Goal: Task Accomplishment & Management: Manage account settings

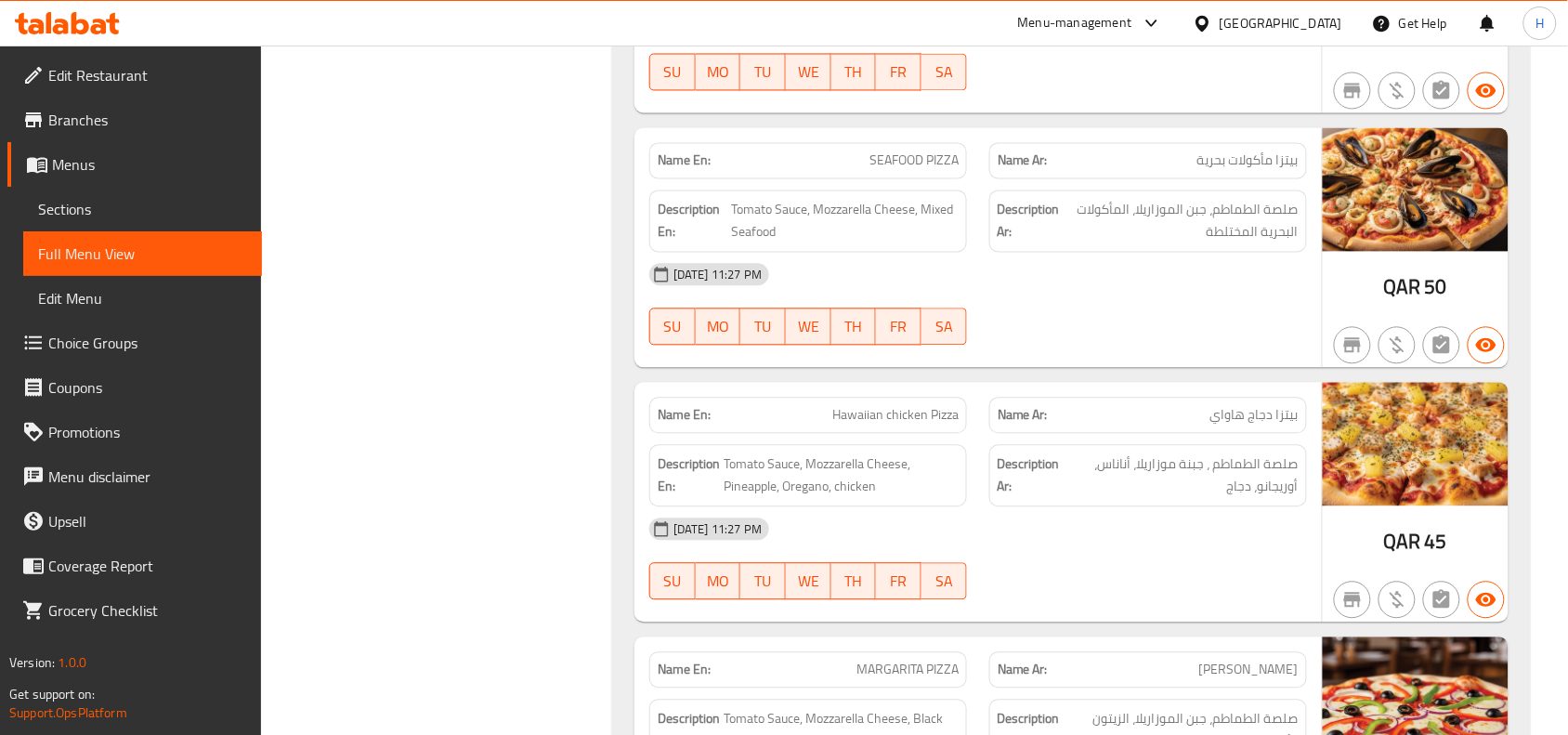
scroll to position [5233, 0]
drag, startPoint x: 214, startPoint y: 192, endPoint x: 210, endPoint y: 216, distance: 24.3
click at [214, 192] on link "Sections" at bounding box center [142, 209] width 239 height 45
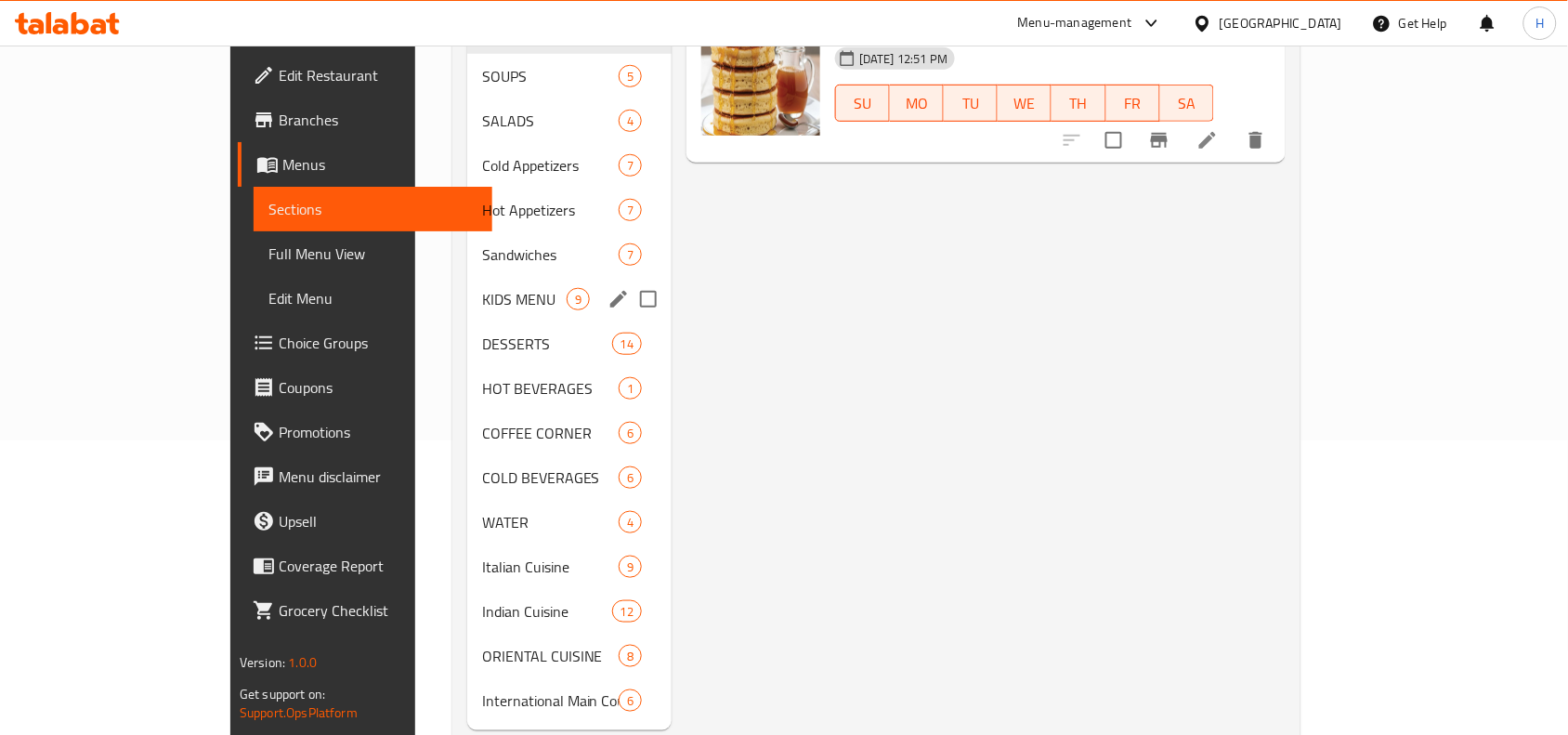
scroll to position [313, 0]
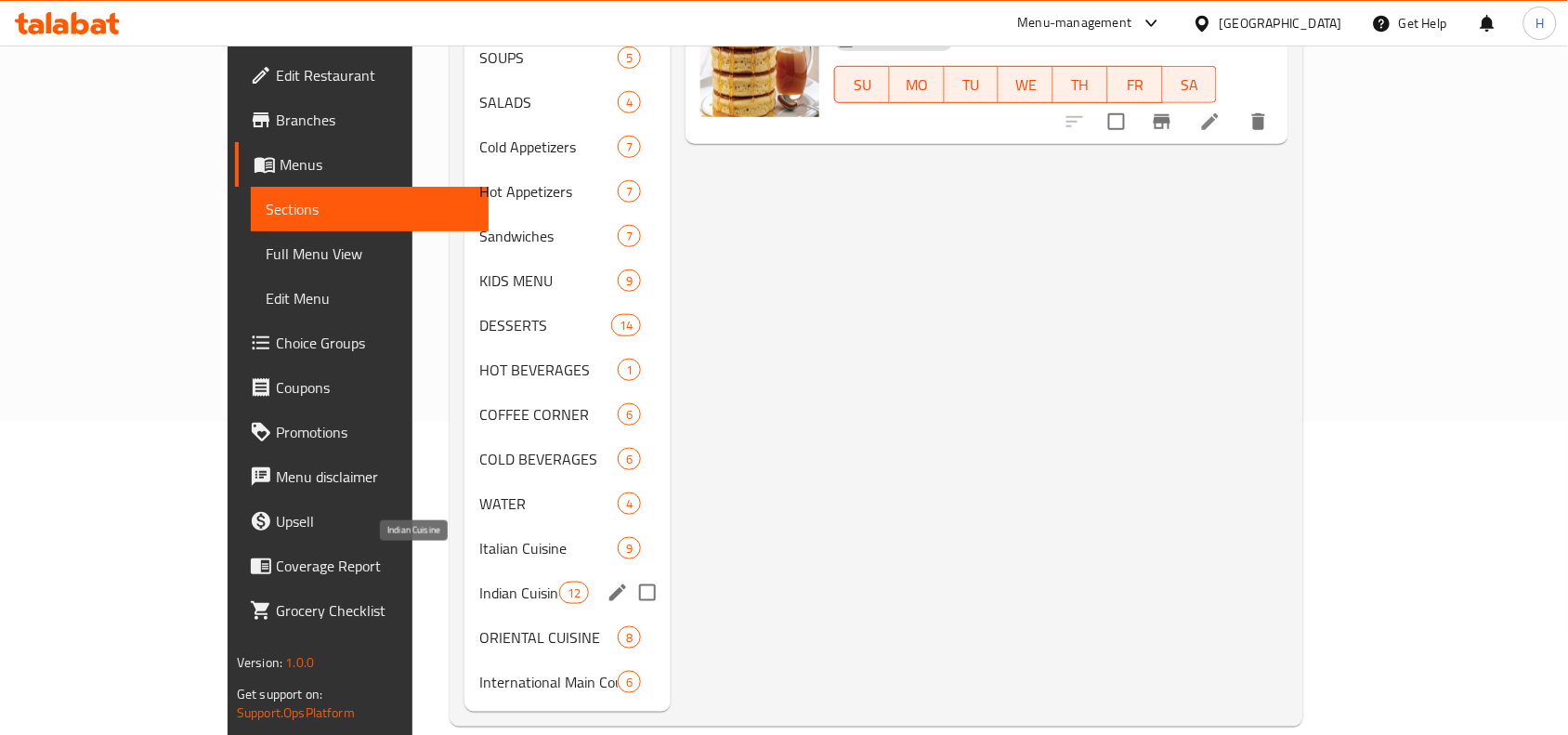
click at [479, 582] on span "Indian Cuisine" at bounding box center [519, 593] width 79 height 22
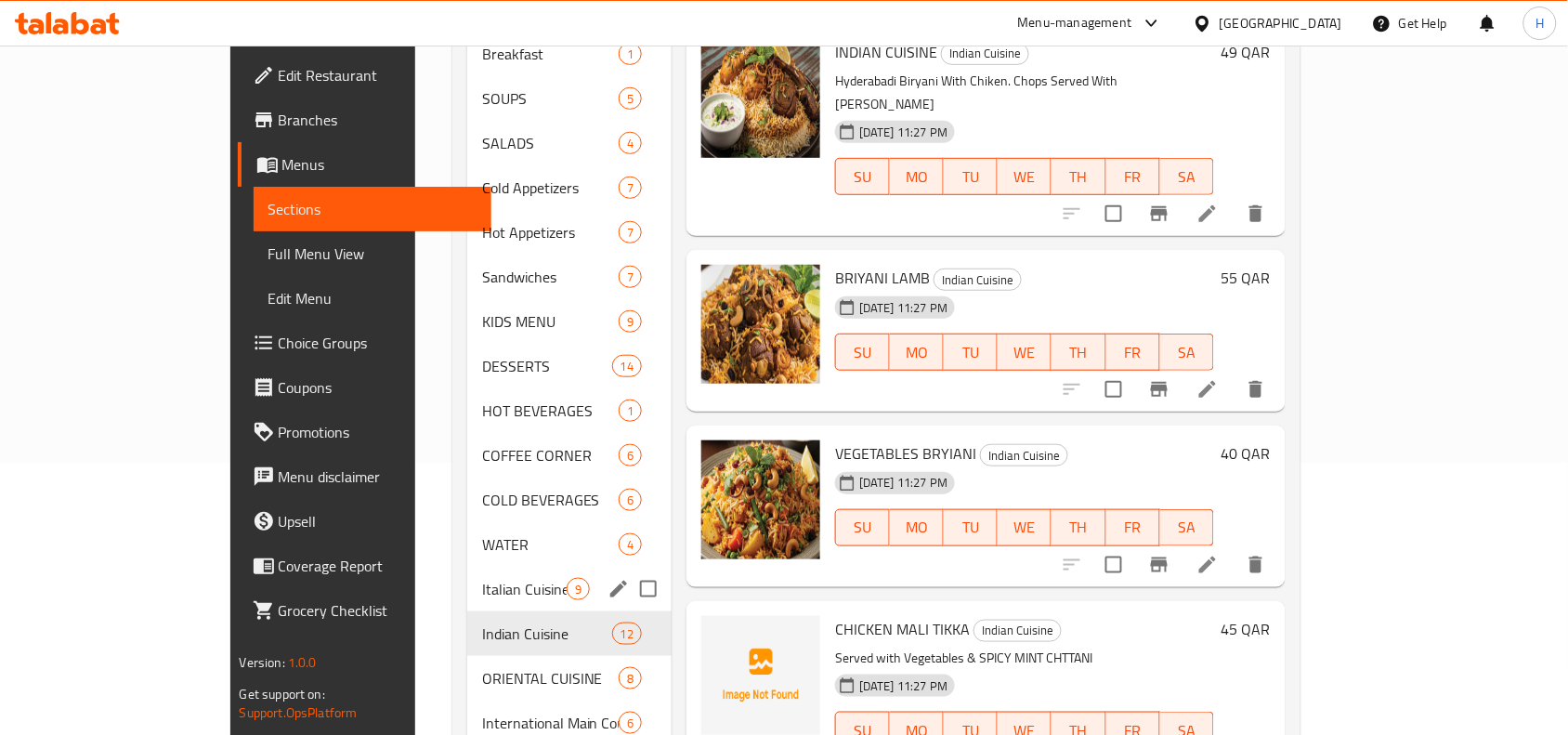
scroll to position [313, 0]
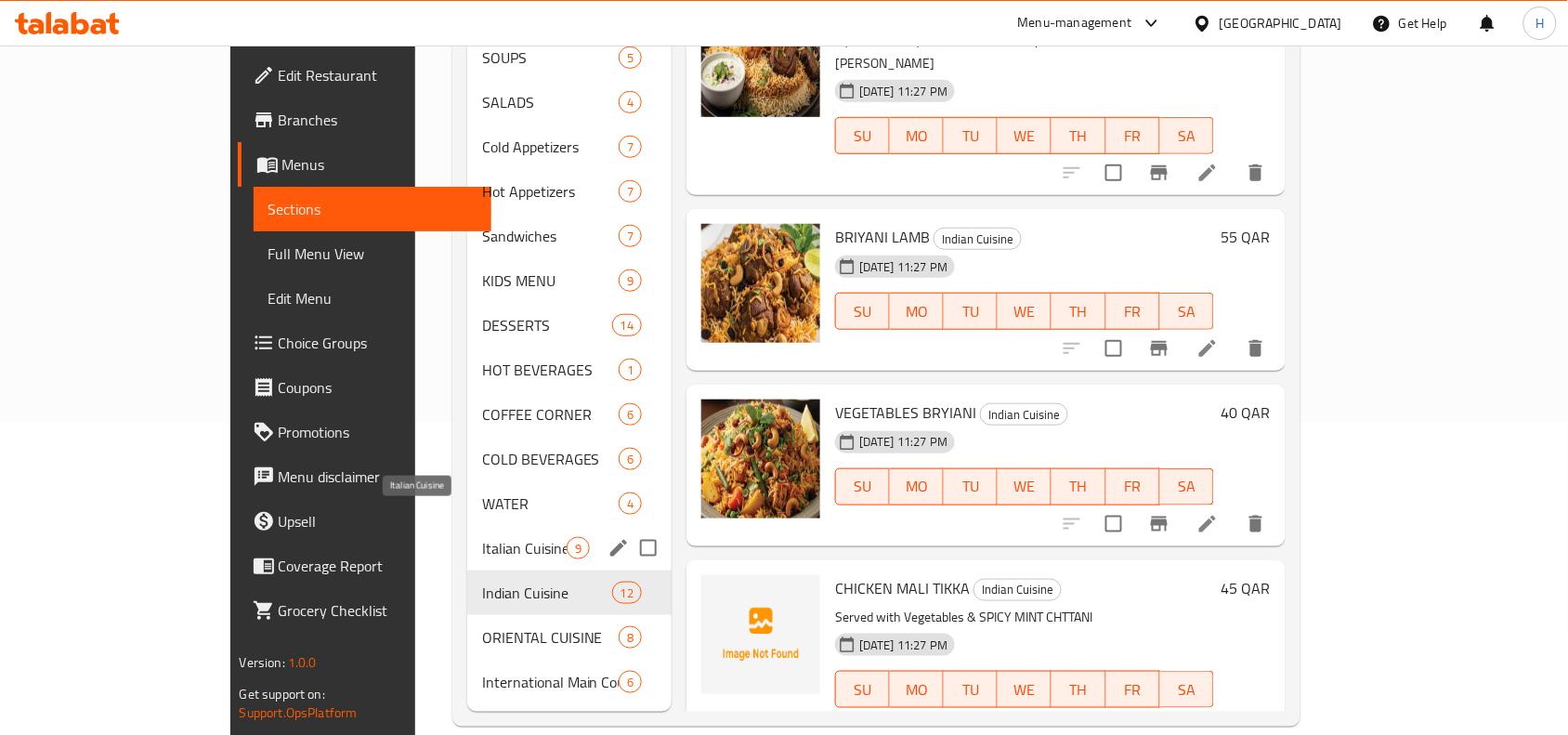
click at [482, 537] on span "Italian Cuisine" at bounding box center [524, 548] width 84 height 22
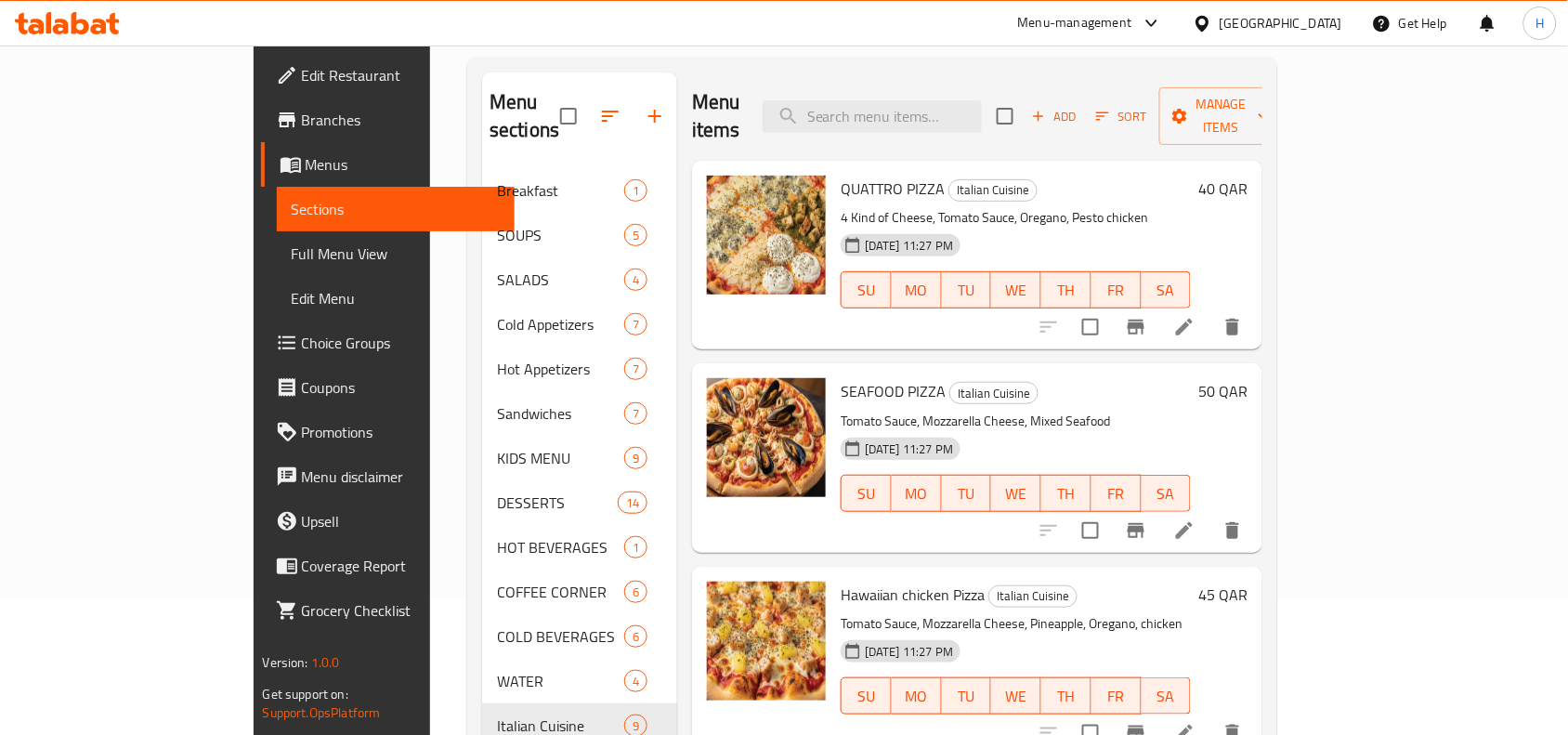
scroll to position [80, 0]
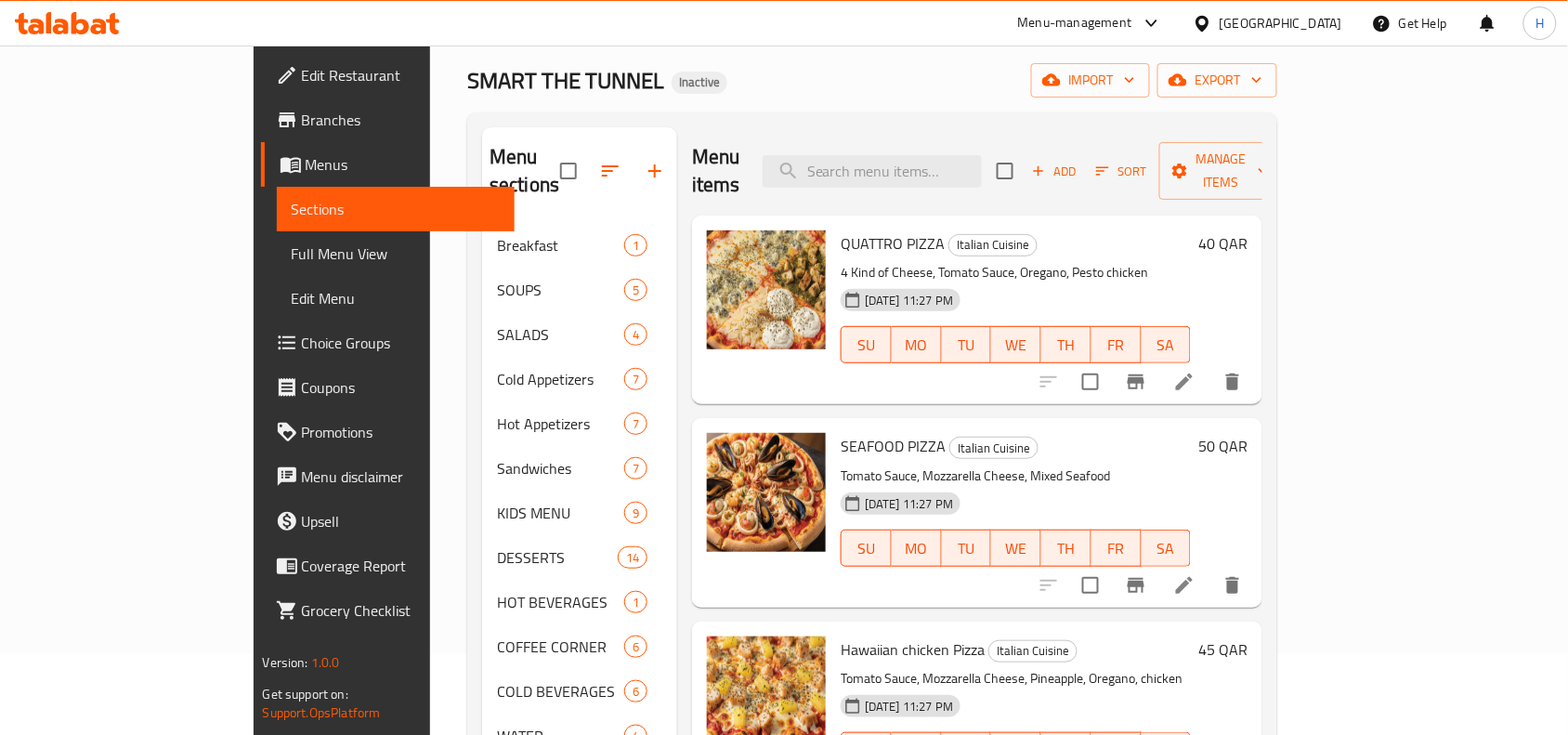
click at [1210, 569] on li at bounding box center [1184, 585] width 52 height 34
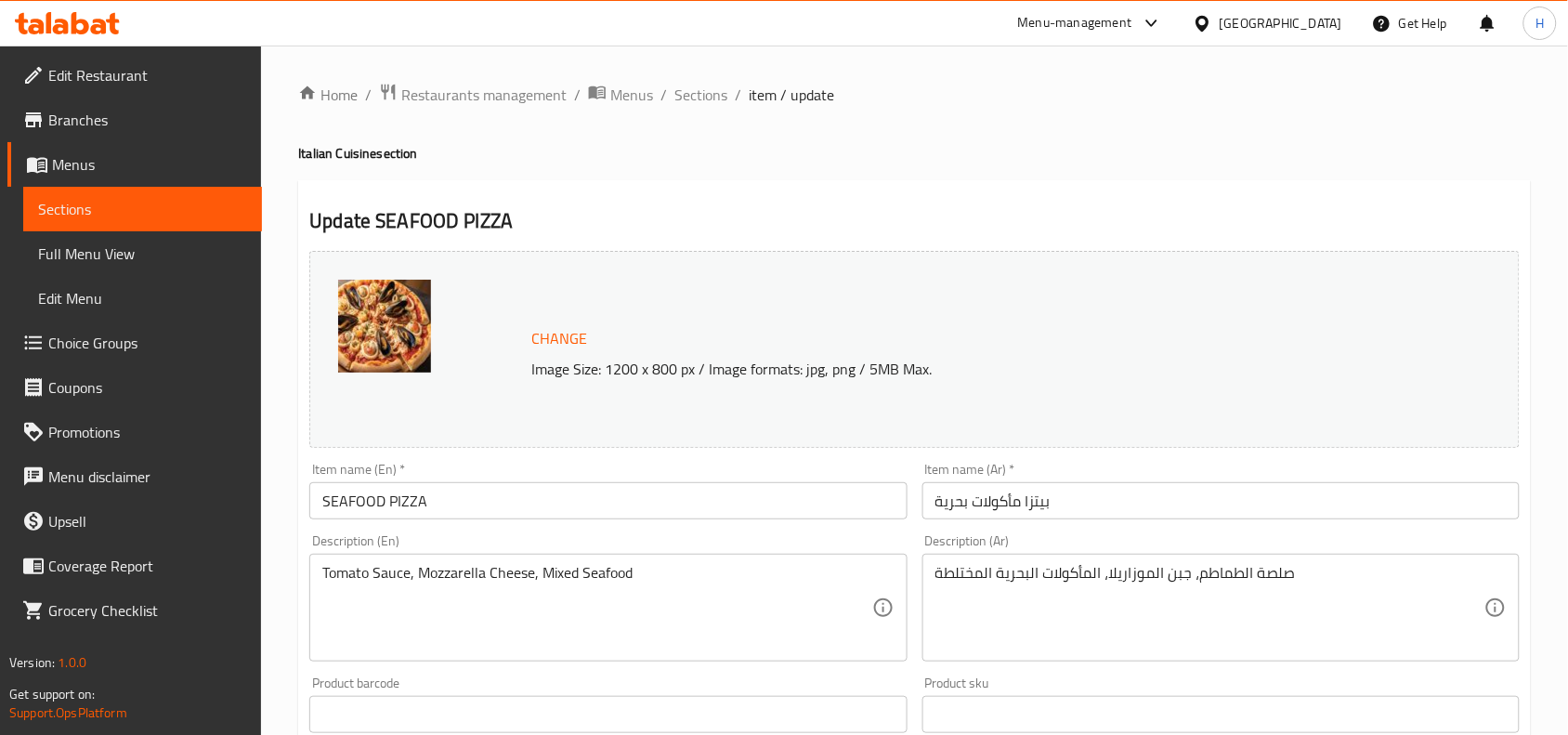
click at [1214, 507] on input "بيتزا مأكولات بحرية" at bounding box center [1221, 501] width 597 height 37
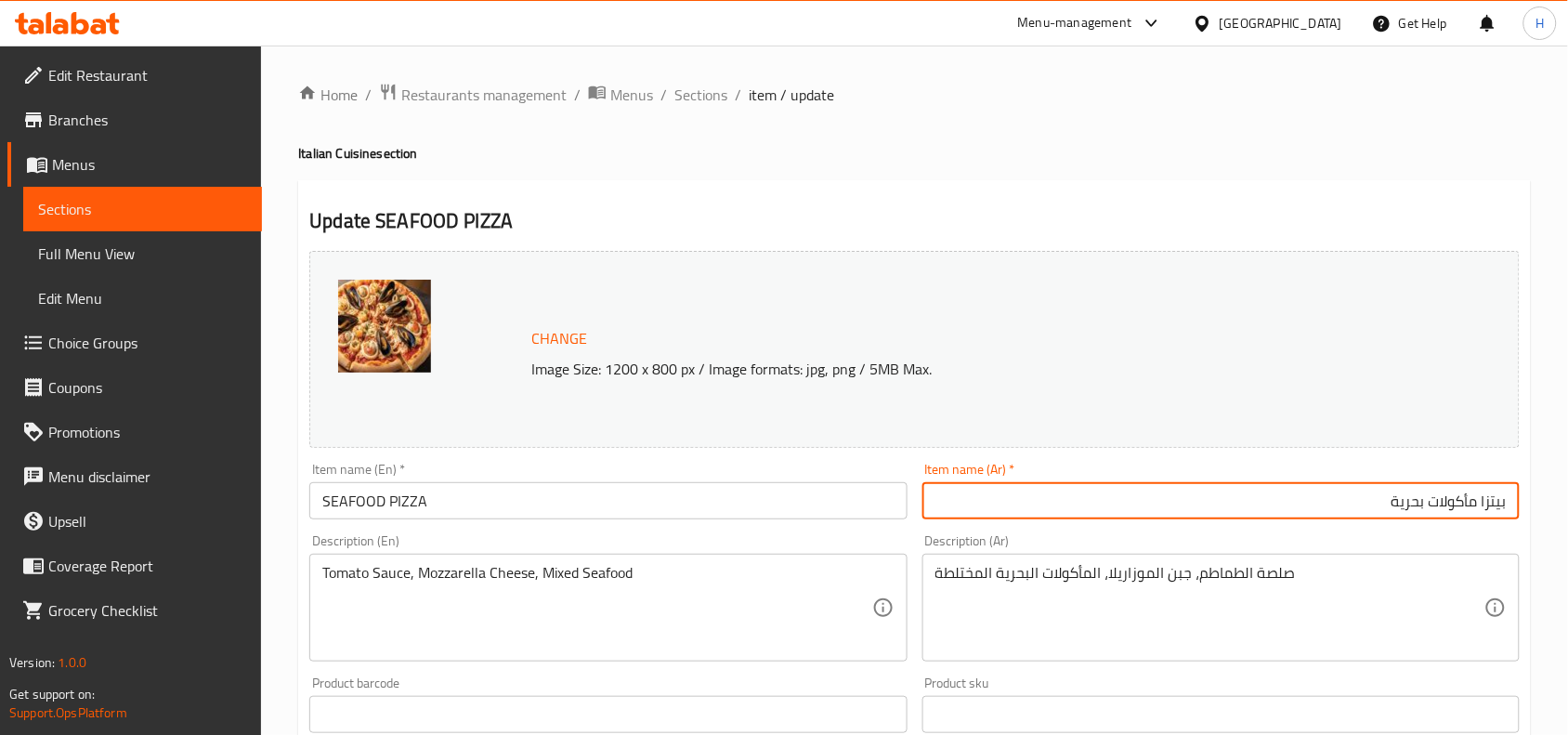
drag, startPoint x: 1389, startPoint y: 509, endPoint x: 1474, endPoint y: 513, distance: 85.1
click at [1474, 513] on input "بيتزا مأكولات بحرية" at bounding box center [1221, 501] width 597 height 37
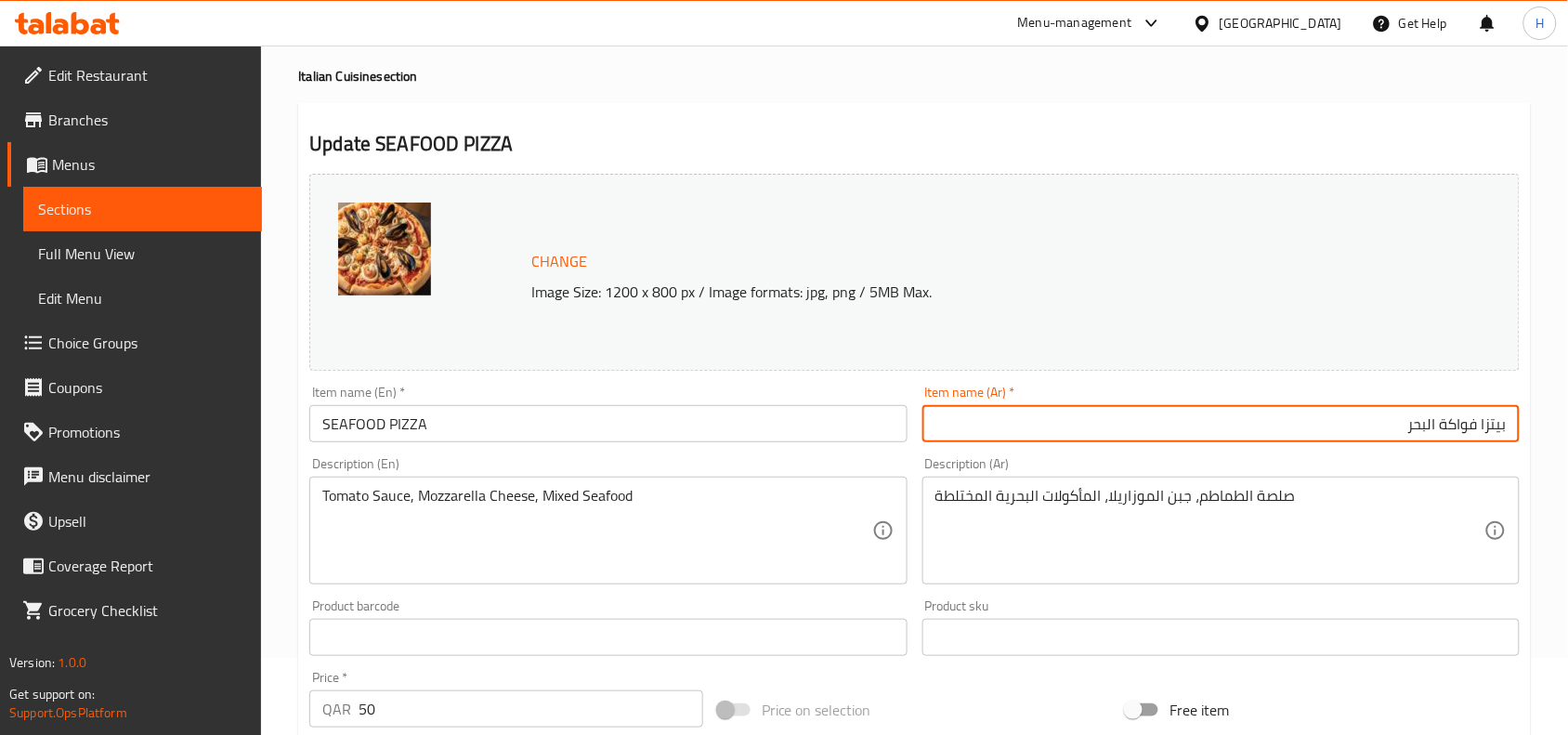
scroll to position [116, 0]
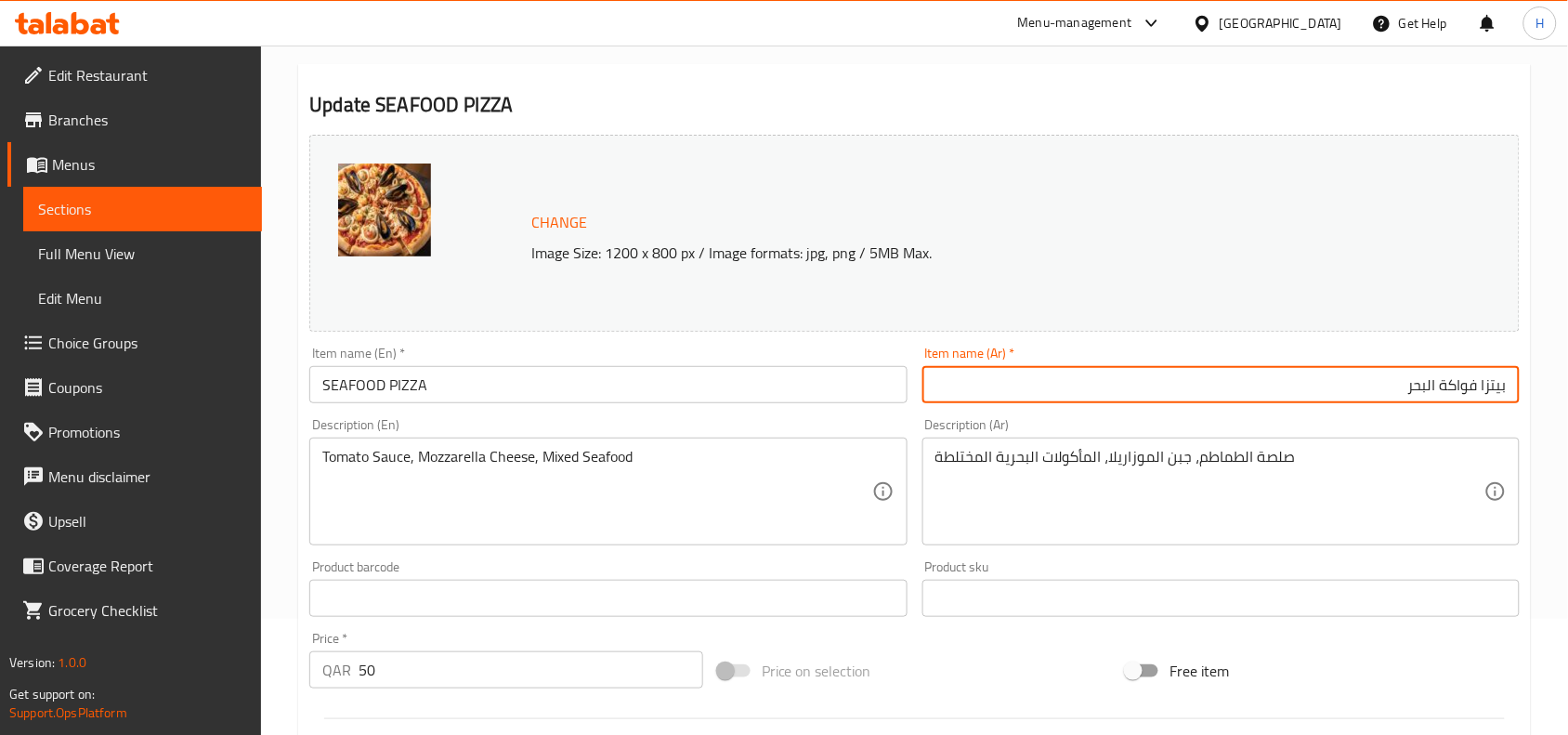
type input "بيتزا فواكة البحر"
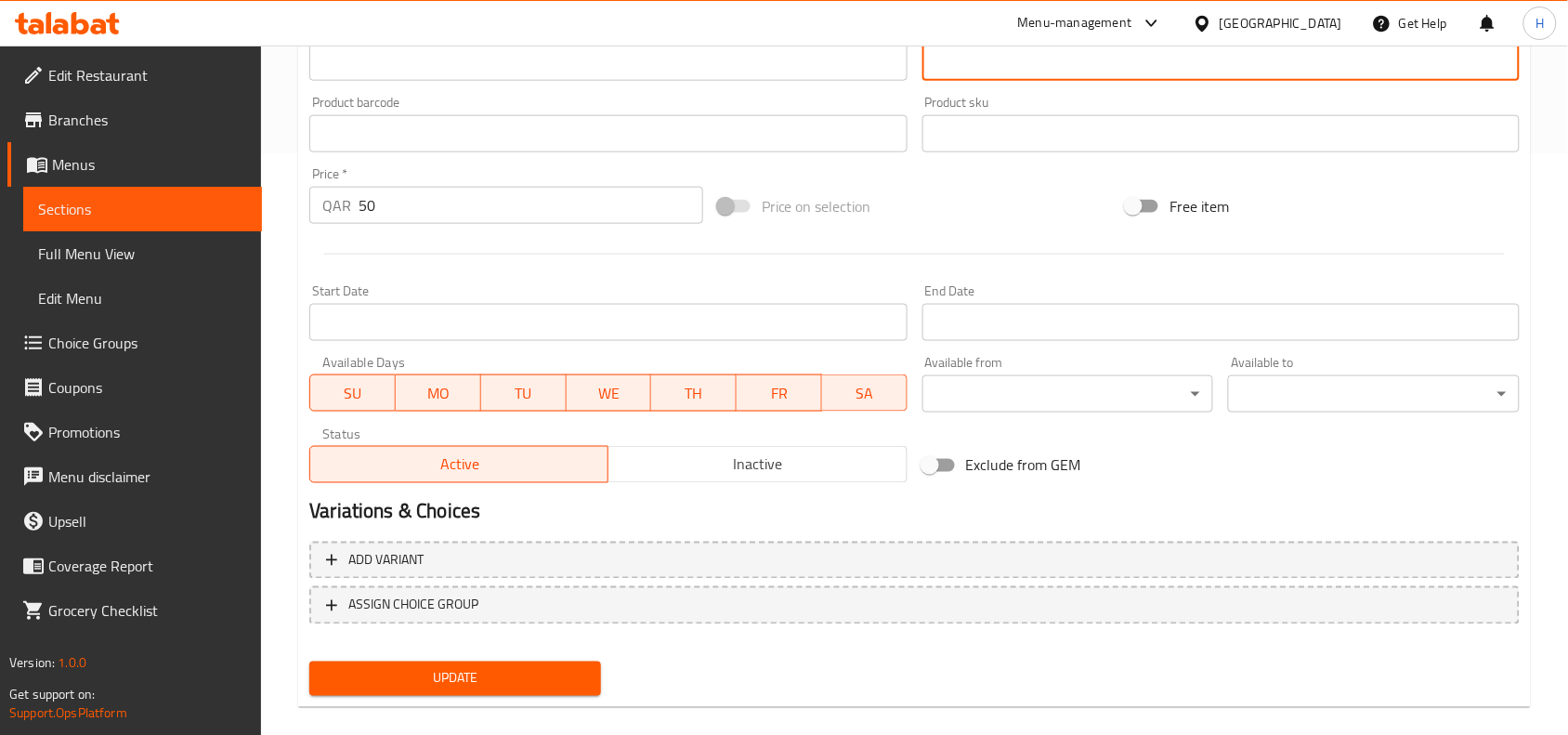
click at [528, 676] on span "Update" at bounding box center [455, 679] width 262 height 23
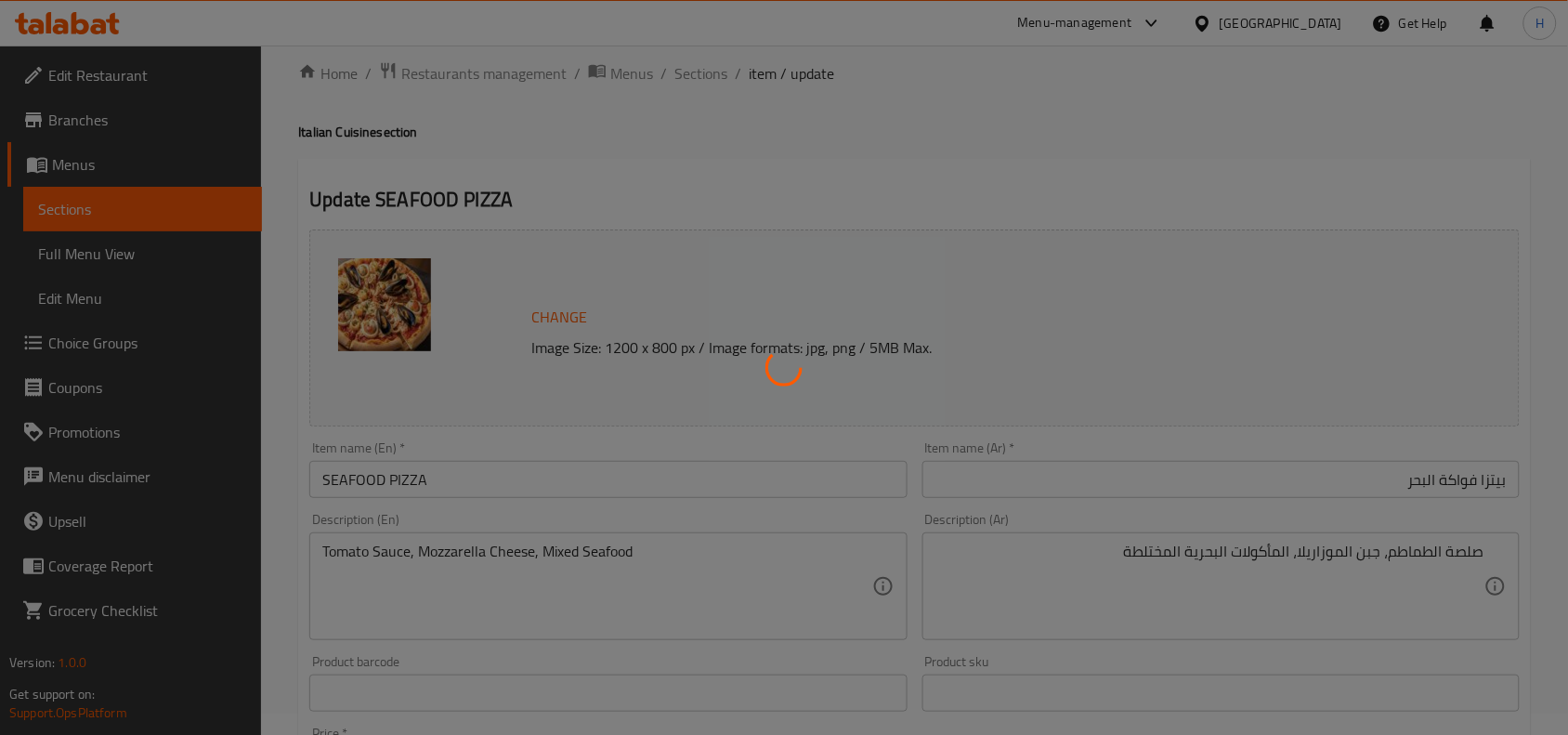
scroll to position [0, 0]
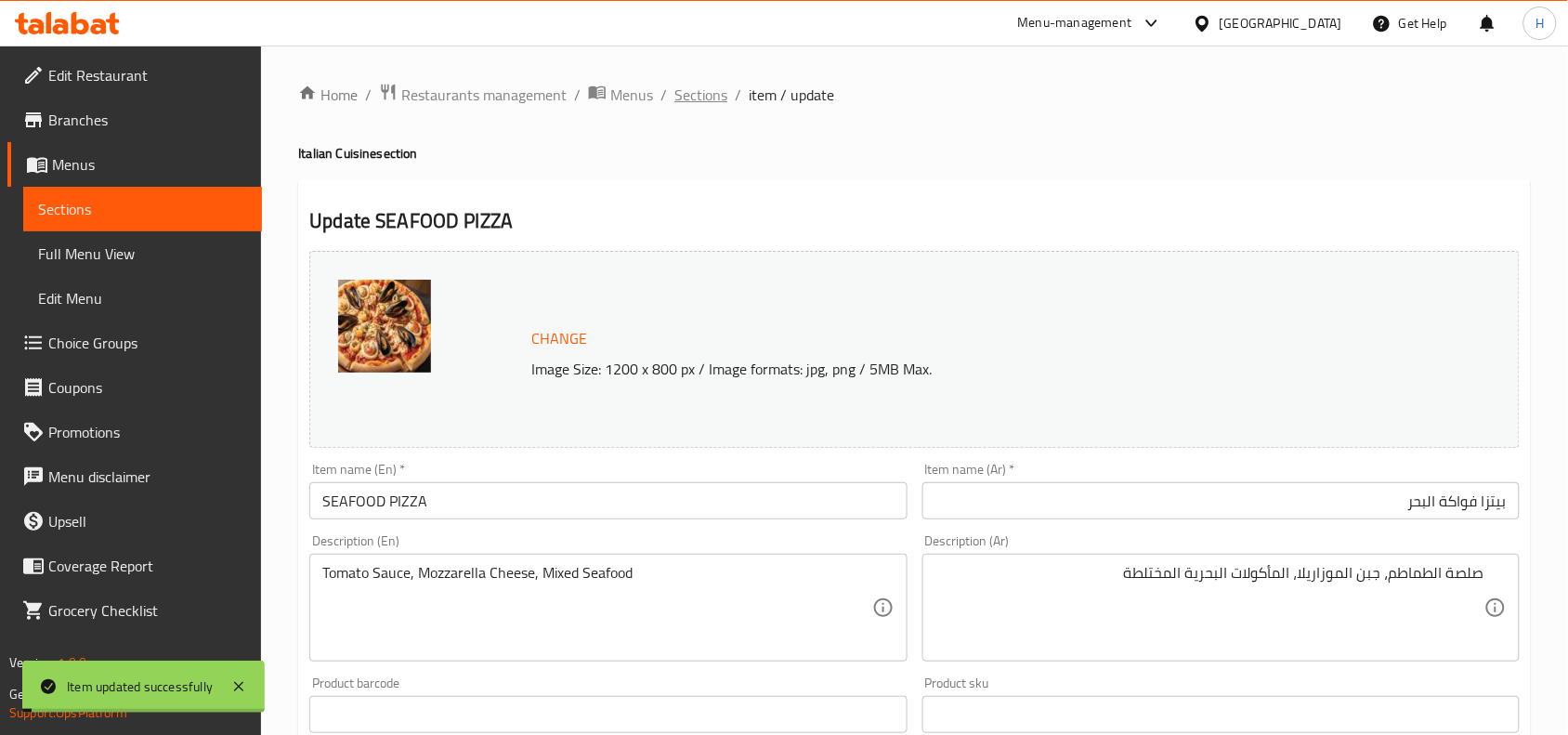
click at [684, 94] on span "Sections" at bounding box center [701, 94] width 53 height 22
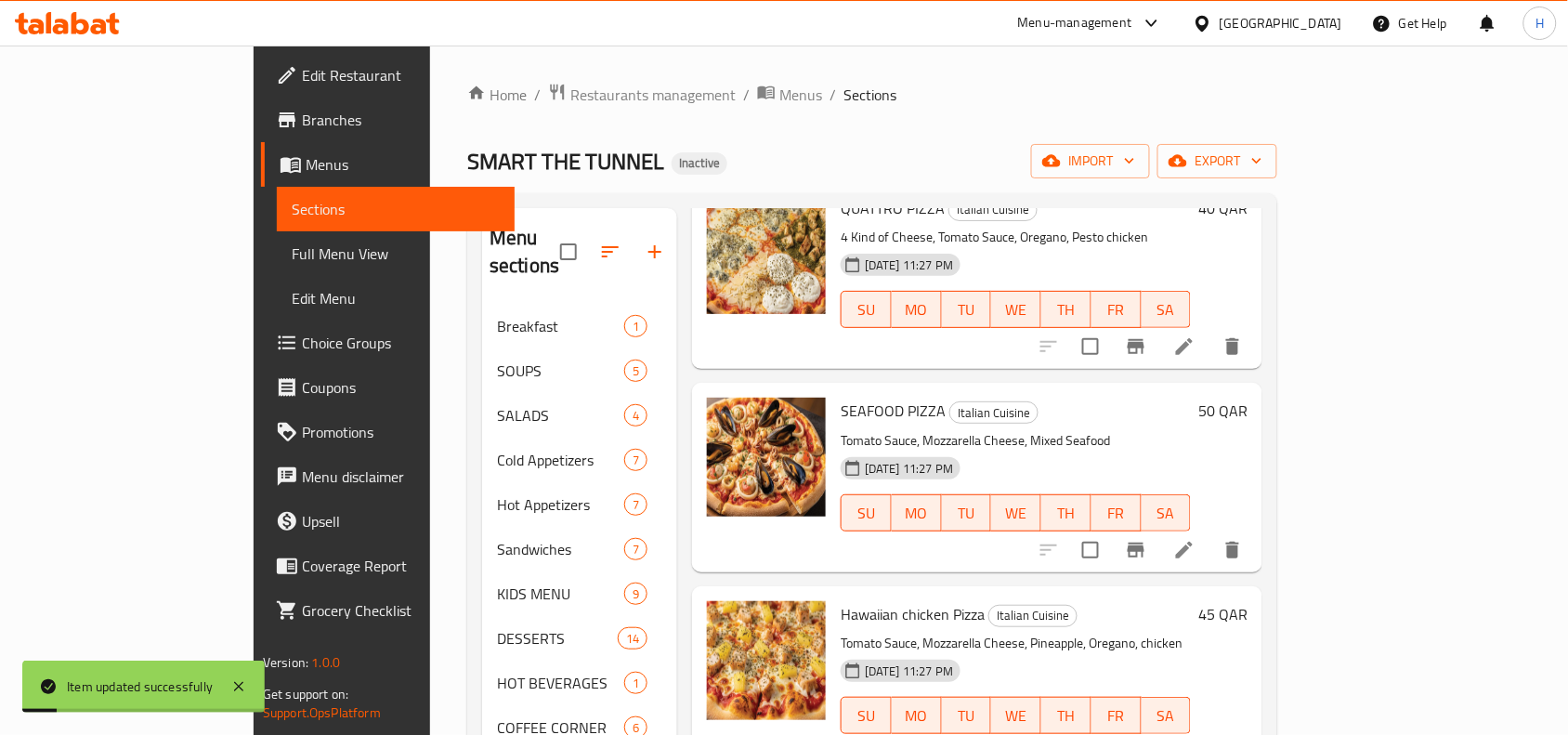
scroll to position [232, 0]
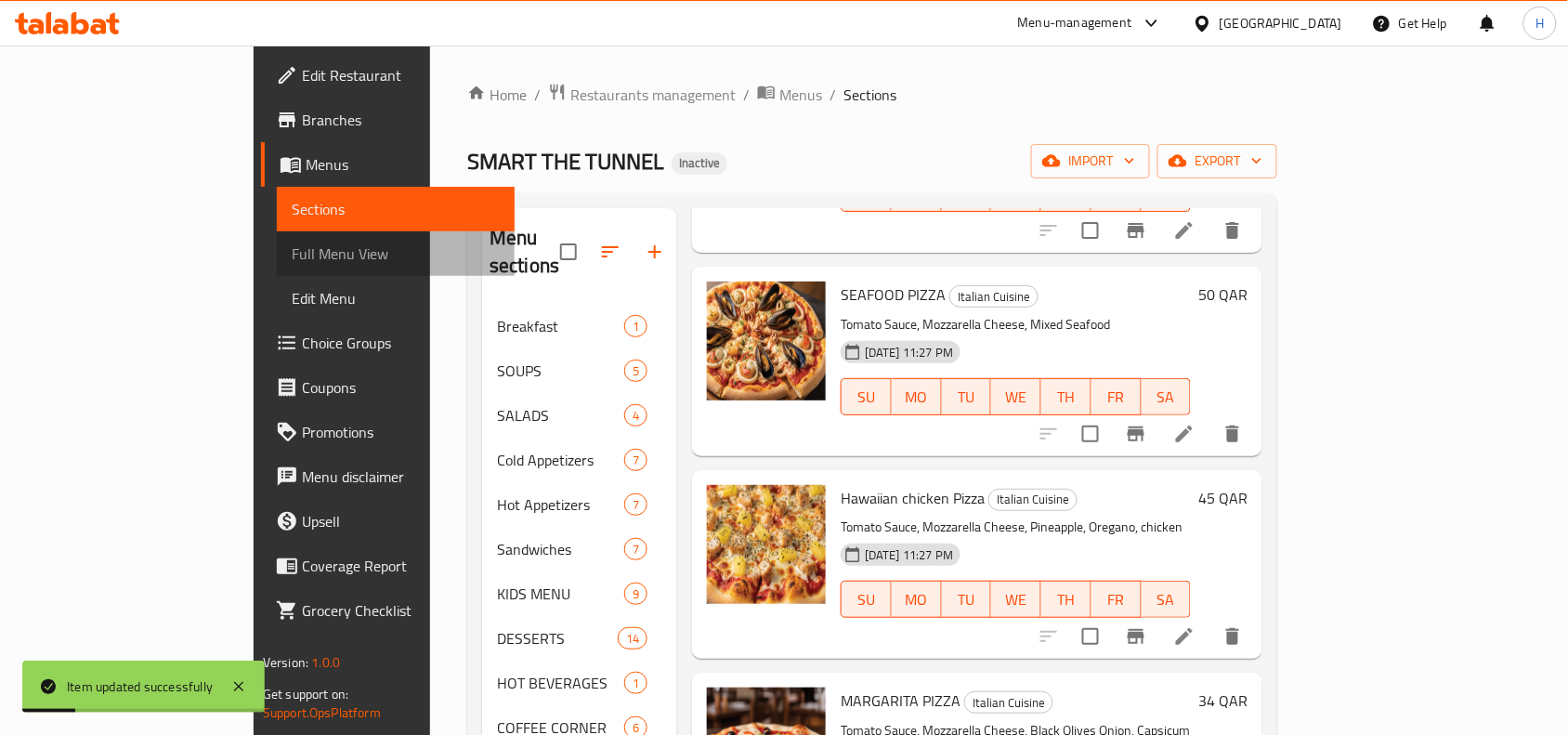
click at [291, 244] on span "Full Menu View" at bounding box center [396, 253] width 209 height 22
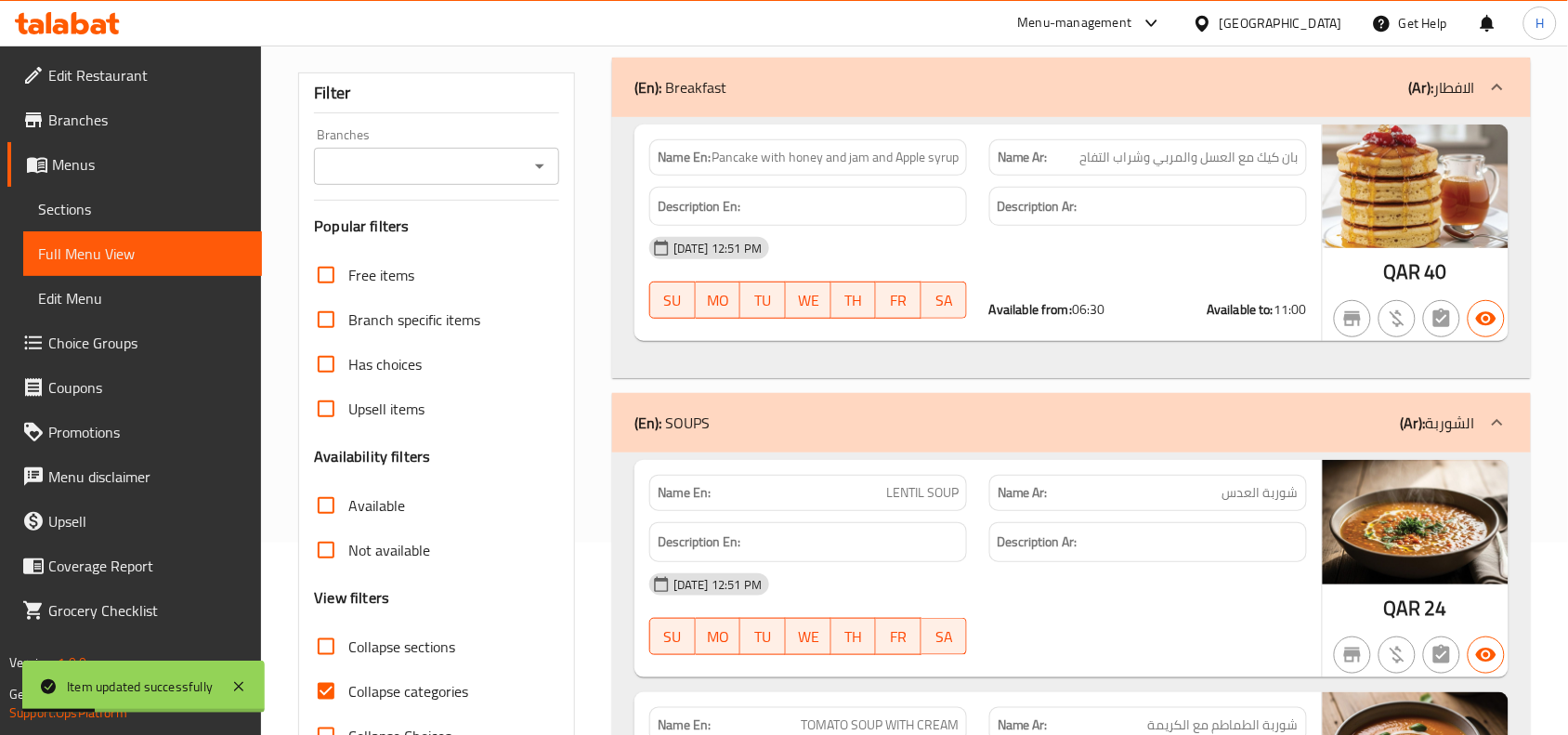
scroll to position [349, 0]
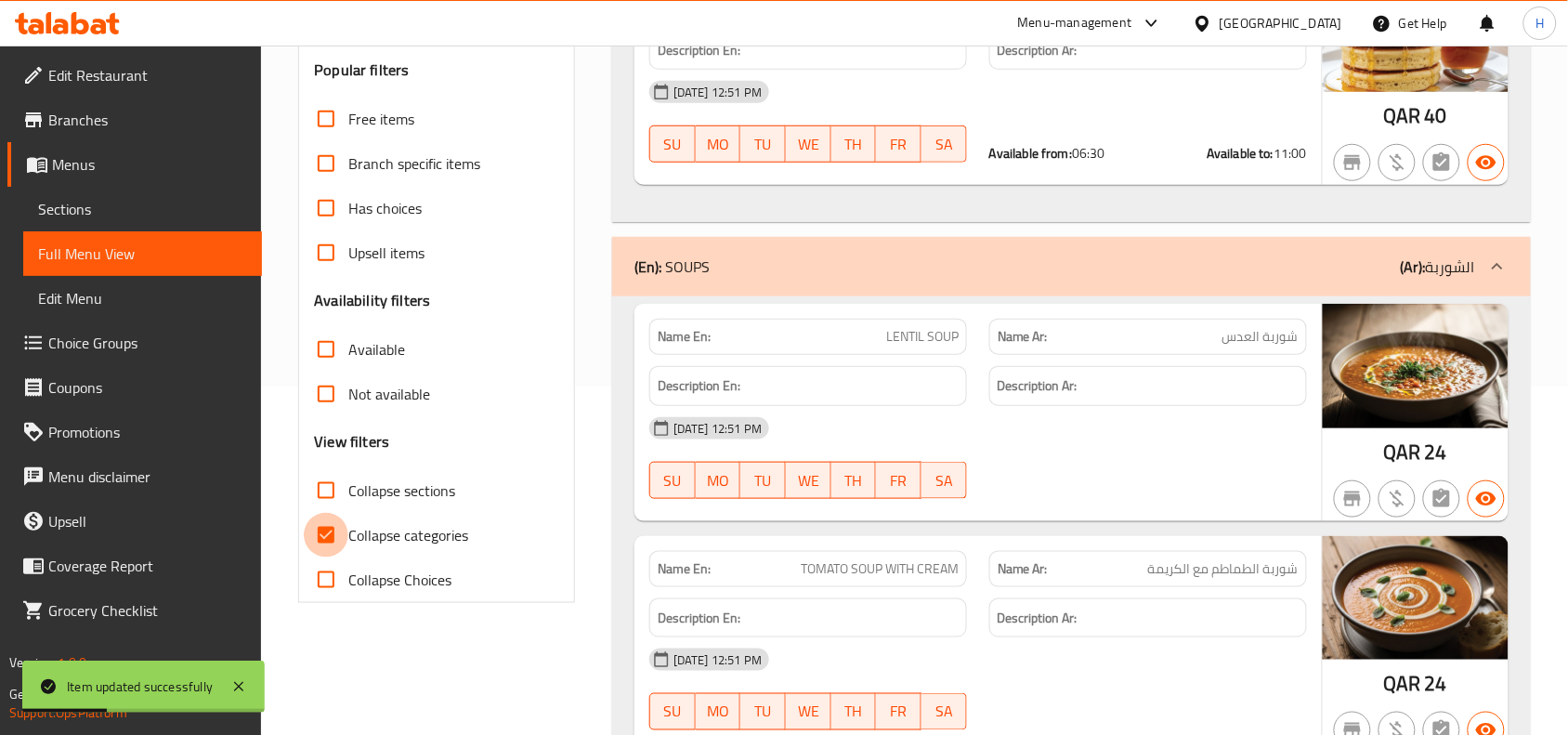
click at [334, 546] on input "Collapse categories" at bounding box center [326, 536] width 45 height 45
checkbox input "false"
click at [330, 493] on input "Collapse sections" at bounding box center [326, 491] width 45 height 45
checkbox input "true"
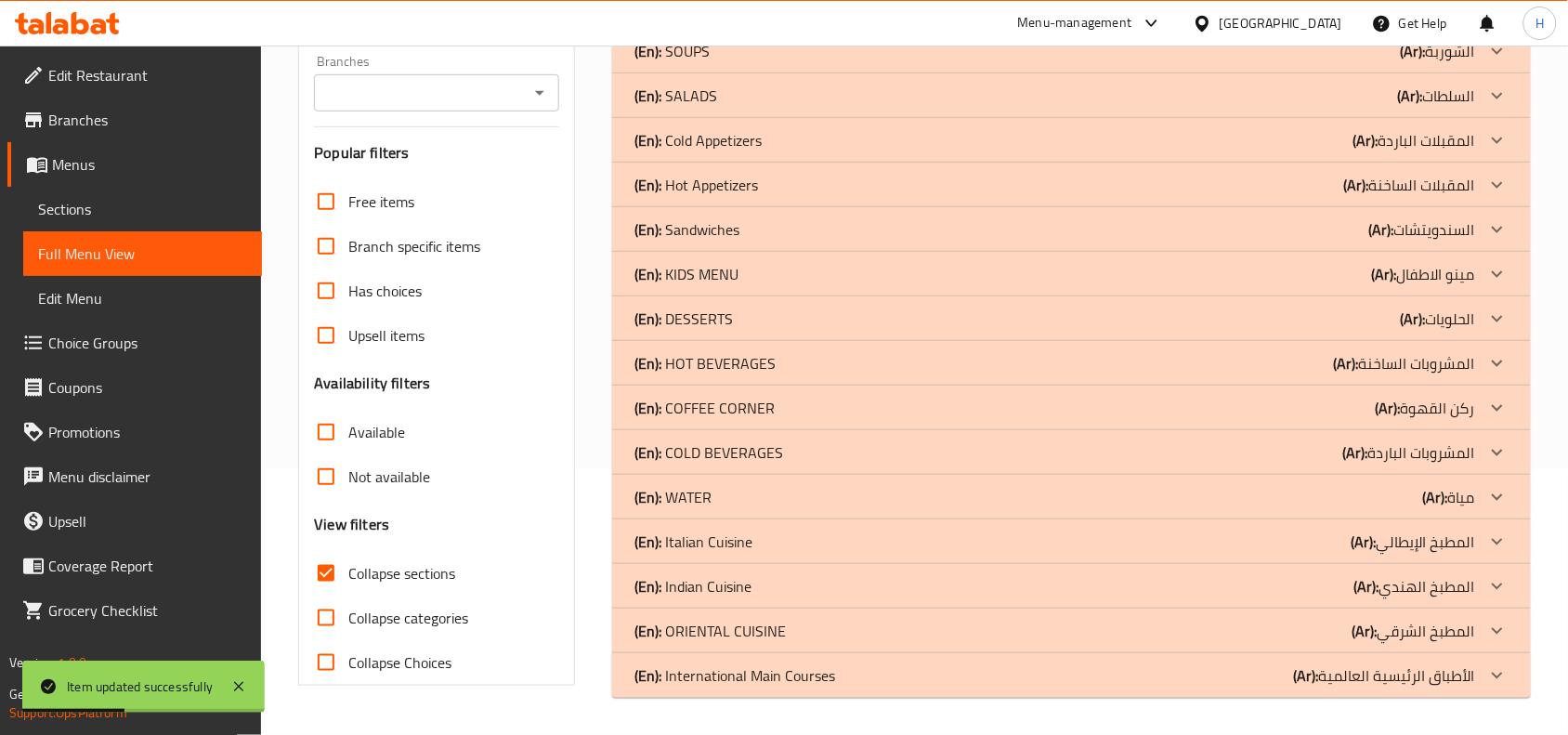
scroll to position [265, 0]
click at [736, 537] on p "(En): Italian Cuisine" at bounding box center [693, 541] width 118 height 22
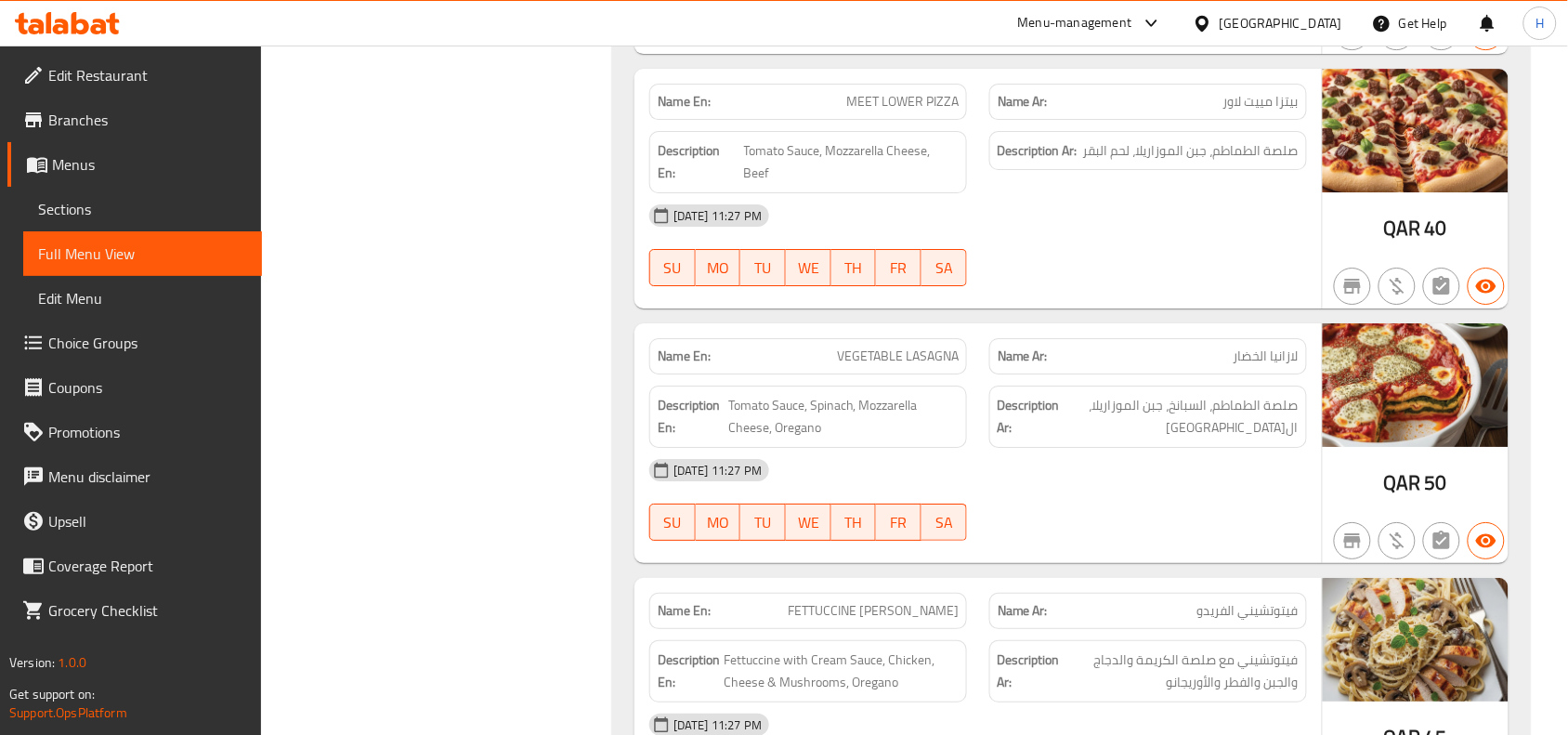
scroll to position [1775, 0]
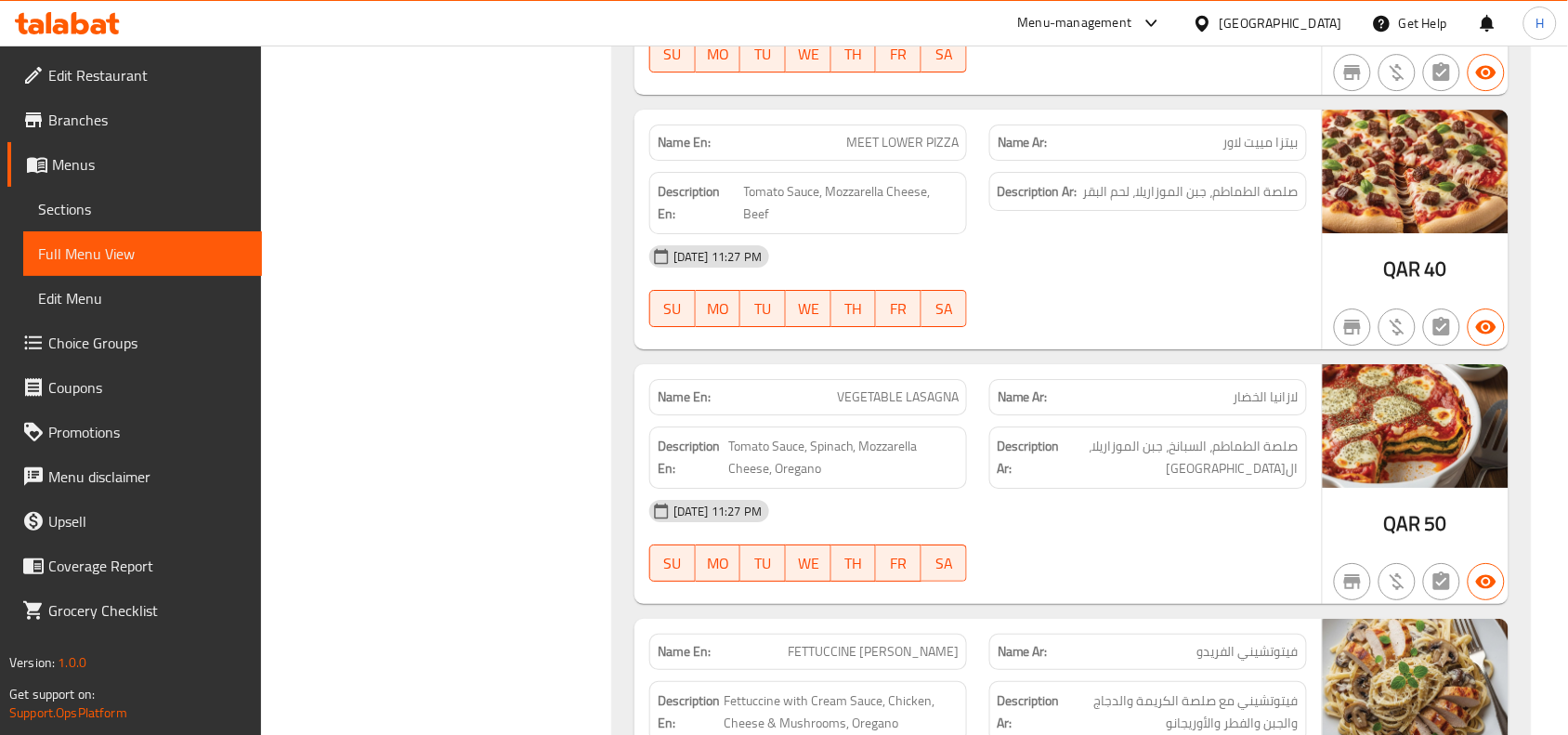
click at [912, 149] on span "MEET LOWER PIZZA" at bounding box center [902, 142] width 112 height 19
click at [1279, 150] on span "بيتزا مييت لاور" at bounding box center [1261, 142] width 75 height 19
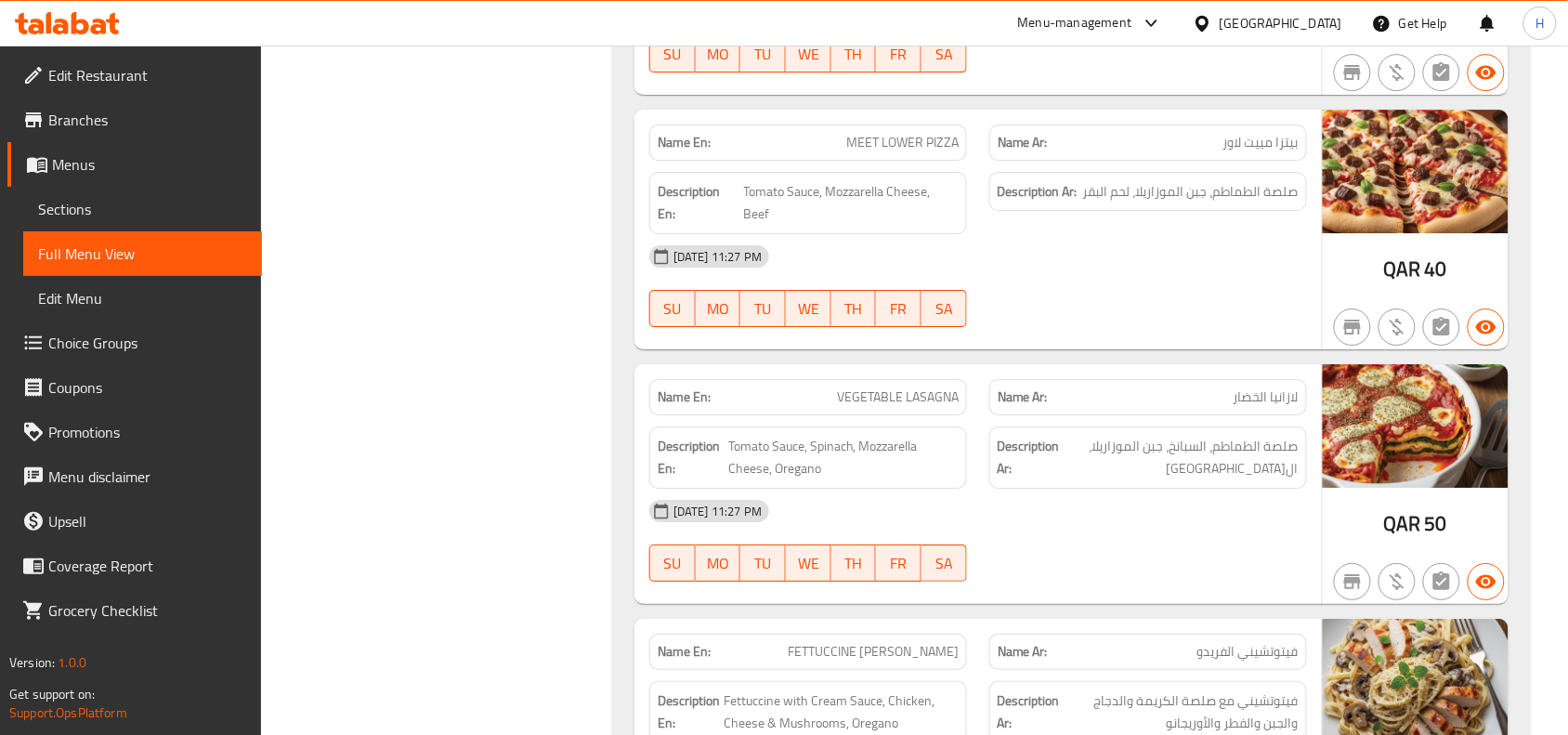
click at [922, 142] on span "MEET LOWER PIZZA" at bounding box center [902, 142] width 112 height 19
copy span "MEET LOWER PIZZA"
click at [93, 219] on span "Sections" at bounding box center [142, 208] width 209 height 22
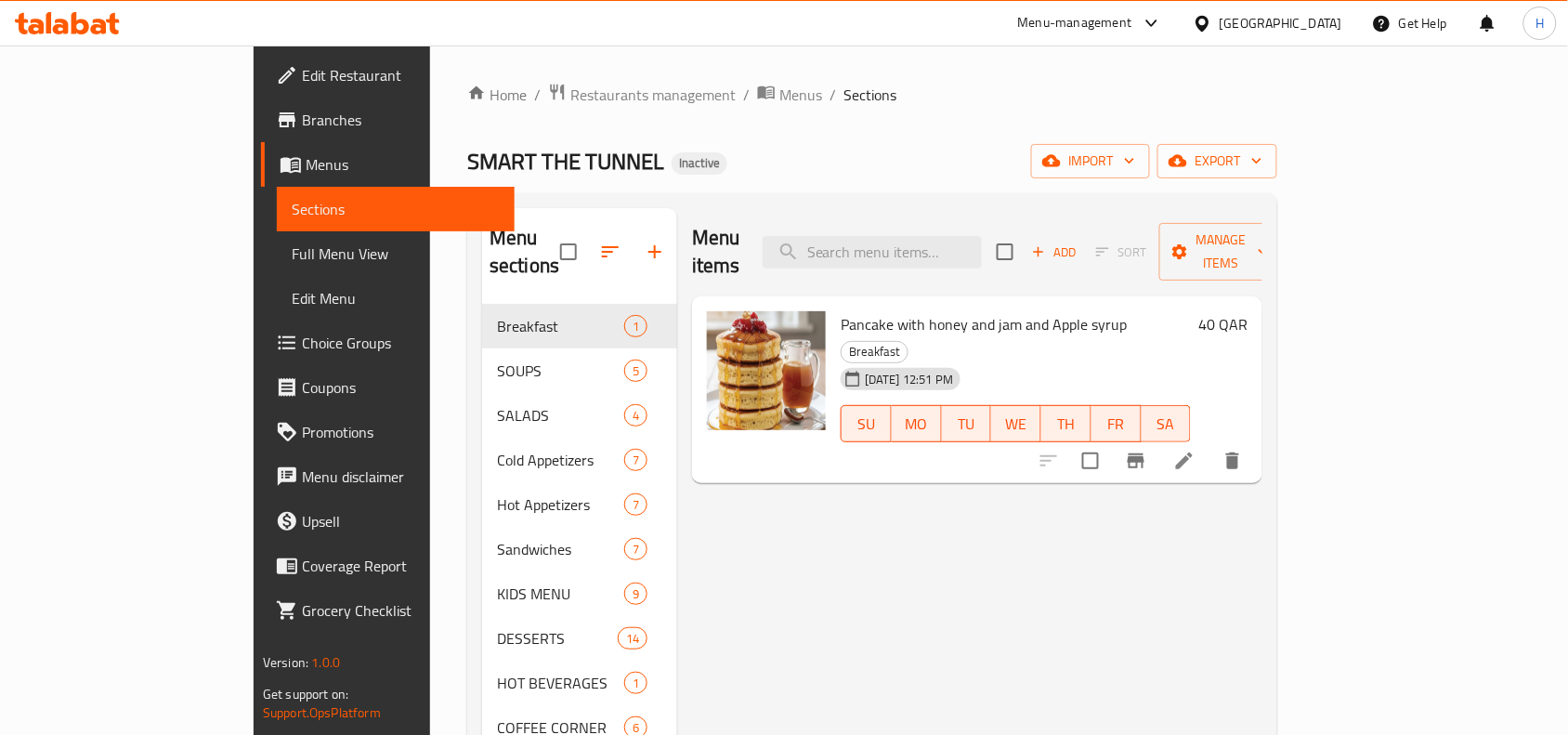
click at [906, 204] on div "Menu sections Breakfast 1 SOUPS 5 SALADS 4 Cold Appetizers 7 Hot Appetizers 7 S…" at bounding box center [872, 617] width 810 height 846
click at [925, 253] on input "search" at bounding box center [872, 253] width 219 height 33
paste input "MEET LOWER PIZZA"
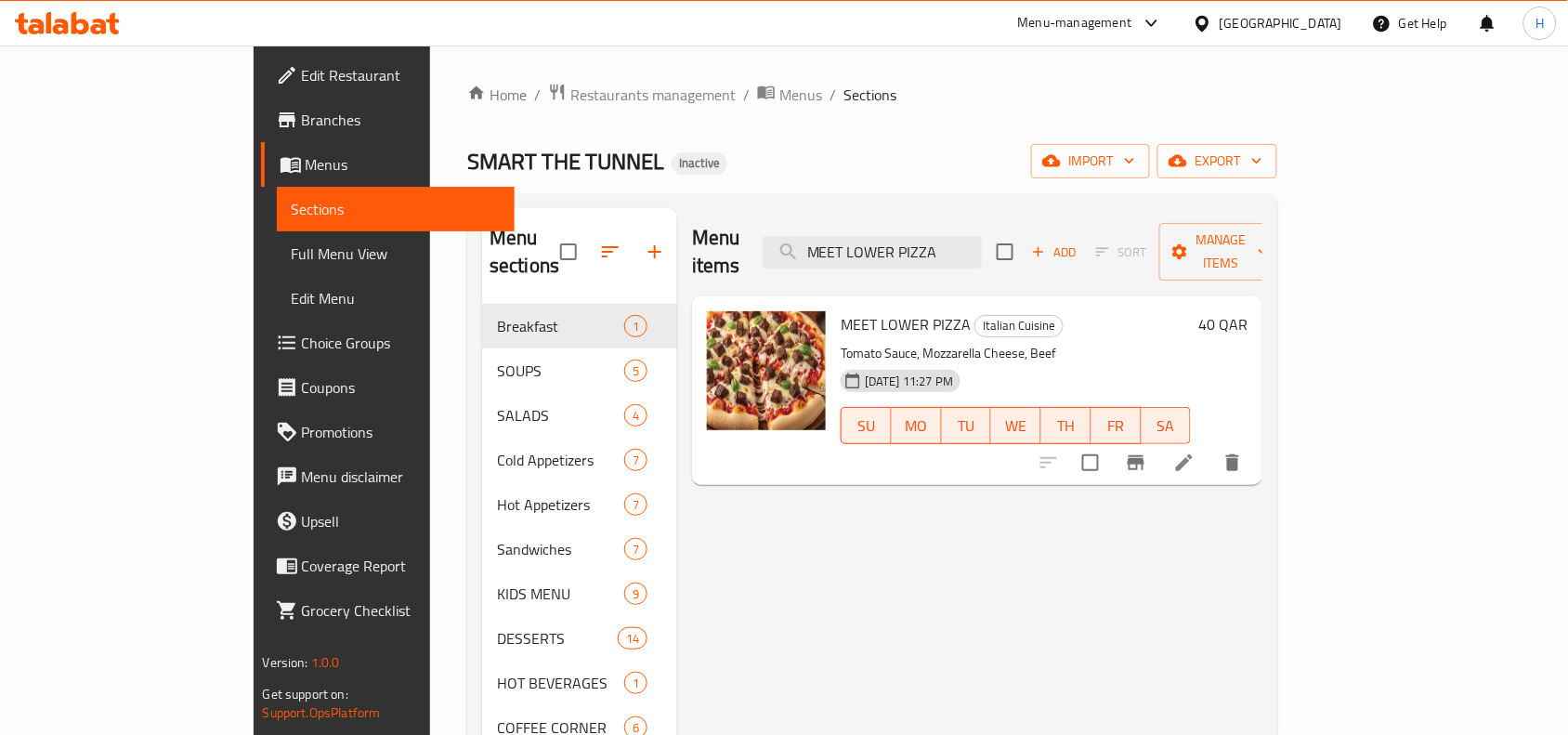
type input "MEET LOWER PIZZA"
click at [1210, 446] on li at bounding box center [1184, 463] width 52 height 34
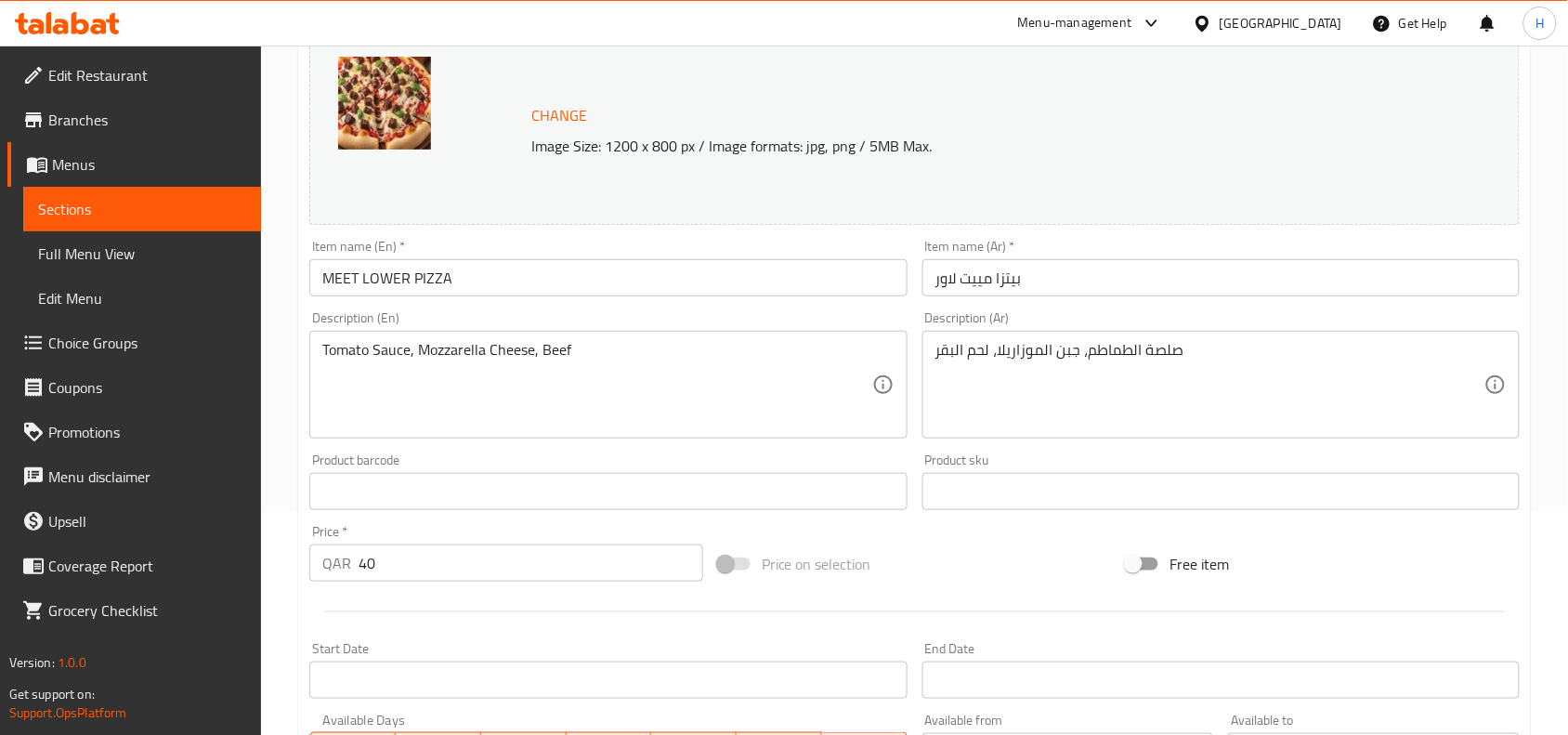
scroll to position [232, 0]
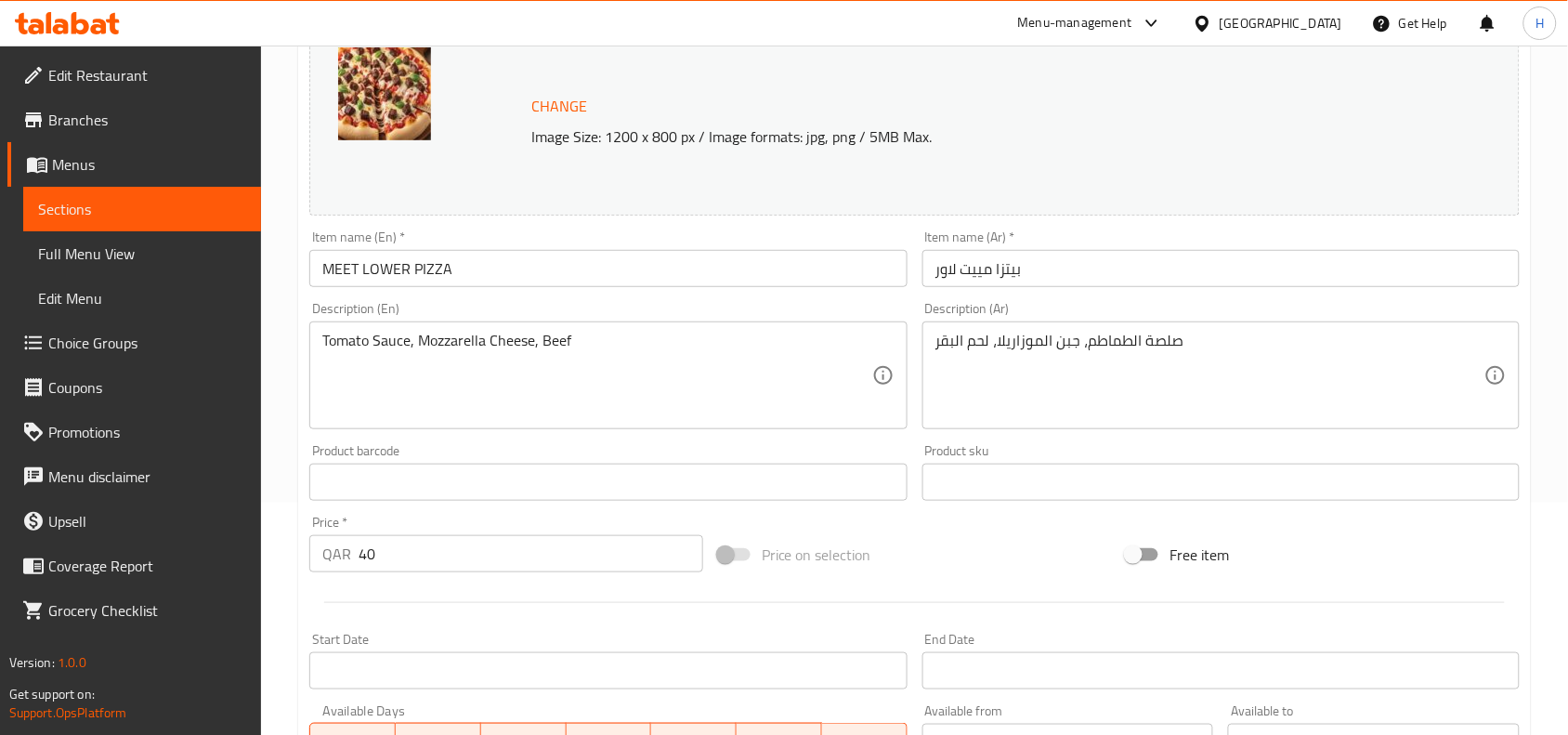
click at [382, 254] on input "MEET LOWER PIZZA" at bounding box center [607, 268] width 597 height 37
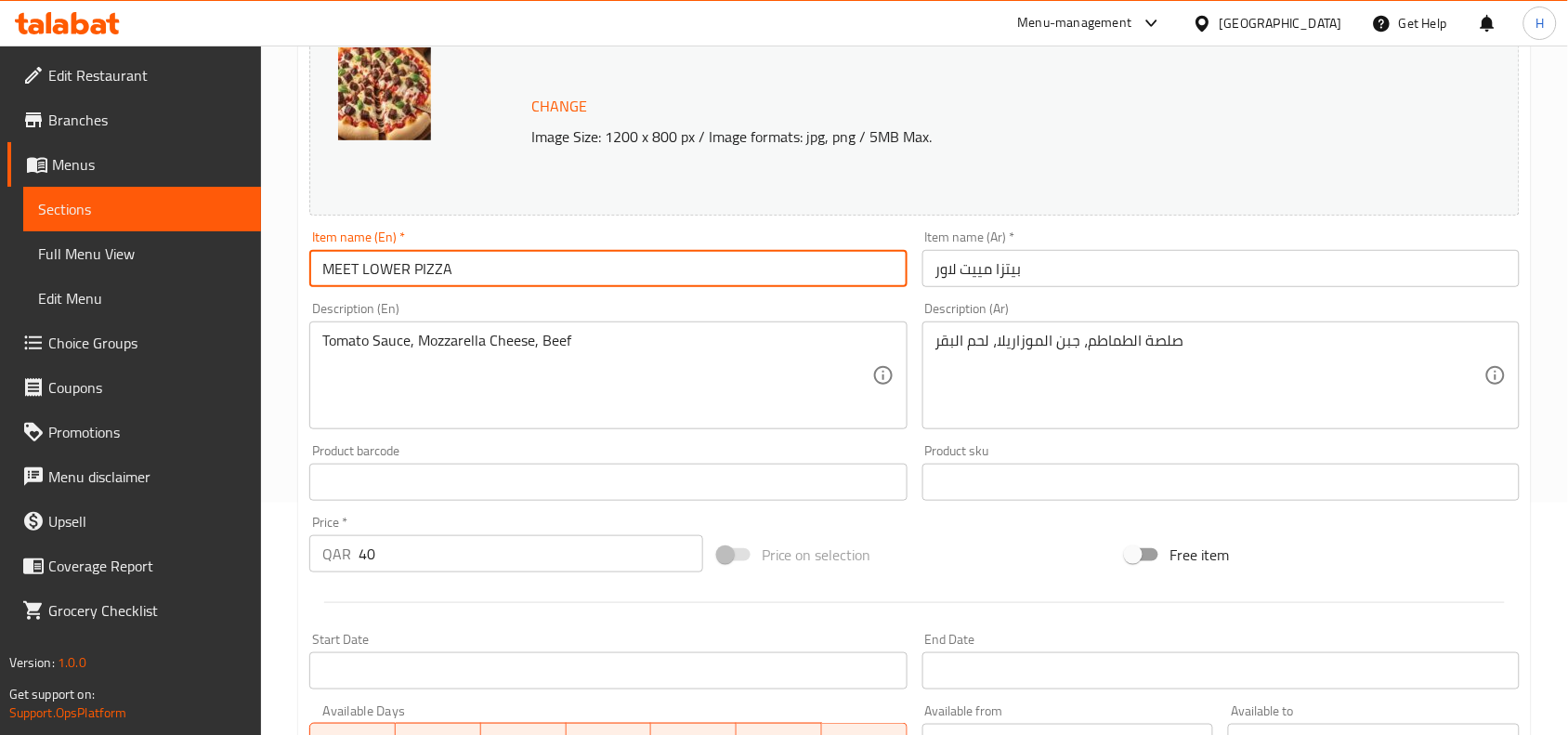
click at [358, 275] on input "MEET LOWER PIZZA" at bounding box center [607, 268] width 597 height 37
click at [346, 277] on input "MEET LOWER PIZZA" at bounding box center [607, 268] width 597 height 37
type input "Meat LOWER PIZZA"
click at [1045, 286] on input "بيتزا مييت لاور" at bounding box center [1221, 268] width 597 height 37
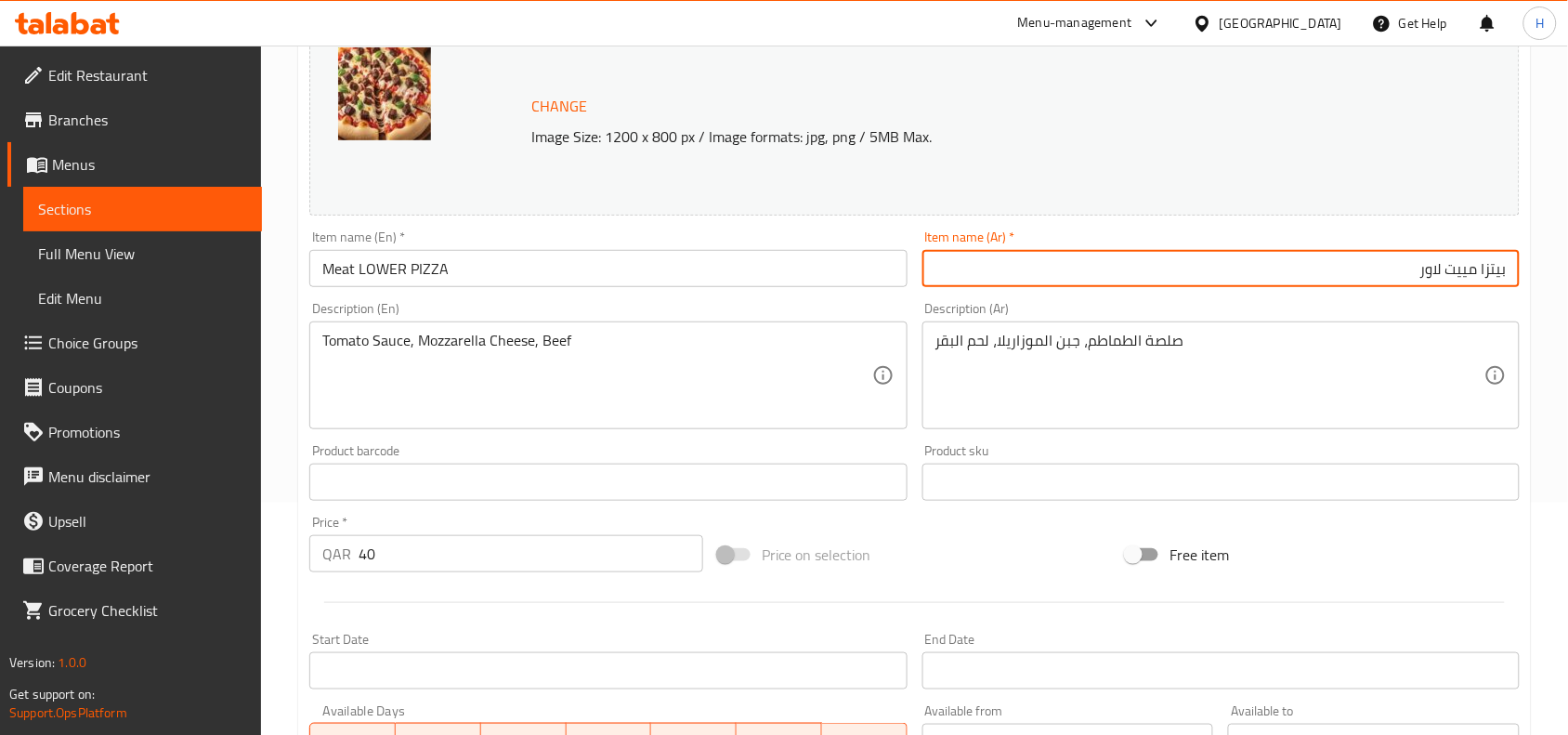
click at [1467, 284] on input "بيتزا مييت لاور" at bounding box center [1221, 268] width 597 height 37
type input "بيتزا لحم لاور"
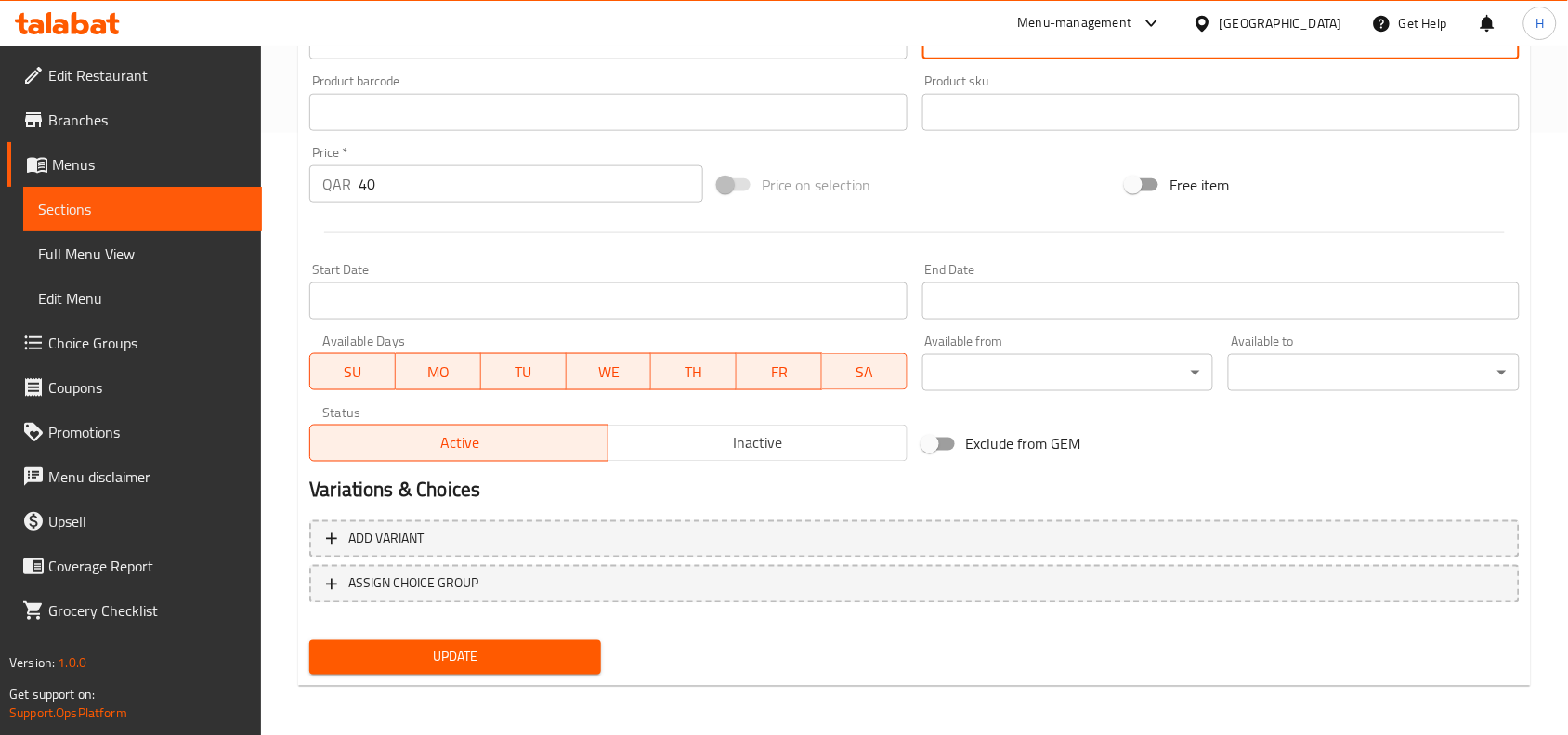
click at [481, 652] on span "Update" at bounding box center [455, 658] width 262 height 23
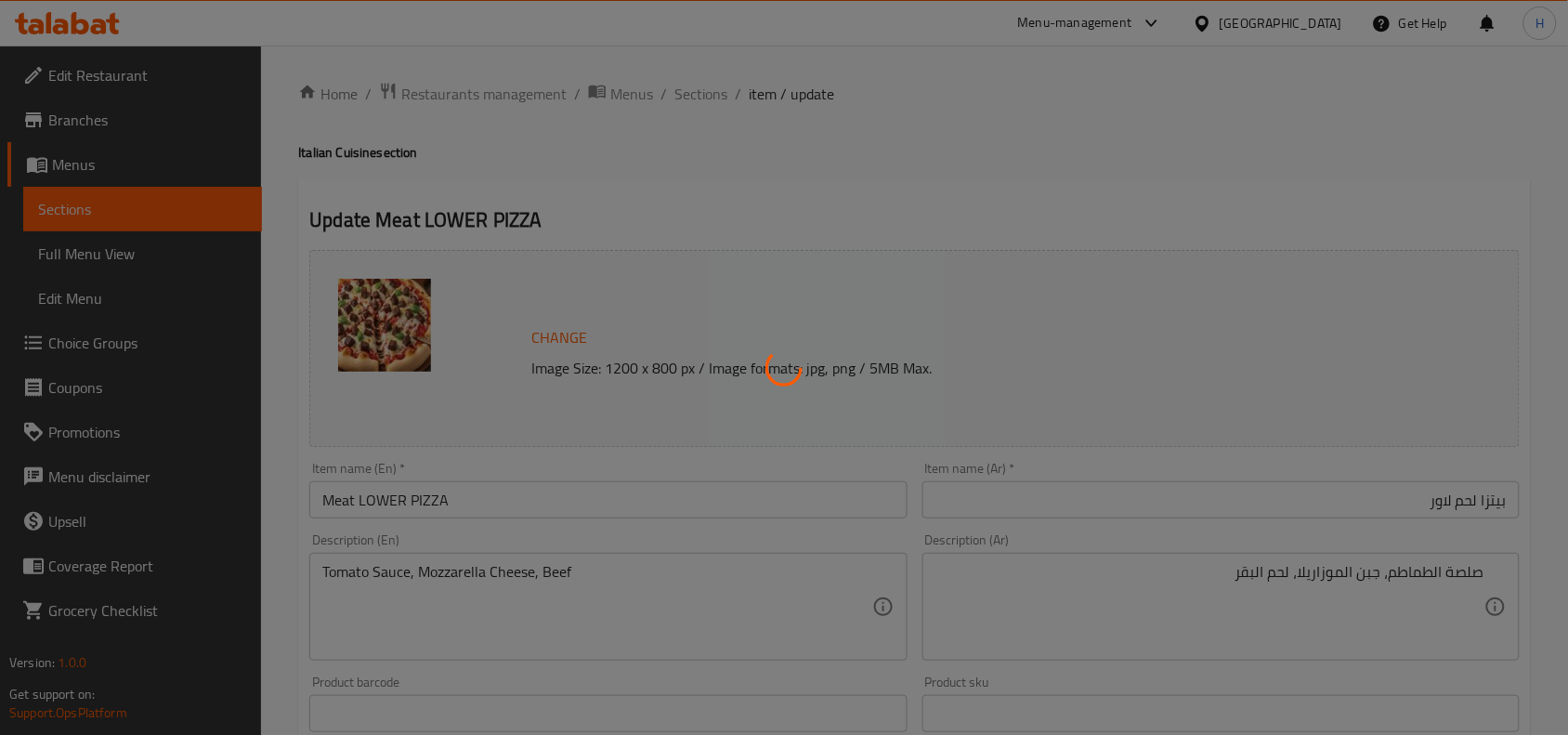
scroll to position [0, 0]
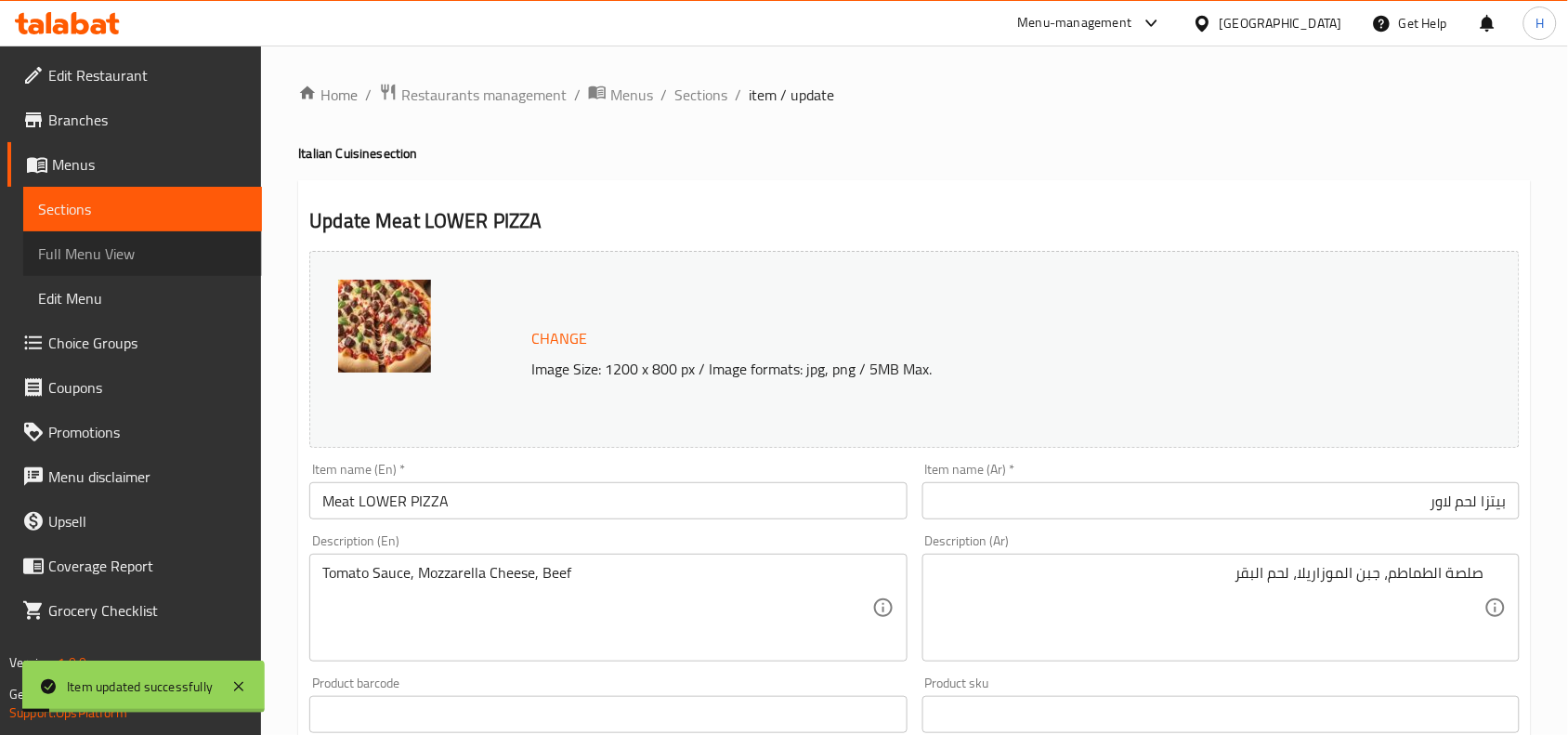
click at [174, 259] on span "Full Menu View" at bounding box center [142, 253] width 209 height 22
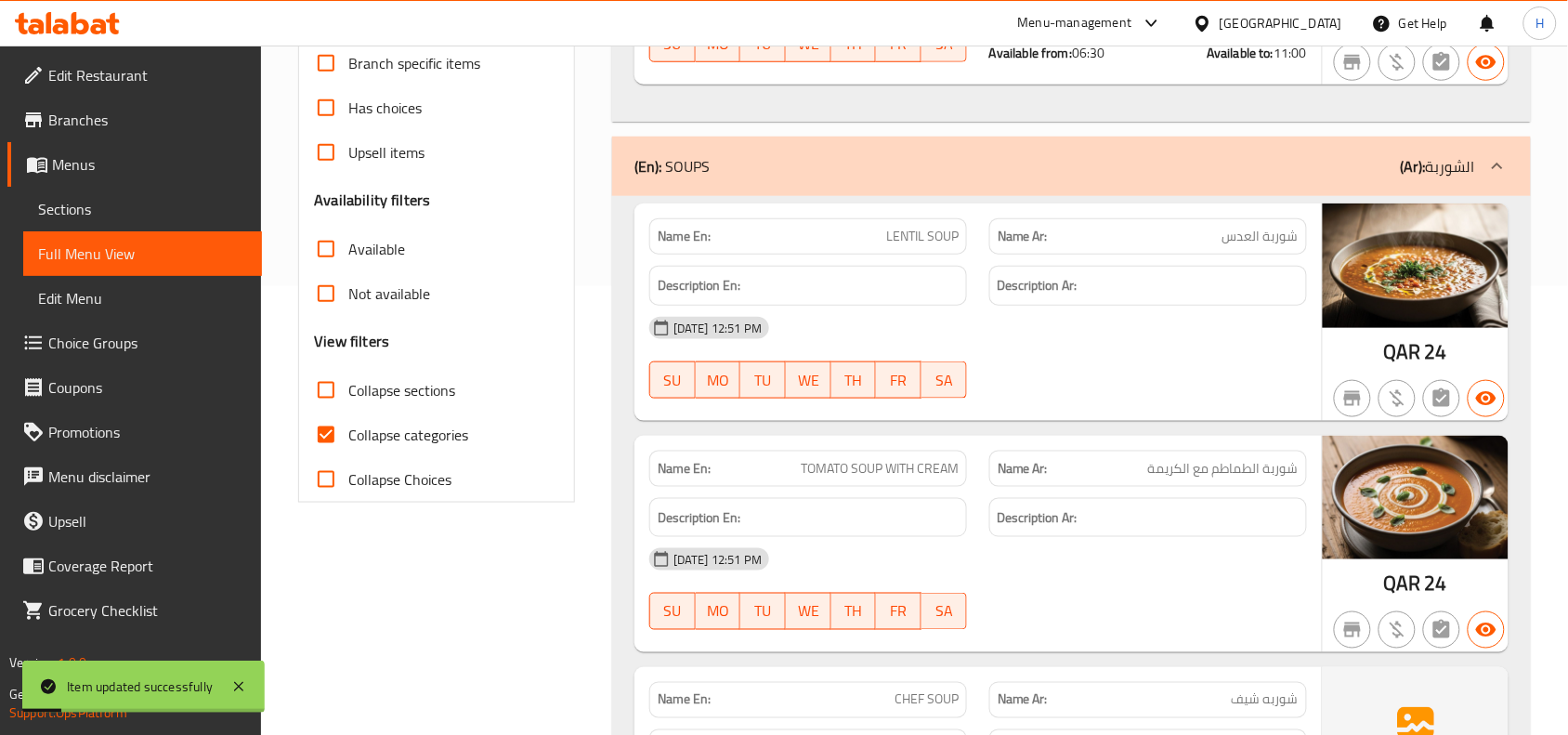
scroll to position [581, 0]
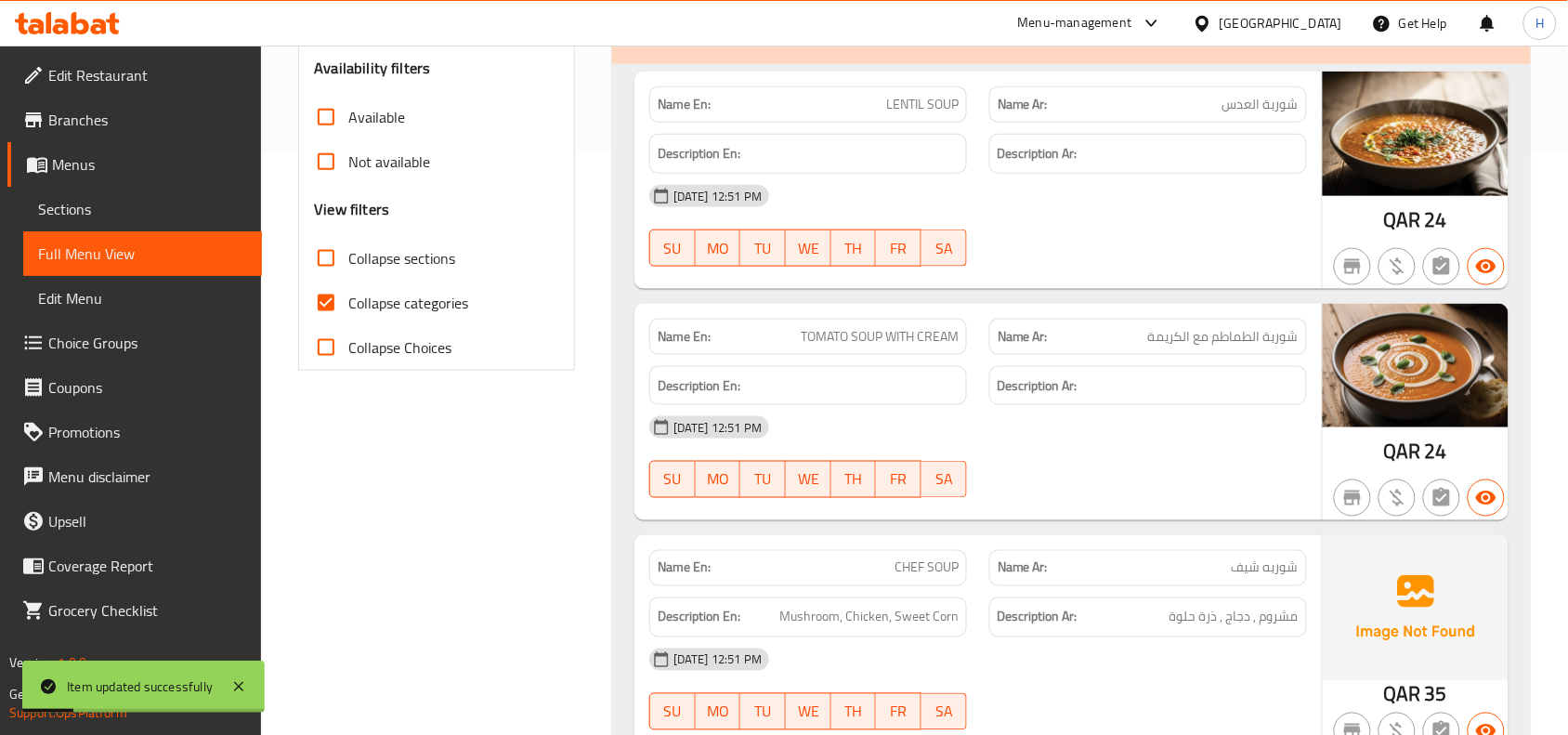
click at [375, 309] on span "Collapse categories" at bounding box center [408, 302] width 120 height 22
click at [348, 309] on input "Collapse categories" at bounding box center [326, 303] width 45 height 45
checkbox input "false"
click at [397, 257] on span "Collapse sections" at bounding box center [402, 258] width 106 height 22
click at [348, 257] on input "Collapse sections" at bounding box center [326, 259] width 45 height 45
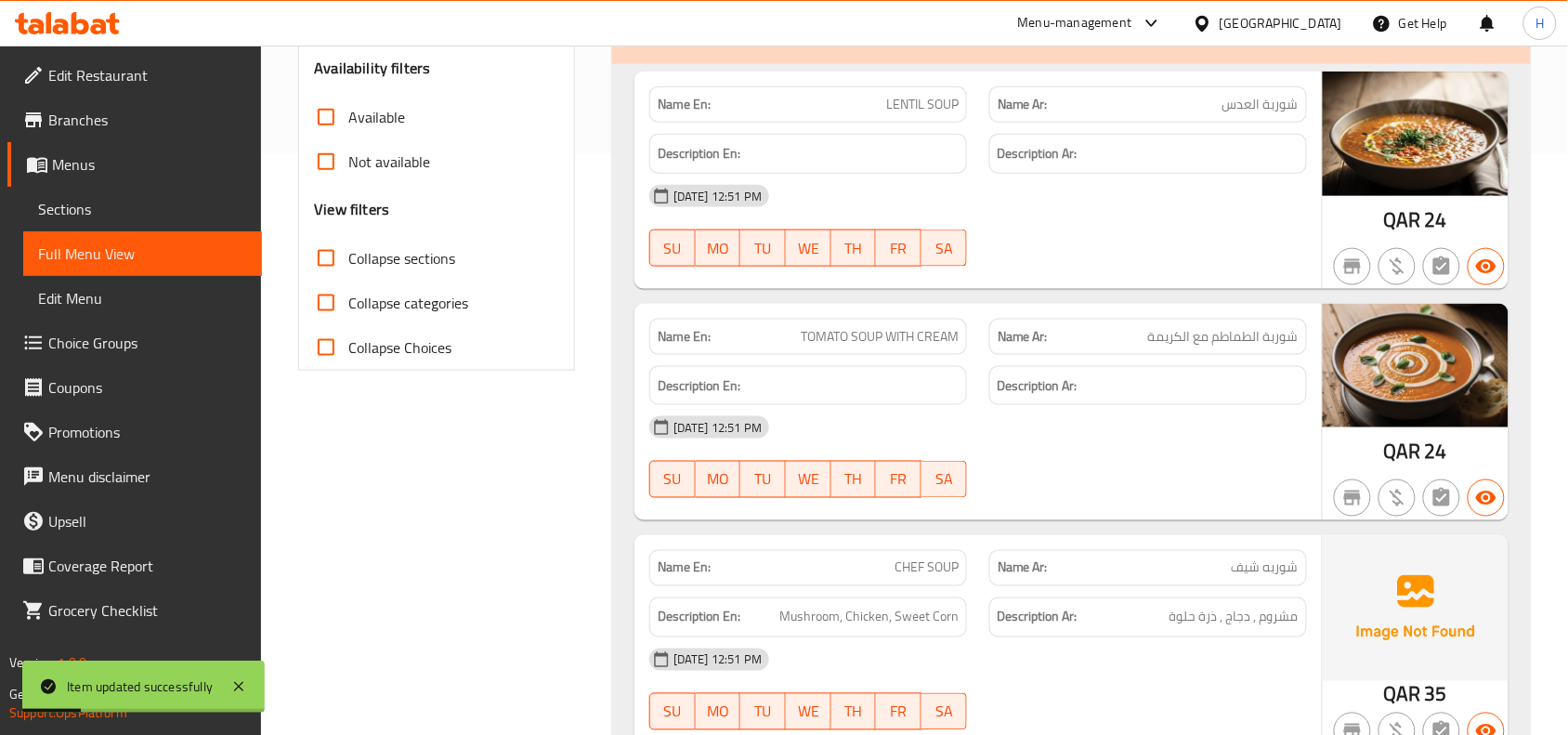
checkbox input "true"
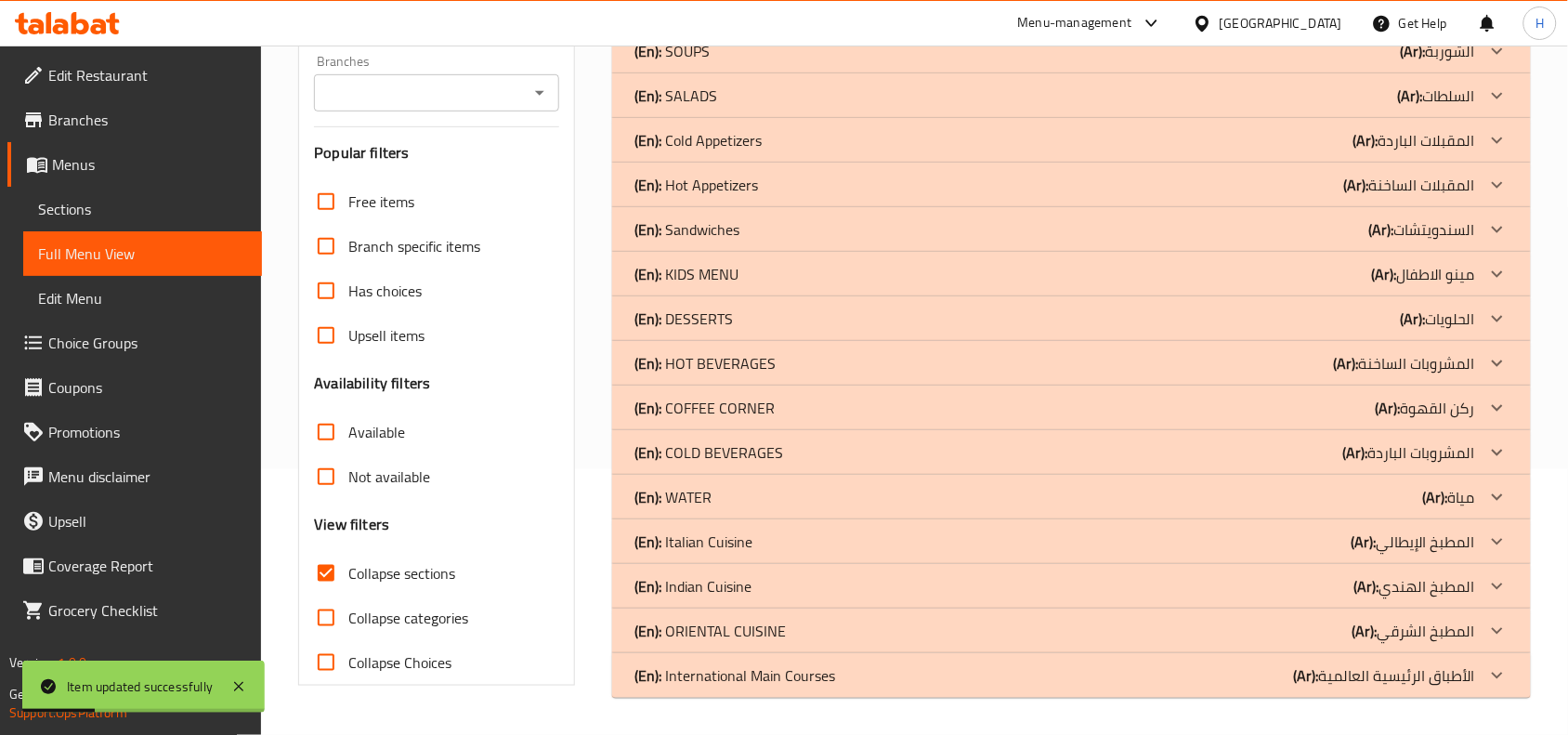
scroll to position [265, 0]
click at [770, 536] on div "(En): Italian Cuisine (Ar): المطبخ الإيطالي" at bounding box center [1054, 541] width 840 height 22
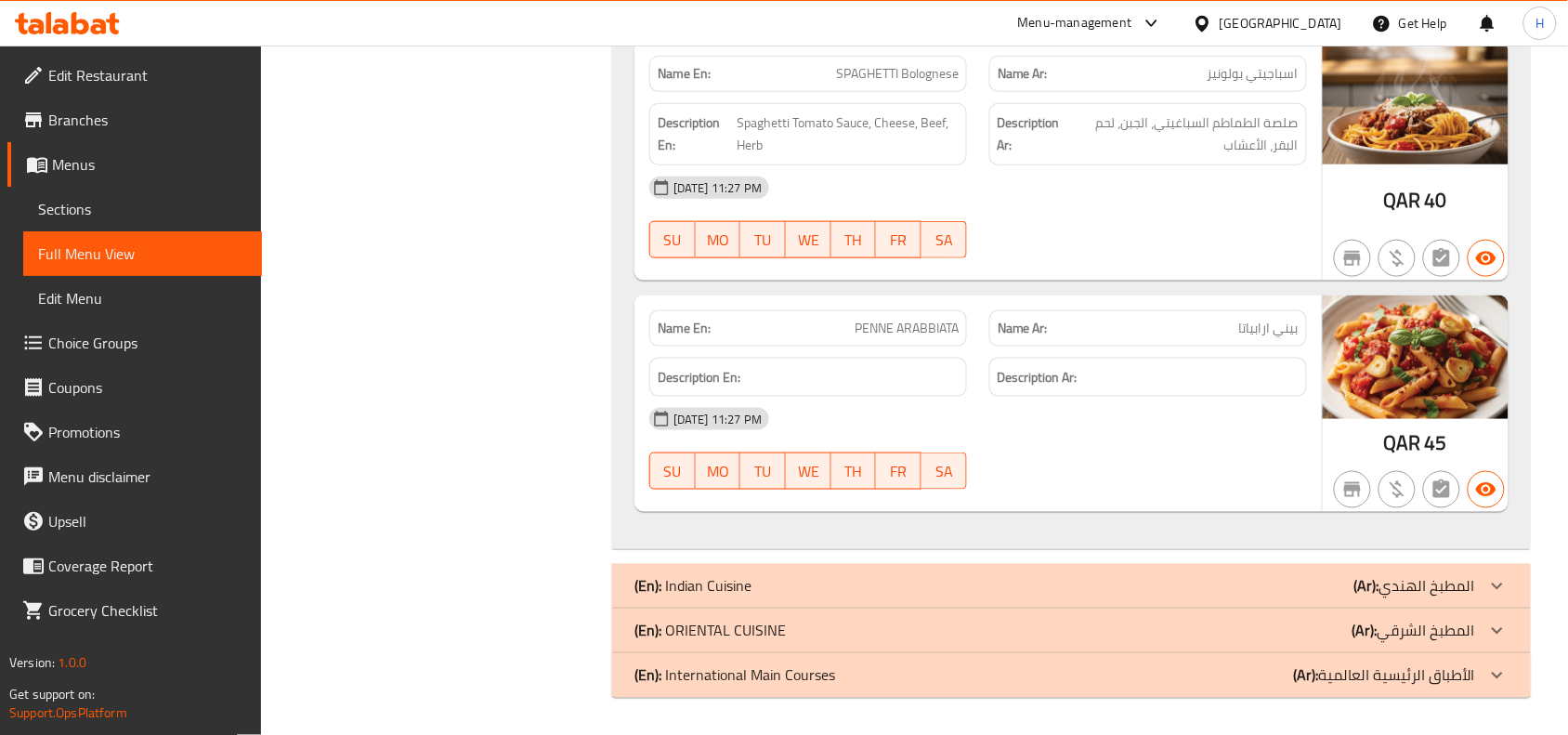
scroll to position [2616, 0]
click at [865, 585] on div "(En): Indian Cuisine (Ar): المطبخ الهندي" at bounding box center [1054, 586] width 840 height 22
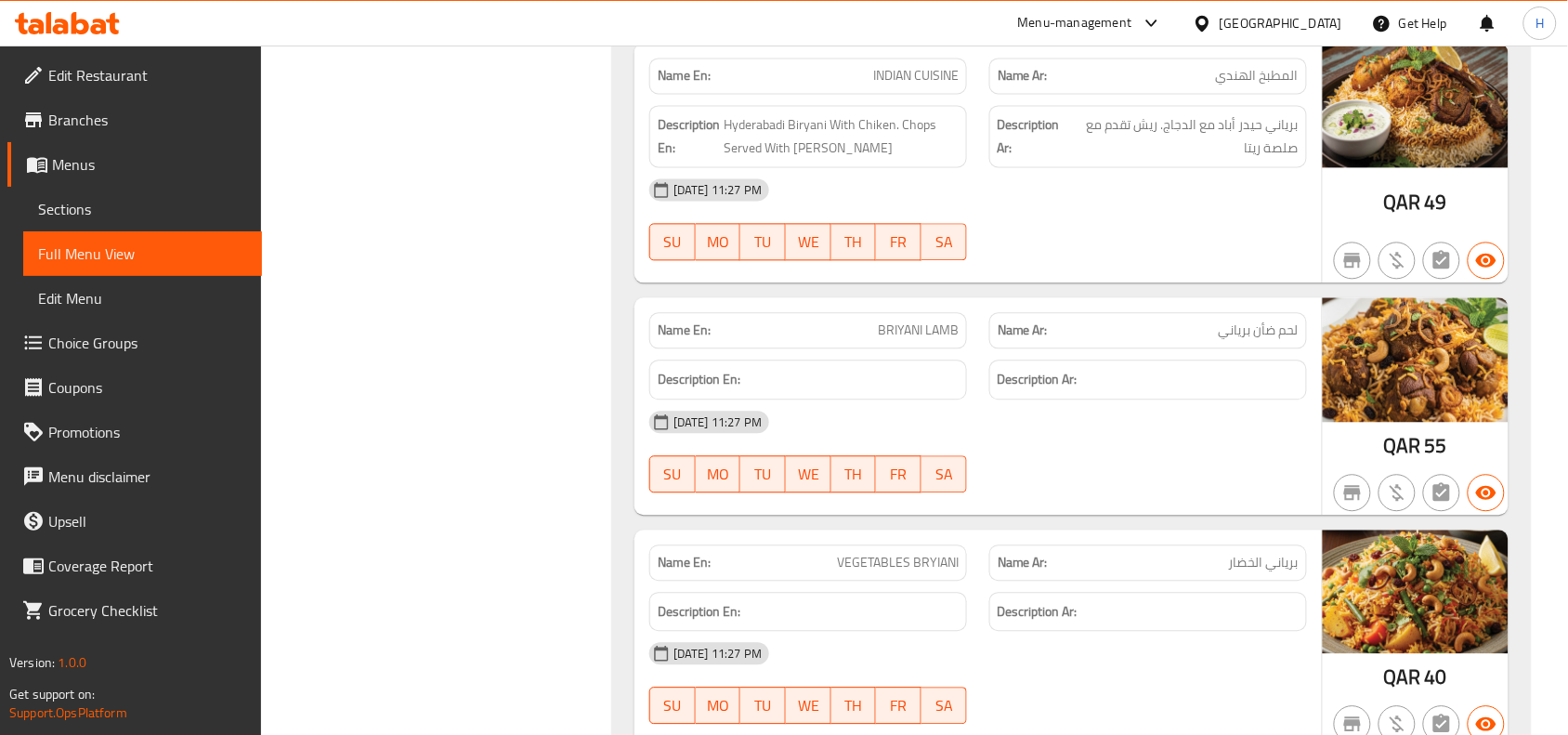
scroll to position [3201, 0]
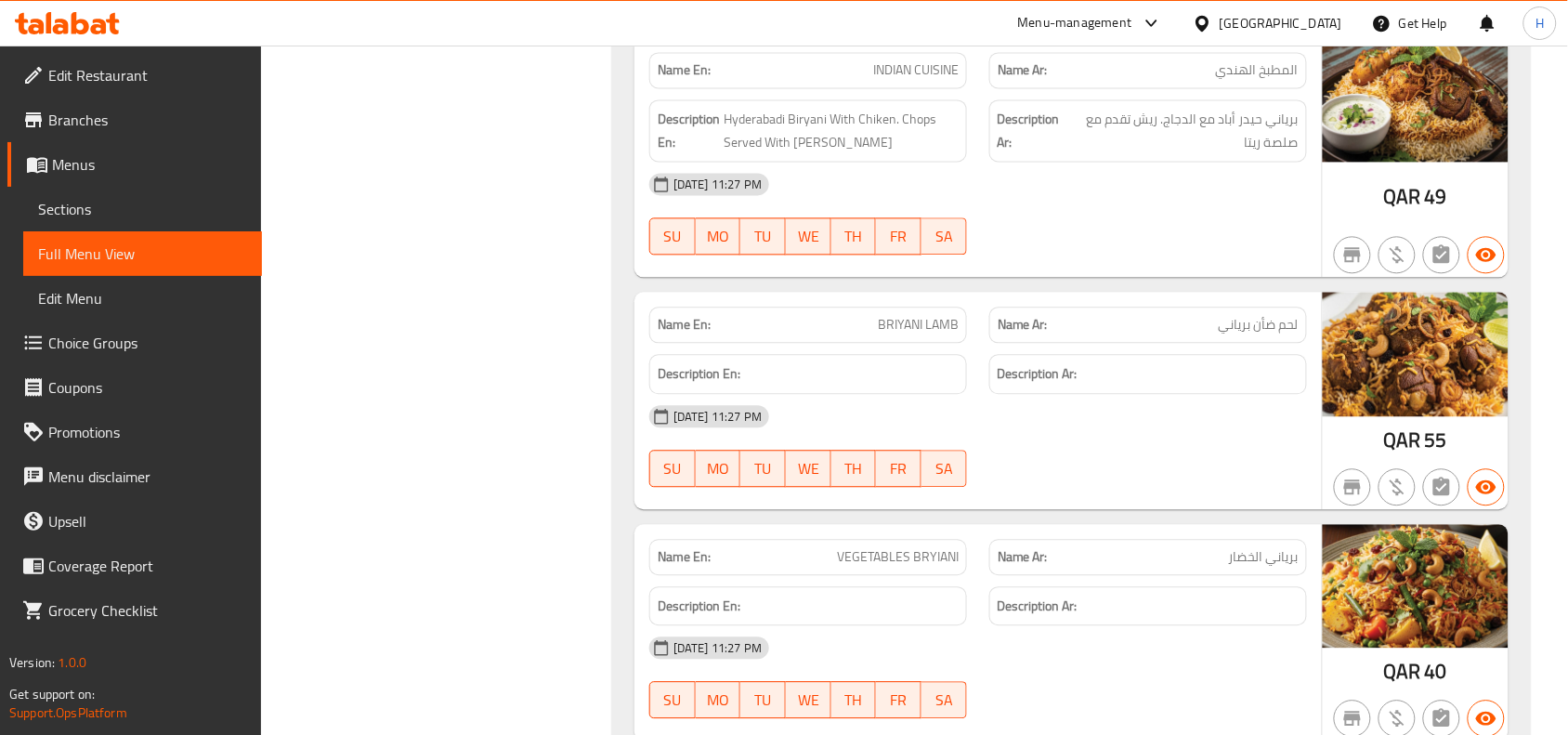
click at [903, 73] on span "INDIAN CUISINE" at bounding box center [916, 70] width 85 height 19
copy span "INDIAN CUISINE"
click at [147, 198] on span "Sections" at bounding box center [142, 208] width 209 height 22
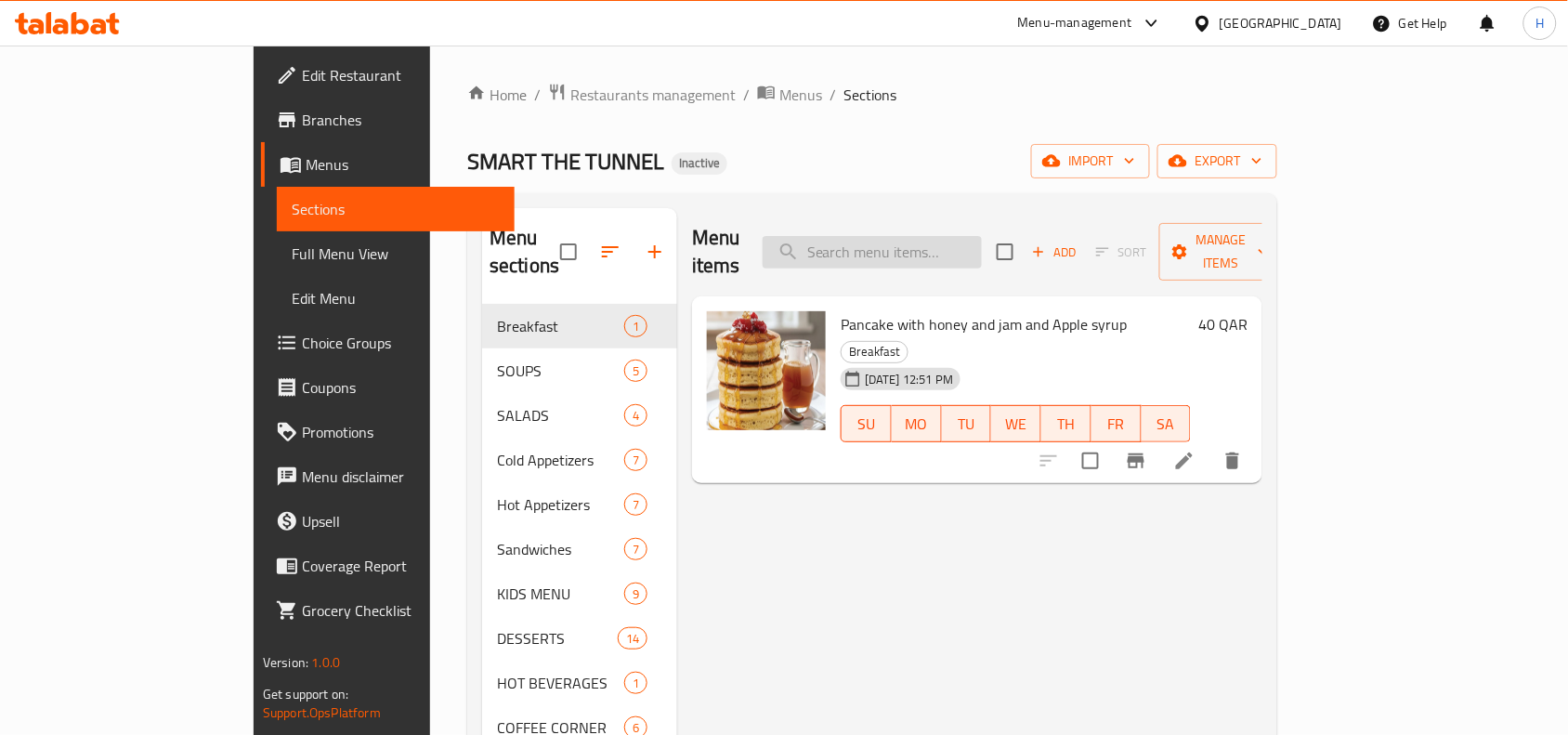
click at [908, 236] on input "search" at bounding box center [872, 253] width 219 height 33
paste input "INDIAN CUISINE"
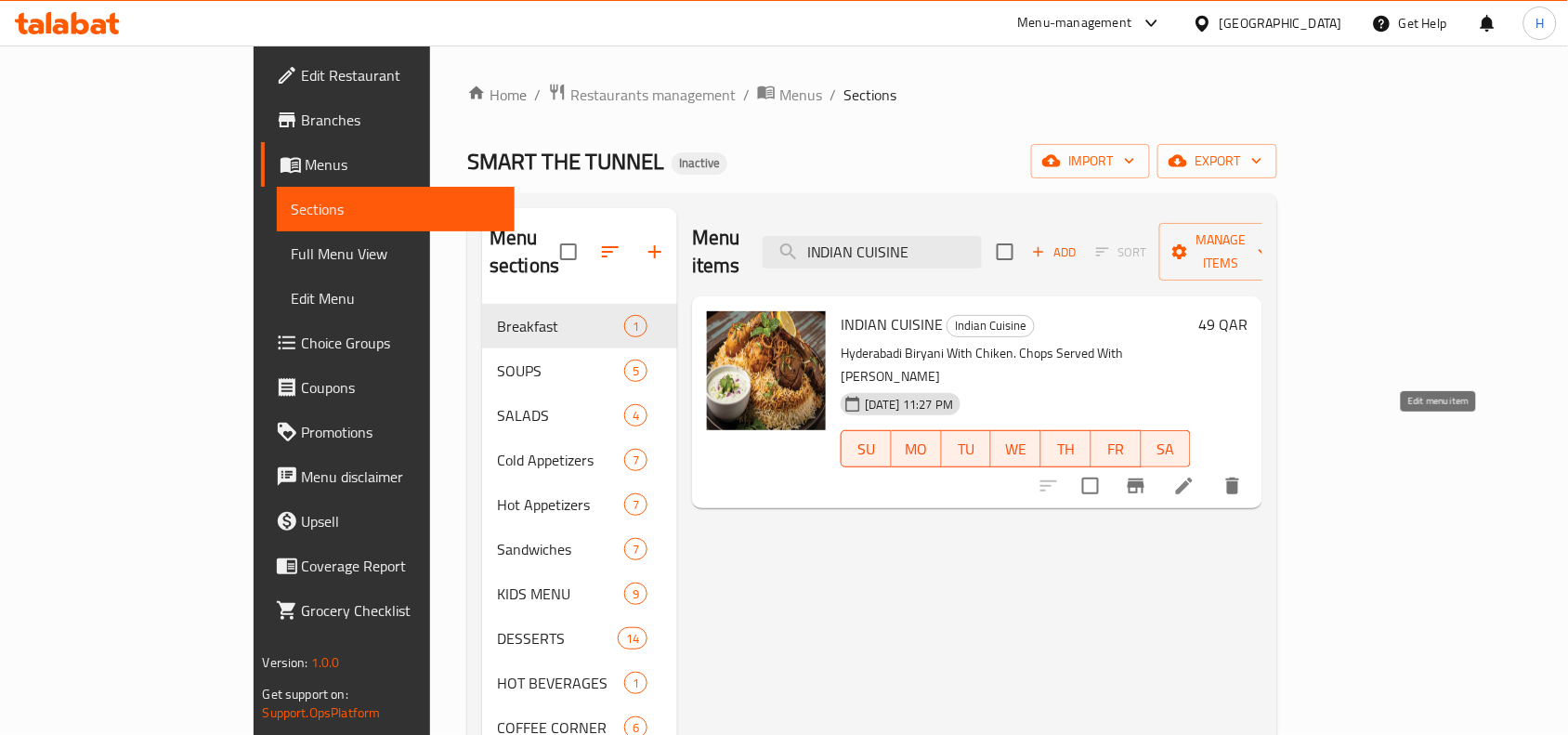
type input "INDIAN CUISINE"
click at [1195, 475] on icon at bounding box center [1184, 485] width 22 height 22
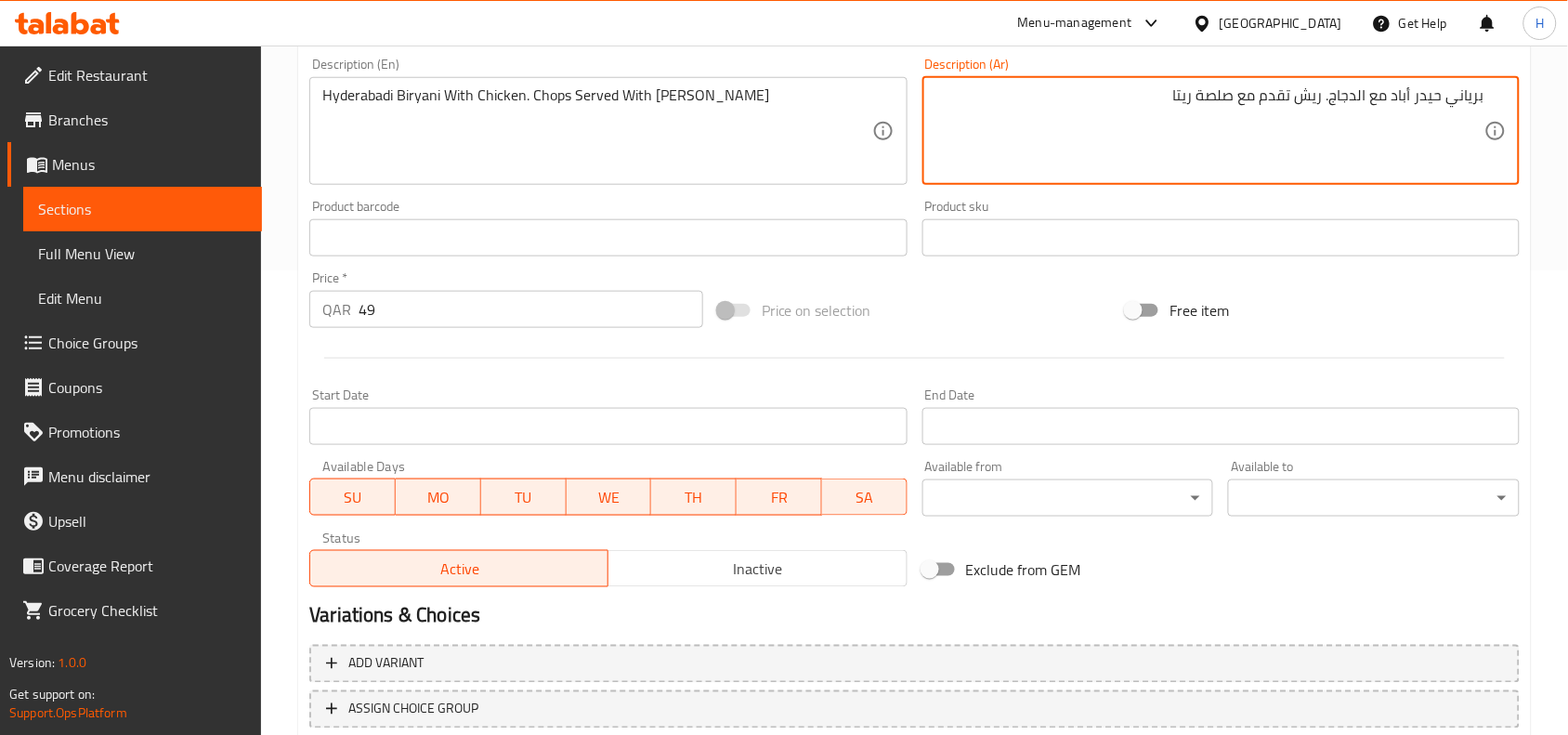
scroll to position [349, 0]
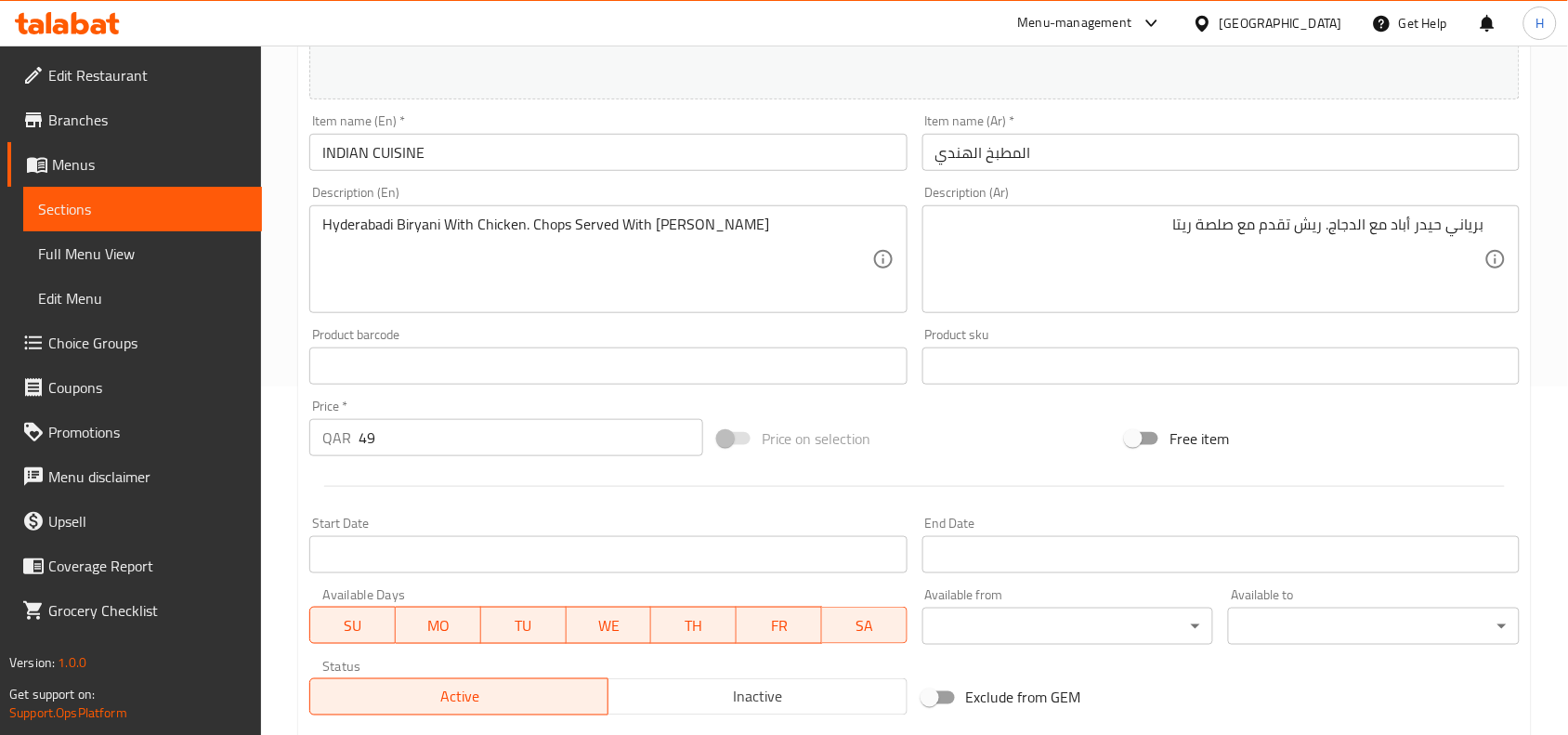
click at [656, 392] on div "Price   * QAR 49 Price *" at bounding box center [506, 428] width 408 height 72
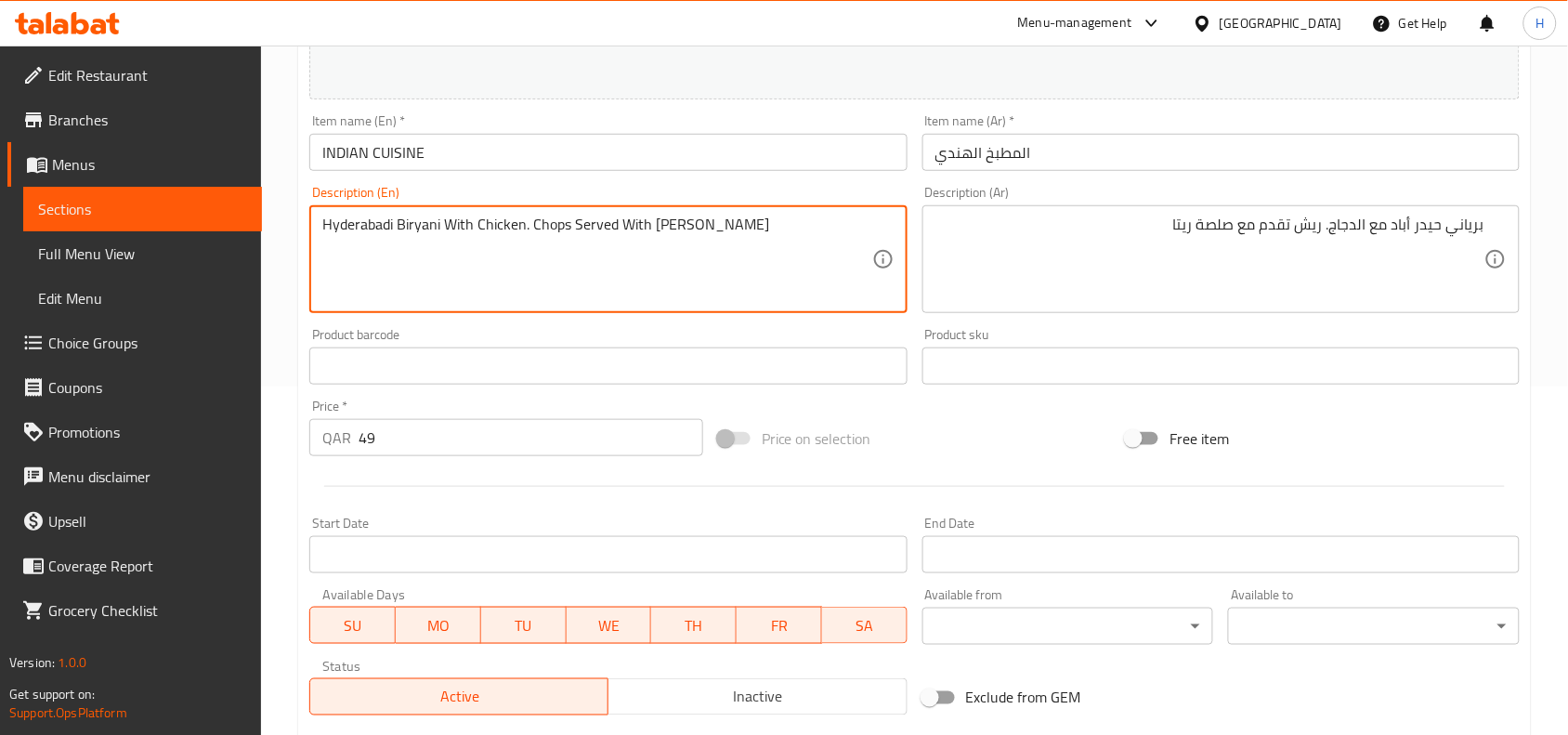
click at [525, 230] on textarea "Hyderabadi Biryani With Chicken. Chops Served With [PERSON_NAME]" at bounding box center [596, 260] width 549 height 88
click at [529, 224] on textarea "Hyderabadi Biryani With Chicken. Chops Served With [PERSON_NAME]" at bounding box center [596, 260] width 549 height 88
type textarea "Hyderabadi Biryani With Chicken or Chops Served With [PERSON_NAME]"
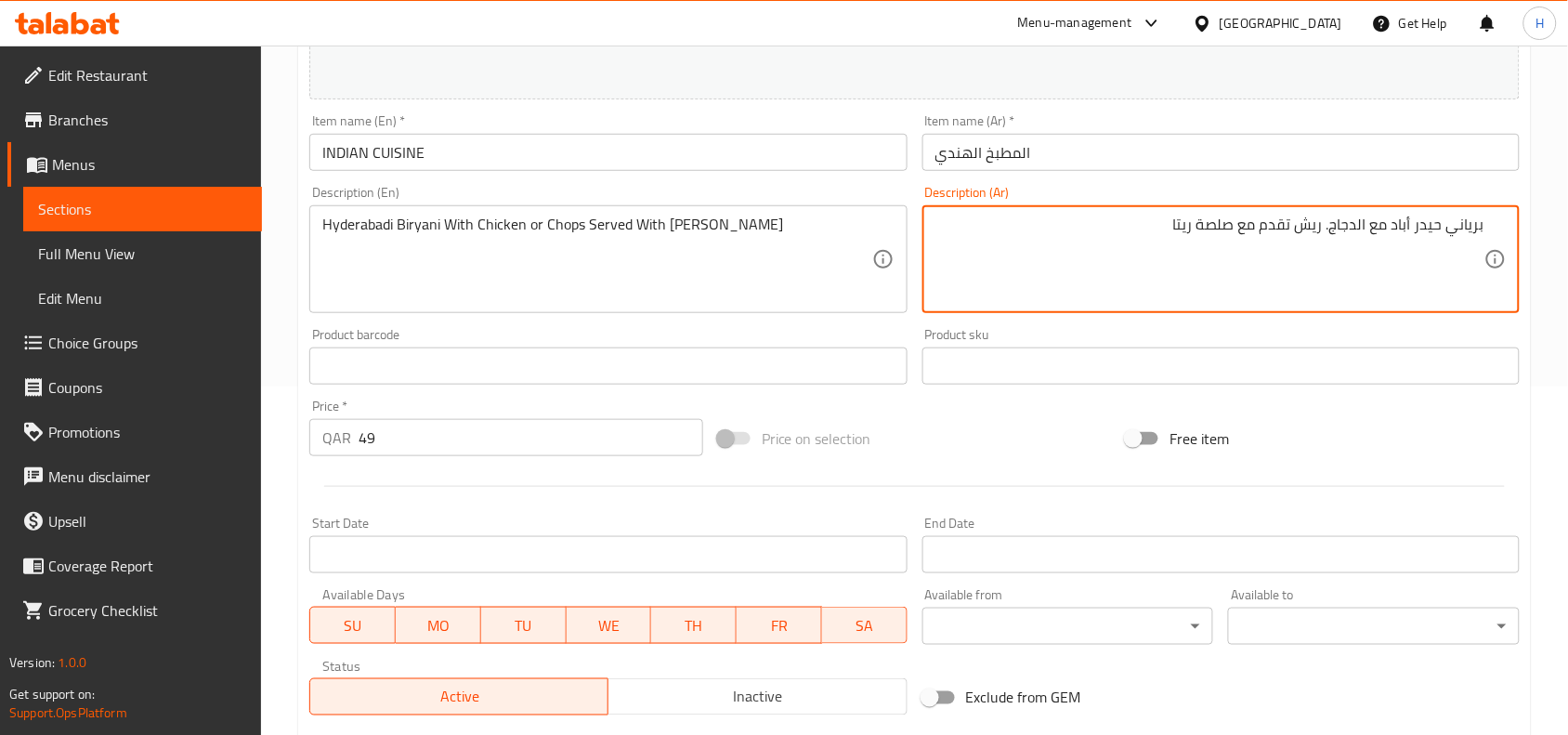
click at [1328, 230] on textarea "برياني حيدر أباد مع الدجاج. ريش تقدم مع صلصة ريتا" at bounding box center [1209, 260] width 549 height 88
click at [1359, 230] on textarea "برياني حيدر أباد مع الدجاج أو ريش تقدم مع صلصة ريتا" at bounding box center [1209, 260] width 549 height 88
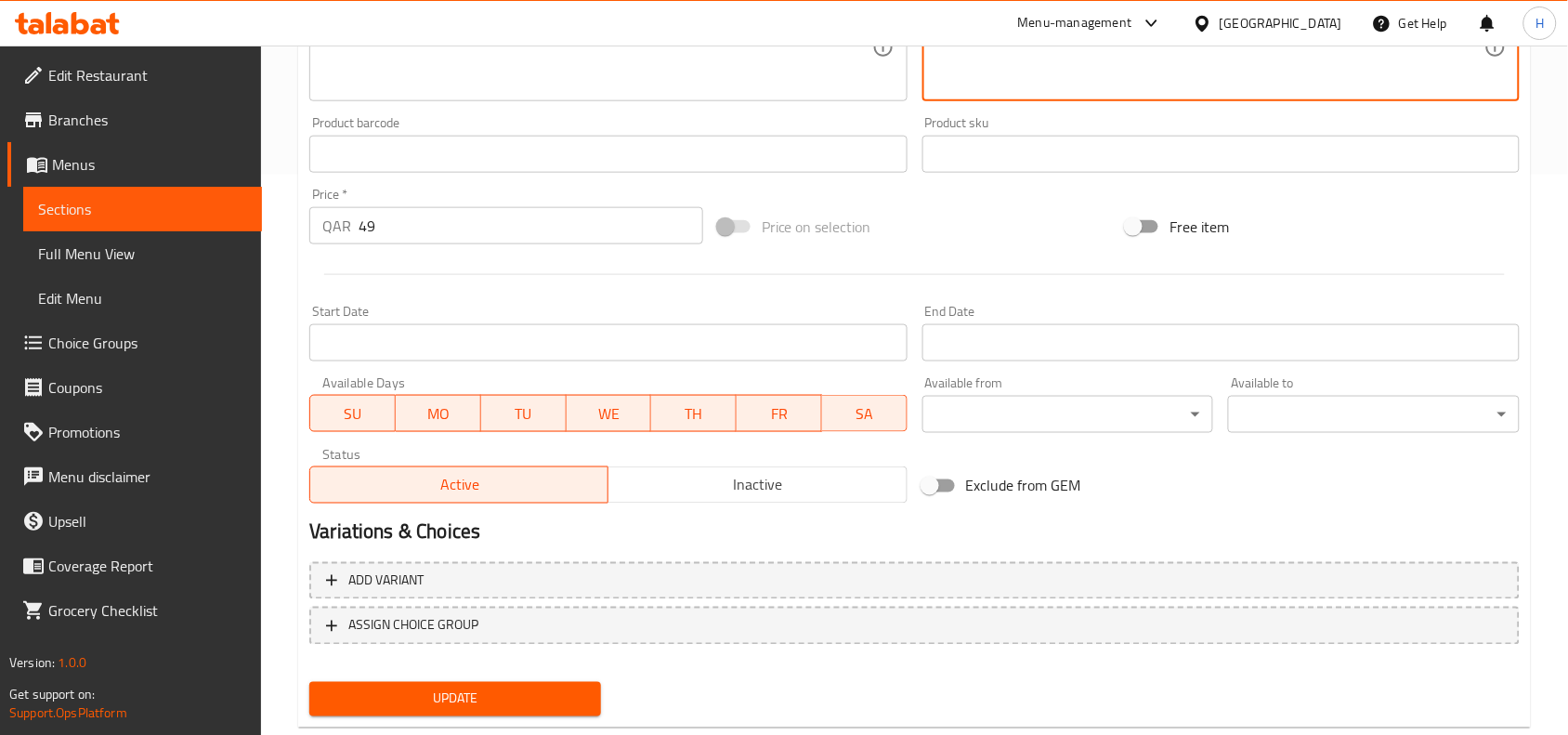
scroll to position [602, 0]
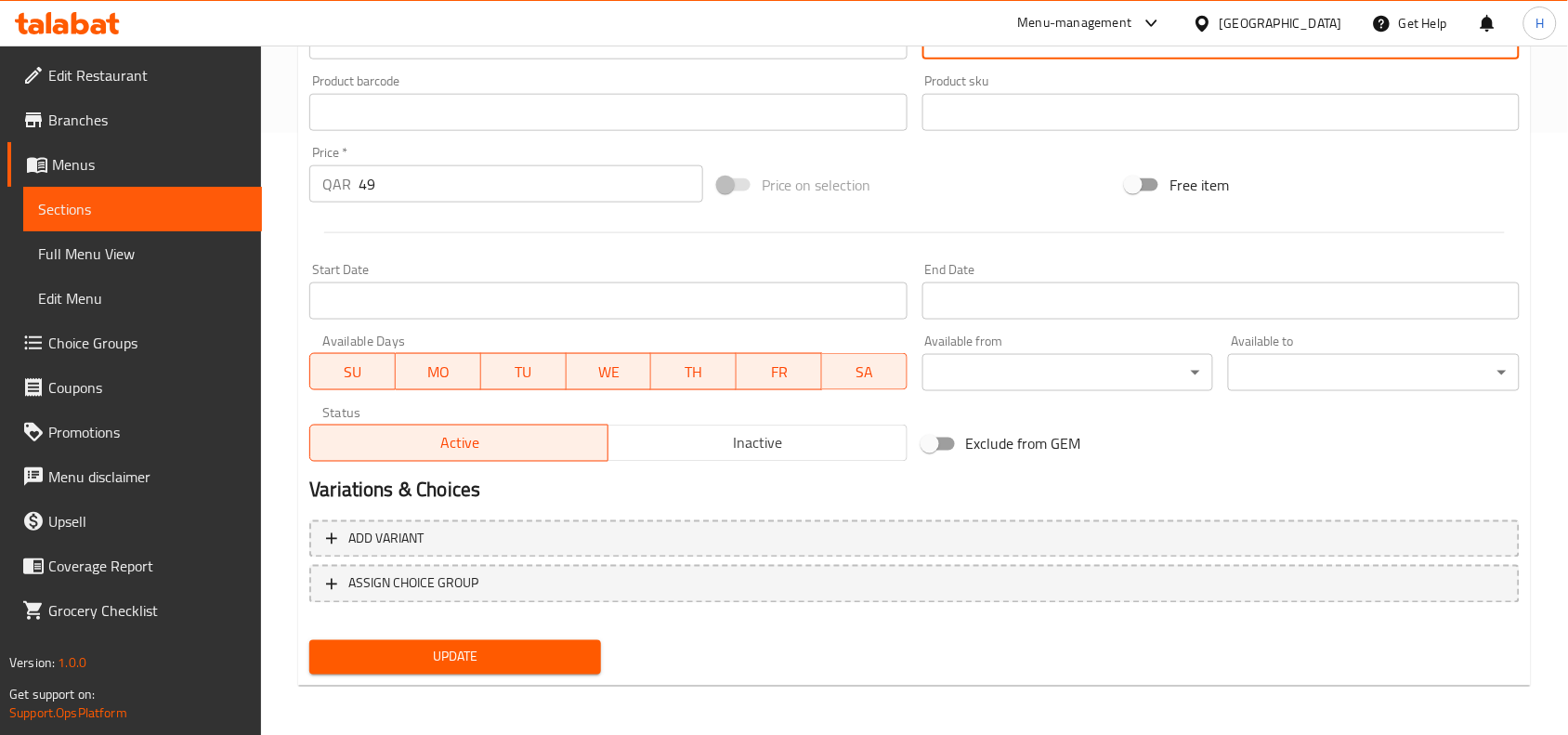
type textarea "برياني حيدر أباد مع دجاج أو ريش تقدم مع صلصة ريتا"
click at [506, 618] on nav at bounding box center [914, 617] width 1210 height 15
click at [513, 648] on span "Update" at bounding box center [455, 658] width 262 height 23
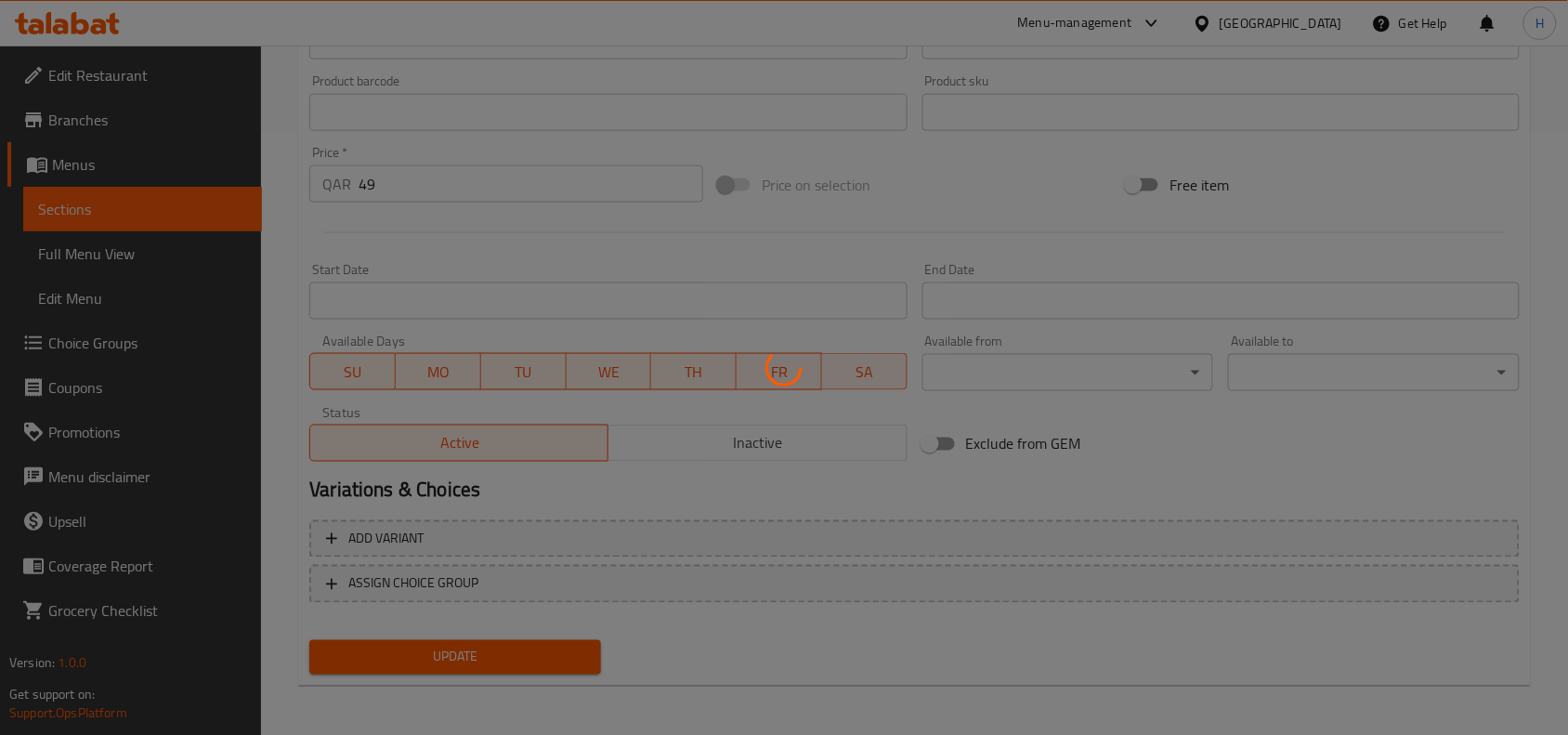
click at [171, 341] on div at bounding box center [784, 367] width 1568 height 735
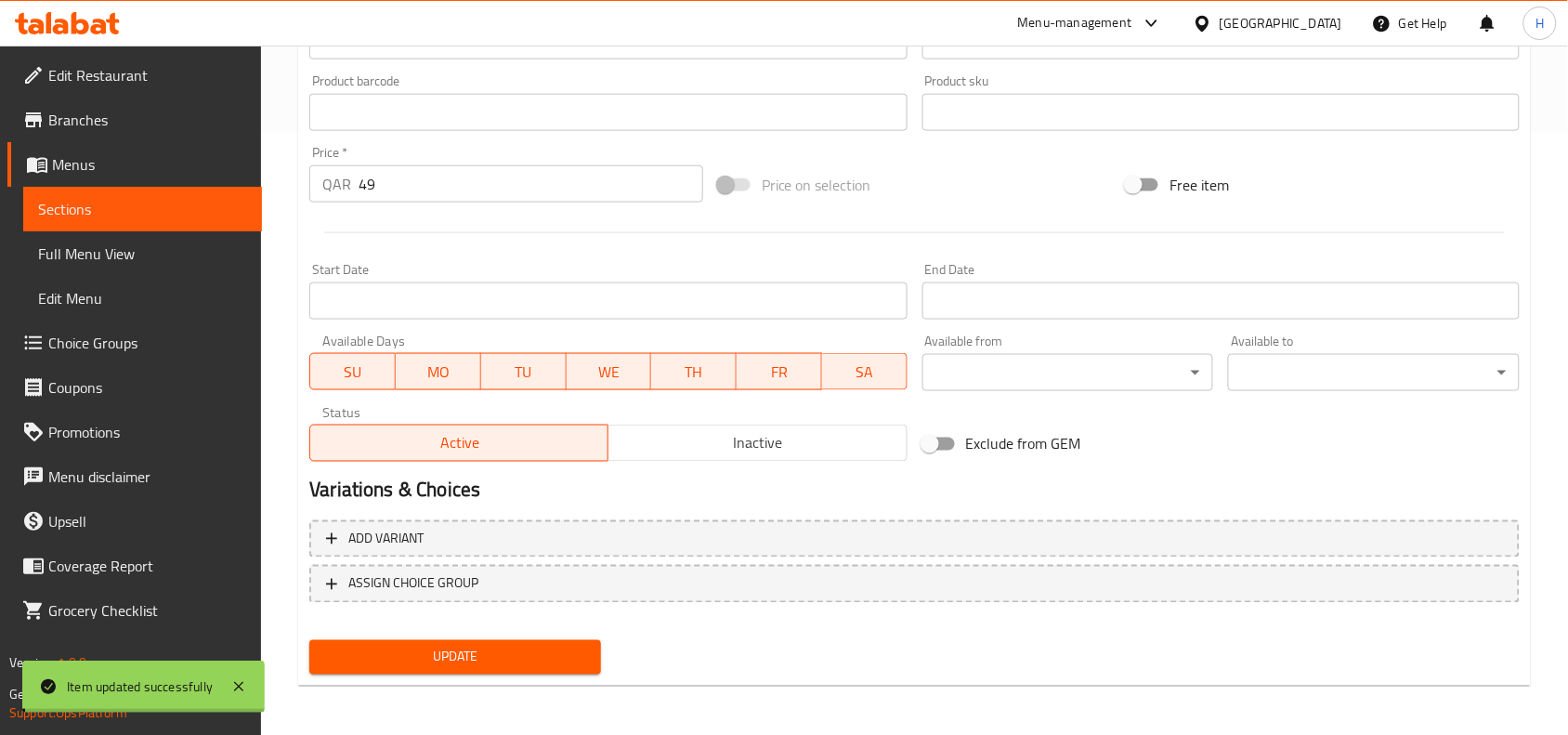
click at [171, 341] on span "Choice Groups" at bounding box center [147, 343] width 198 height 22
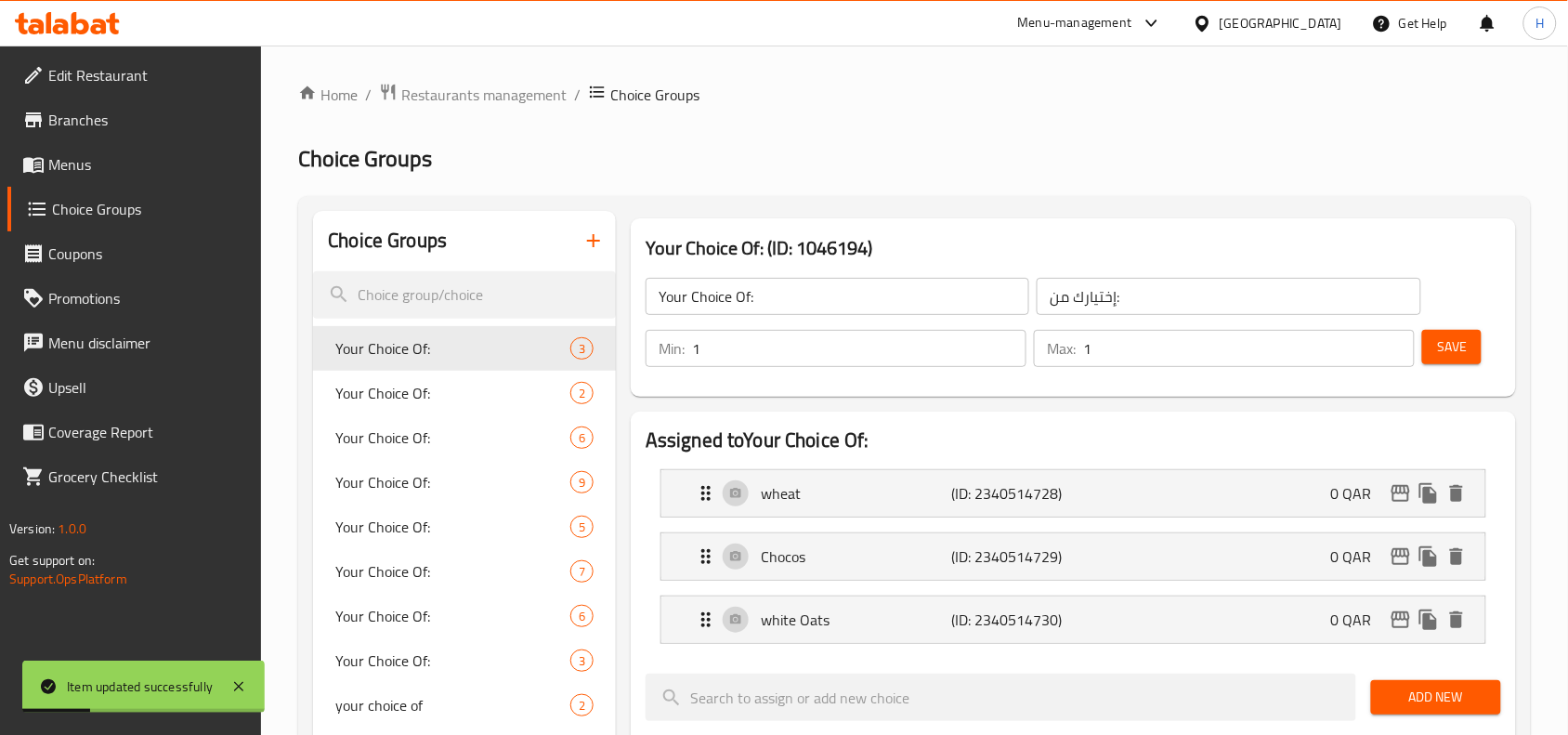
click at [596, 246] on icon "button" at bounding box center [593, 240] width 22 height 22
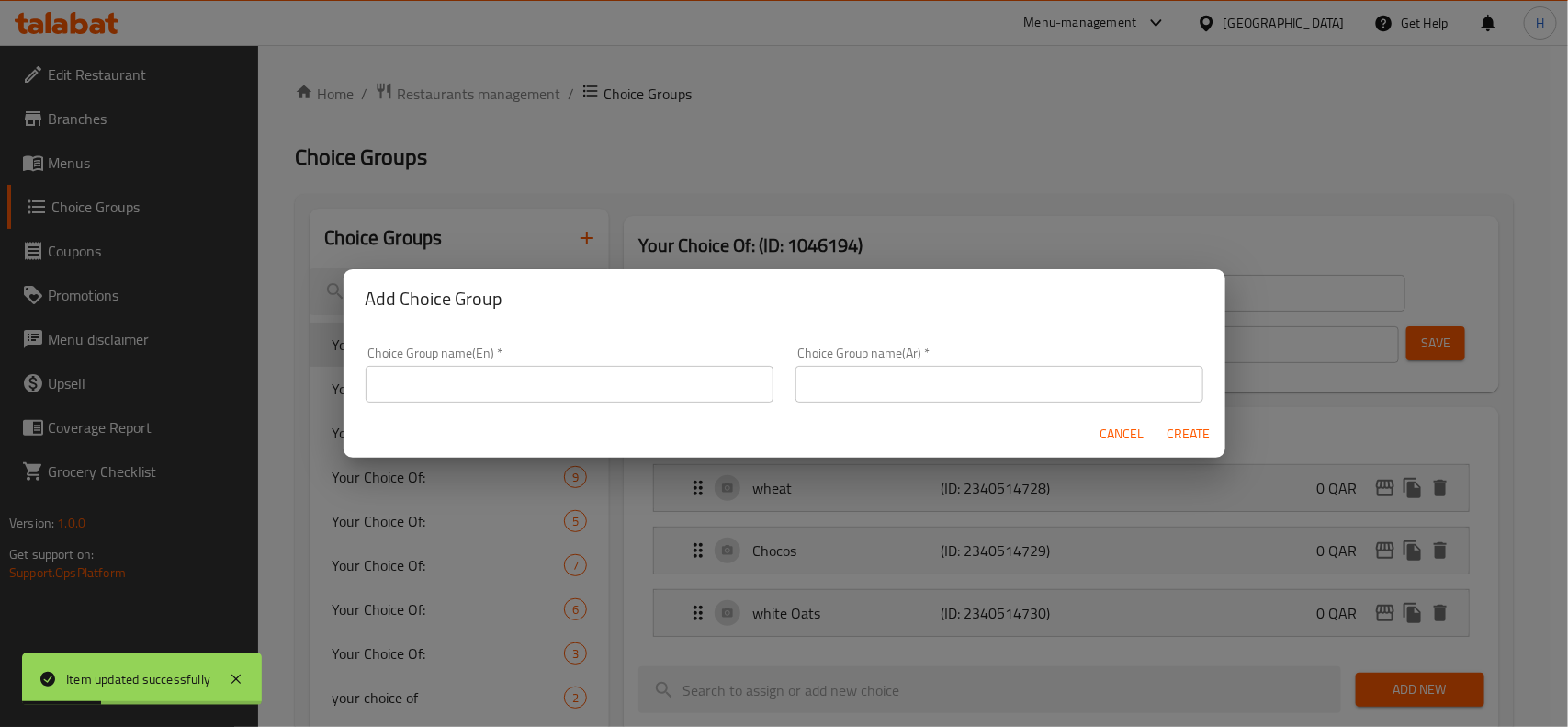
click at [561, 371] on input "text" at bounding box center [570, 384] width 408 height 36
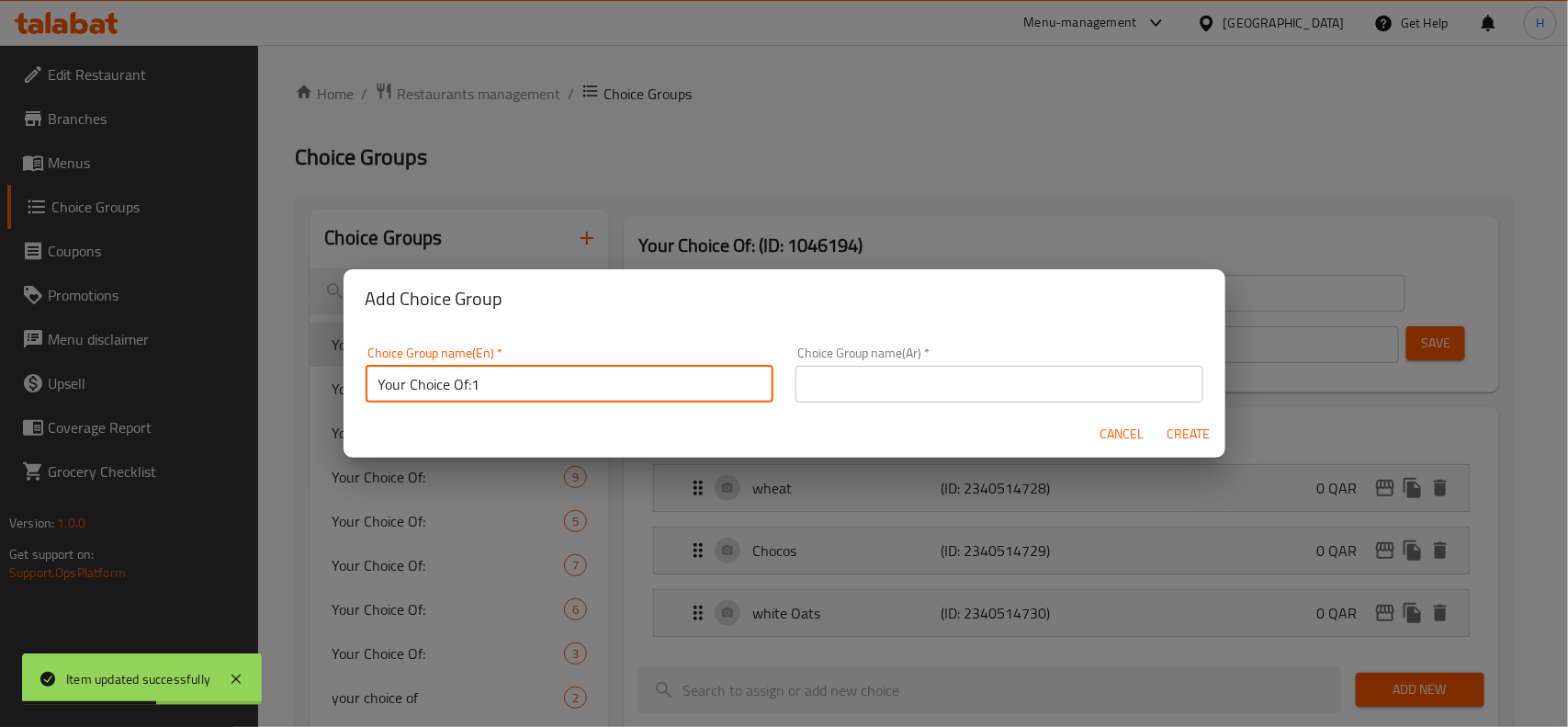
type input "Your Choice Of:1"
click at [918, 378] on input "text" at bounding box center [999, 384] width 408 height 36
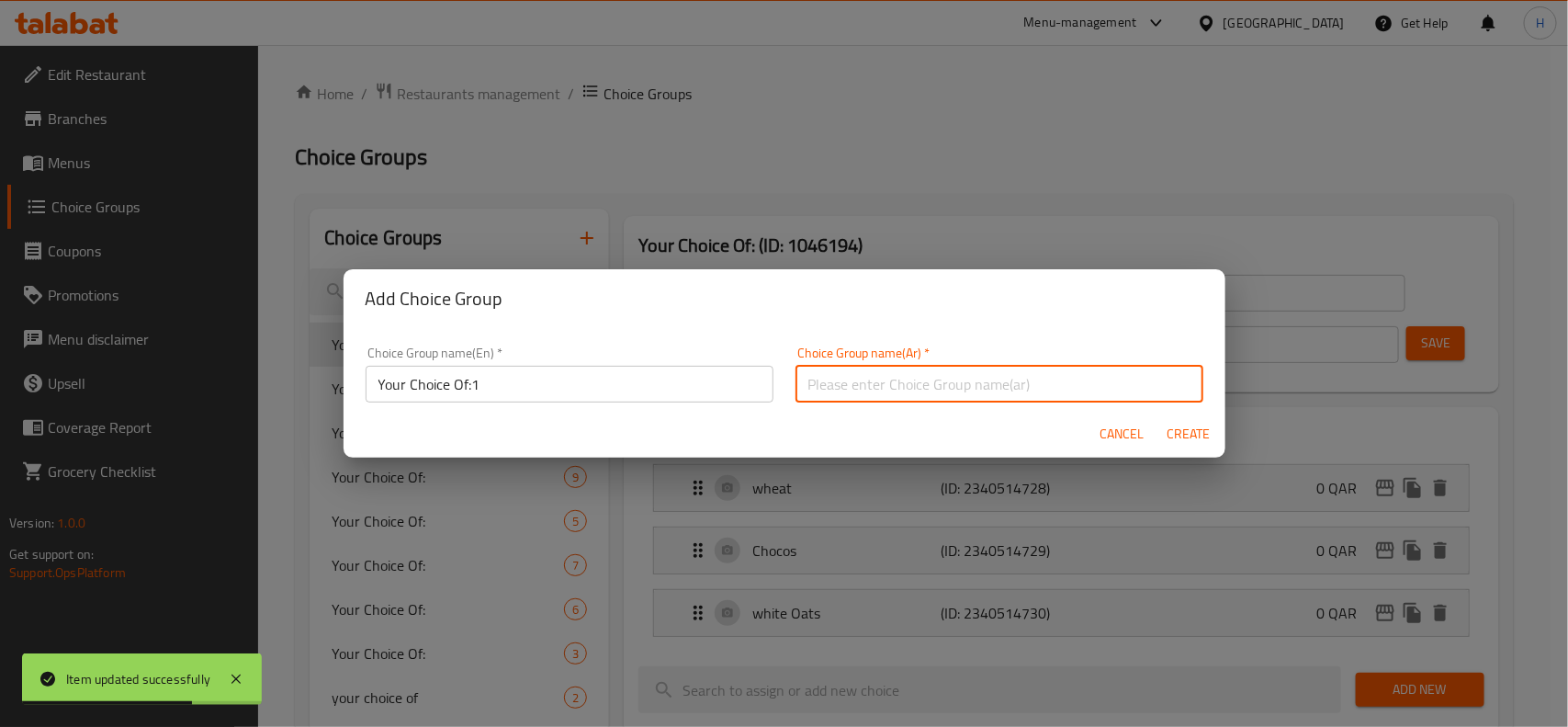
type input "إختيارك من:"
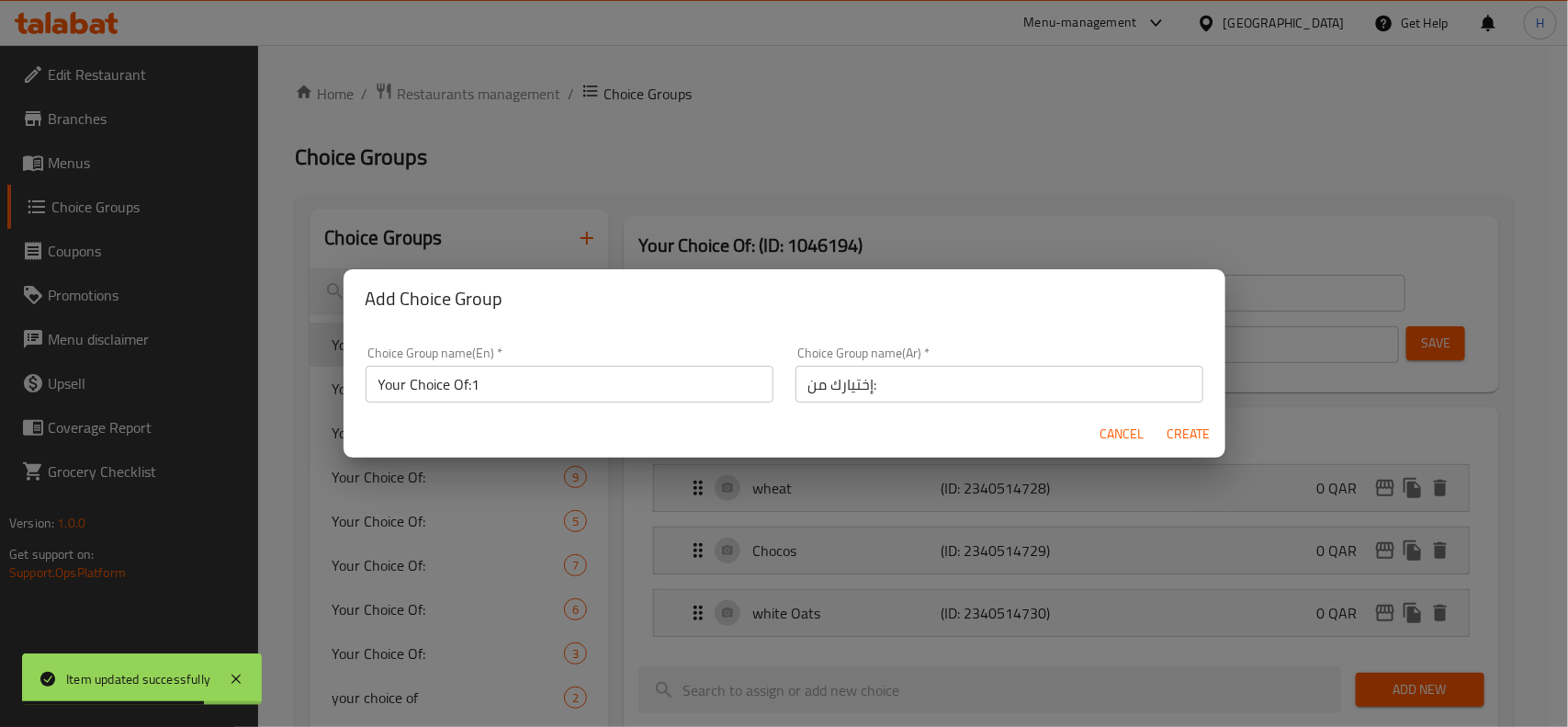
click at [1228, 434] on div "Add Choice Group Choice Group name(En)   * Your Choice Of:1 Choice Group name(E…" at bounding box center [784, 363] width 1568 height 727
click at [1164, 430] on button "Create" at bounding box center [1188, 434] width 58 height 34
type input "Your Choice Of:1"
type input "0"
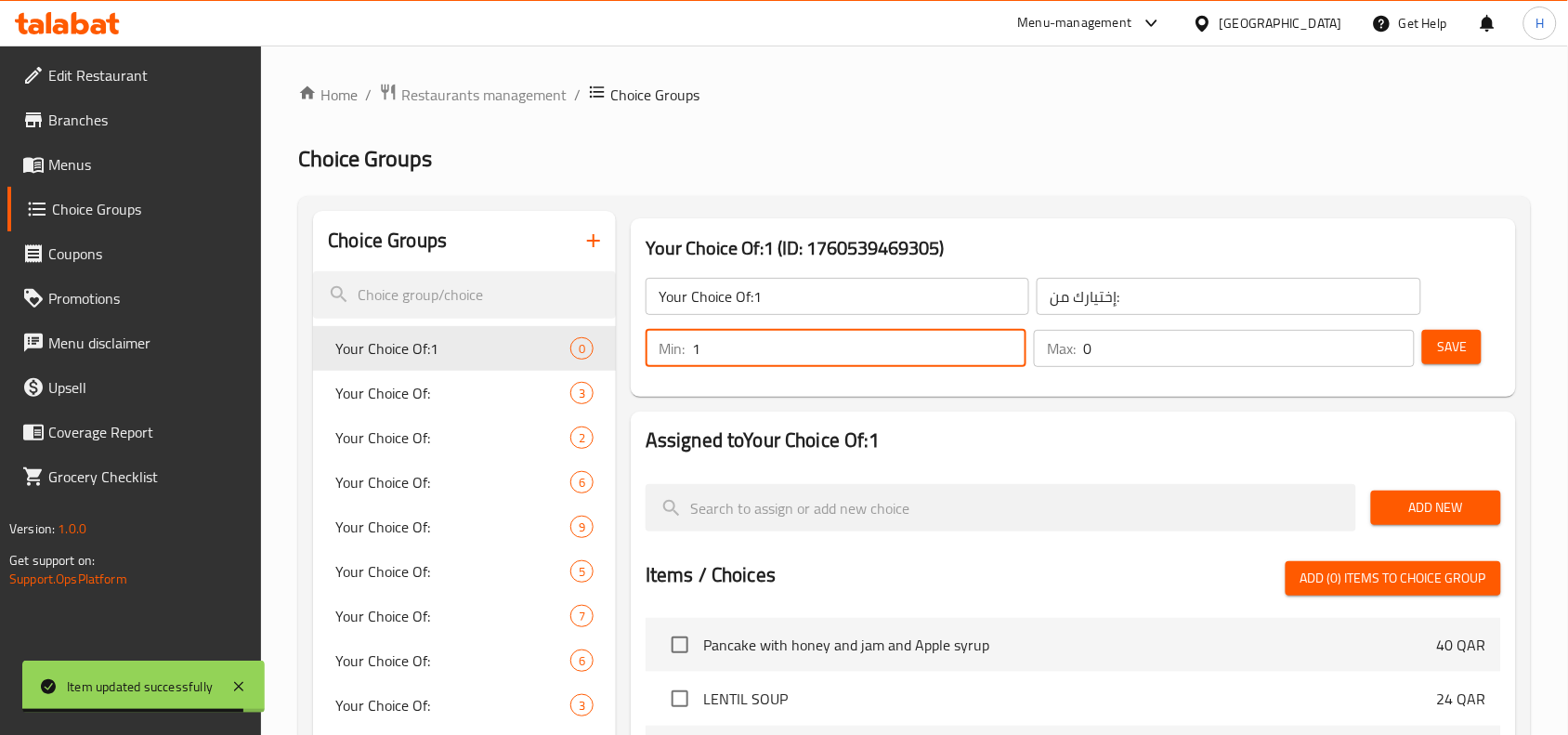
type input "1"
click at [1003, 341] on input "1" at bounding box center [859, 349] width 334 height 37
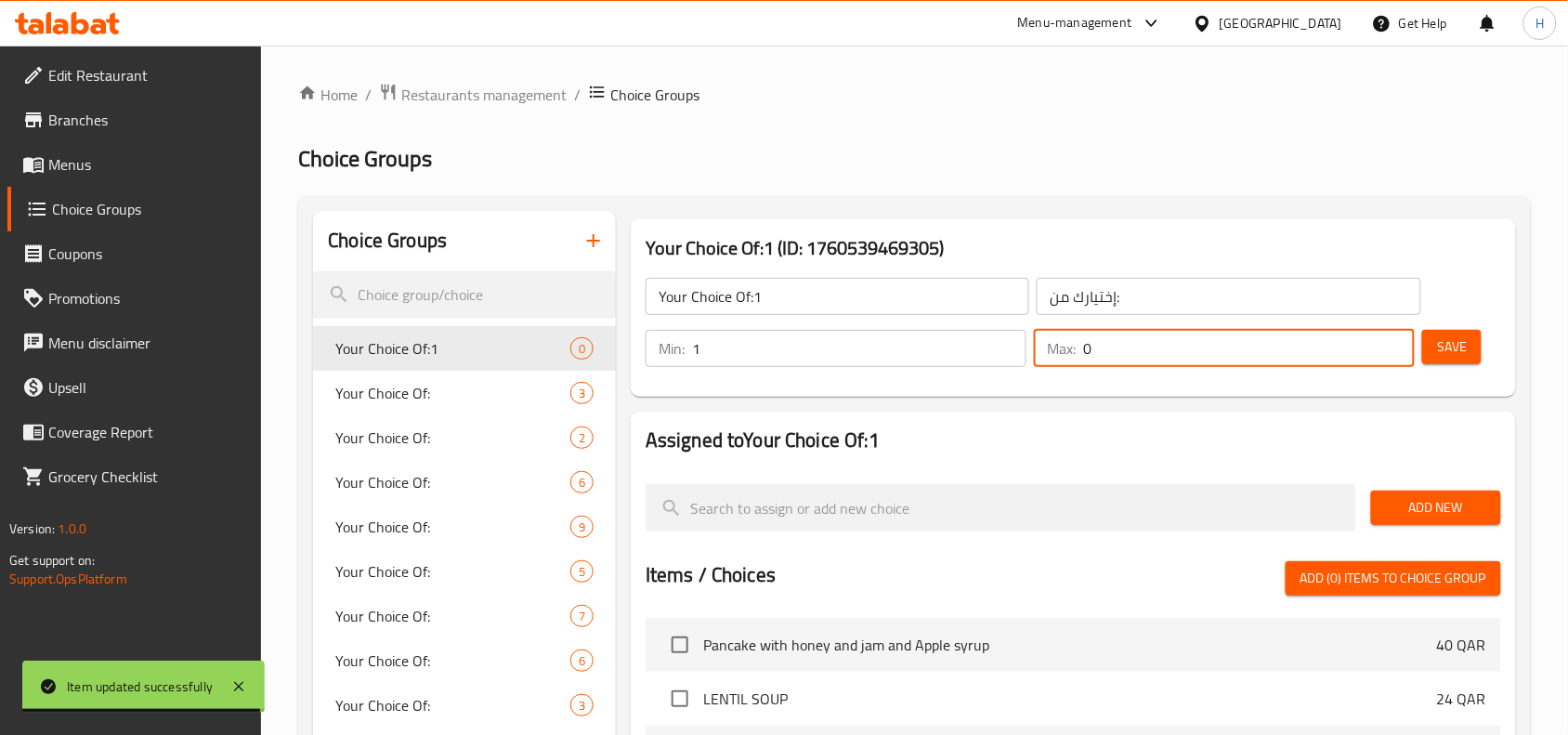
click at [1391, 332] on input "0" at bounding box center [1249, 349] width 332 height 37
type input "1"
click at [1393, 339] on input "1" at bounding box center [1249, 349] width 332 height 37
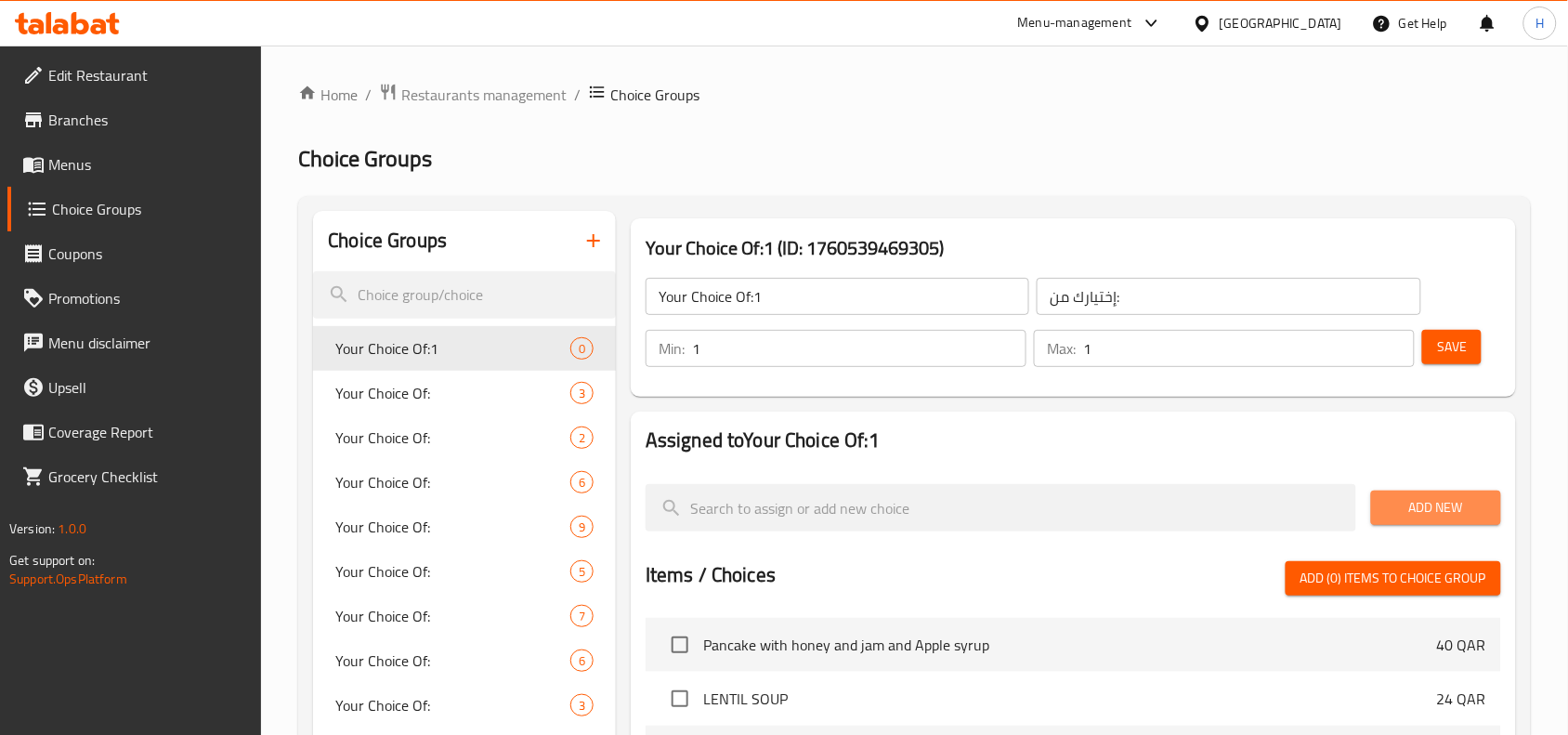
click at [1428, 499] on span "Add New" at bounding box center [1435, 507] width 101 height 23
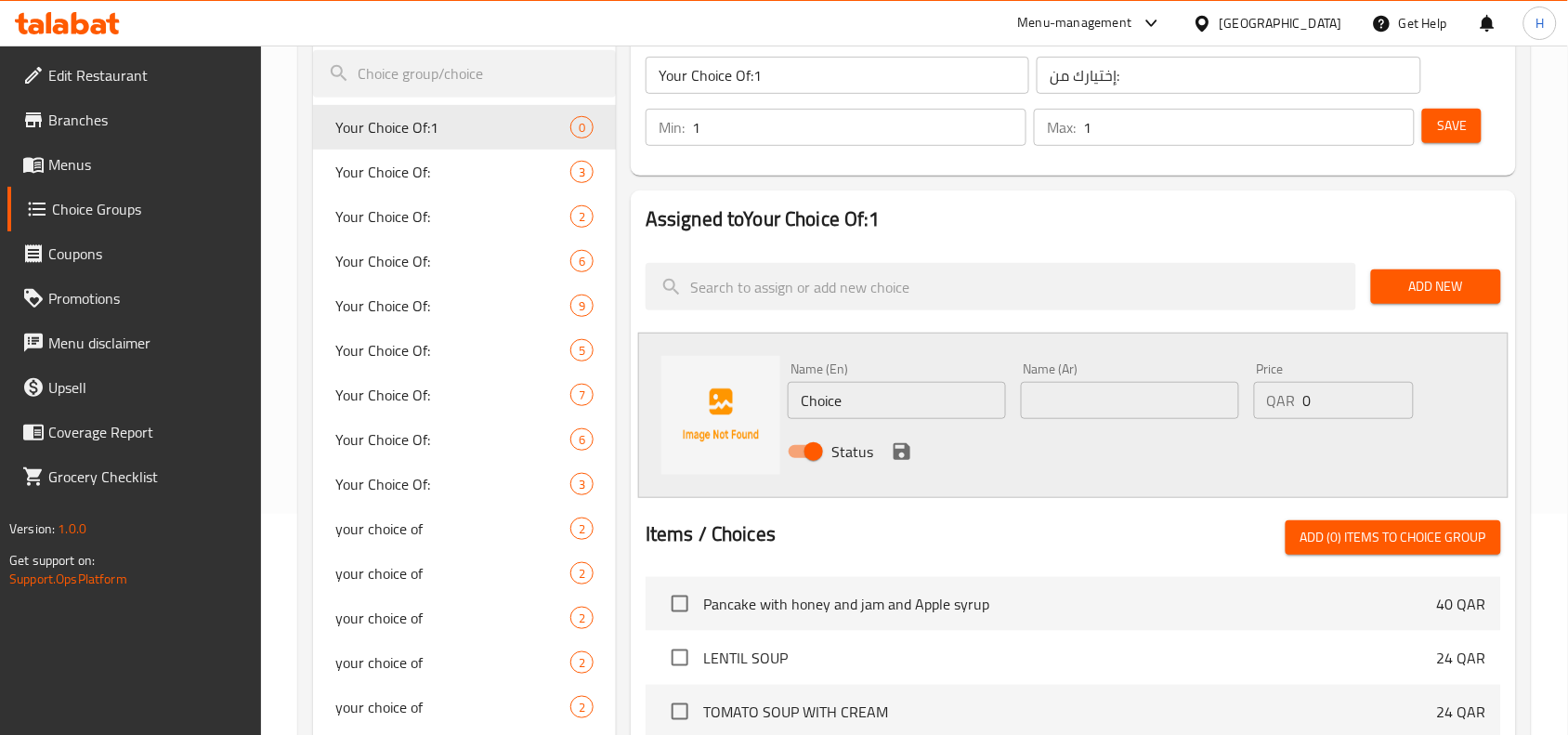
scroll to position [232, 0]
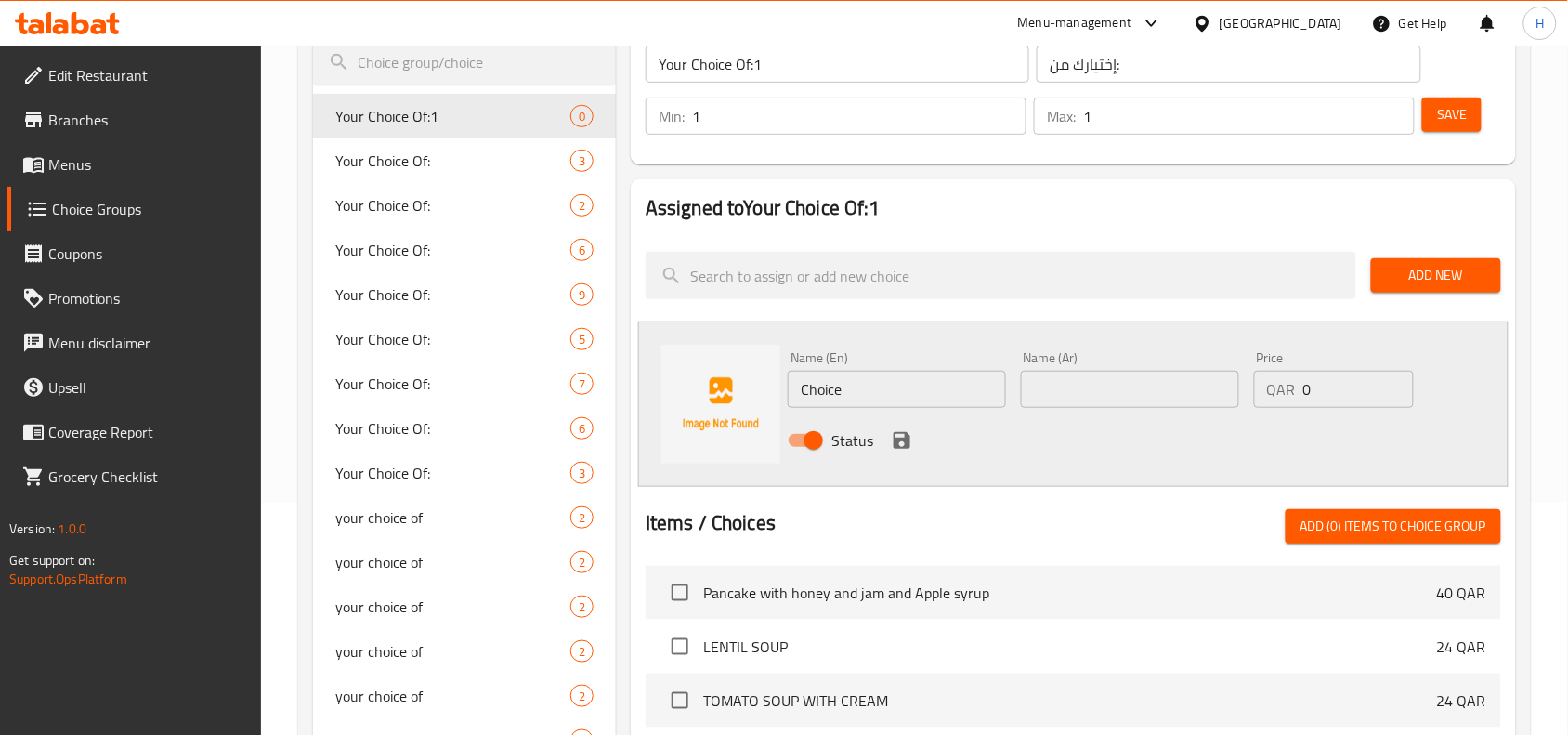
click at [922, 401] on input "Choice" at bounding box center [896, 389] width 218 height 37
type input "Chicken"
click at [1162, 397] on input "text" at bounding box center [1129, 389] width 218 height 37
type input "دجاج"
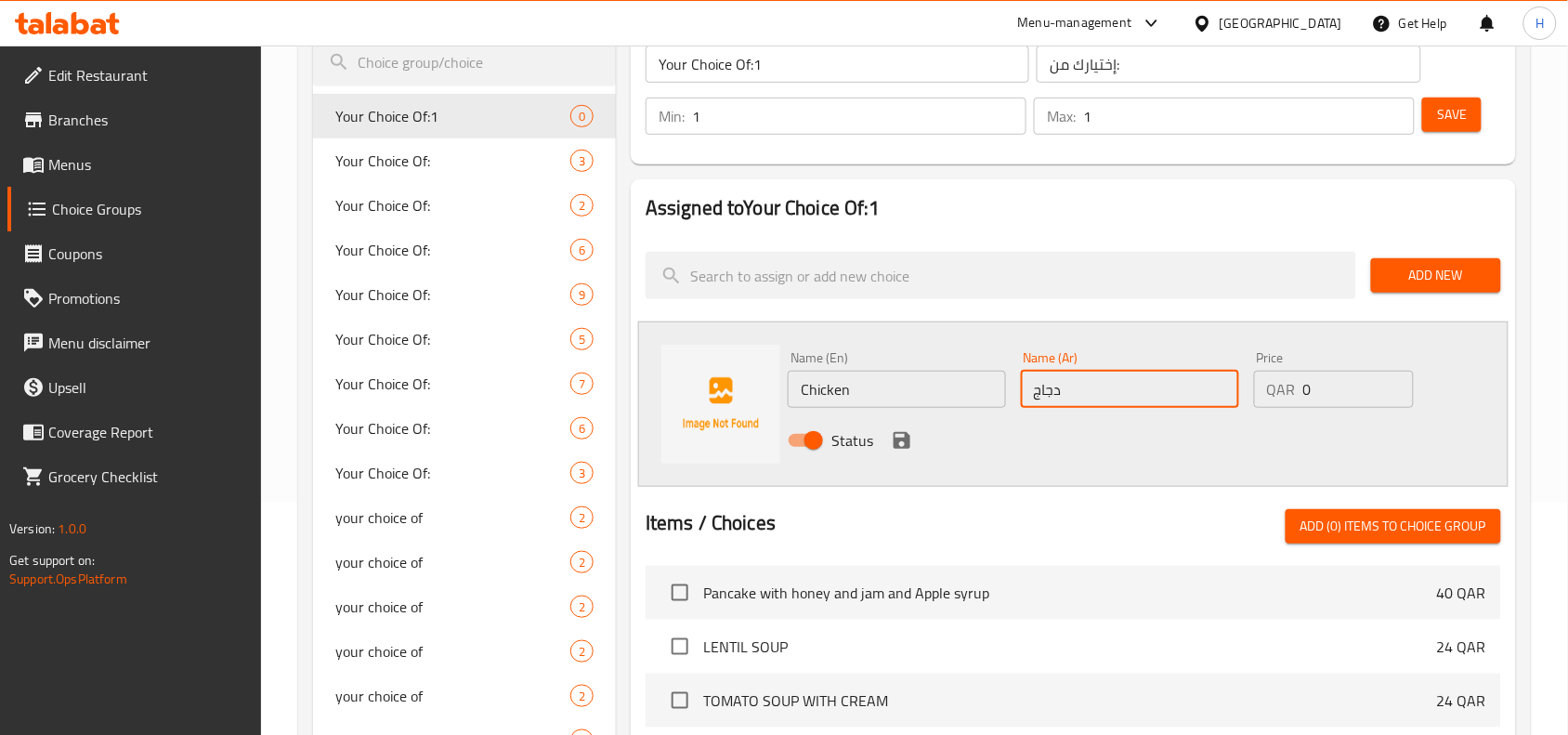
click at [907, 440] on icon "save" at bounding box center [901, 440] width 16 height 16
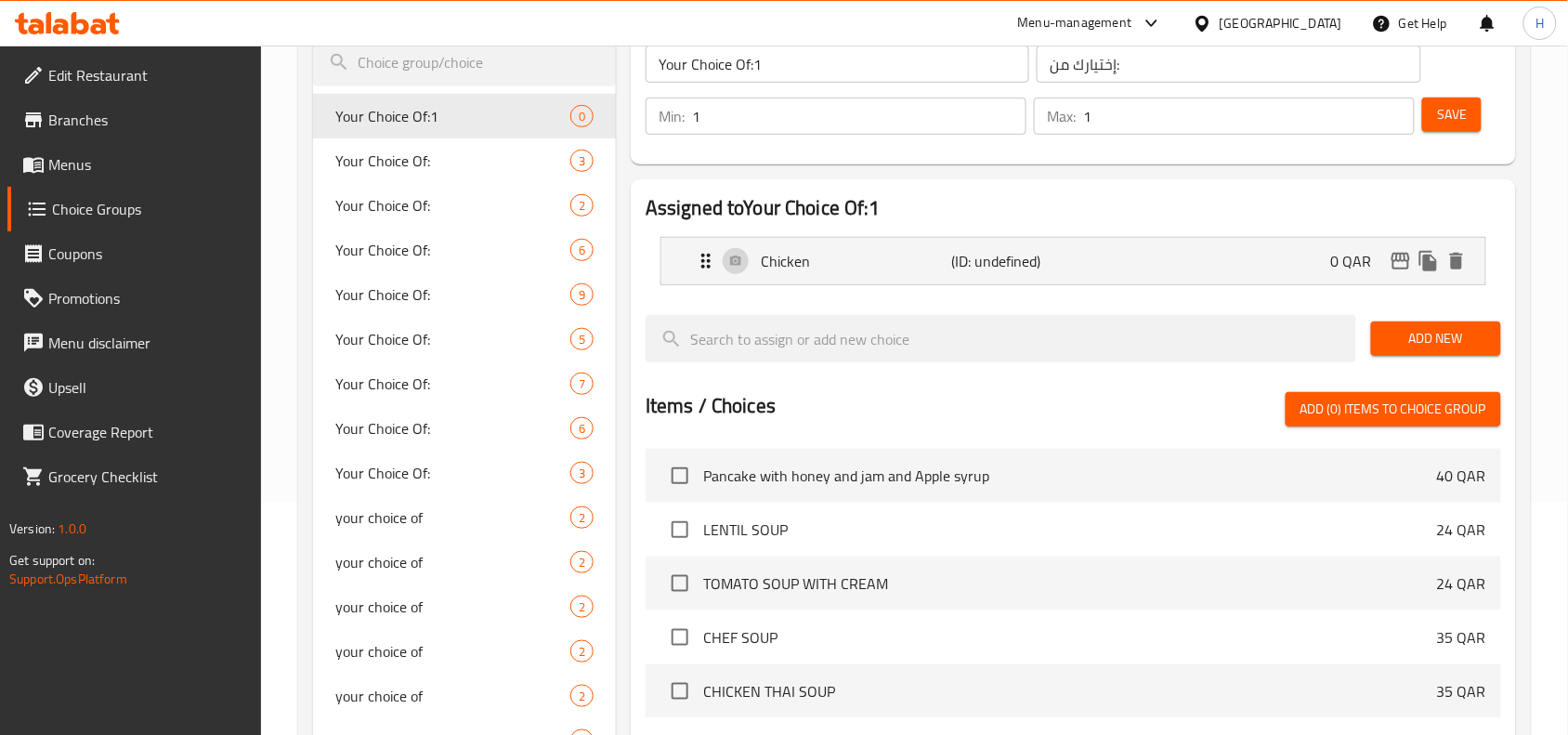
click at [1481, 328] on span "Add New" at bounding box center [1435, 339] width 101 height 23
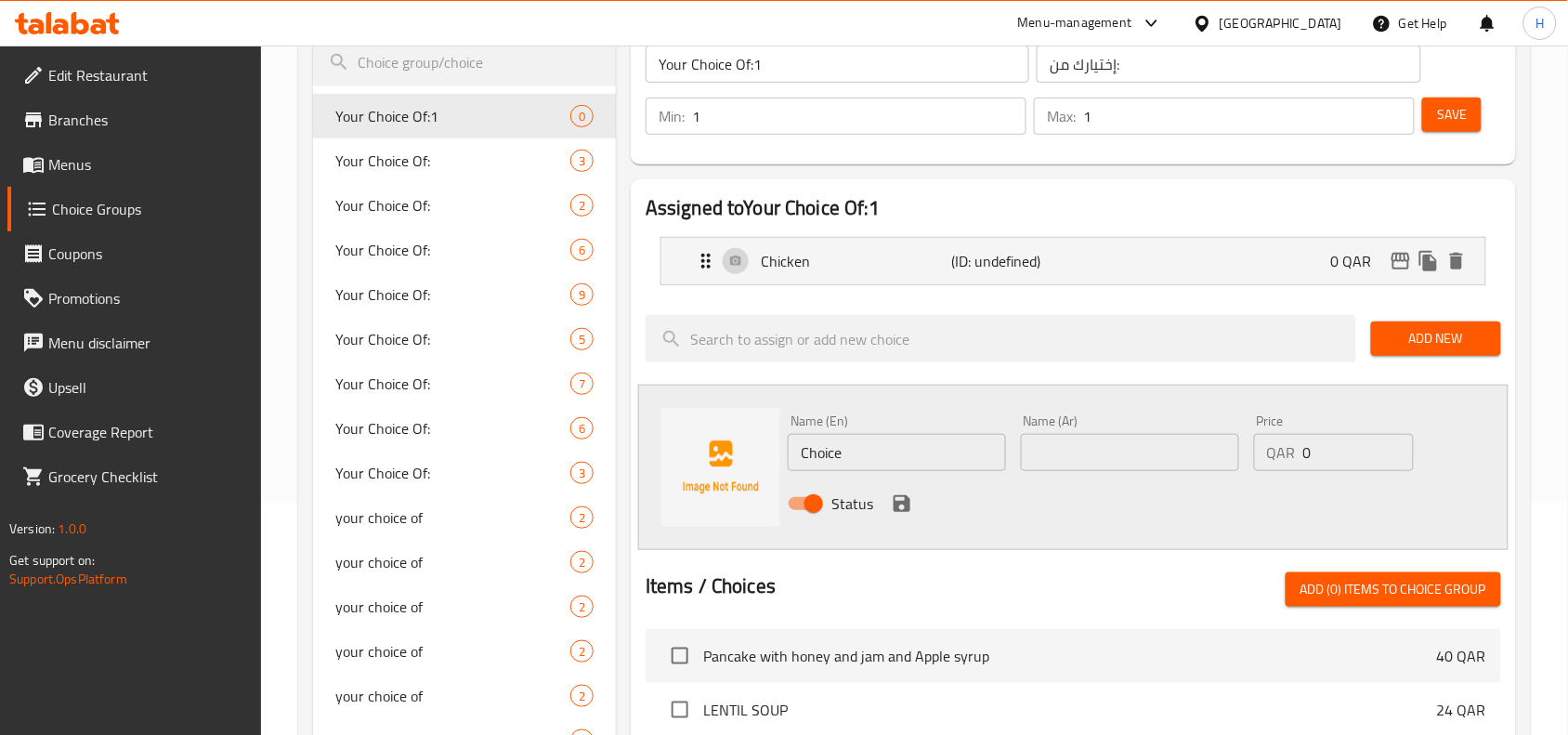
click at [1127, 460] on input "text" at bounding box center [1129, 452] width 218 height 37
type input "ريش"
click at [891, 437] on input "Choice" at bounding box center [896, 452] width 218 height 37
type input "Chops"
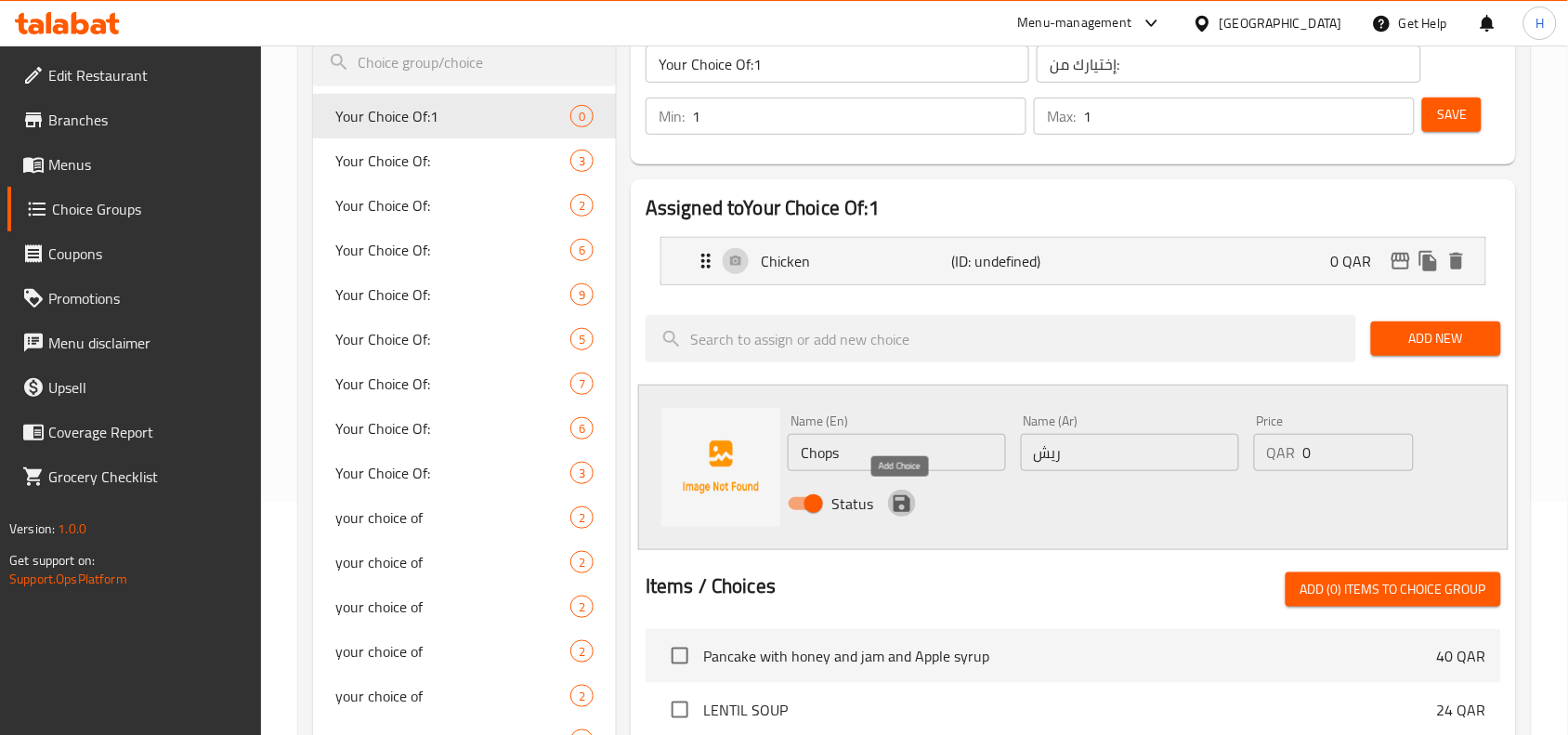
click at [901, 509] on icon "save" at bounding box center [901, 504] width 22 height 22
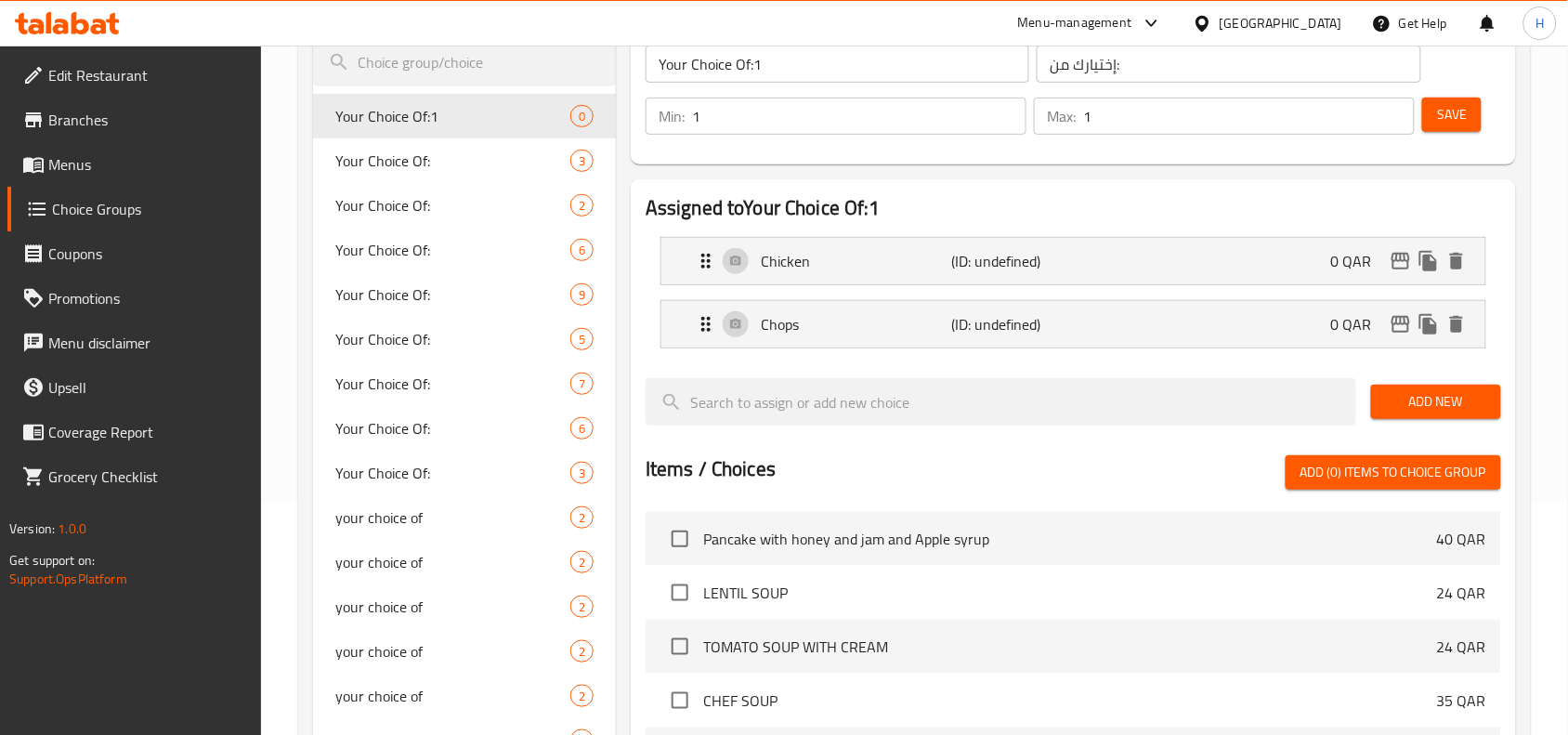
click at [1465, 112] on span "Save" at bounding box center [1451, 114] width 30 height 23
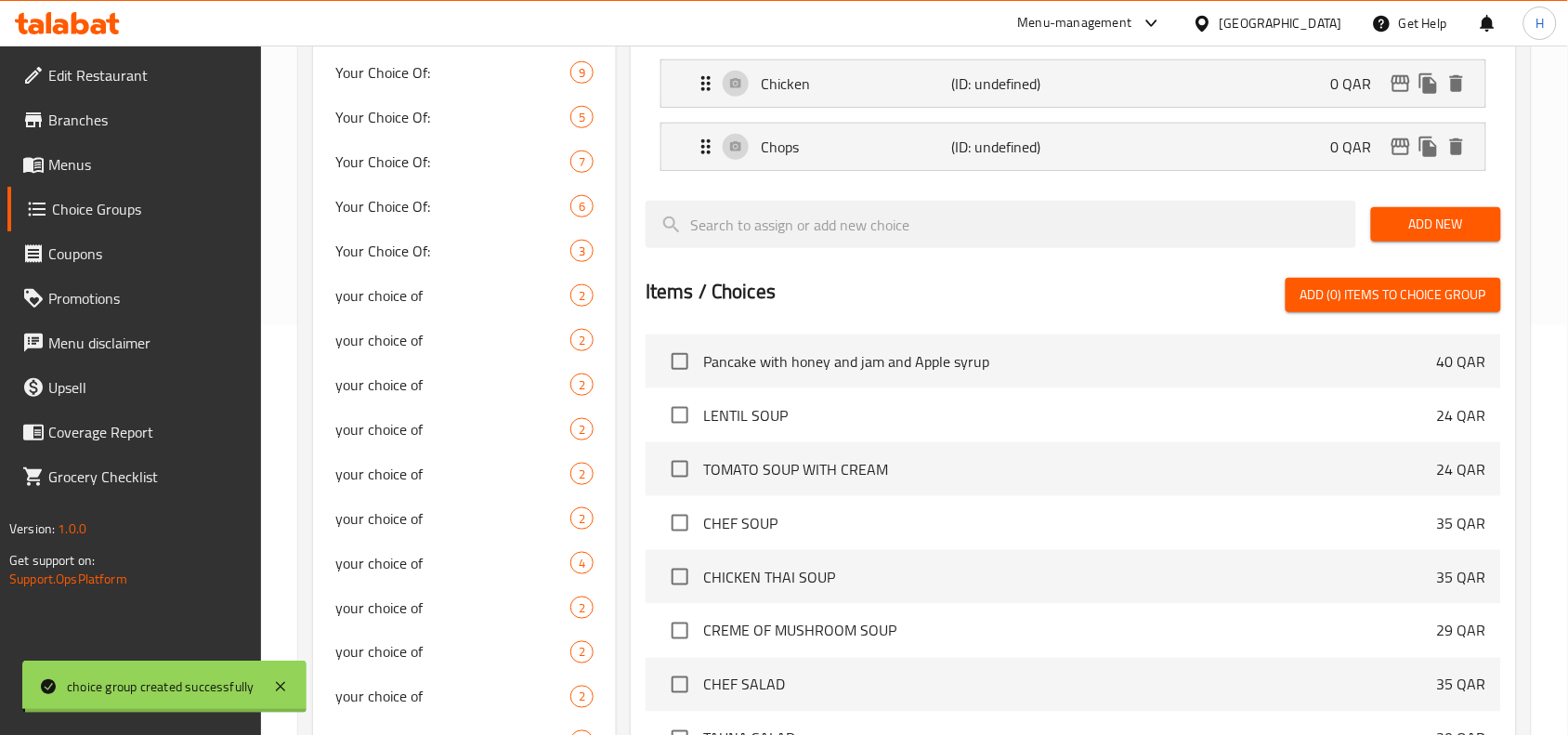
scroll to position [116, 0]
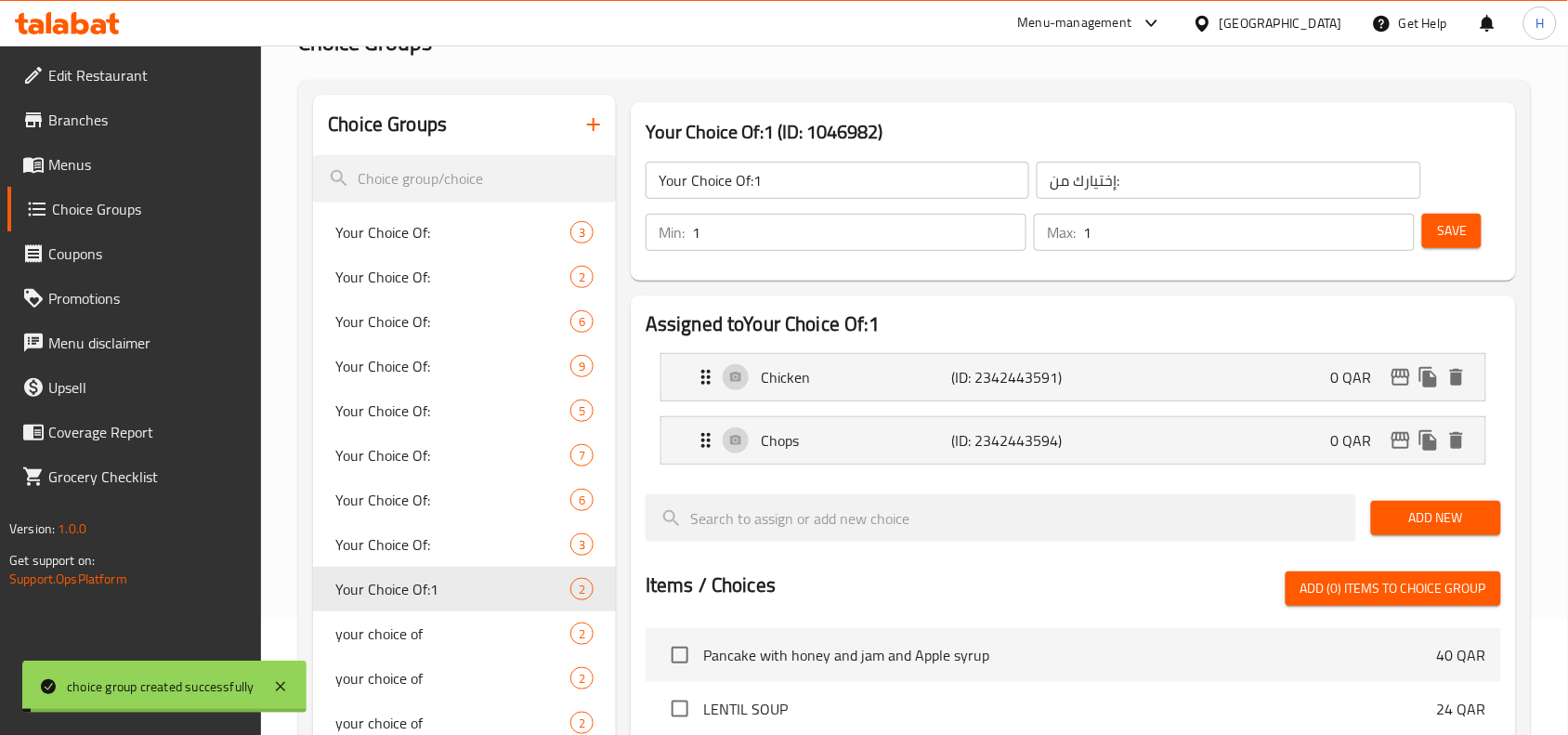
click at [936, 196] on input "Your Choice Of:1" at bounding box center [837, 180] width 383 height 37
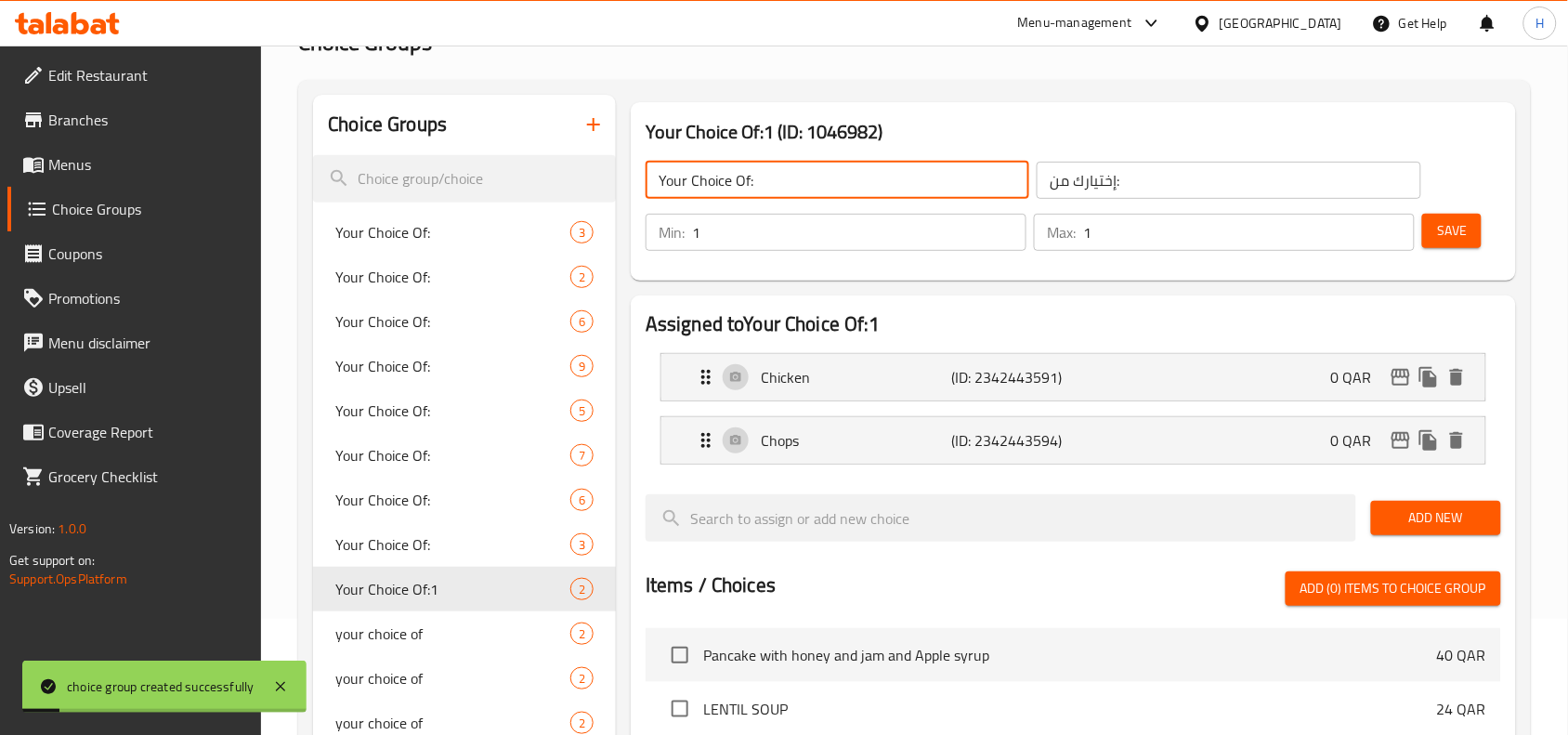
type input "Your Choice Of:"
click at [1447, 242] on span "Save" at bounding box center [1451, 230] width 30 height 23
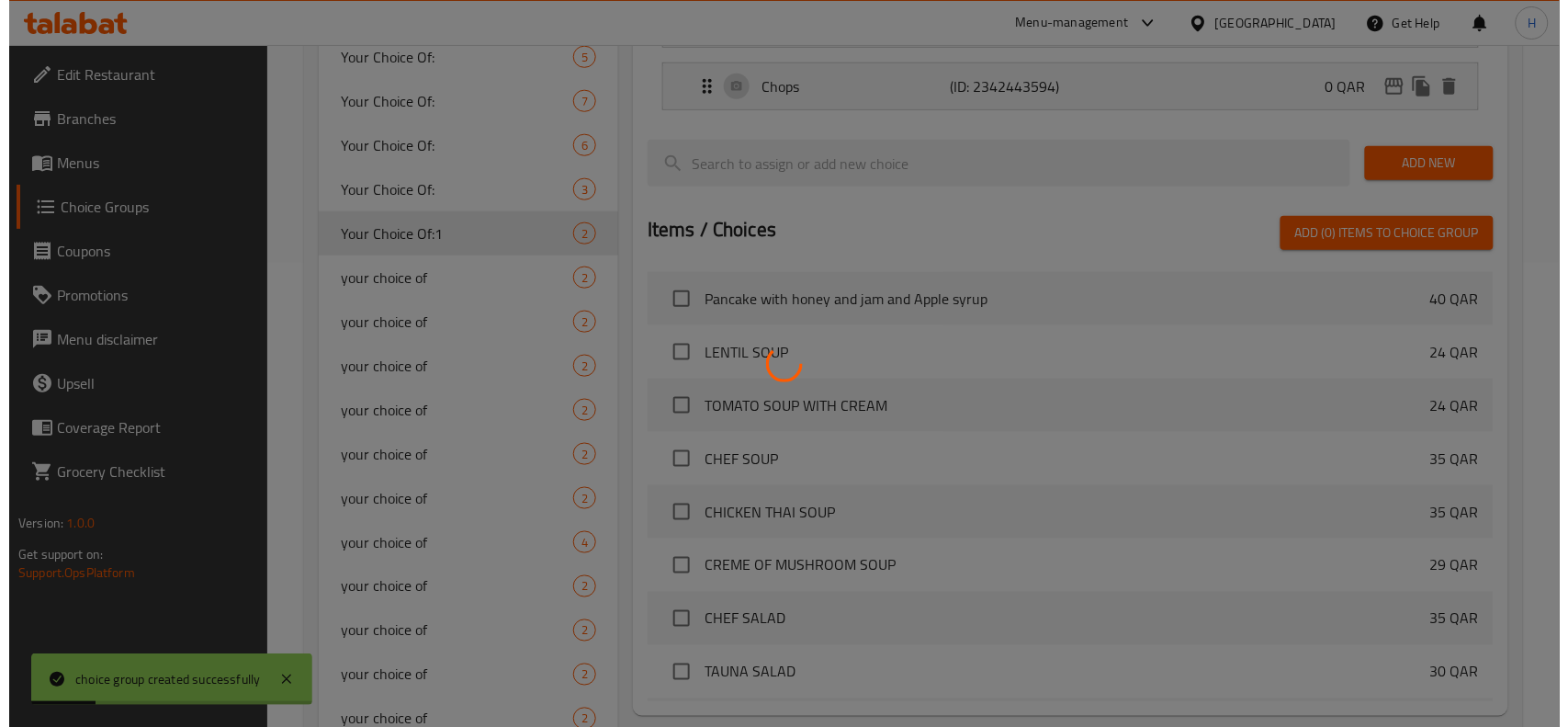
scroll to position [641, 0]
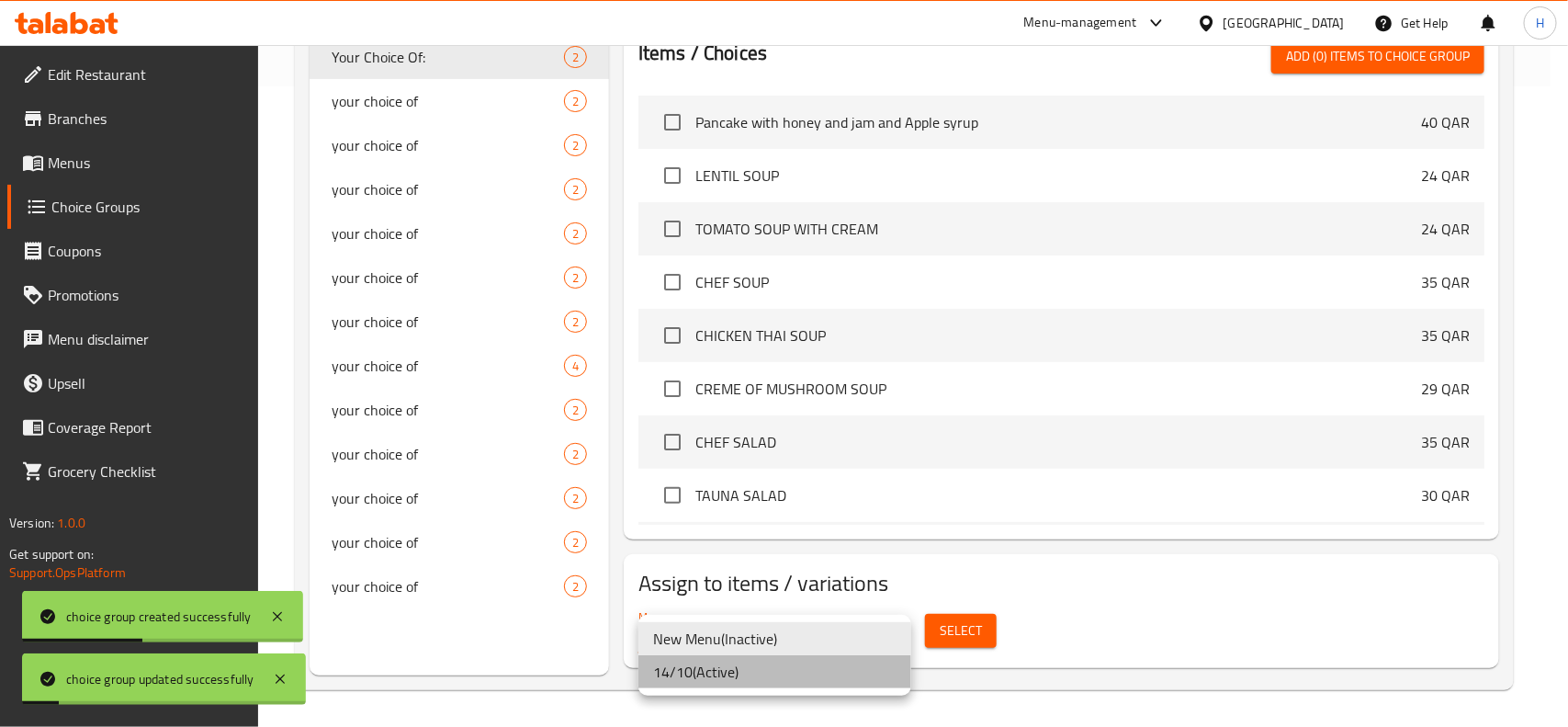
click at [790, 669] on li "14/10 ( Active )" at bounding box center [774, 671] width 273 height 34
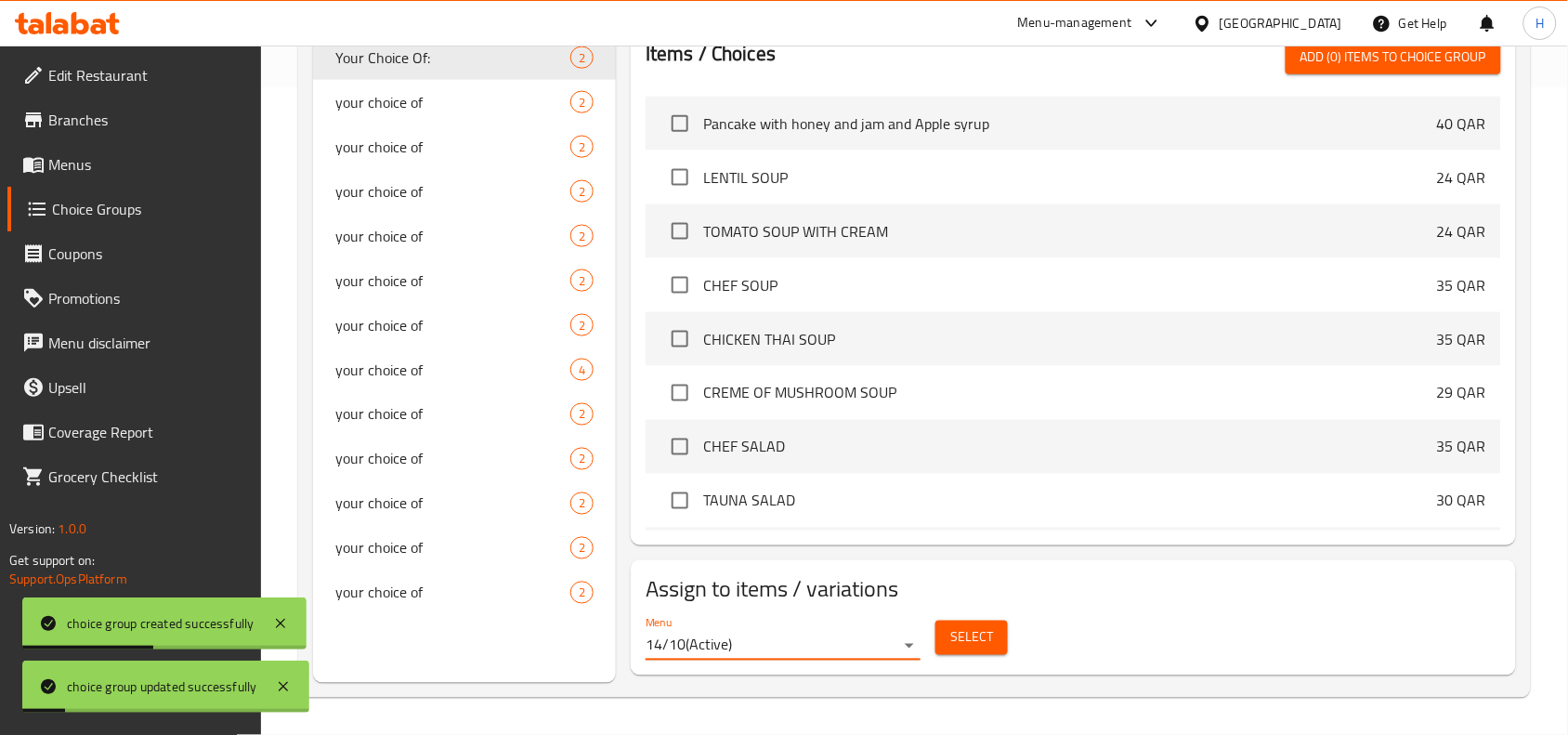
click at [984, 628] on span "Select" at bounding box center [972, 638] width 43 height 23
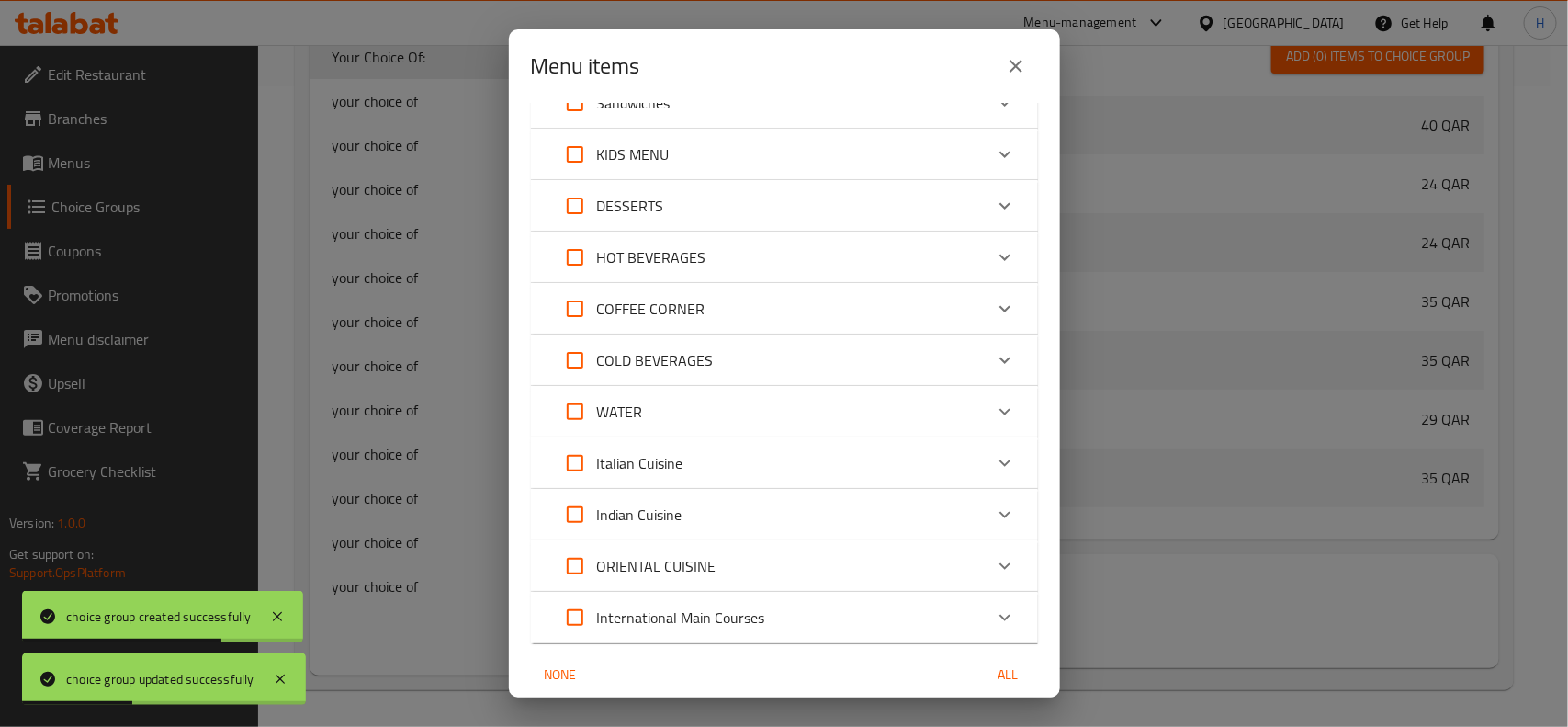
scroll to position [345, 0]
click at [670, 504] on p "Indian Cuisine" at bounding box center [639, 511] width 85 height 22
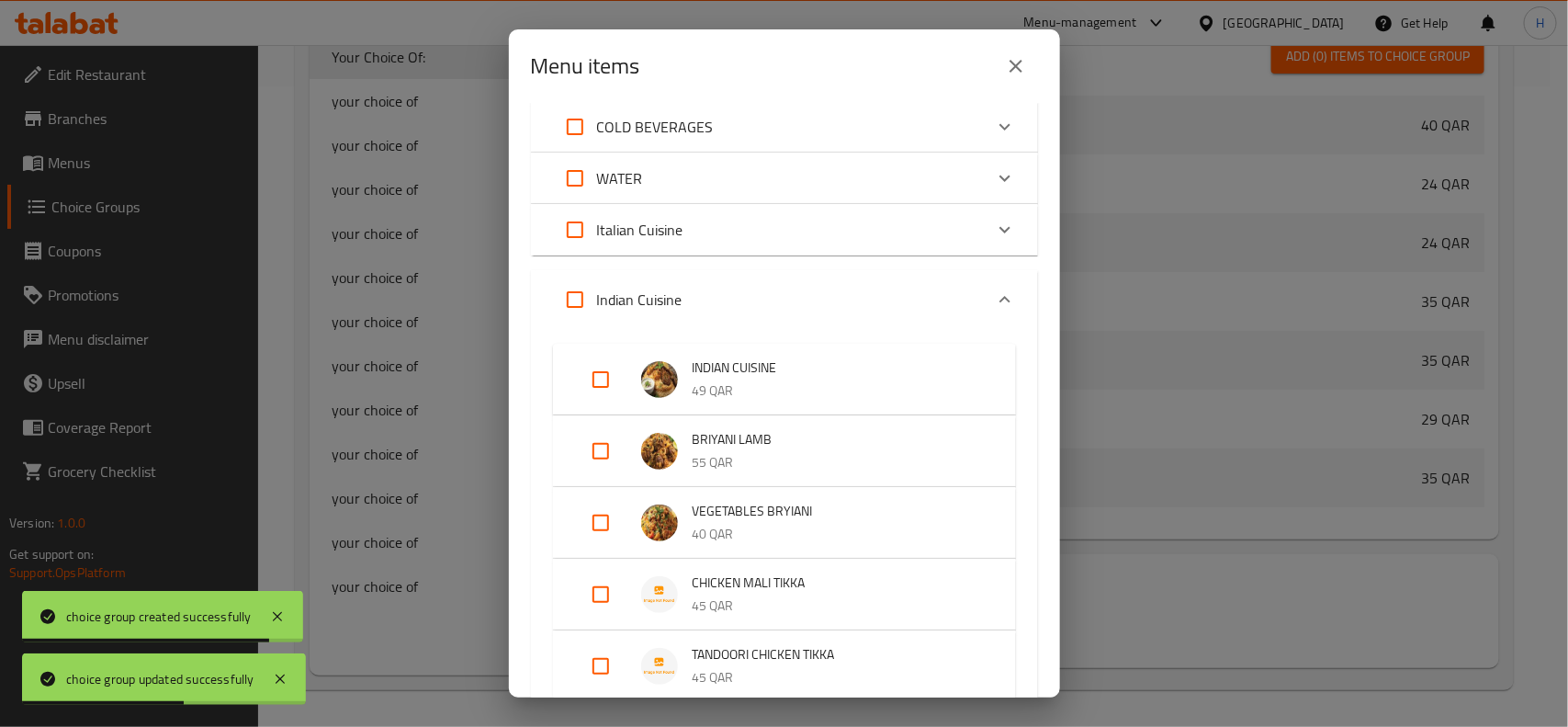
click at [622, 375] on div "Expand" at bounding box center [616, 379] width 52 height 44
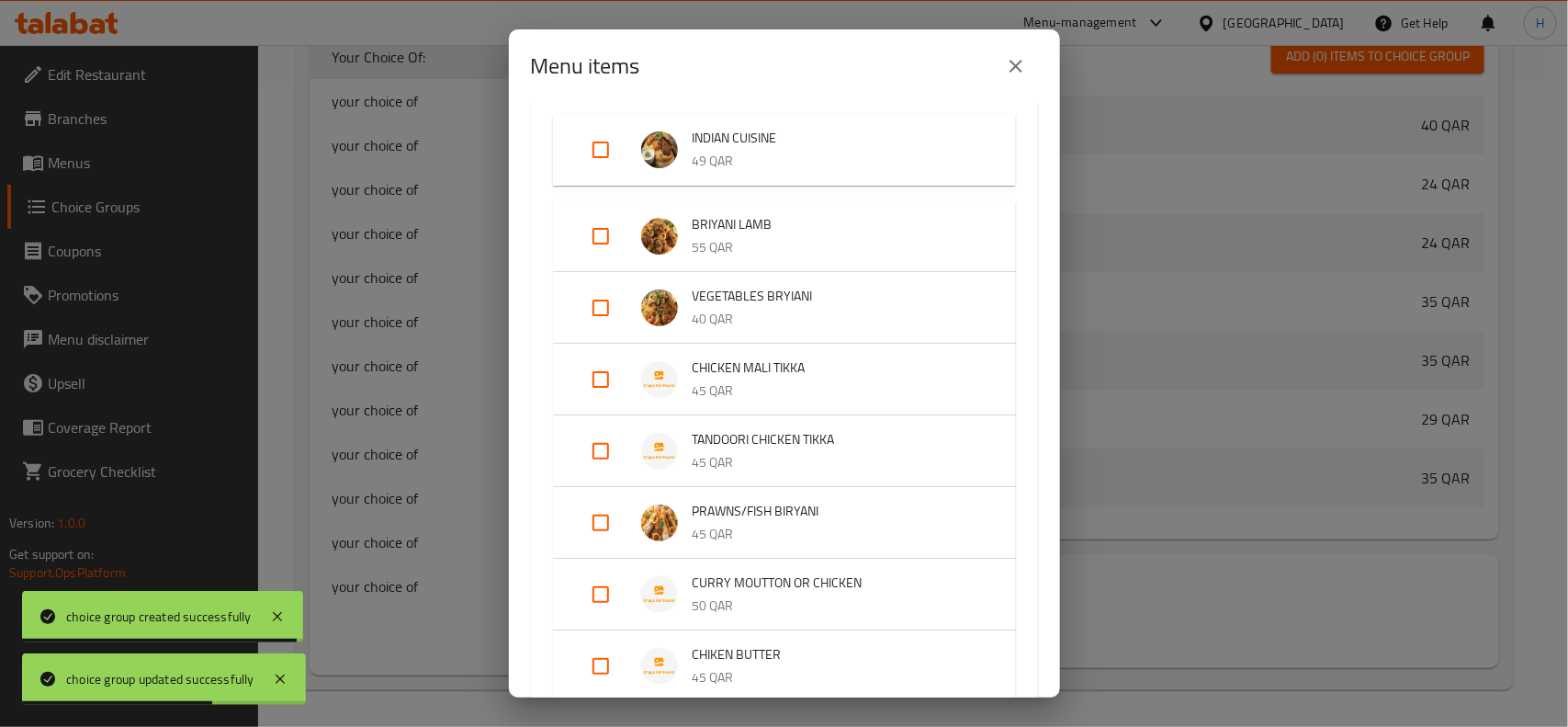
scroll to position [460, 0]
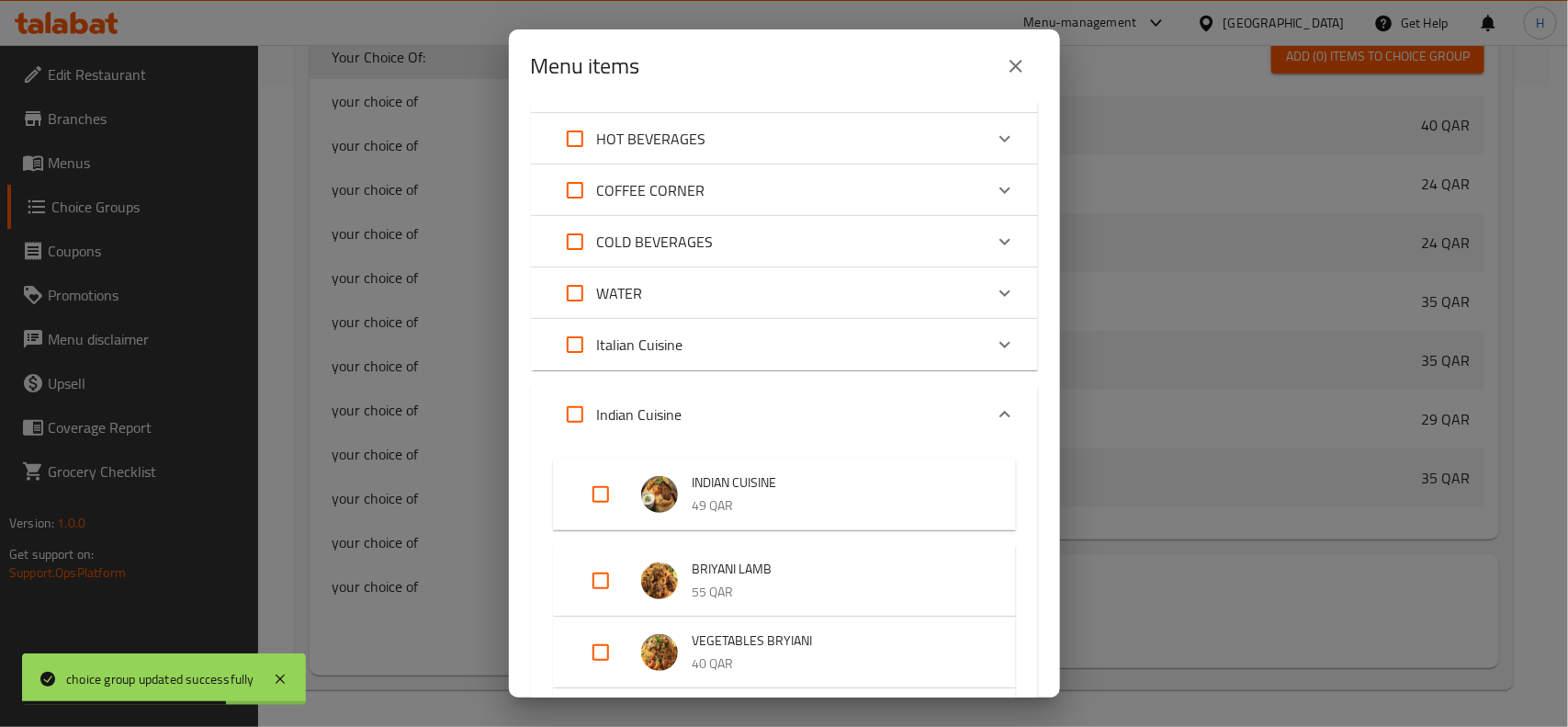
click at [588, 480] on input "Expand" at bounding box center [600, 494] width 44 height 44
checkbox input "true"
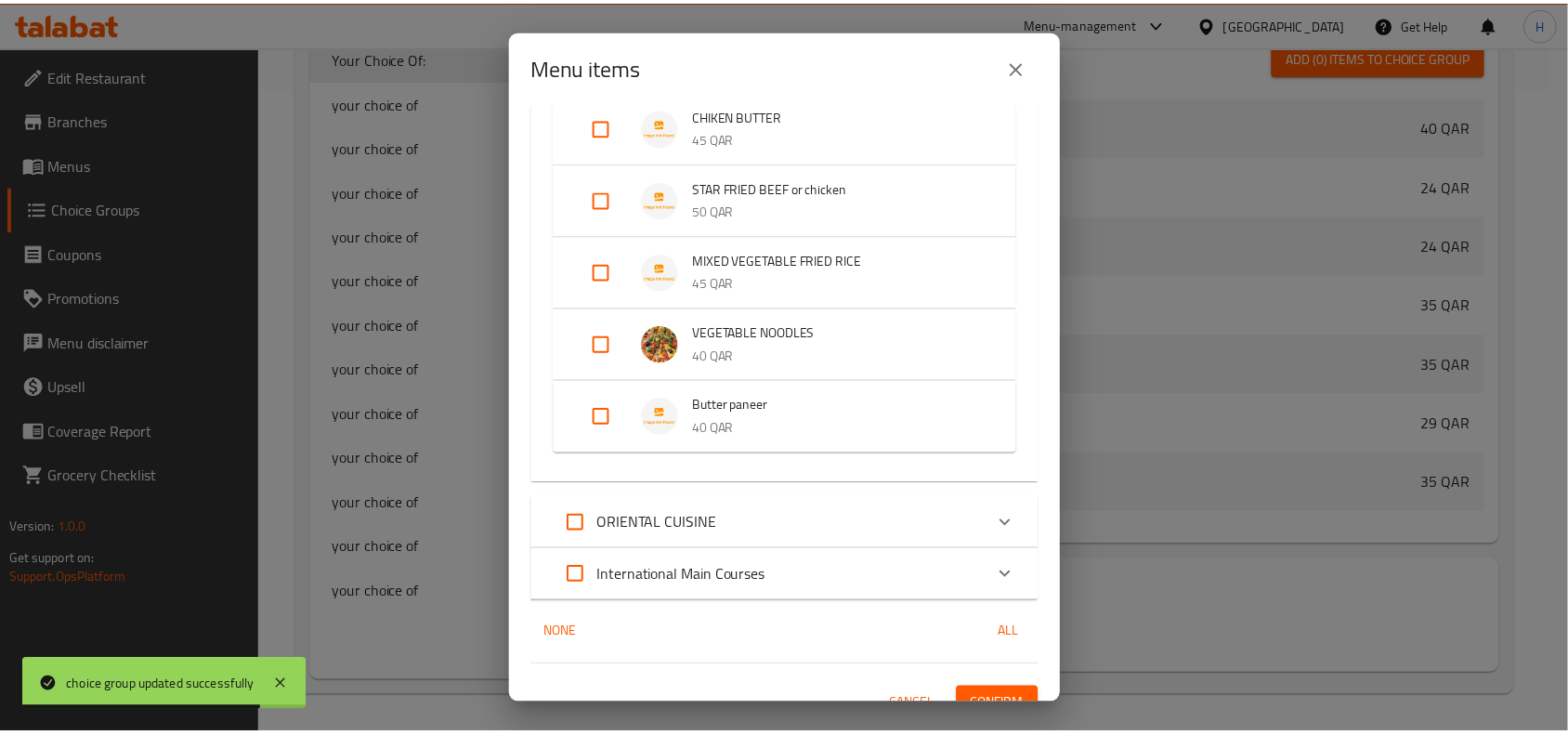
scroll to position [1367, 0]
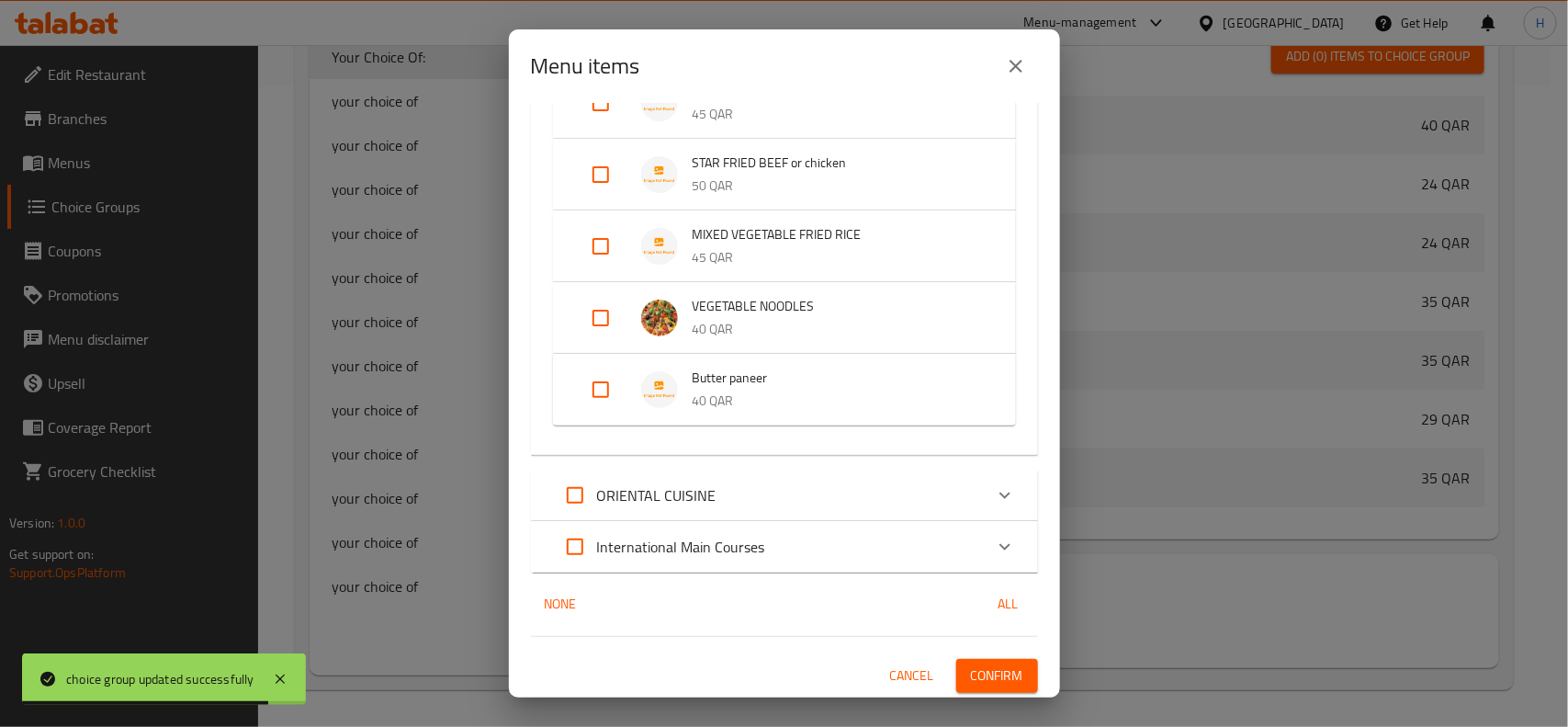
click at [997, 646] on div "1 / 106 items selected ​ Breakfast Pancake with honey and jam and Apple syrup 4…" at bounding box center [785, 399] width 551 height 595
click at [985, 667] on span "Confirm" at bounding box center [997, 676] width 53 height 23
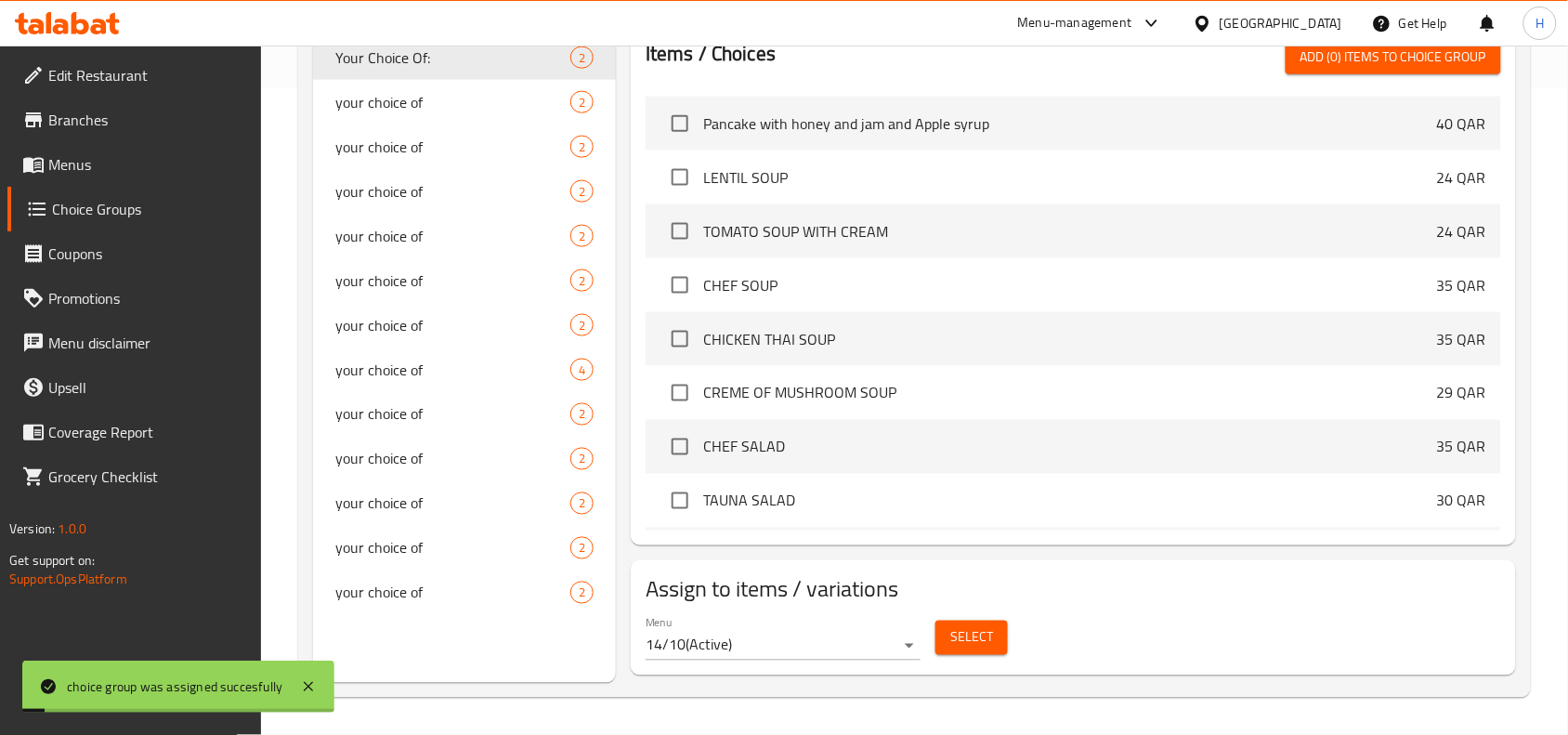
click at [165, 153] on span "Menus" at bounding box center [147, 164] width 198 height 22
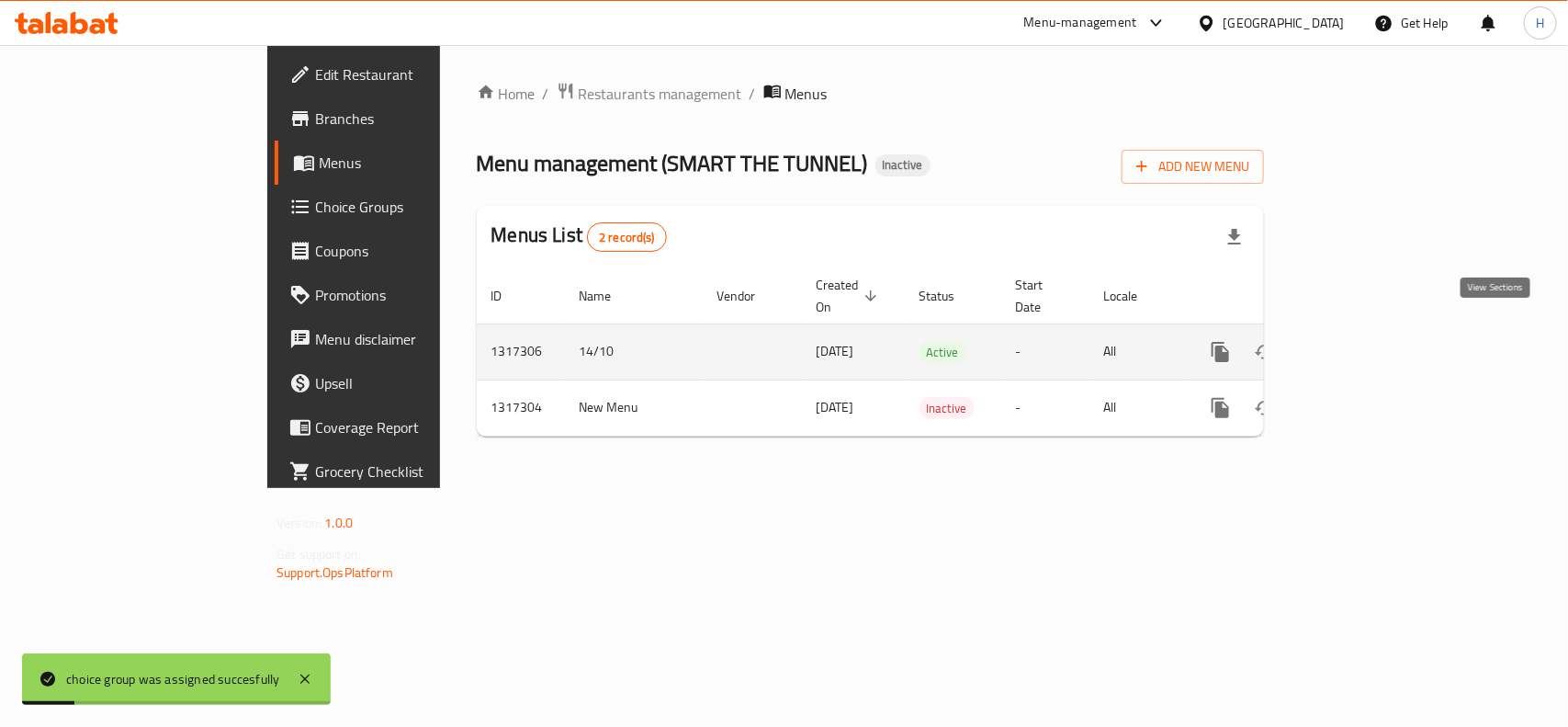
click at [1364, 341] on icon "enhanced table" at bounding box center [1353, 352] width 22 height 22
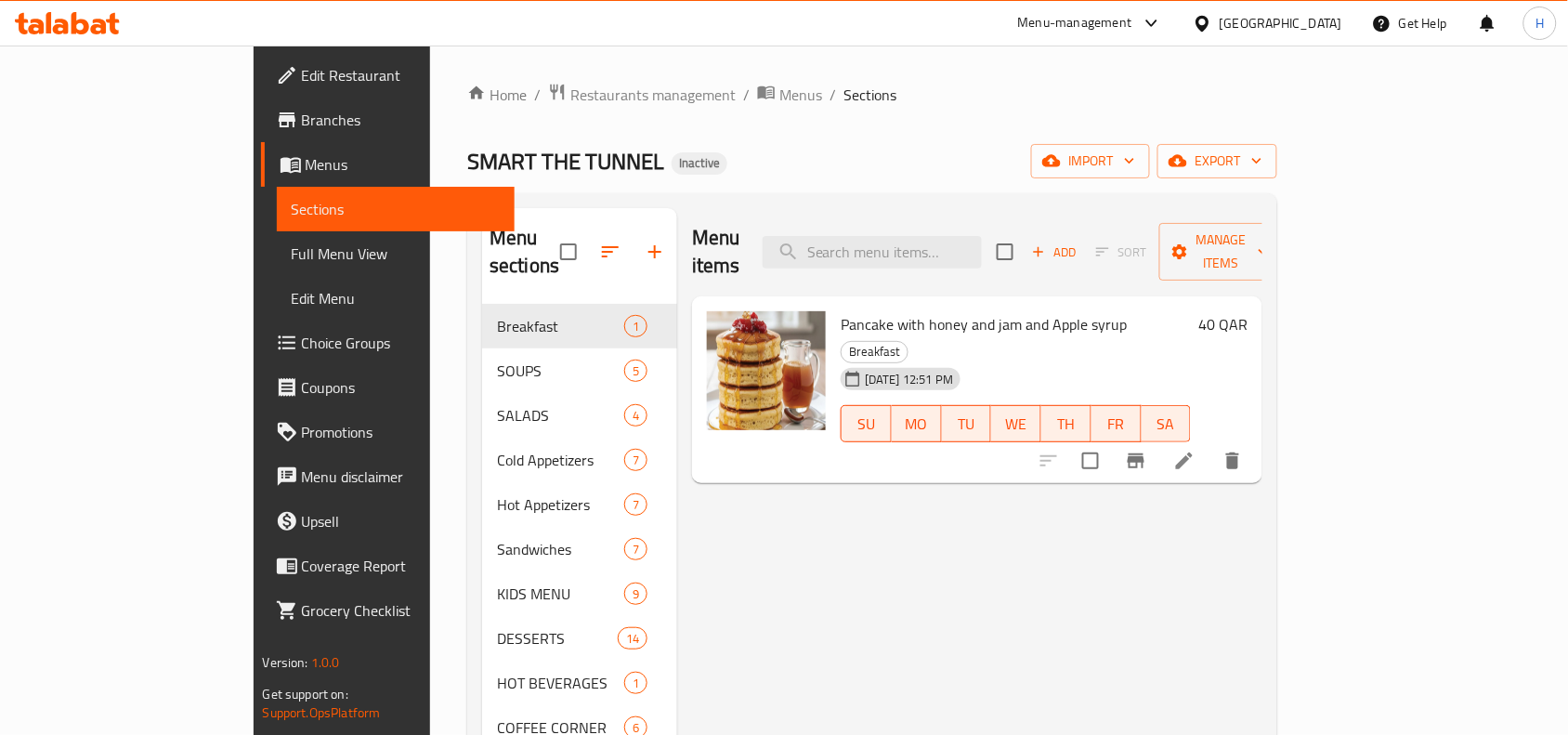
click at [291, 257] on span "Full Menu View" at bounding box center [396, 253] width 209 height 22
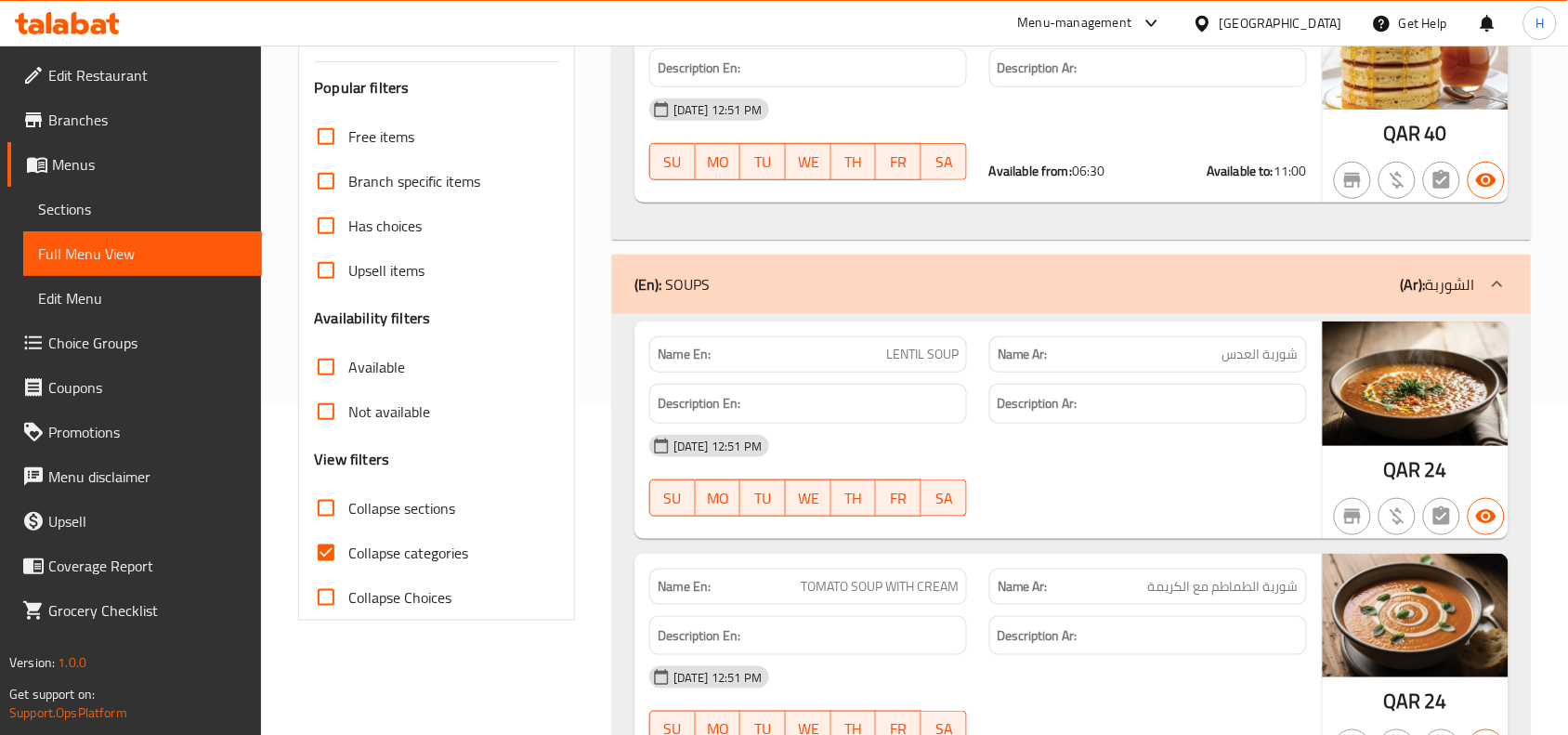
scroll to position [465, 0]
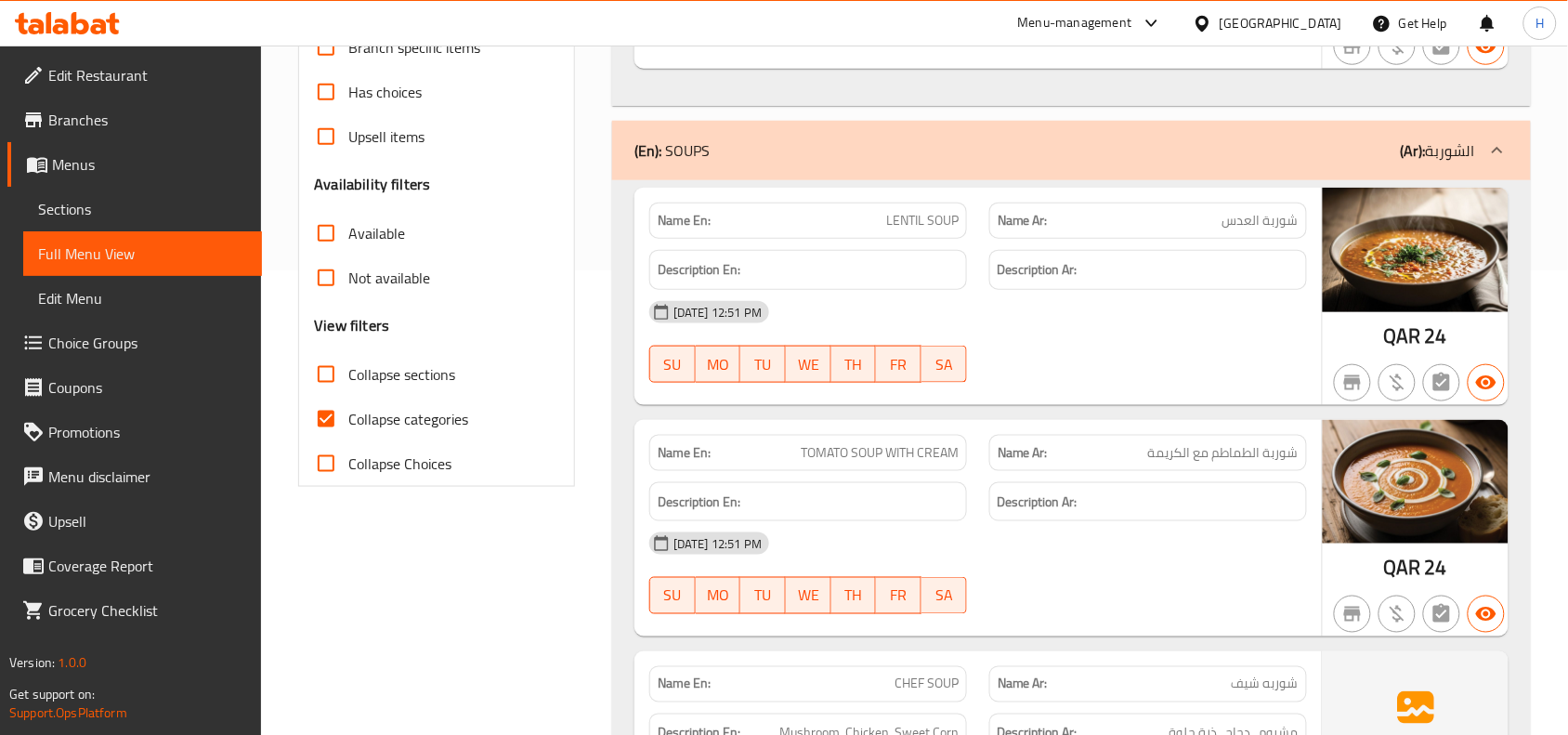
click at [348, 424] on input "Collapse categories" at bounding box center [326, 419] width 45 height 45
checkbox input "false"
click at [317, 375] on input "Collapse sections" at bounding box center [326, 375] width 45 height 45
checkbox input "true"
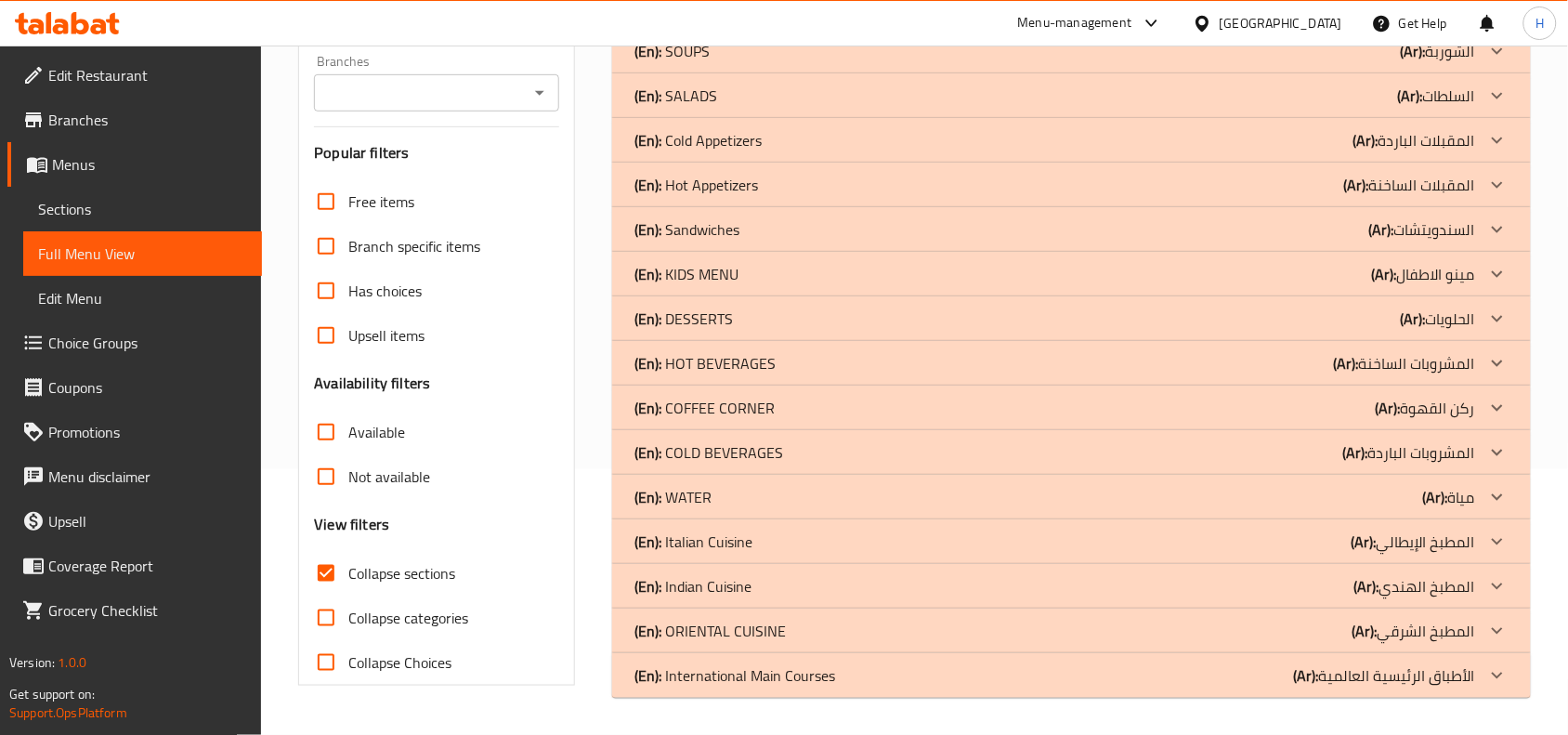
scroll to position [265, 0]
click at [804, 576] on div "(En): Indian Cuisine (Ar): المطبخ الهندي" at bounding box center [1054, 586] width 840 height 22
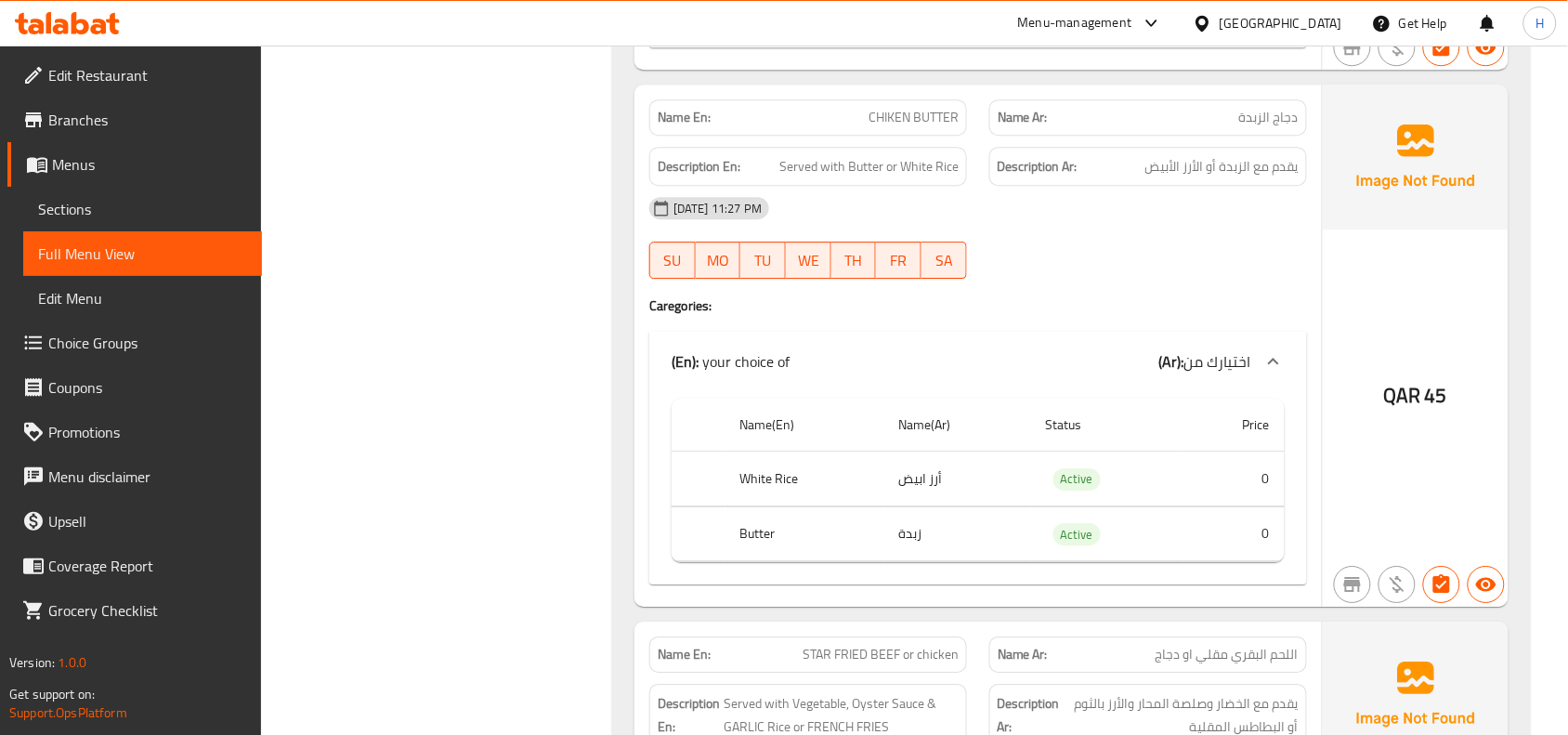
scroll to position [3755, 0]
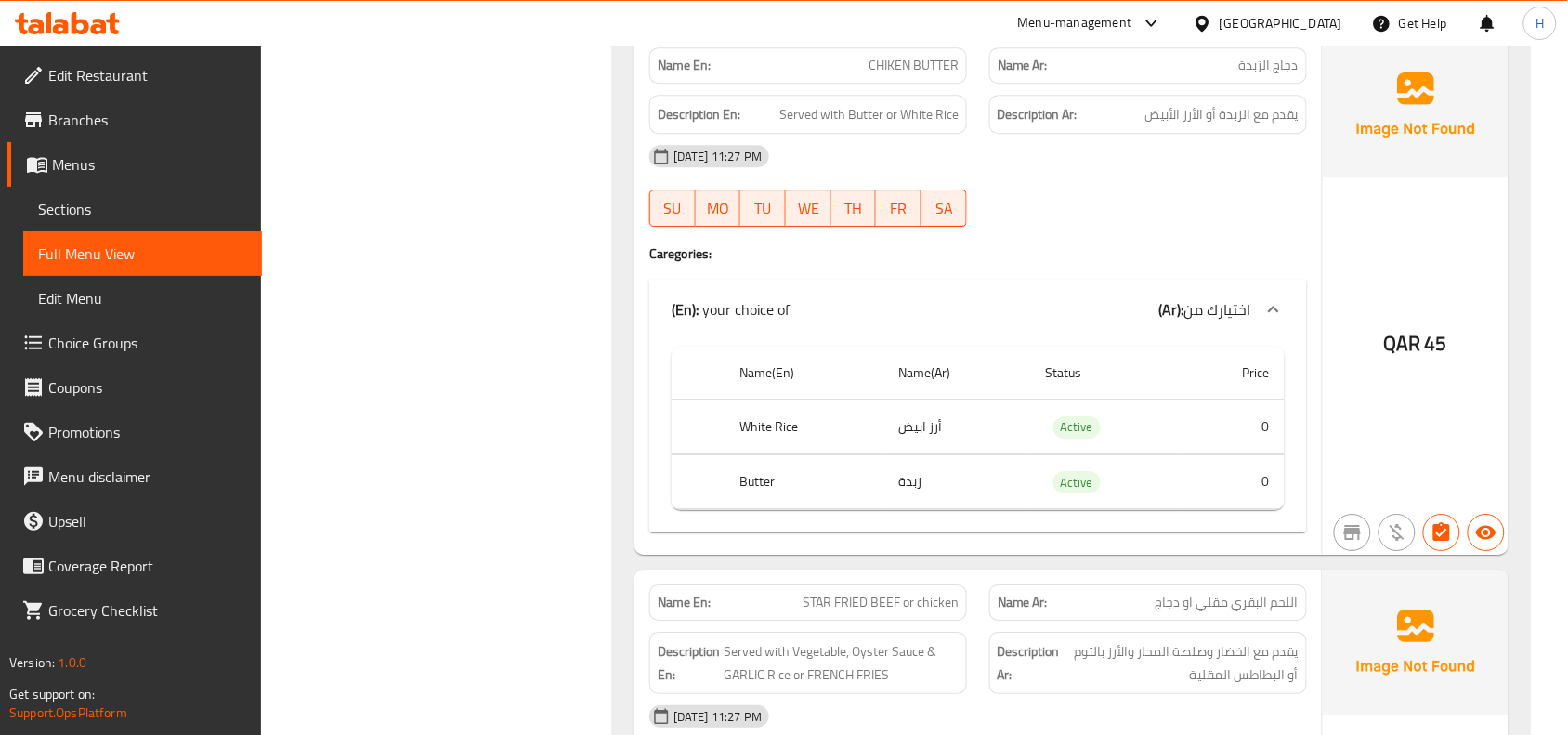
click at [924, 76] on span "CHIKEN BUTTER" at bounding box center [913, 66] width 90 height 19
copy span "CHIKEN BUTTER"
click at [161, 207] on span "Sections" at bounding box center [142, 208] width 209 height 22
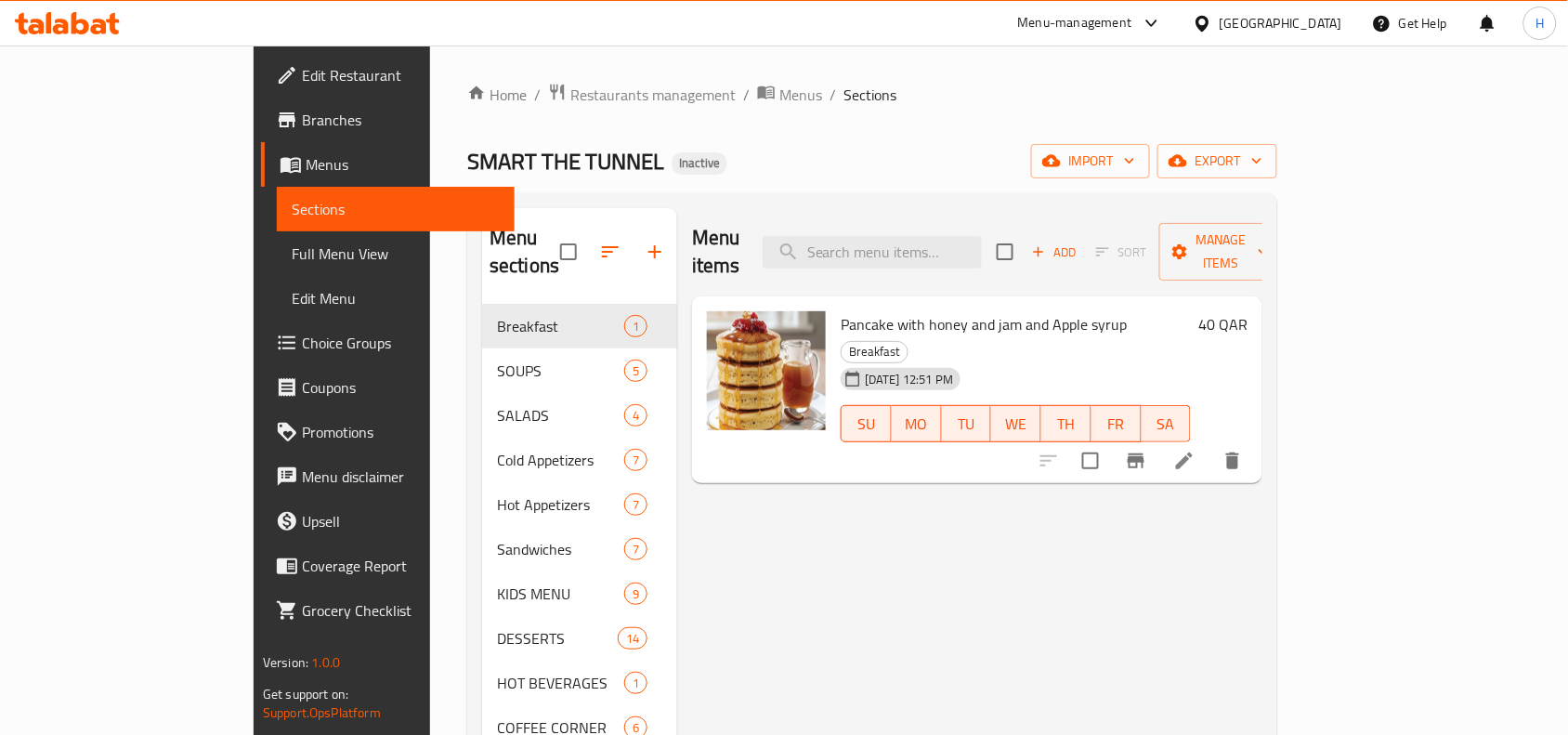
click at [922, 261] on div "Menu items Add Sort Manage items" at bounding box center [977, 252] width 570 height 88
click at [939, 240] on input "search" at bounding box center [872, 253] width 219 height 33
paste input "CHIKEN BUTTER"
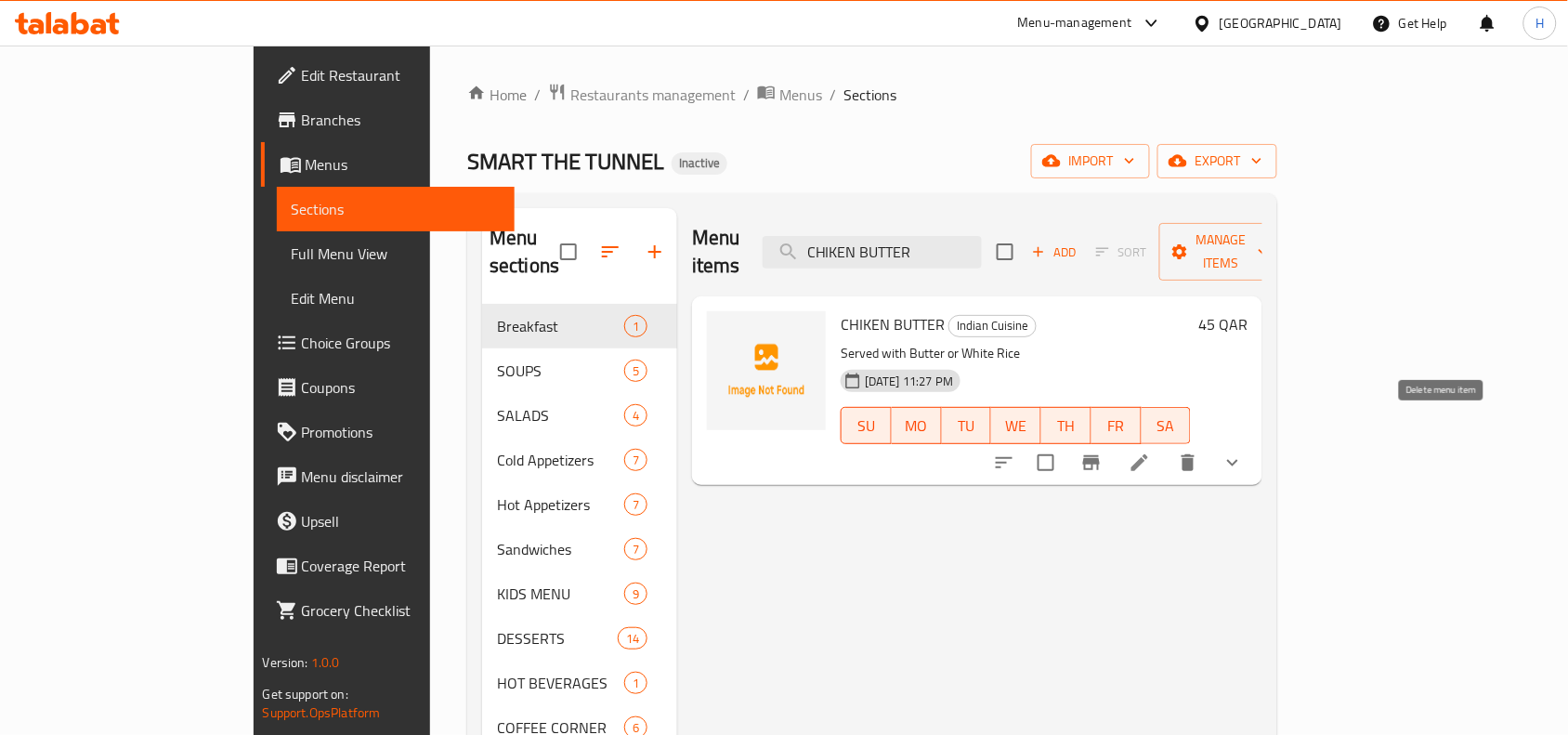
type input "CHIKEN BUTTER"
click at [1165, 450] on li at bounding box center [1139, 463] width 52 height 34
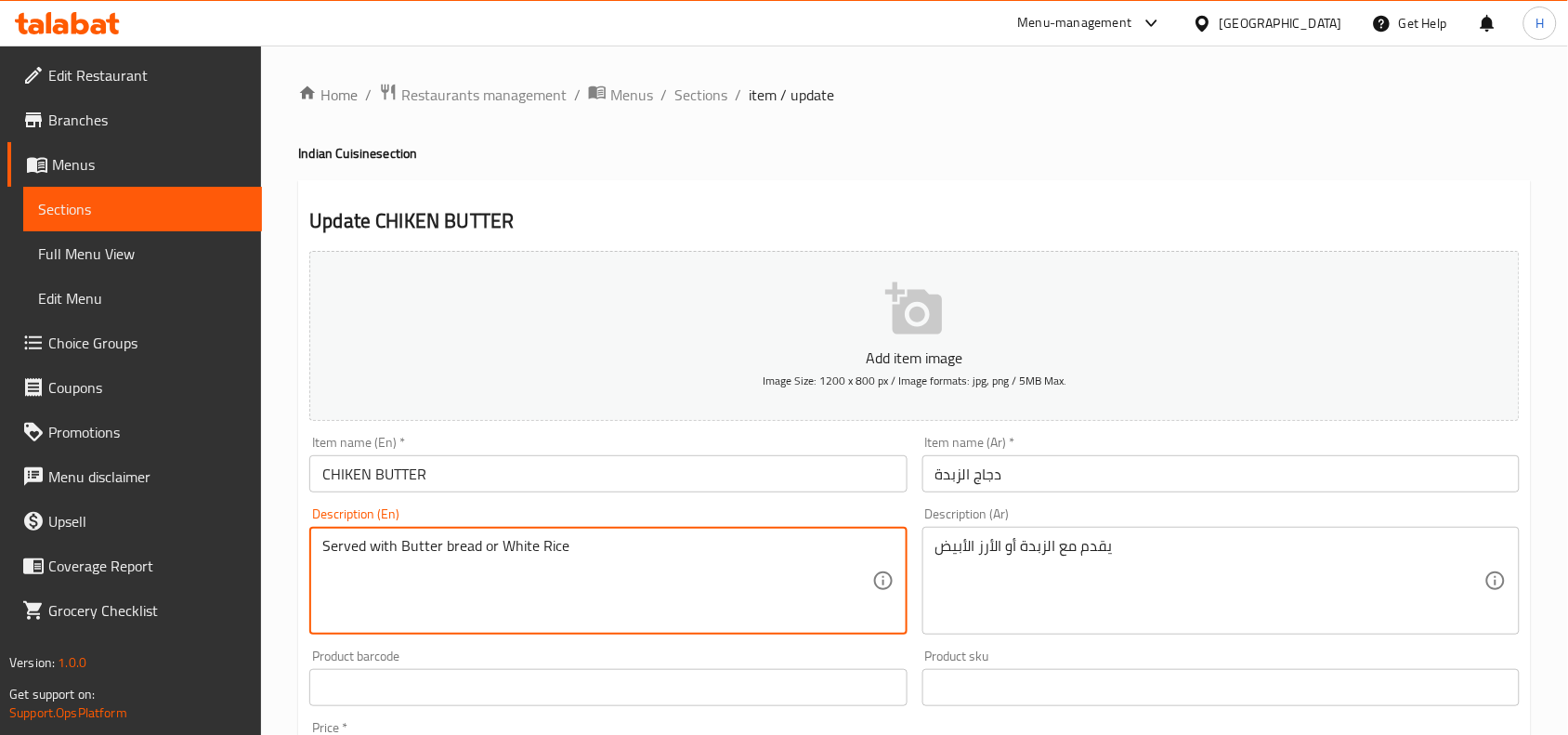
type textarea "Served with Butter bread or White Rice"
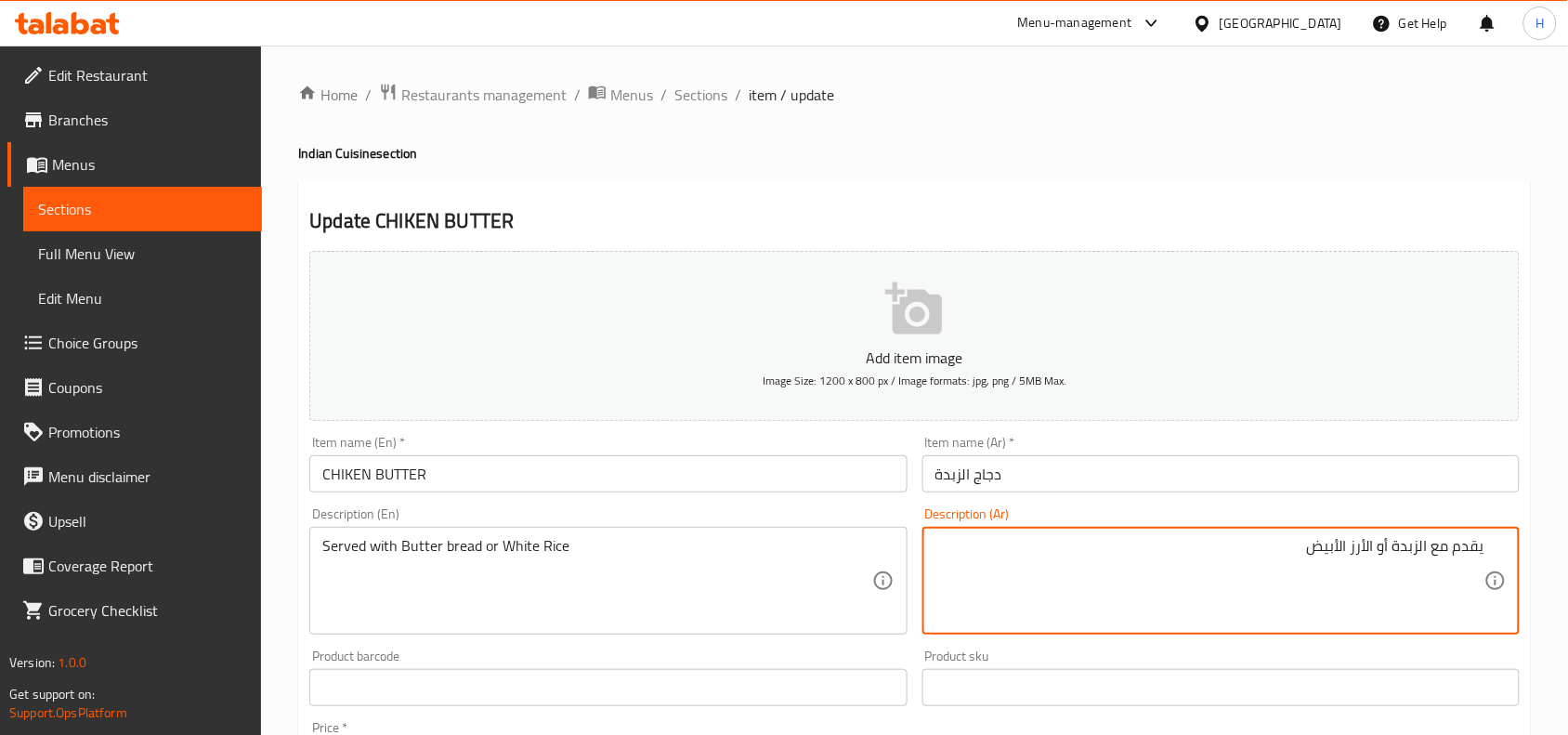
click at [1418, 546] on textarea "يقدم مع الزبدة أو الأرز الأبيض" at bounding box center [1209, 581] width 549 height 88
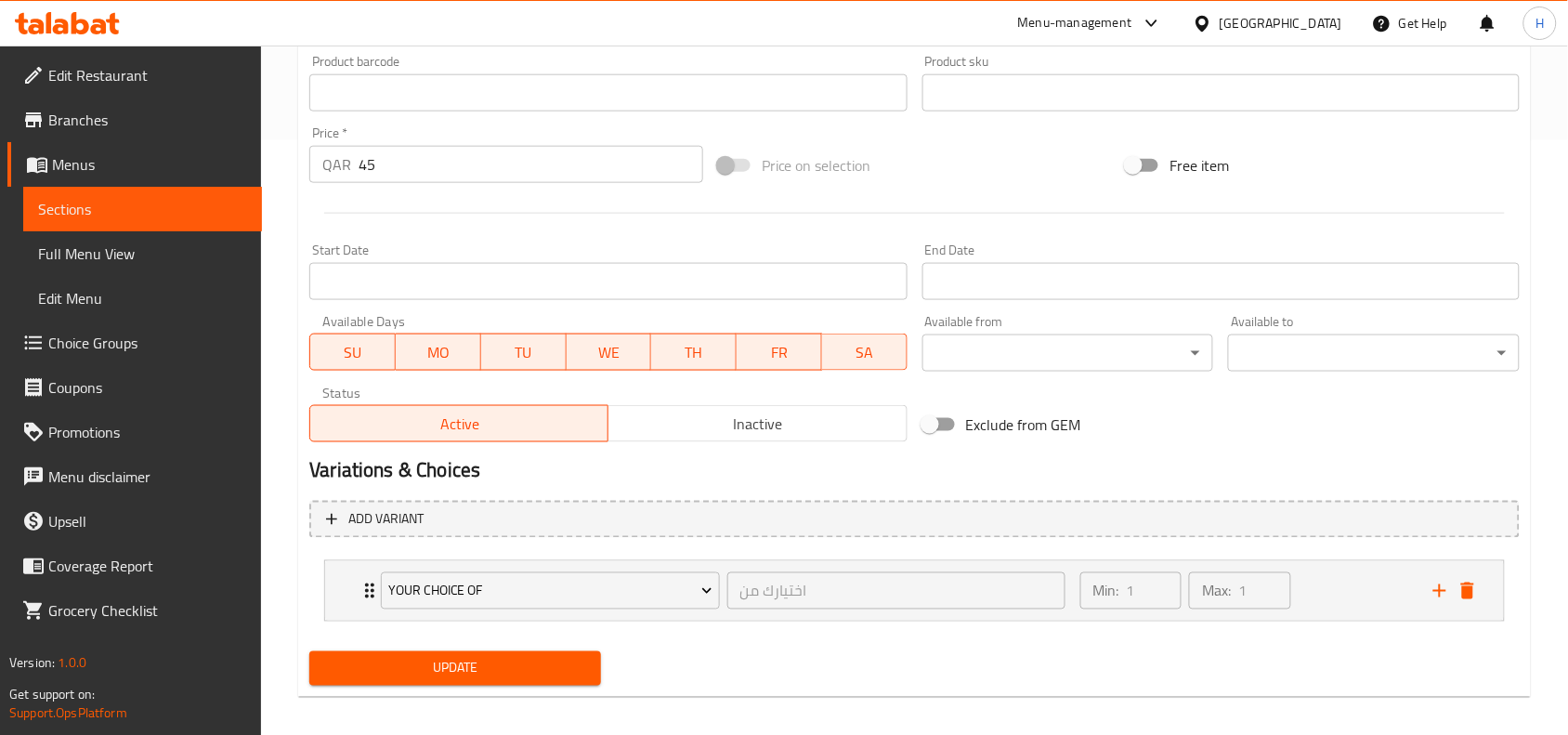
scroll to position [607, 0]
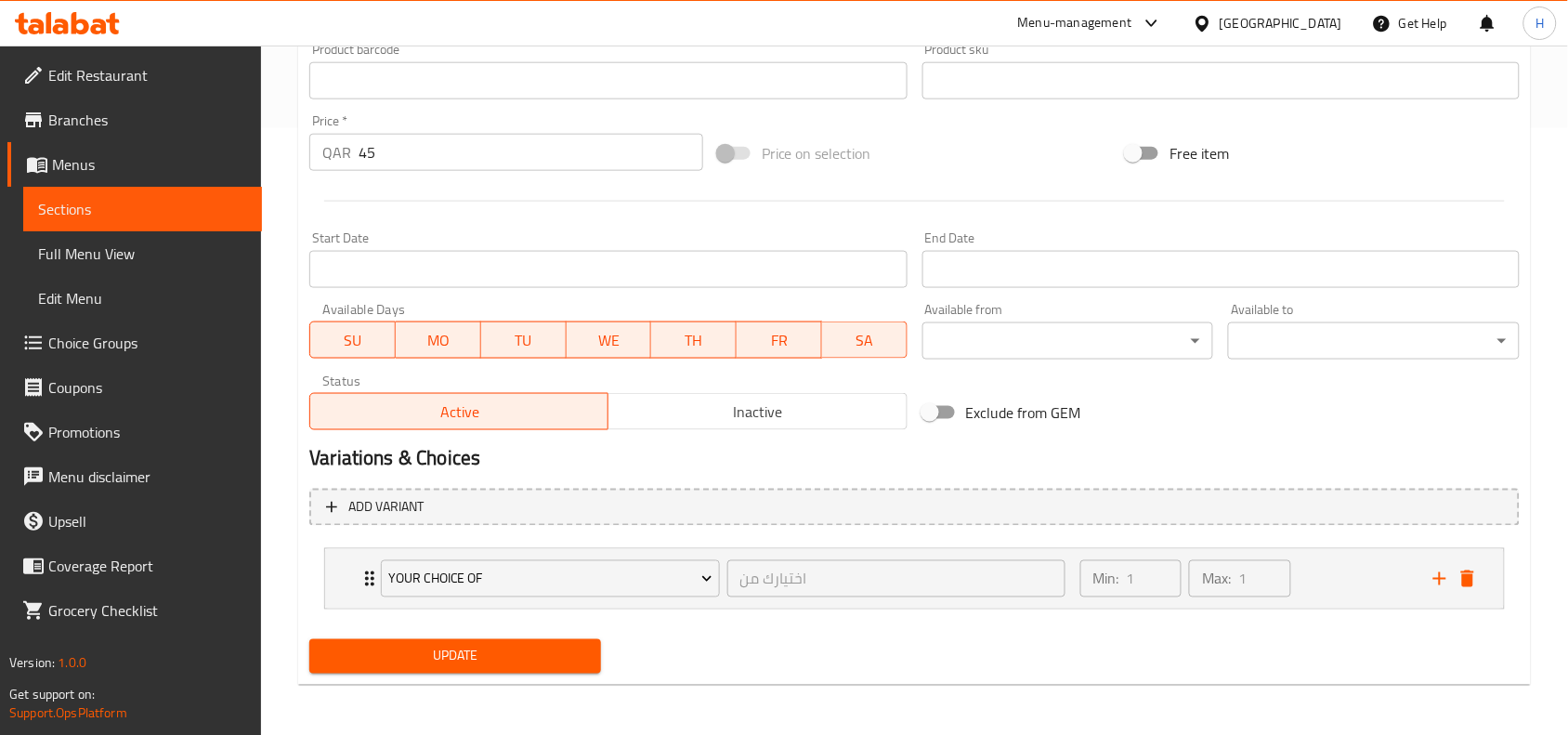
type textarea "يقدم مع خبز زبدة أو الأرز الأبيض"
click at [512, 659] on span "Update" at bounding box center [455, 657] width 262 height 23
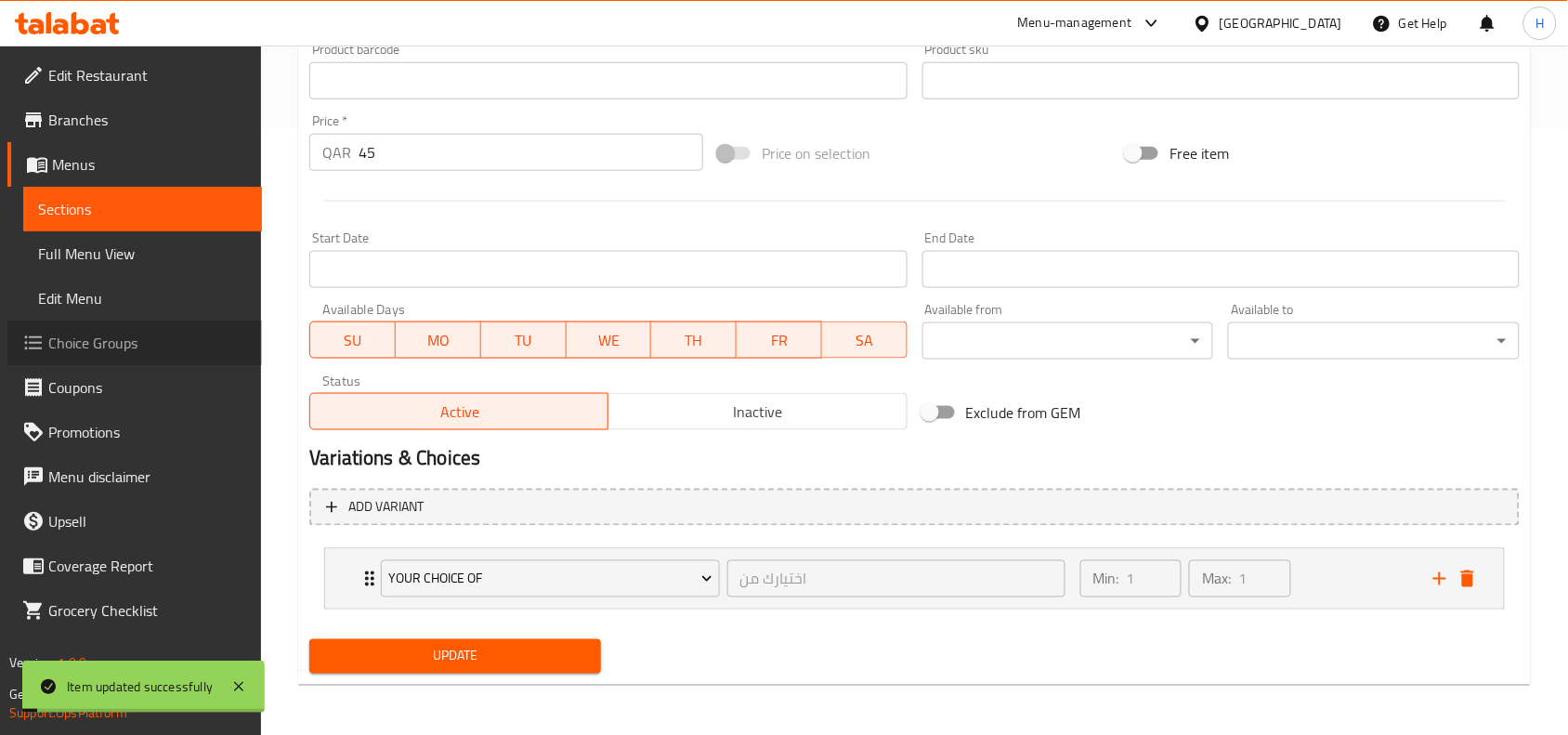
click at [147, 336] on span "Choice Groups" at bounding box center [147, 343] width 198 height 22
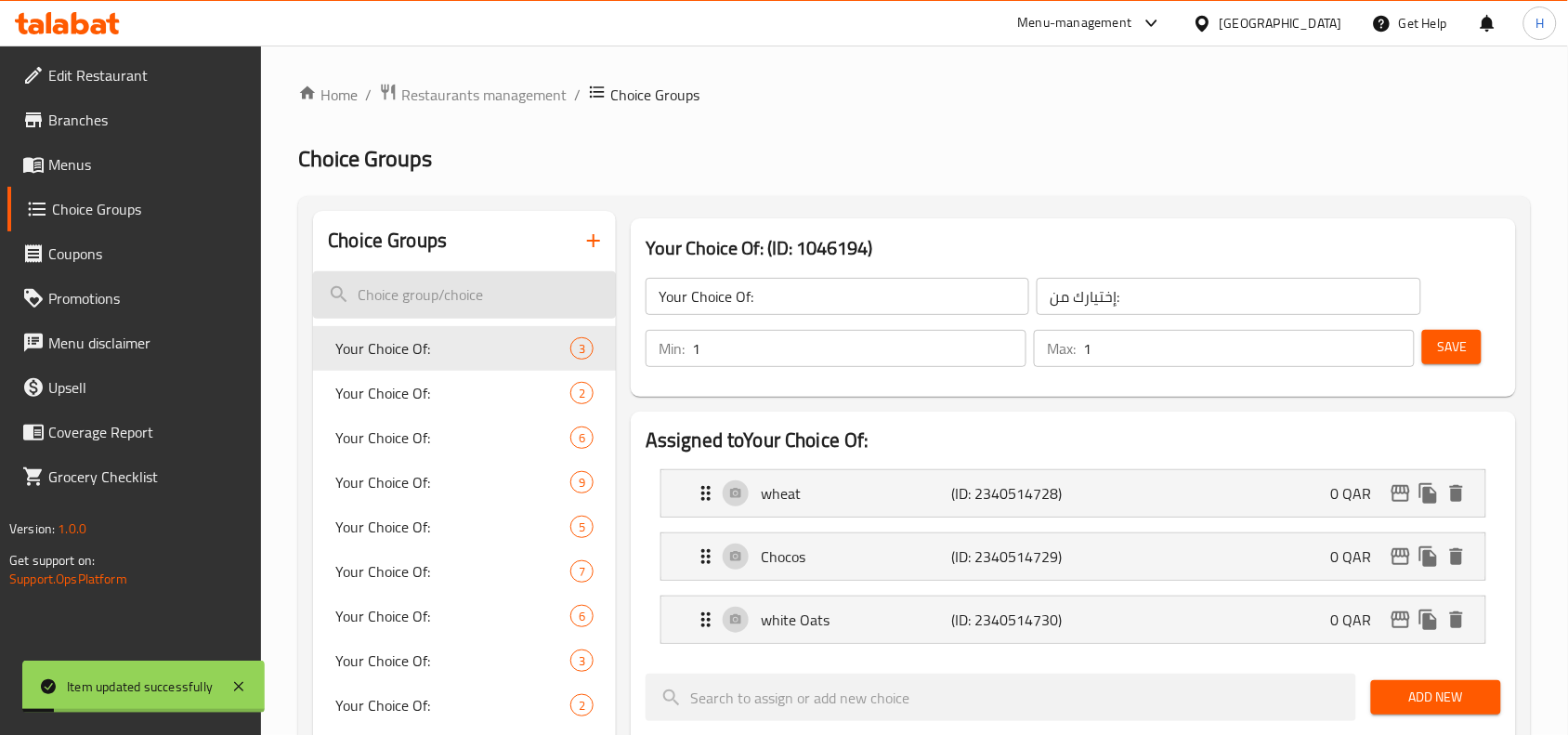
click at [513, 295] on input "search" at bounding box center [464, 294] width 303 height 47
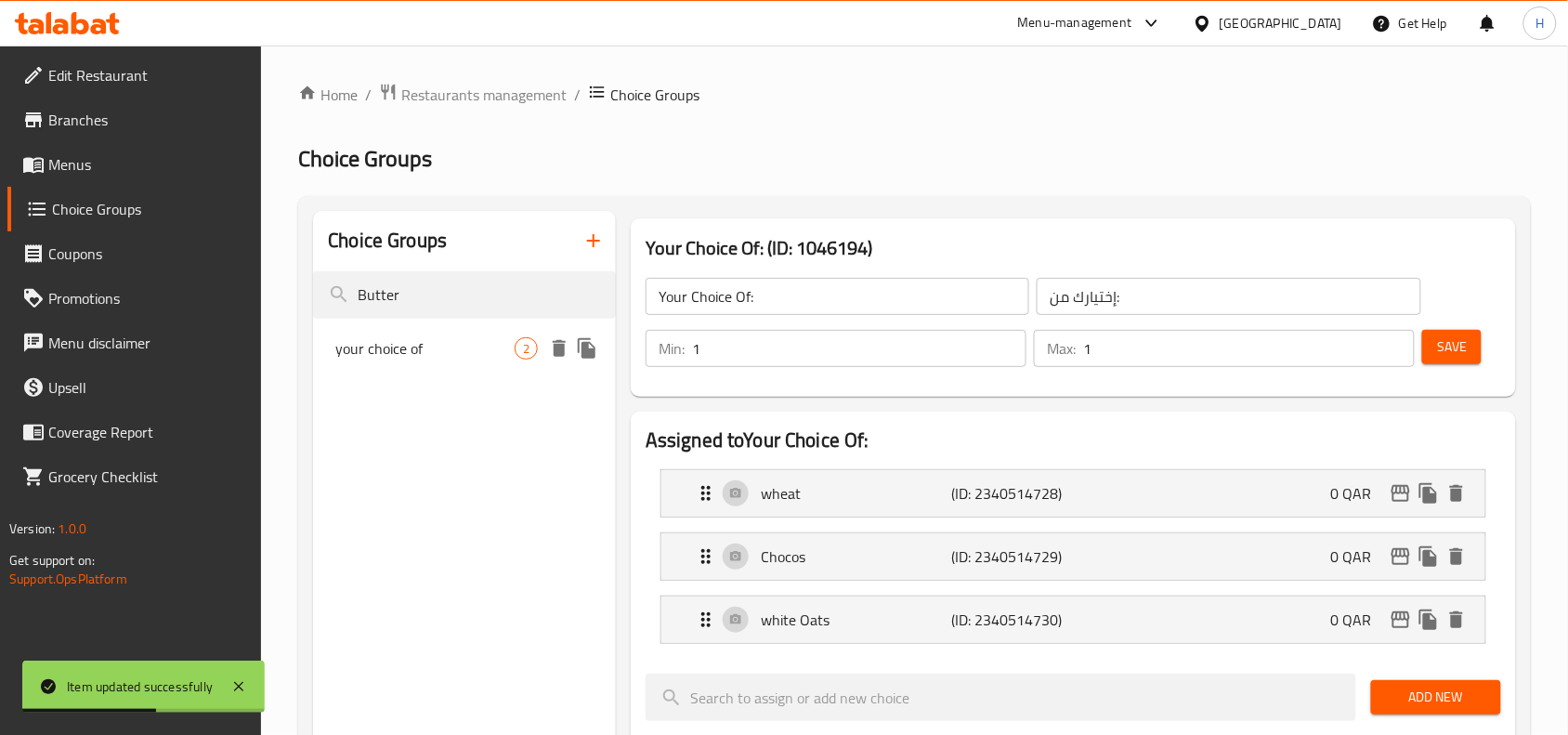
type input "Butter"
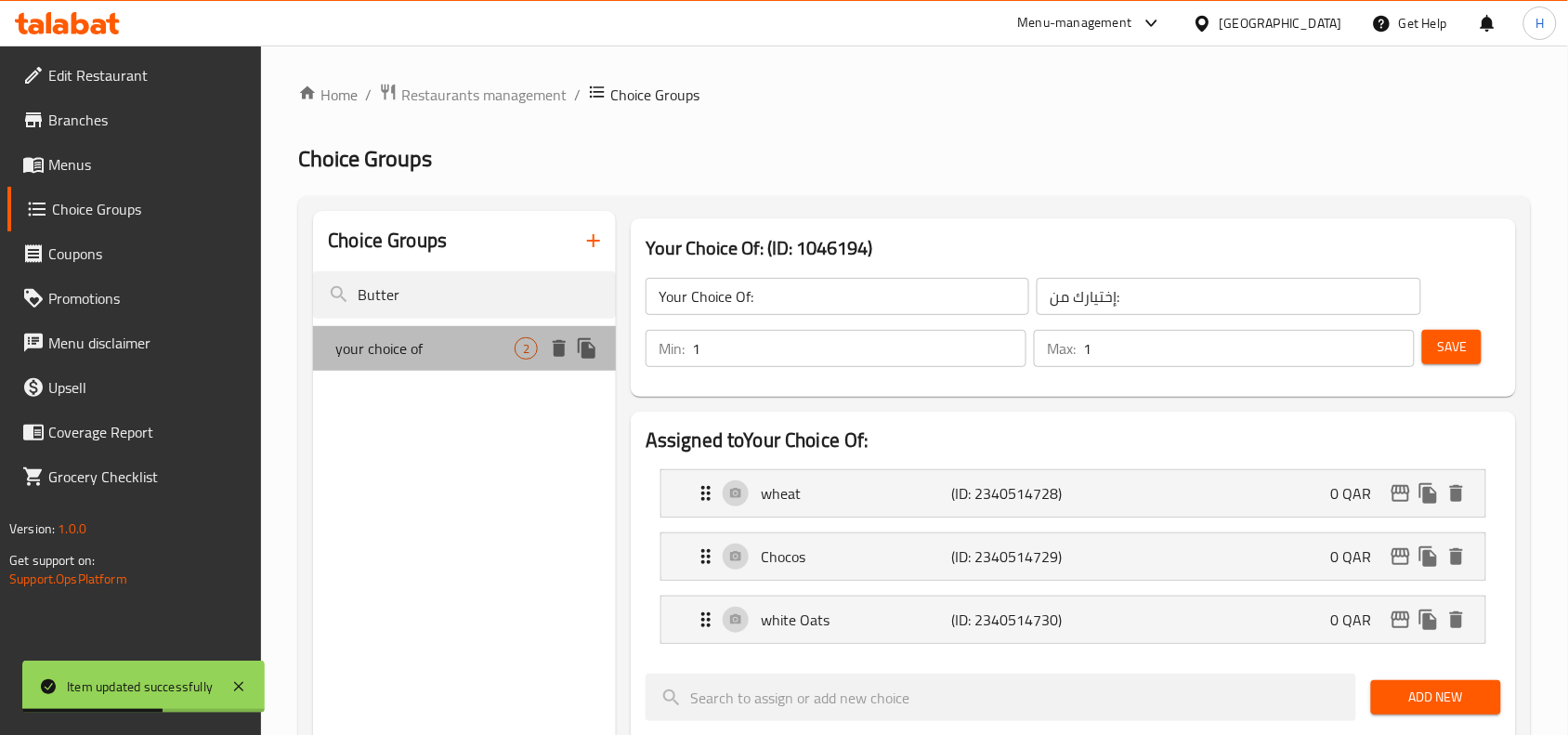
click at [457, 360] on div "your choice of 2" at bounding box center [464, 349] width 303 height 45
type input "your choice of"
type input "اختيارك من"
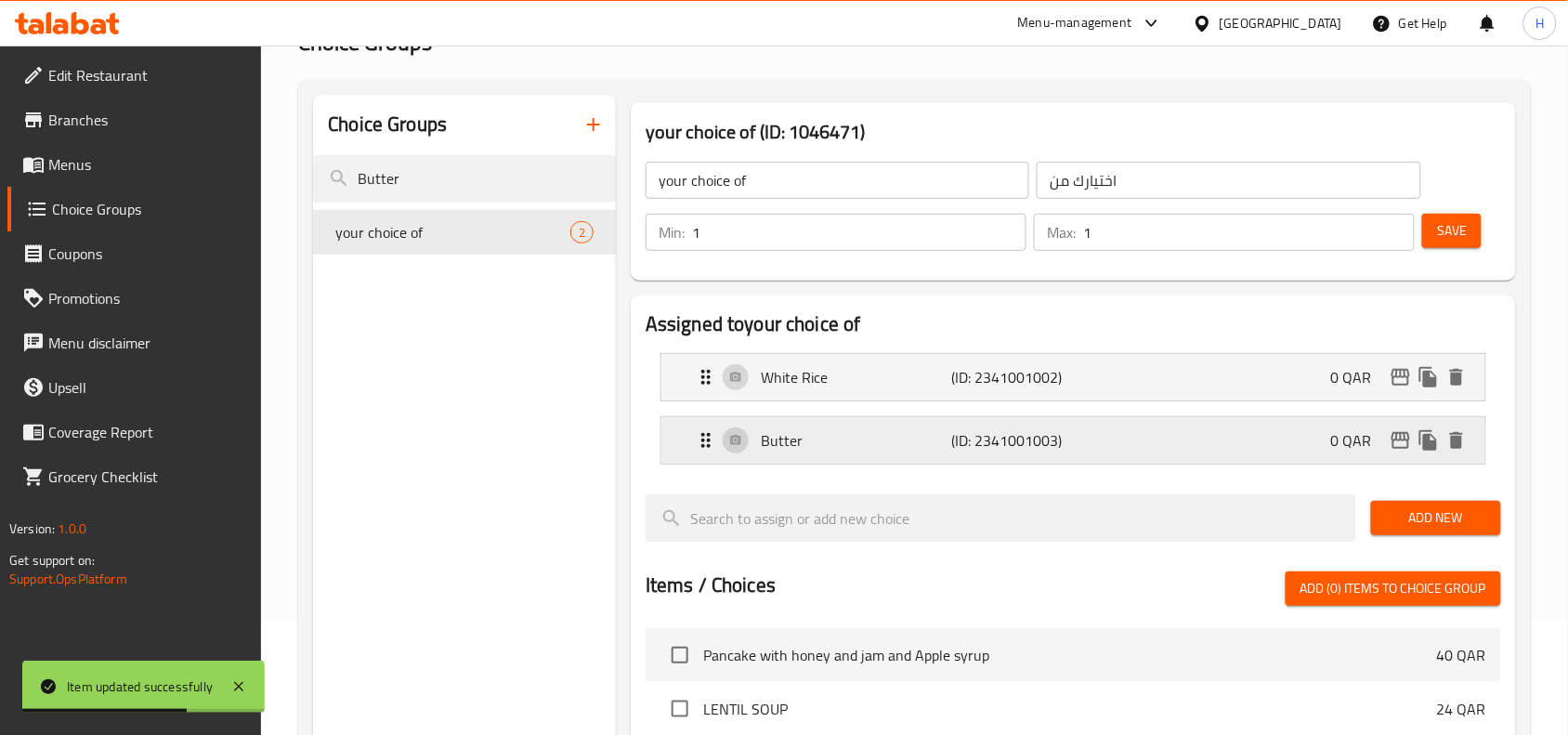
click at [863, 425] on div "Butter (ID: 2341001003) 0 QAR" at bounding box center [1078, 441] width 768 height 46
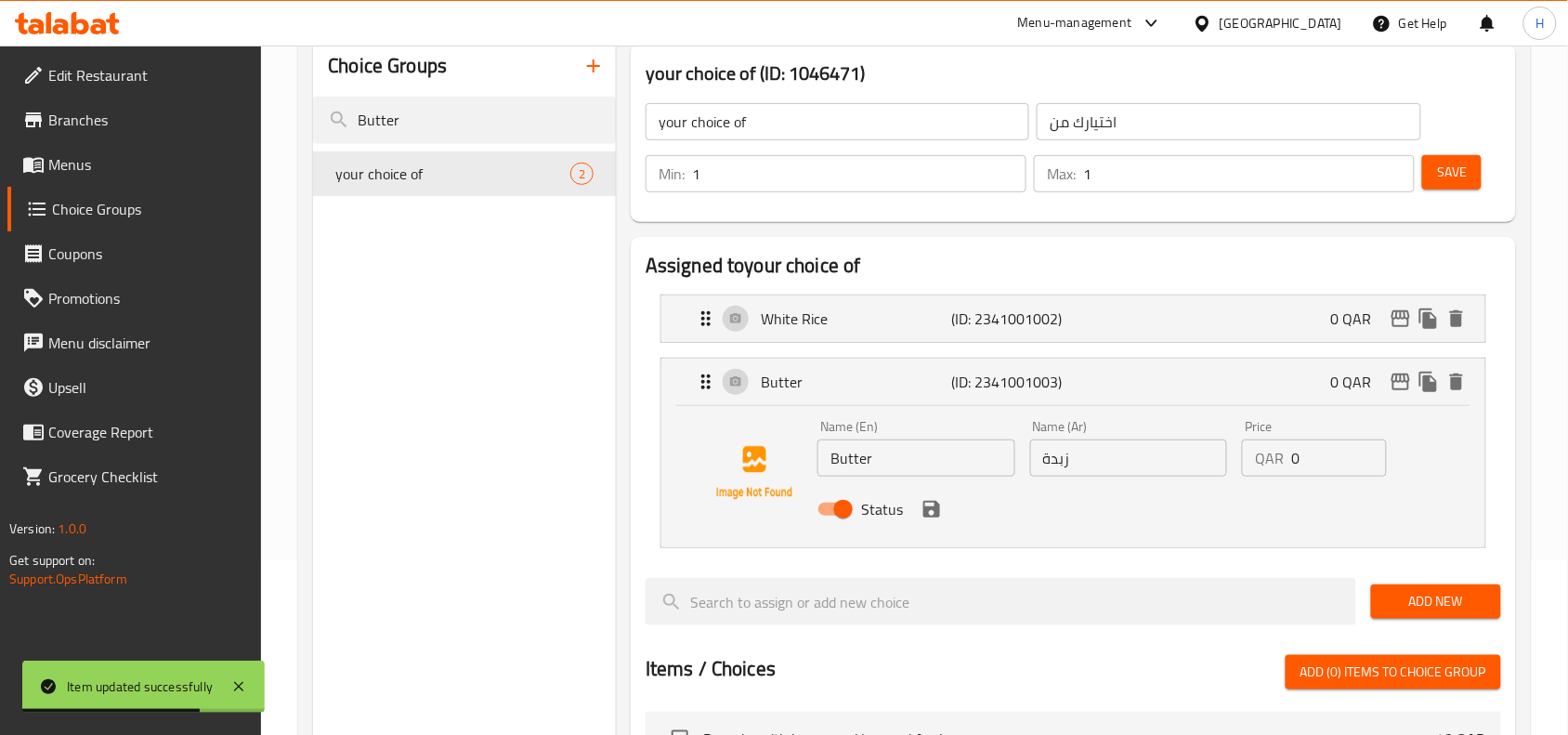
scroll to position [232, 0]
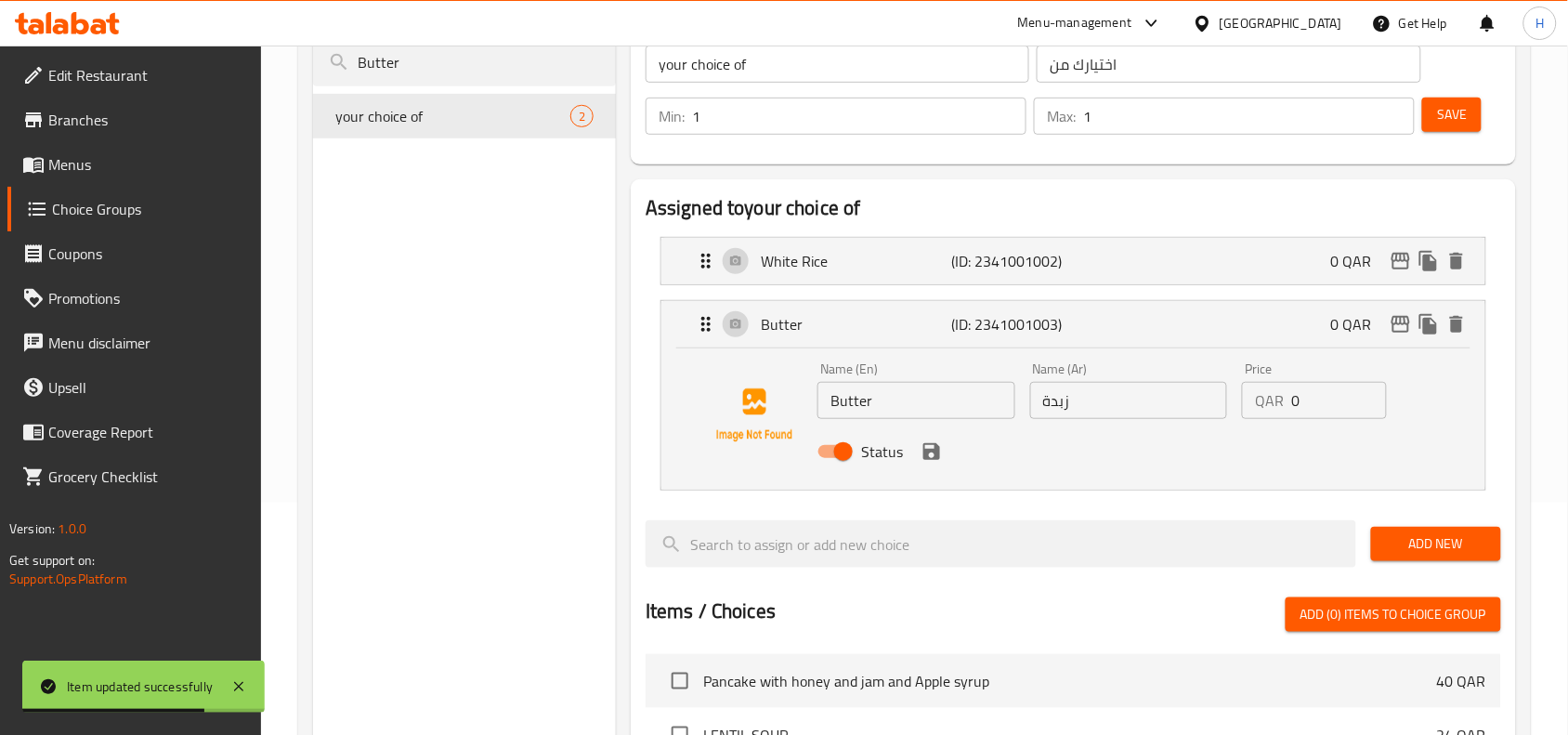
click at [915, 400] on input "Butter" at bounding box center [916, 400] width 197 height 37
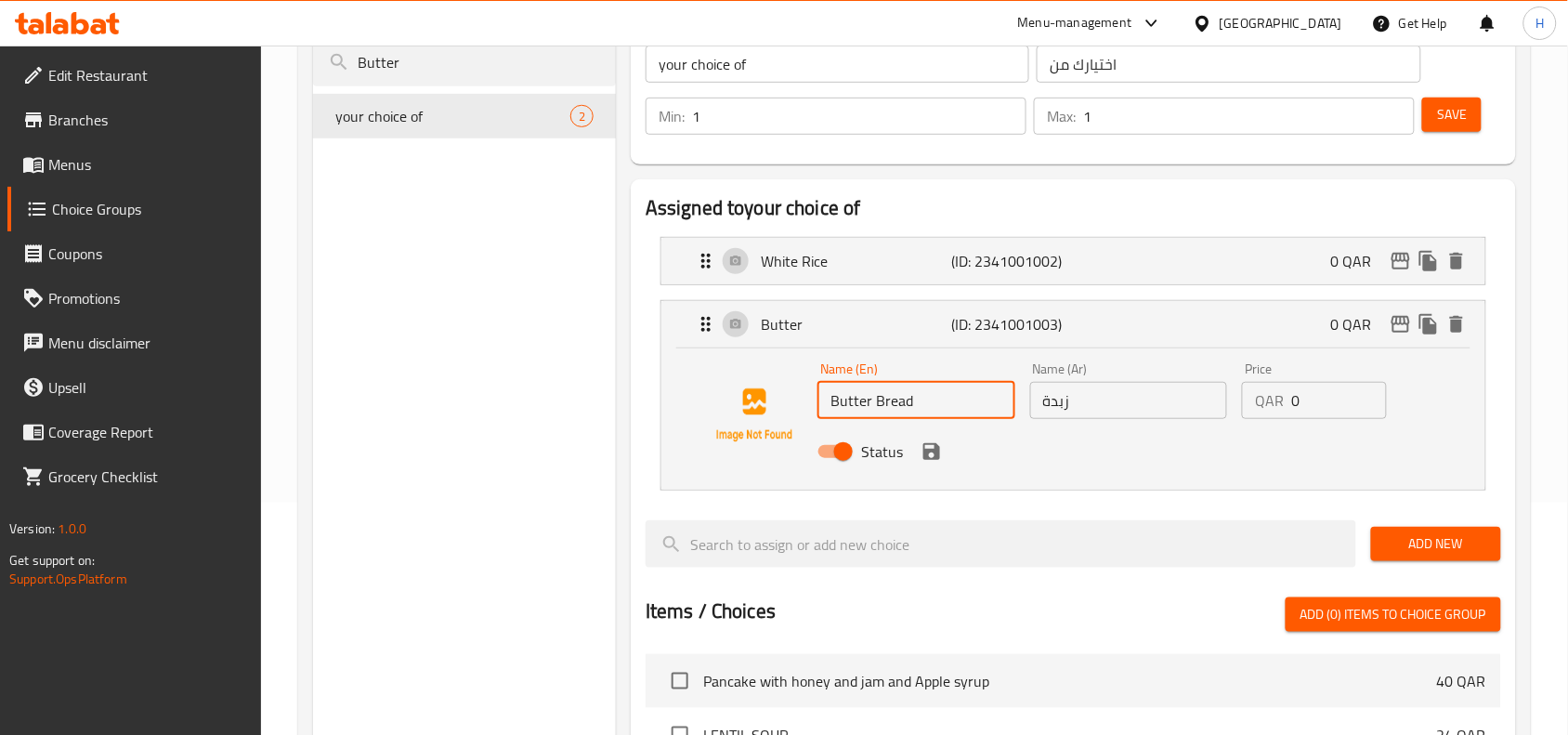
type input "Butter Bread"
click at [1103, 395] on input "زبدة" at bounding box center [1129, 400] width 197 height 37
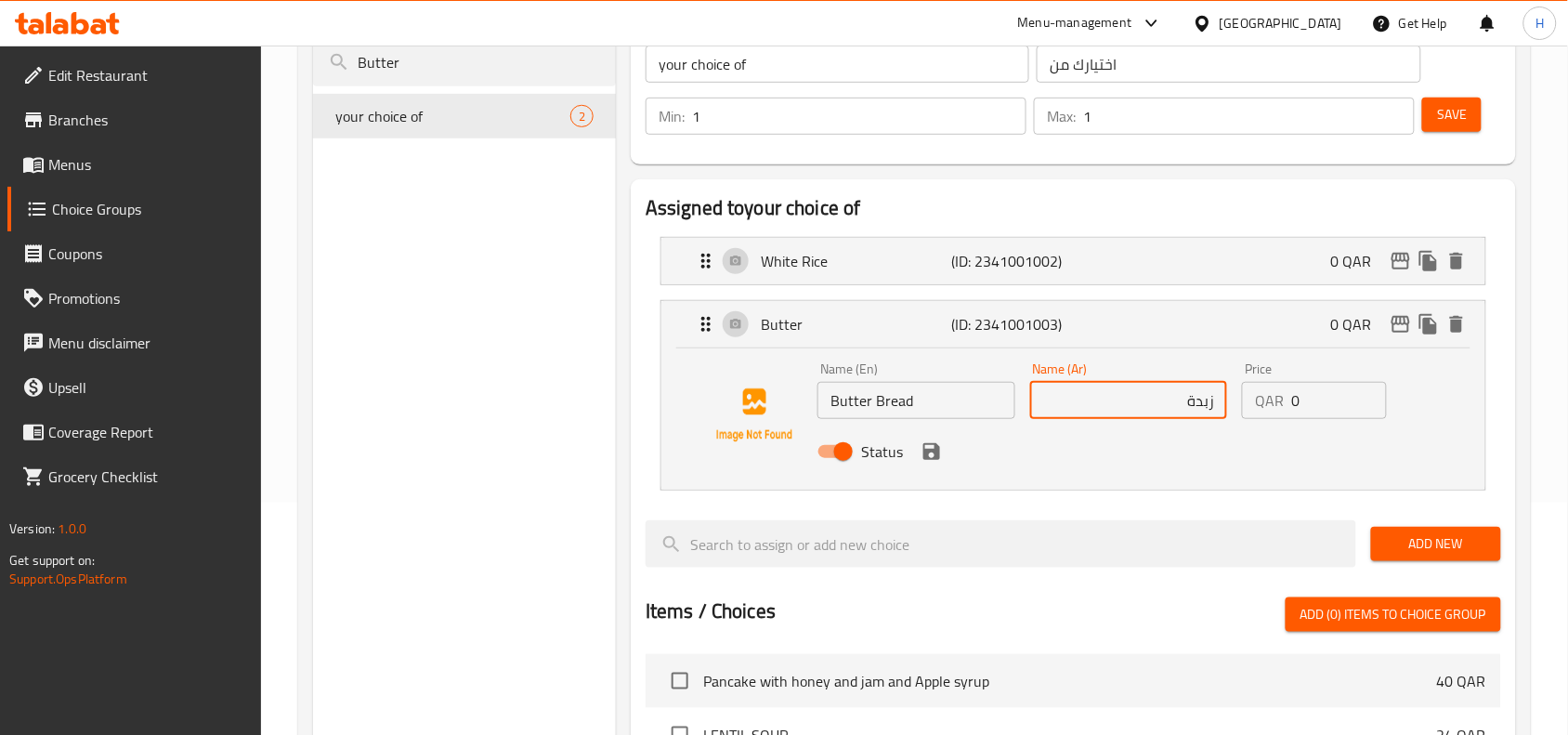
click at [1218, 405] on input "زبدة" at bounding box center [1129, 400] width 197 height 37
click at [944, 462] on div "Status" at bounding box center [1129, 451] width 637 height 50
type input "خبز زبدة"
click at [918, 455] on button "save" at bounding box center [931, 451] width 28 height 28
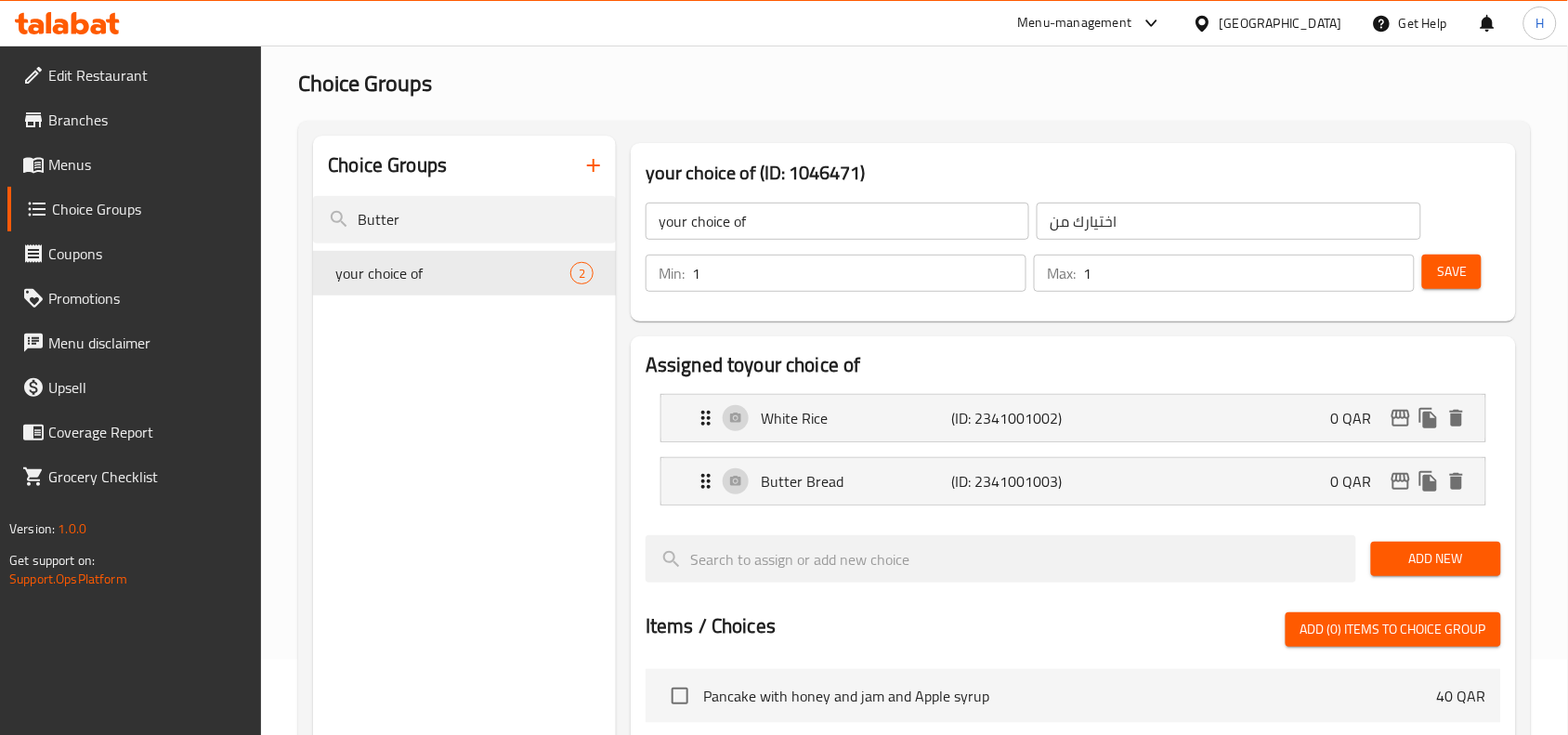
scroll to position [116, 0]
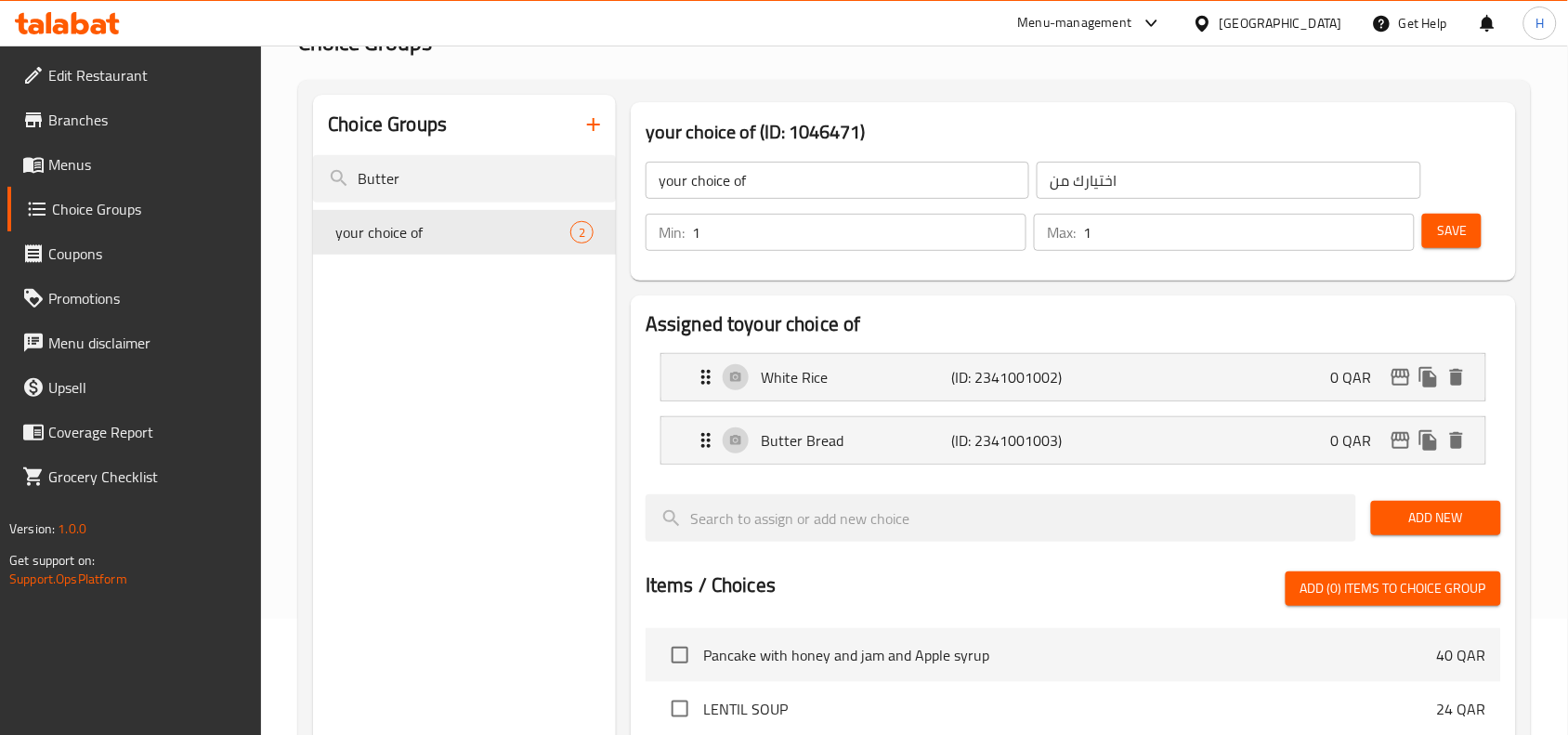
click at [1458, 219] on span "Save" at bounding box center [1451, 230] width 30 height 23
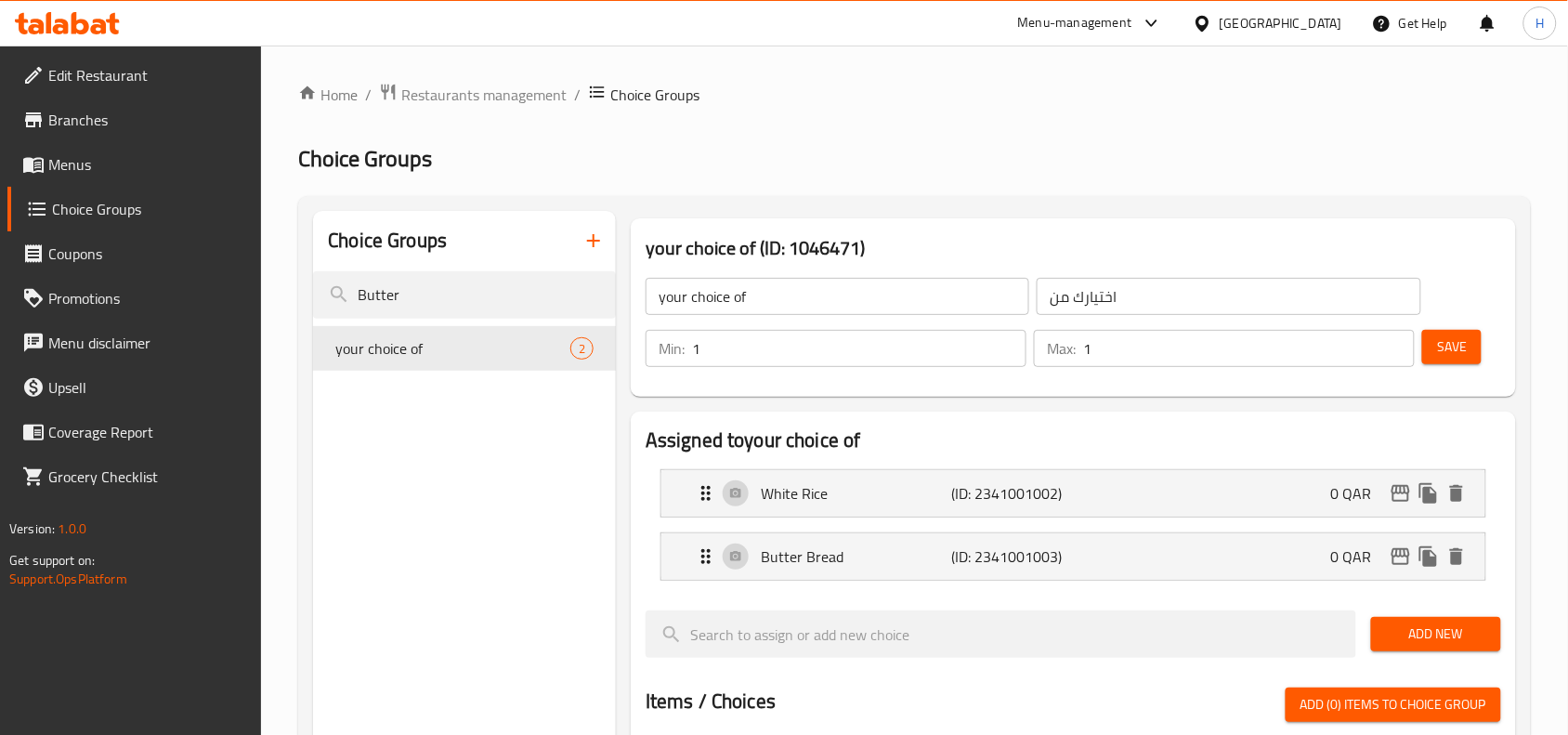
click at [166, 168] on span "Menus" at bounding box center [147, 164] width 198 height 22
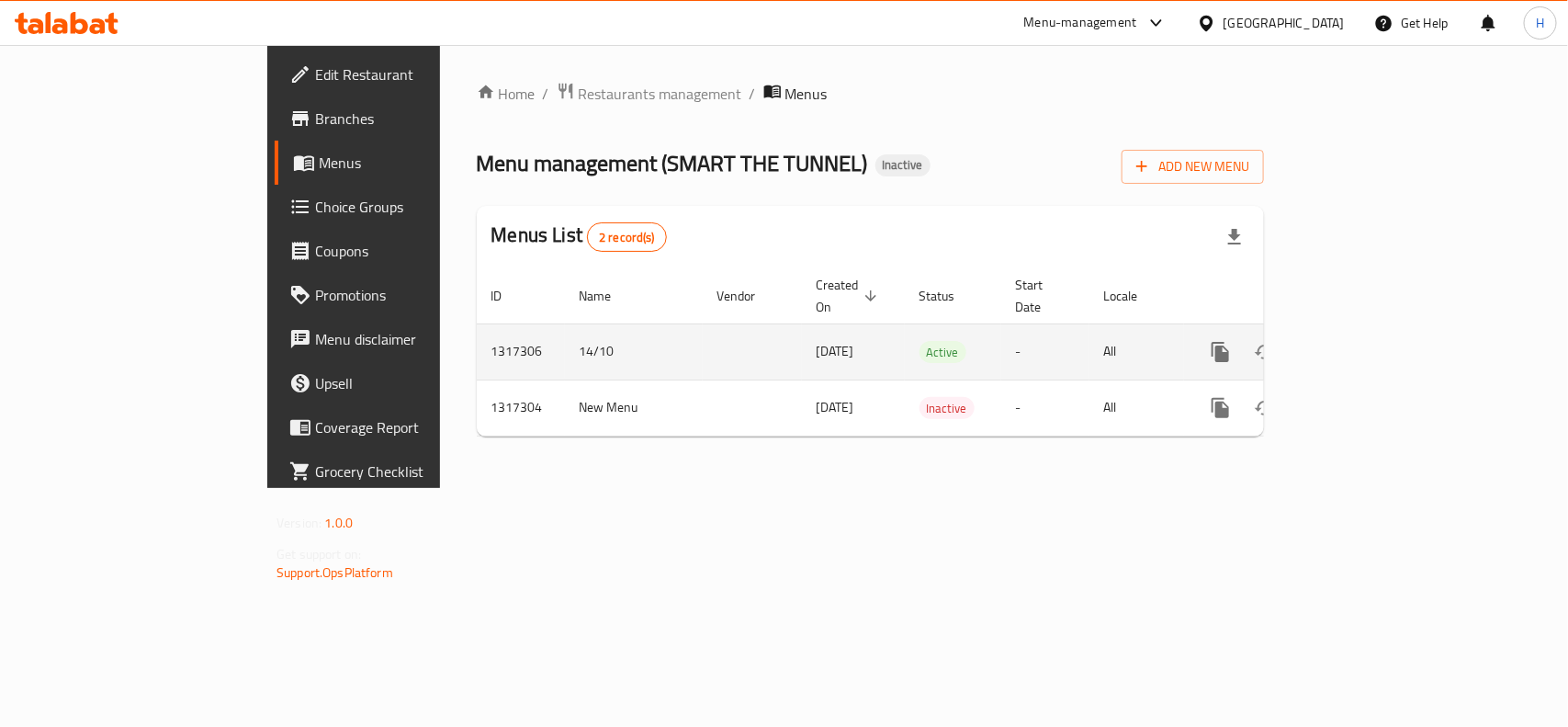
click at [1364, 341] on icon "enhanced table" at bounding box center [1353, 352] width 22 height 22
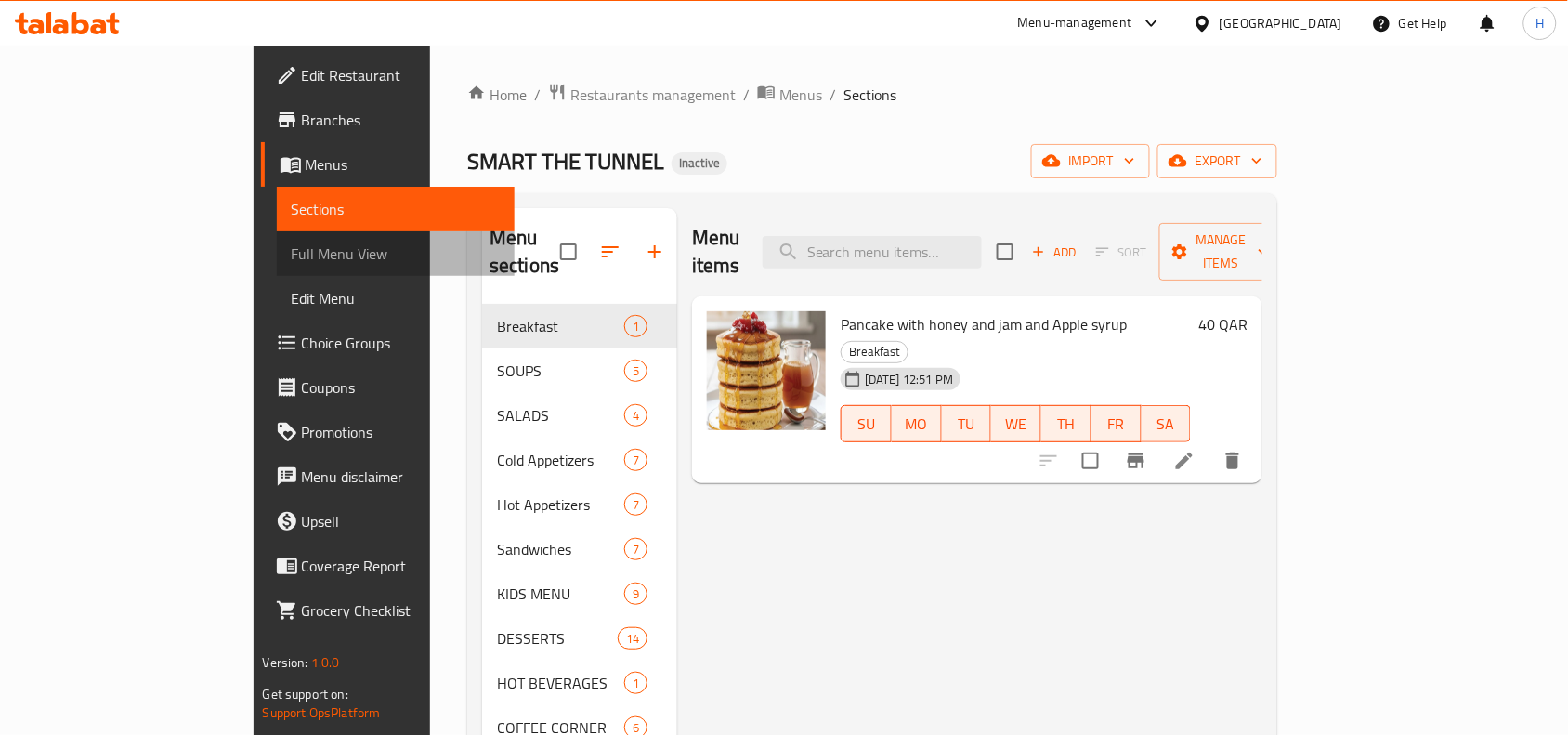
click at [291, 264] on span "Full Menu View" at bounding box center [396, 253] width 209 height 22
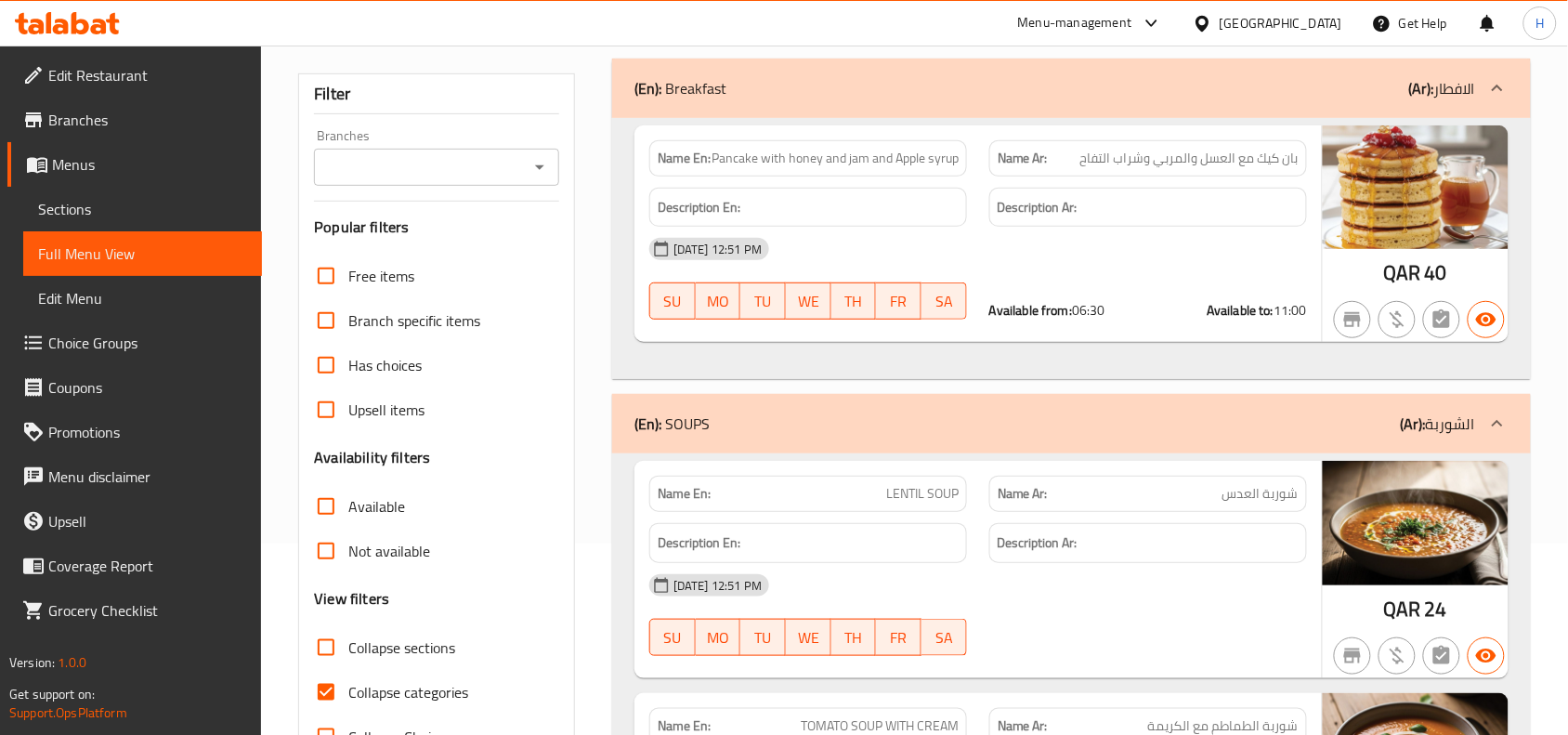
scroll to position [232, 0]
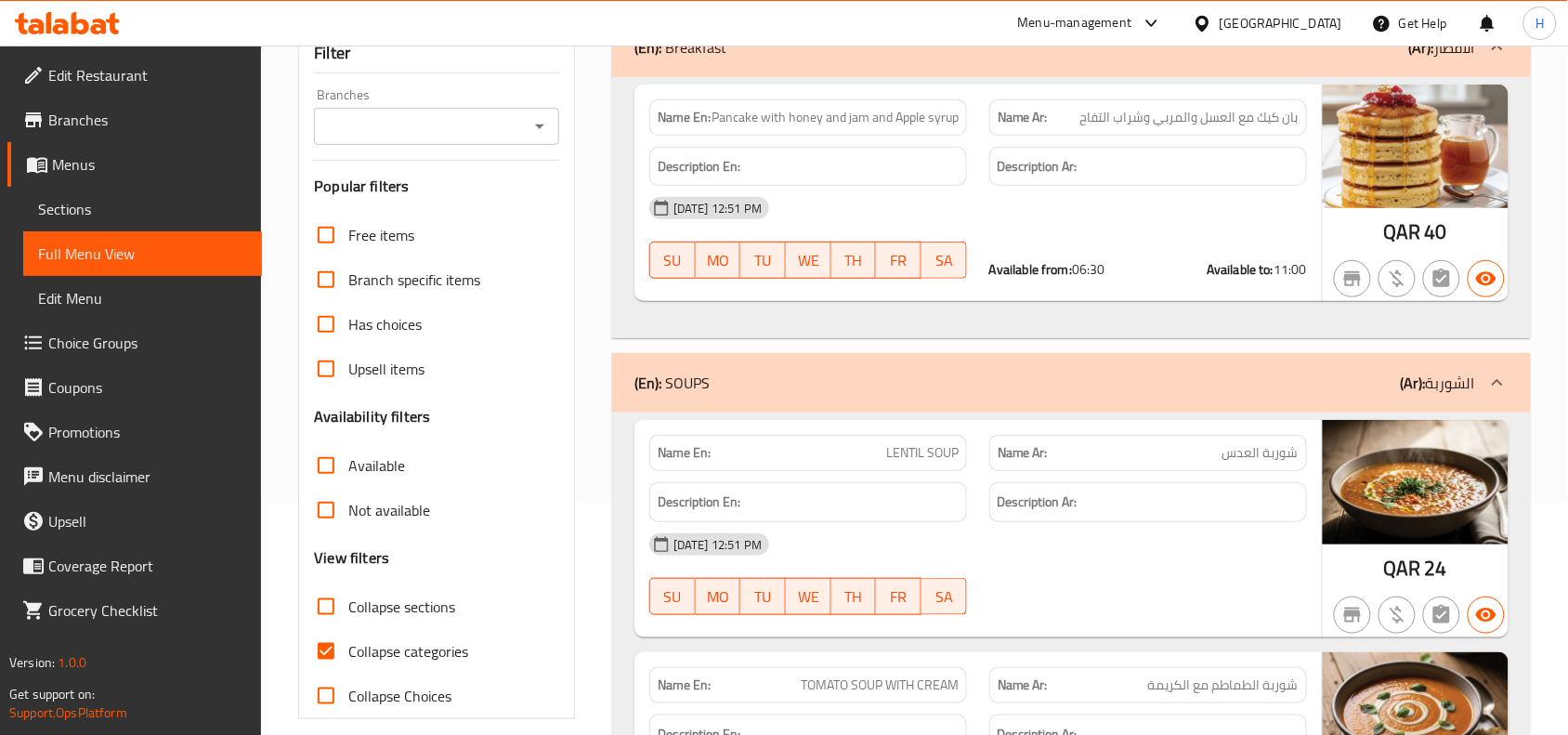
click at [351, 607] on span "Collapse sections" at bounding box center [402, 606] width 106 height 22
click at [348, 607] on input "Collapse sections" at bounding box center [326, 606] width 45 height 45
checkbox input "true"
click at [345, 653] on input "Collapse categories" at bounding box center [326, 652] width 45 height 45
checkbox input "false"
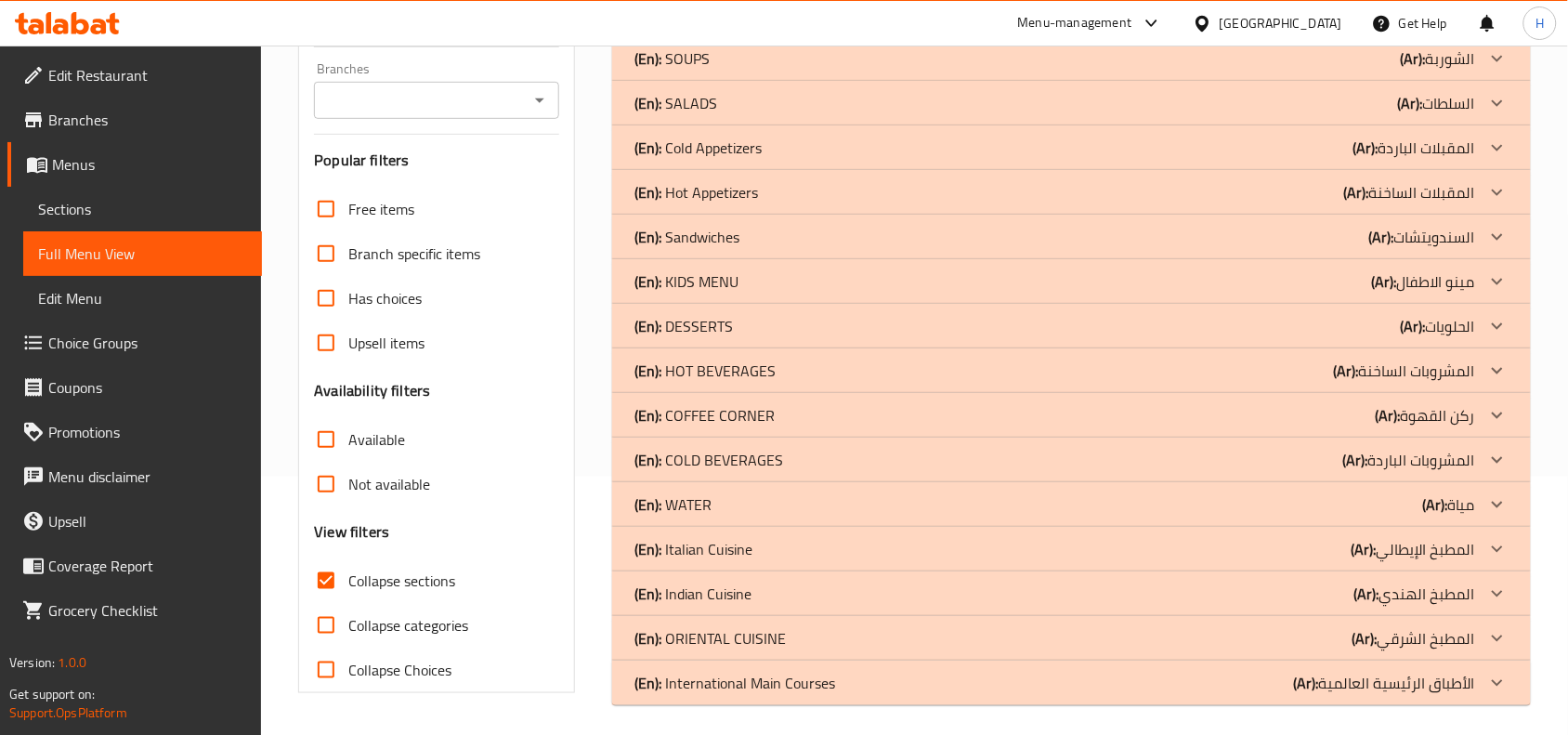
scroll to position [265, 0]
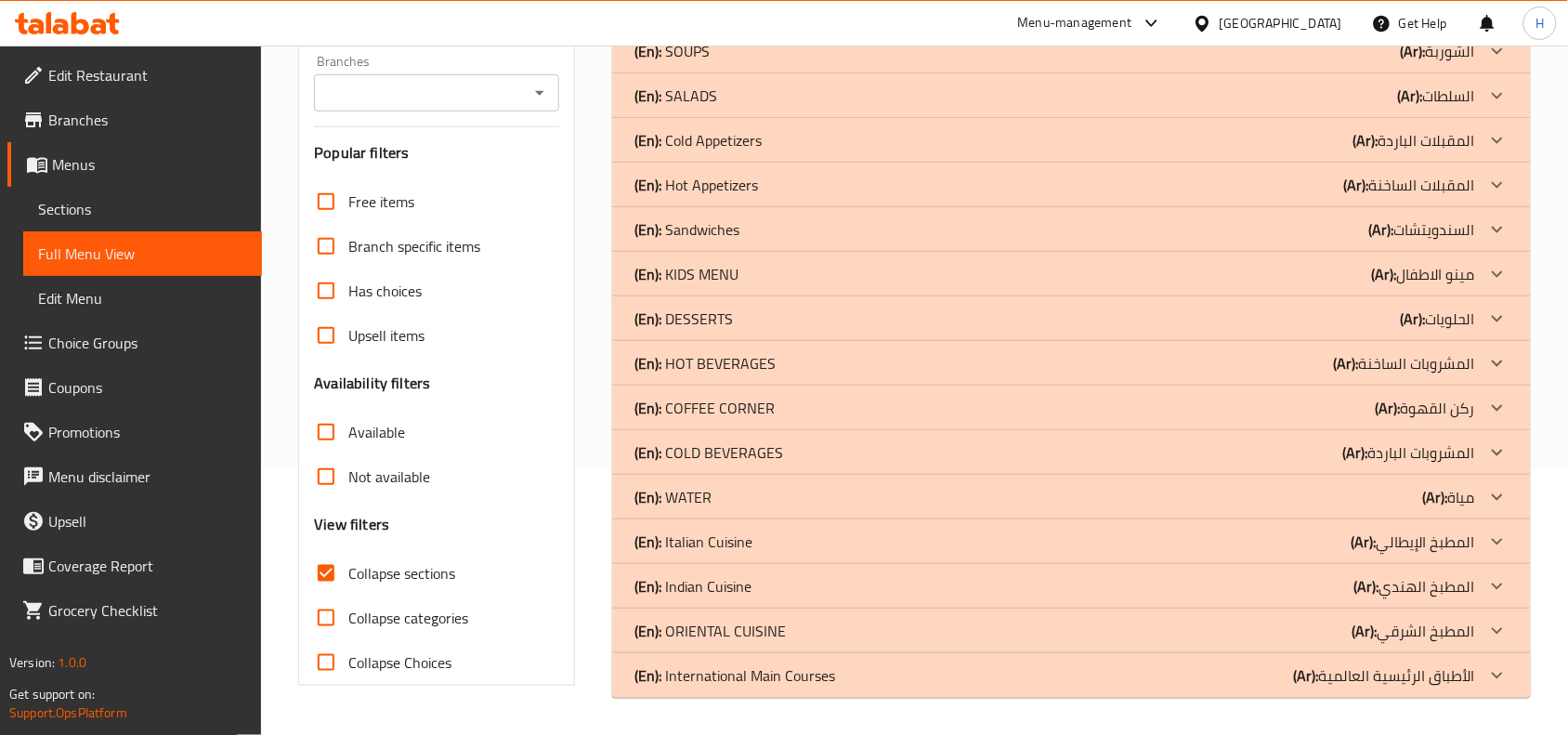
click at [790, 586] on div "(En): Indian Cuisine (Ar): المطبخ الهندي" at bounding box center [1054, 586] width 840 height 22
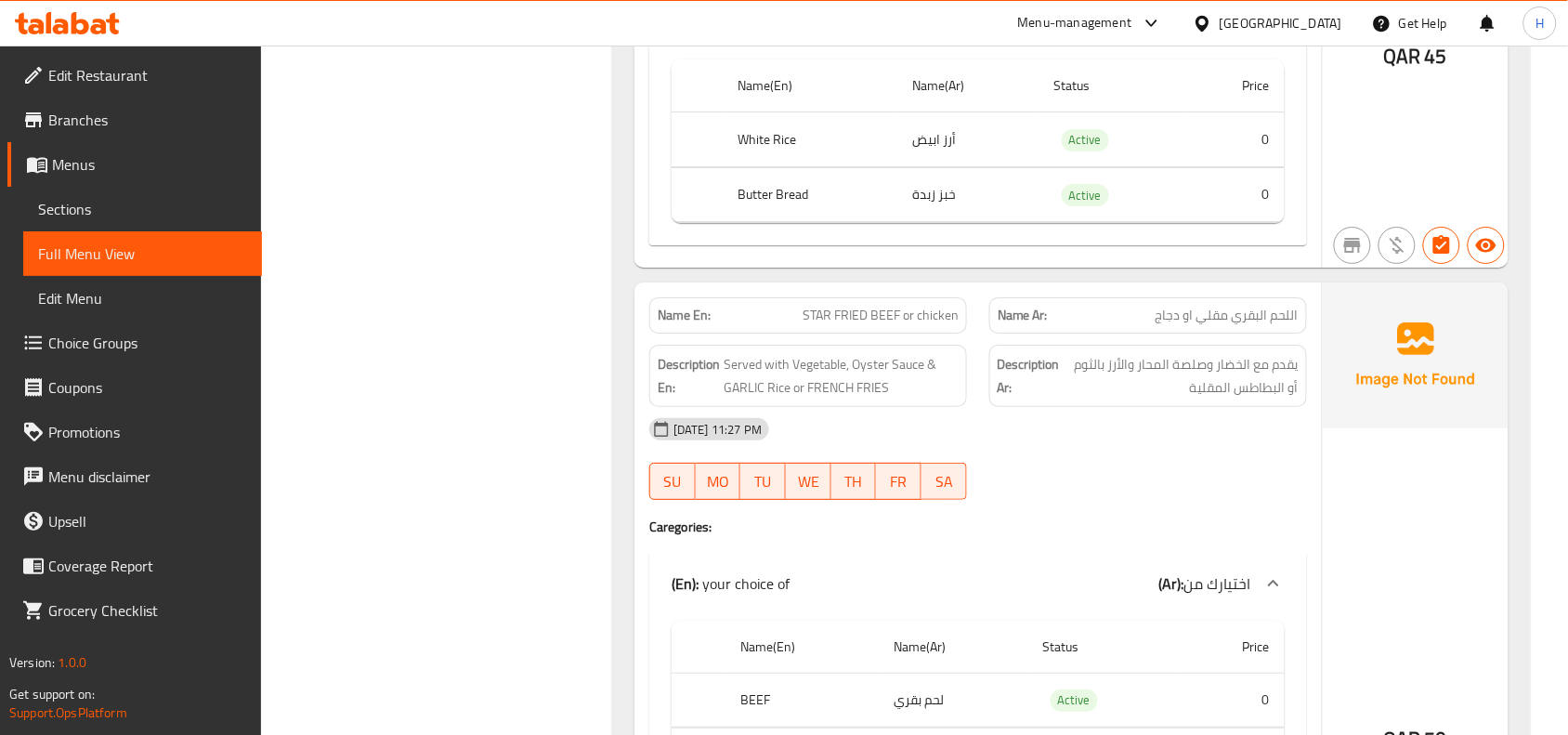
scroll to position [4047, 0]
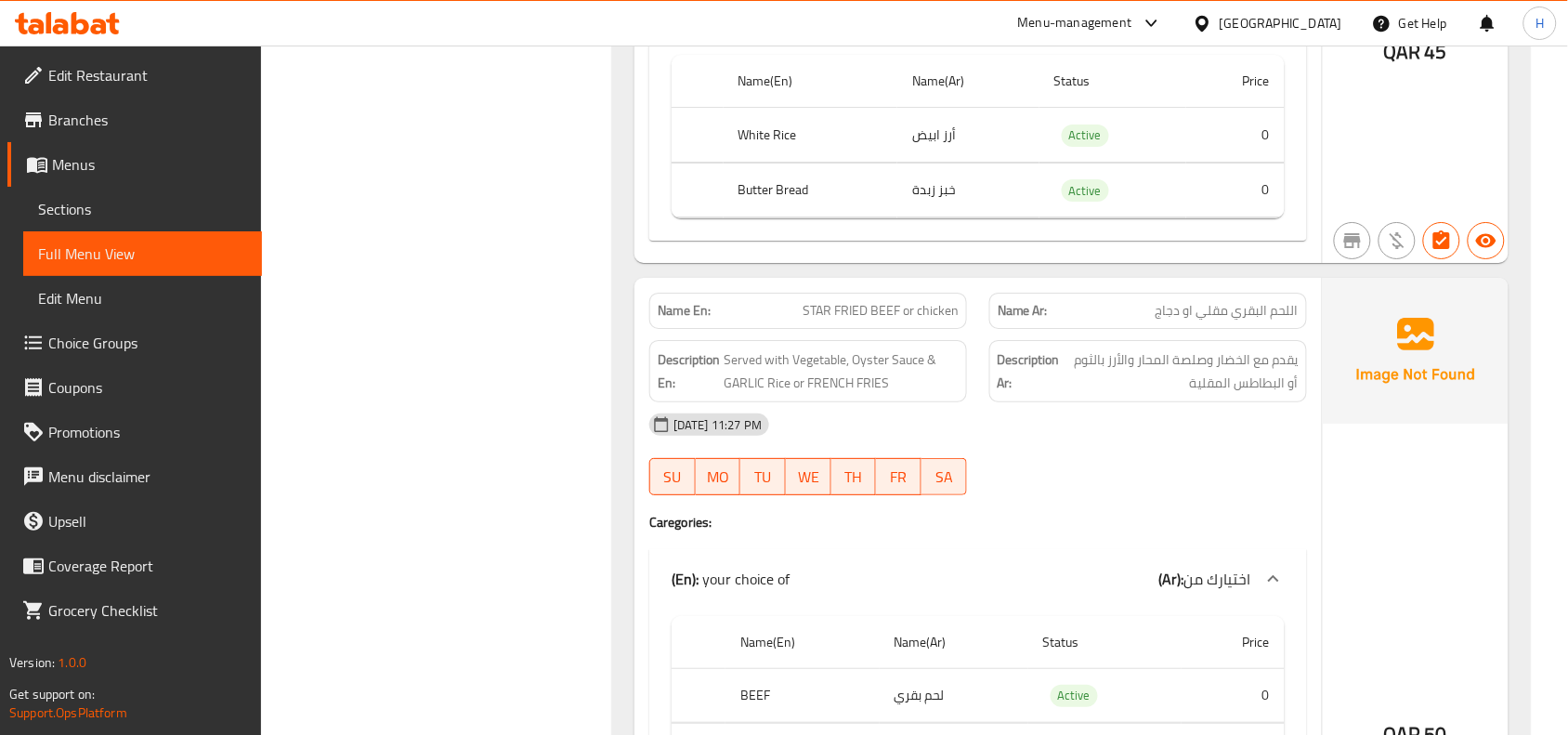
click at [832, 321] on span "STAR FRIED BEEF or chicken" at bounding box center [880, 311] width 156 height 19
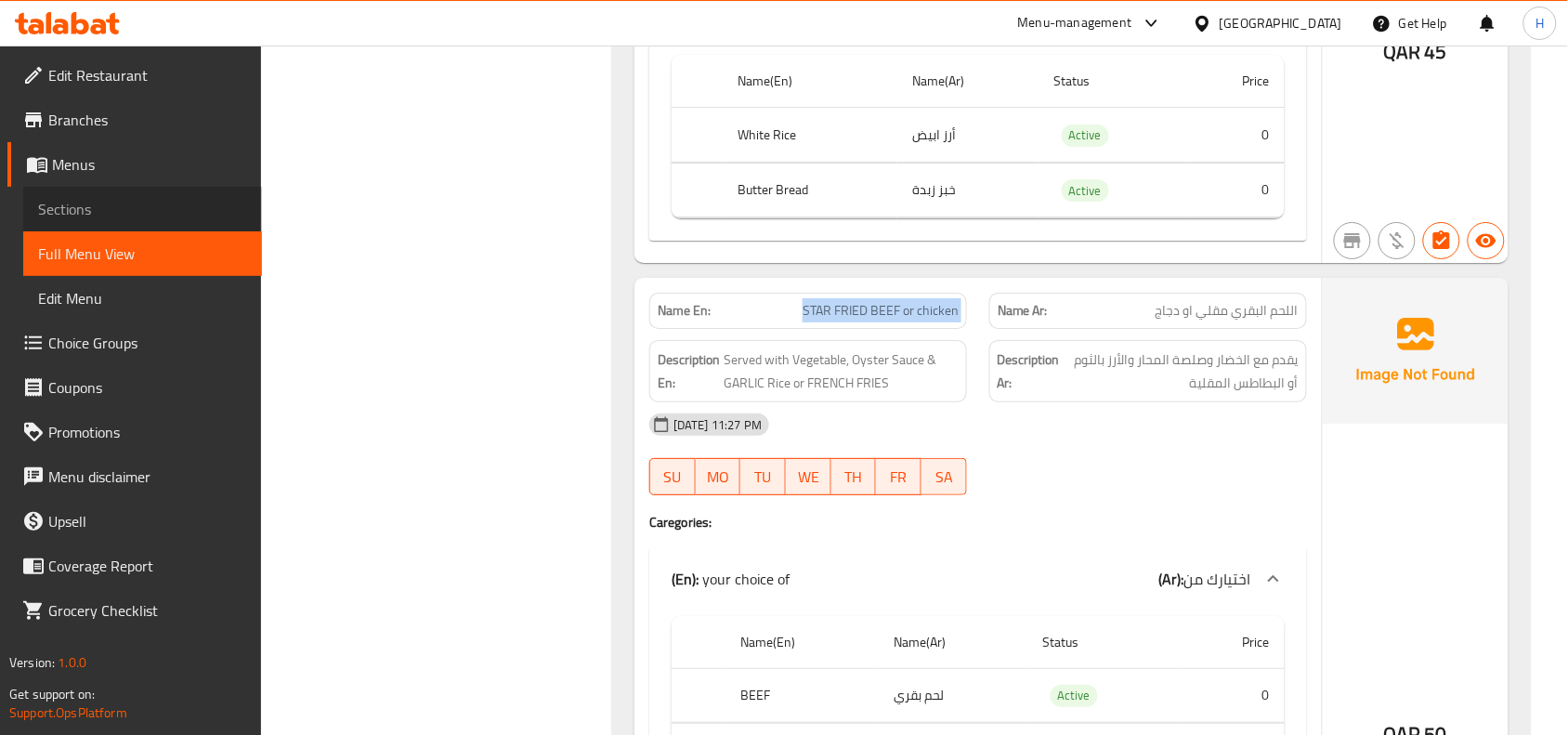
click at [228, 216] on span "Sections" at bounding box center [142, 208] width 209 height 22
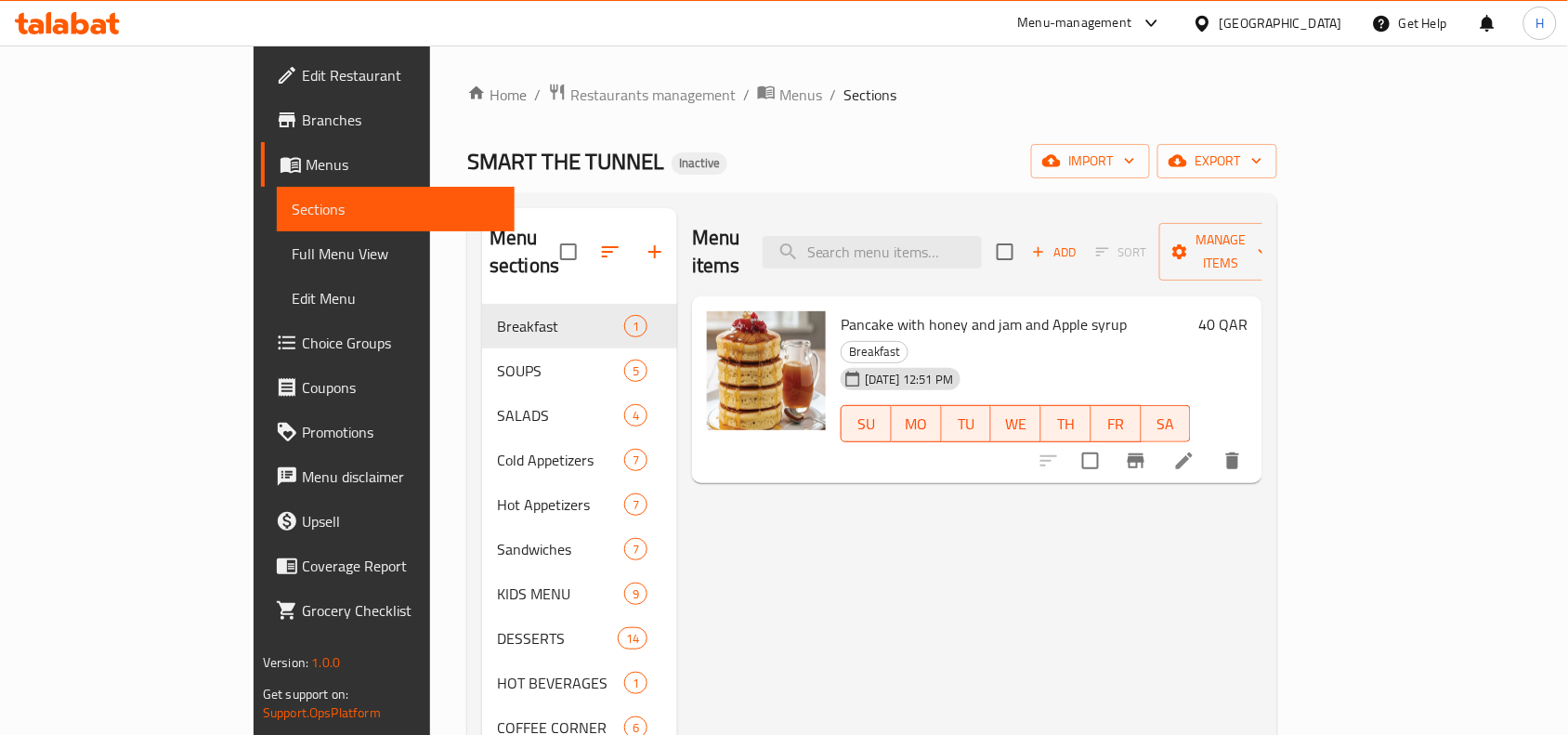
click at [949, 296] on div "Pancake with honey and jam and Apple syrup Breakfast [DATE] 12:51 PM SU MO TU W…" at bounding box center [977, 390] width 570 height 188
click at [951, 258] on div "Menu items Add Sort Manage items" at bounding box center [977, 252] width 570 height 88
click at [951, 242] on input "search" at bounding box center [872, 253] width 219 height 33
paste input "STAR FRIED BEEF or chicken"
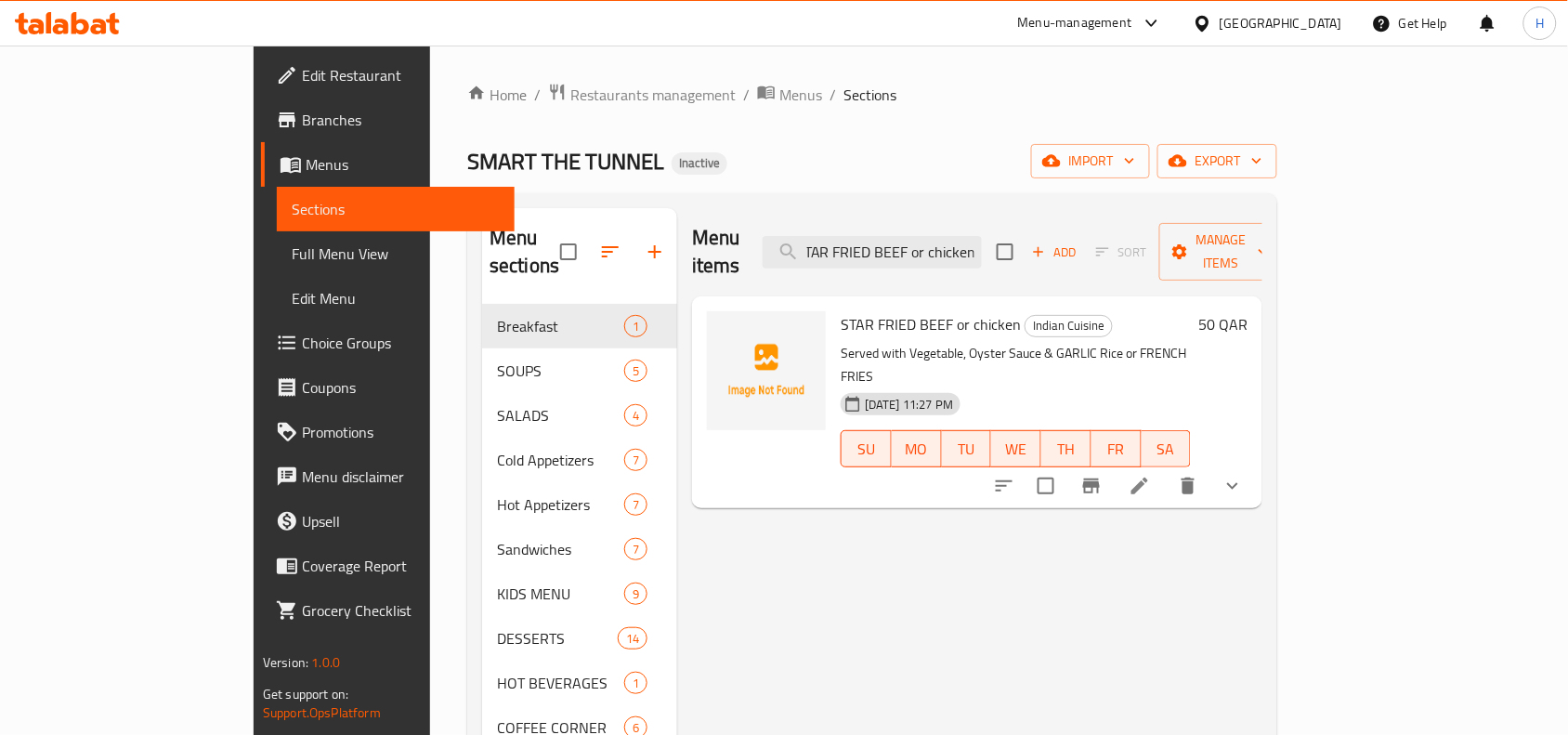
type input "STAR FRIED BEEF or chicken"
click at [1210, 464] on button "delete" at bounding box center [1188, 486] width 45 height 45
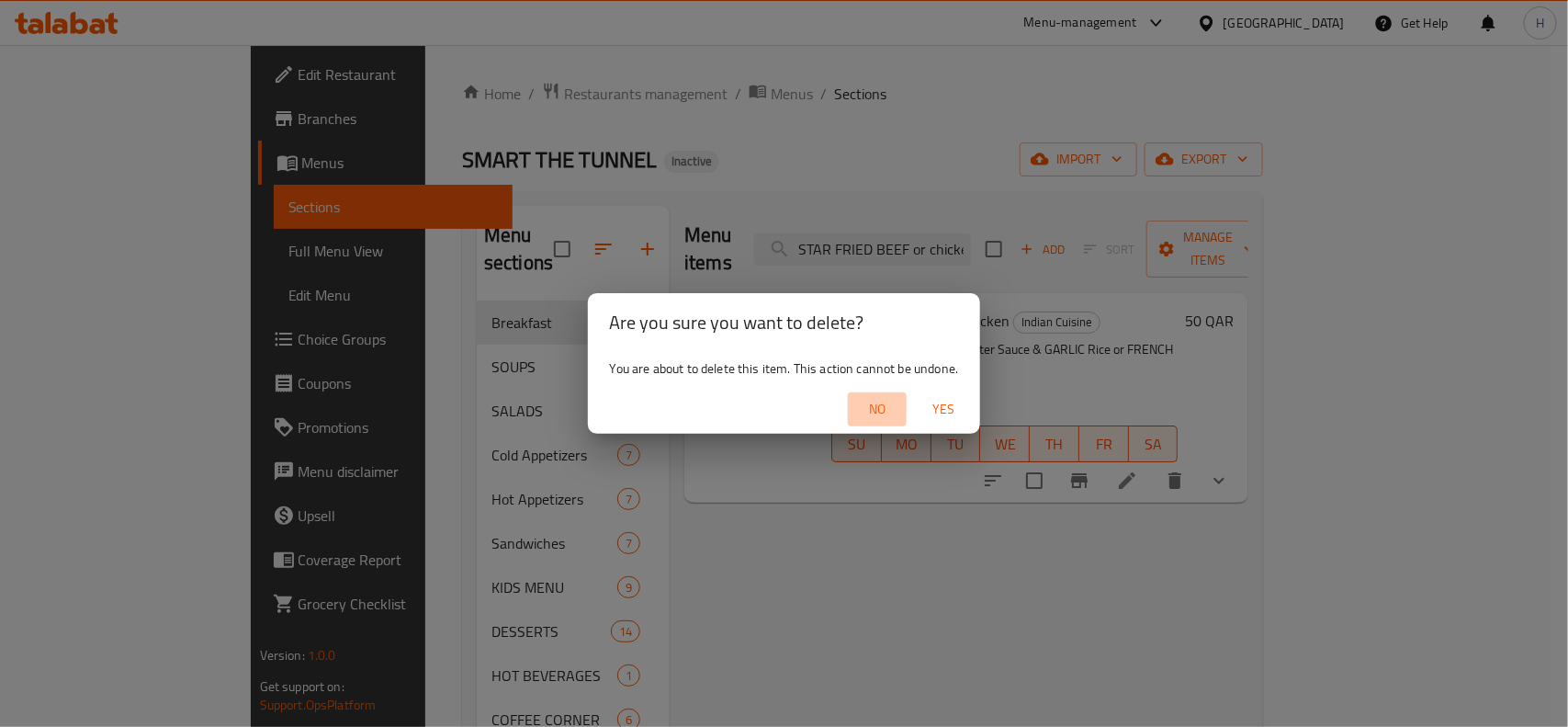
click at [856, 416] on span "No" at bounding box center [877, 409] width 44 height 23
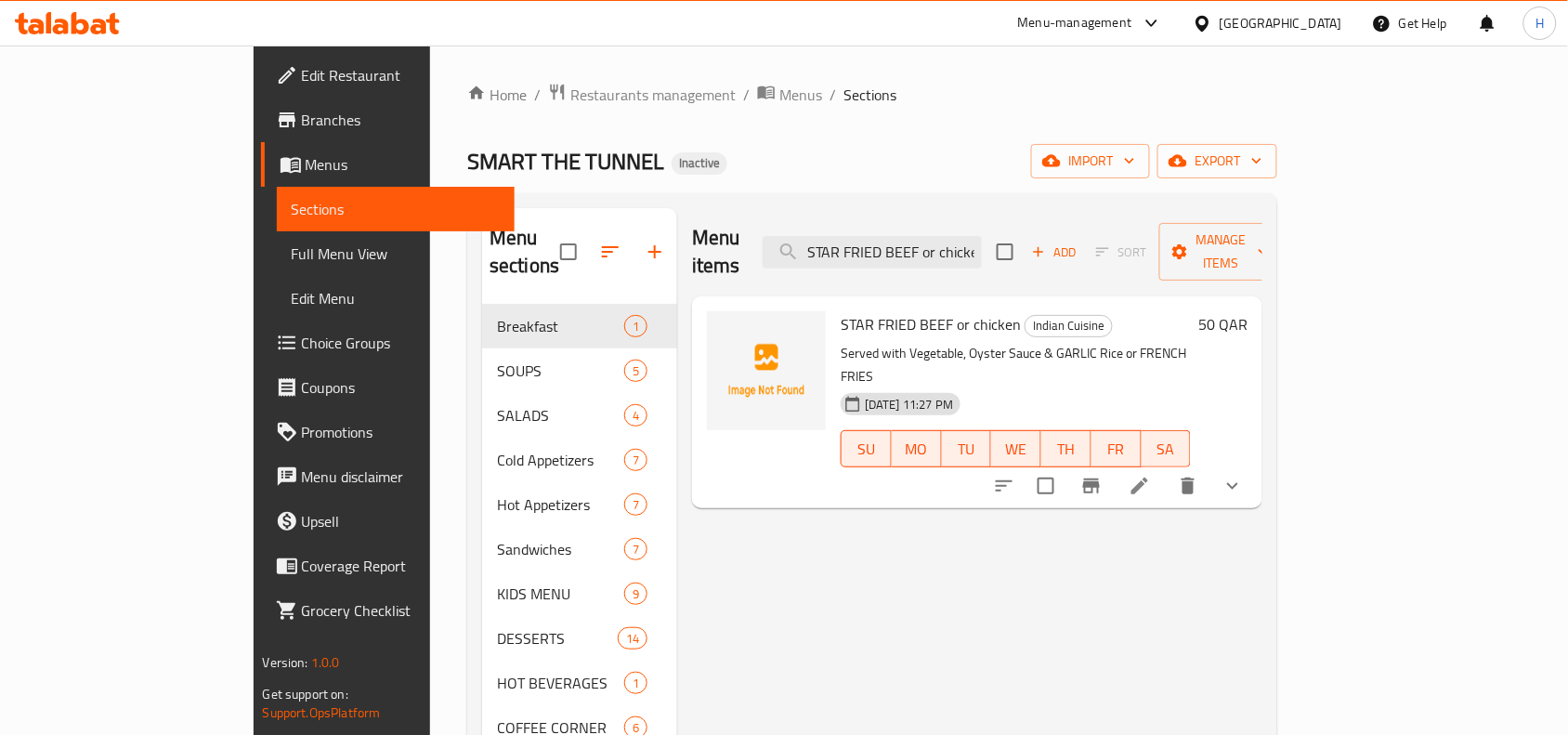
click at [1165, 470] on li at bounding box center [1139, 486] width 52 height 34
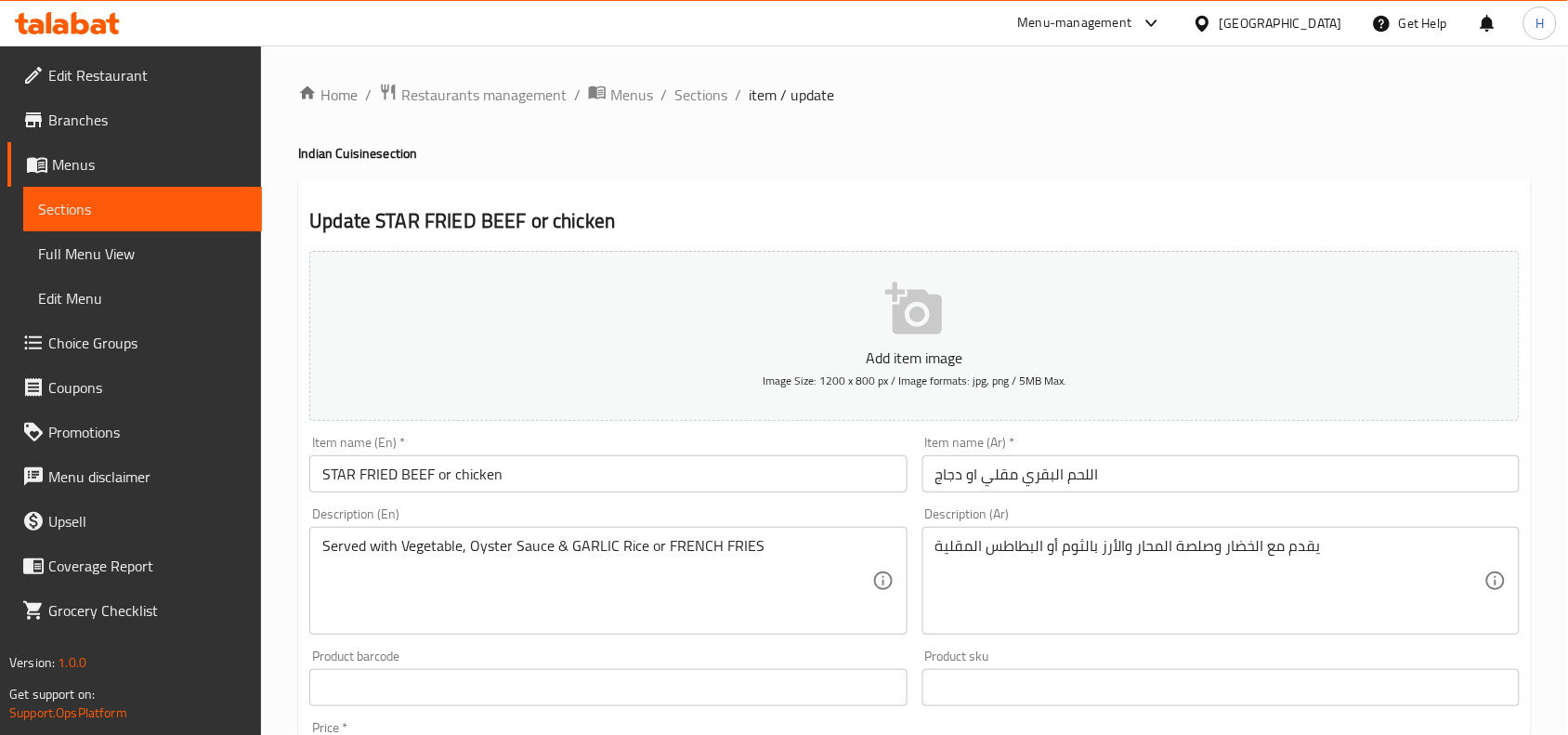
click at [1032, 472] on input "اللحم البقري مقلي او دجاج" at bounding box center [1221, 474] width 597 height 37
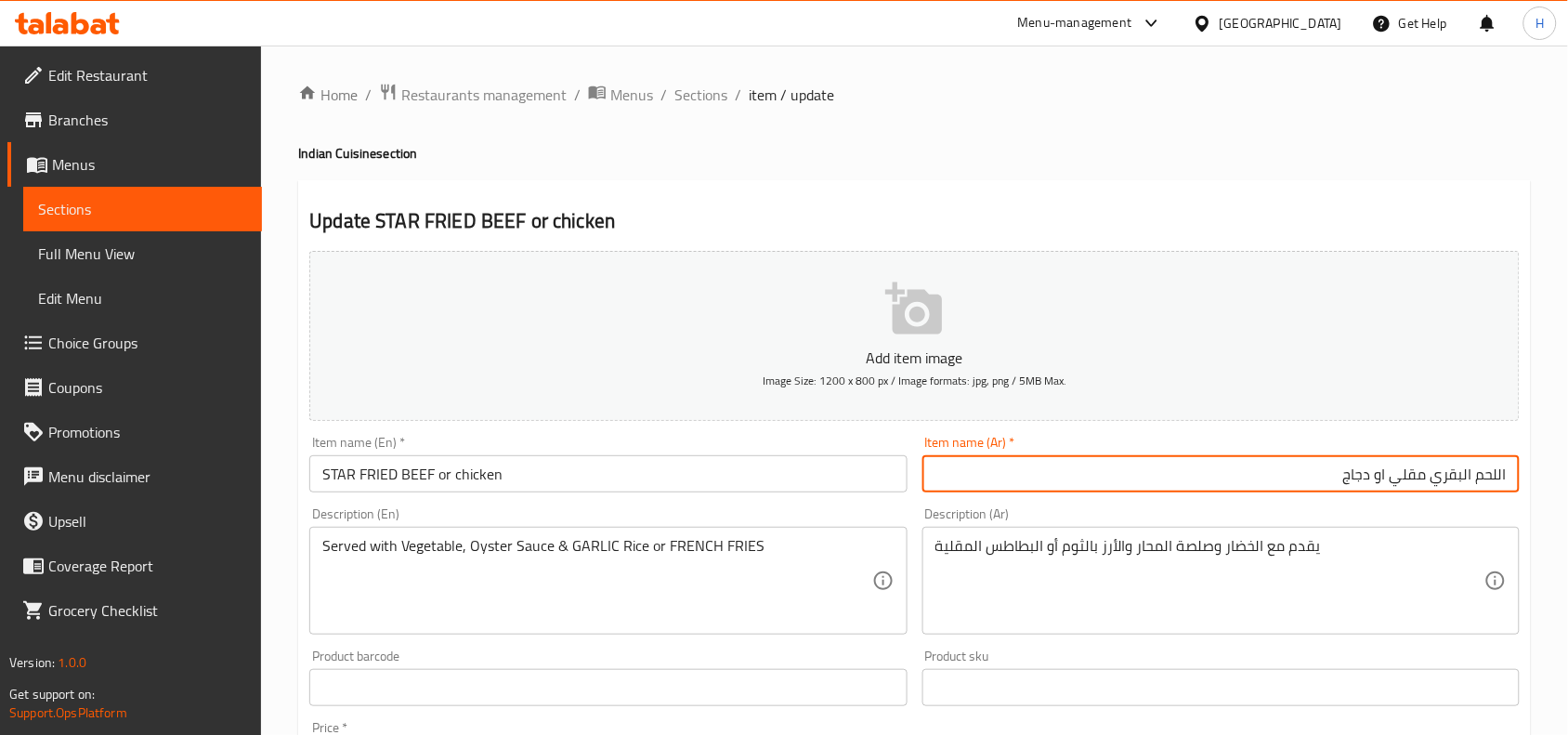
click at [1418, 480] on input "اللحم البقري مقلي او دجاج" at bounding box center [1221, 474] width 597 height 37
click at [1207, 468] on input "اللحم البقري او دجاج" at bounding box center [1221, 474] width 597 height 37
paste input "مقلي"
type input "اللحم البقري او دجاج مقلي"
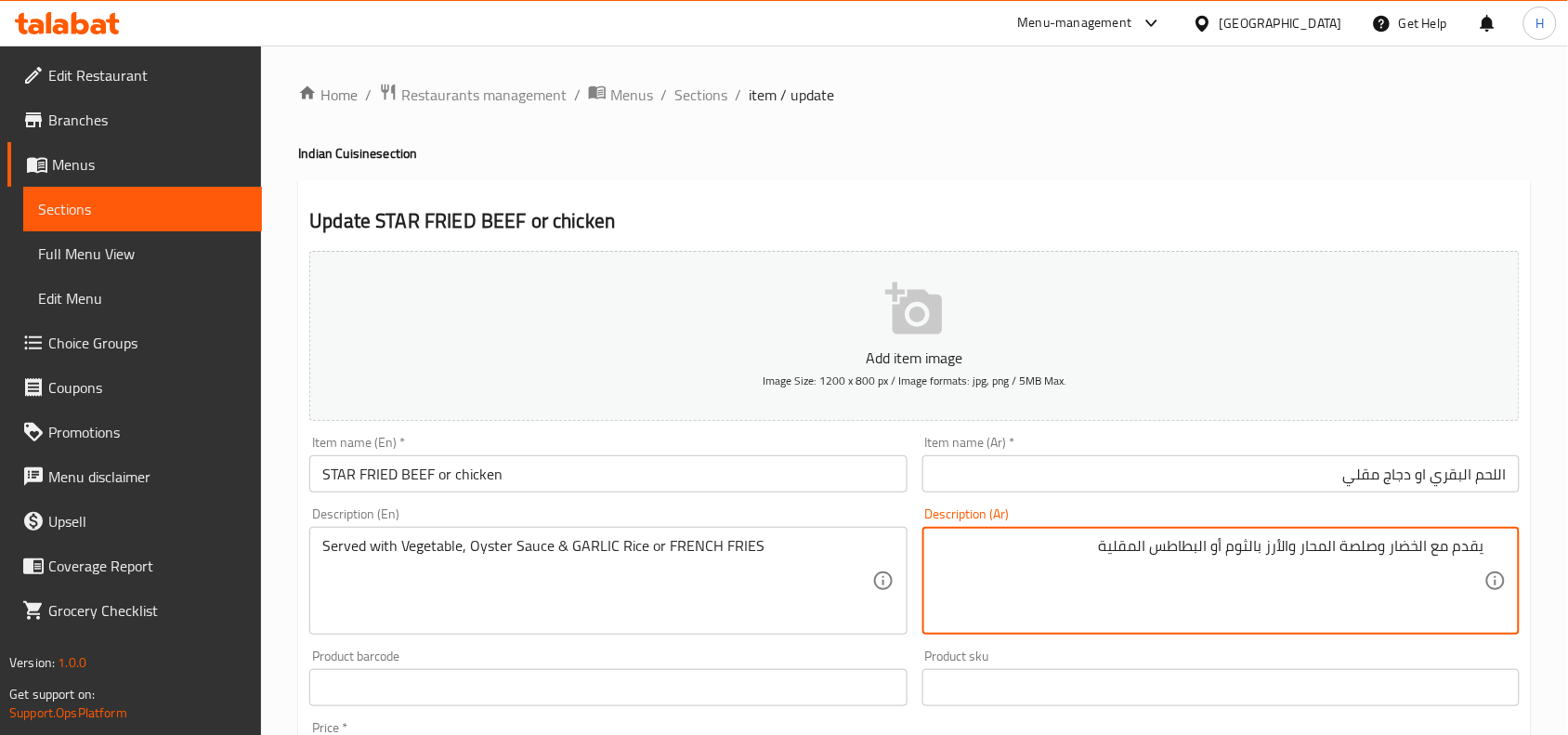
click at [349, 484] on input "STAR FRIED BEEF or chicken" at bounding box center [607, 474] width 597 height 37
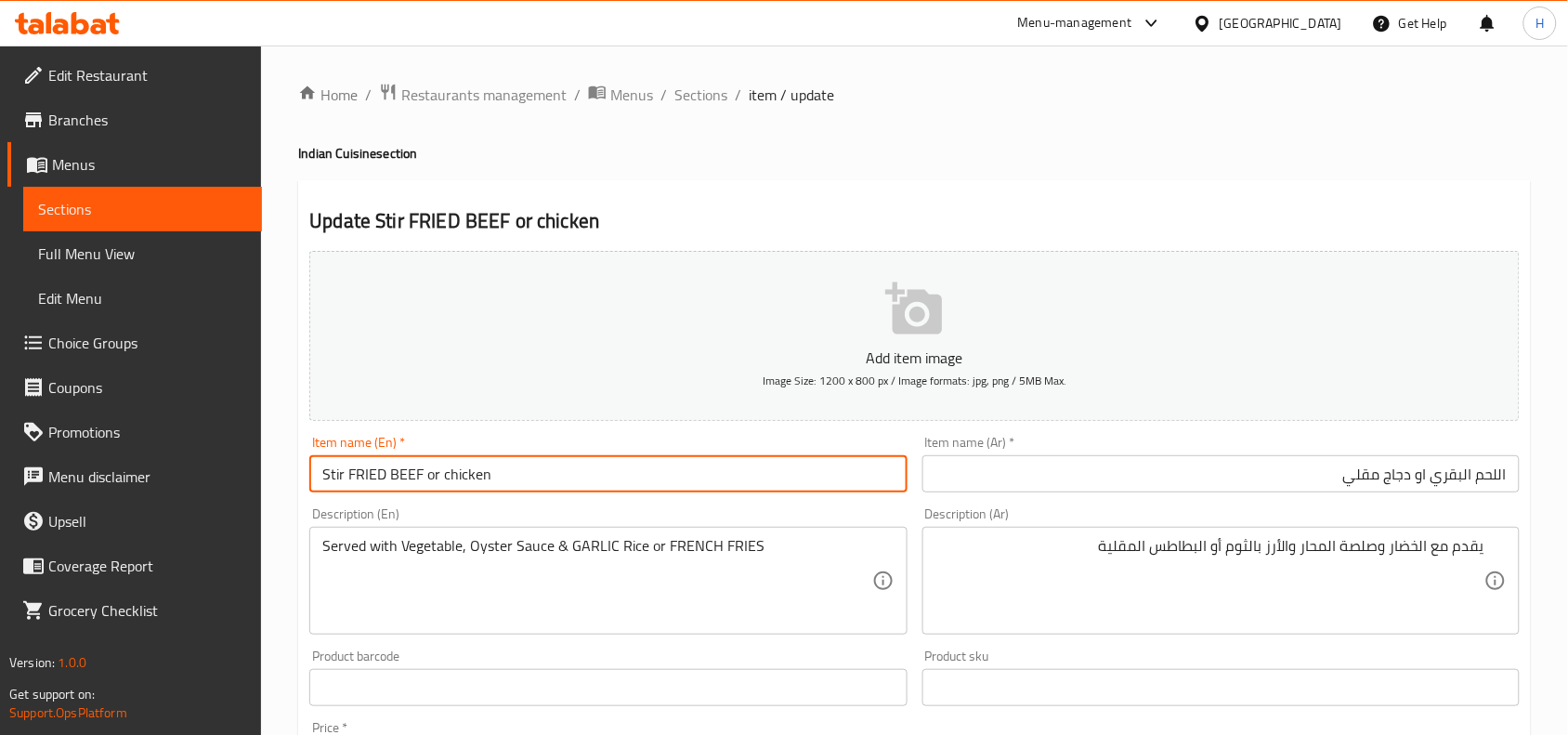
click at [360, 481] on input "Stir FRIED BEEF or chicken" at bounding box center [607, 474] width 597 height 37
click at [355, 465] on input "Stir FRIED BEEF or chicken" at bounding box center [607, 474] width 597 height 37
click at [382, 468] on input "Stir FRIED BEEF or chicken" at bounding box center [607, 474] width 597 height 37
drag, startPoint x: 419, startPoint y: 470, endPoint x: 349, endPoint y: 486, distance: 71.8
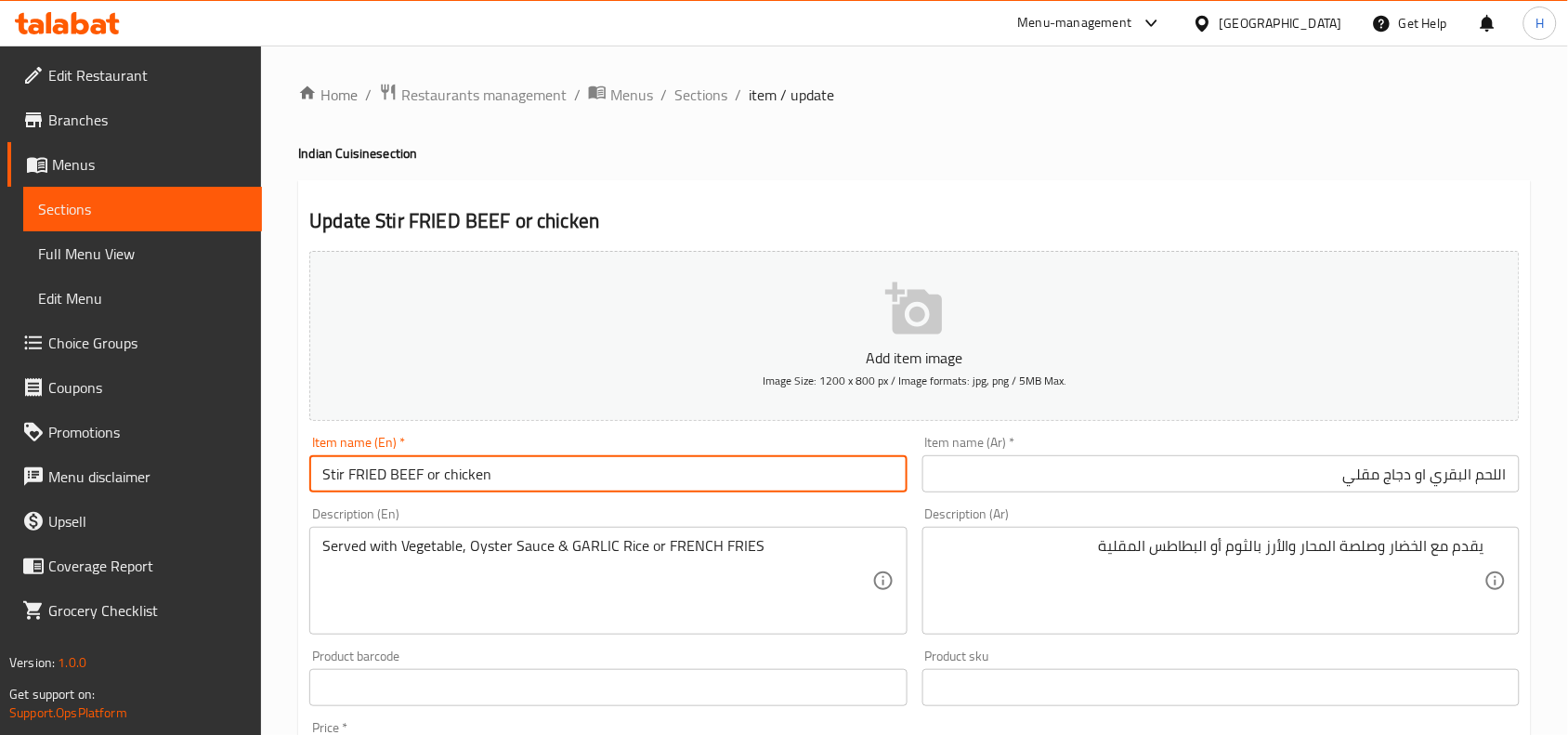
click at [349, 486] on input "Stir FRIED BEEF or chicken" at bounding box center [607, 474] width 597 height 37
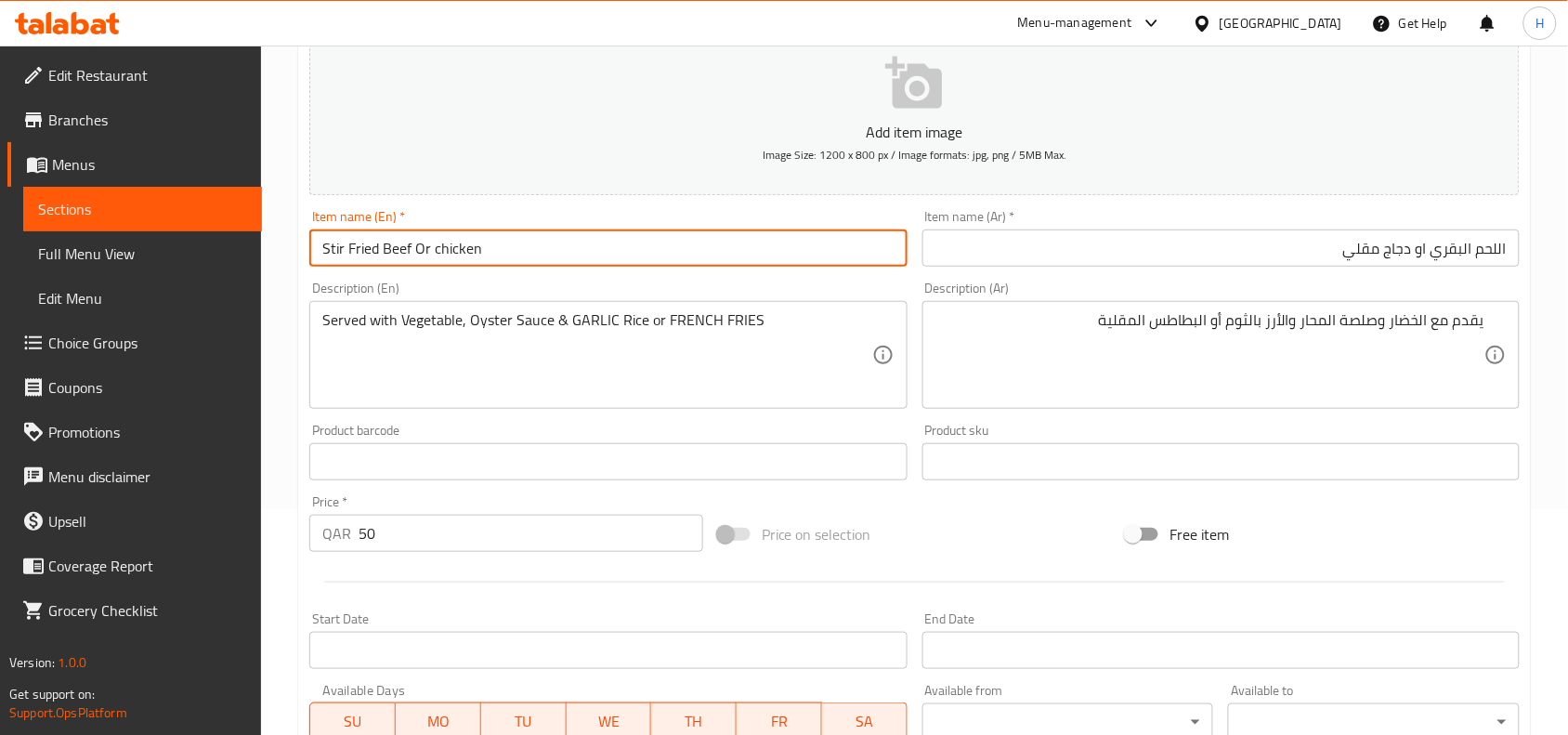
scroll to position [232, 0]
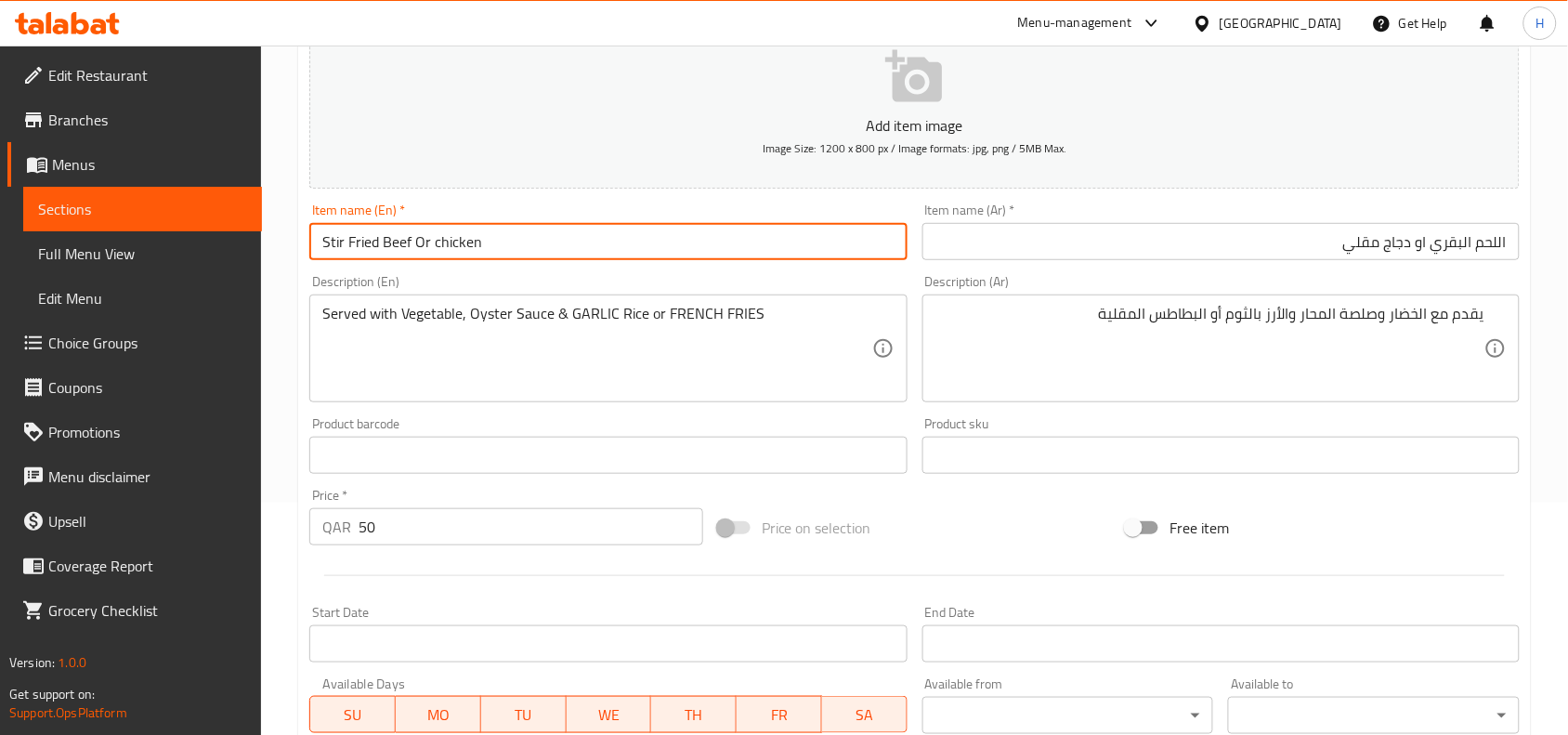
type input "Stir Fried Beef Or chicken"
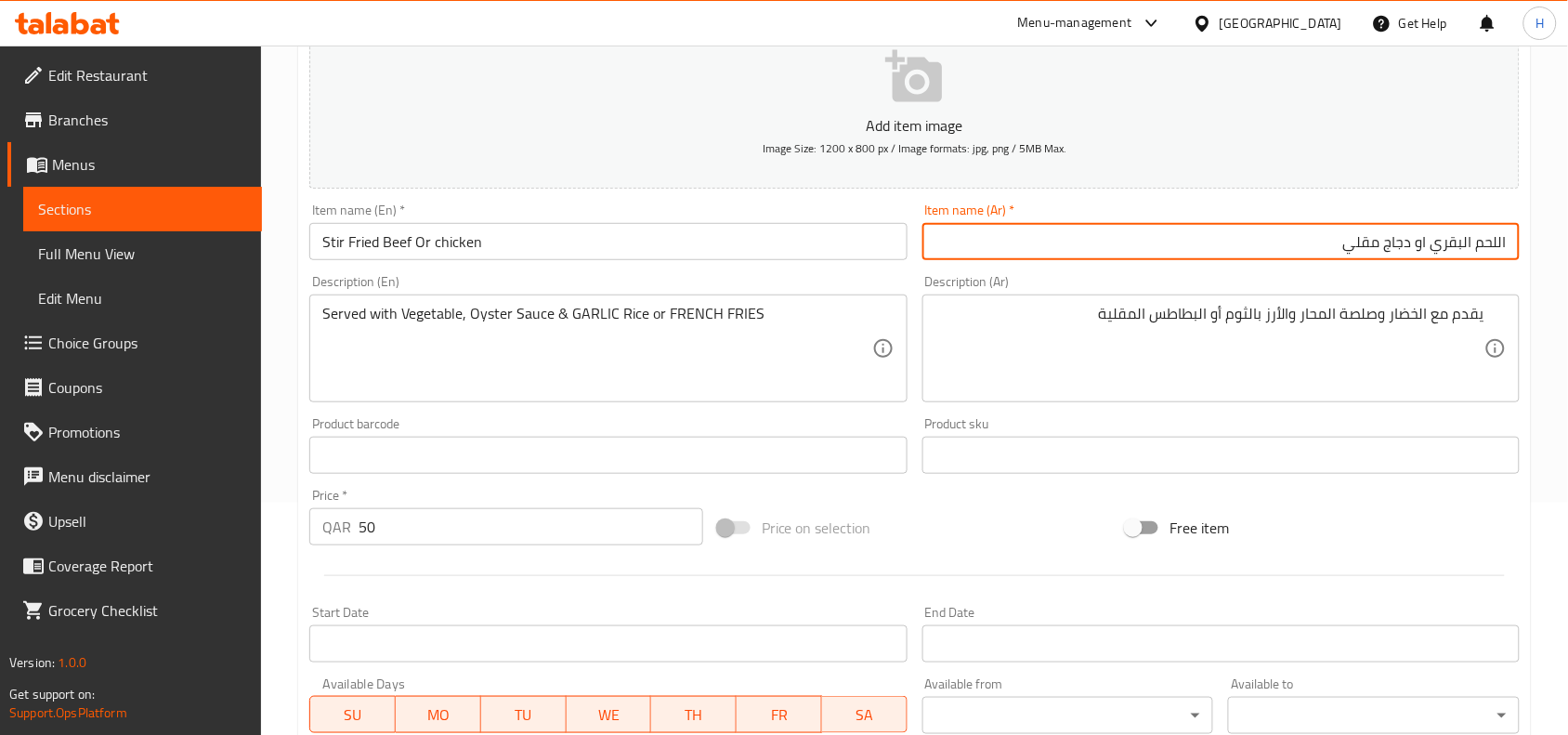
click at [1497, 244] on input "اللحم البقري او دجاج مقلي" at bounding box center [1221, 241] width 597 height 37
click at [1472, 247] on input "لحم البقري او دجاج مقلي" at bounding box center [1221, 241] width 597 height 37
type input "لحم بقري او دجاج مقلي"
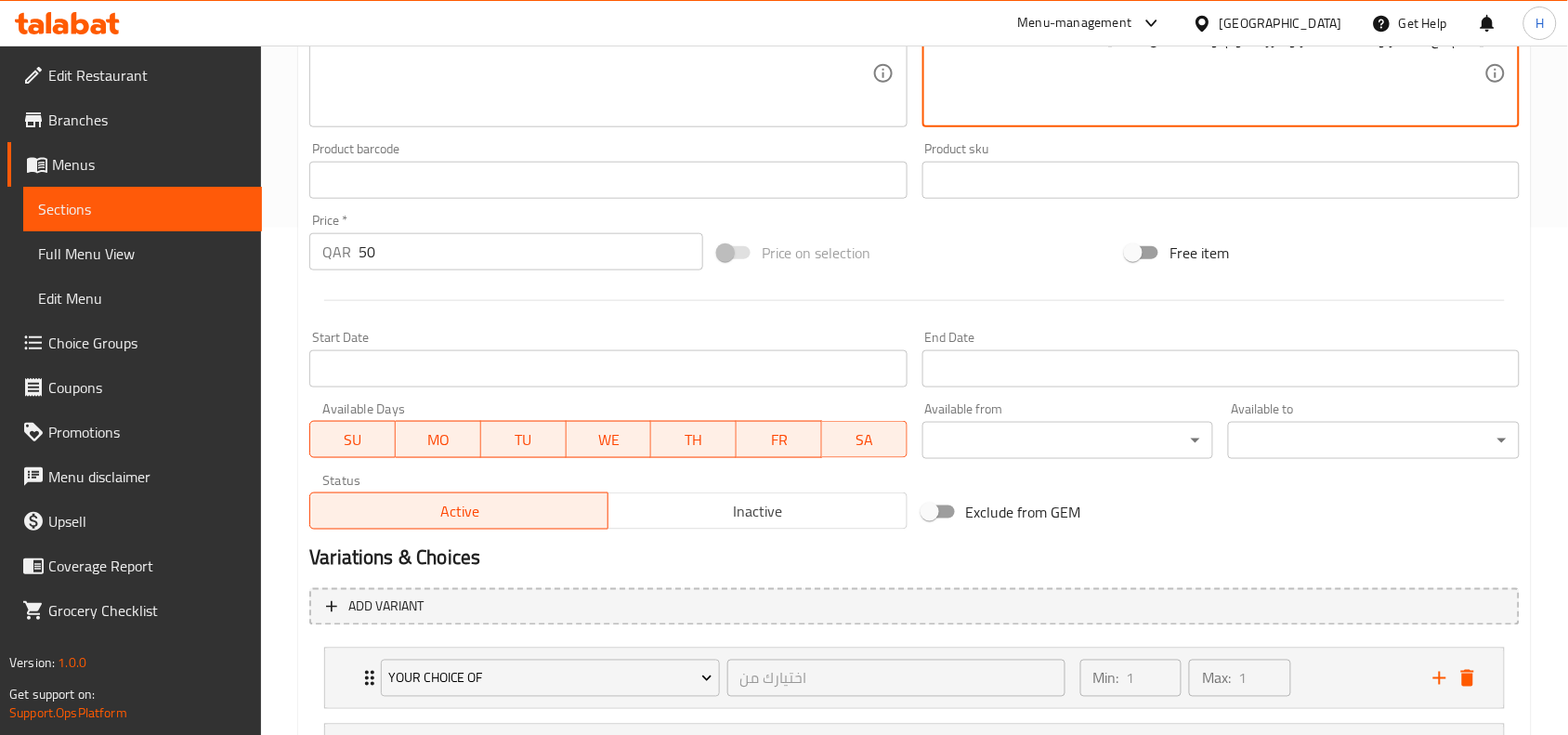
scroll to position [685, 0]
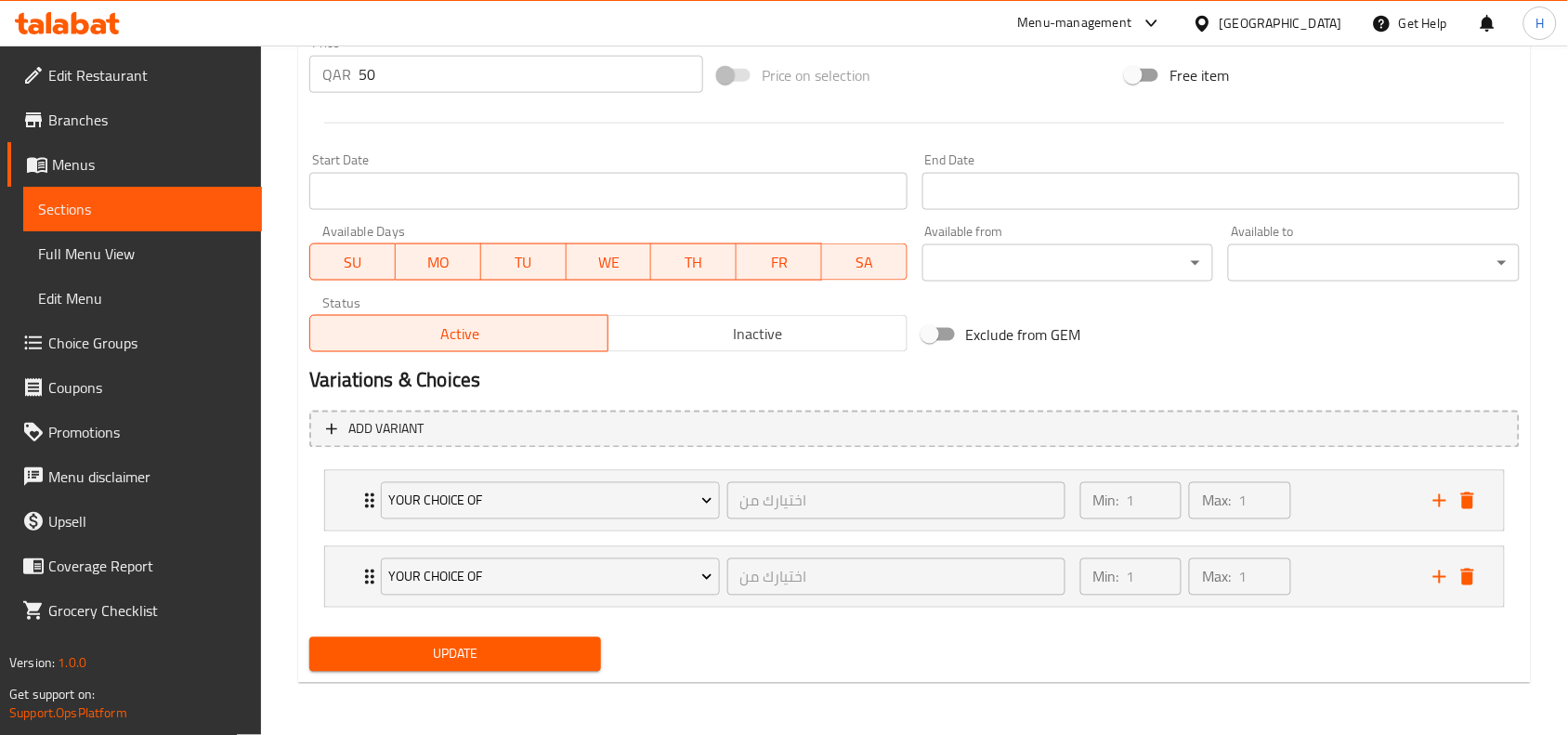
click at [390, 660] on span "Update" at bounding box center [455, 655] width 262 height 23
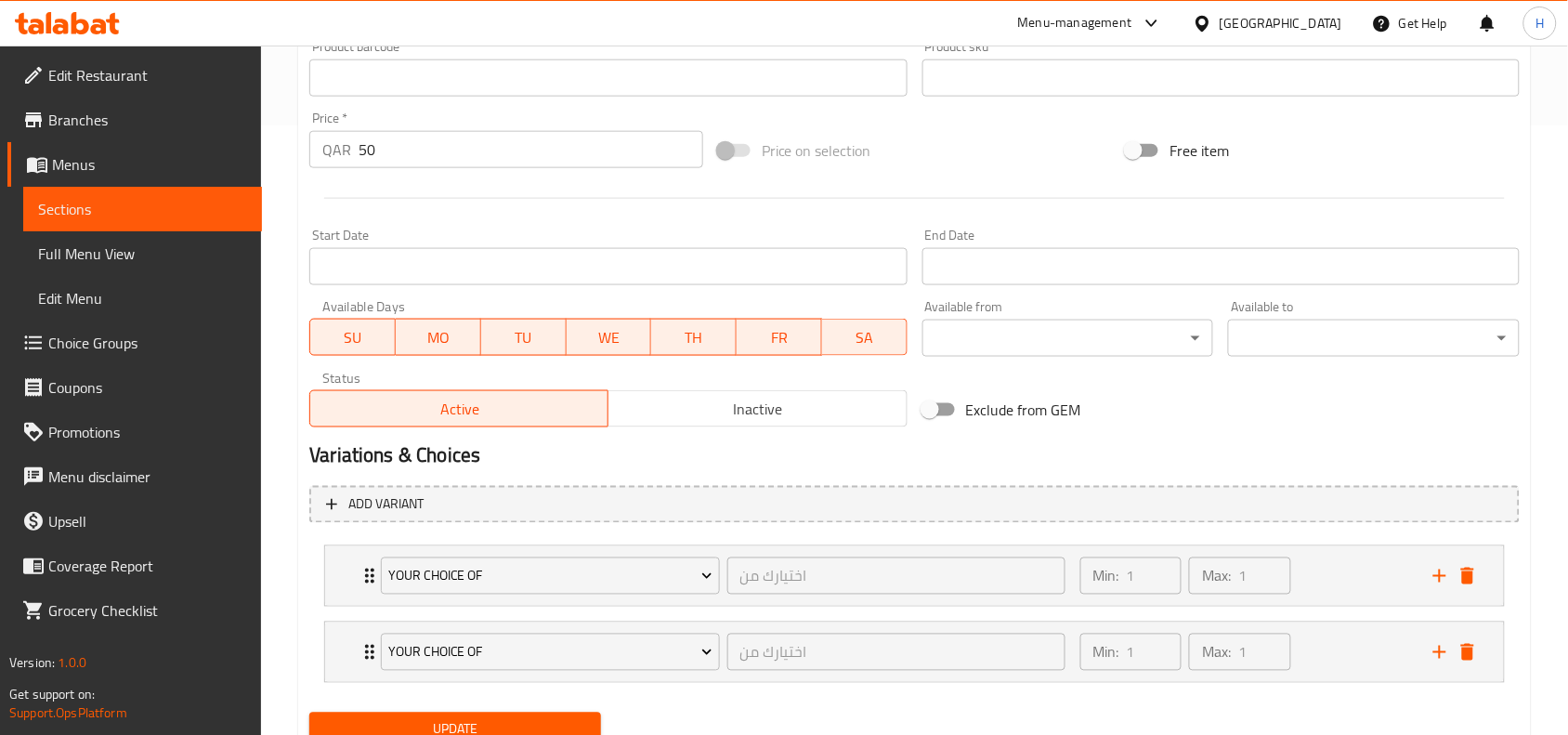
scroll to position [568, 0]
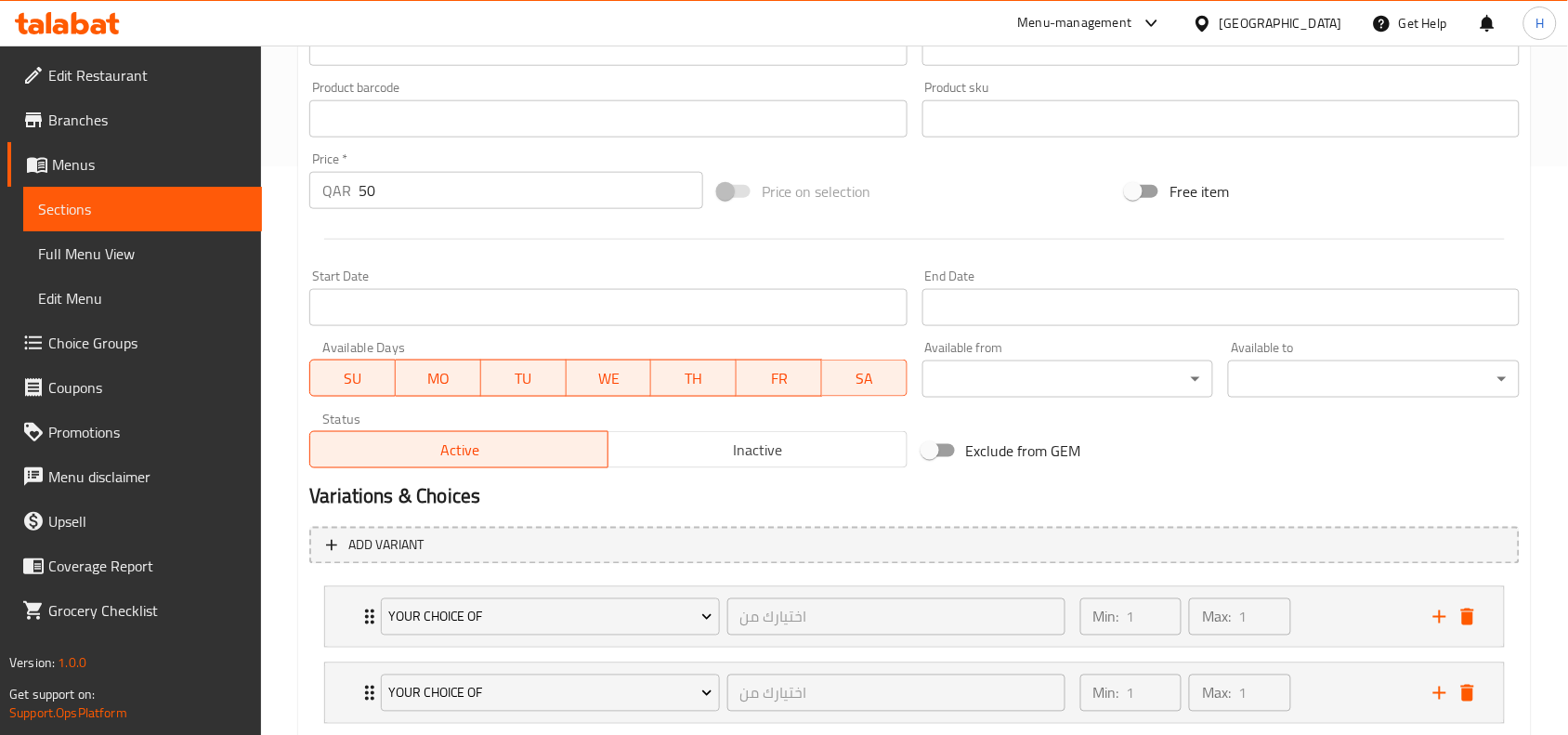
click at [170, 260] on span "Full Menu View" at bounding box center [142, 253] width 209 height 22
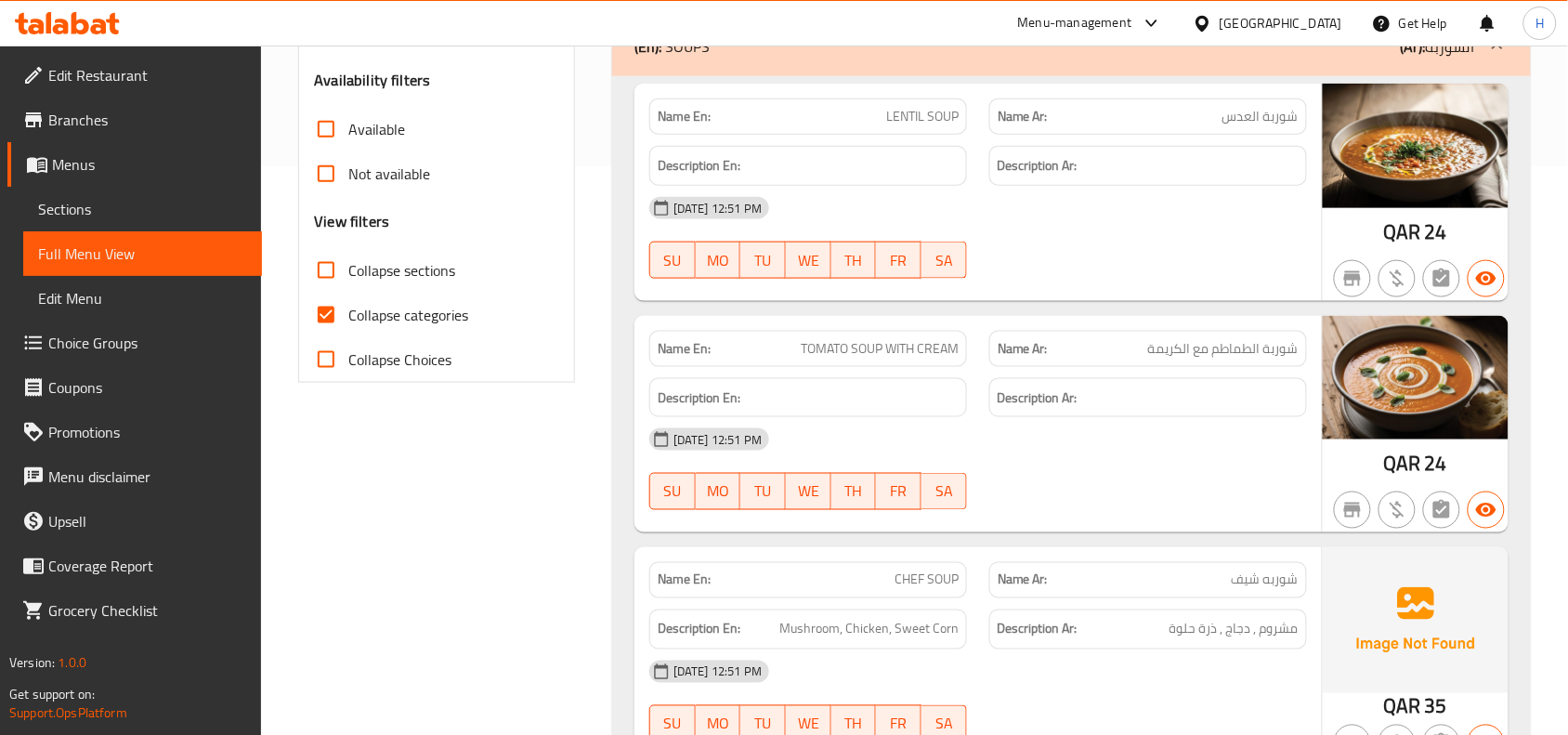
click at [308, 246] on div "Filter Branches Branches Popular filters Free items Branch specific items Has c…" at bounding box center [437, 39] width 277 height 687
click at [320, 267] on input "Collapse sections" at bounding box center [326, 270] width 45 height 45
checkbox input "true"
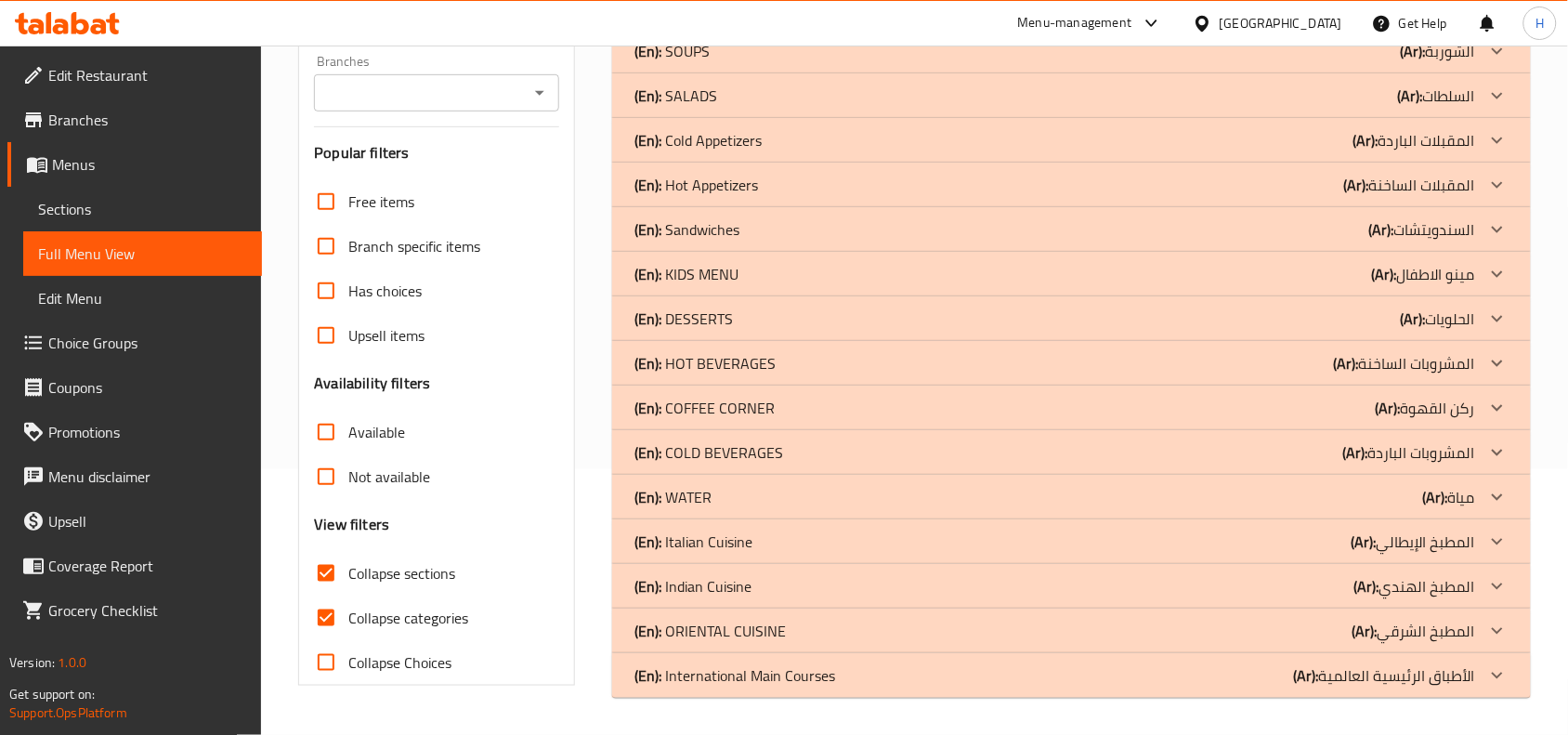
click at [368, 607] on span "Collapse categories" at bounding box center [408, 618] width 120 height 22
click at [348, 596] on input "Collapse categories" at bounding box center [326, 618] width 45 height 45
checkbox input "false"
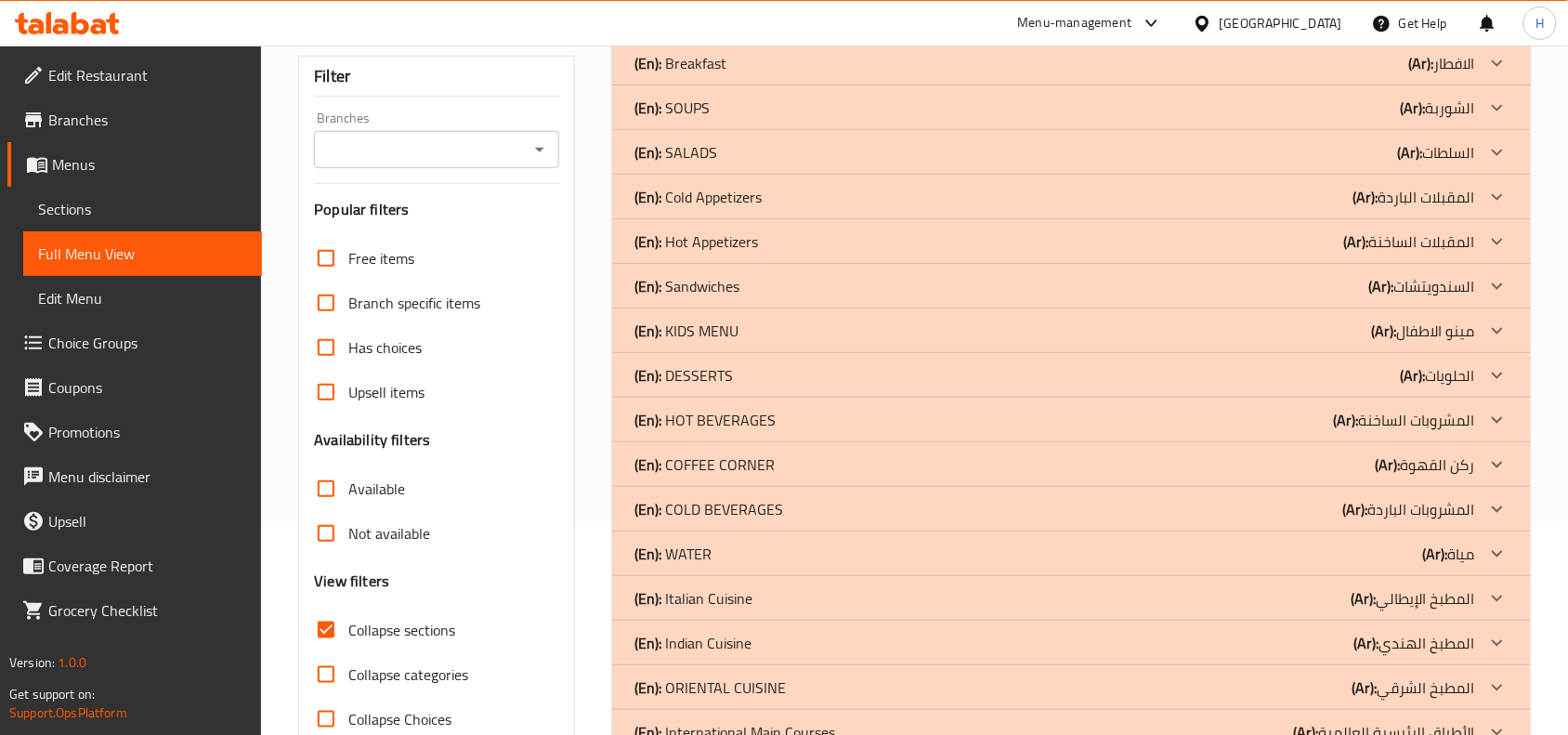
scroll to position [265, 0]
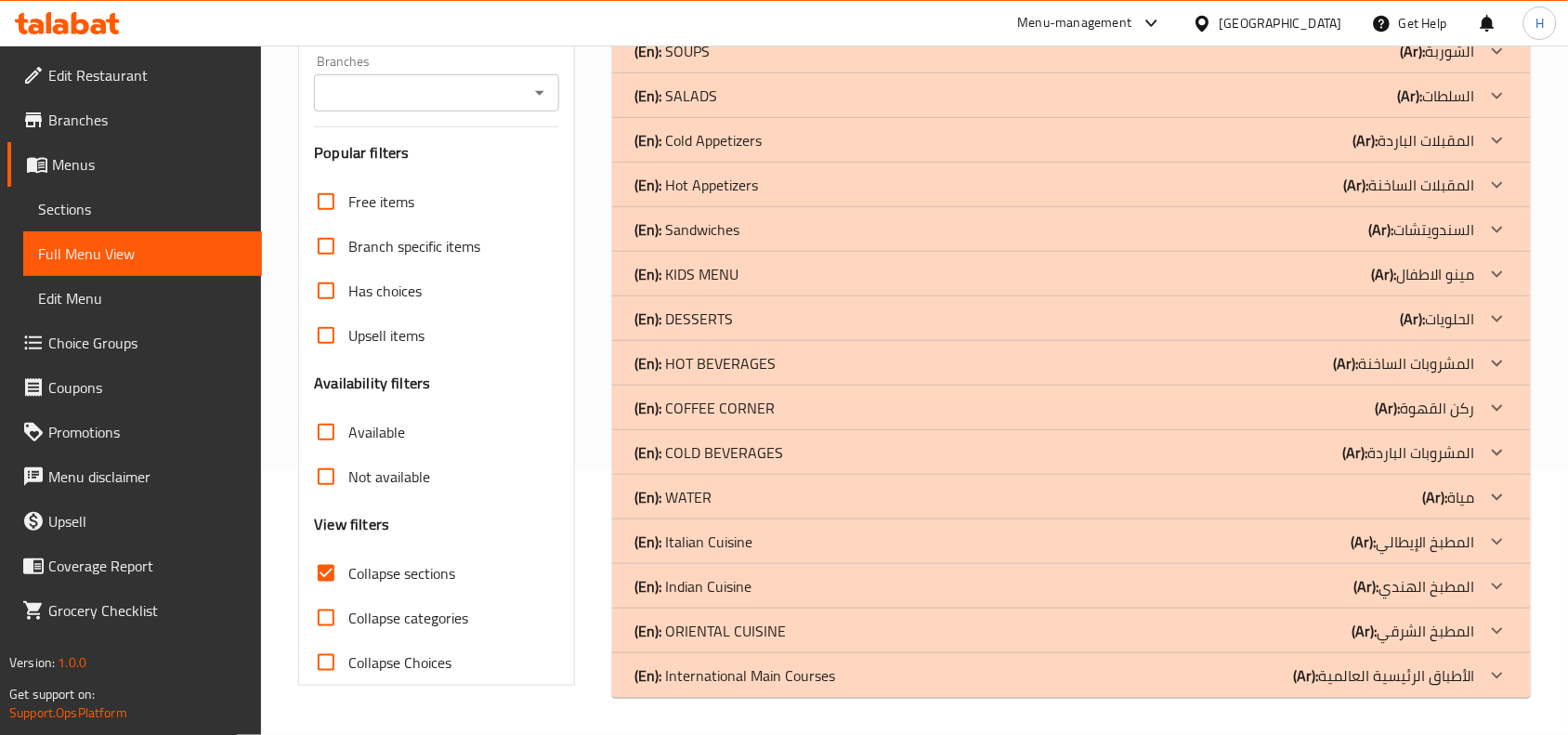
click at [865, 577] on div "(En): Indian Cuisine (Ar): المطبخ الهندي" at bounding box center [1054, 586] width 840 height 22
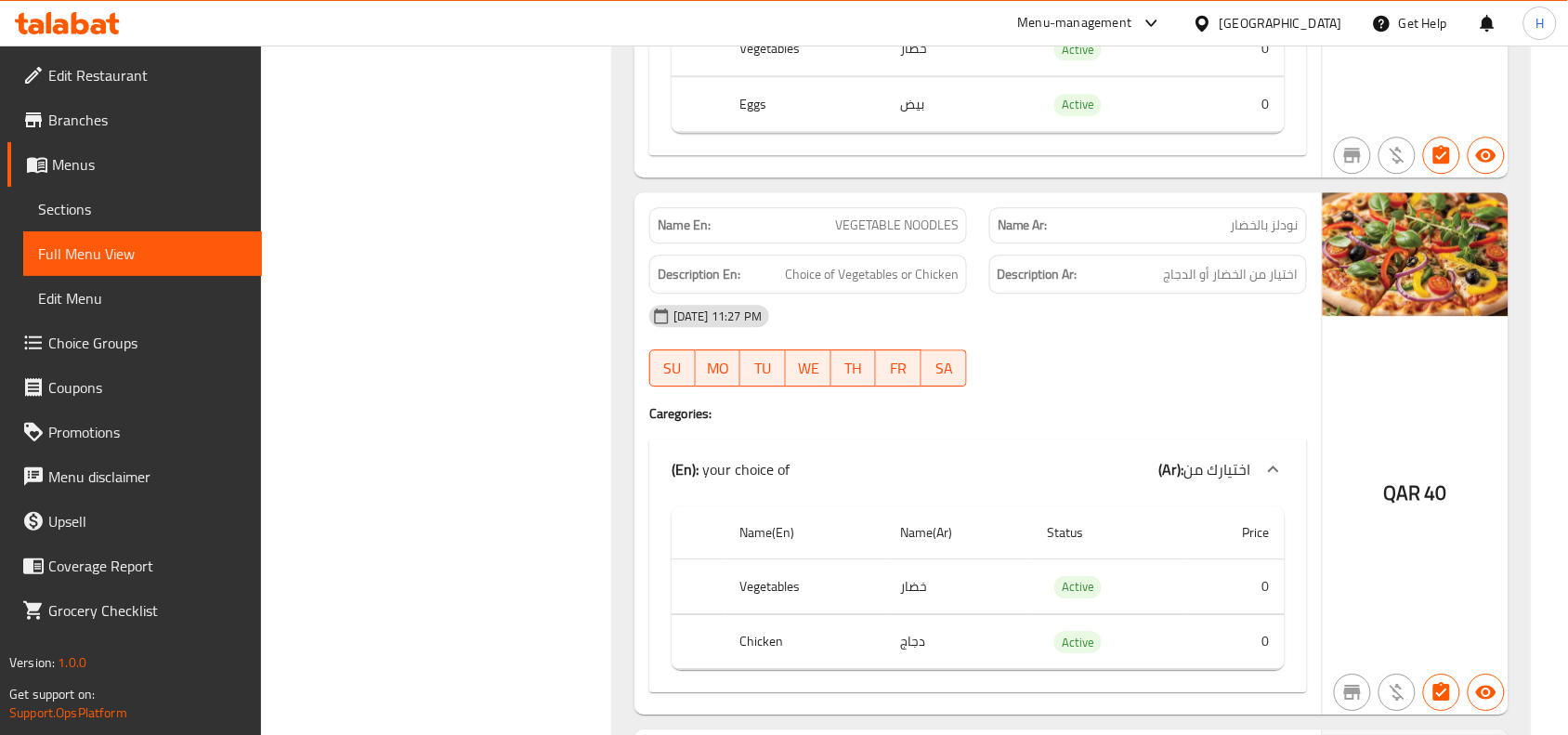
scroll to position [5633, 0]
click at [902, 234] on span "VEGETABLE NOODLES" at bounding box center [897, 225] width 124 height 19
copy span "VEGETABLE NOODLES"
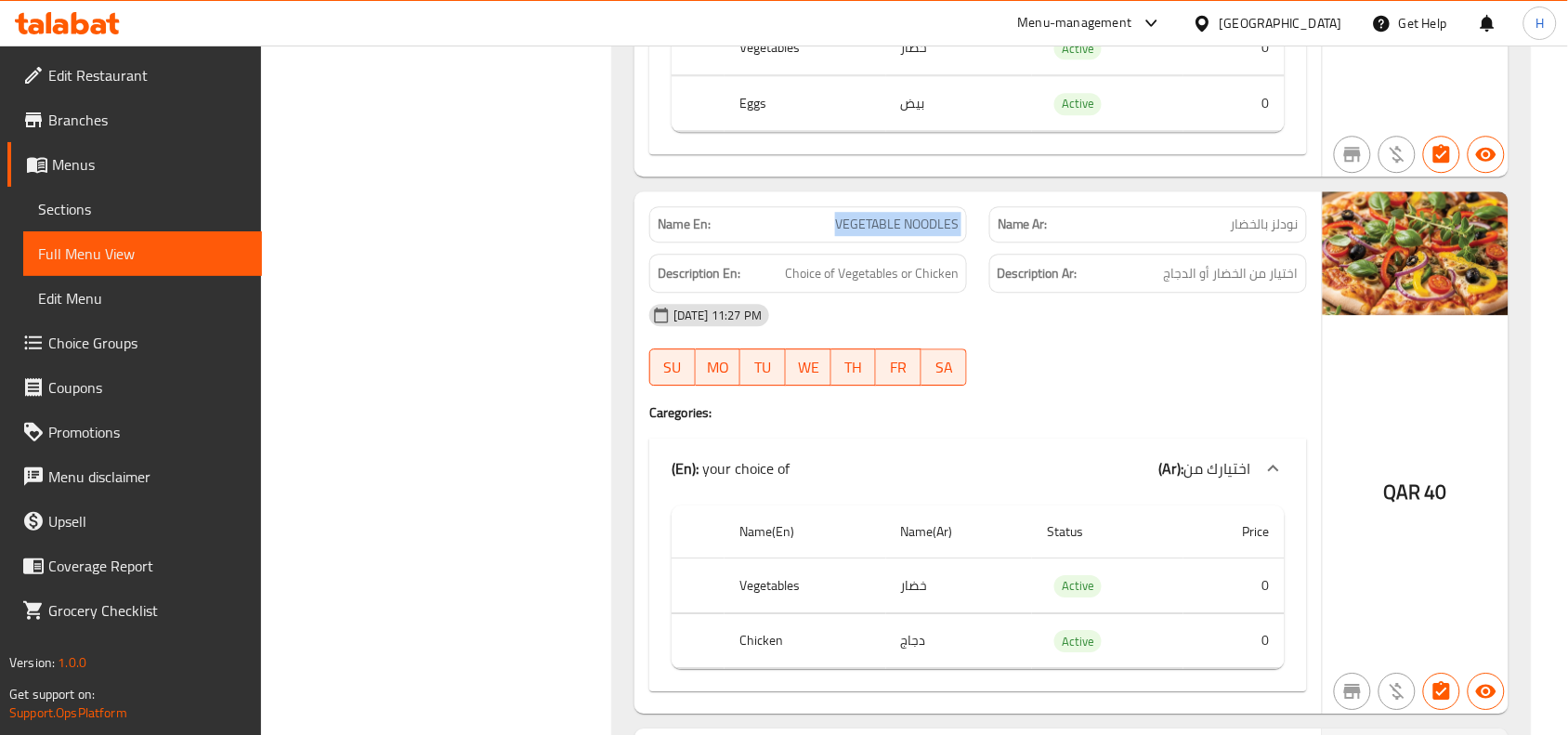
click at [859, 232] on div "Name En: VEGETABLE NOODLES" at bounding box center [808, 224] width 317 height 36
click at [239, 199] on span "Sections" at bounding box center [142, 208] width 209 height 22
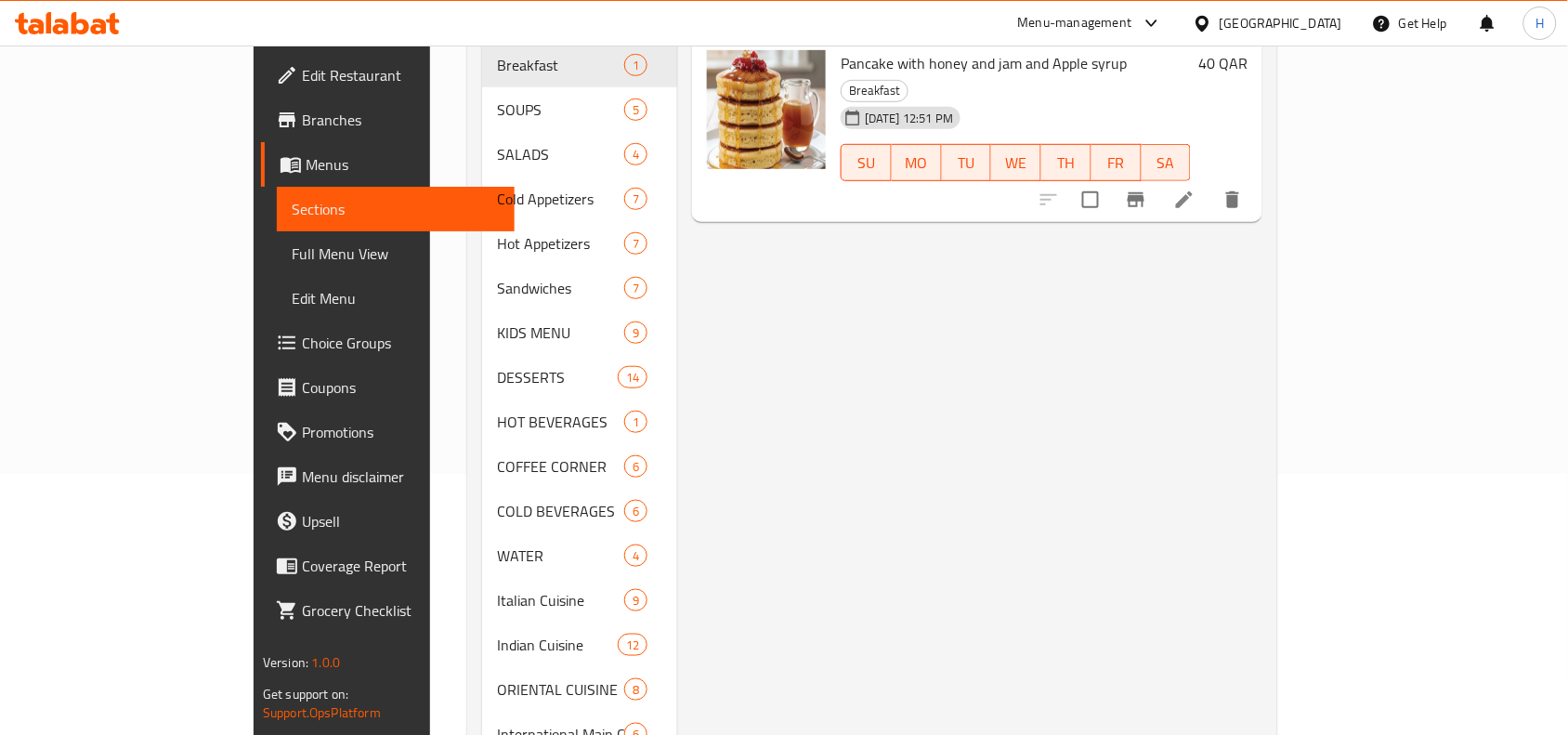
scroll to position [145, 0]
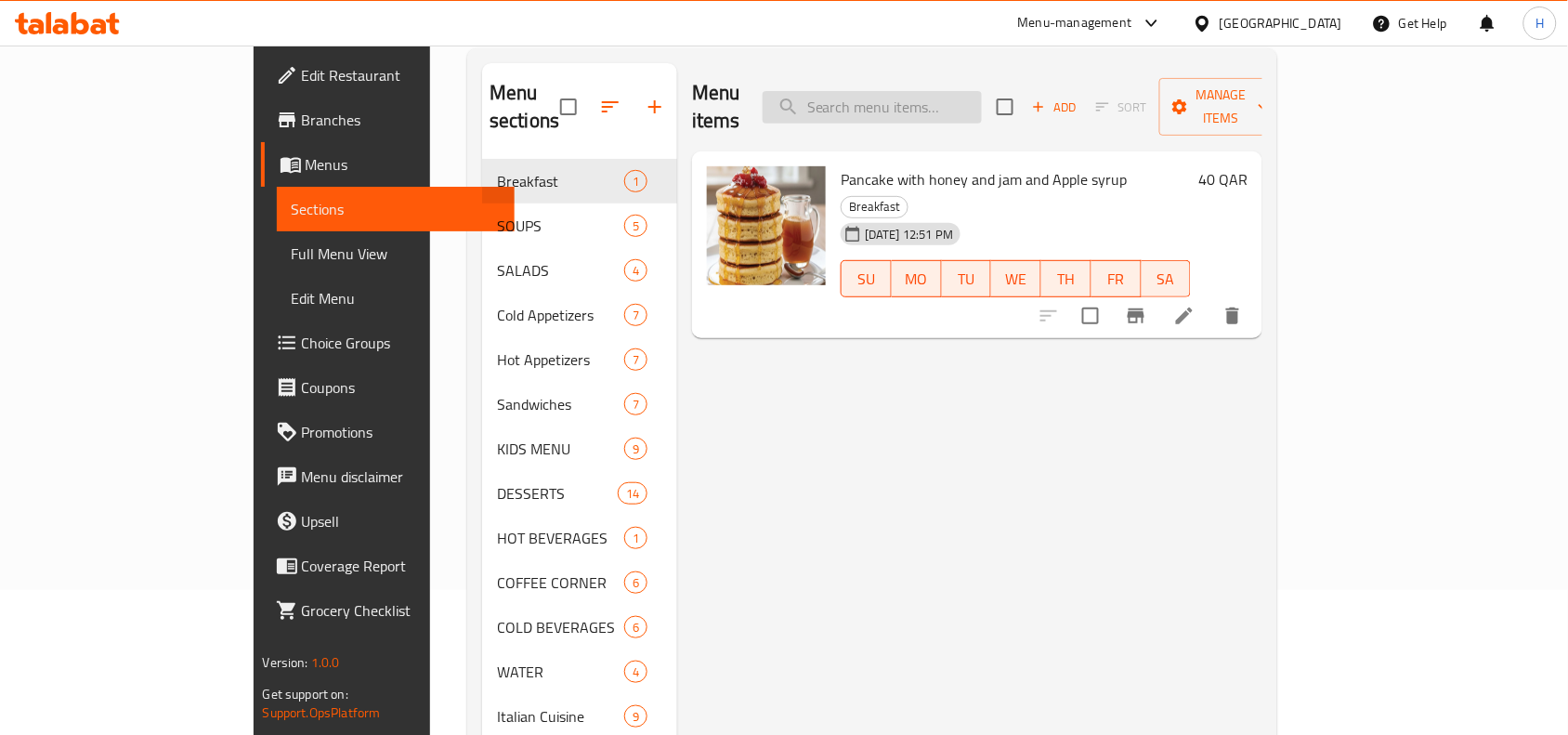
click at [980, 91] on input "search" at bounding box center [872, 107] width 219 height 33
paste input "VEGETABLE NOODLES"
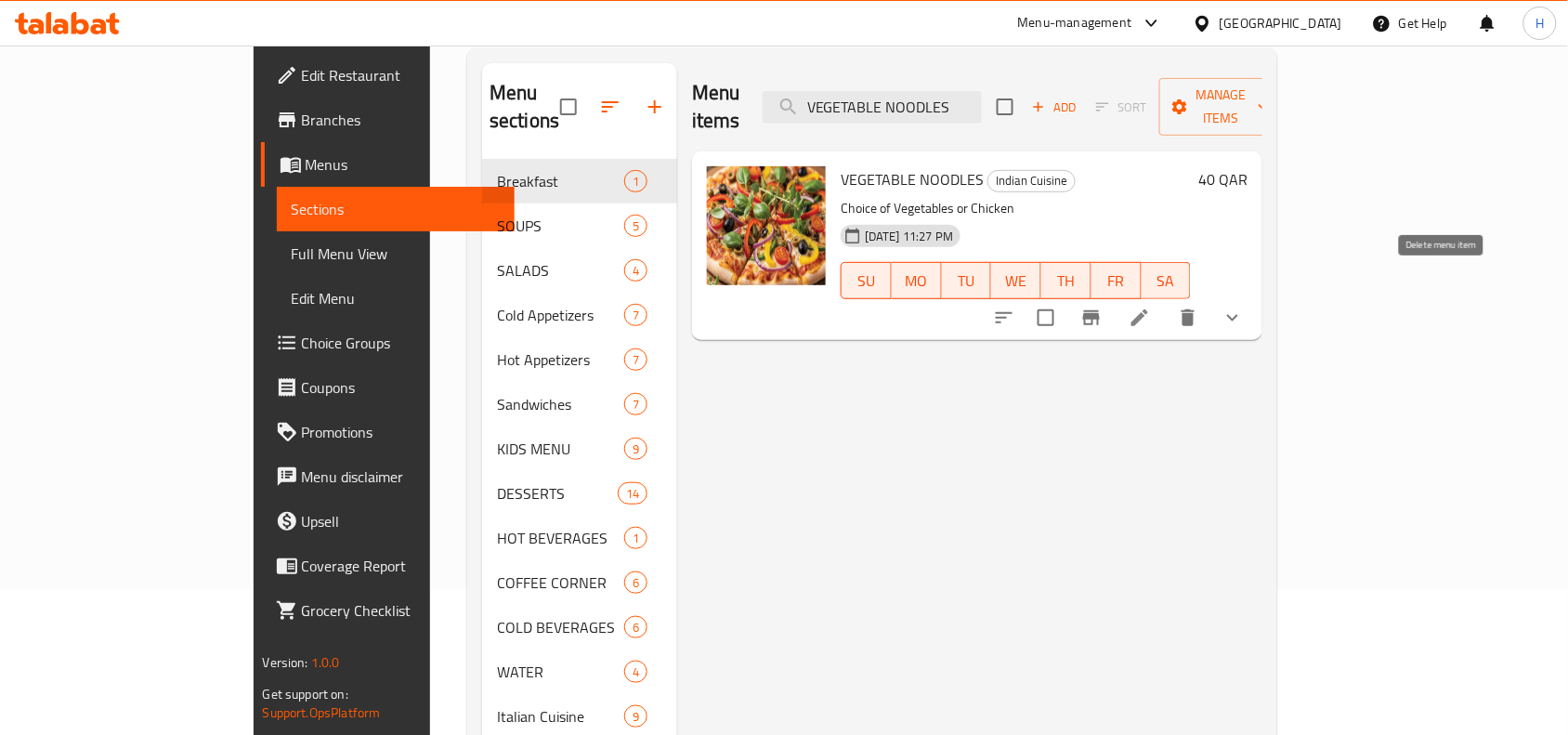
type input "VEGETABLE NOODLES"
click at [1194, 309] on icon "delete" at bounding box center [1187, 317] width 13 height 16
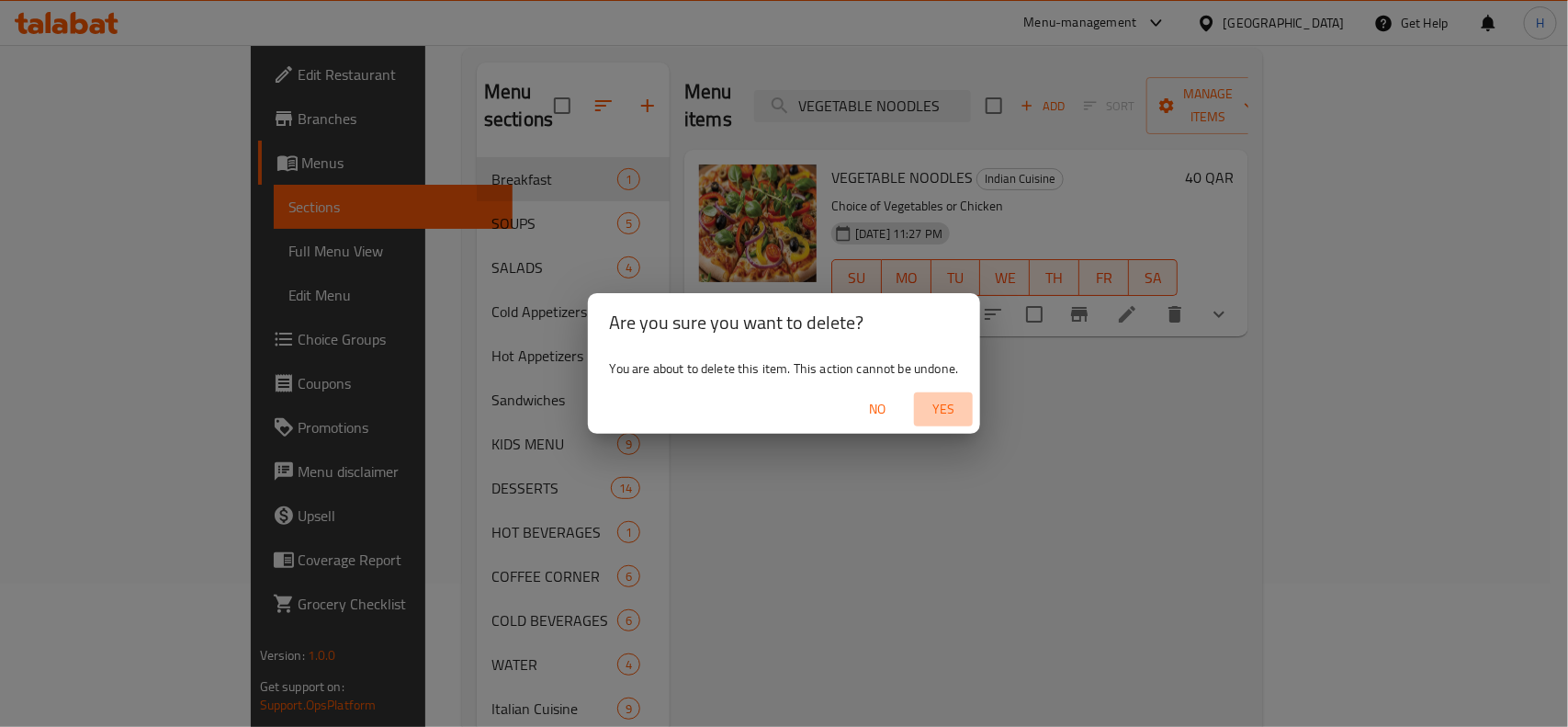
click at [939, 422] on button "Yes" at bounding box center [943, 409] width 58 height 34
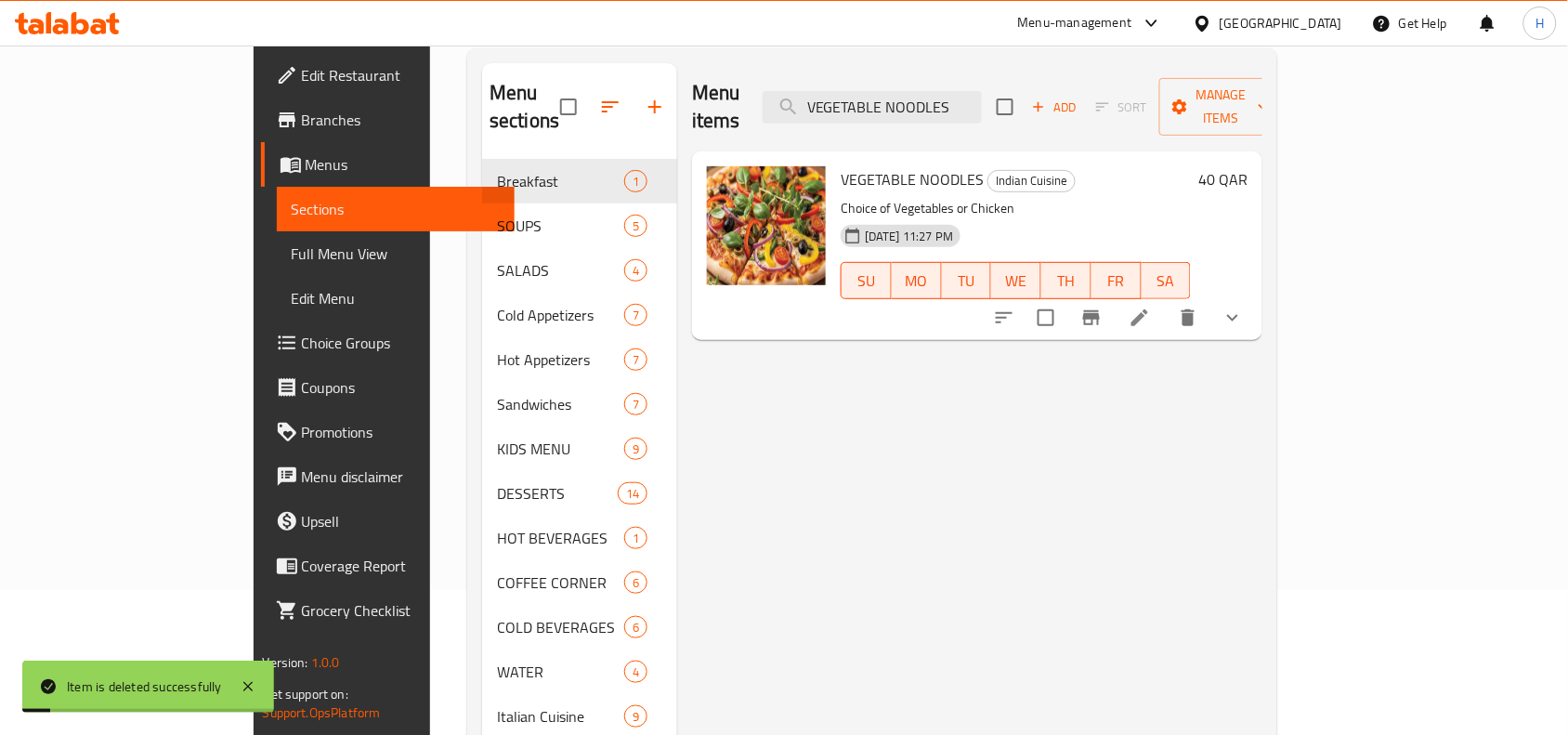
click at [291, 256] on span "Full Menu View" at bounding box center [396, 253] width 209 height 22
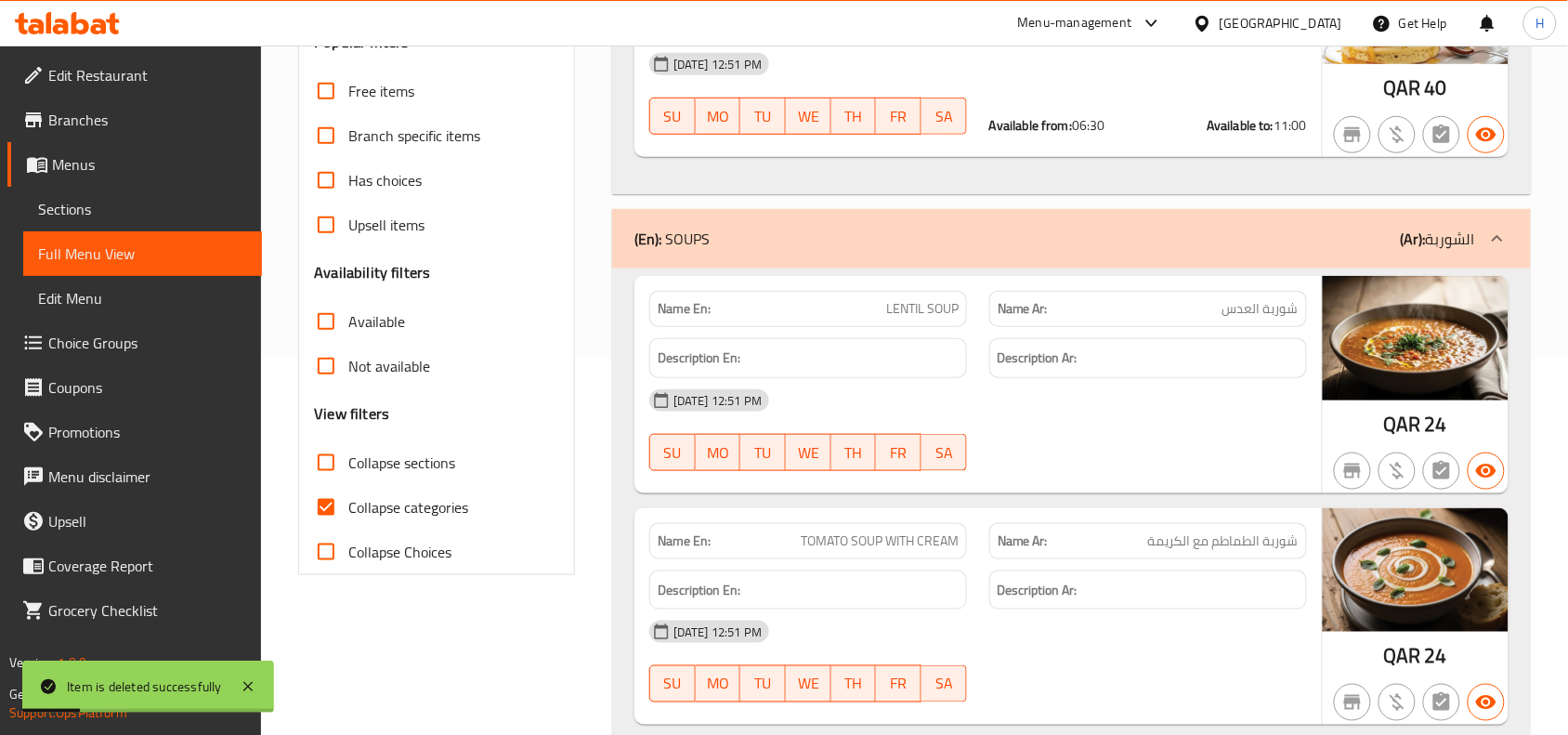
scroll to position [378, 0]
click at [337, 494] on input "Collapse categories" at bounding box center [326, 506] width 45 height 45
checkbox input "false"
click at [334, 470] on input "Collapse sections" at bounding box center [326, 462] width 45 height 45
checkbox input "true"
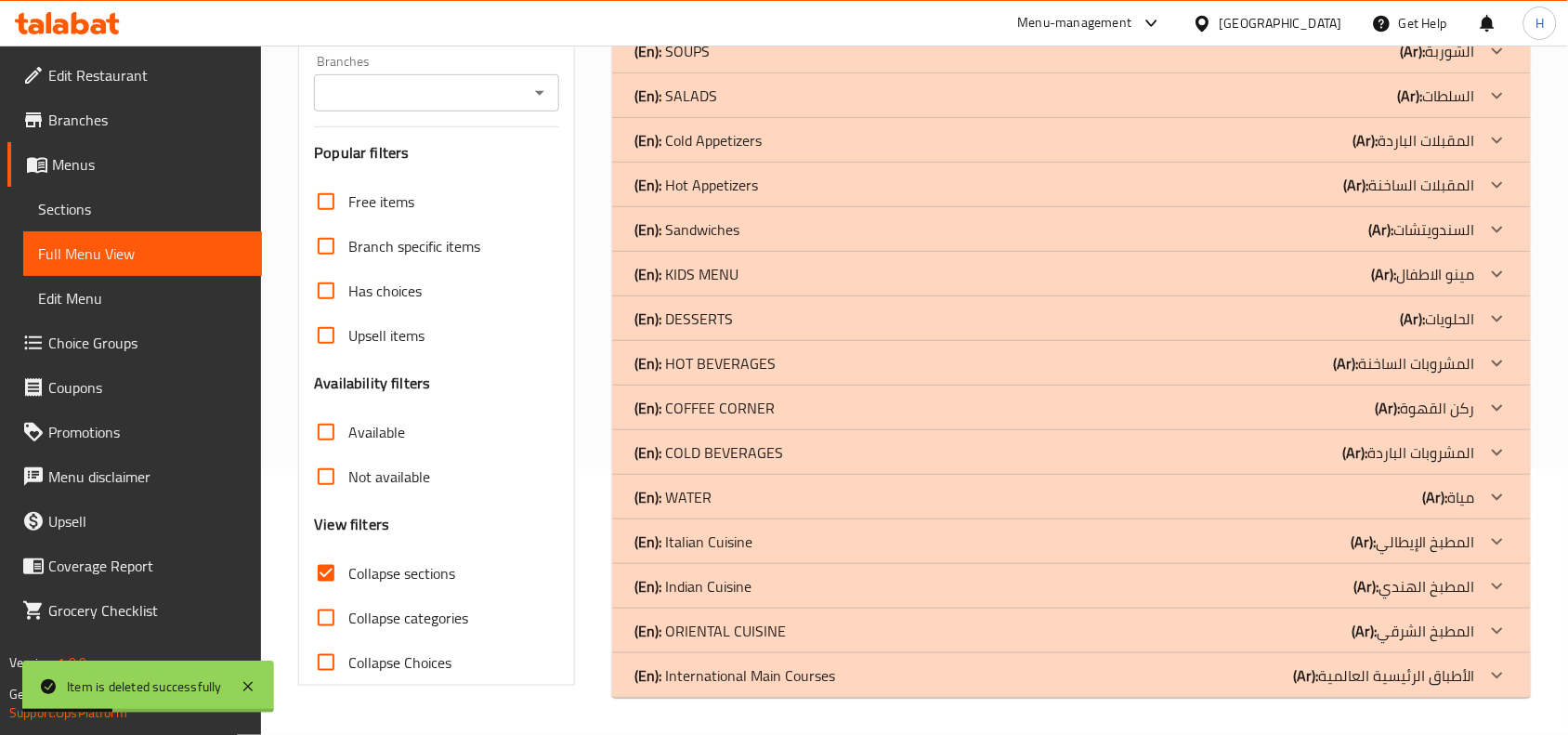
scroll to position [265, 0]
click at [770, 593] on div "(En): Indian Cuisine (Ar): المطبخ الهندي" at bounding box center [1054, 586] width 840 height 22
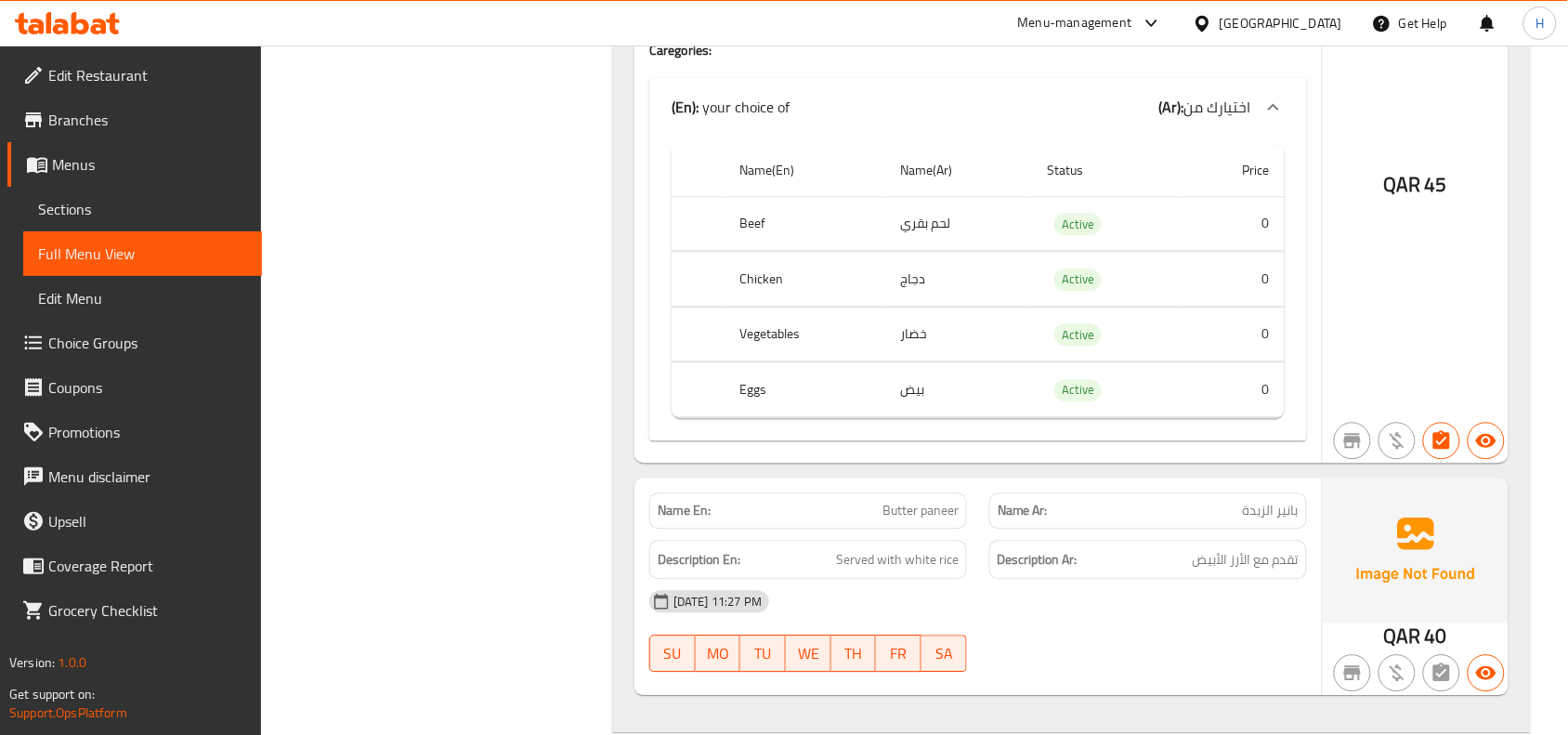
scroll to position [5511, 0]
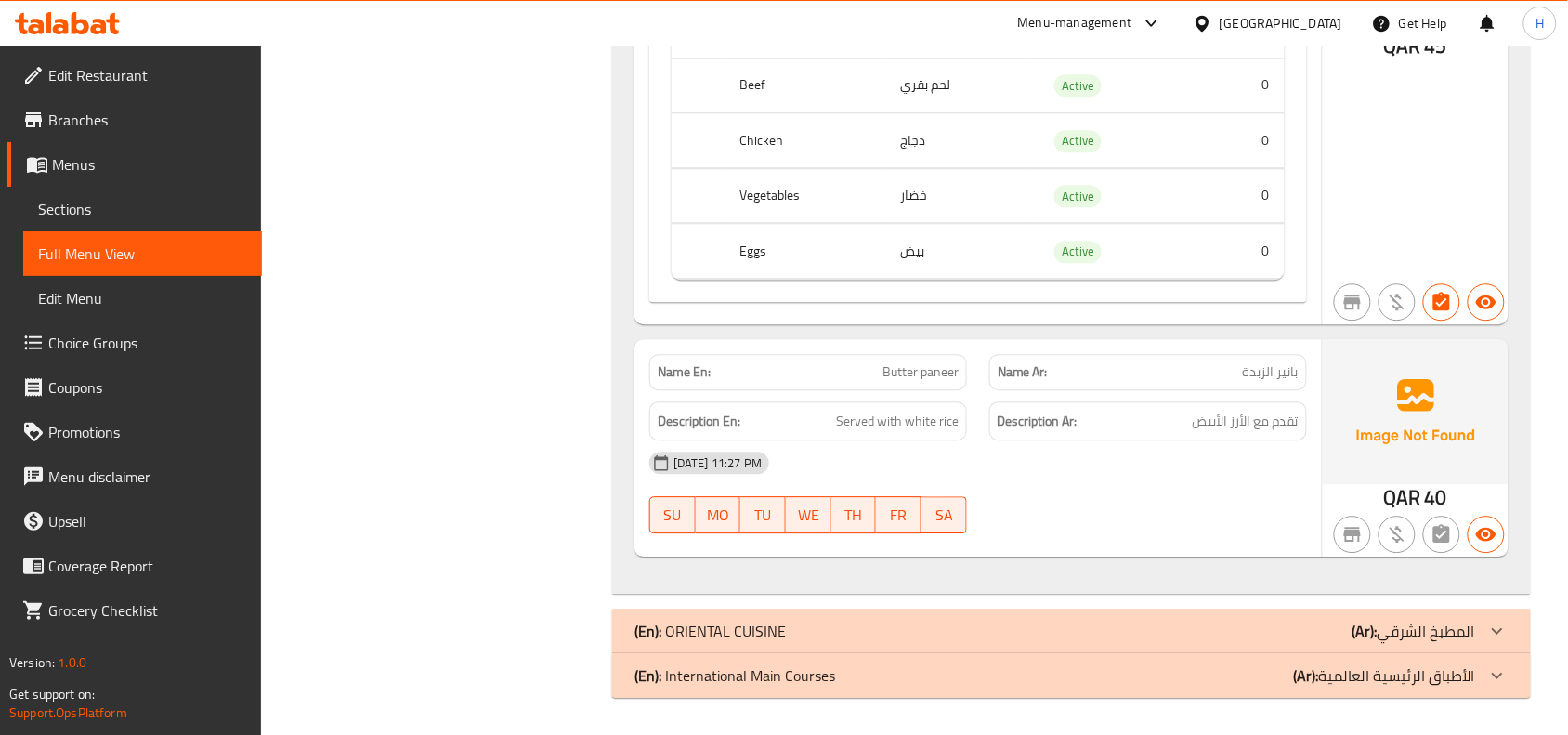
click at [855, 629] on div "(En): ORIENTAL CUISINE (Ar): المطبخ الشرقي" at bounding box center [1054, 630] width 840 height 22
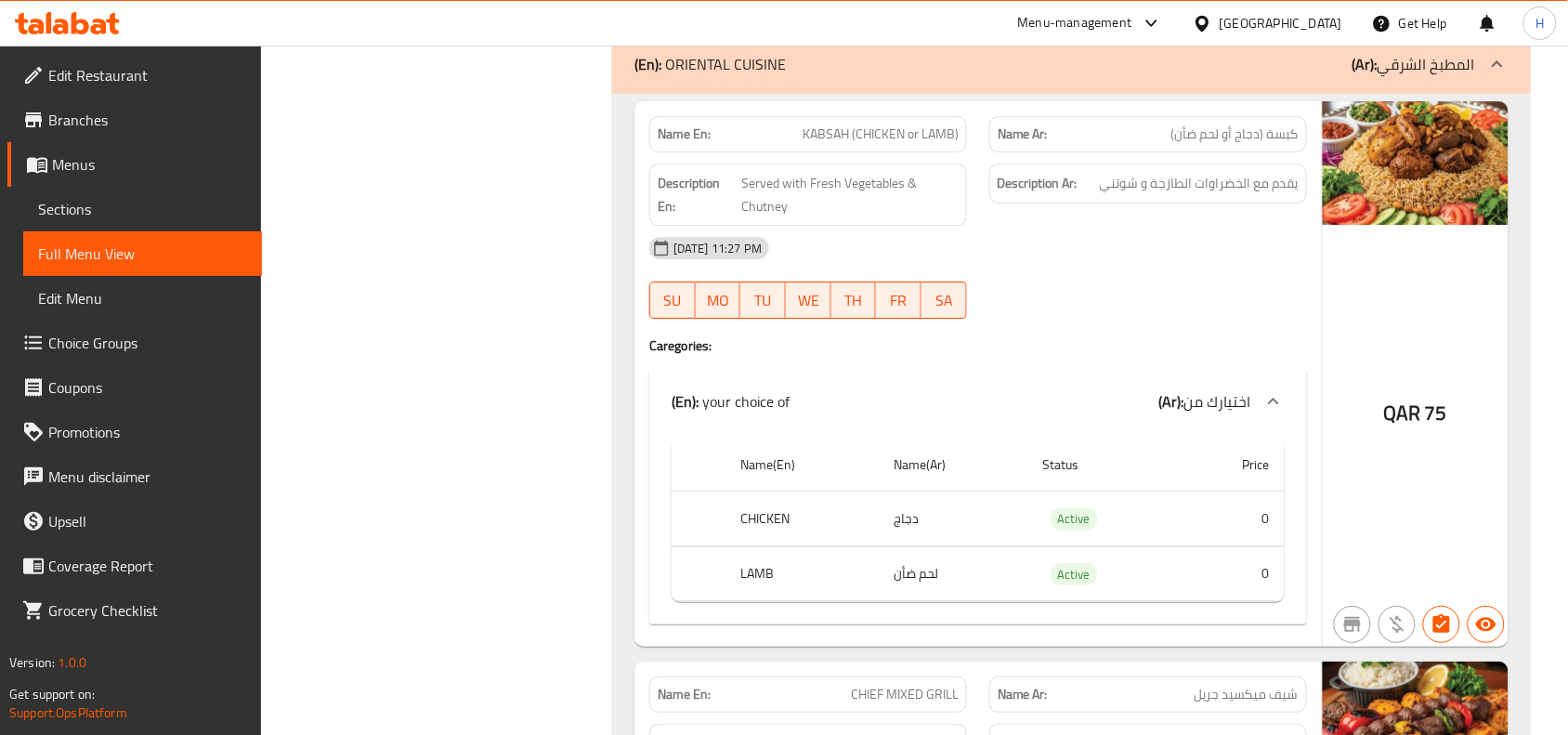
scroll to position [6009, 0]
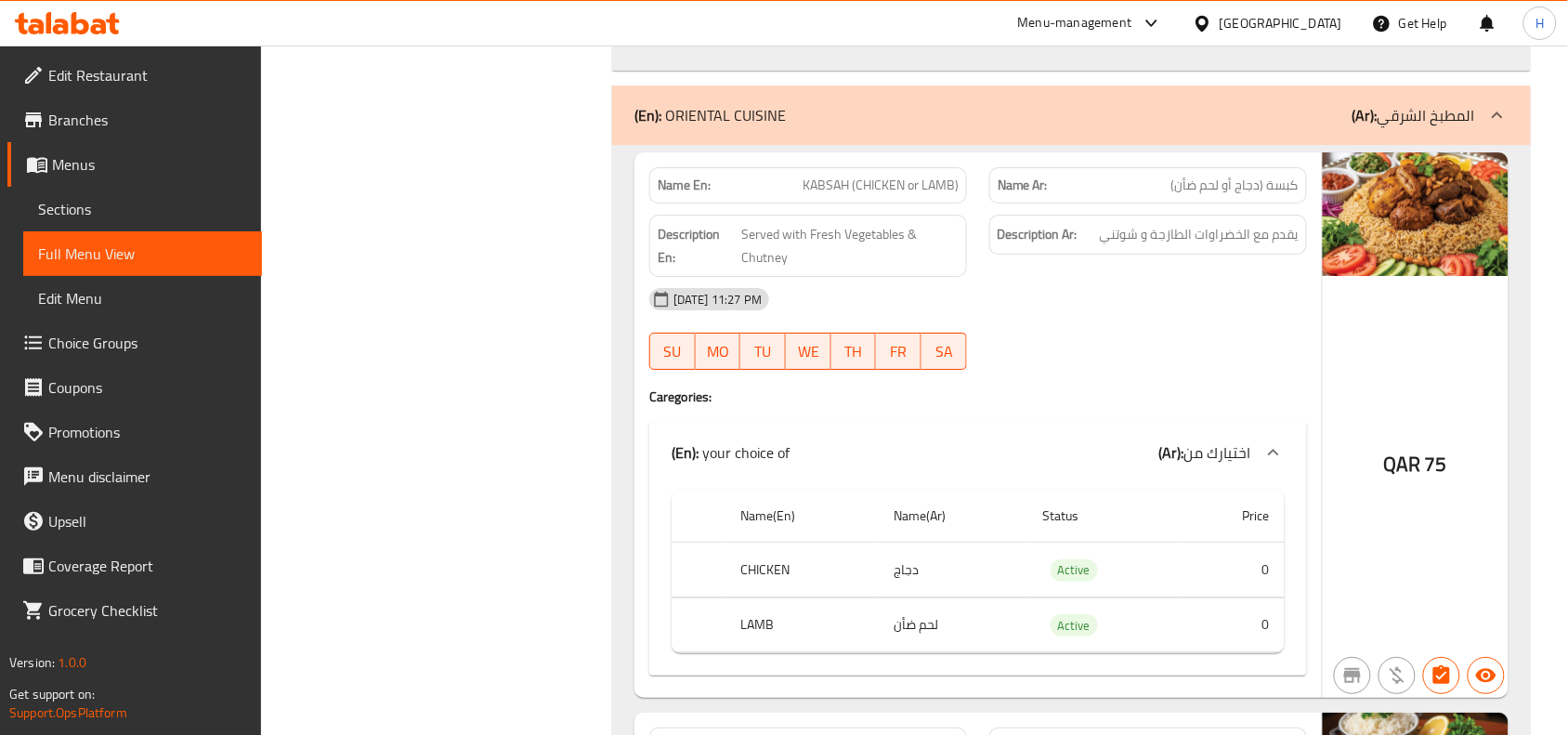
click at [892, 195] on span "KABSAH (CHICKEN or LAMB)" at bounding box center [880, 185] width 156 height 19
copy span "KABSAH (CHICKEN or LAMB)"
click at [118, 205] on span "Sections" at bounding box center [142, 208] width 209 height 22
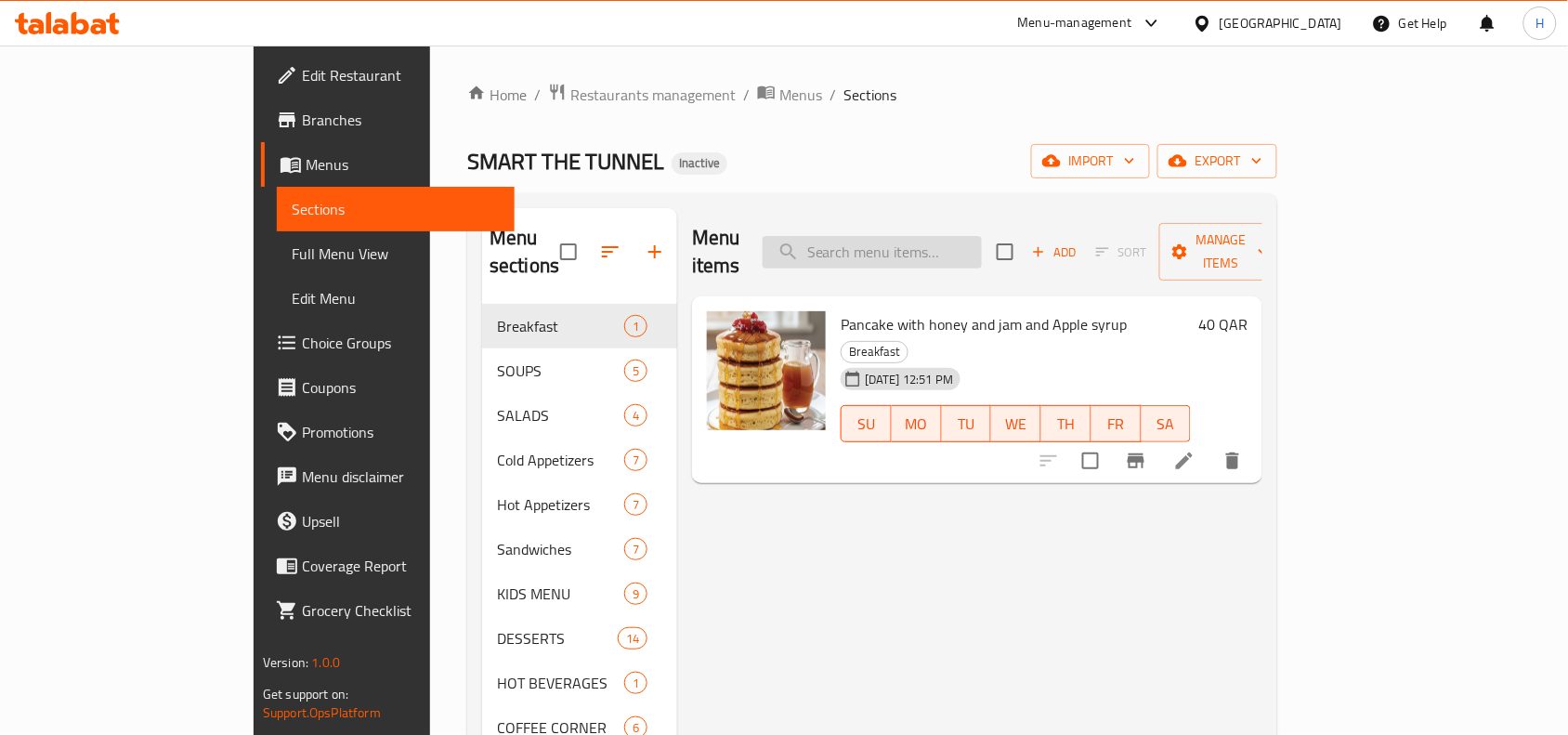
click at [981, 249] on input "search" at bounding box center [872, 253] width 219 height 33
paste input "KABSAH (CHICKEN or LAMB)"
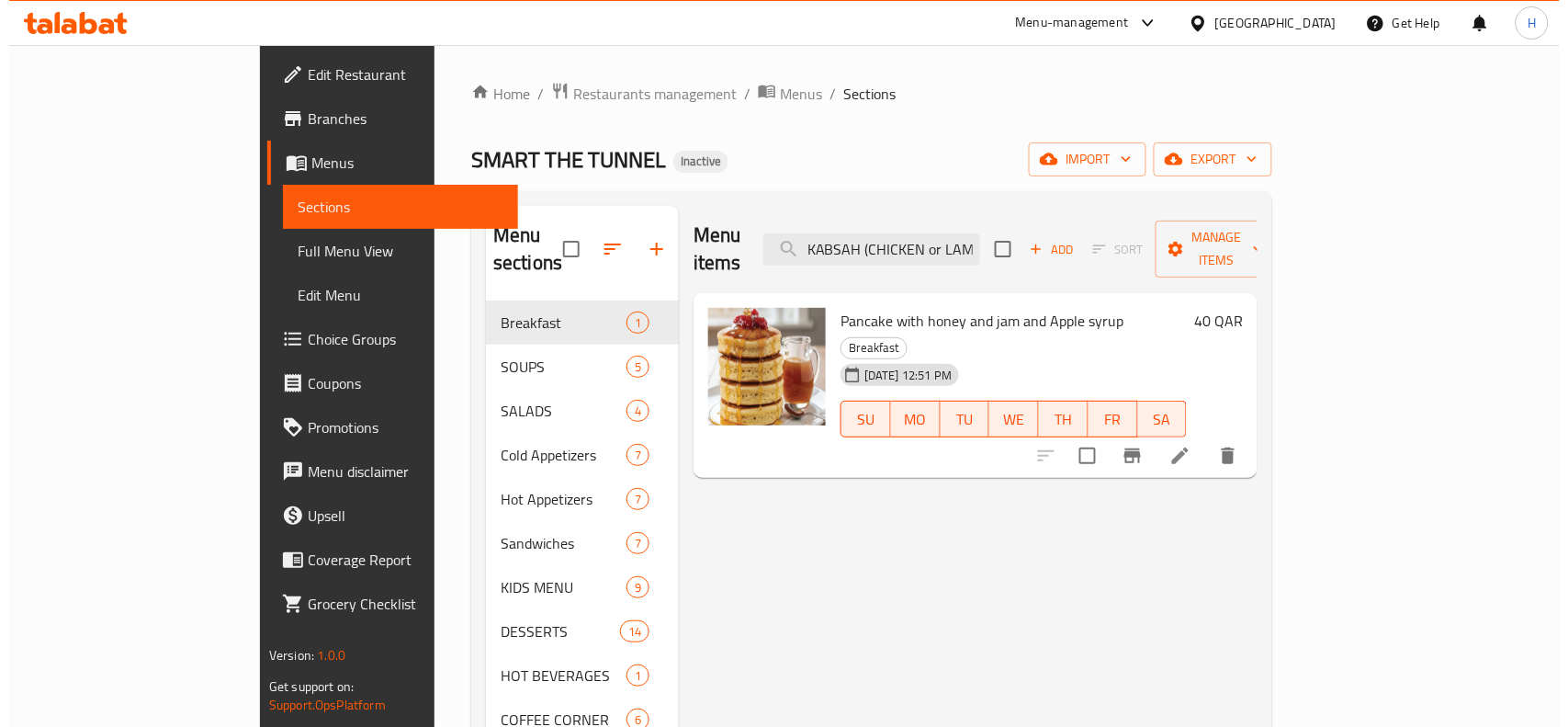
scroll to position [0, 11]
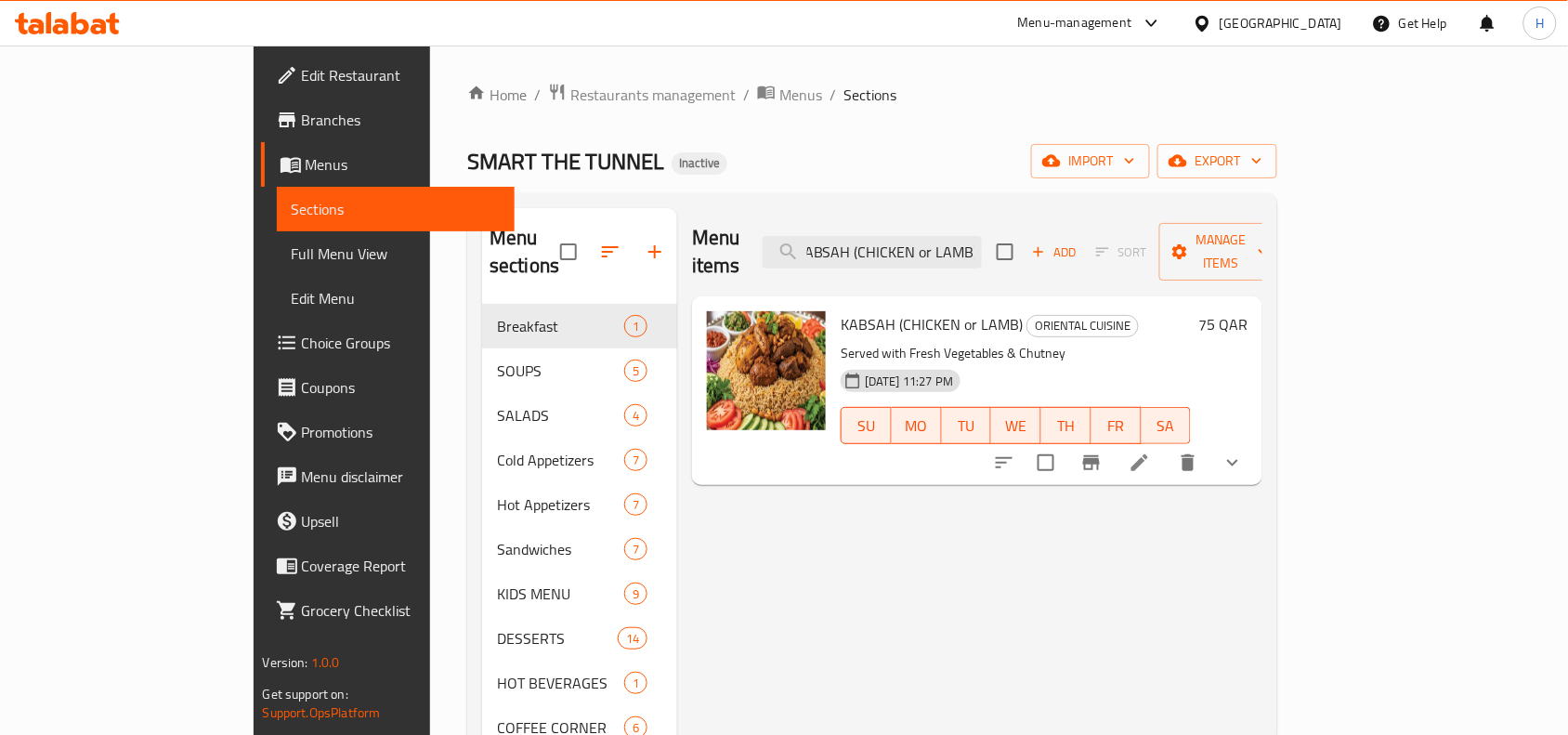
type input "KABSAH (CHICKEN or LAMB)"
click at [1165, 446] on li at bounding box center [1139, 463] width 52 height 34
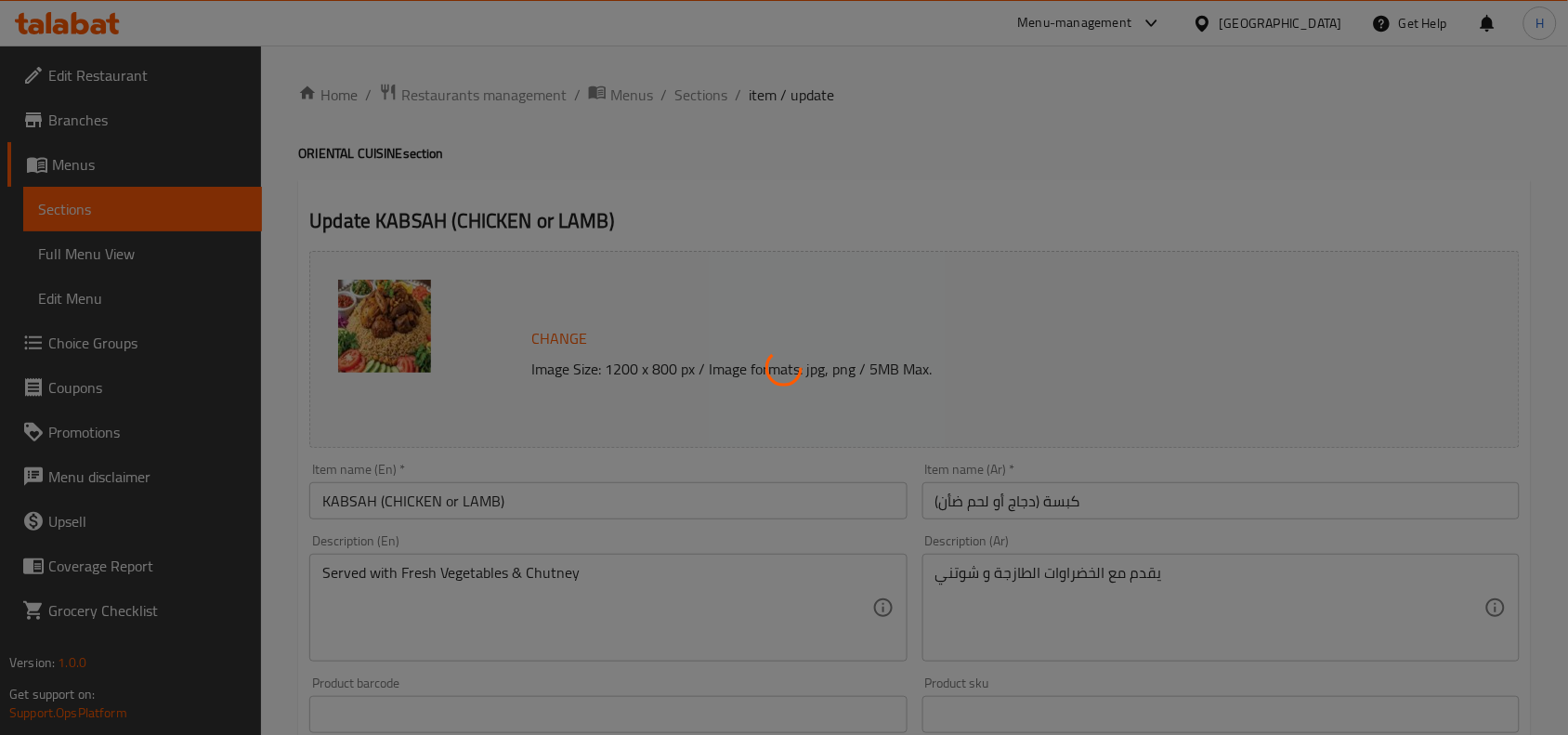
type input "اختيارك من"
type input "1"
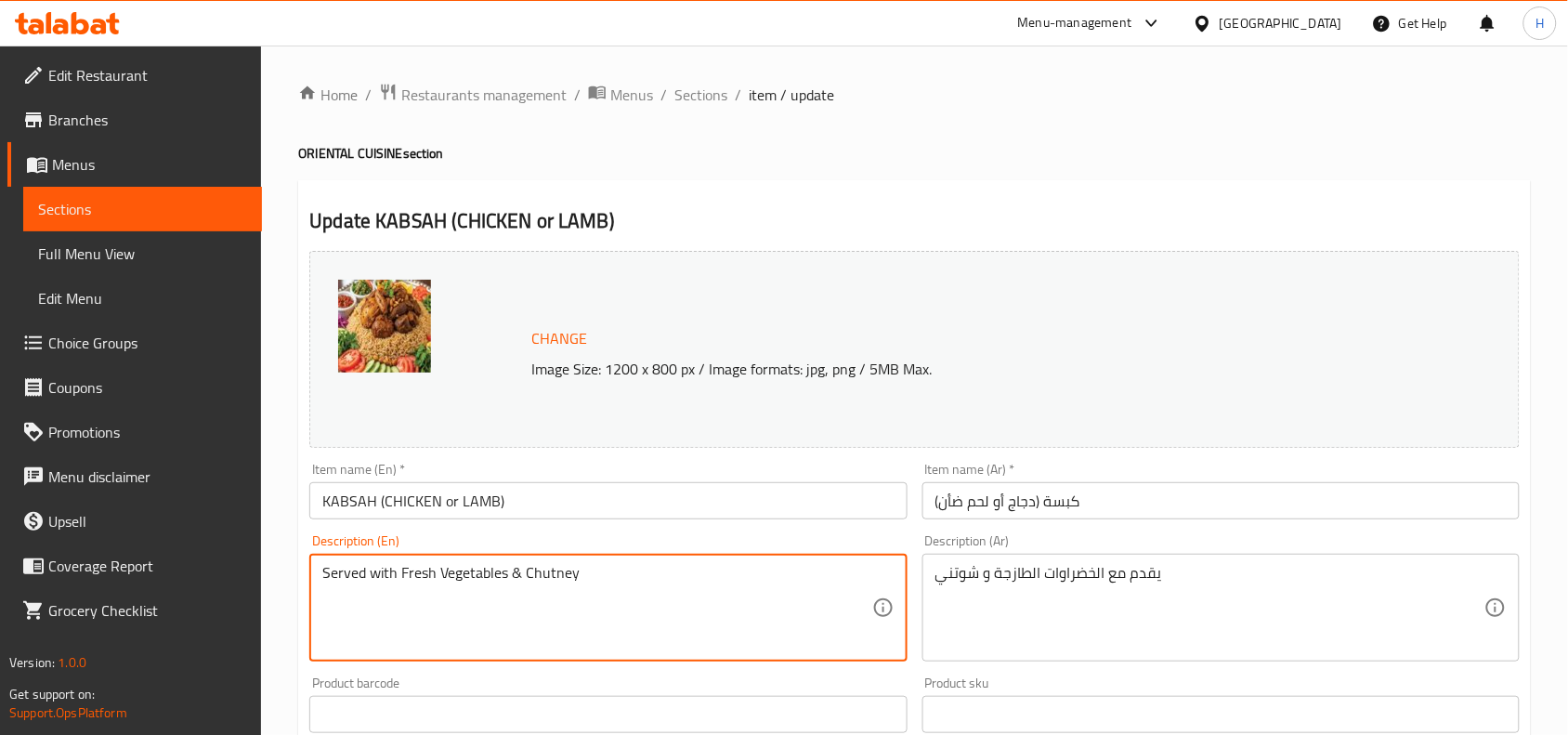
click at [529, 571] on textarea "Served with Fresh Vegetables & Chutney" at bounding box center [596, 607] width 549 height 88
click at [597, 567] on textarea "Served with Fresh Vegetables & Chutney" at bounding box center [596, 607] width 549 height 88
type textarea "Served with Fresh Vegetables & Chutney sauce"
click at [1018, 657] on div "يقدم مع الخضراوات الطازجة و شوتني Description (Ar)" at bounding box center [1221, 607] width 597 height 107
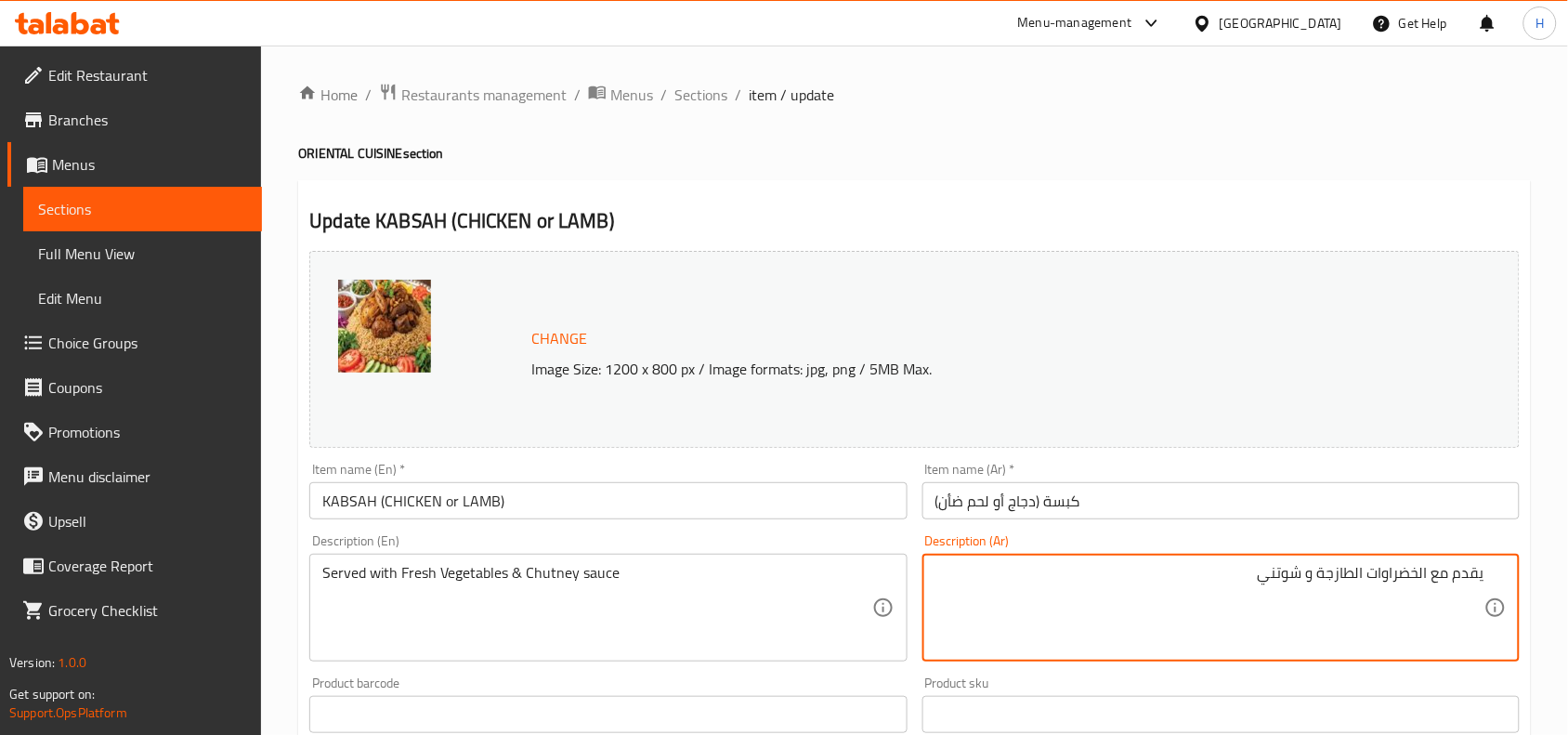
click at [1308, 573] on textarea "يقدم مع الخضراوات الطازجة و شوتني" at bounding box center [1209, 607] width 549 height 88
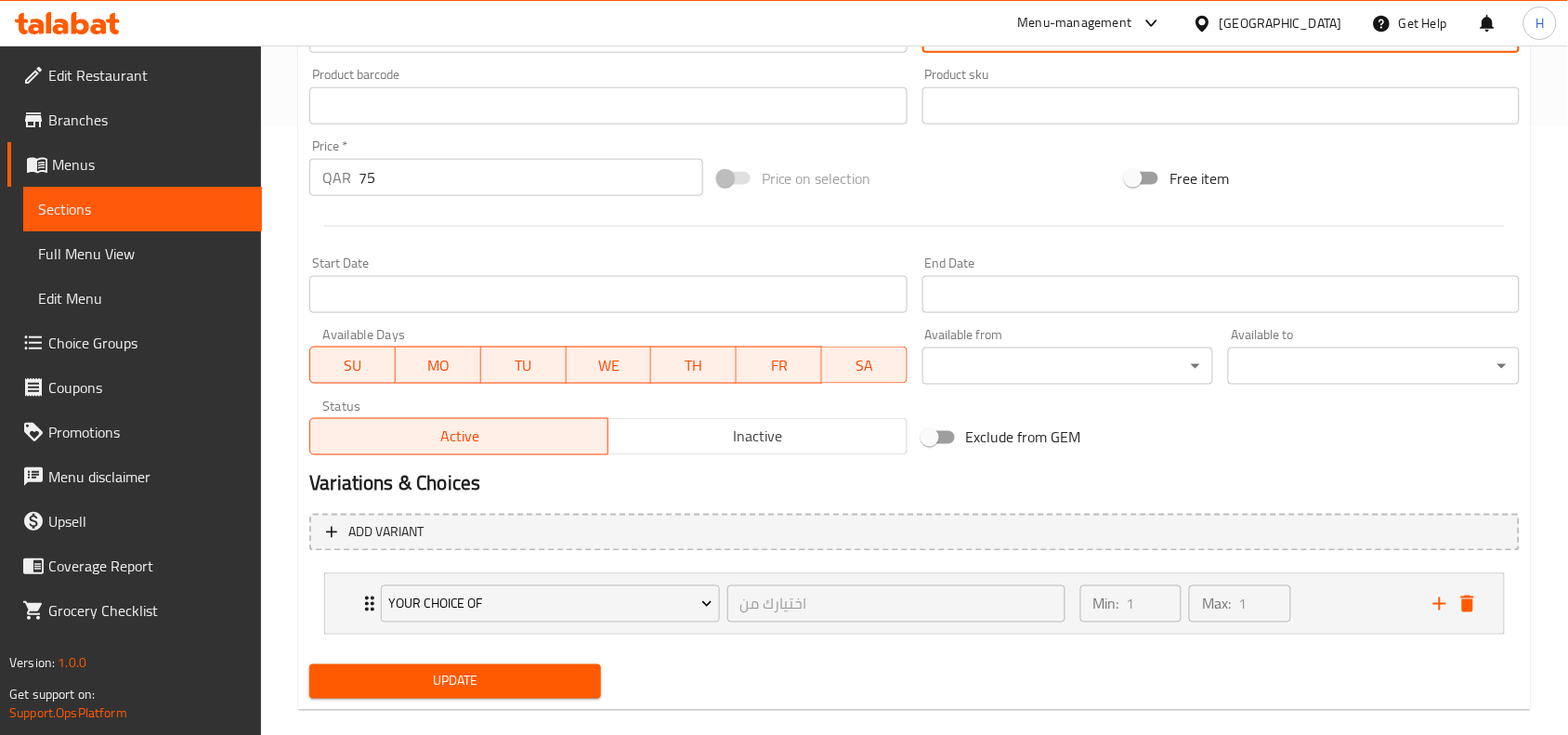
scroll to position [634, 0]
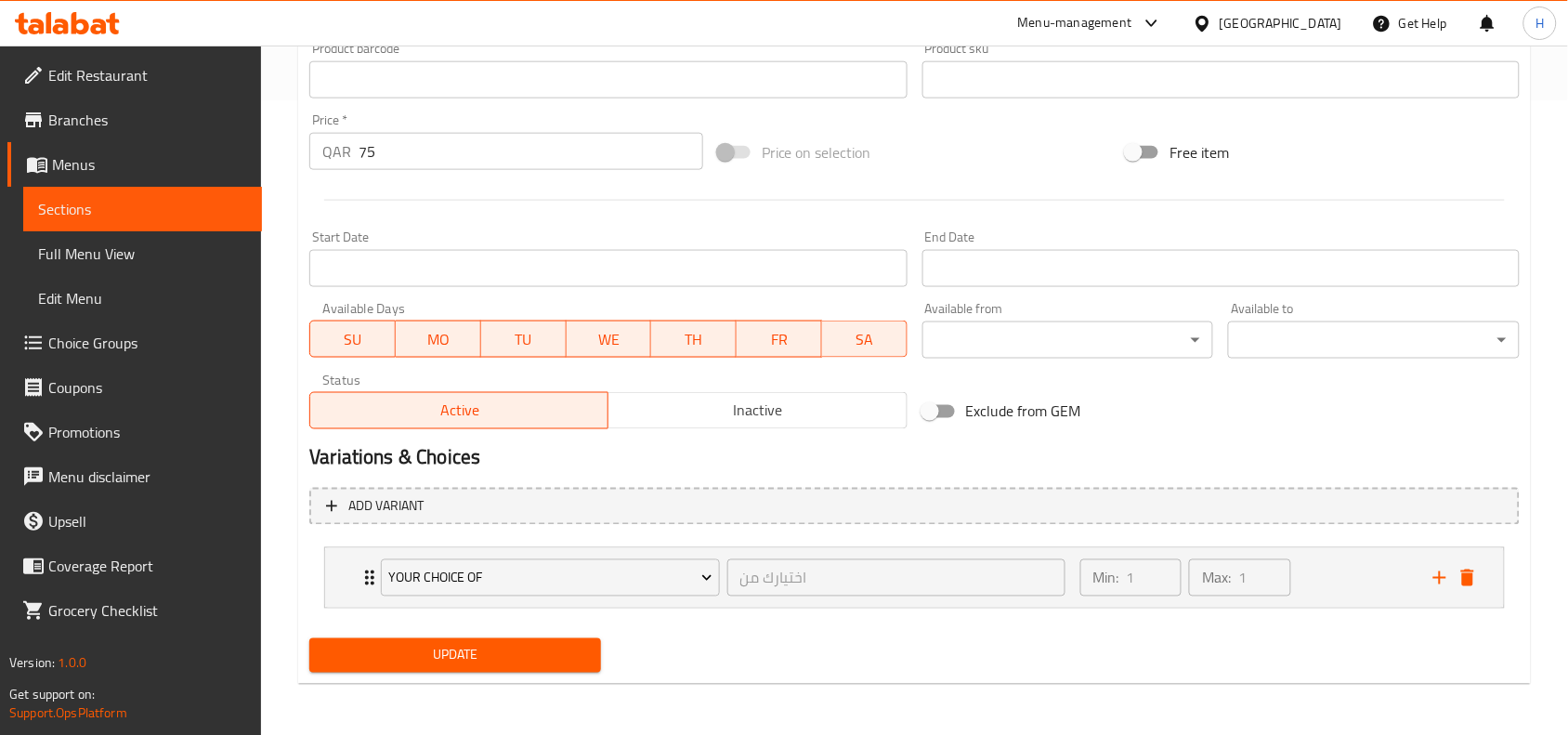
type textarea "يقدم مع الخضراوات الطازجة وصوص شوتني"
click at [529, 652] on span "Update" at bounding box center [455, 656] width 262 height 23
drag, startPoint x: 144, startPoint y: 267, endPoint x: 165, endPoint y: 262, distance: 21.6
click at [144, 267] on link "Full Menu View" at bounding box center [142, 254] width 239 height 45
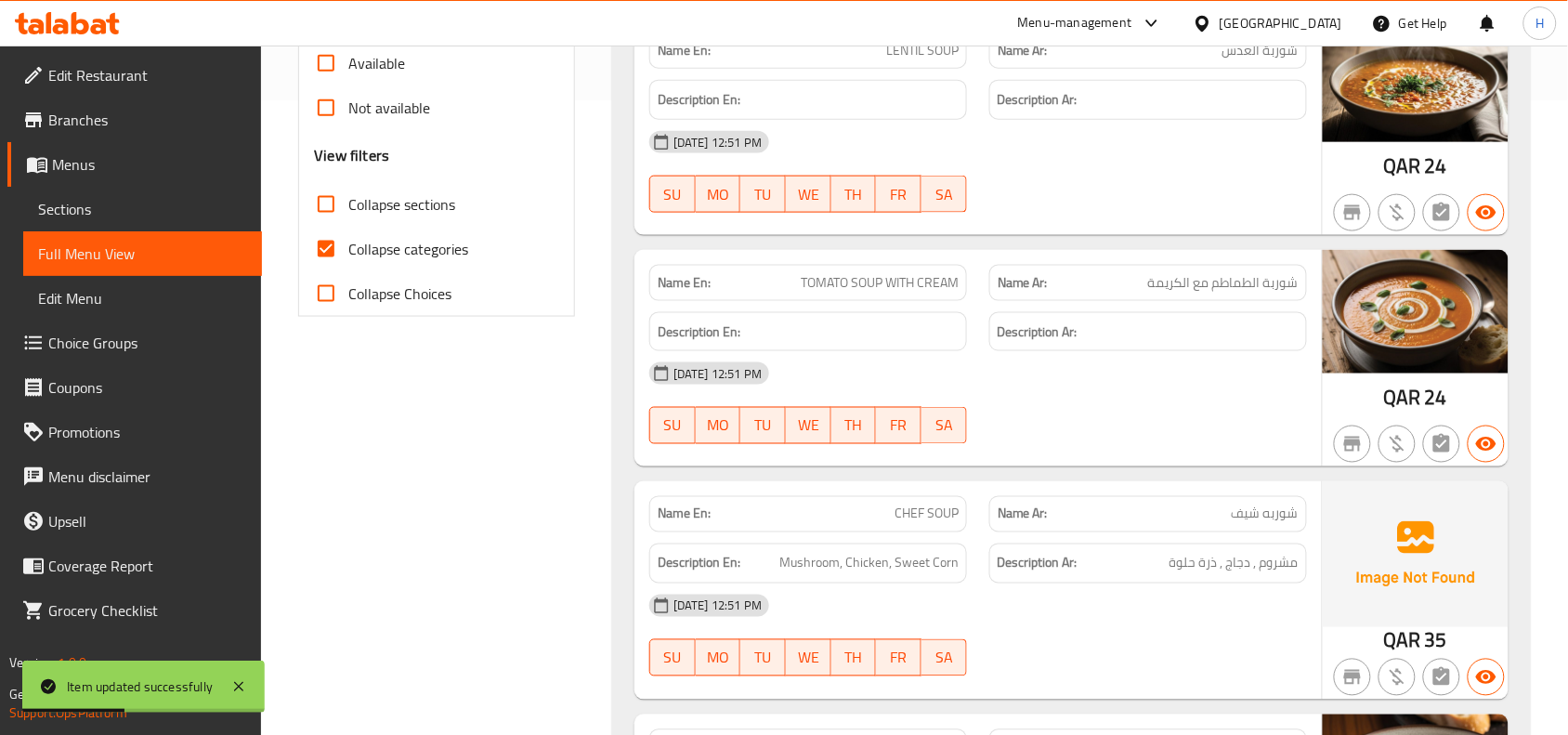
click at [383, 239] on span "Collapse categories" at bounding box center [408, 249] width 120 height 22
click at [348, 239] on input "Collapse categories" at bounding box center [326, 249] width 45 height 45
checkbox input "false"
click at [383, 221] on label "Collapse sections" at bounding box center [379, 204] width 151 height 45
click at [348, 221] on input "Collapse sections" at bounding box center [326, 204] width 45 height 45
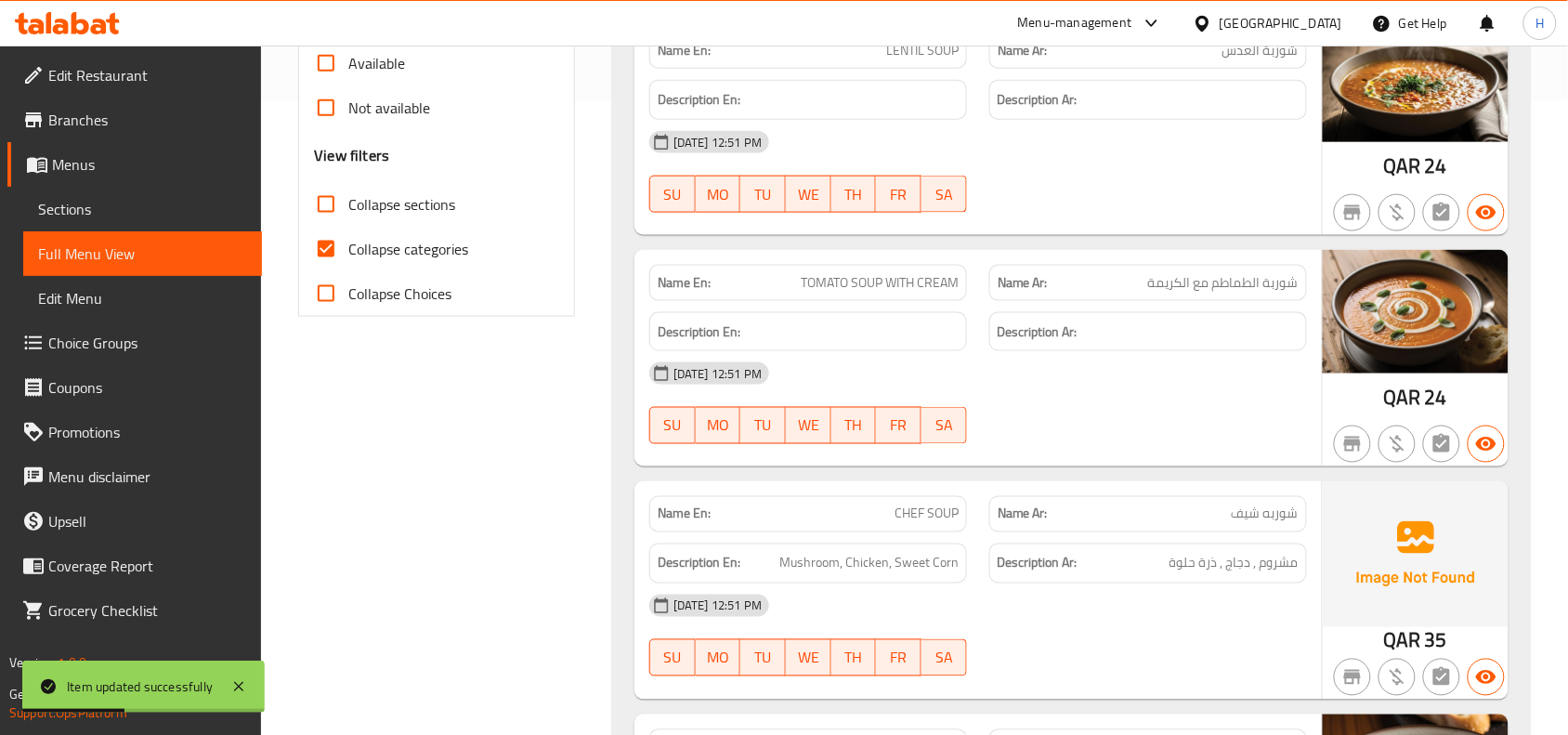
checkbox input "true"
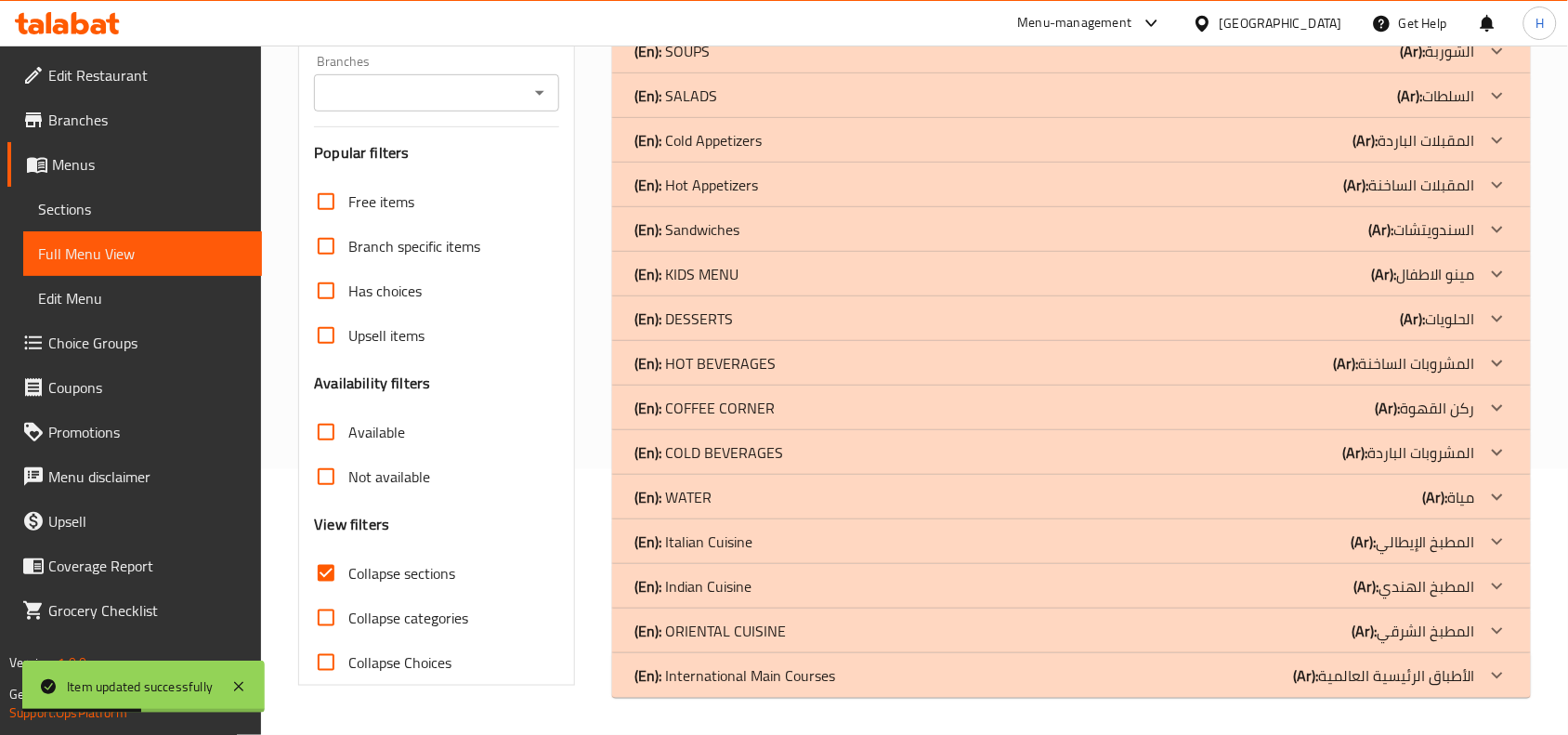
scroll to position [265, 0]
click at [806, 638] on div "(En): ORIENTAL CUISINE (Ar): المطبخ الشرقي" at bounding box center [1054, 630] width 840 height 22
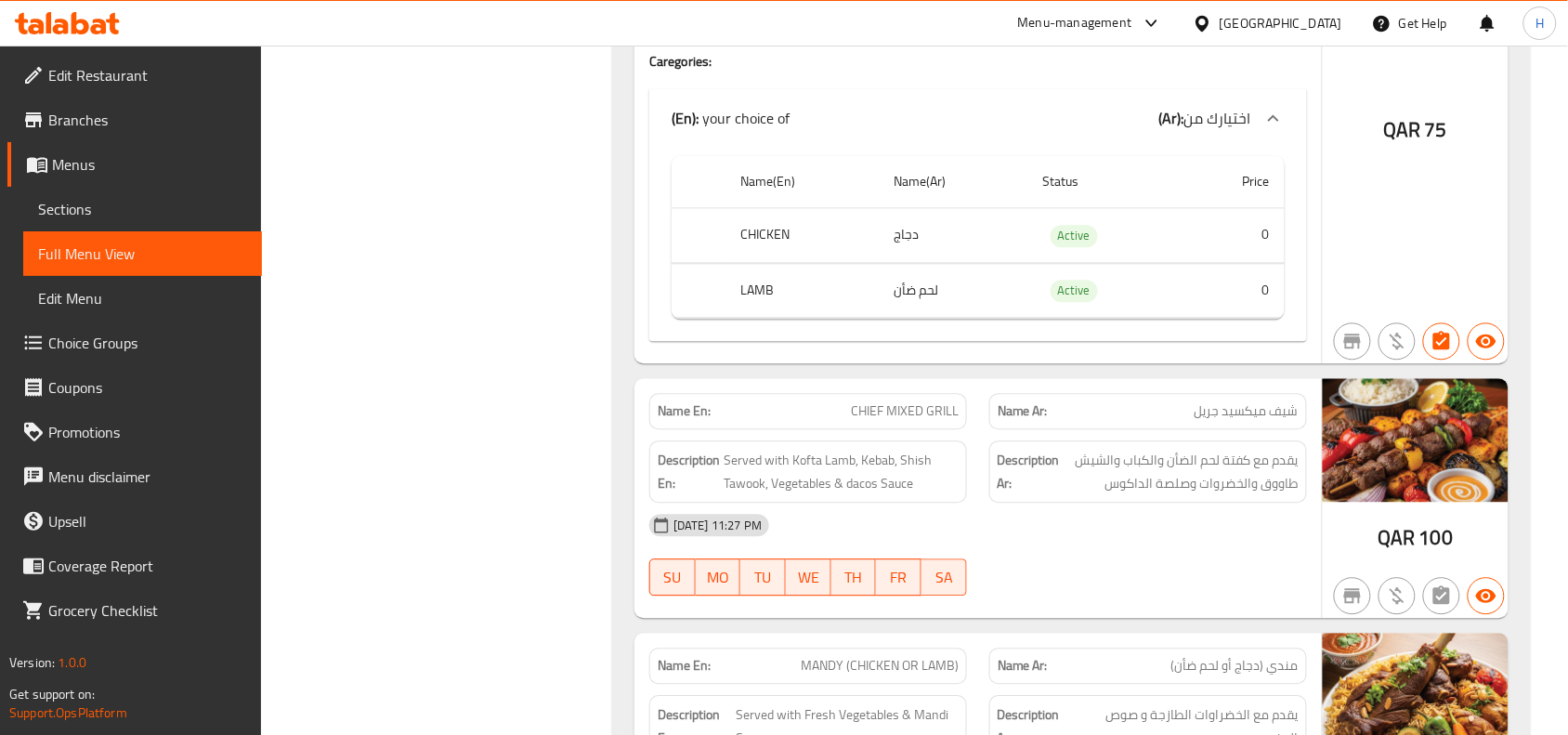
scroll to position [1239, 0]
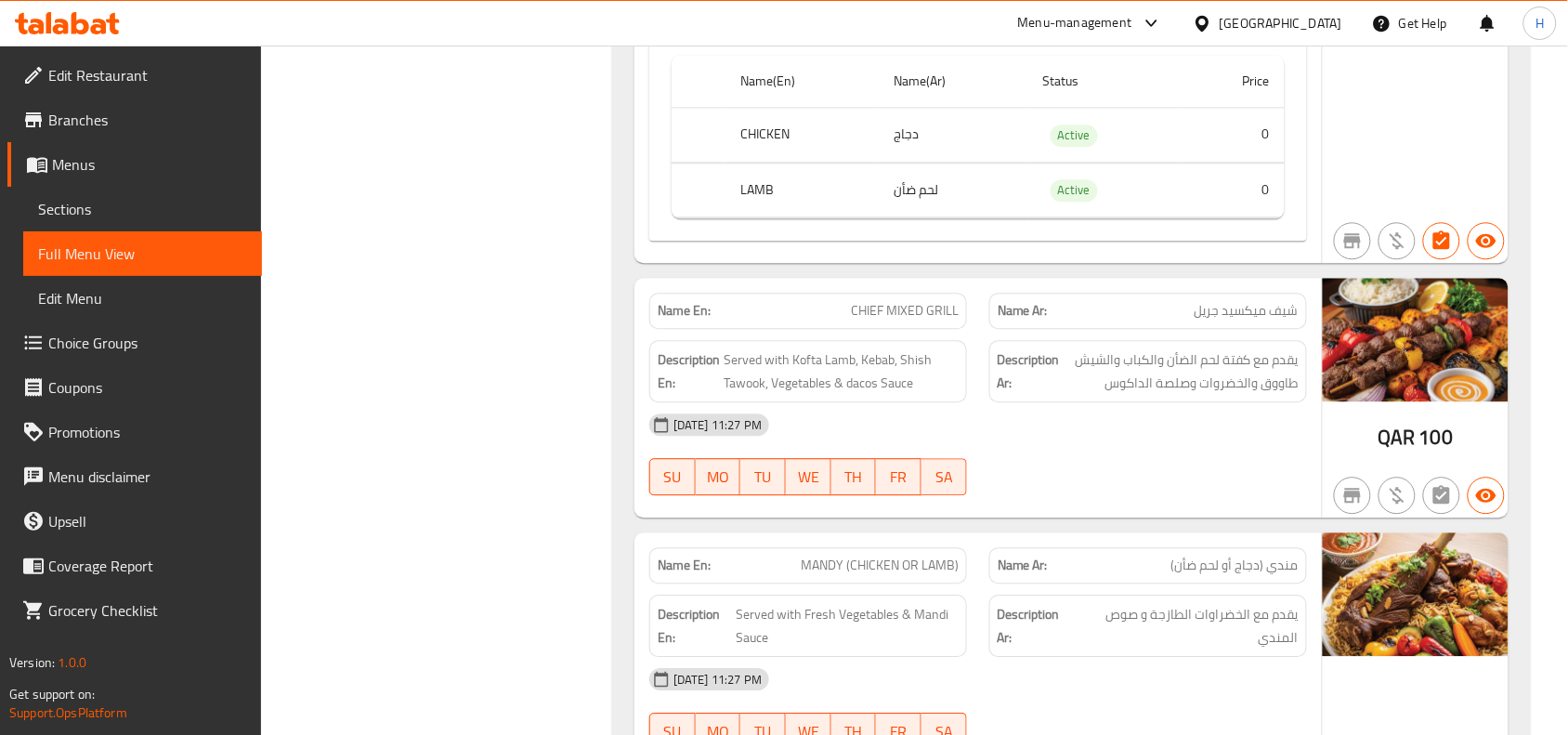
click at [920, 304] on span "CHIEF MIXED GRILL" at bounding box center [904, 311] width 107 height 19
copy span "CHIEF MIXED GRILL"
click at [166, 202] on span "Sections" at bounding box center [142, 208] width 209 height 22
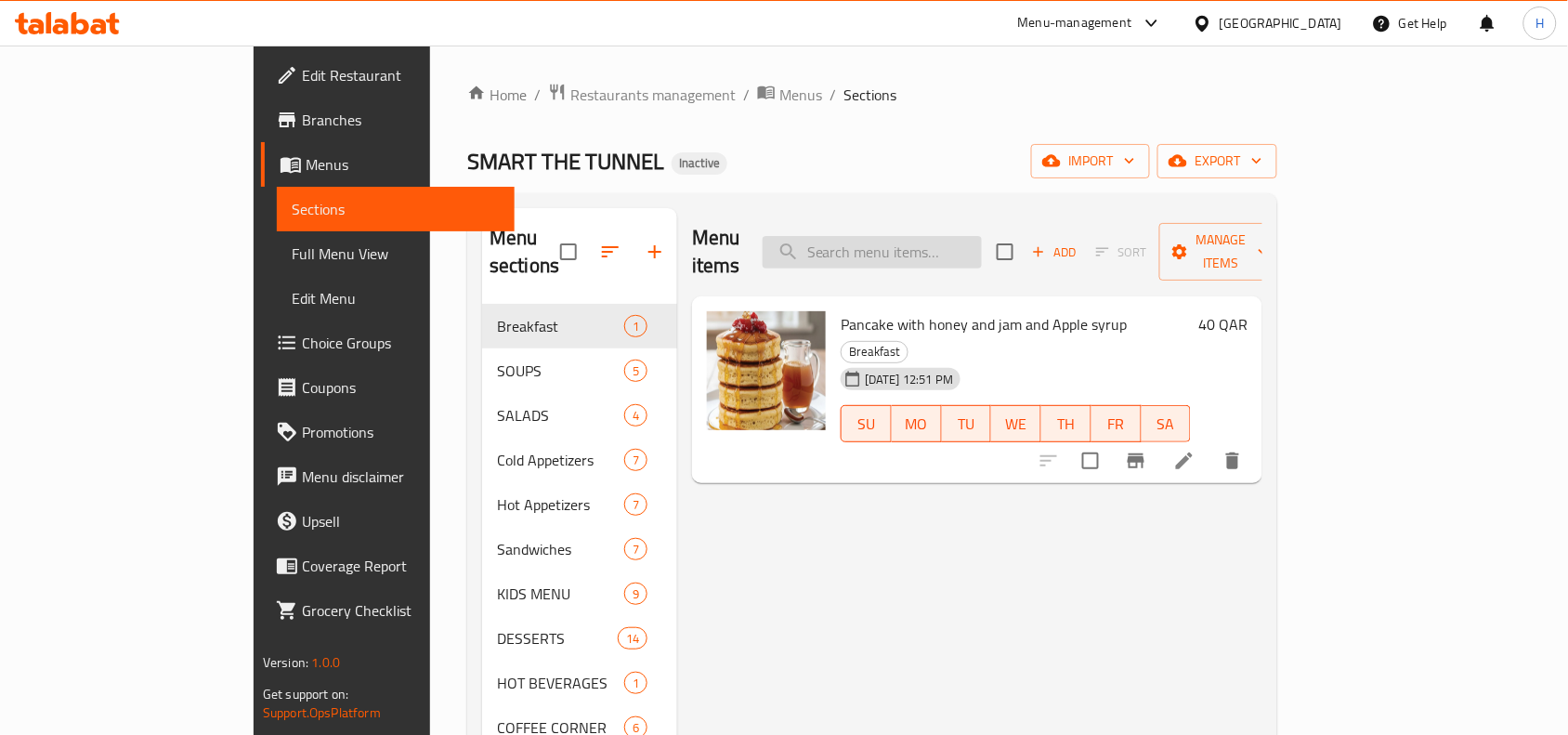
click at [961, 236] on input "search" at bounding box center [872, 253] width 219 height 33
paste input "CHIEF MIXED GRILL"
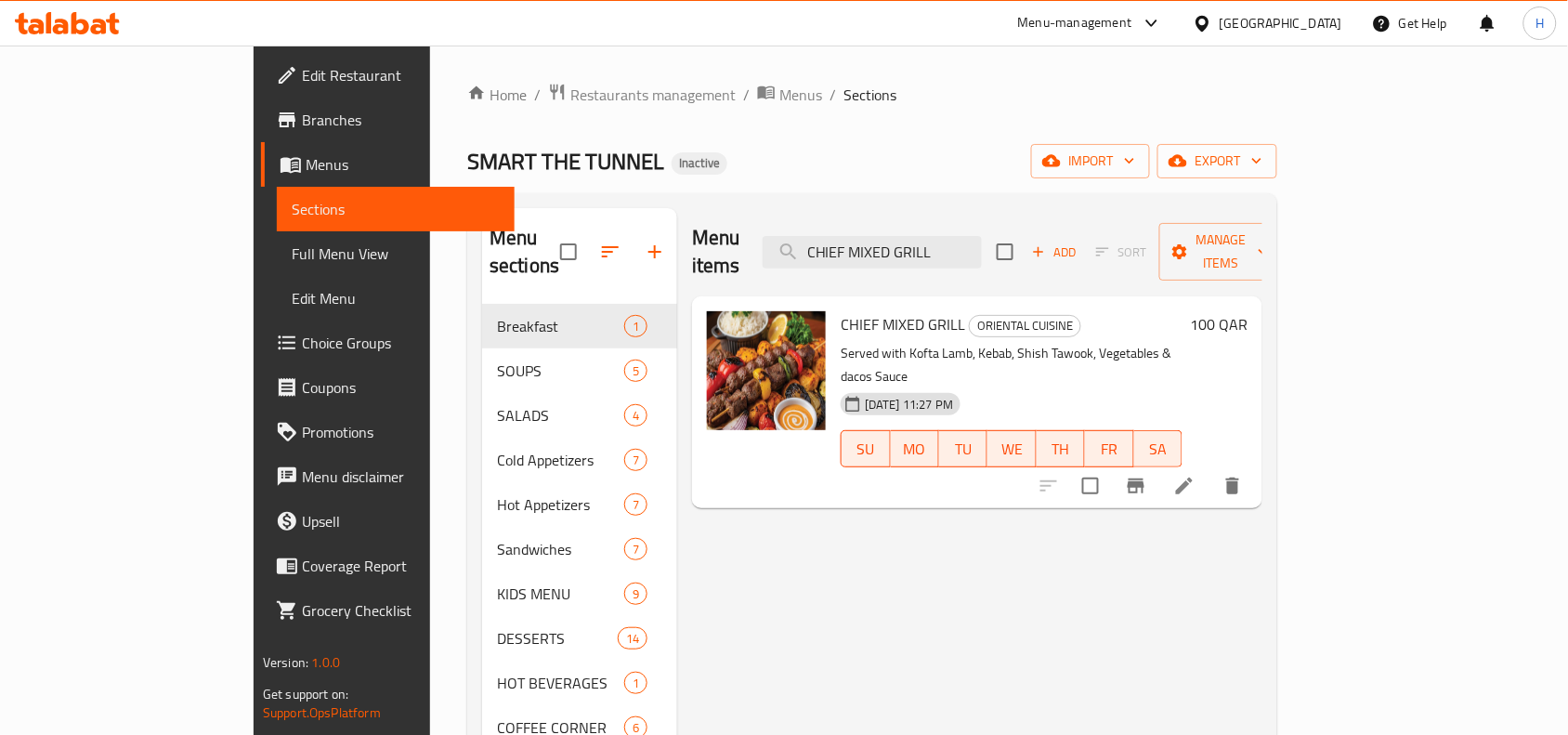
type input "CHIEF MIXED GRILL"
click at [1195, 475] on icon at bounding box center [1184, 485] width 22 height 22
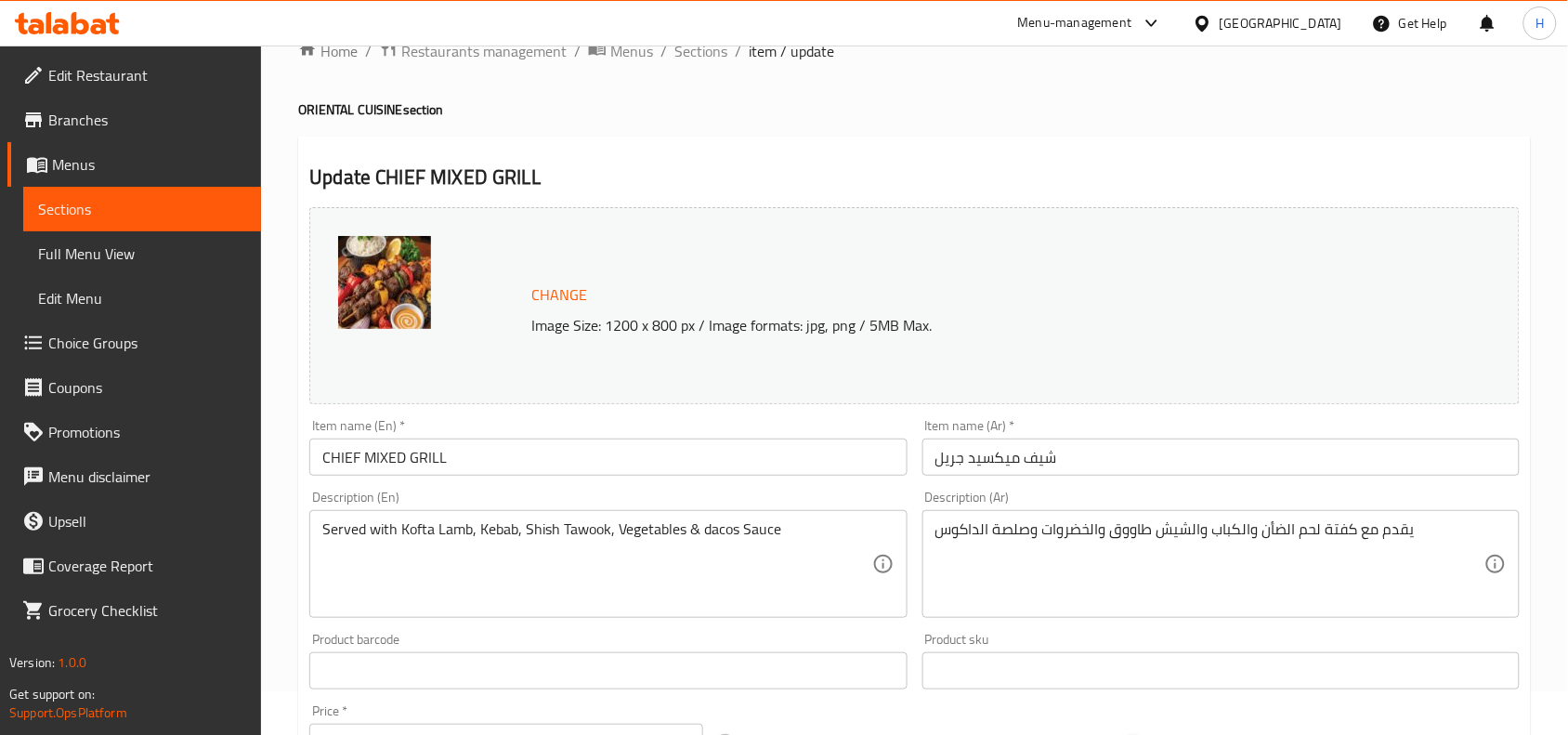
scroll to position [116, 0]
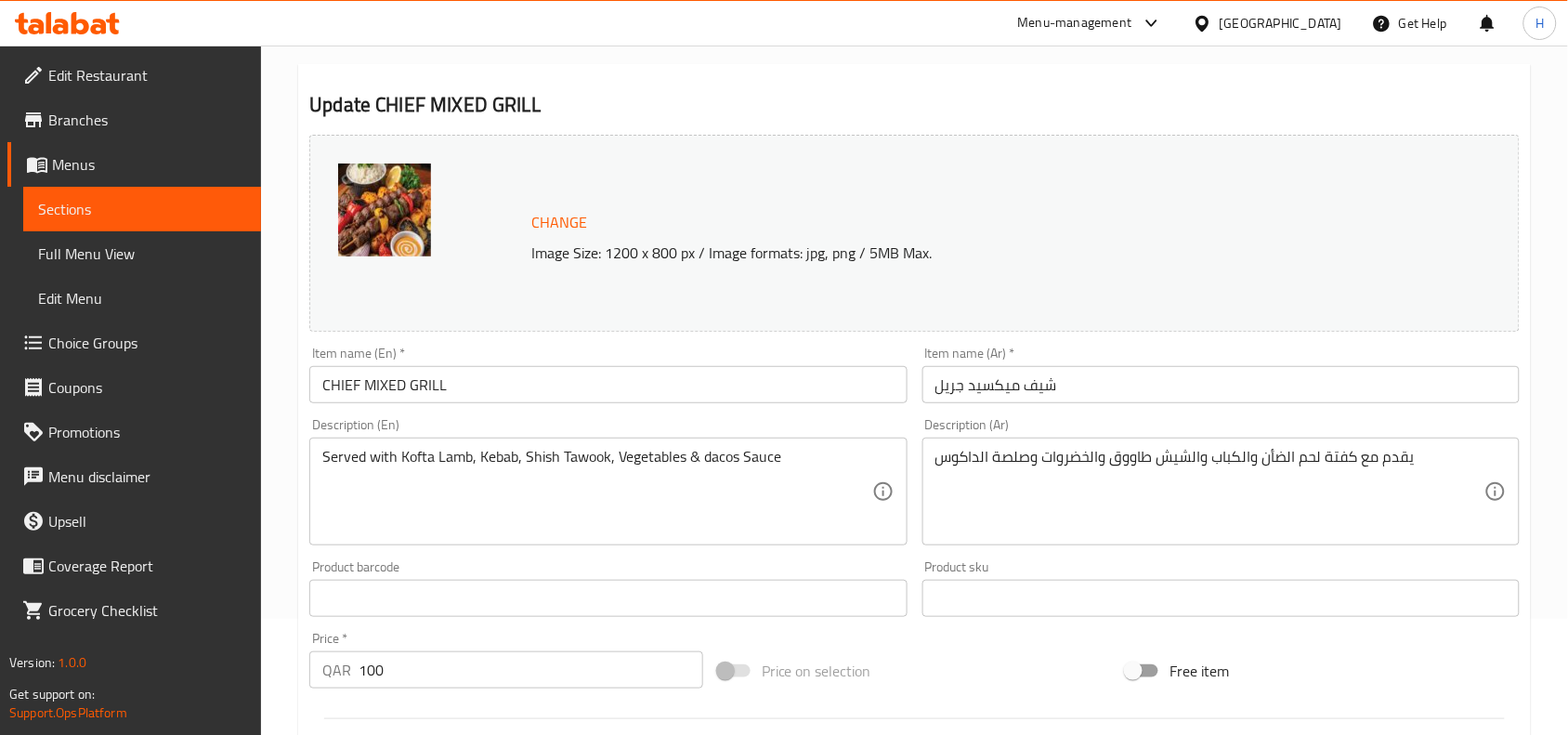
click at [1185, 406] on div "Item name (Ar)   * [PERSON_NAME] Item name (Ar) *" at bounding box center [1221, 375] width 612 height 72
click at [1185, 405] on div "Item name (Ar)   * [PERSON_NAME] Item name (Ar) *" at bounding box center [1221, 375] width 612 height 72
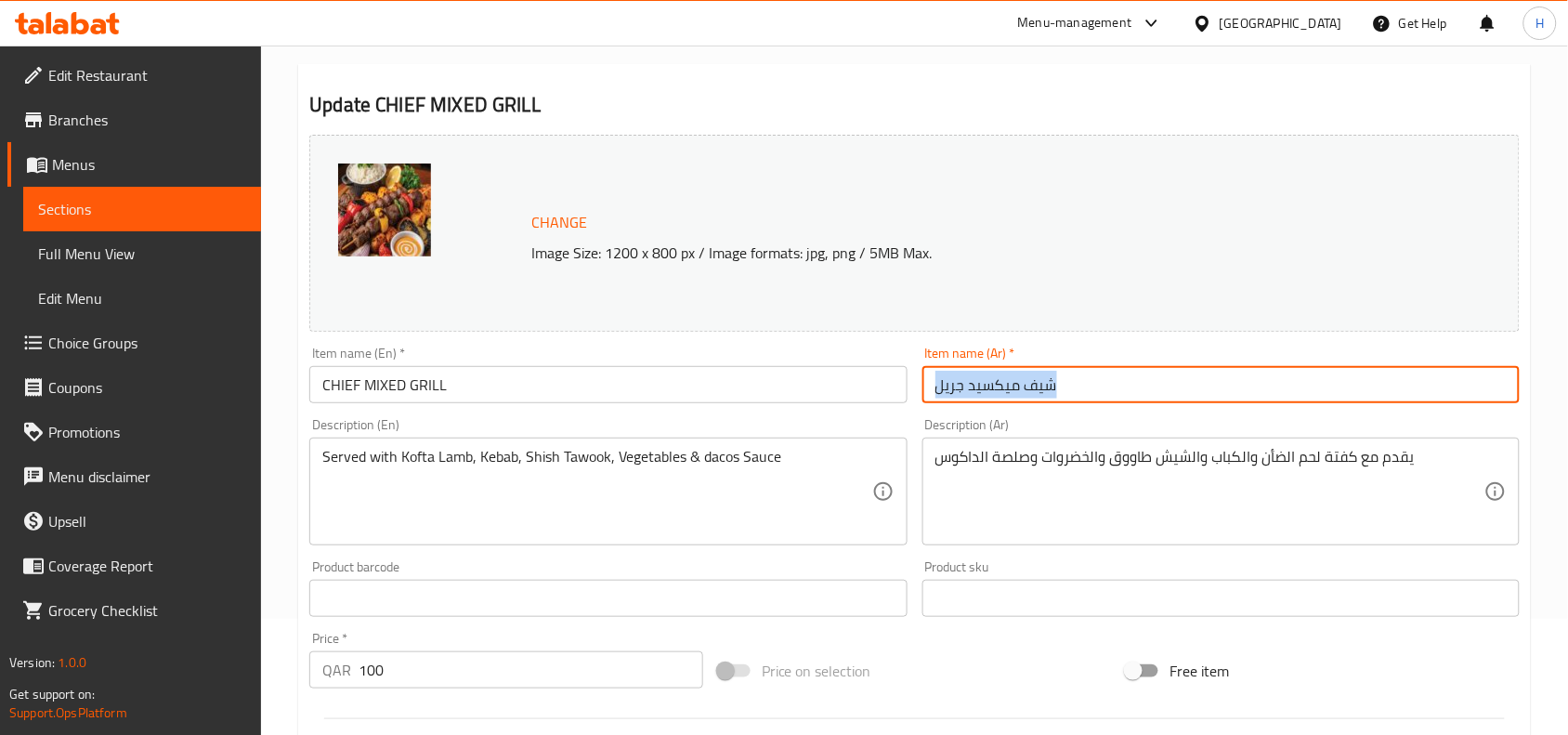
click at [1185, 401] on input "شيف ميكسيد جريل" at bounding box center [1221, 384] width 597 height 37
click at [1421, 393] on input "شيف ميكسيد جريل" at bounding box center [1221, 384] width 597 height 37
click at [1483, 390] on input "شيف [PERSON_NAME]" at bounding box center [1221, 384] width 597 height 37
click at [1395, 392] on input "[PERSON_NAME]" at bounding box center [1221, 384] width 597 height 37
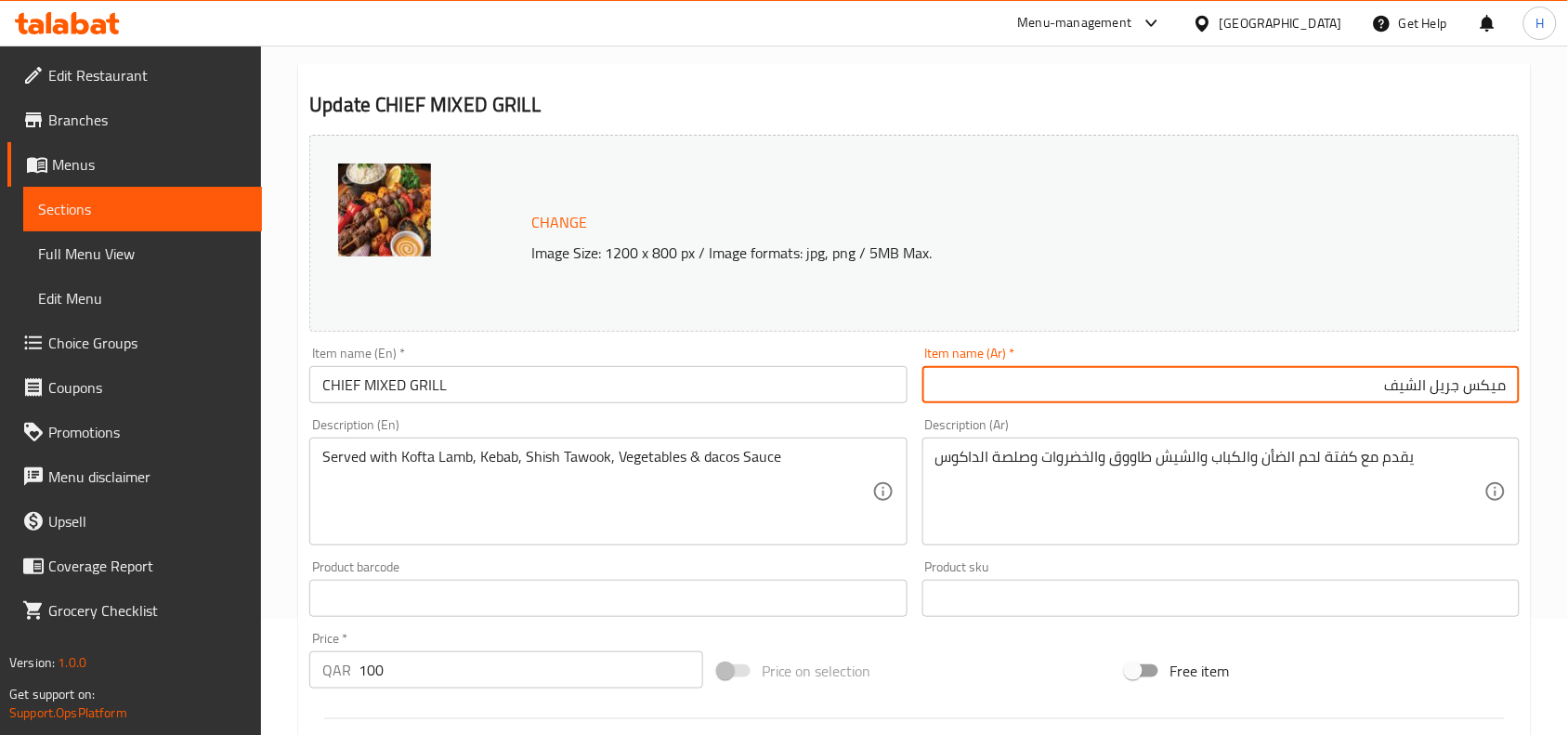
type input "ميكس جريل الشيف"
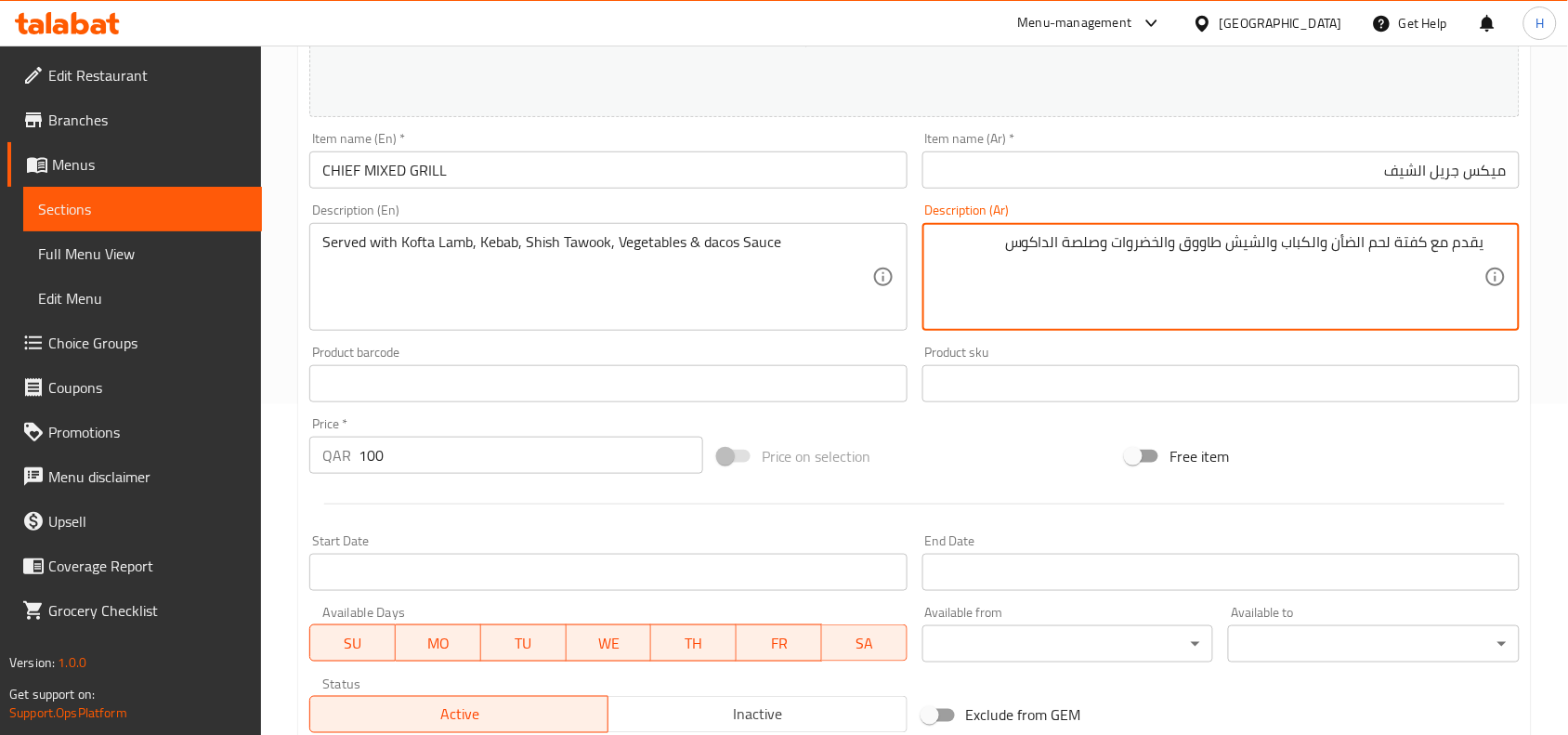
scroll to position [349, 0]
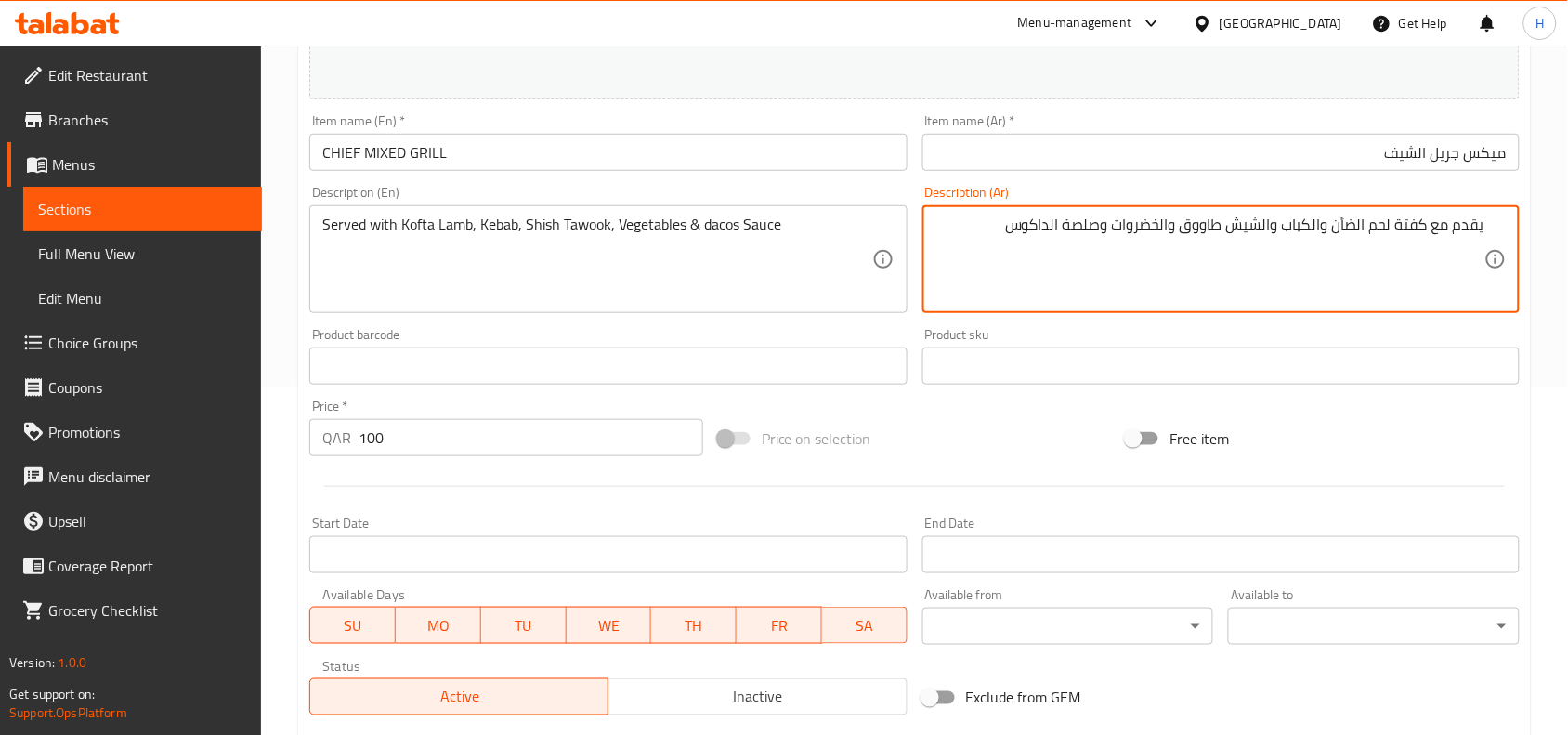
click at [1031, 232] on textarea "يقدم مع كفتة لحم الضأن والكباب والشيش طاووق والخضروات وصلصة الداكوس" at bounding box center [1209, 260] width 549 height 88
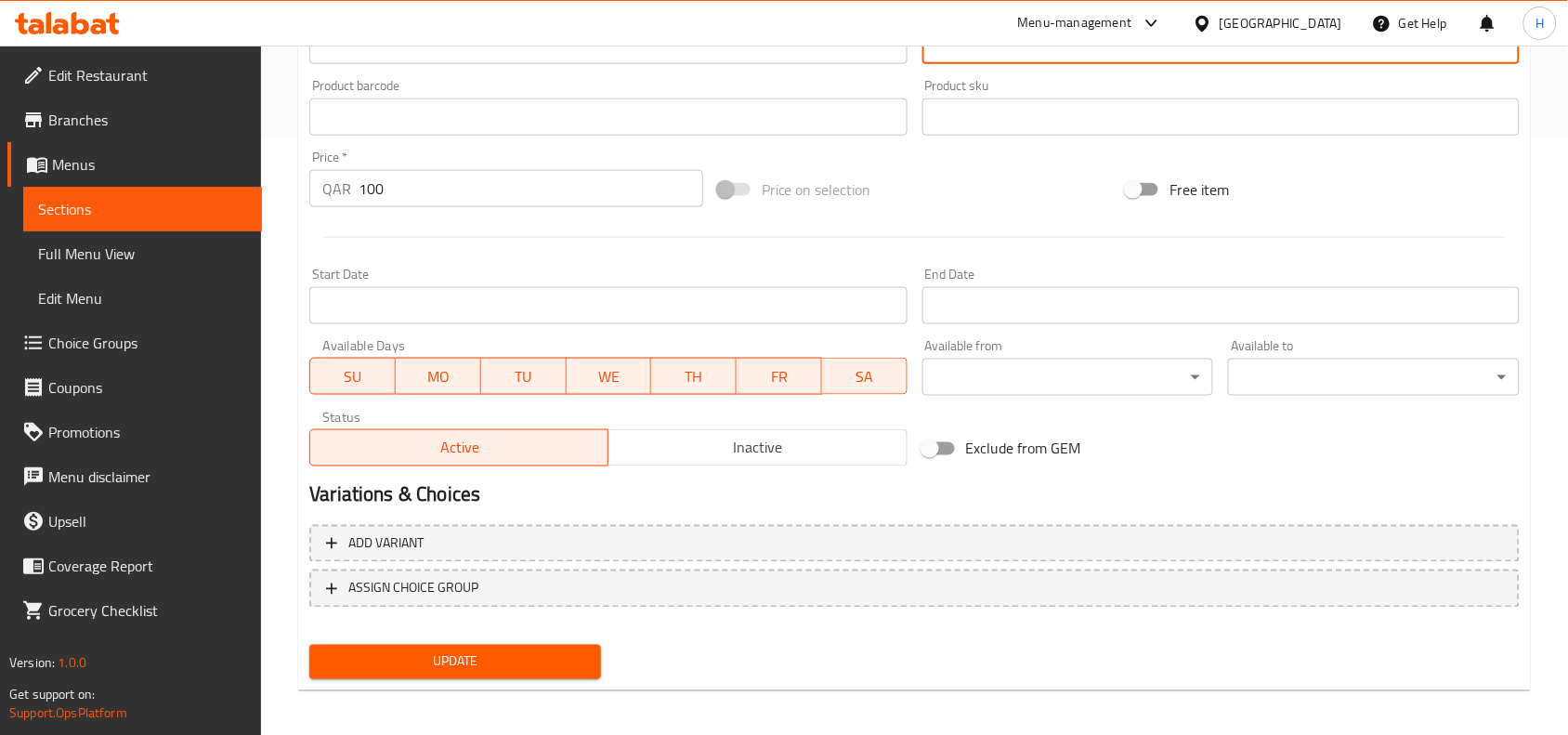
scroll to position [602, 0]
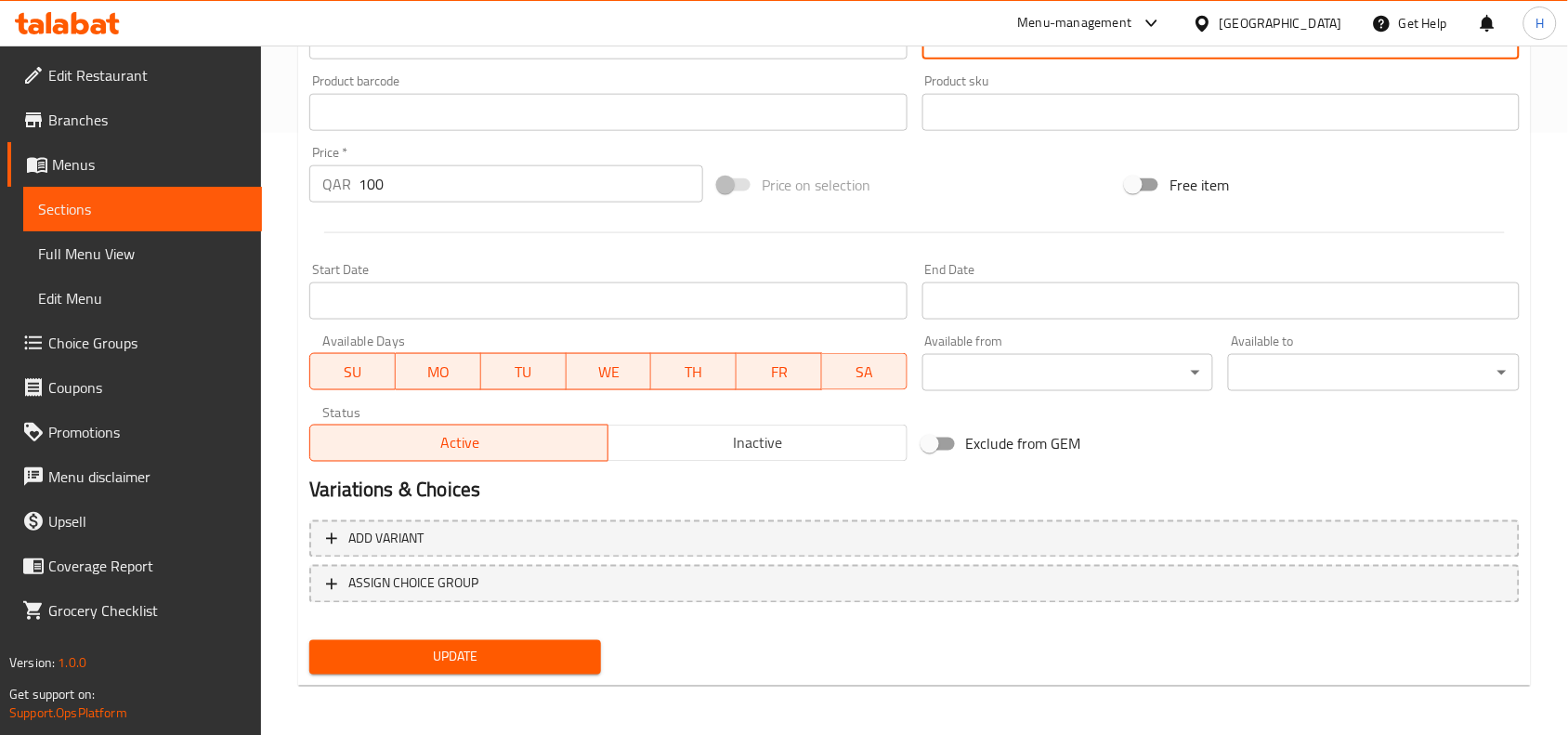
type textarea "يقدم مع كفتة لحم الضأن والكباب والشيش طاووق والخضروات وصلصة الدقوس"
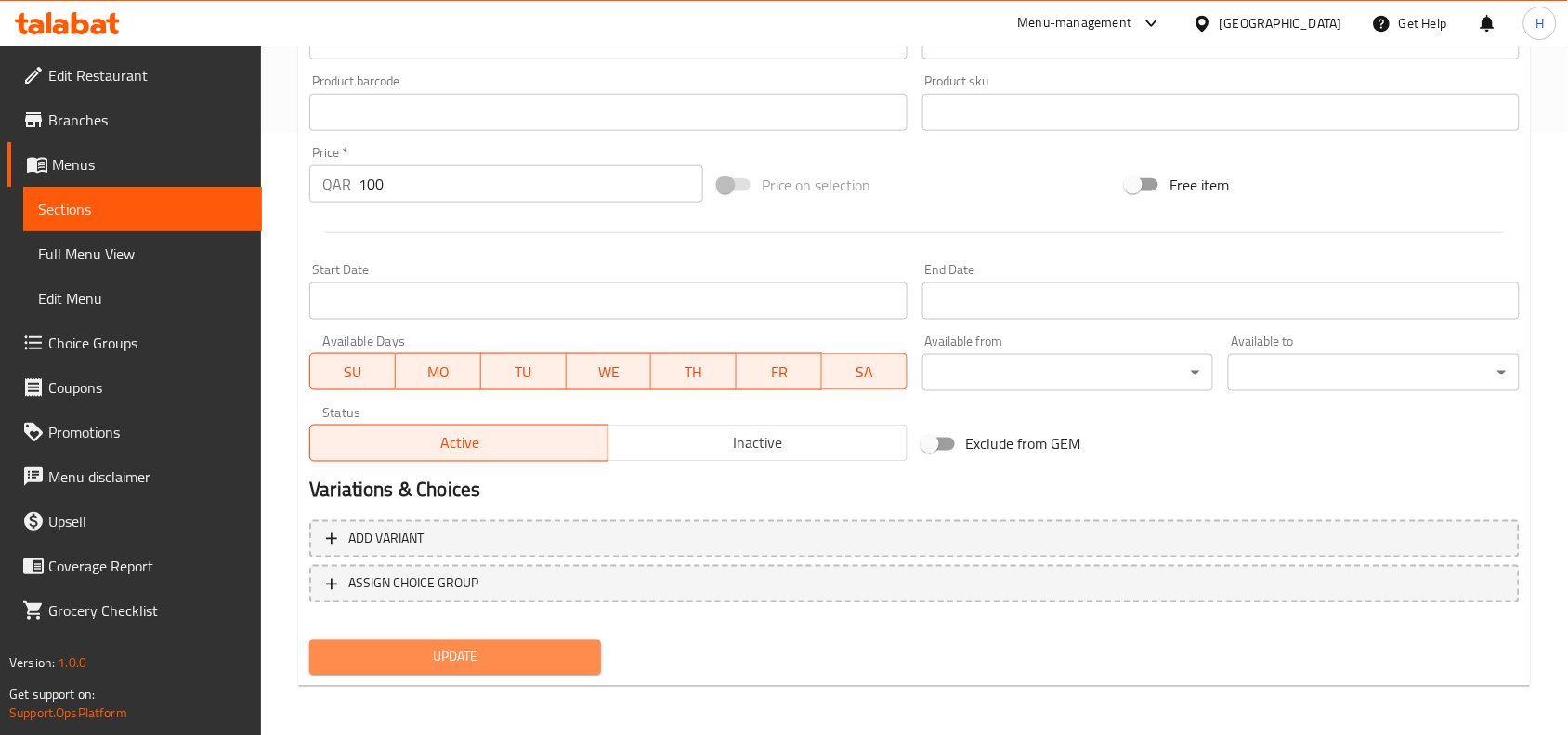
click at [515, 640] on button "Update" at bounding box center [454, 657] width 291 height 34
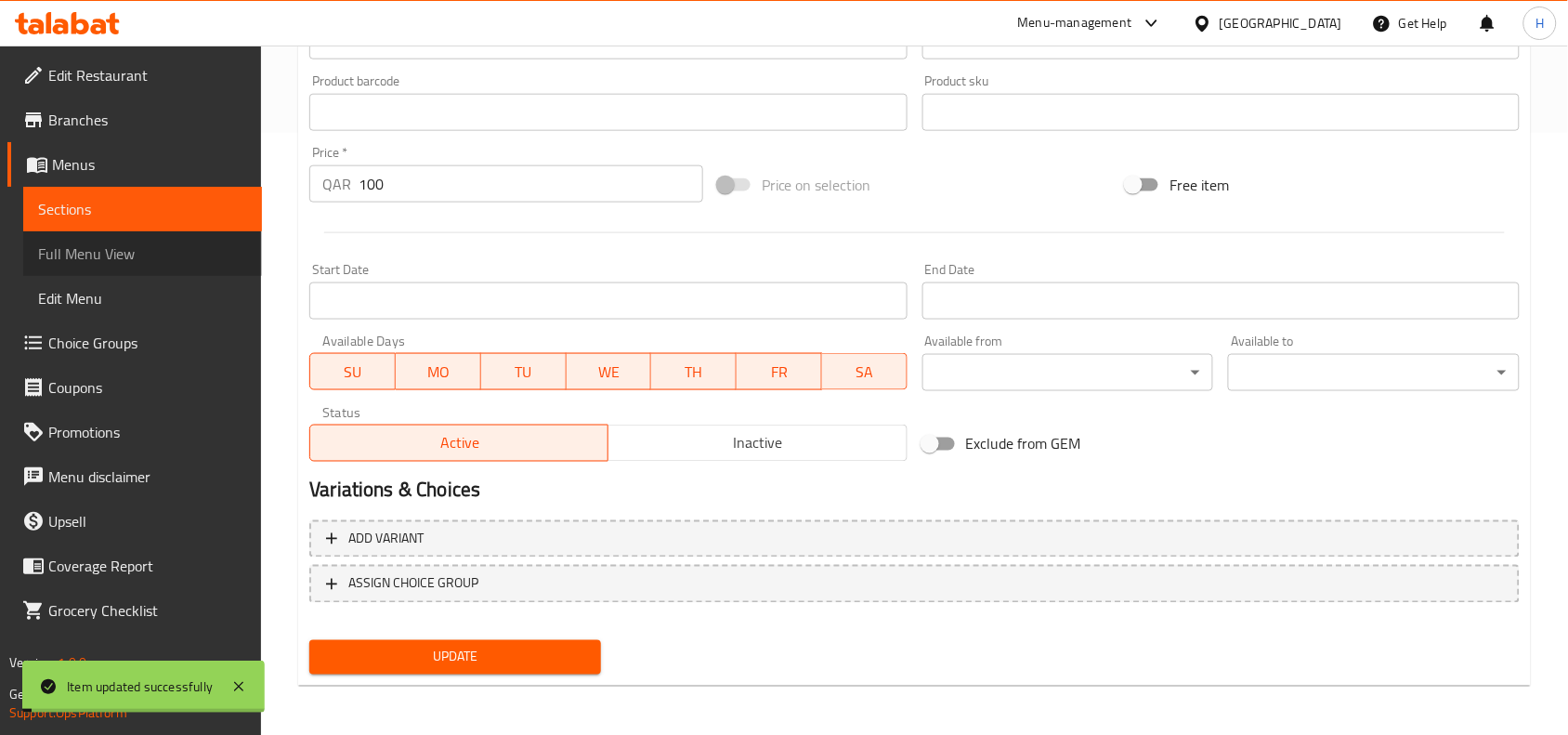
drag, startPoint x: 117, startPoint y: 258, endPoint x: 228, endPoint y: 274, distance: 112.1
click at [117, 258] on span "Full Menu View" at bounding box center [142, 253] width 209 height 22
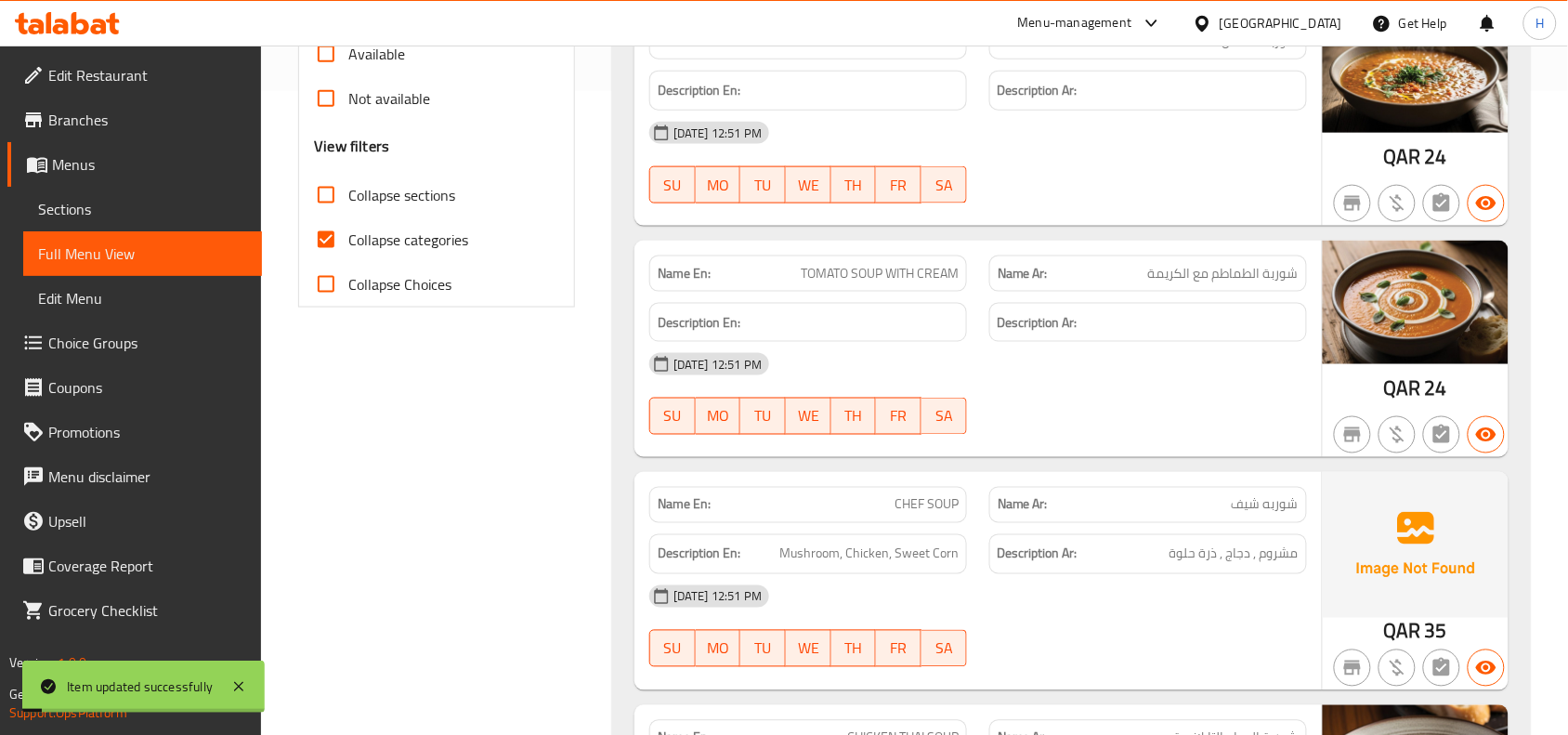
scroll to position [719, 0]
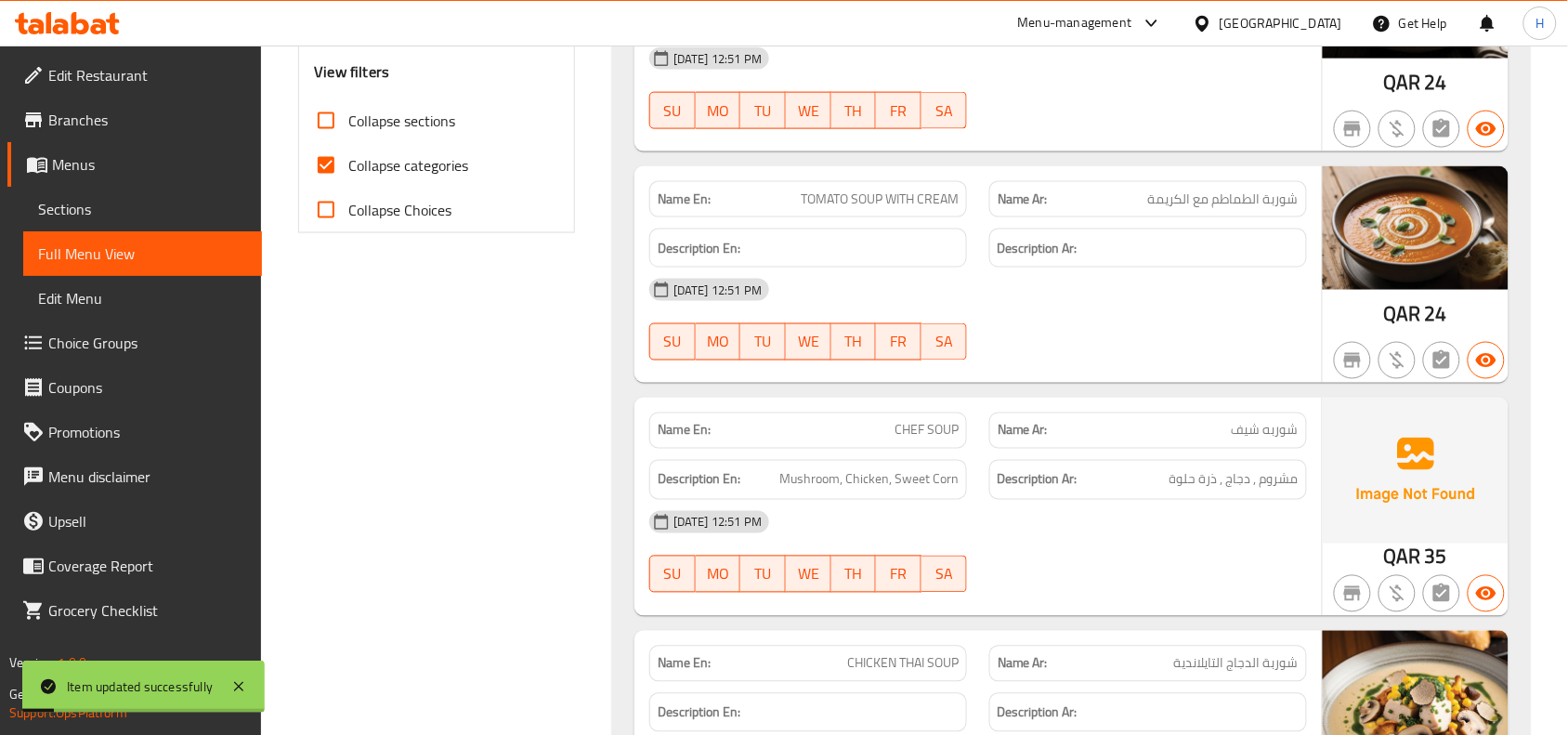
click at [320, 173] on input "Collapse categories" at bounding box center [326, 166] width 45 height 45
checkbox input "false"
click at [331, 122] on input "Collapse sections" at bounding box center [326, 121] width 45 height 45
checkbox input "true"
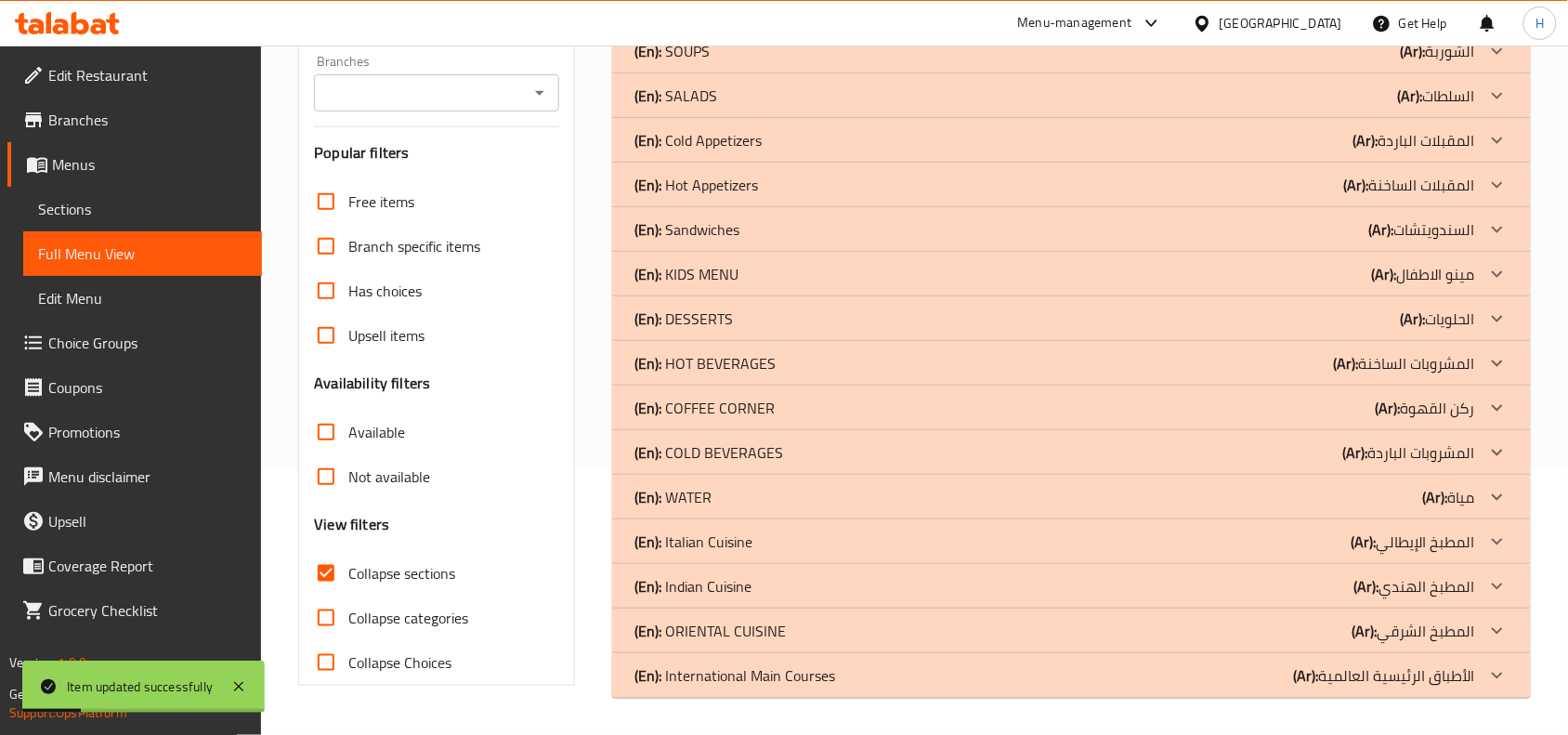
scroll to position [265, 0]
click at [708, 631] on p "(En): ORIENTAL CUISINE" at bounding box center [709, 630] width 151 height 22
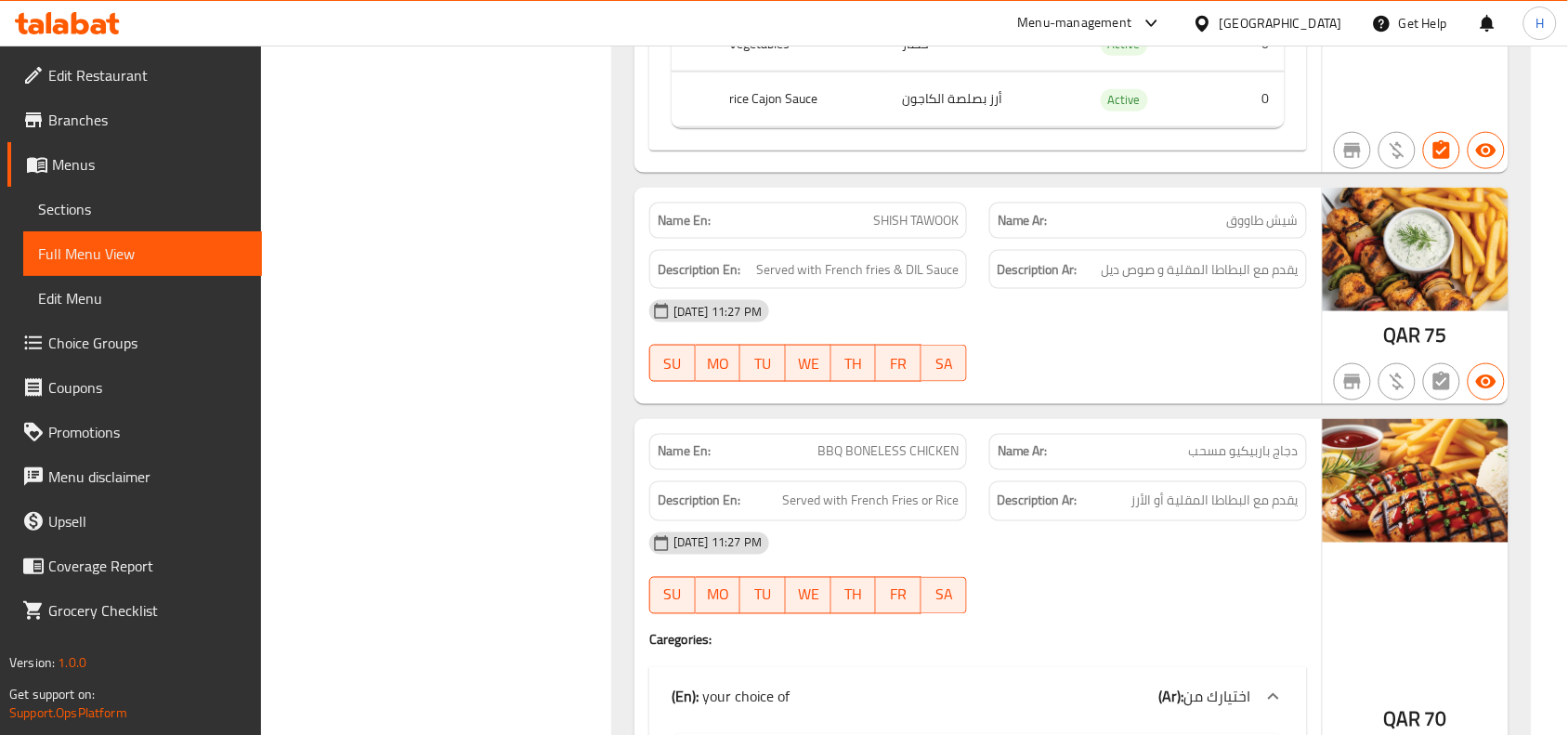
scroll to position [2821, 0]
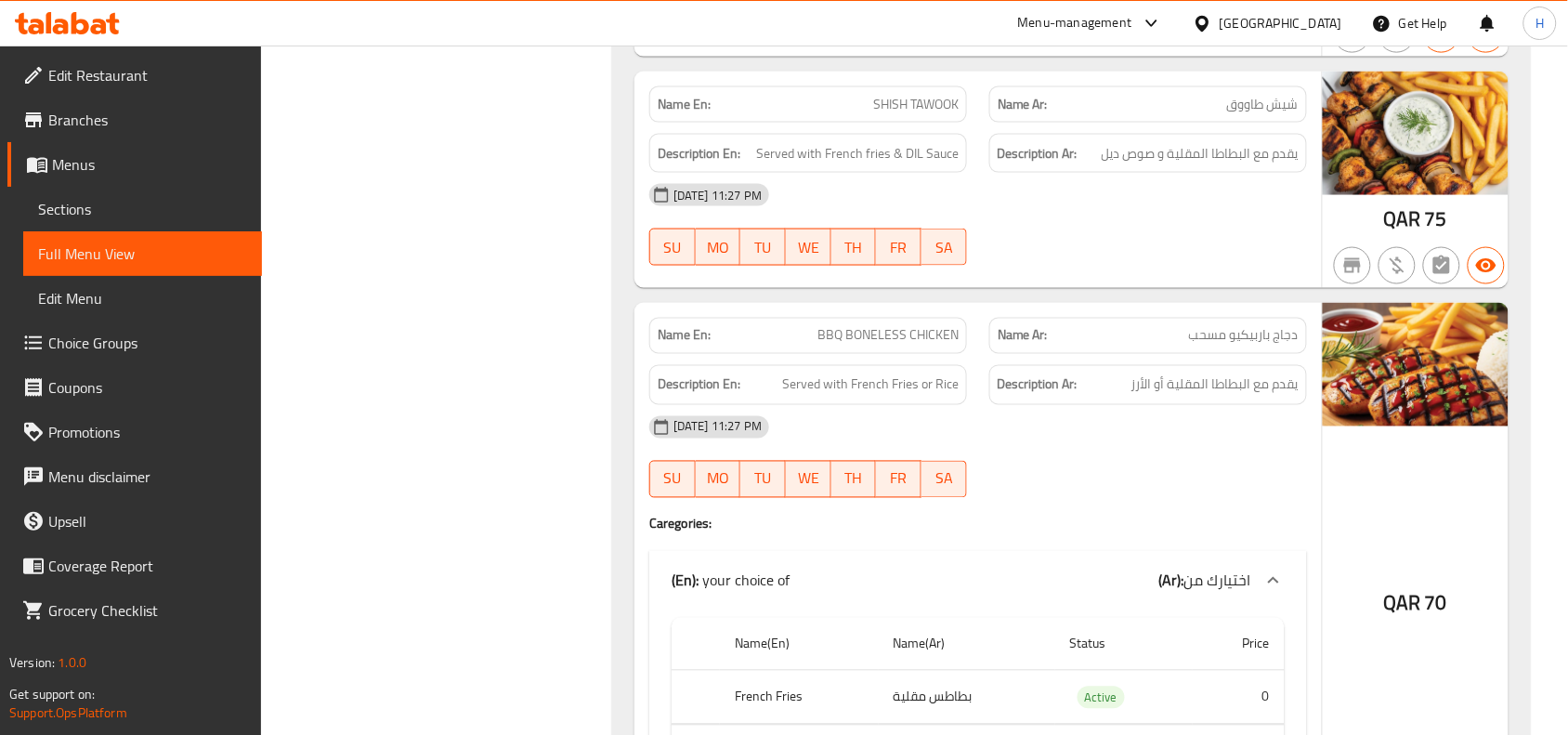
click at [930, 114] on span "SHISH TAWOOK" at bounding box center [916, 105] width 85 height 19
copy span "SHISH TAWOOK"
click at [139, 212] on span "Sections" at bounding box center [142, 208] width 209 height 22
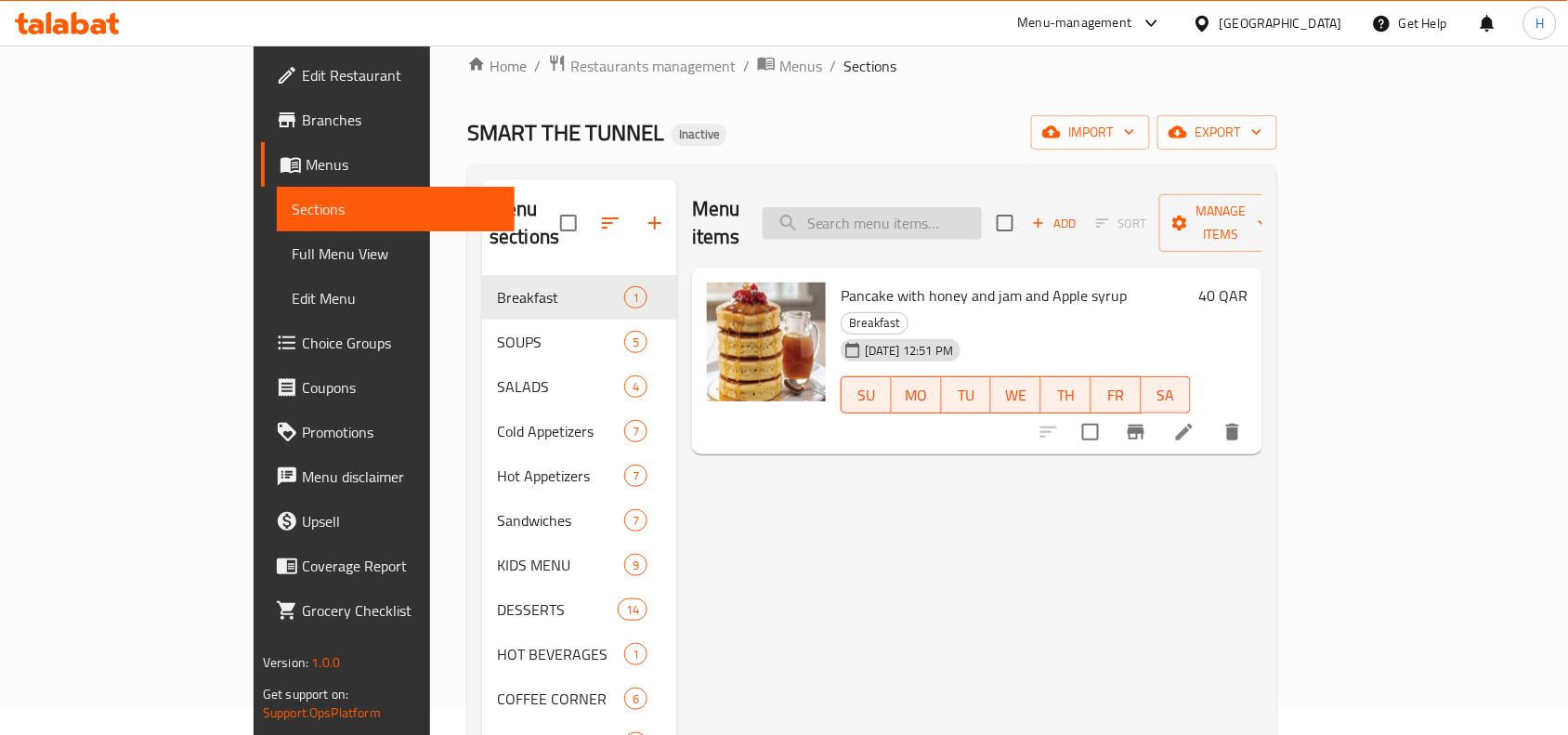
click at [901, 207] on input "search" at bounding box center [872, 224] width 219 height 33
paste input "SHISH TAWOOK"
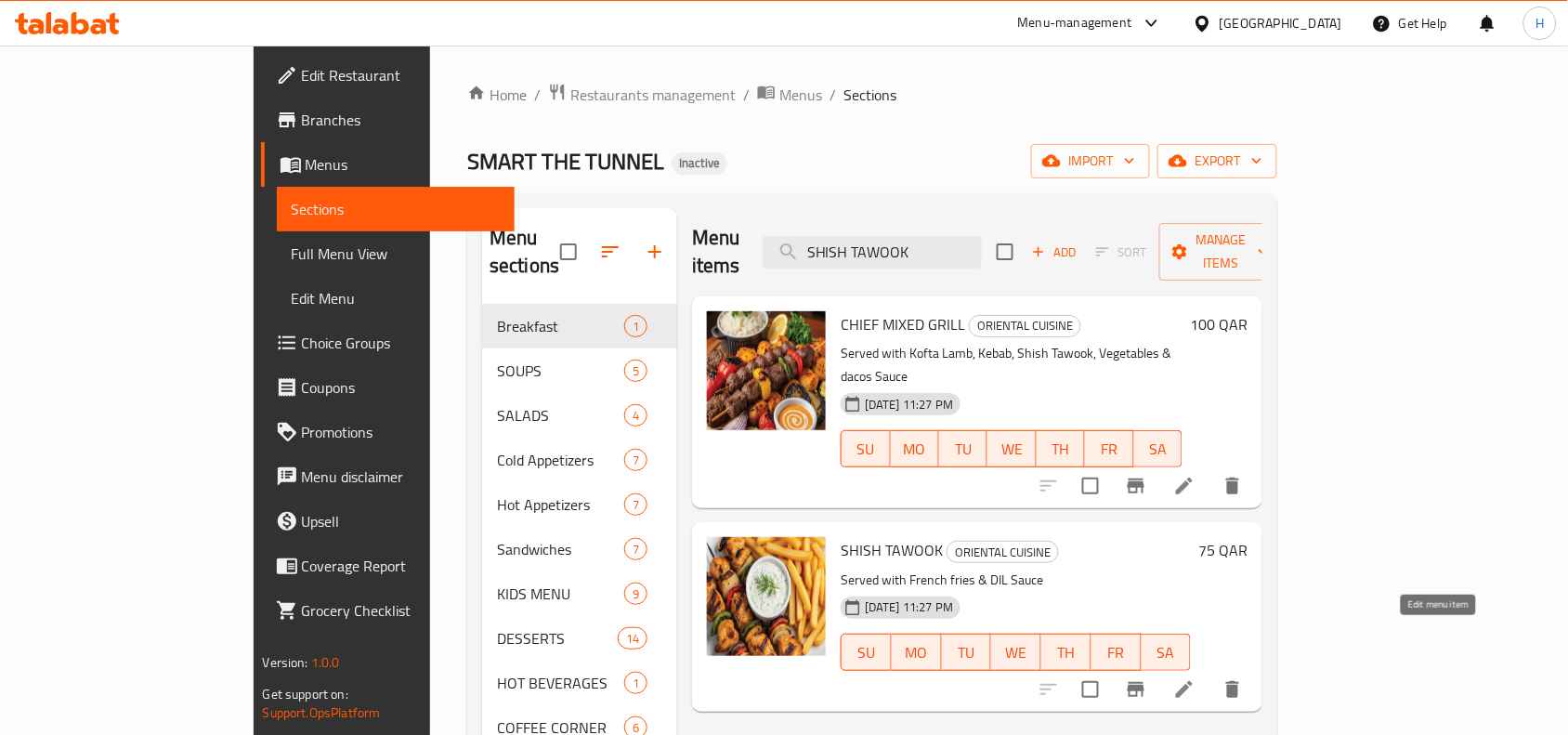
type input "SHISH TAWOOK"
click at [1195, 678] on icon at bounding box center [1184, 689] width 22 height 22
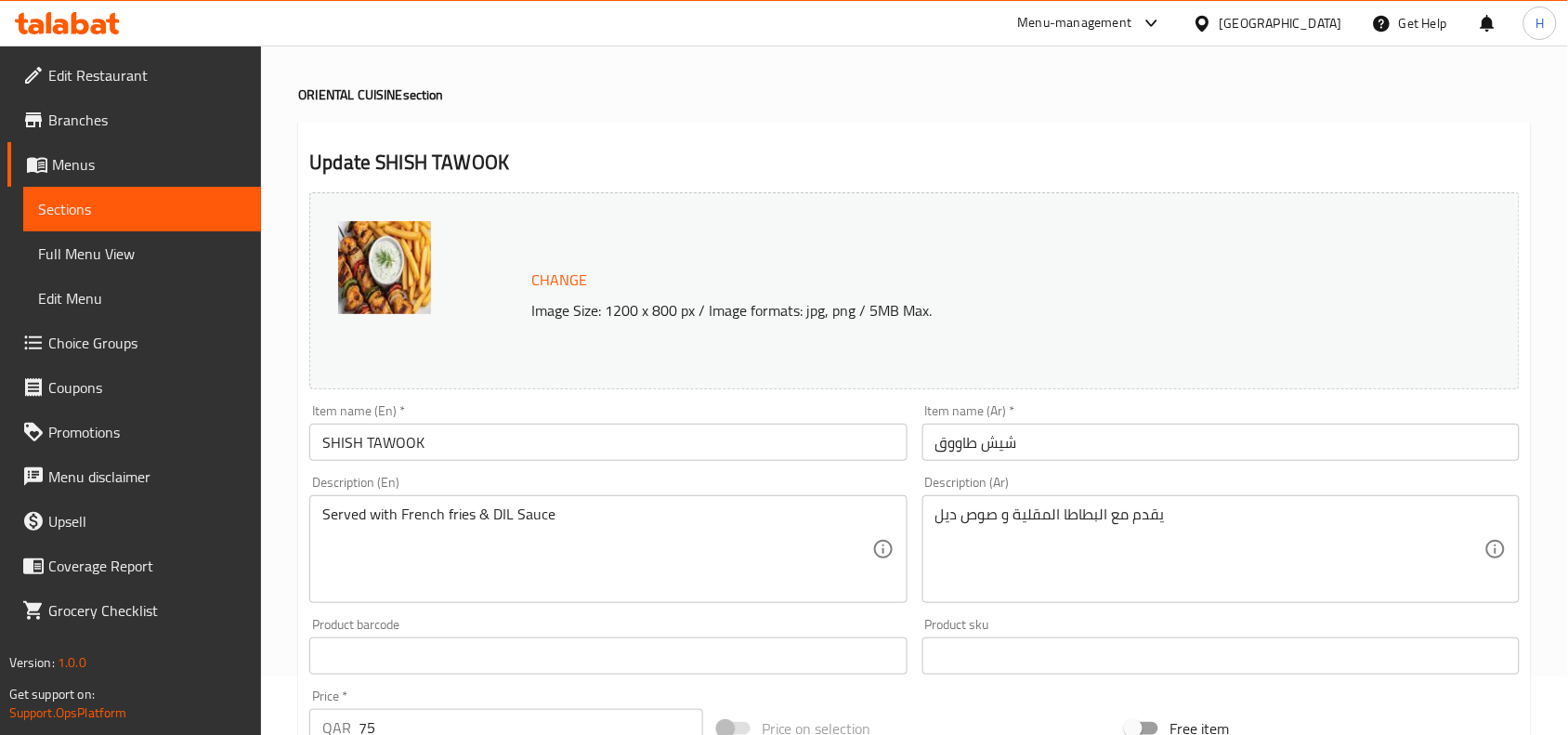
scroll to position [116, 0]
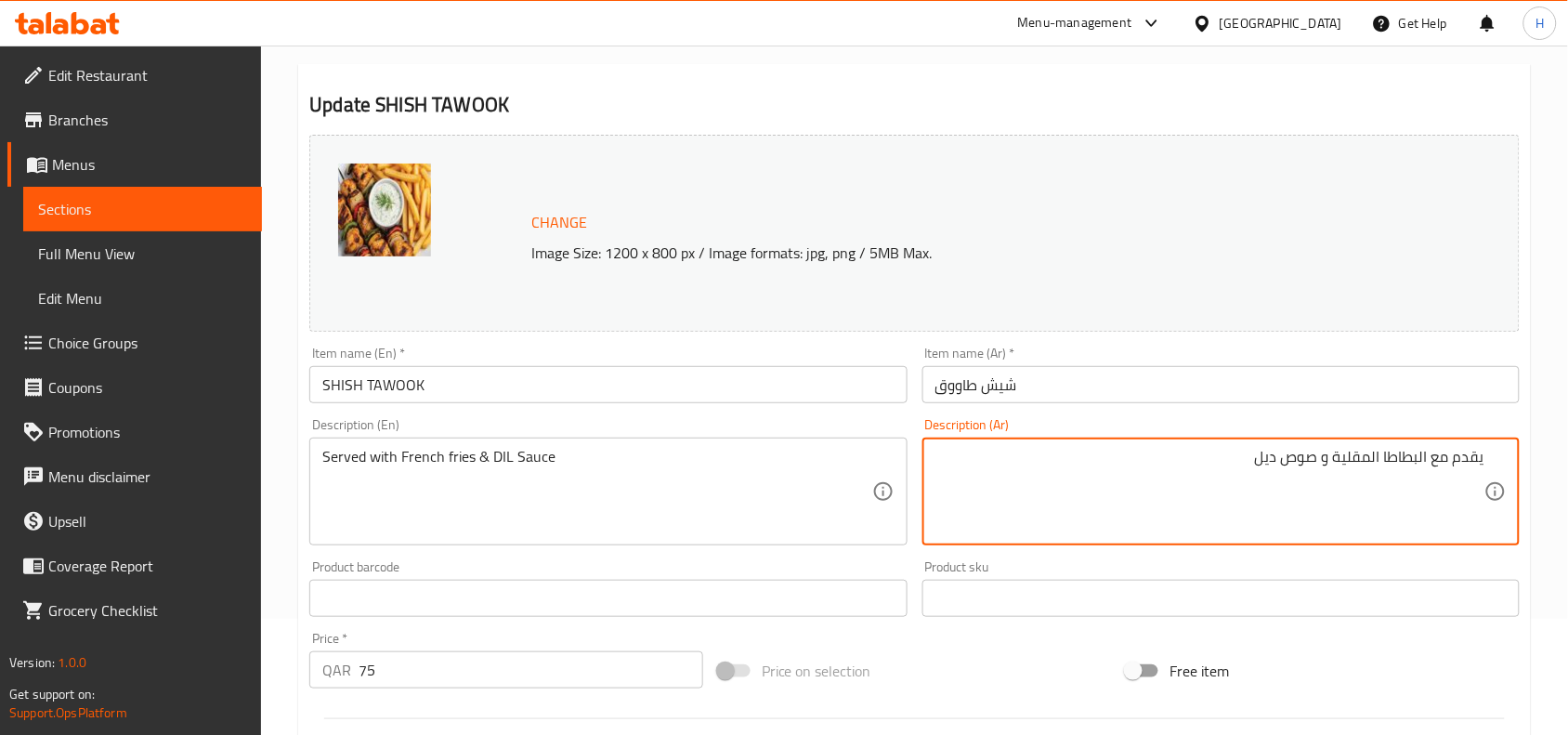
click at [1034, 478] on textarea "يقدم مع البطاطا المقلية و صوص ديل" at bounding box center [1209, 491] width 549 height 88
click at [1282, 462] on textarea "يقدم مع البطاطا المقلية و صوص ديل" at bounding box center [1209, 491] width 549 height 88
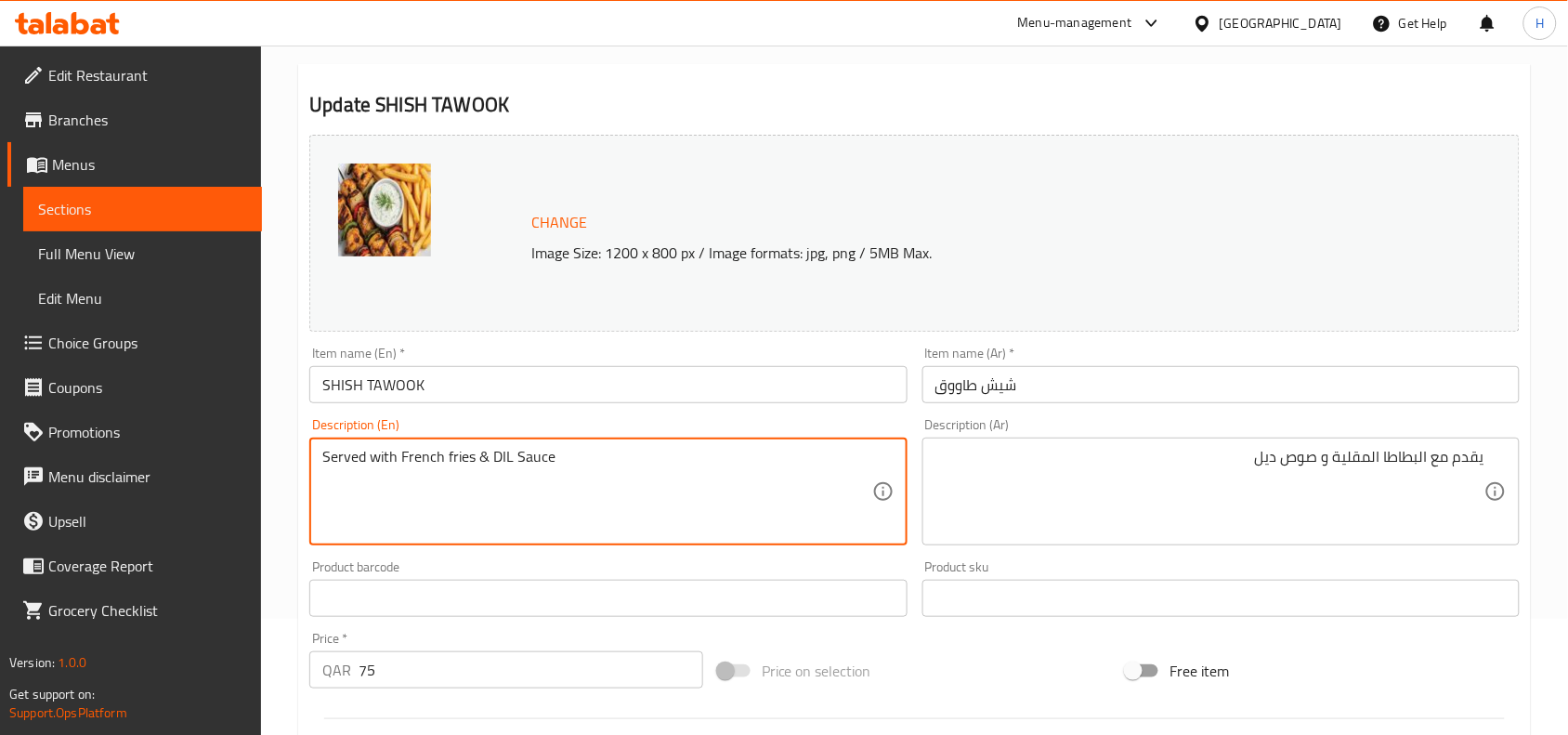
drag, startPoint x: 490, startPoint y: 460, endPoint x: 548, endPoint y: 461, distance: 58.0
click at [507, 453] on textarea "Served with French fries & DIL Sauce" at bounding box center [596, 491] width 549 height 88
click at [501, 461] on textarea "Served with French fries & DIL Sauce" at bounding box center [596, 491] width 549 height 88
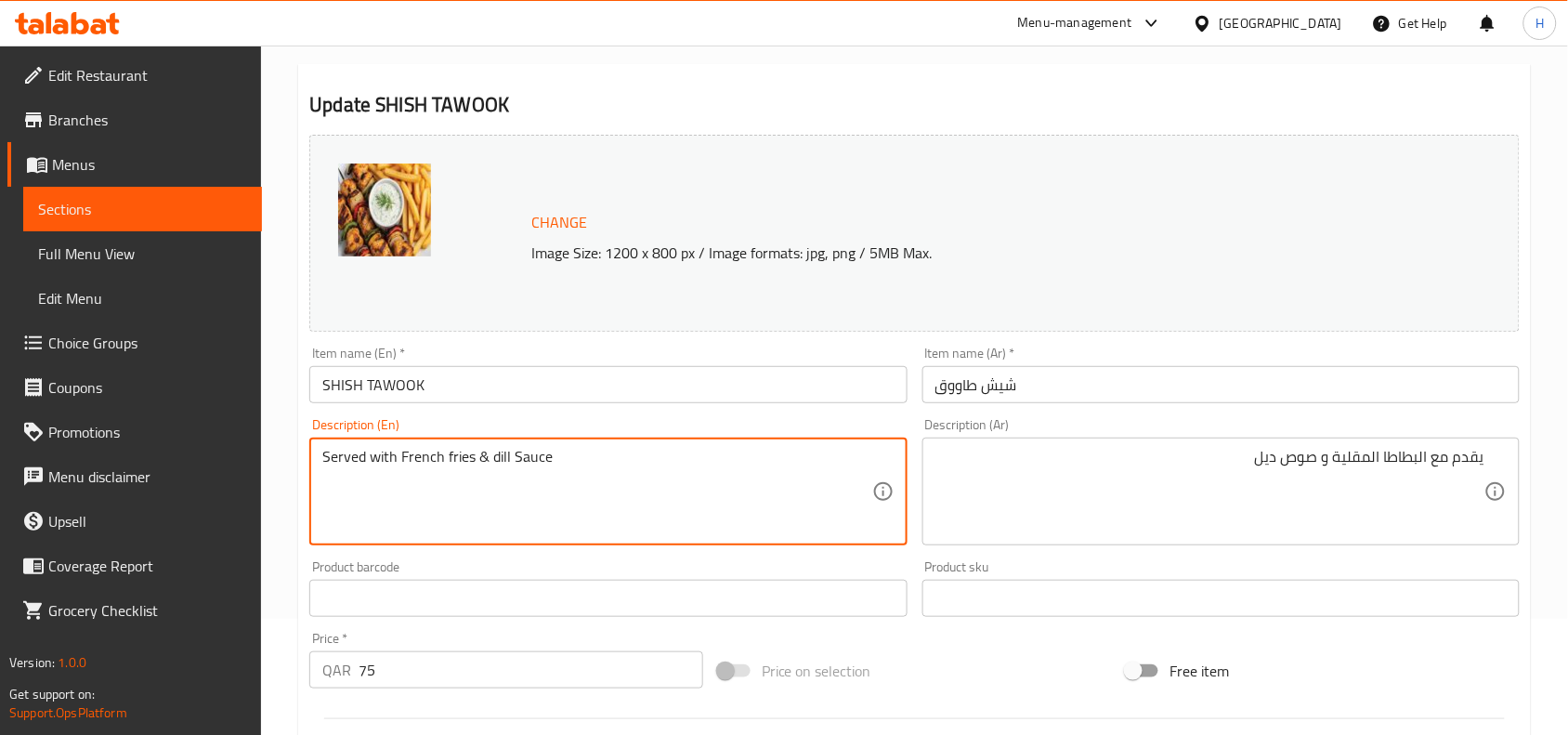
type textarea "Served with French fries & dill Sauce"
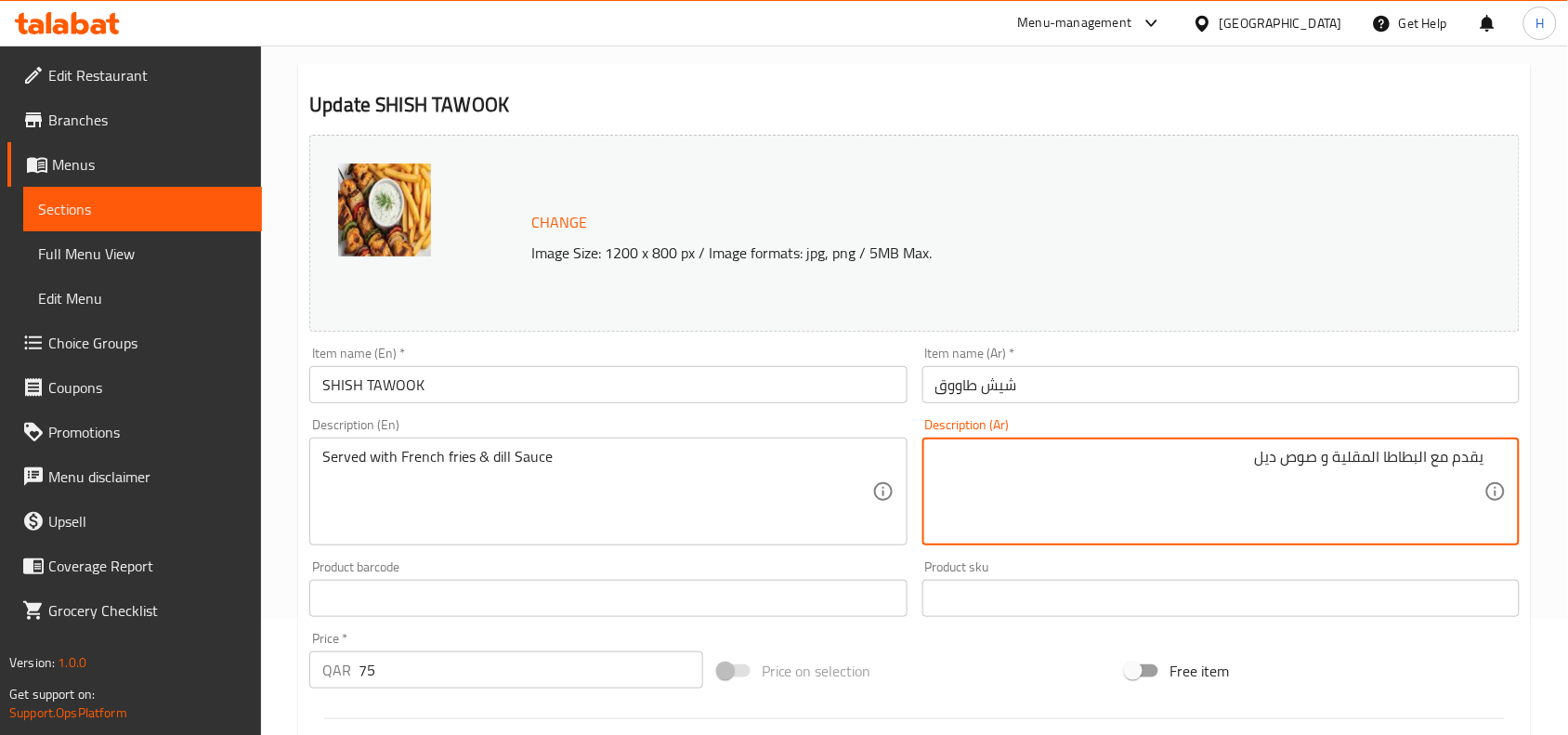
click at [1269, 457] on textarea "يقدم مع البطاطا المقلية و صوص ديل" at bounding box center [1209, 491] width 549 height 88
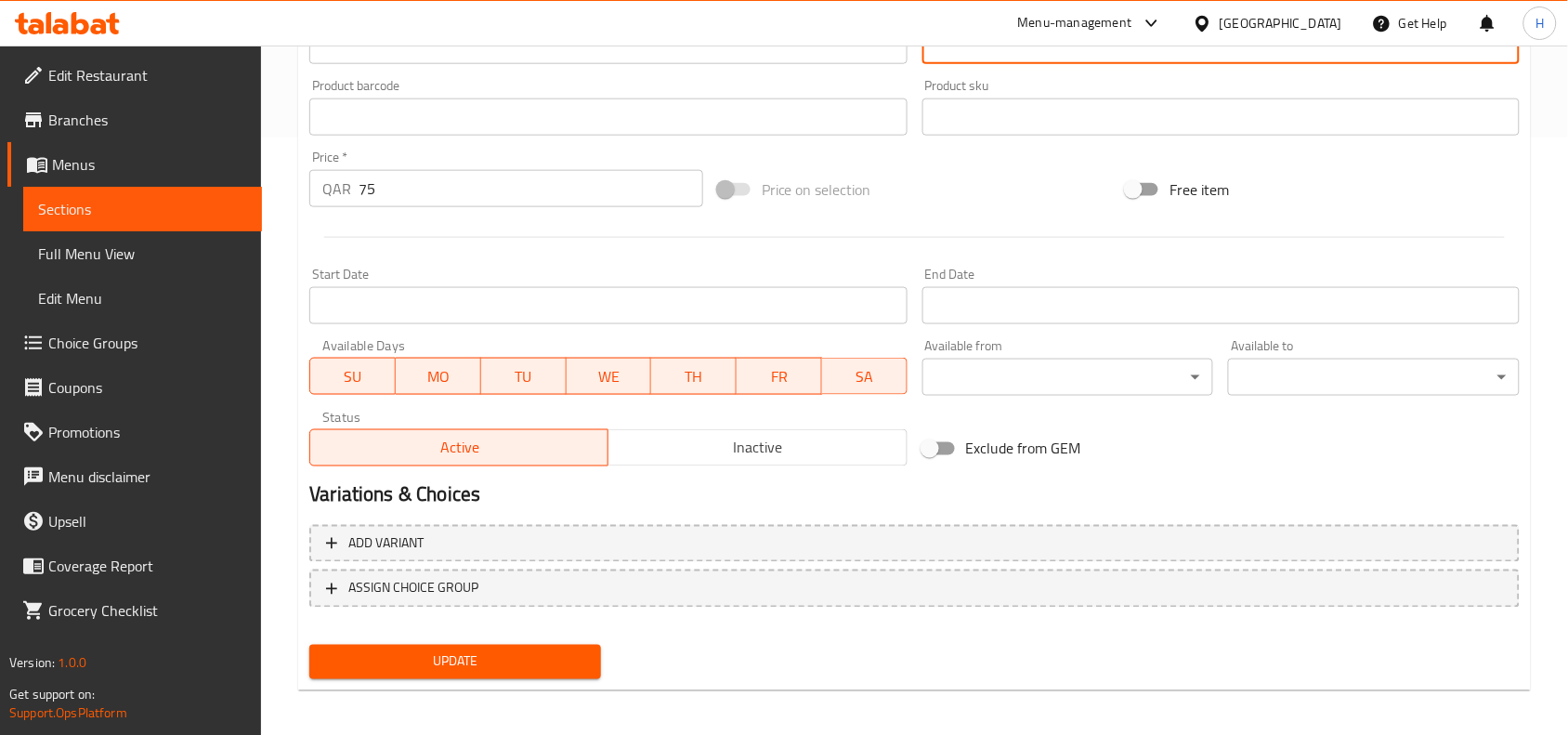
scroll to position [602, 0]
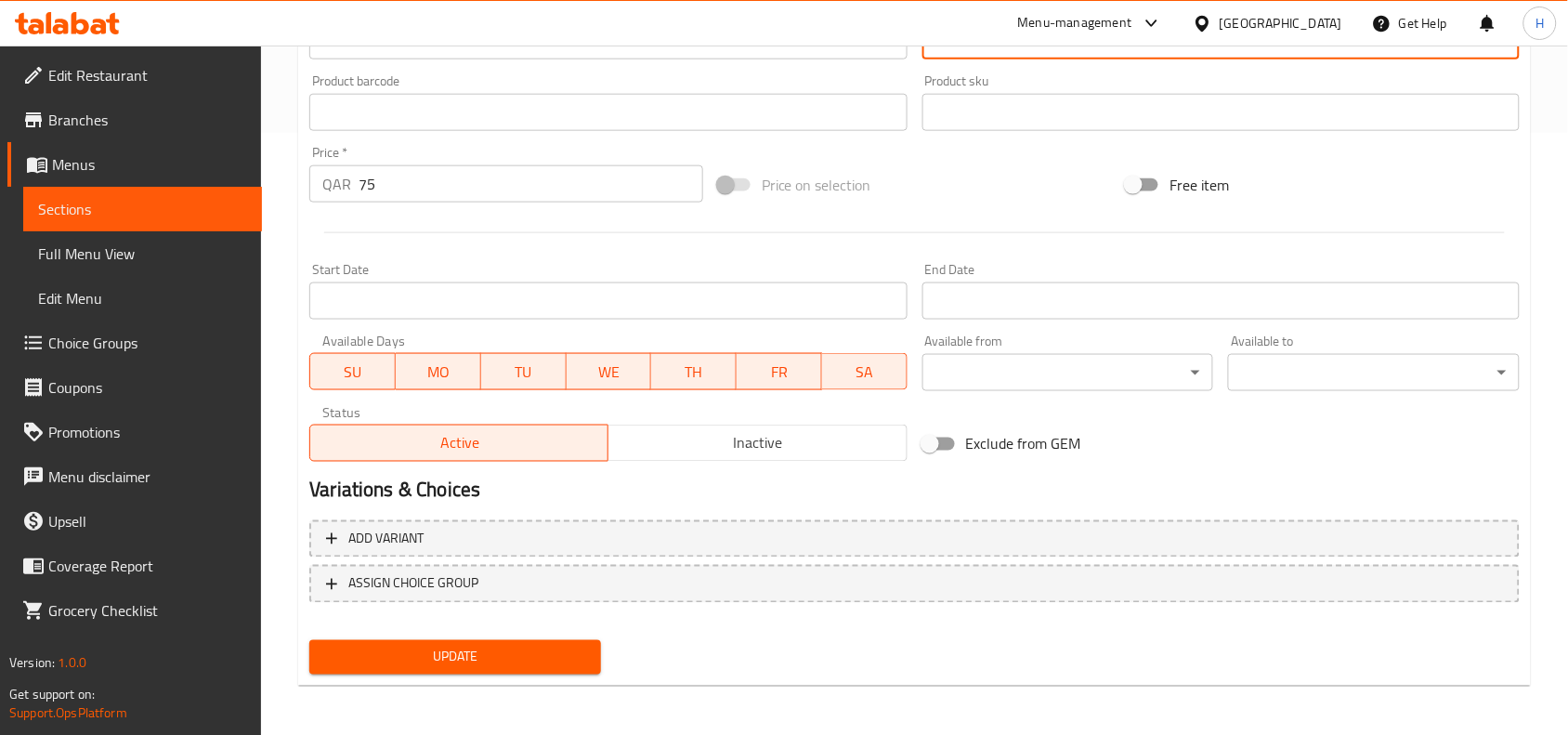
type textarea "يقدم مع البطاطا المقلية و صوص شبت"
click at [584, 646] on span "Update" at bounding box center [455, 658] width 262 height 23
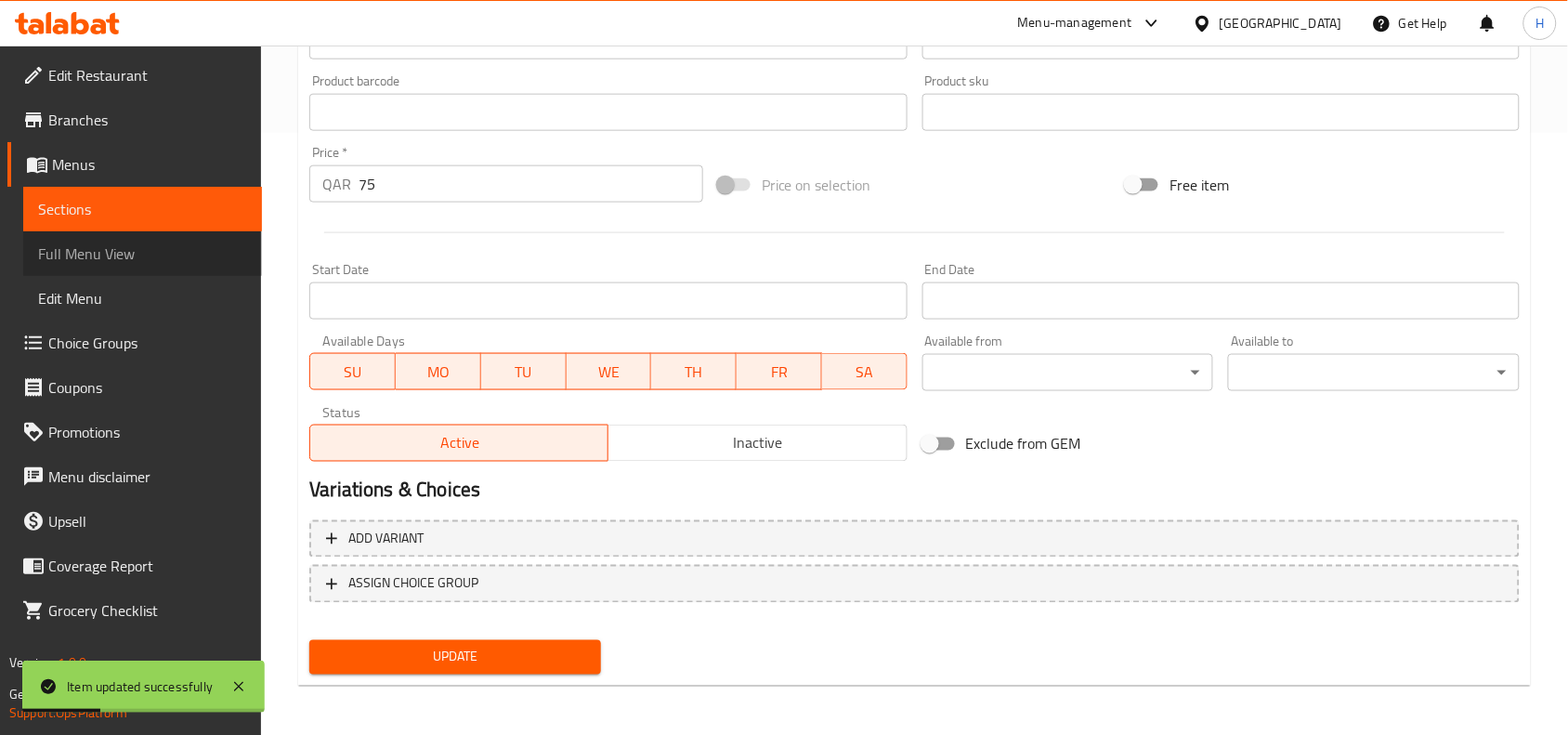
click at [159, 253] on span "Full Menu View" at bounding box center [142, 253] width 209 height 22
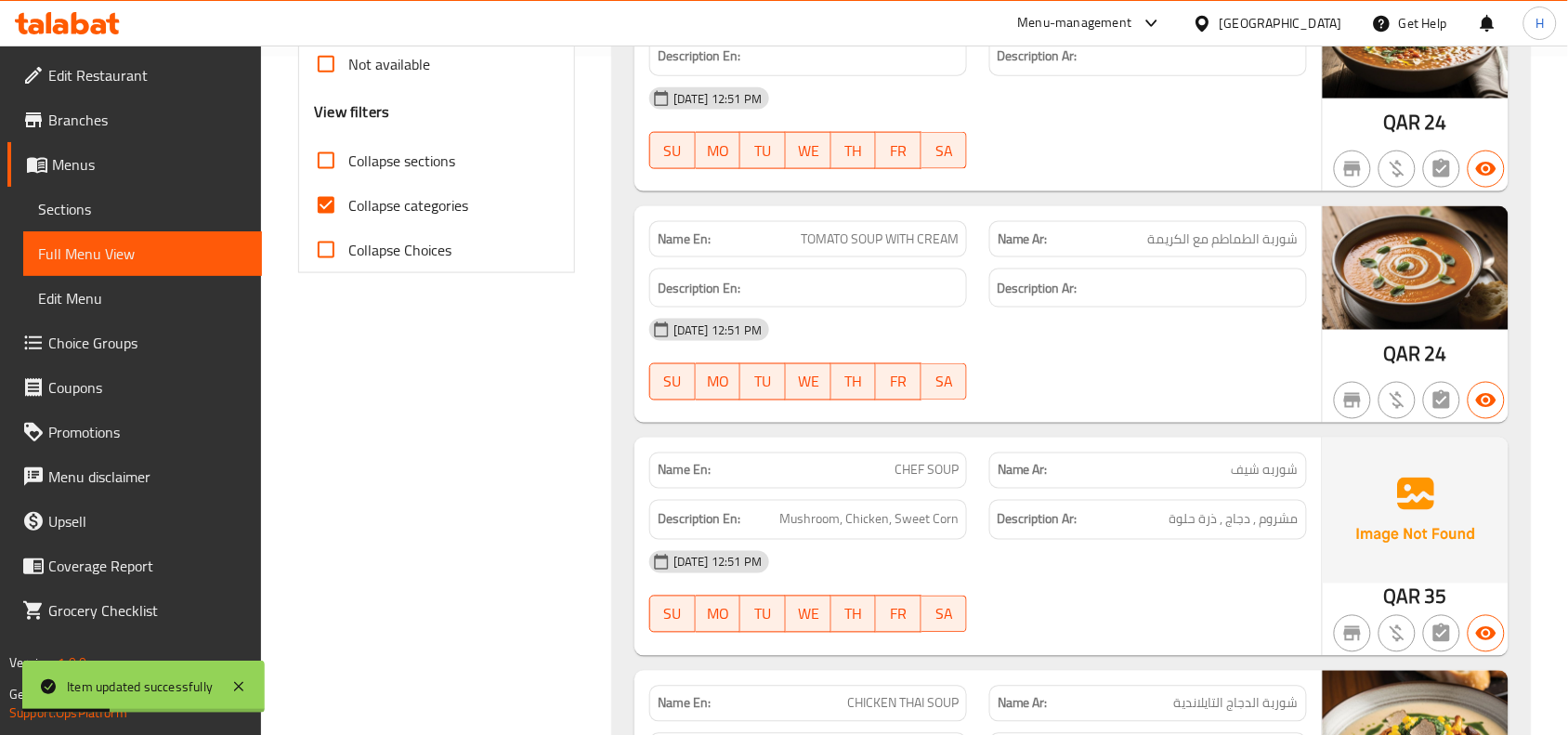
scroll to position [719, 0]
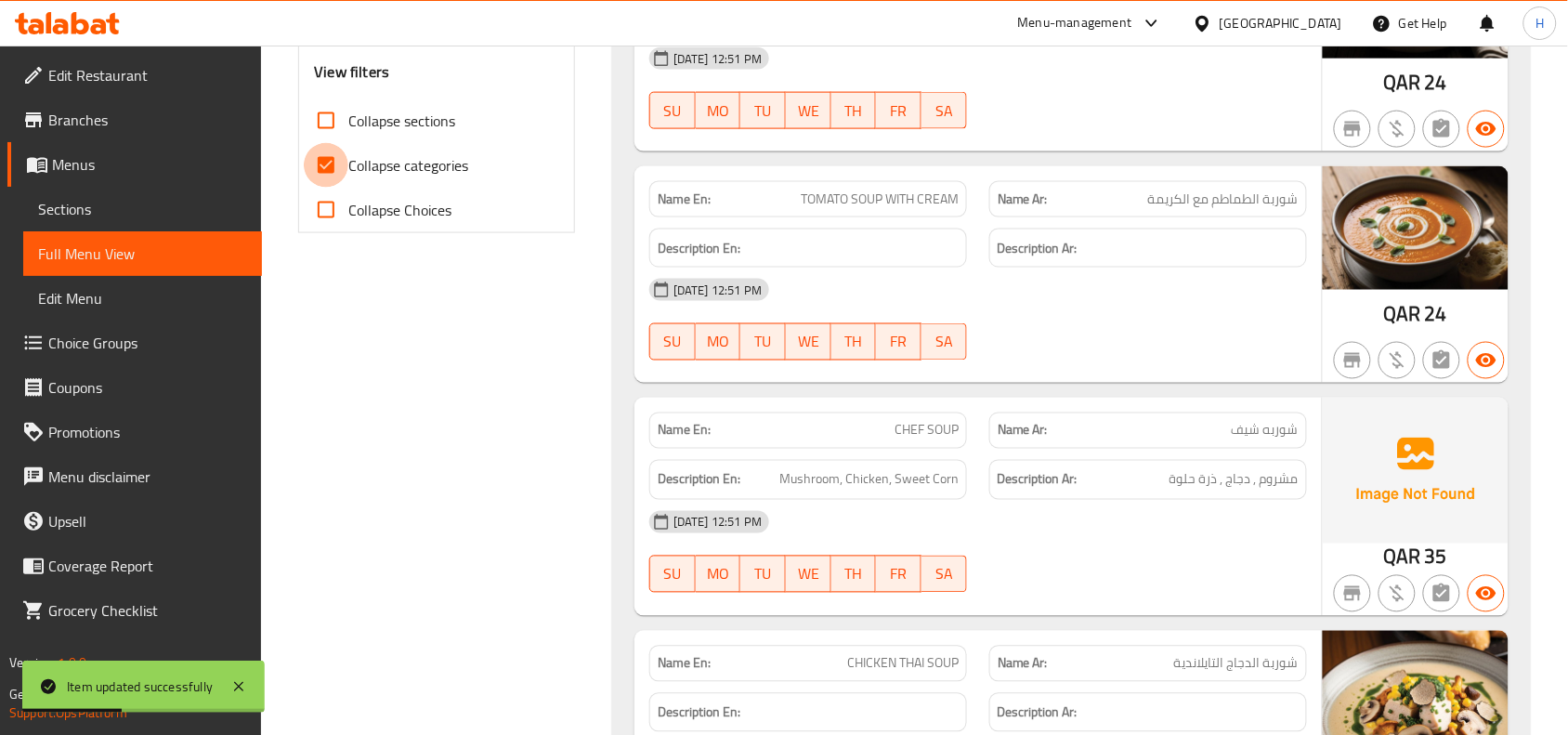
click at [325, 178] on input "Collapse categories" at bounding box center [326, 166] width 45 height 45
checkbox input "false"
click at [328, 103] on input "Collapse sections" at bounding box center [326, 121] width 45 height 45
checkbox input "true"
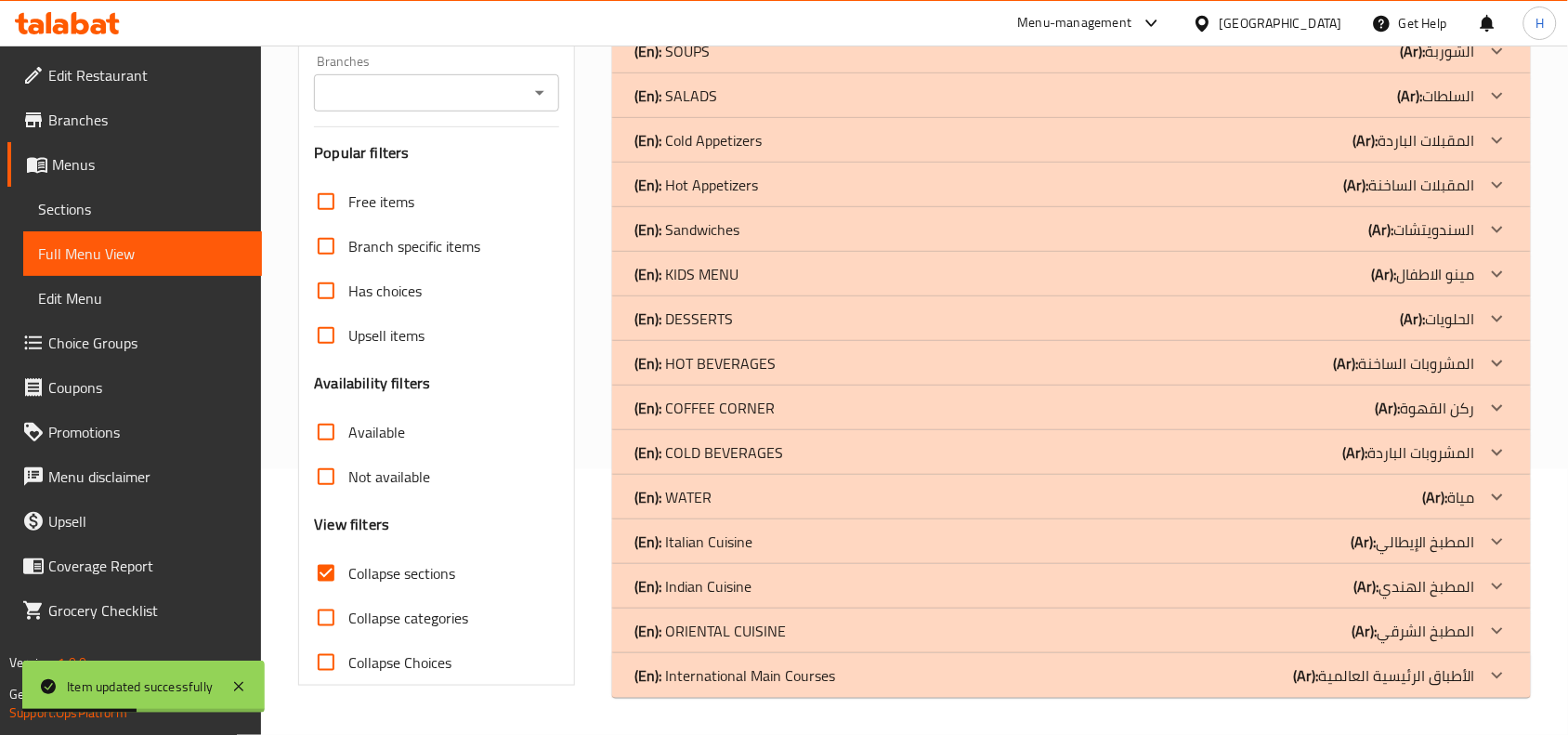
scroll to position [265, 0]
click at [749, 628] on p "(En): ORIENTAL CUISINE" at bounding box center [709, 630] width 151 height 22
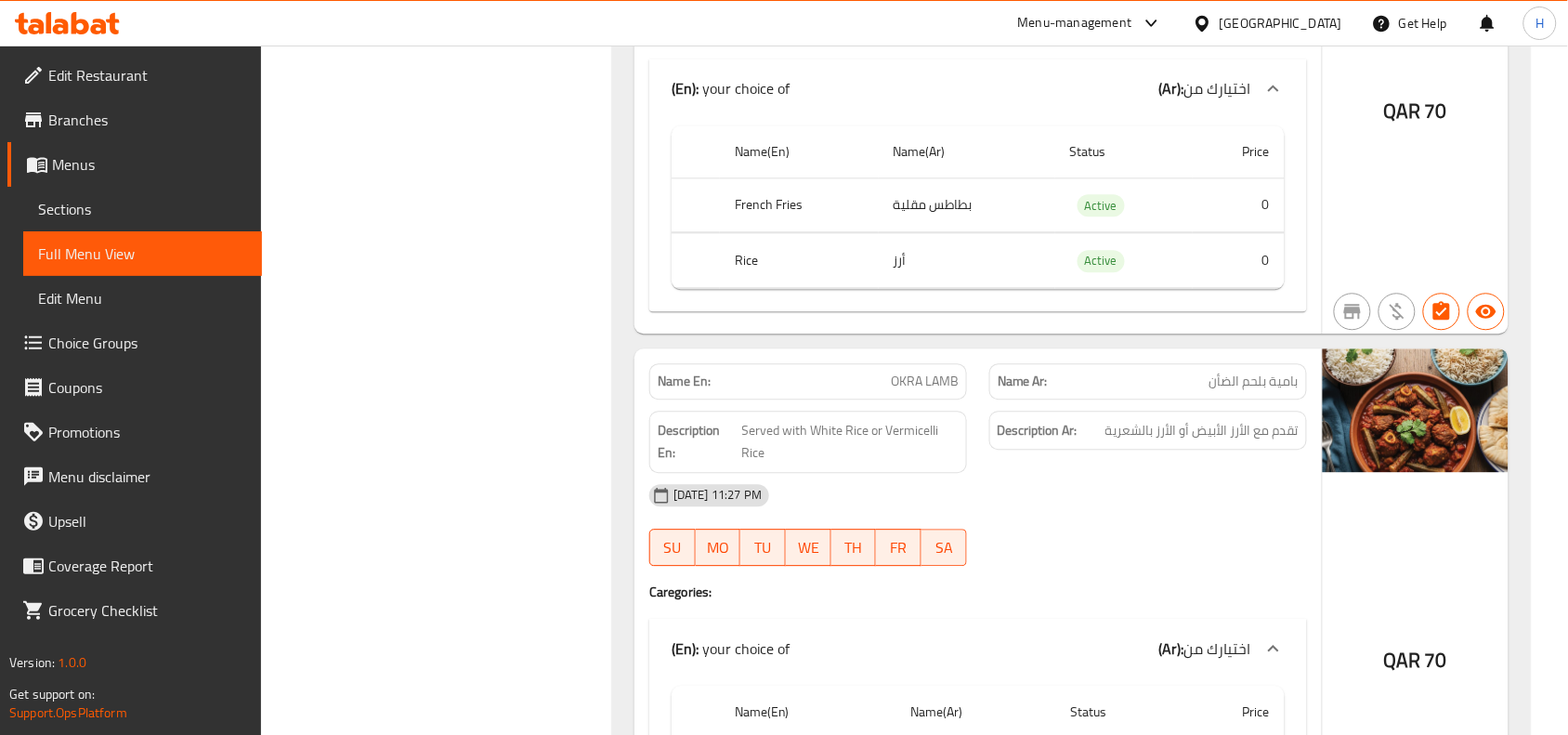
scroll to position [3545, 0]
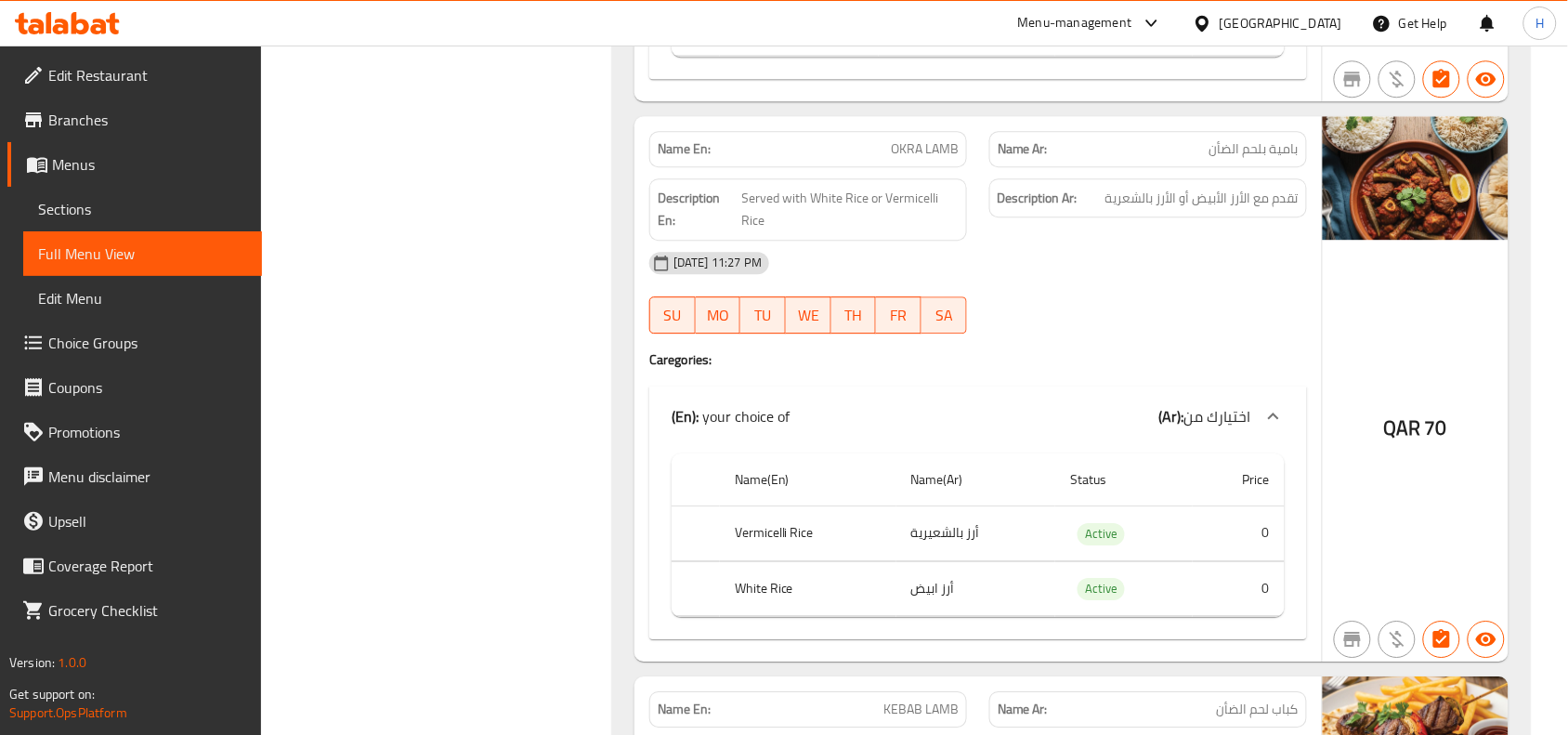
click at [911, 159] on span "OKRA LAMB" at bounding box center [924, 149] width 68 height 19
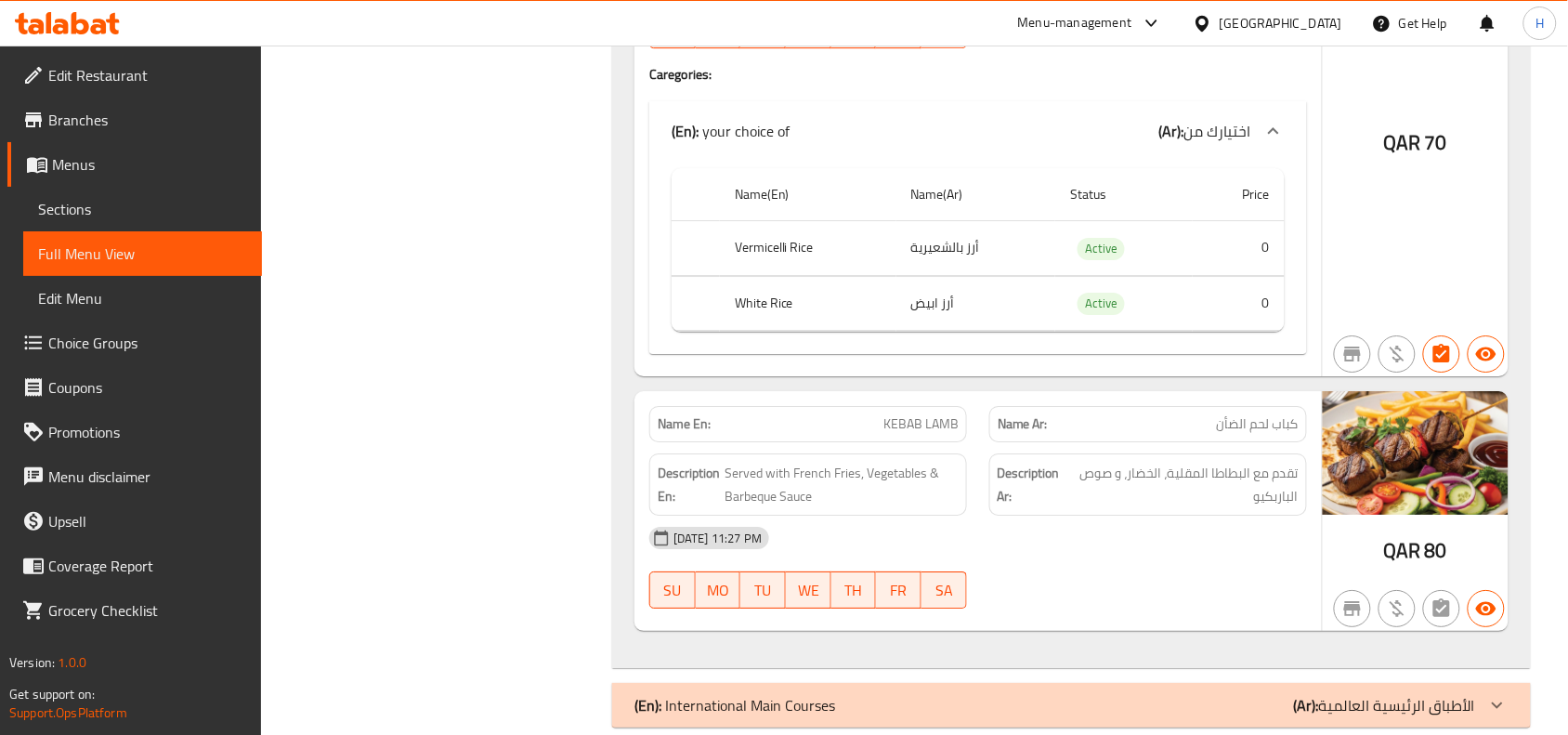
scroll to position [3877, 0]
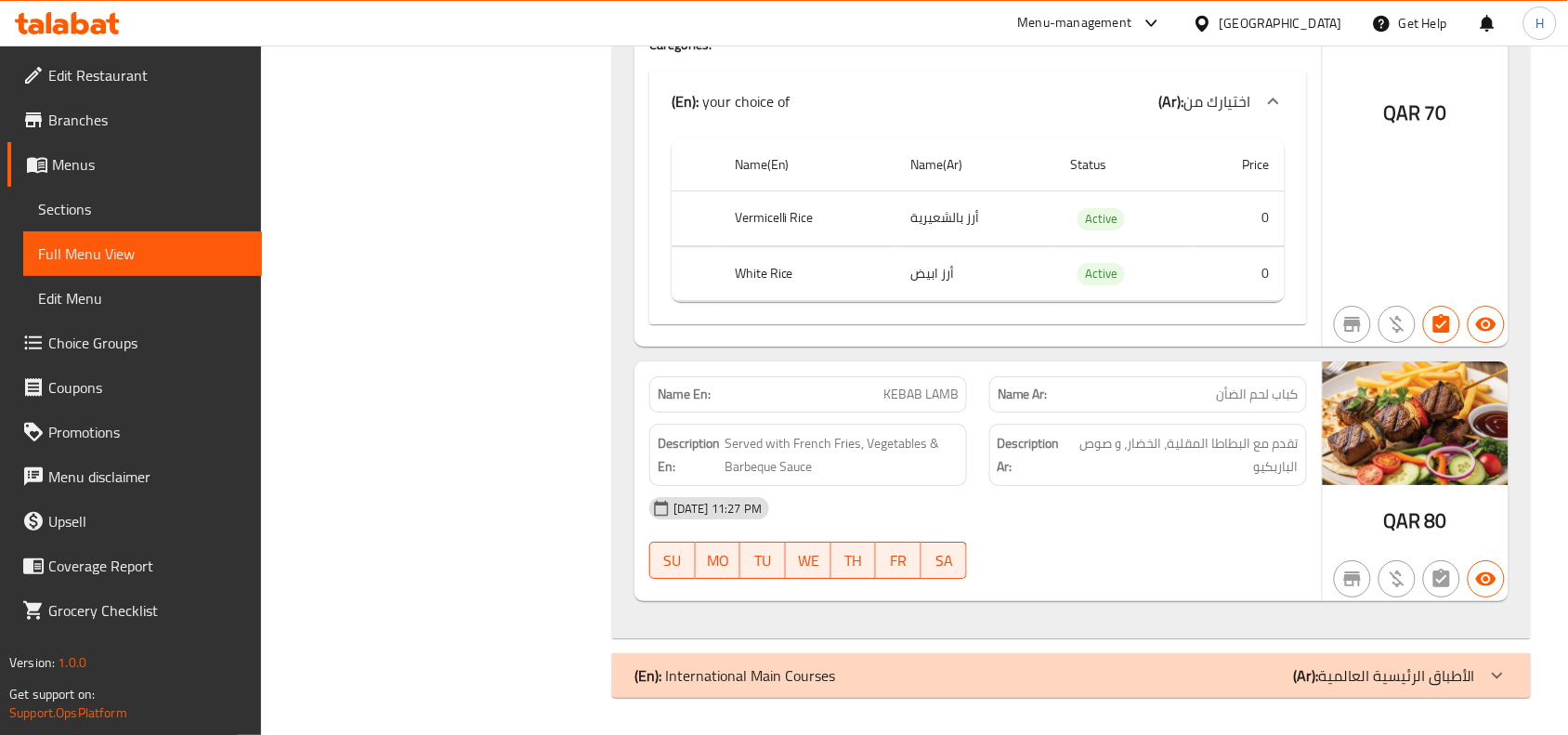
click at [998, 676] on div "(En): International Main Courses (Ar): الأطباق الرئيسية العالمية" at bounding box center [1054, 675] width 840 height 22
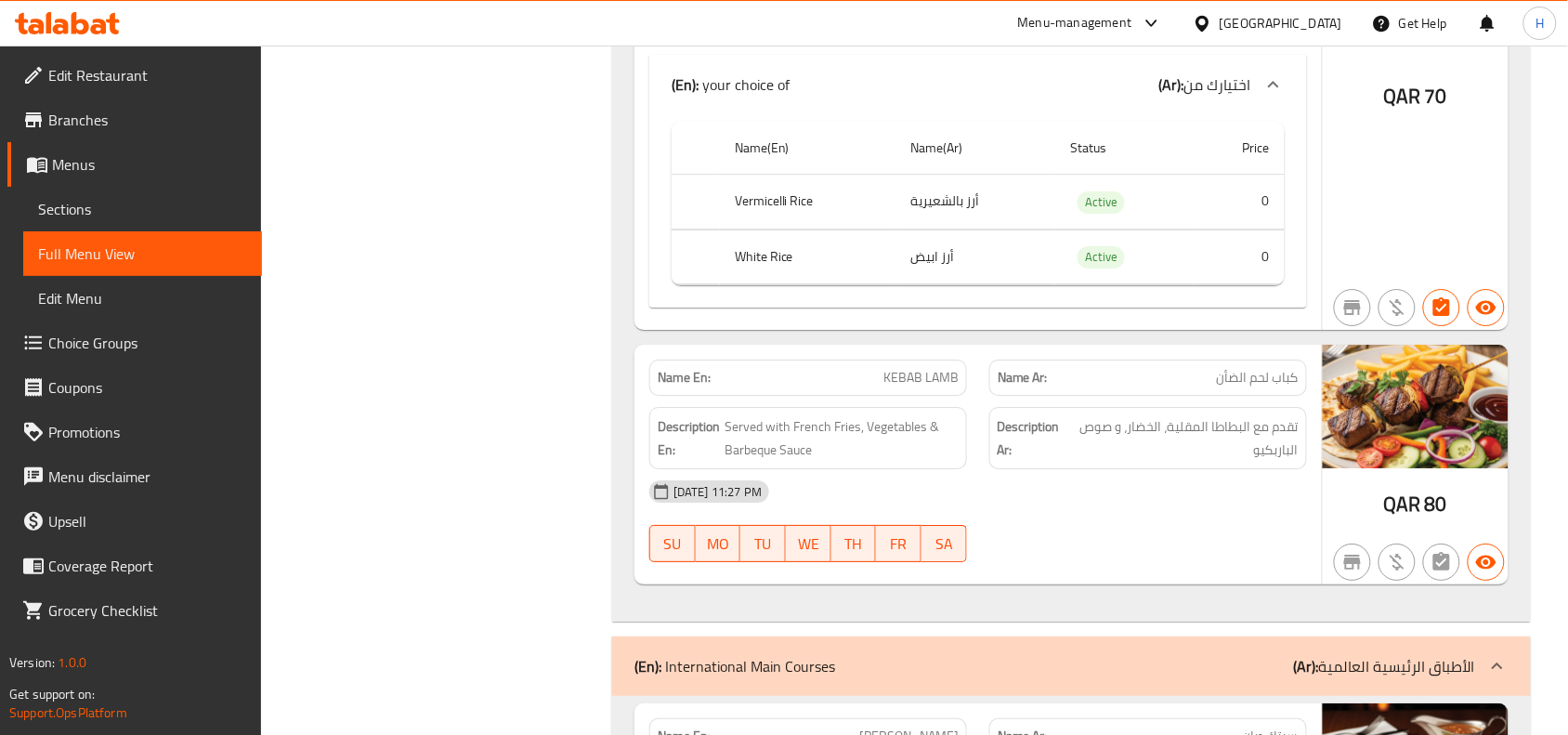
scroll to position [4110, 0]
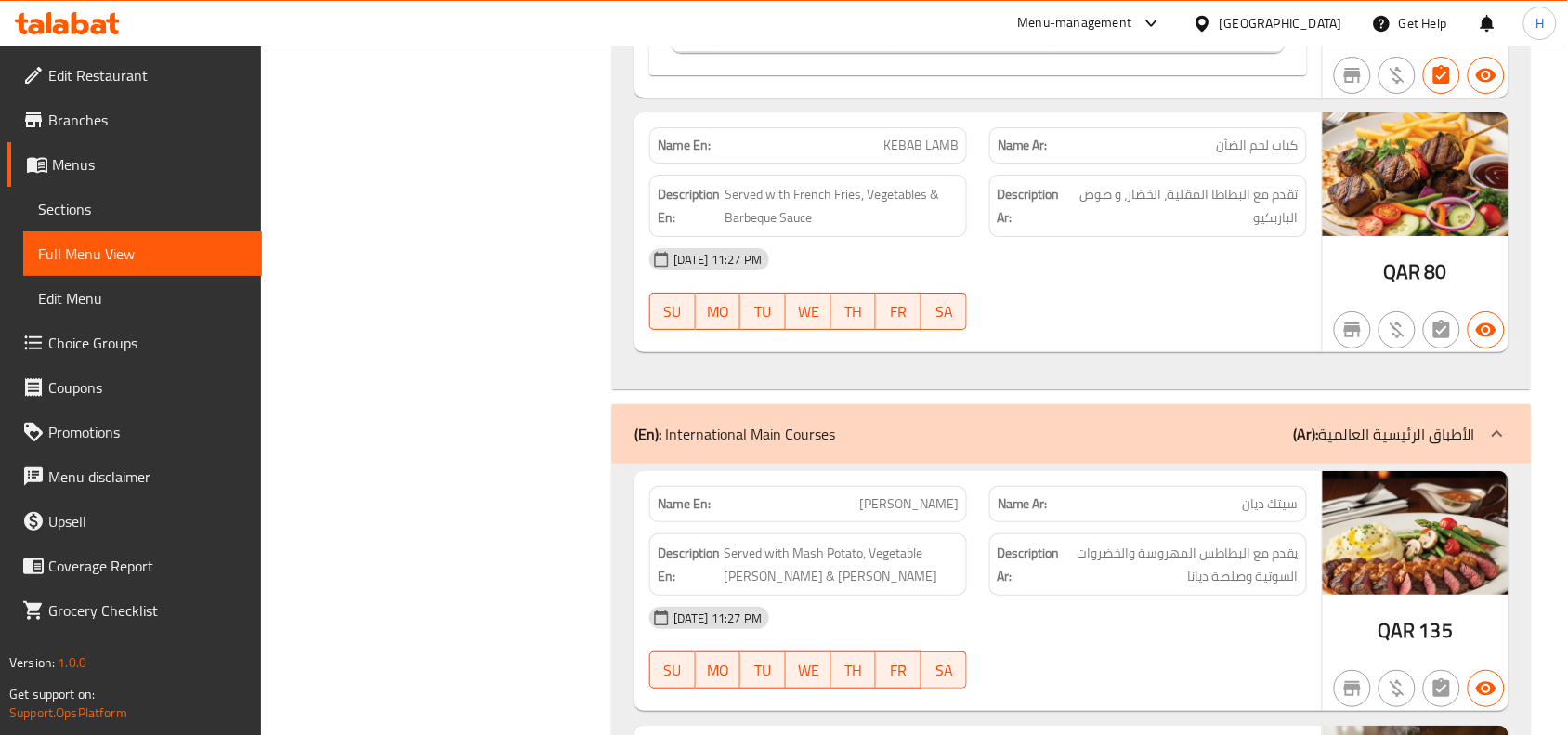
drag, startPoint x: 84, startPoint y: 199, endPoint x: 104, endPoint y: 230, distance: 36.9
click at [84, 199] on span "Sections" at bounding box center [142, 208] width 209 height 22
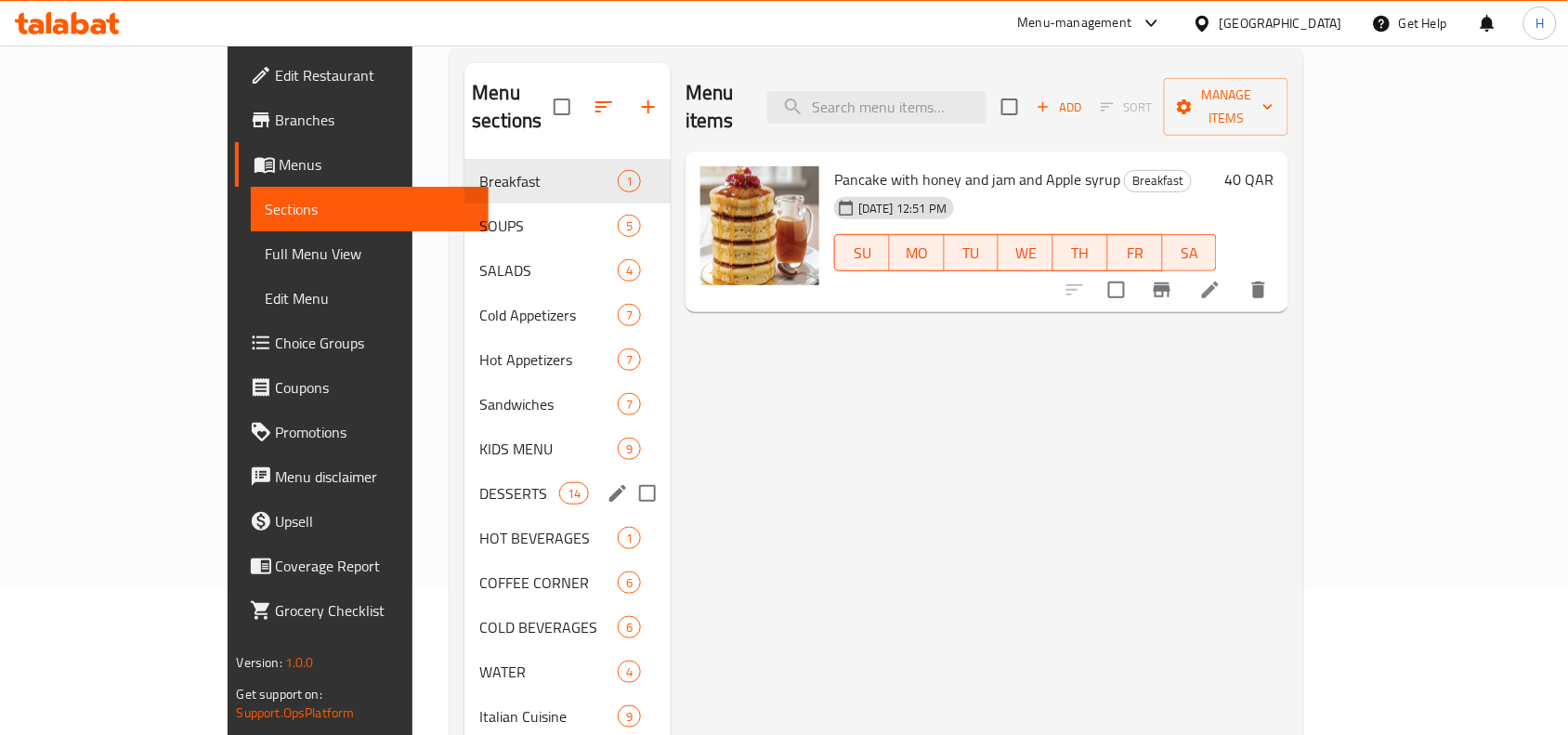
scroll to position [261, 0]
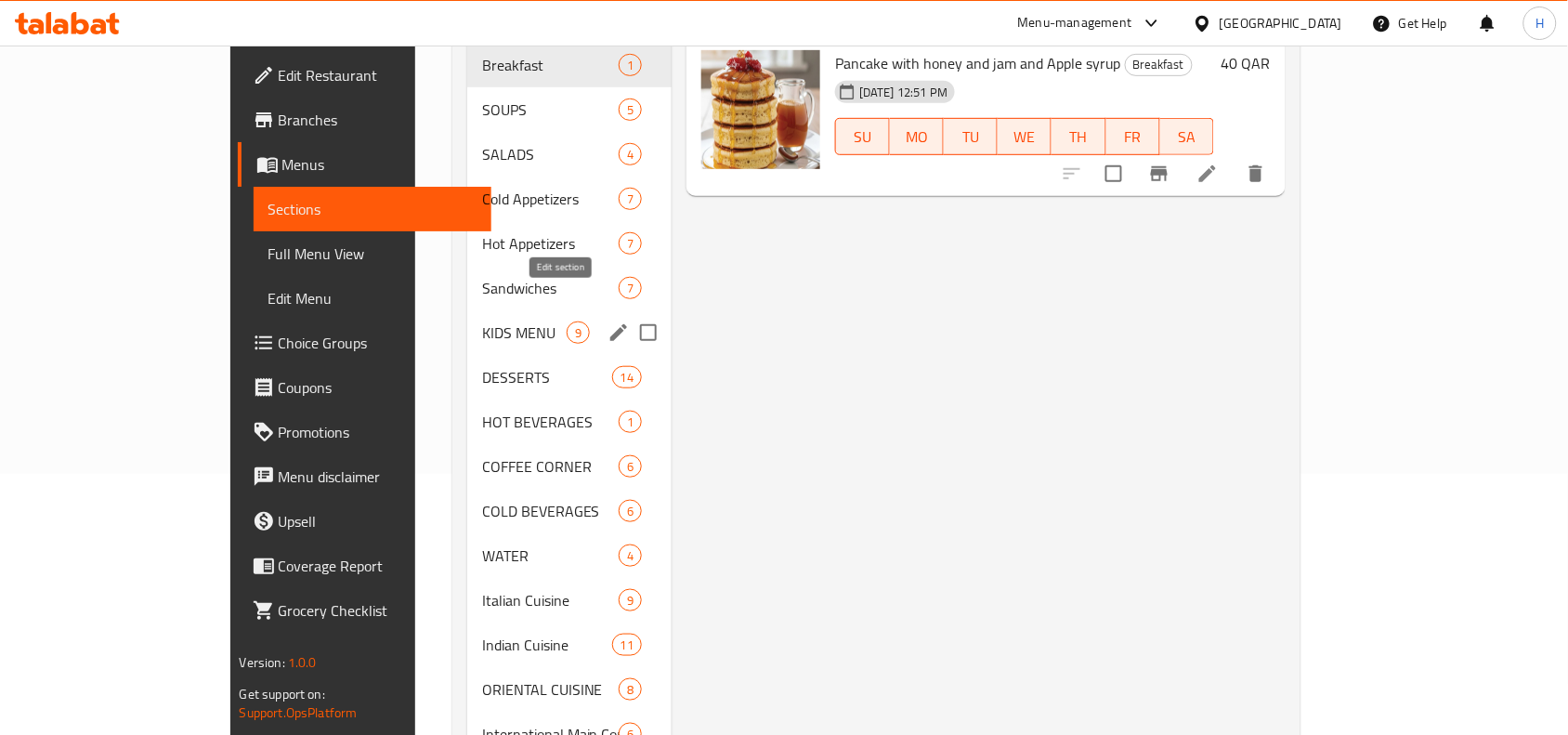
click at [607, 322] on icon "edit" at bounding box center [618, 332] width 22 height 22
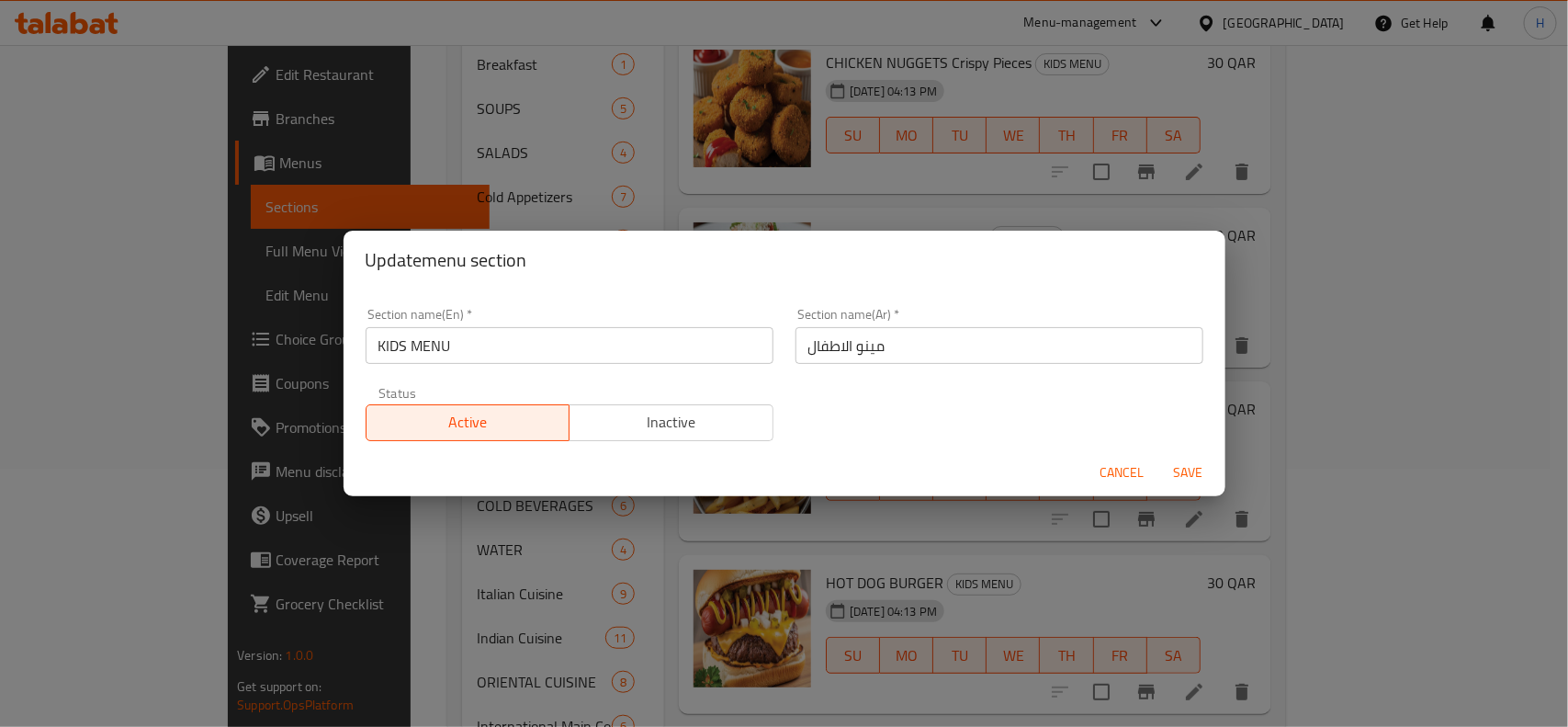
click at [934, 350] on input "مينو الاطفال" at bounding box center [999, 346] width 408 height 36
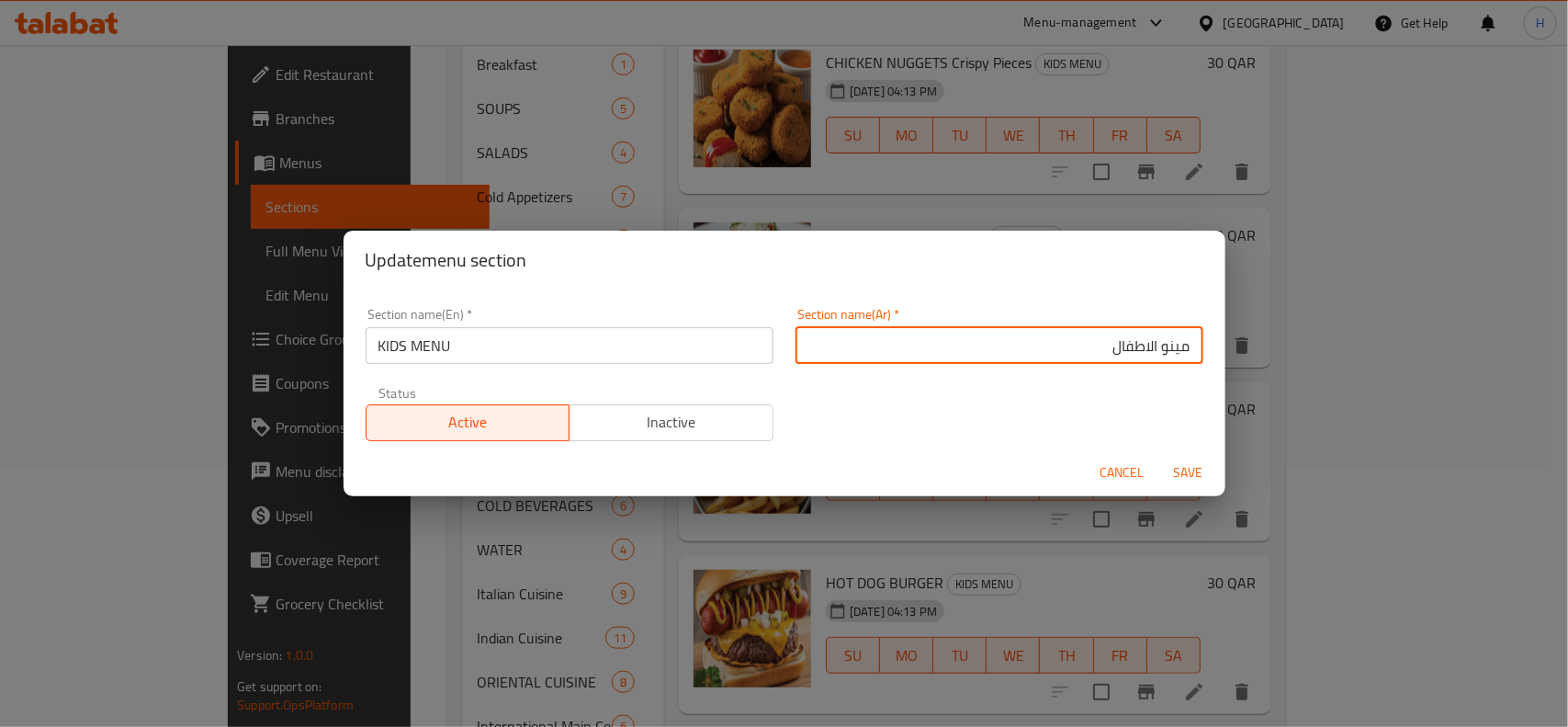
click at [1163, 348] on input "مينو الاطفال" at bounding box center [999, 346] width 408 height 36
type input "قائمة الاطفال"
click at [1203, 473] on span "Save" at bounding box center [1188, 473] width 44 height 23
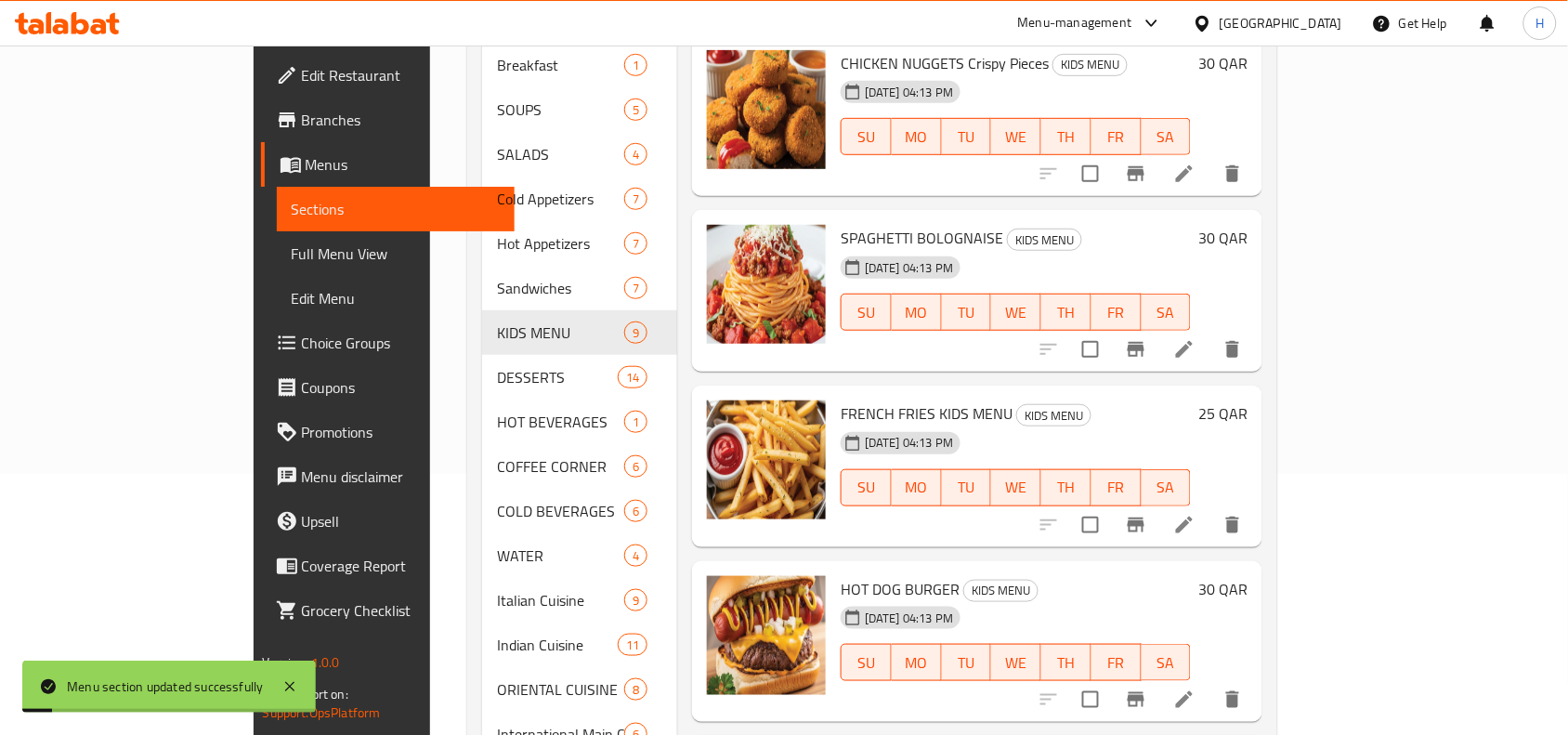
click at [277, 233] on link "Full Menu View" at bounding box center [396, 254] width 239 height 45
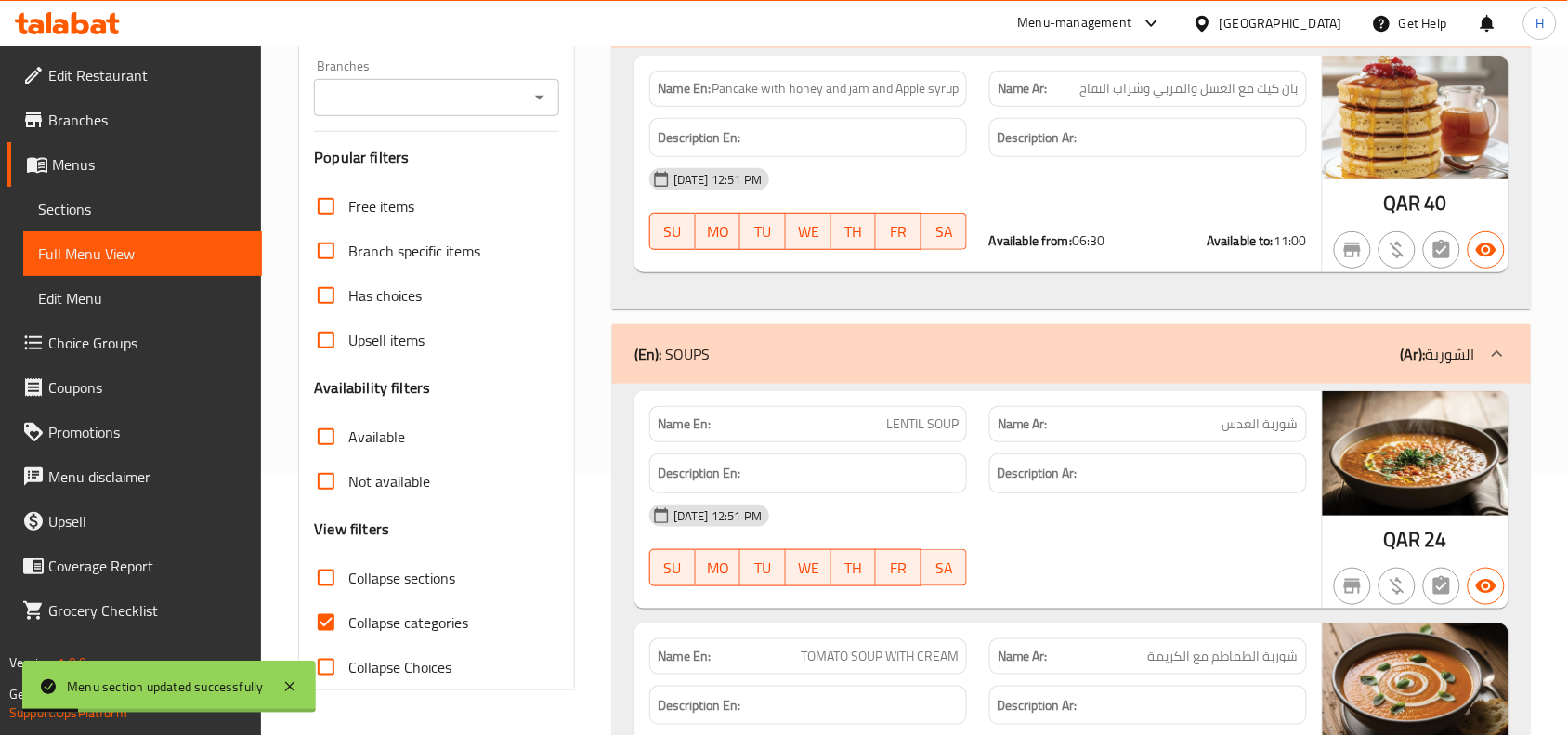
click at [369, 675] on span "Collapse Choices" at bounding box center [400, 666] width 103 height 22
click at [348, 675] on input "Collapse Choices" at bounding box center [326, 667] width 45 height 45
checkbox input "true"
click at [348, 638] on input "Collapse categories" at bounding box center [326, 623] width 45 height 45
checkbox input "false"
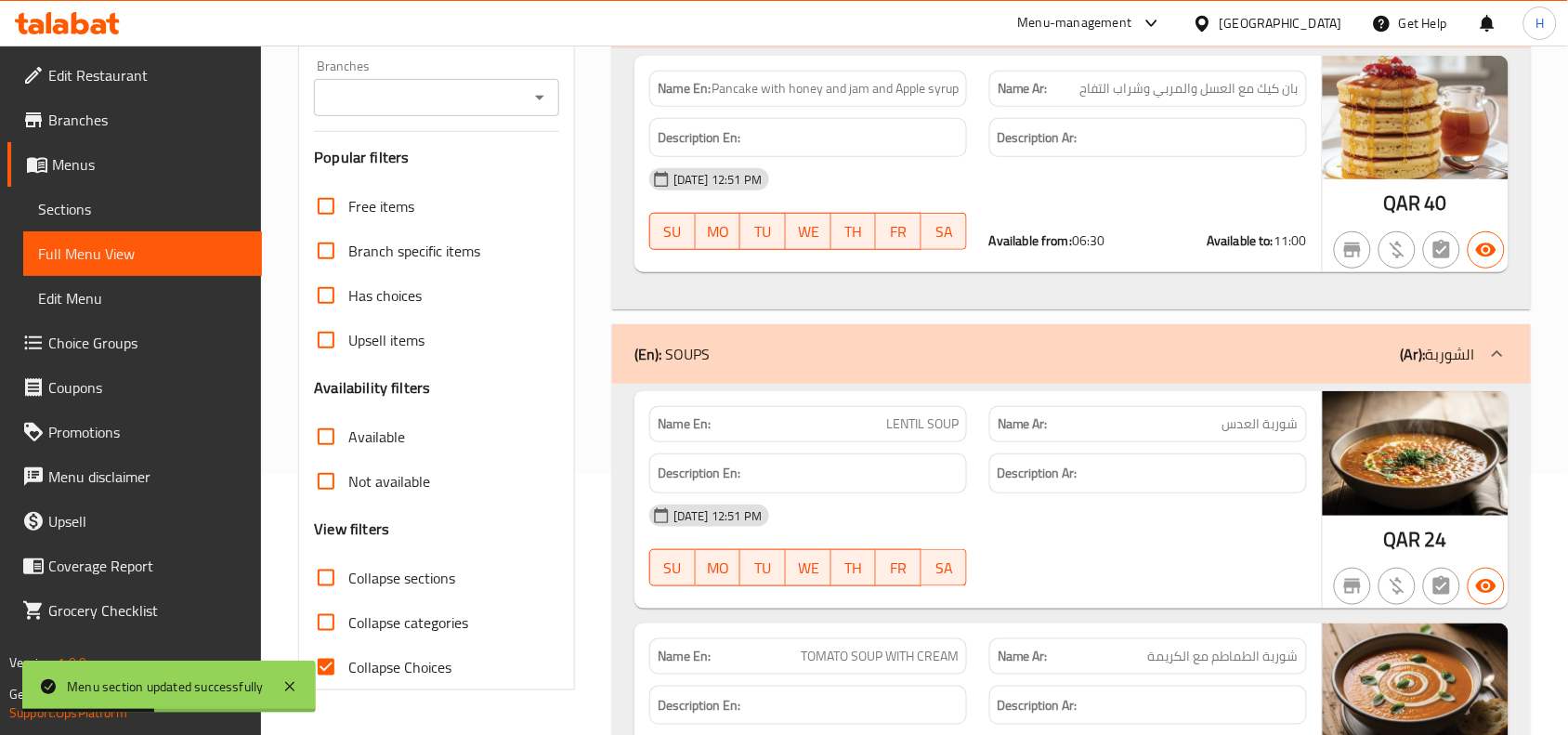
click at [334, 579] on input "Collapse sections" at bounding box center [326, 578] width 45 height 45
checkbox input "true"
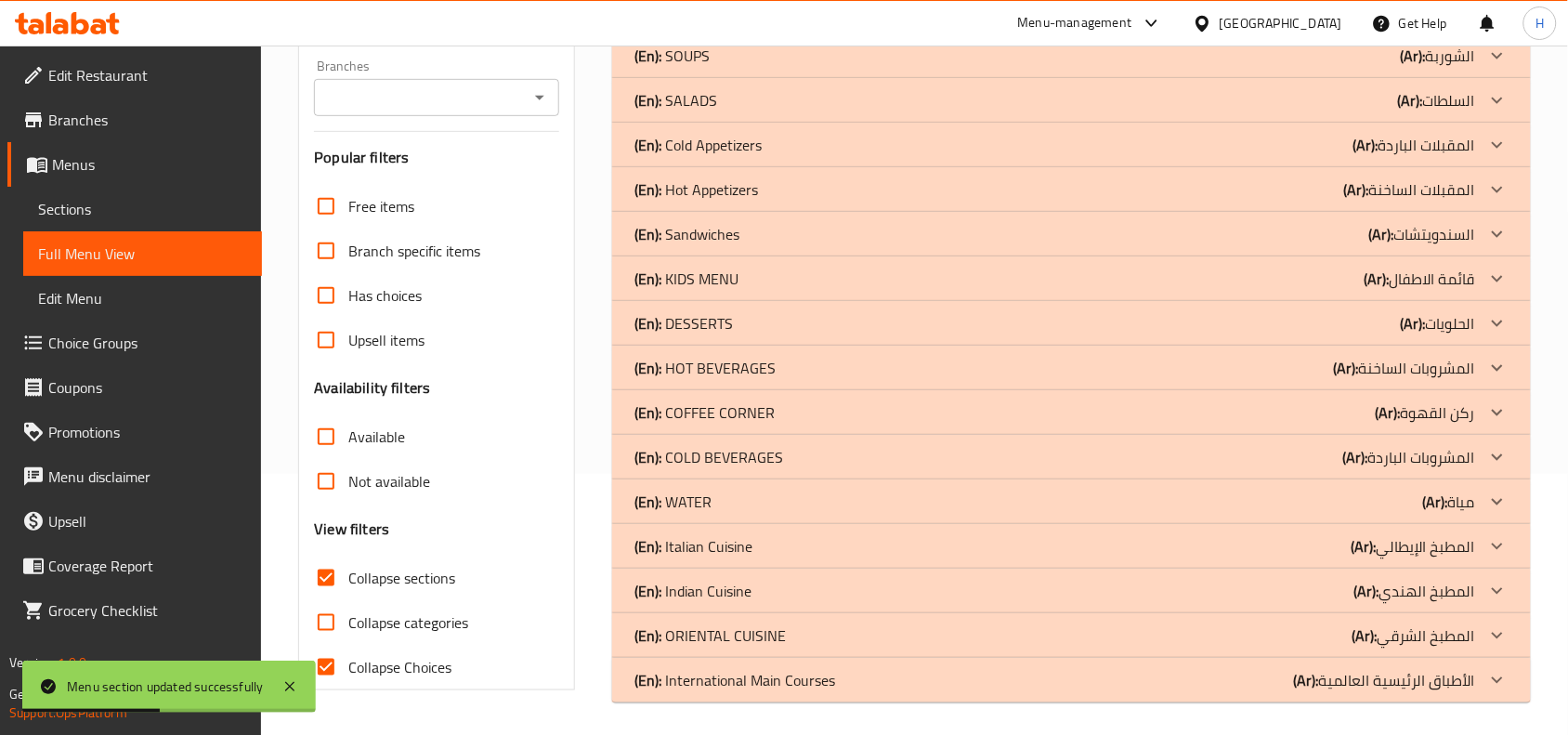
click at [334, 626] on input "Collapse categories" at bounding box center [326, 623] width 45 height 45
checkbox input "true"
drag, startPoint x: 374, startPoint y: 669, endPoint x: 370, endPoint y: 623, distance: 46.2
click at [373, 669] on span "Collapse Choices" at bounding box center [400, 666] width 103 height 22
click at [348, 669] on input "Collapse Choices" at bounding box center [326, 667] width 45 height 45
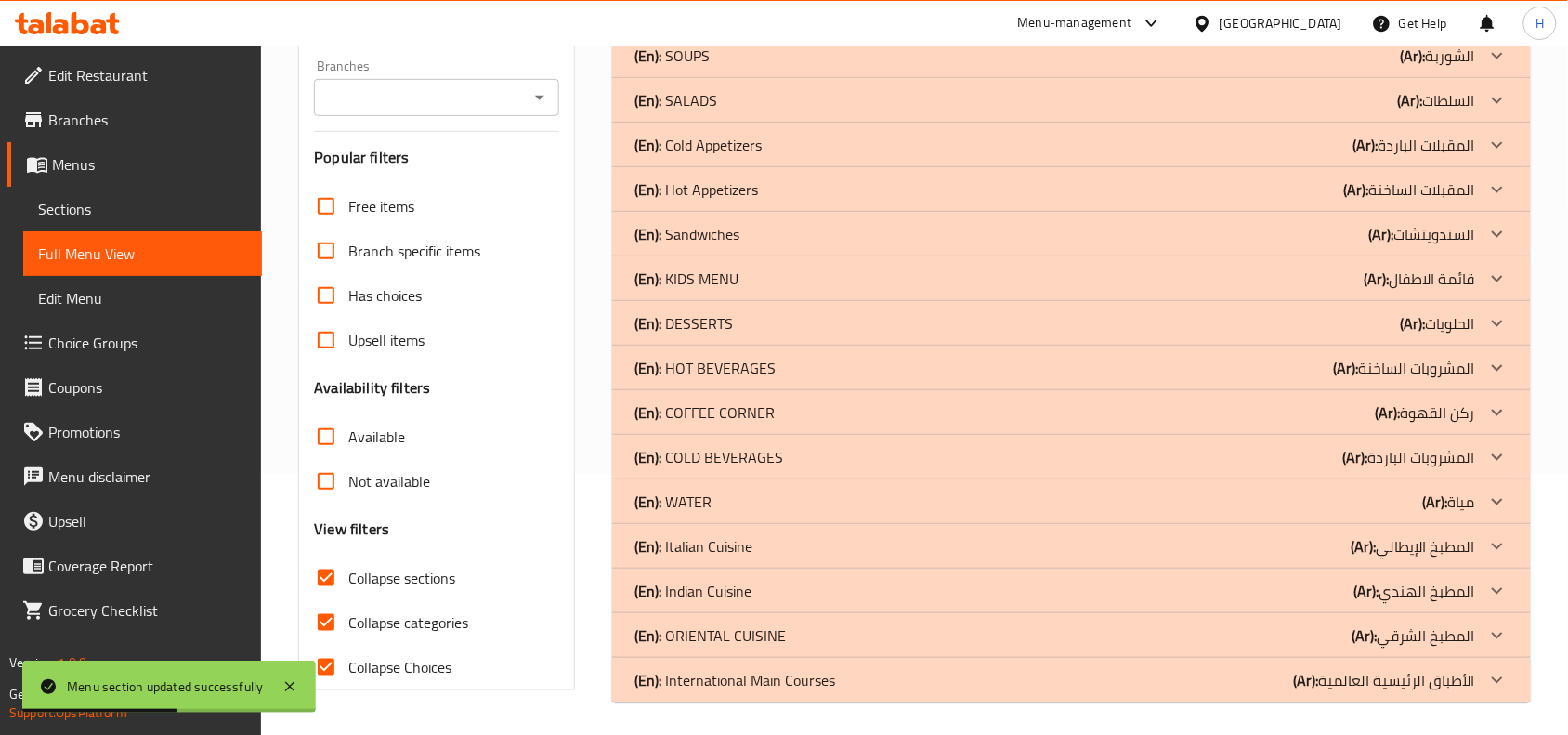
checkbox input "false"
click at [370, 618] on span "Collapse categories" at bounding box center [408, 622] width 120 height 22
click at [348, 618] on input "Collapse categories" at bounding box center [326, 623] width 45 height 45
checkbox input "false"
click at [758, 681] on p "(En): International Main Courses" at bounding box center [734, 680] width 200 height 22
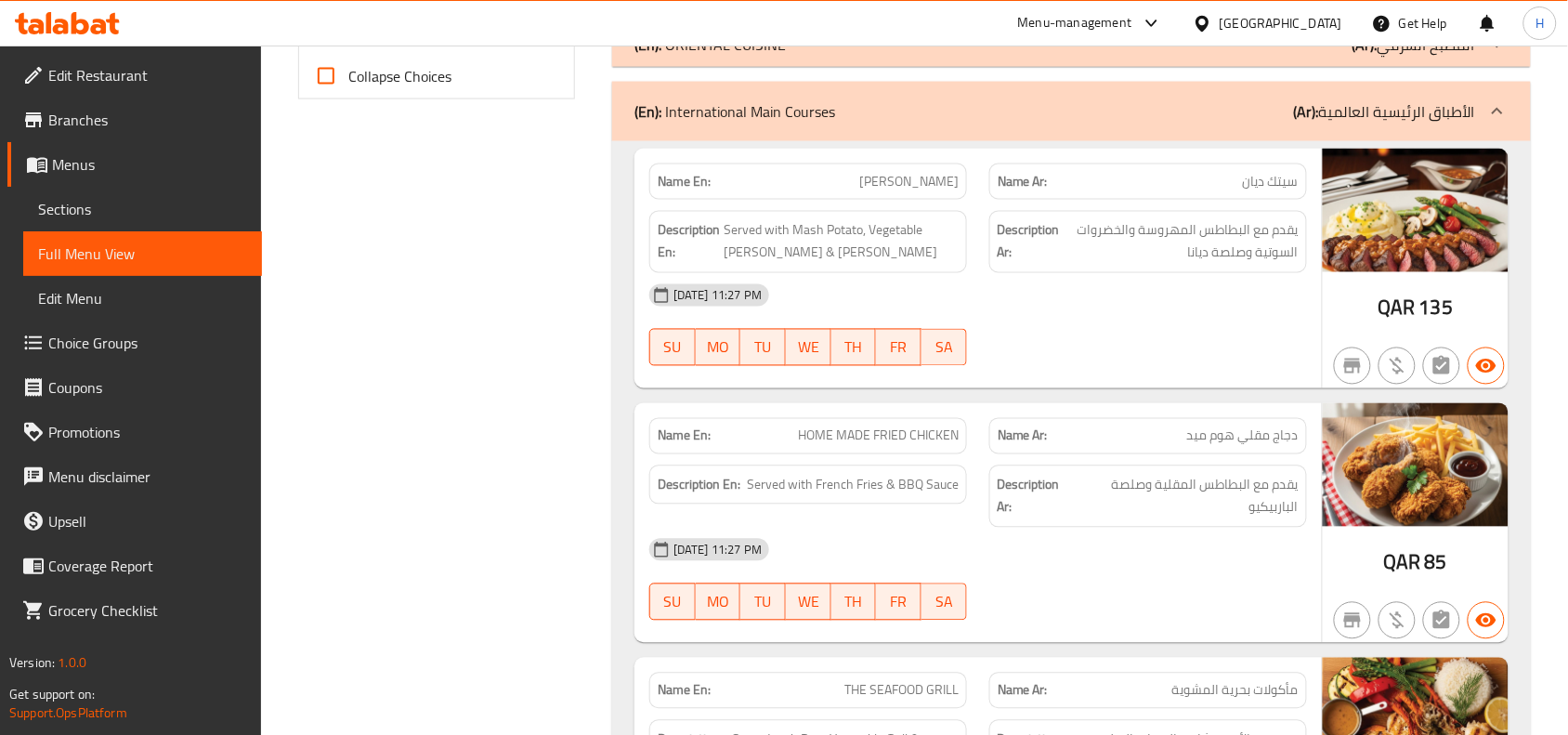
scroll to position [820, 0]
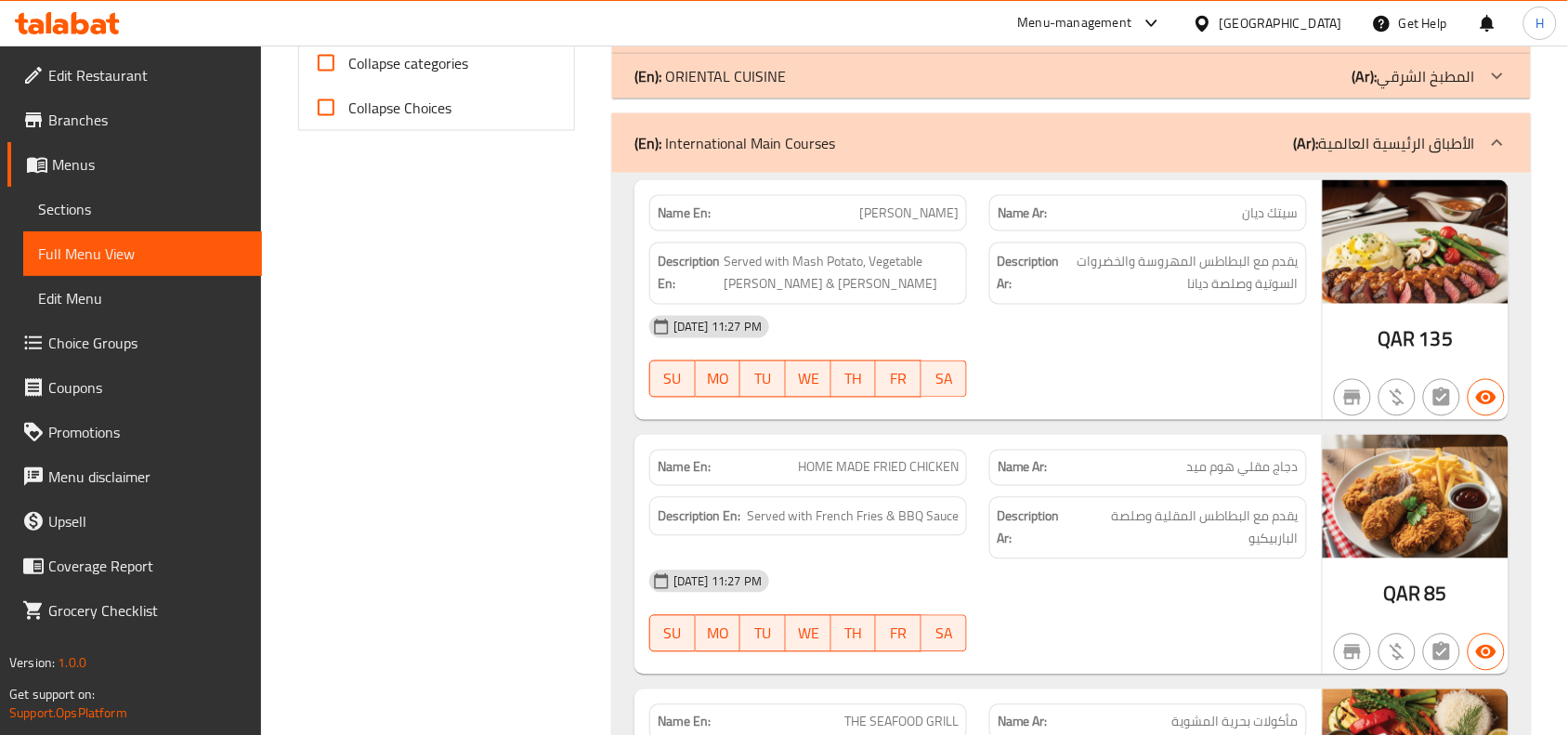
click at [1254, 211] on span "سيتك ديان" at bounding box center [1271, 213] width 56 height 19
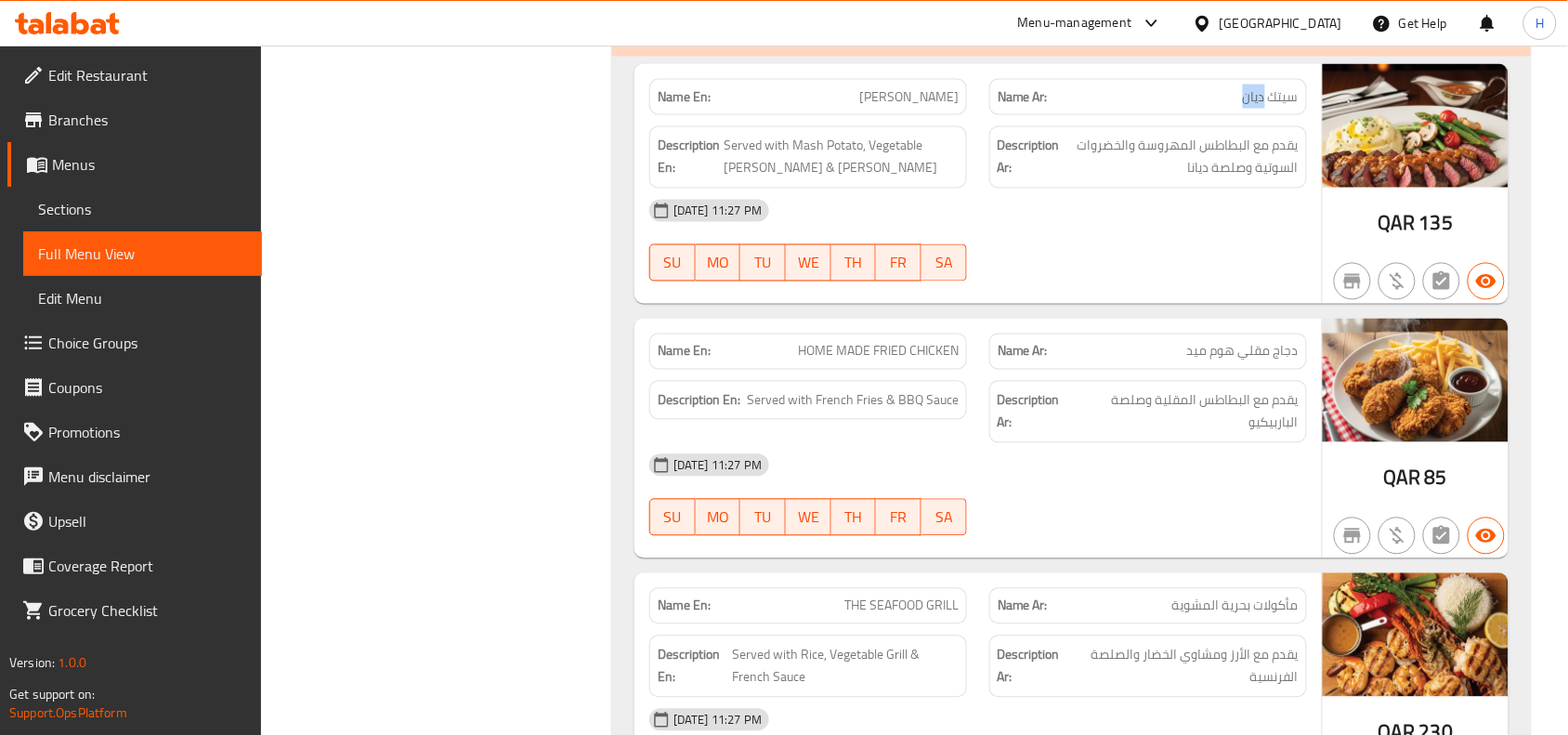
scroll to position [1053, 0]
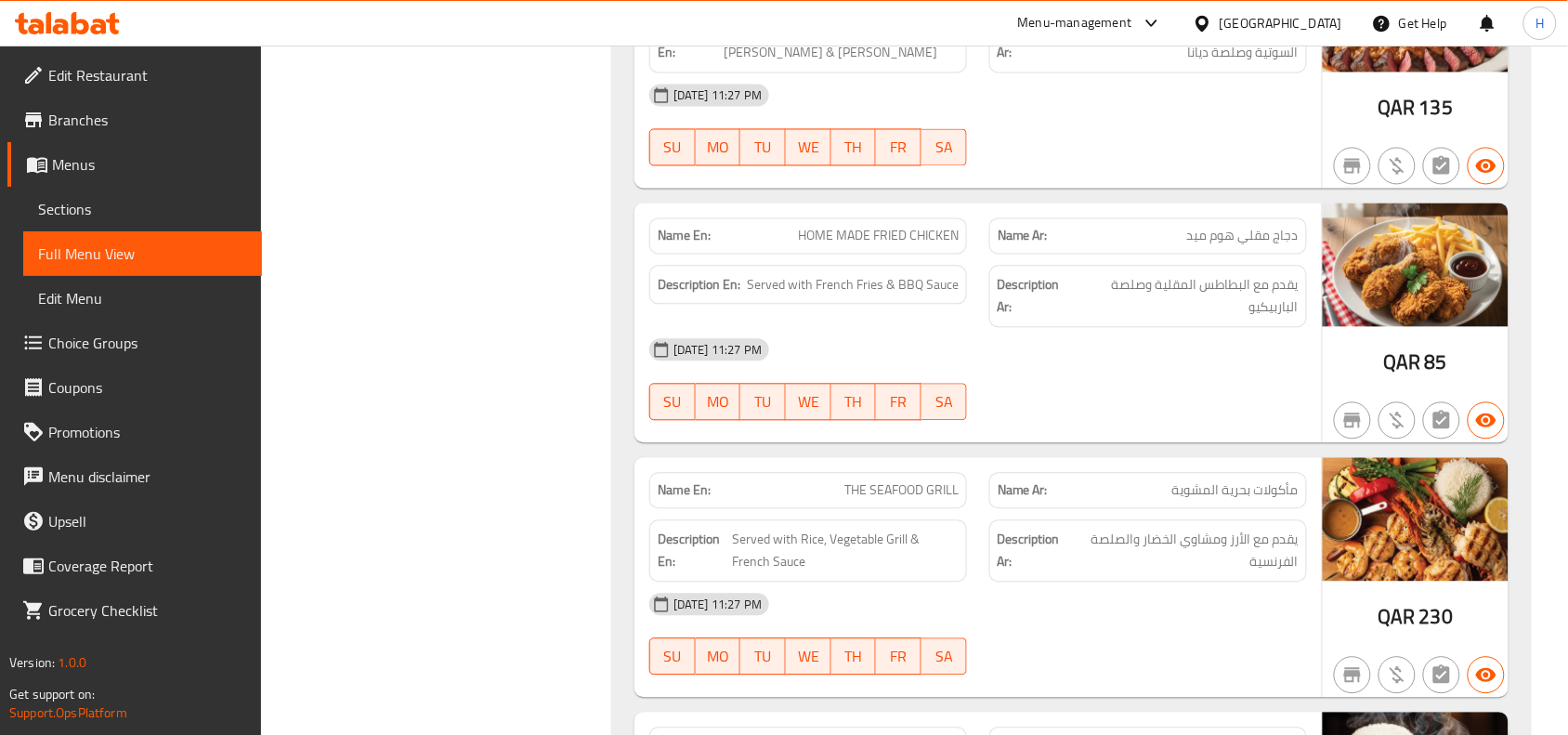
click at [894, 234] on span "HOME MADE FRIED CHICKEN" at bounding box center [878, 235] width 161 height 19
copy span "HOME MADE FRIED CHICKEN"
drag, startPoint x: 247, startPoint y: 215, endPoint x: 235, endPoint y: 217, distance: 12.2
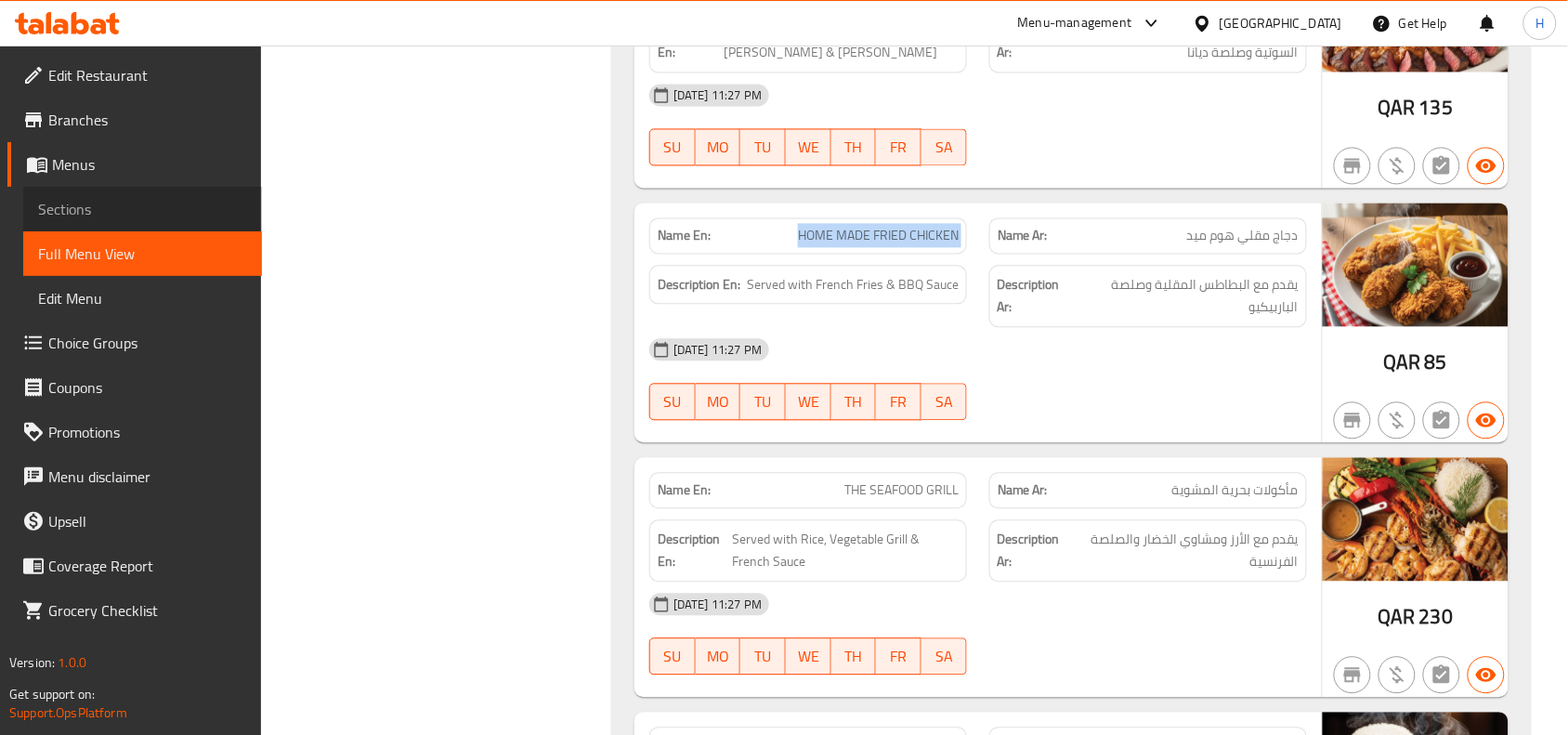
click at [246, 215] on link "Sections" at bounding box center [142, 209] width 239 height 45
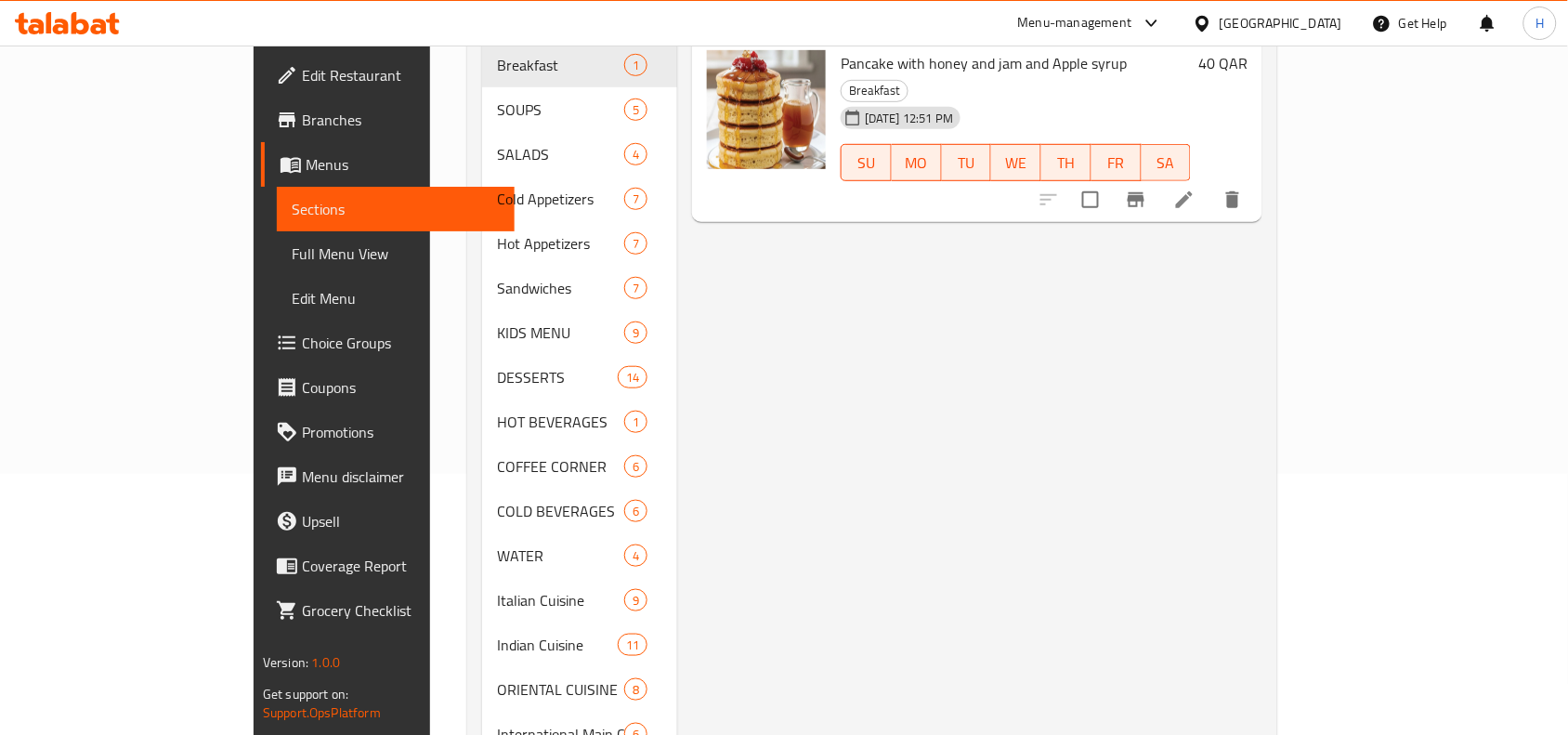
scroll to position [29, 0]
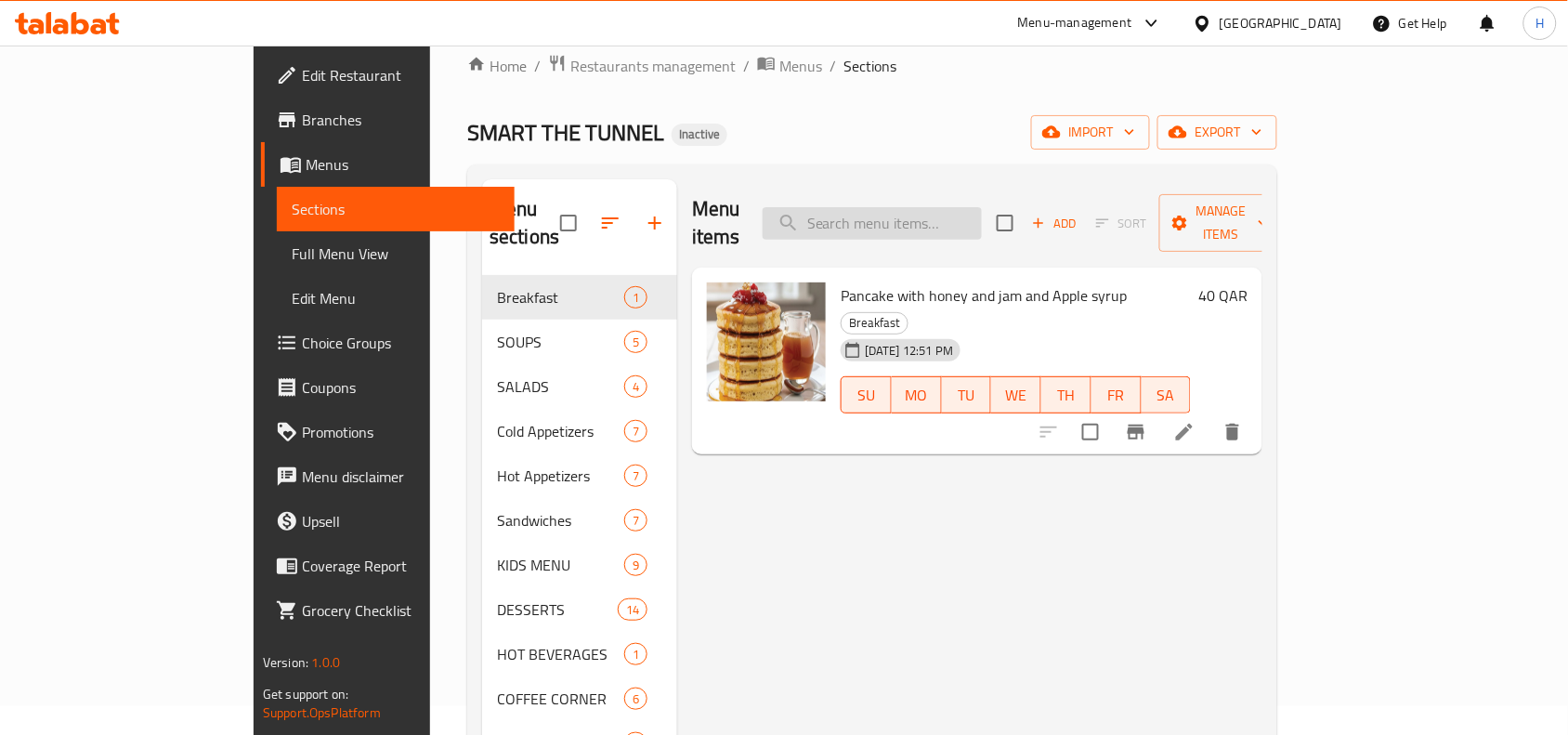
click at [951, 217] on input "search" at bounding box center [872, 224] width 219 height 33
paste input "HOME MADE FRIED CHICKEN"
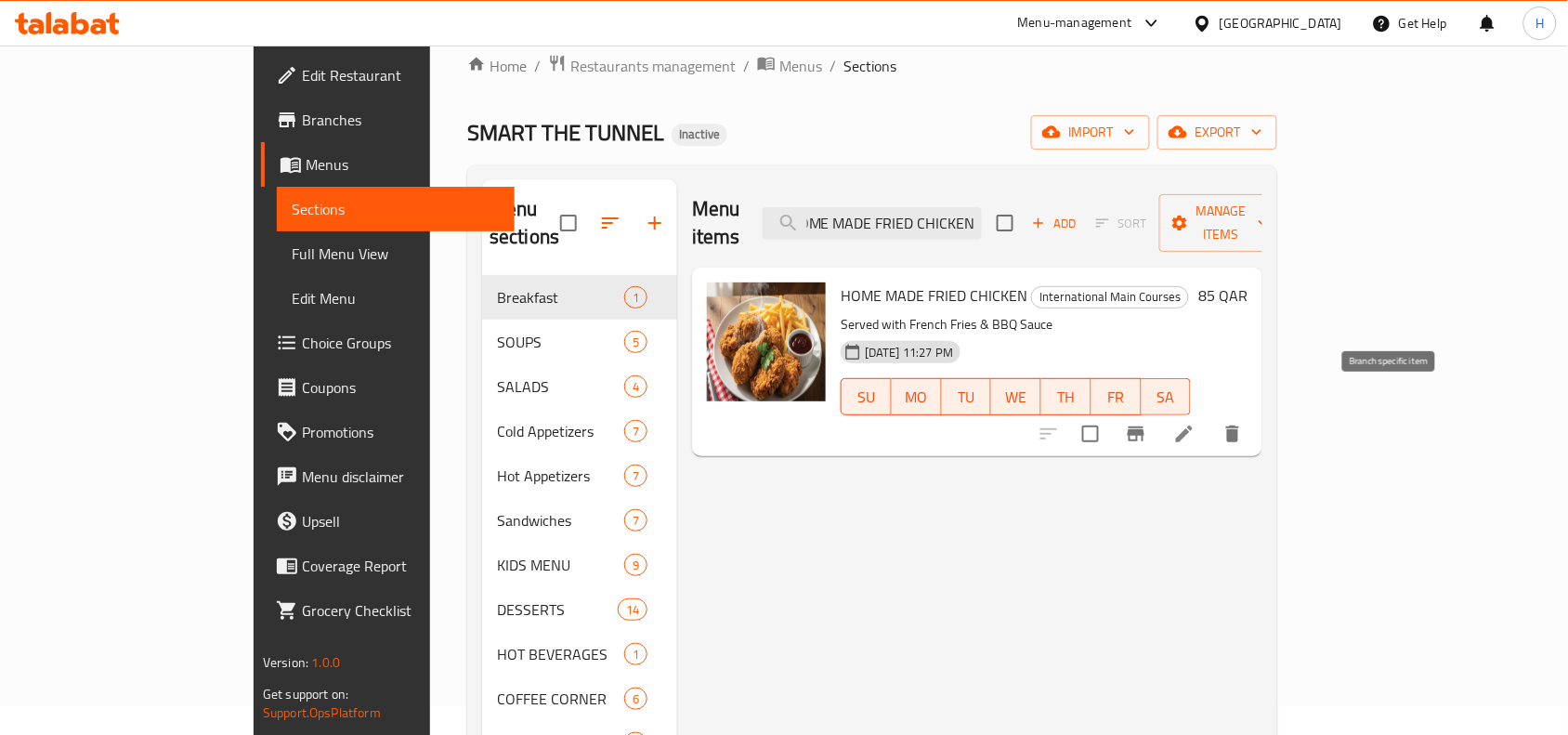
type input "HOME MADE FRIED CHICKEN"
click at [1195, 423] on icon at bounding box center [1184, 434] width 22 height 22
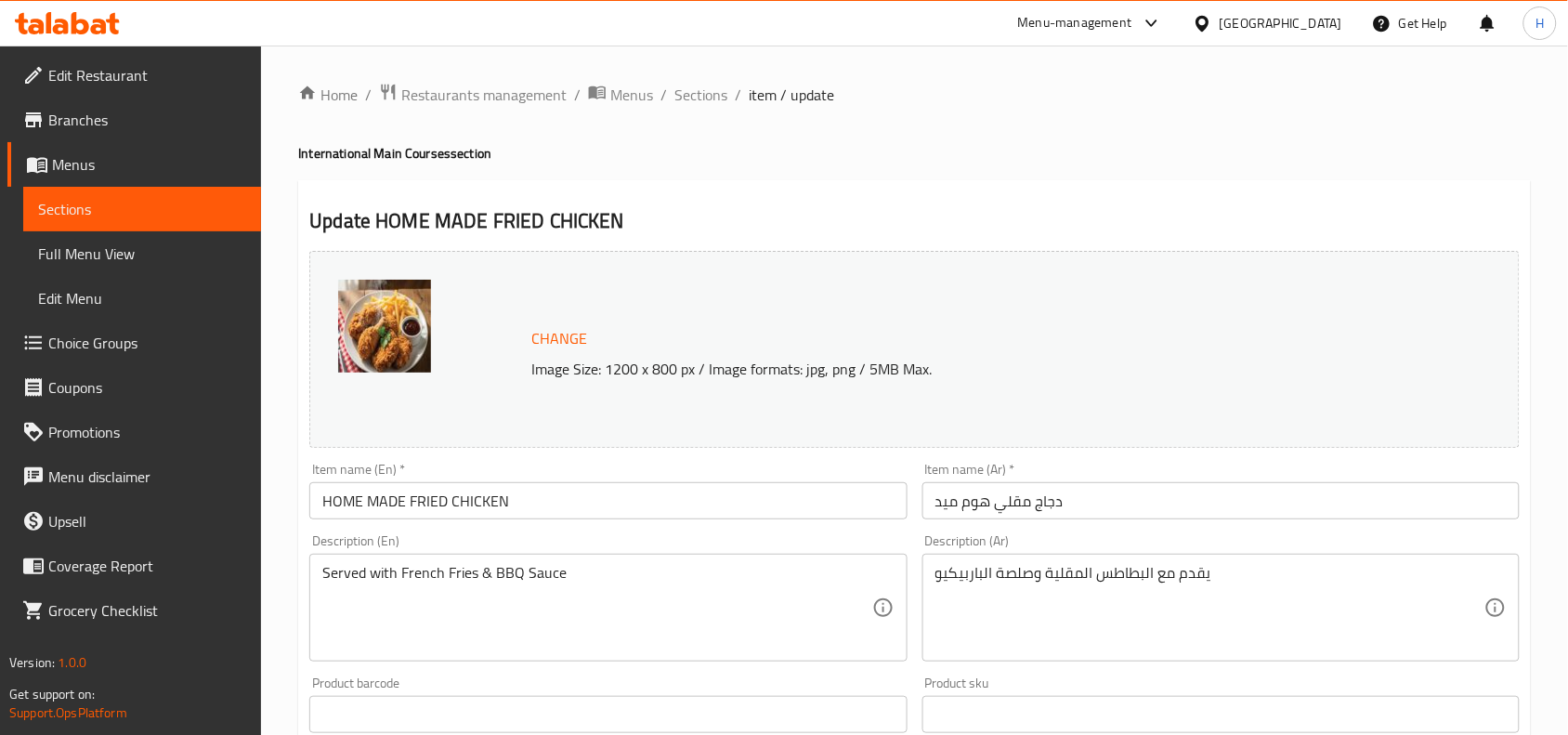
click at [1215, 508] on input "دجاج مقلي هوم ميد" at bounding box center [1221, 501] width 597 height 37
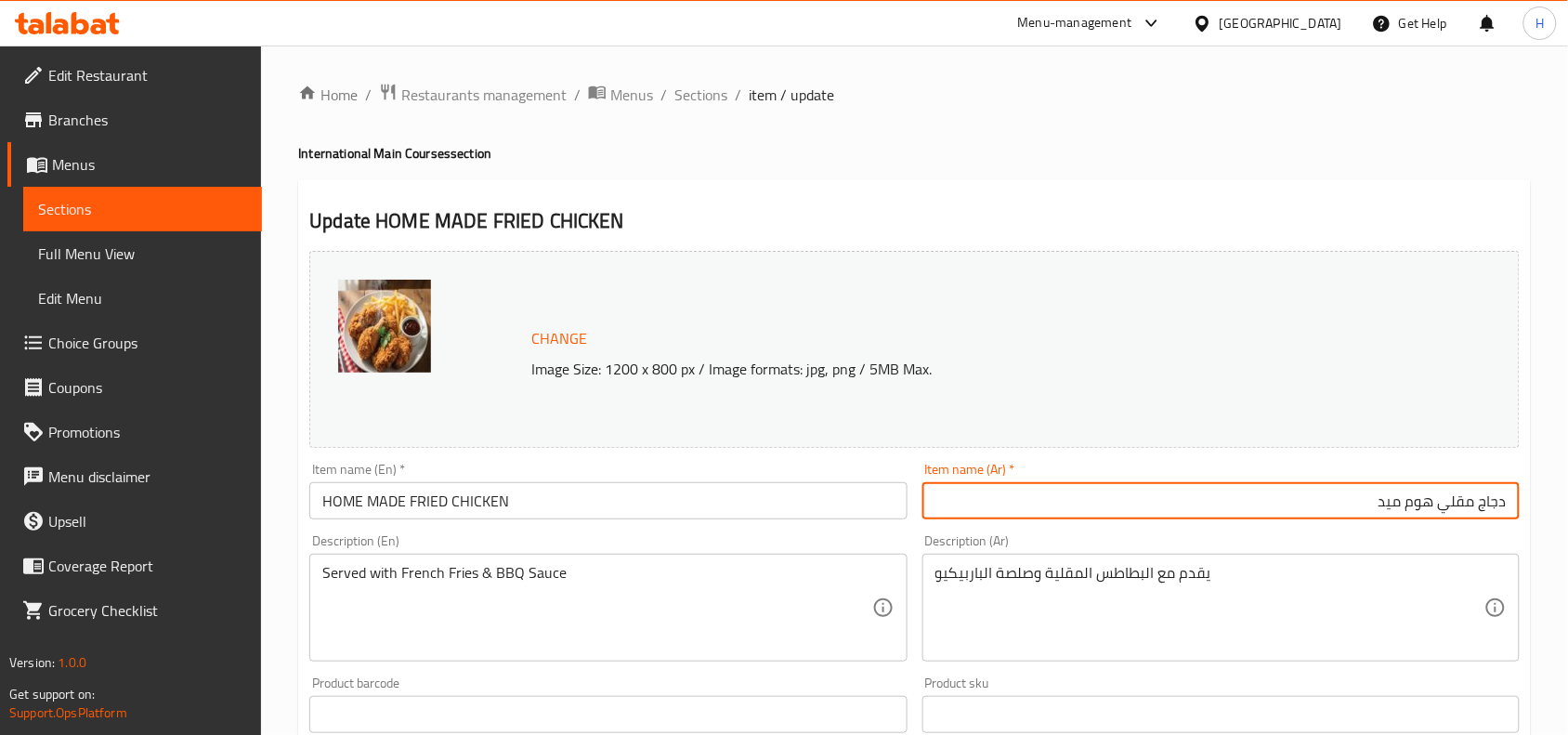
drag, startPoint x: 1189, startPoint y: 500, endPoint x: 1432, endPoint y: 498, distance: 243.0
click at [1432, 498] on input "دجاج مقلي هوم ميد" at bounding box center [1221, 501] width 597 height 37
type input "دجاج مقلي بيتي"
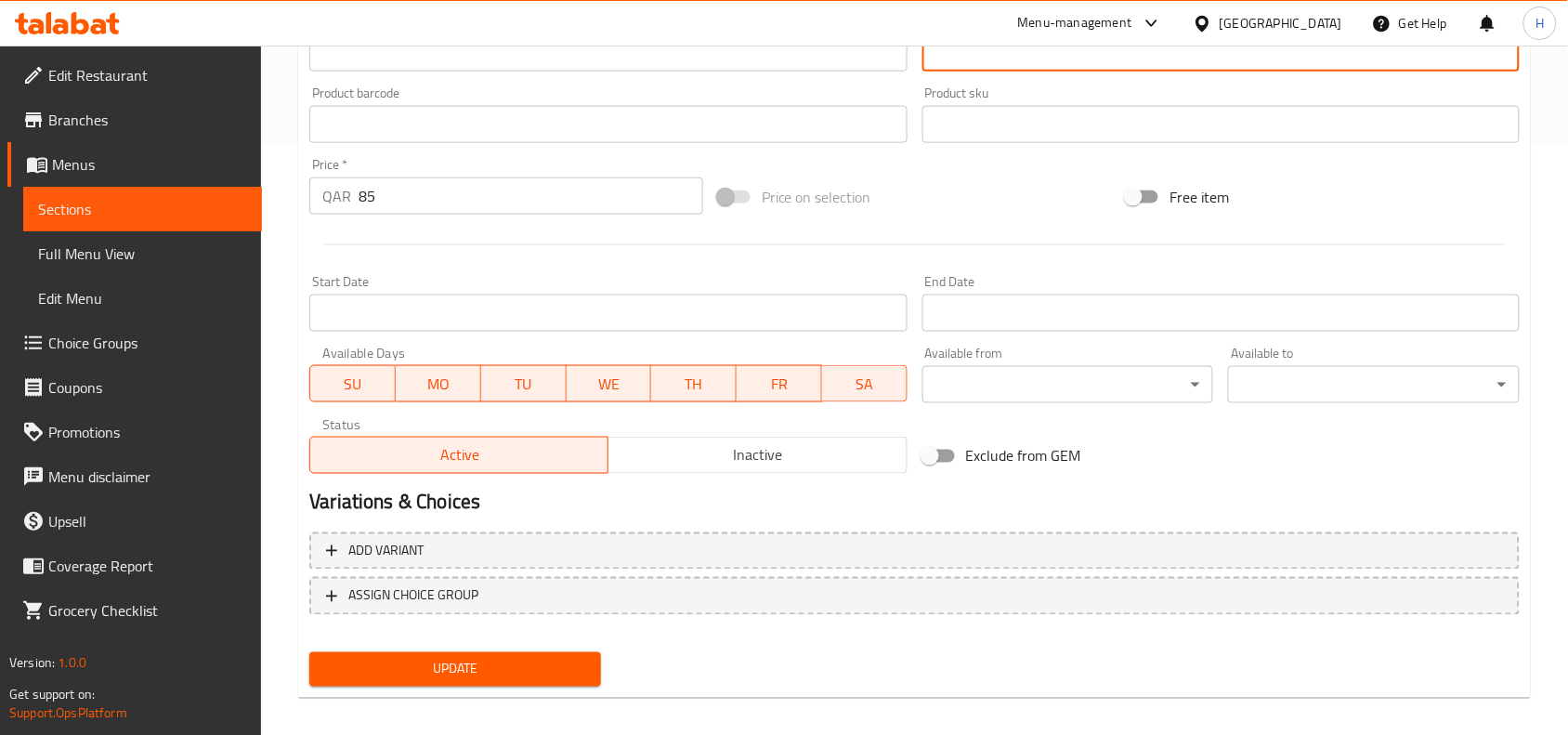
scroll to position [602, 0]
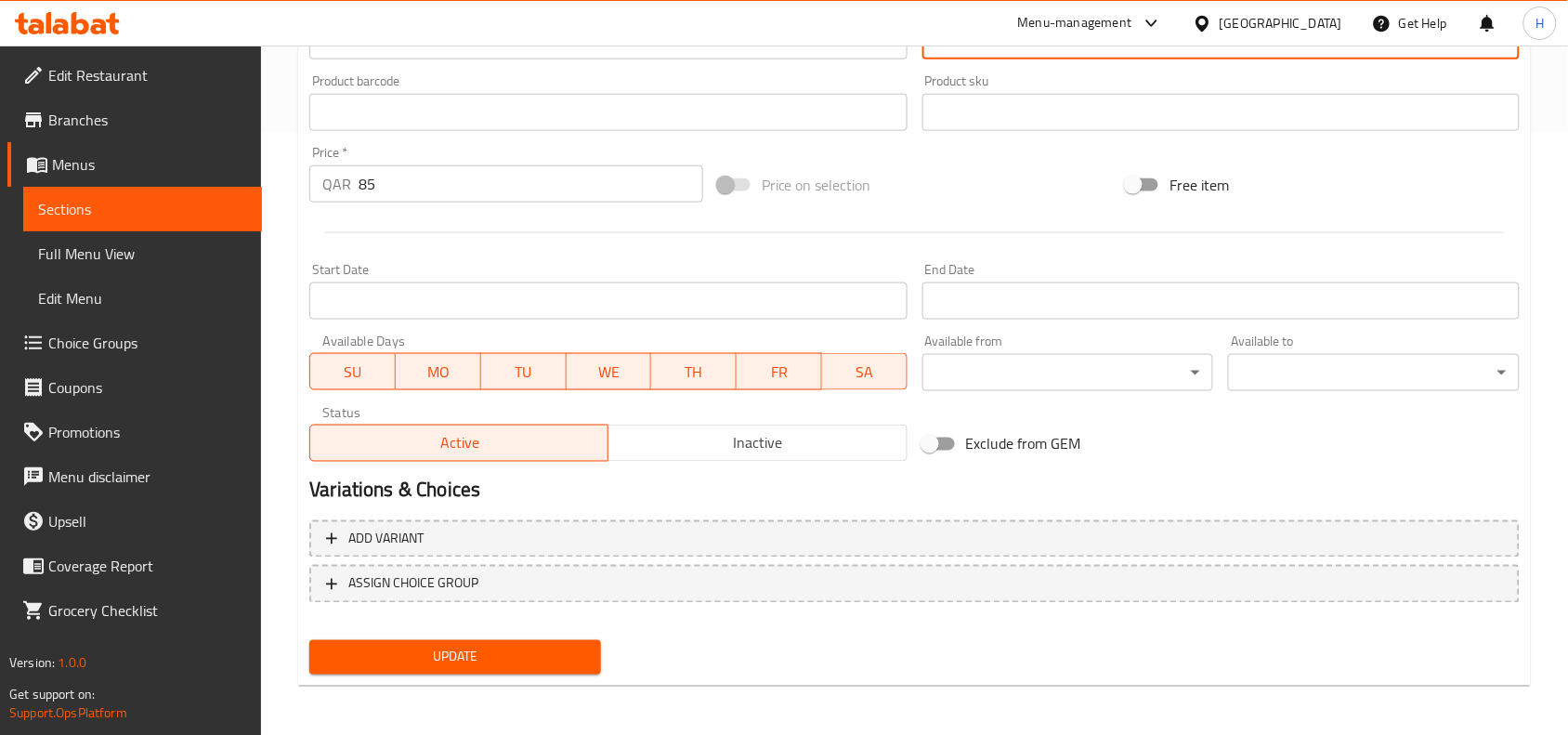
click at [545, 652] on span "Update" at bounding box center [455, 658] width 262 height 23
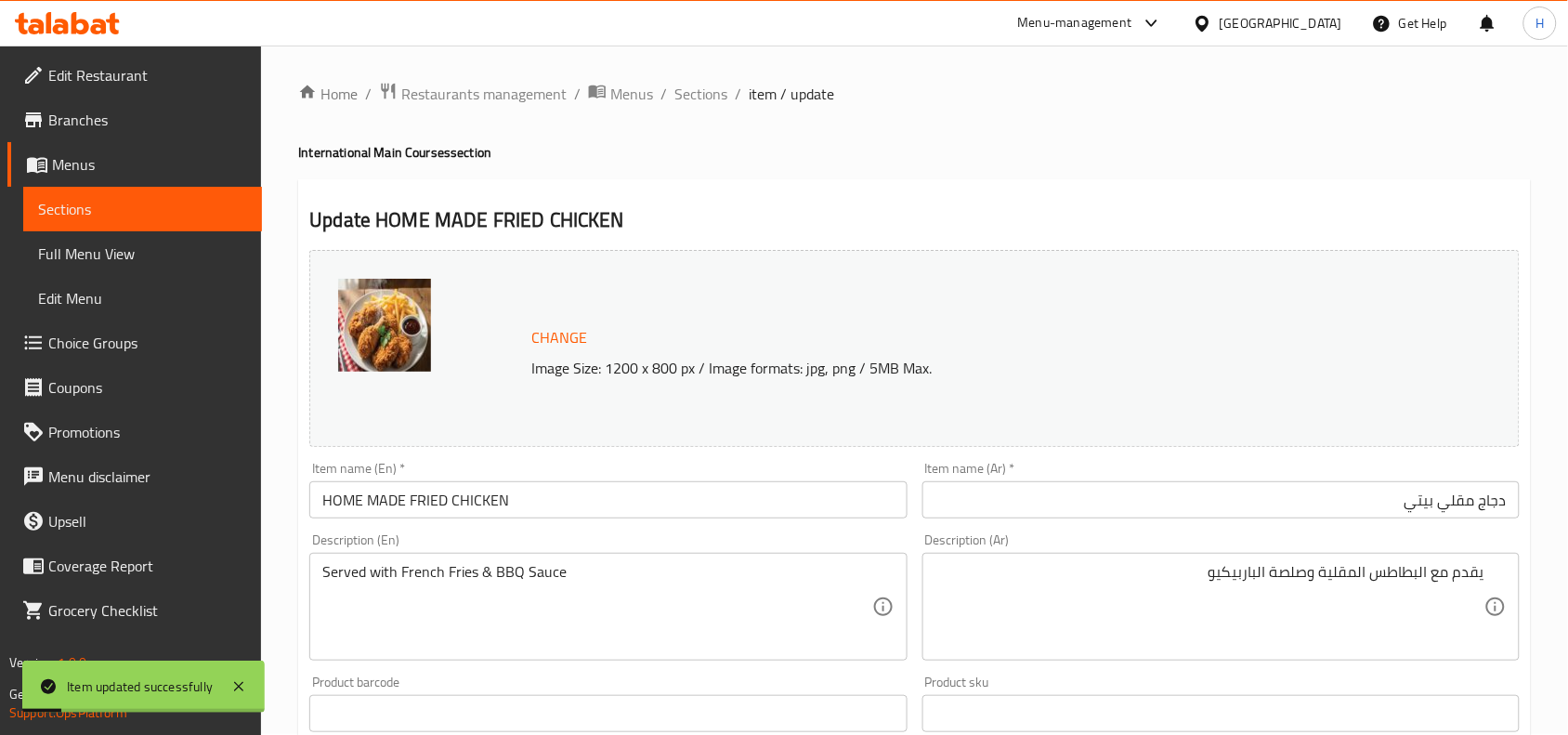
scroll to position [0, 0]
click at [149, 274] on link "Full Menu View" at bounding box center [142, 254] width 239 height 45
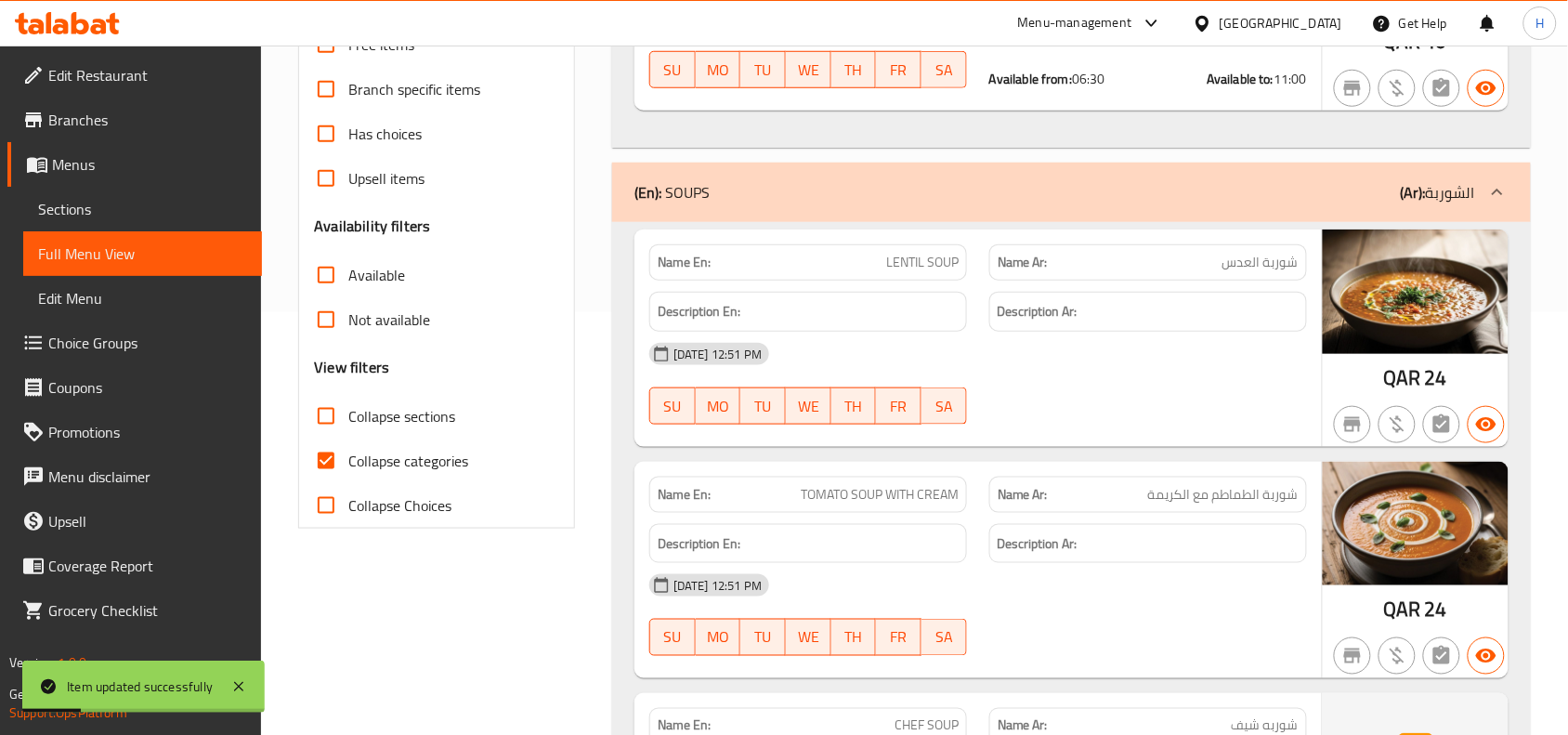
scroll to position [465, 0]
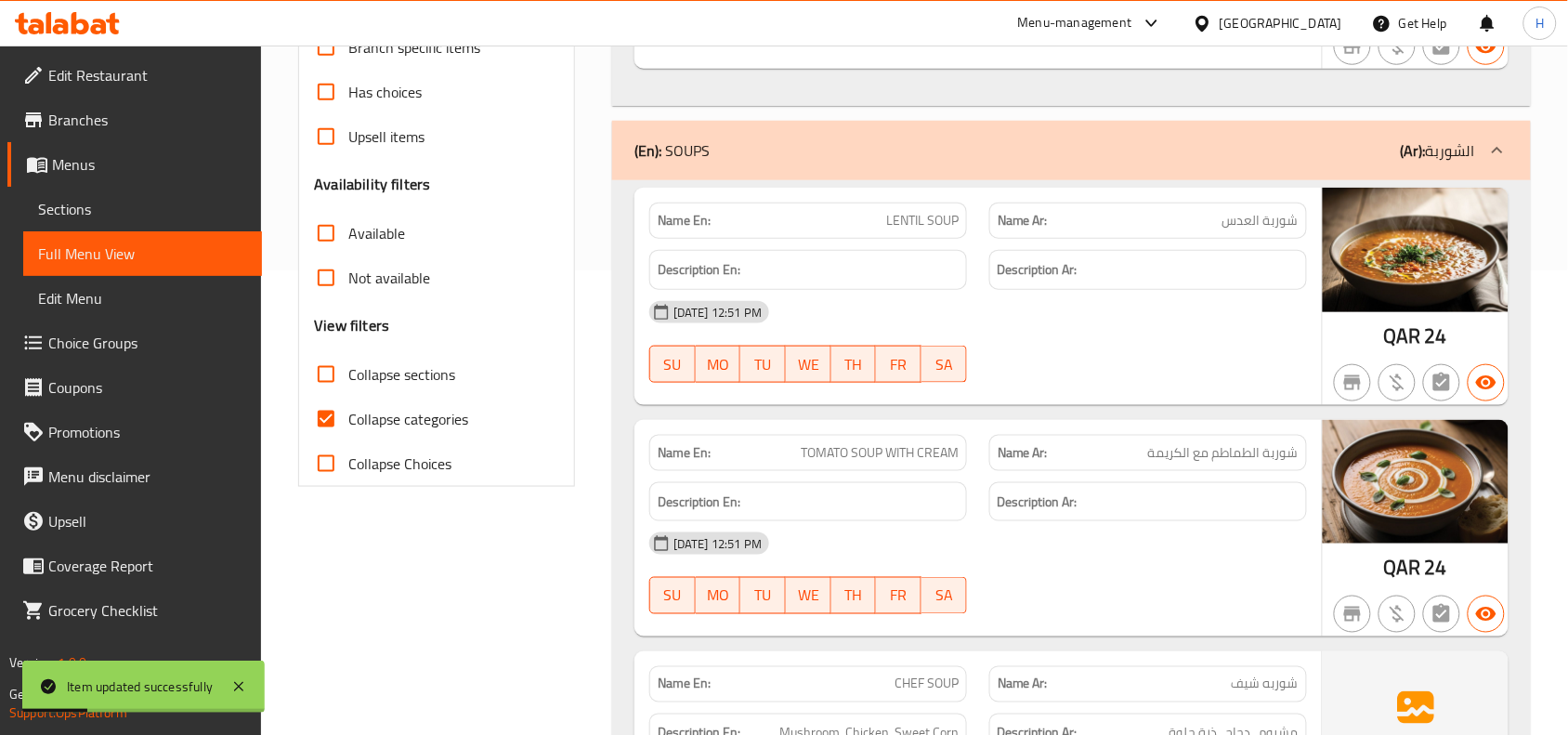
click at [332, 440] on input "Collapse categories" at bounding box center [326, 419] width 45 height 45
click at [326, 412] on input "Collapse categories" at bounding box center [326, 419] width 45 height 45
checkbox input "true"
click at [330, 378] on input "Collapse sections" at bounding box center [326, 375] width 45 height 45
checkbox input "true"
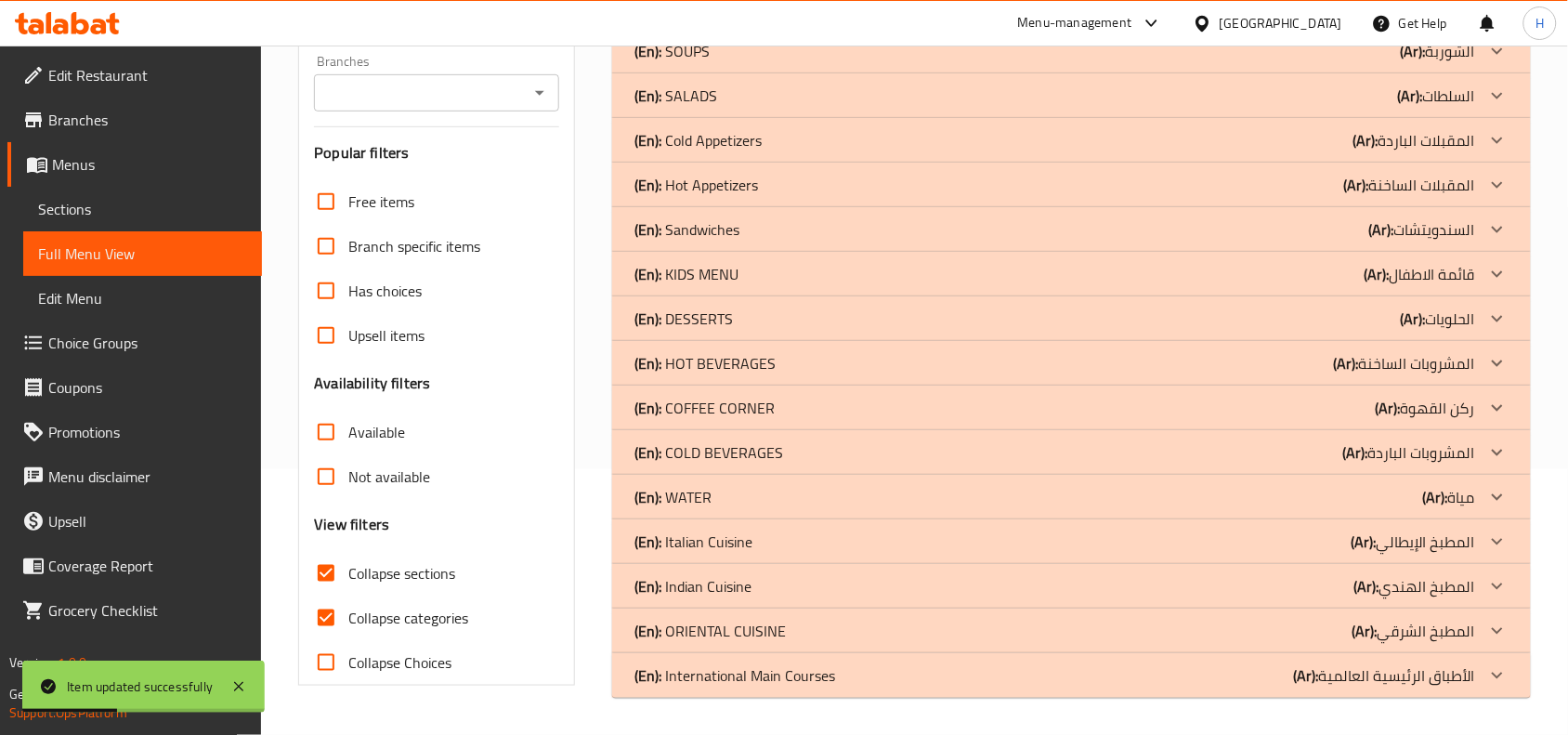
scroll to position [265, 0]
click at [323, 597] on input "Collapse categories" at bounding box center [326, 618] width 45 height 45
checkbox input "false"
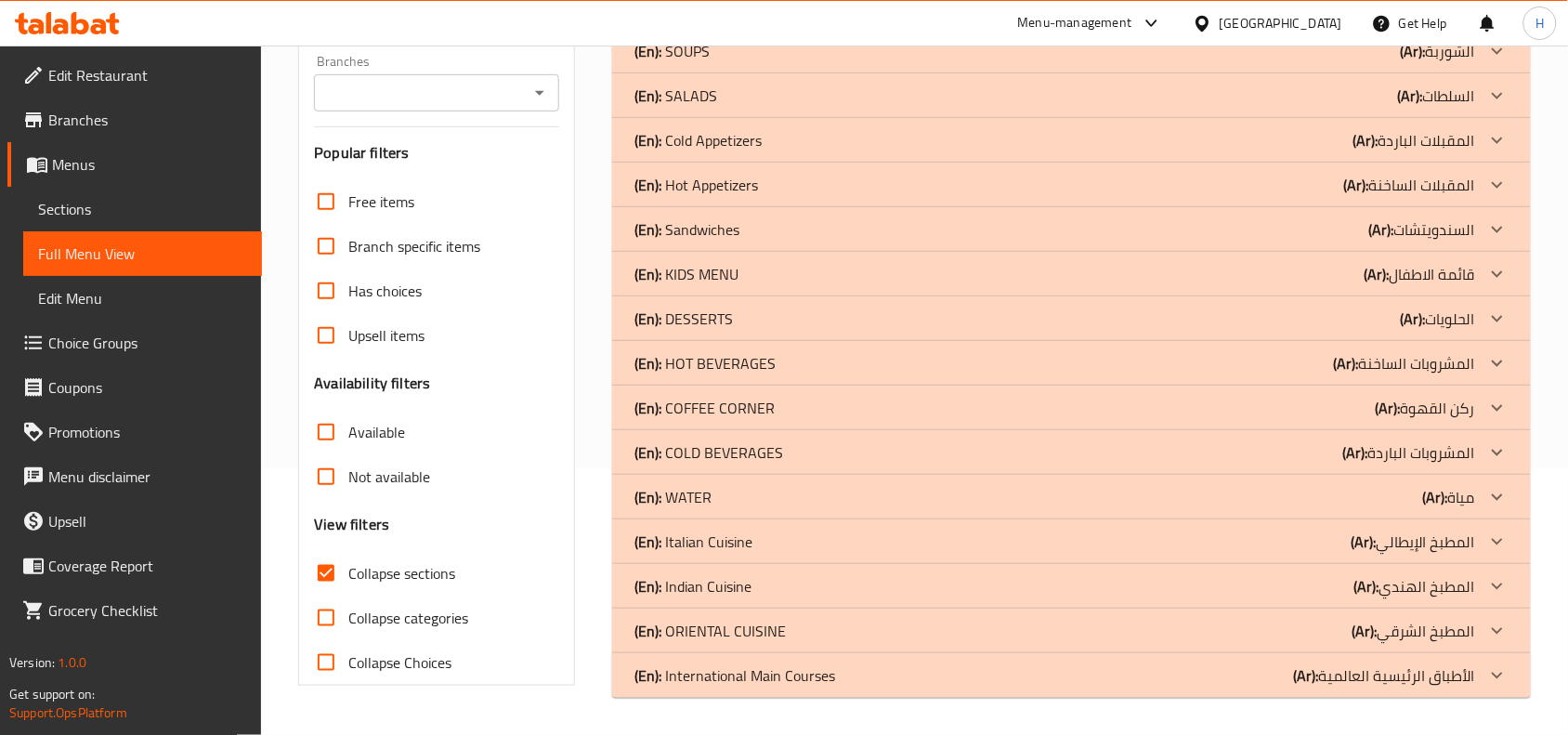
click at [731, 690] on div "(En): International Main Courses (Ar): الأطباق الرئيسية العالمية" at bounding box center [1070, 675] width 919 height 45
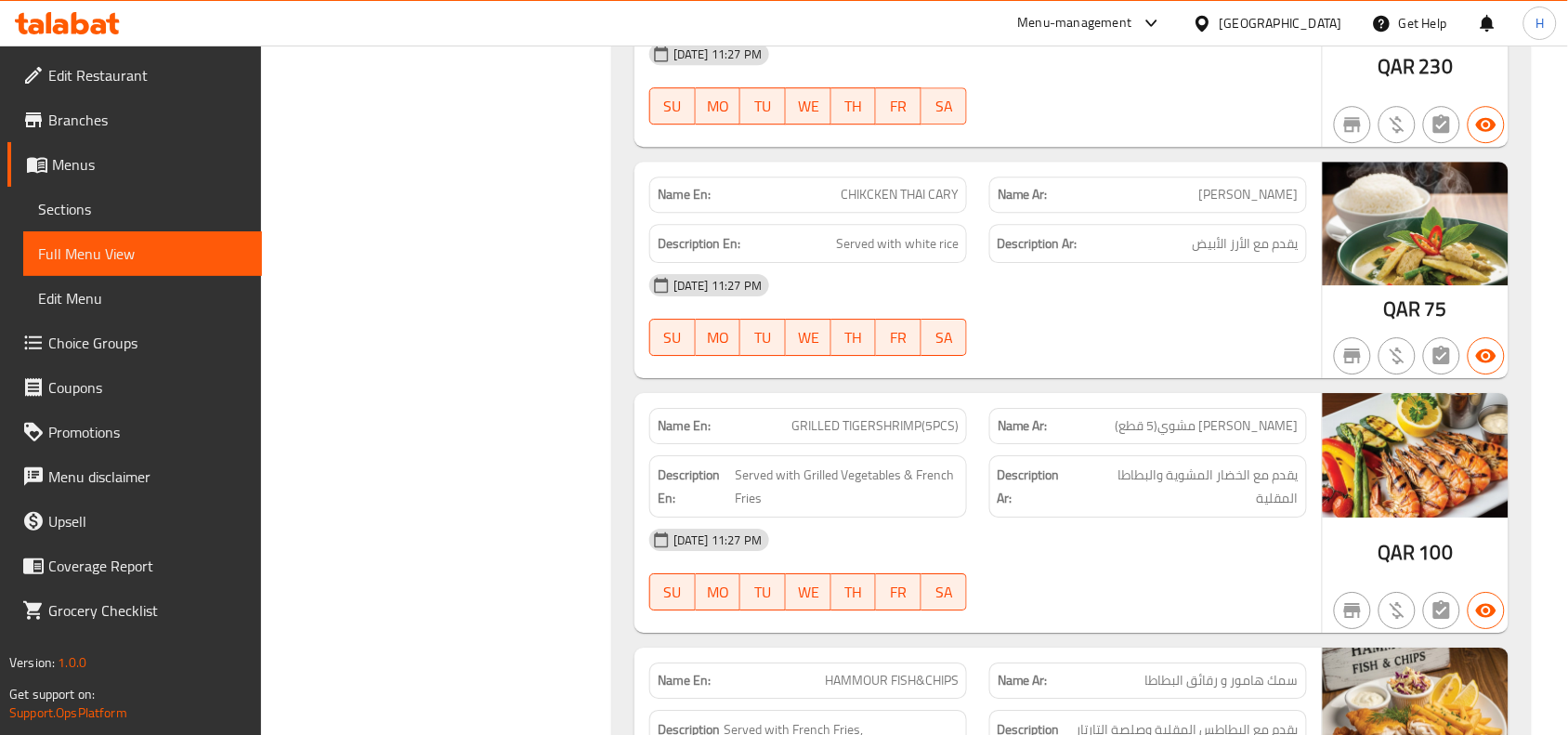
scroll to position [1660, 0]
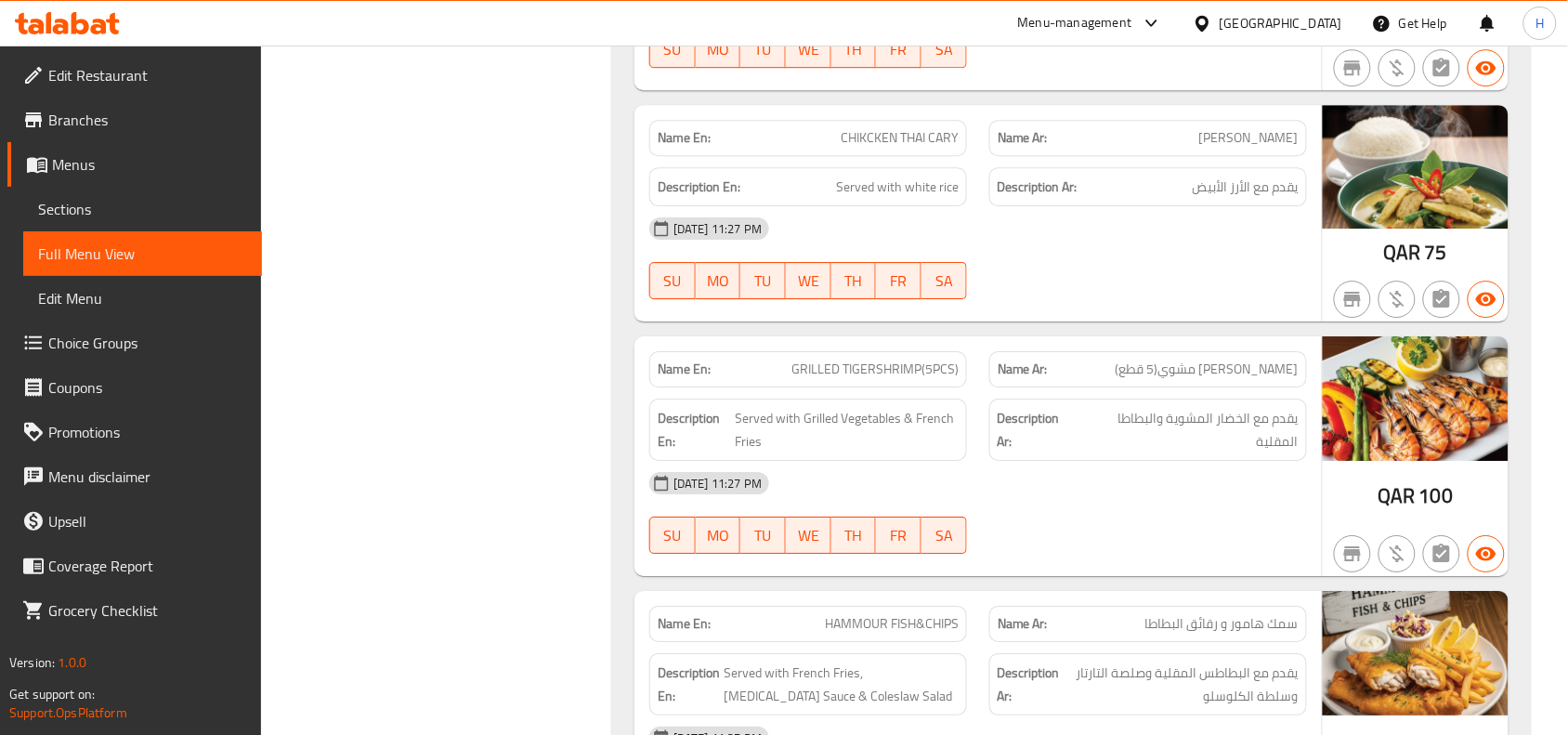
click at [893, 144] on span "CHIKCKEN THAI CARY" at bounding box center [899, 138] width 118 height 19
click at [888, 144] on span "CHIKCKEN THAI CARY" at bounding box center [899, 138] width 118 height 19
click at [898, 145] on span "CHIKCKEN THAI CARY" at bounding box center [899, 138] width 118 height 19
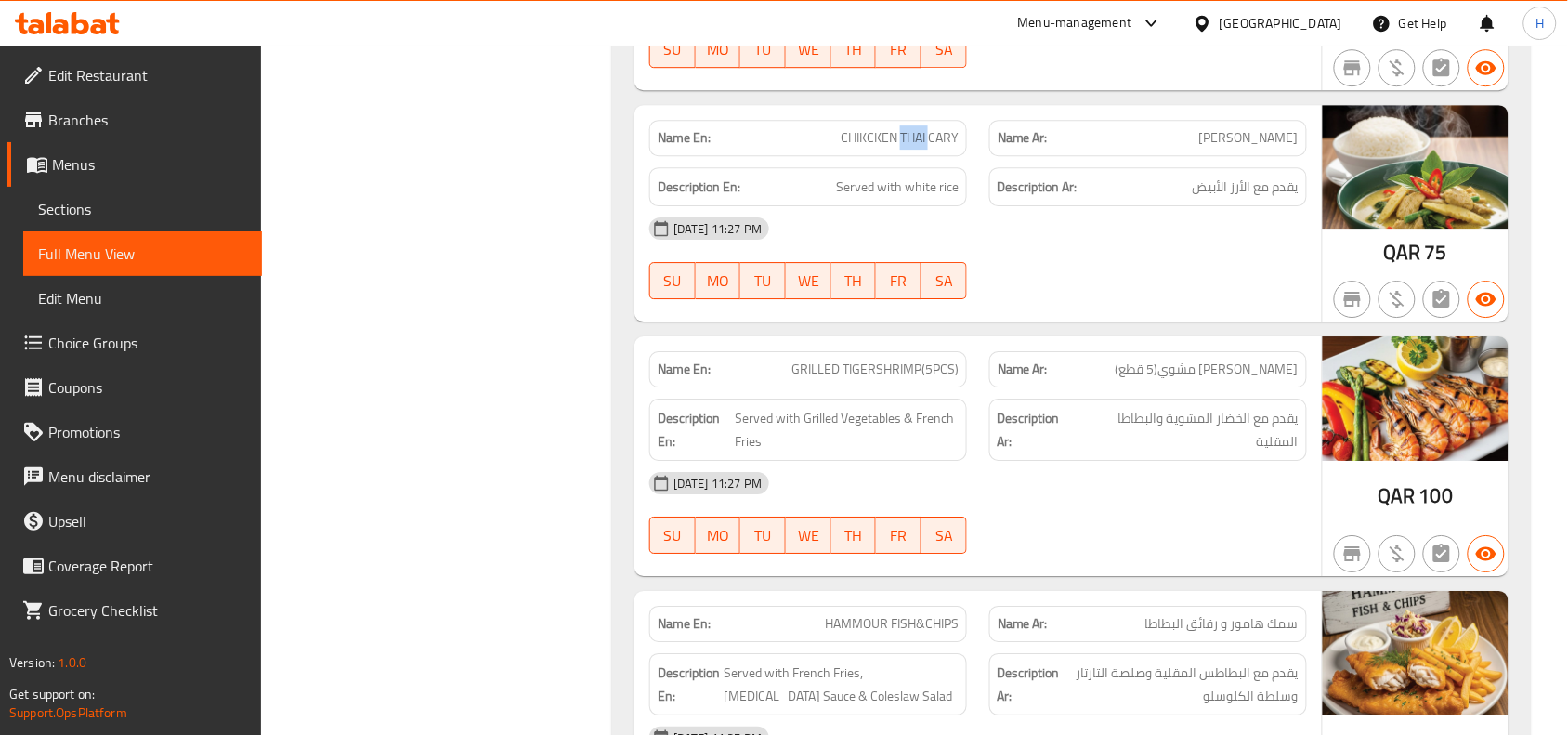
click at [898, 145] on span "CHIKCKEN THAI CARY" at bounding box center [899, 138] width 118 height 19
click at [166, 201] on span "Sections" at bounding box center [142, 208] width 209 height 22
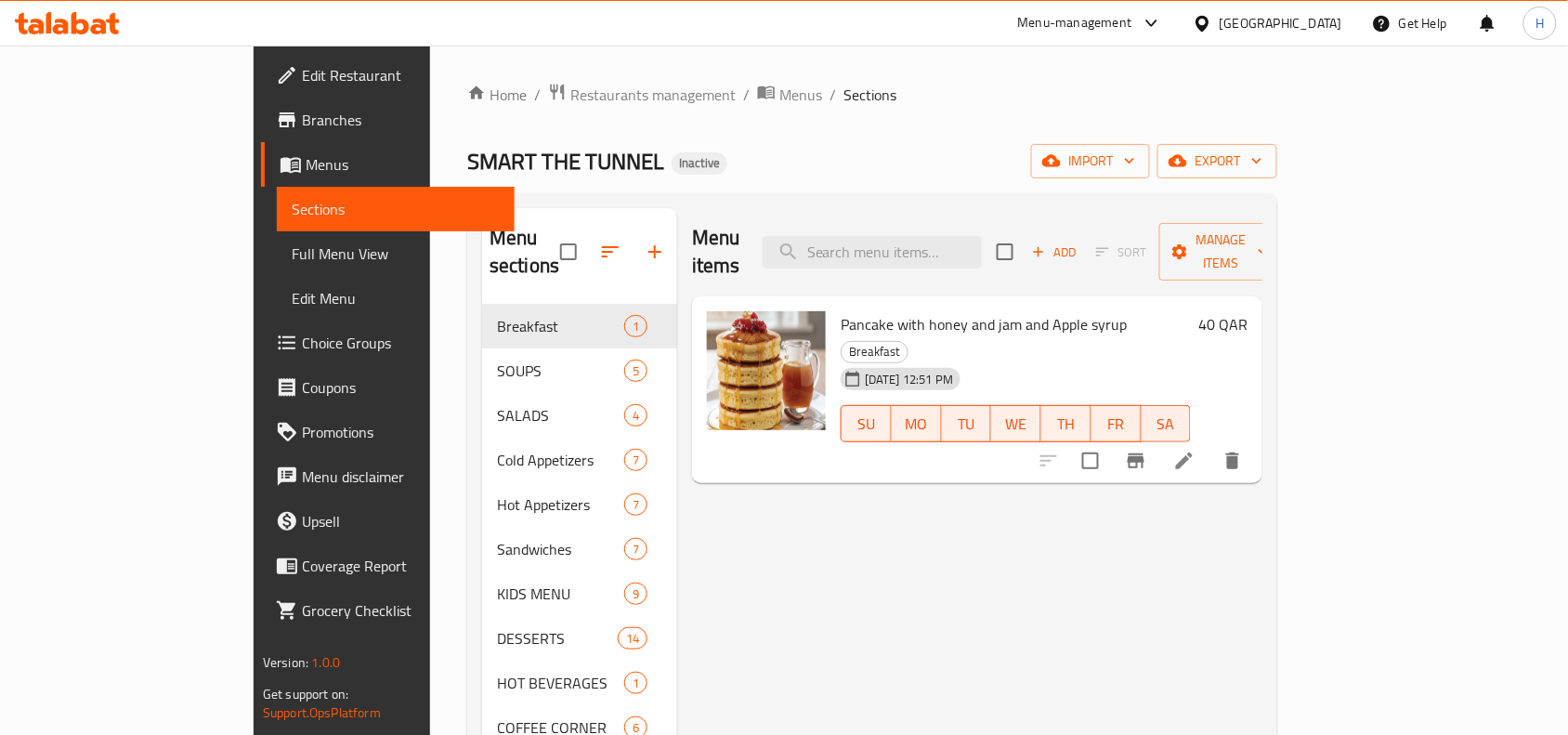
click at [973, 263] on div "Menu items Add Sort Manage items" at bounding box center [977, 252] width 570 height 88
click at [973, 246] on input "search" at bounding box center [872, 253] width 219 height 33
paste input "CHIKCKEN THAI CARY"
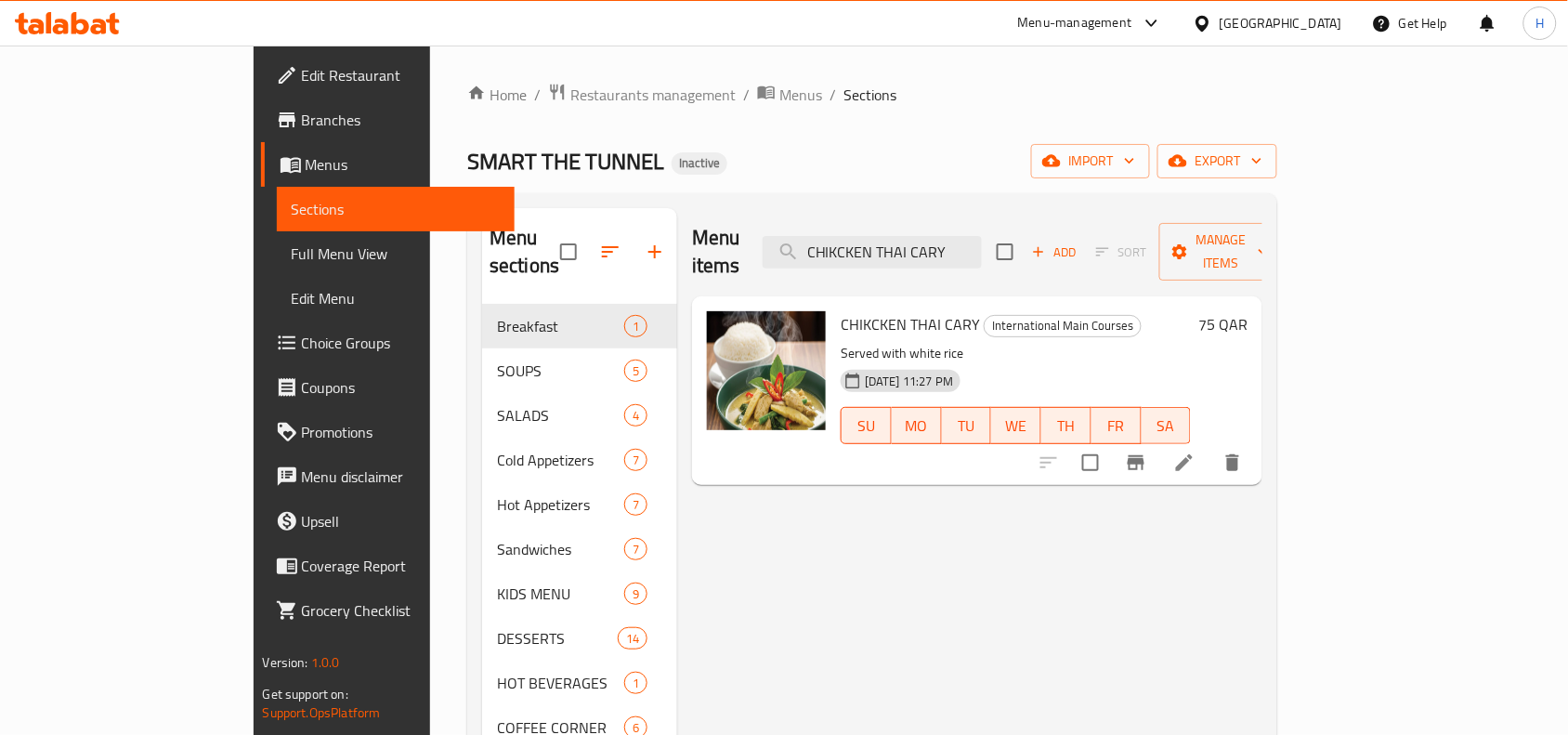
type input "CHIKCKEN THAI CARY"
click at [1210, 446] on li at bounding box center [1184, 463] width 52 height 34
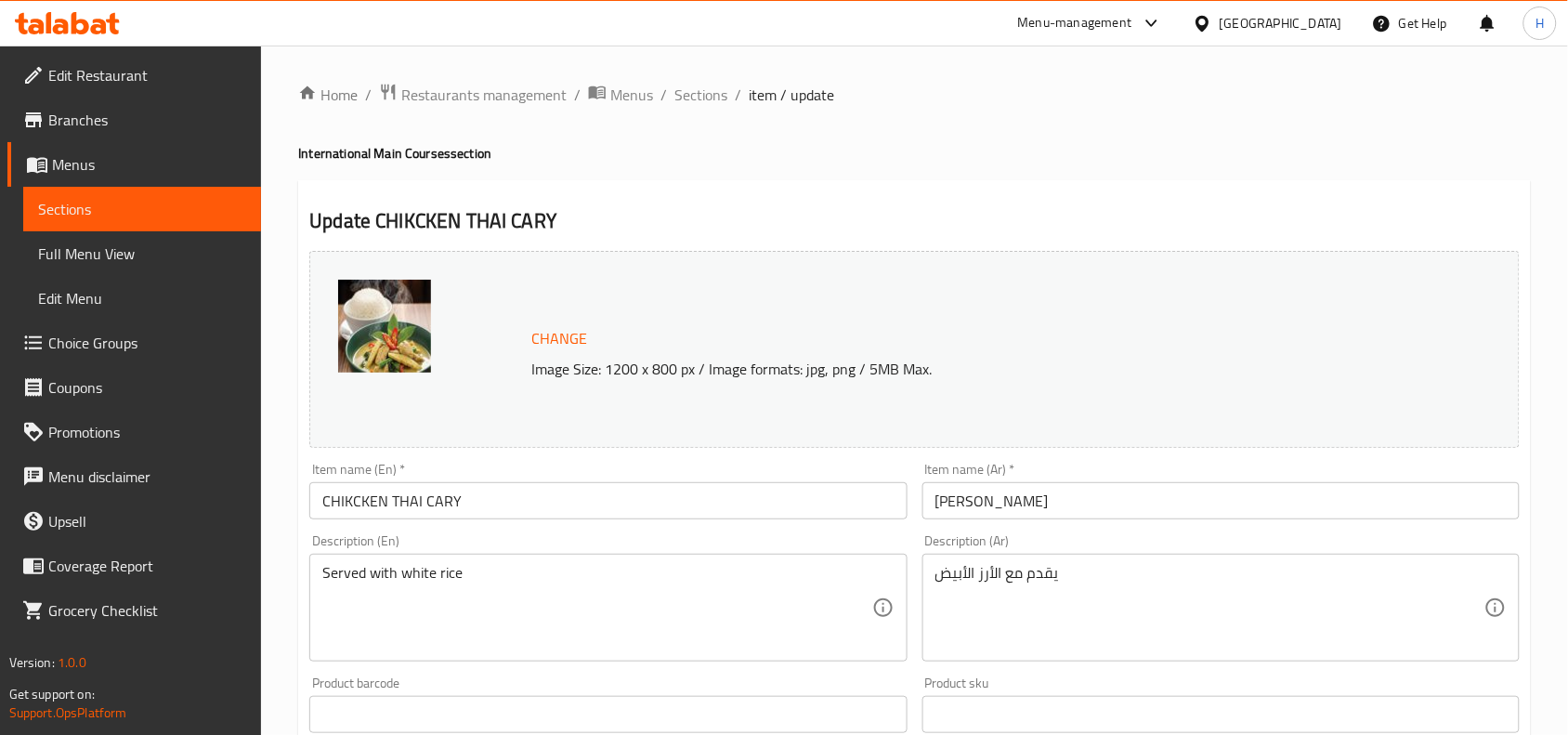
click at [474, 526] on div "Item name (En)   * CHIKCKEN THAI CARY Item name (En) *" at bounding box center [608, 491] width 612 height 72
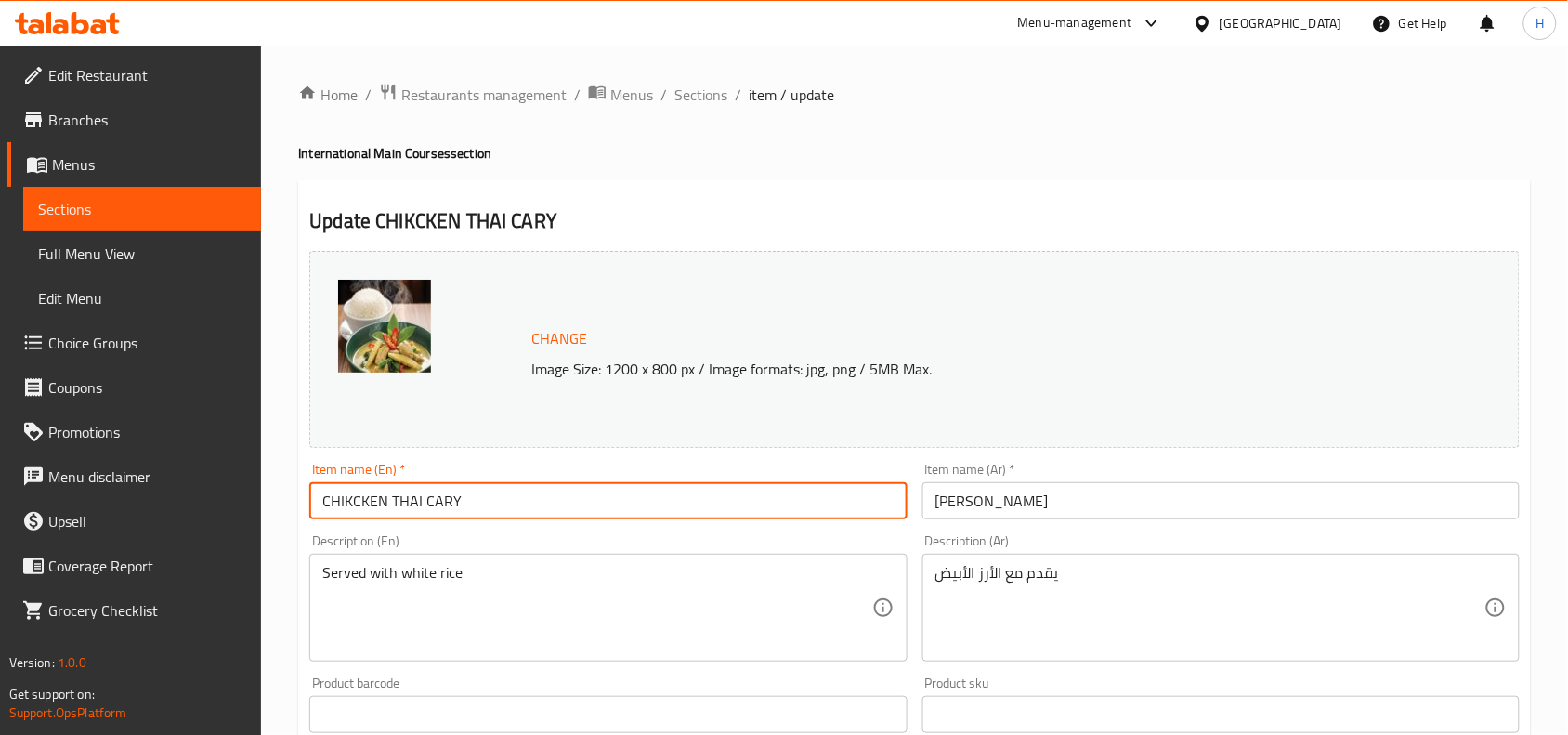
click at [358, 500] on input "CHIKCKEN THAI CARY" at bounding box center [607, 501] width 597 height 37
type input "Chicken THAI CARY"
click at [1359, 511] on input "[PERSON_NAME]" at bounding box center [1221, 501] width 597 height 37
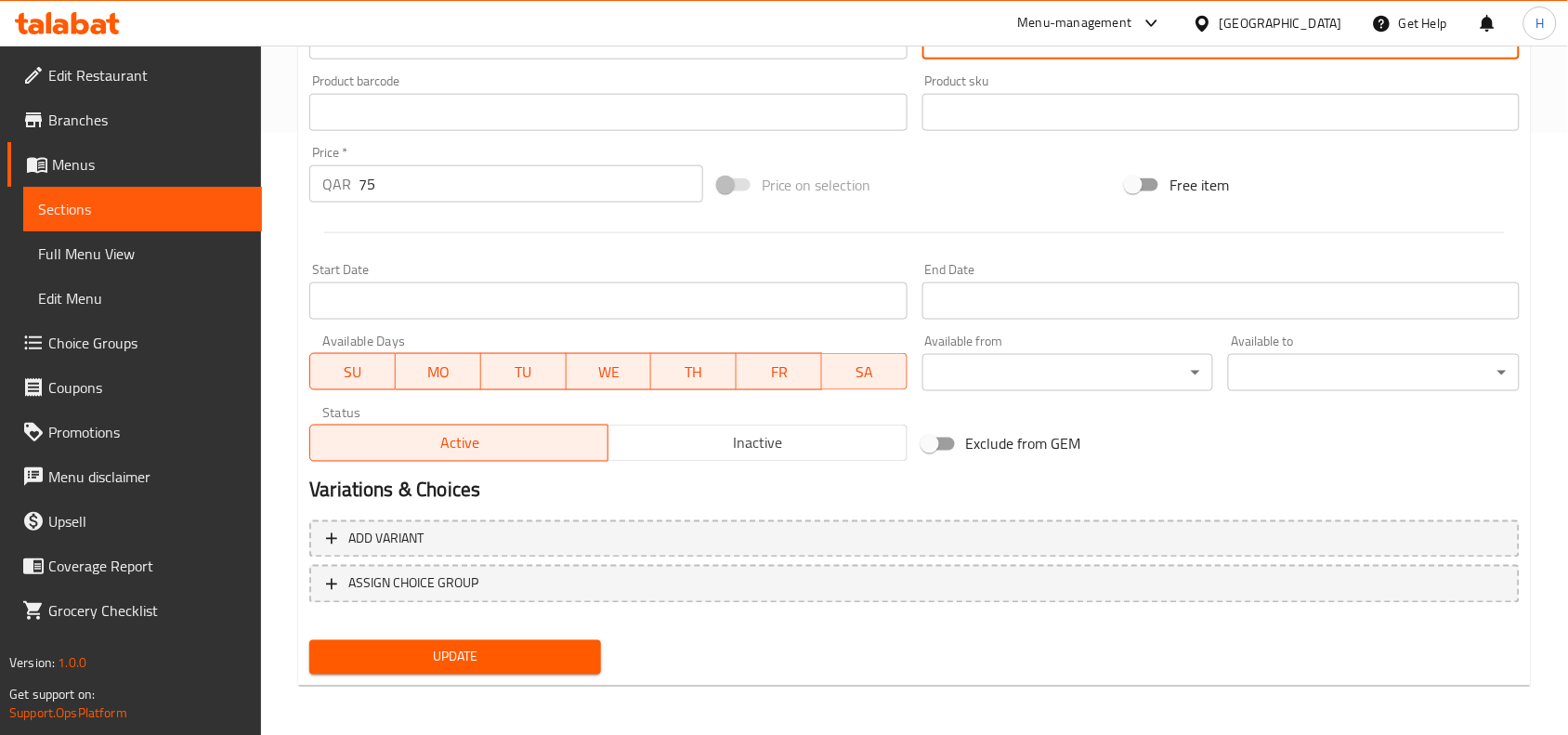
click at [430, 656] on span "Update" at bounding box center [455, 658] width 262 height 23
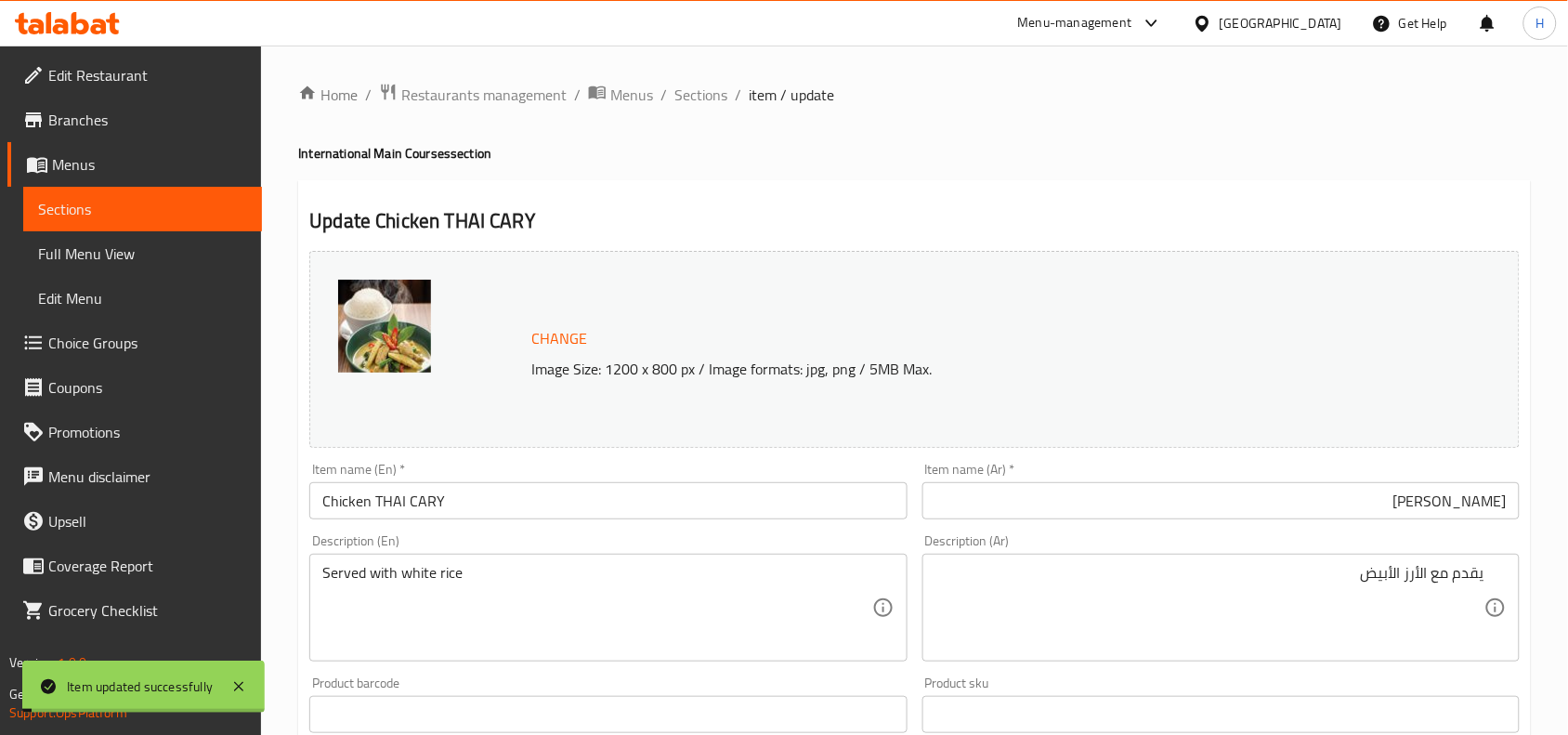
drag, startPoint x: 103, startPoint y: 269, endPoint x: 285, endPoint y: 364, distance: 205.3
click at [103, 269] on link "Full Menu View" at bounding box center [142, 254] width 239 height 45
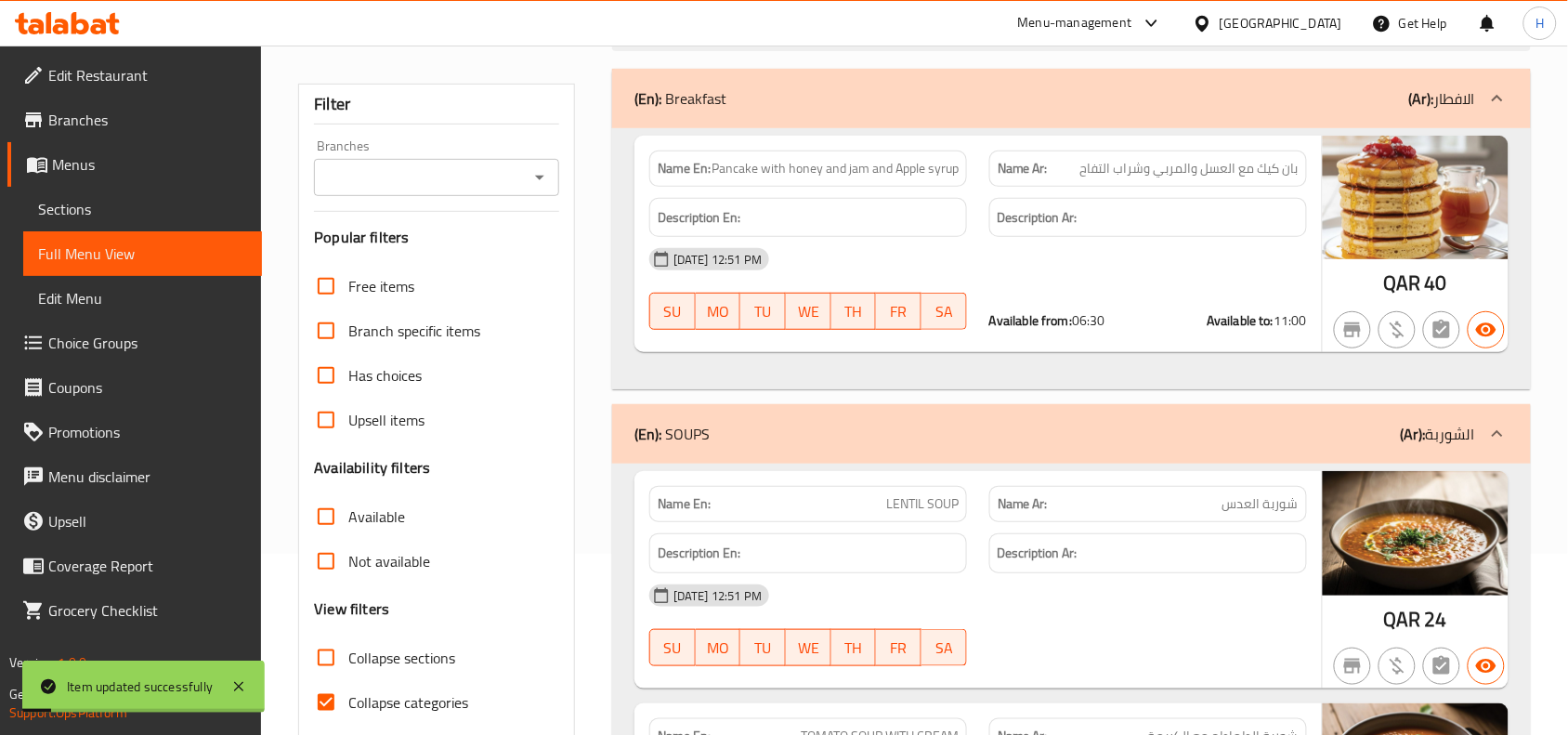
scroll to position [232, 0]
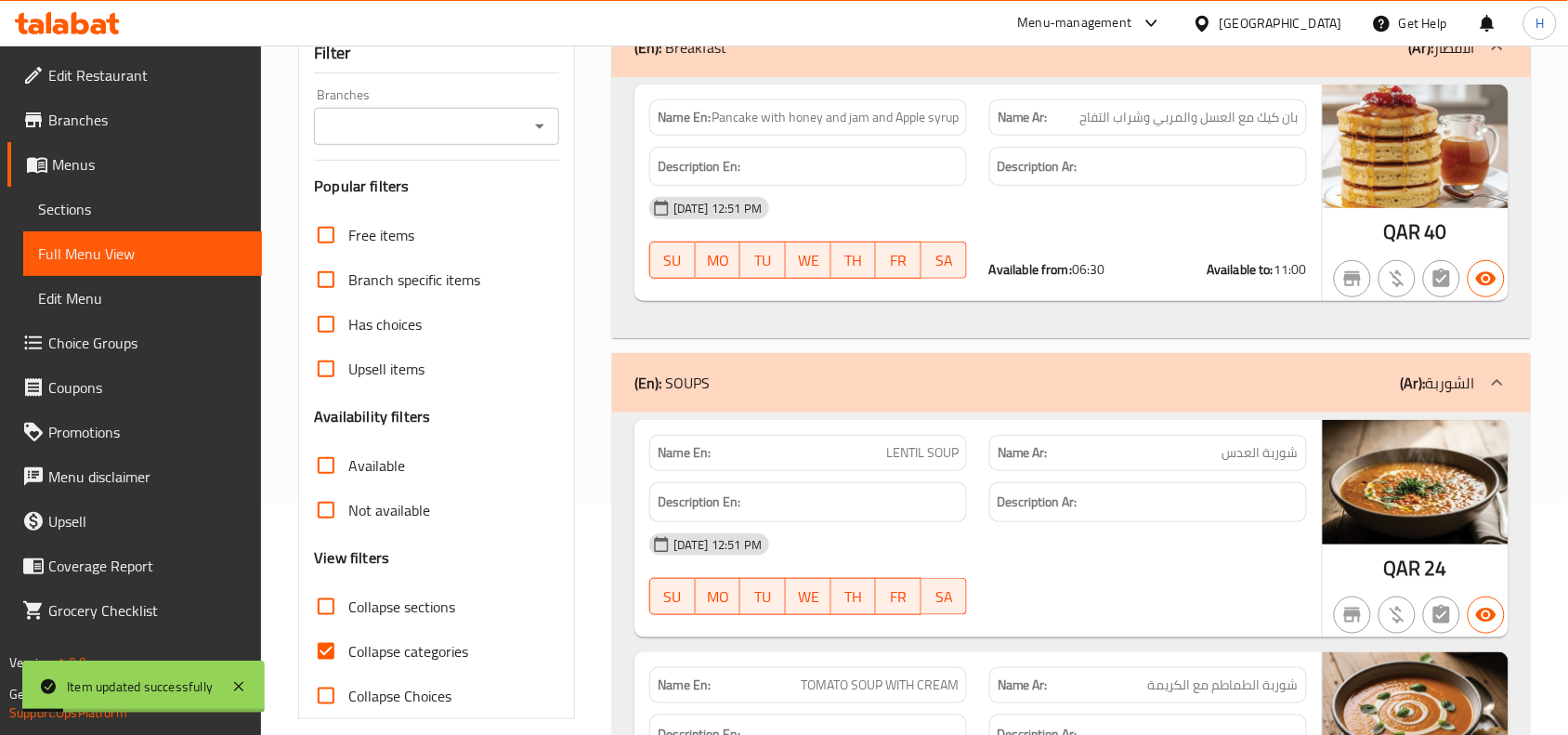
click at [327, 639] on input "Collapse categories" at bounding box center [326, 652] width 45 height 45
checkbox input "false"
click at [347, 592] on input "Collapse sections" at bounding box center [326, 606] width 45 height 45
checkbox input "true"
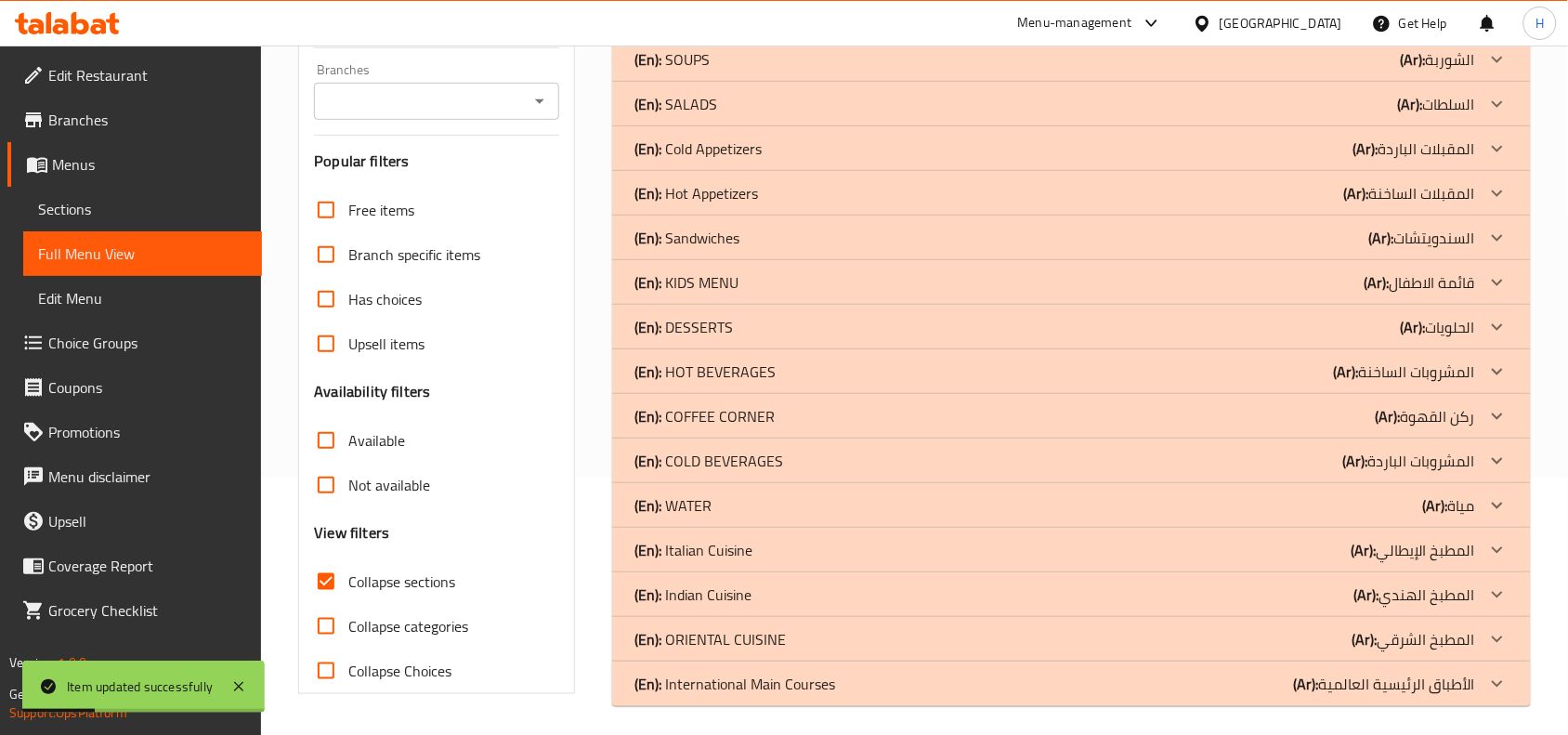
scroll to position [265, 0]
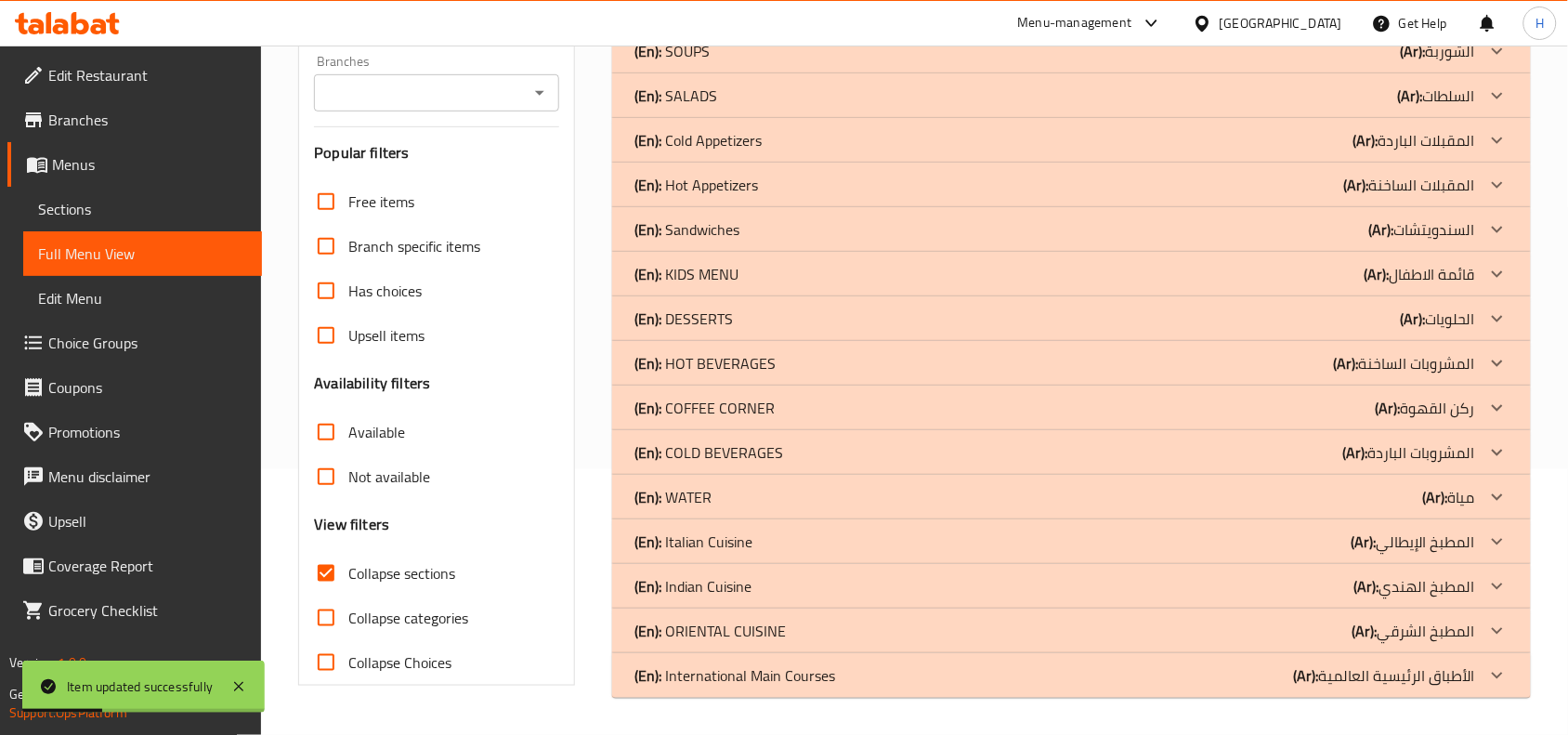
click at [795, 665] on p "(En): International Main Courses" at bounding box center [734, 675] width 200 height 22
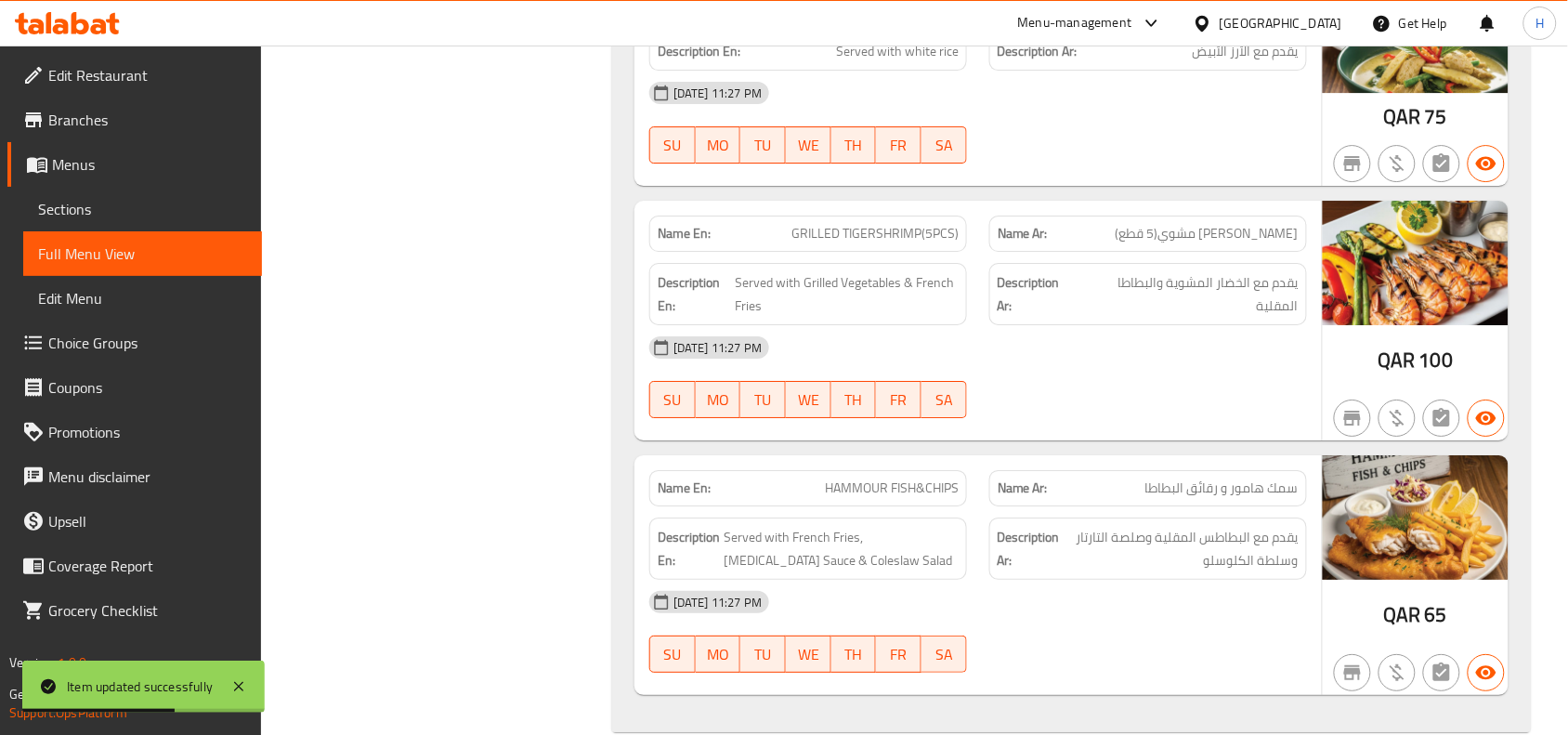
scroll to position [1835, 0]
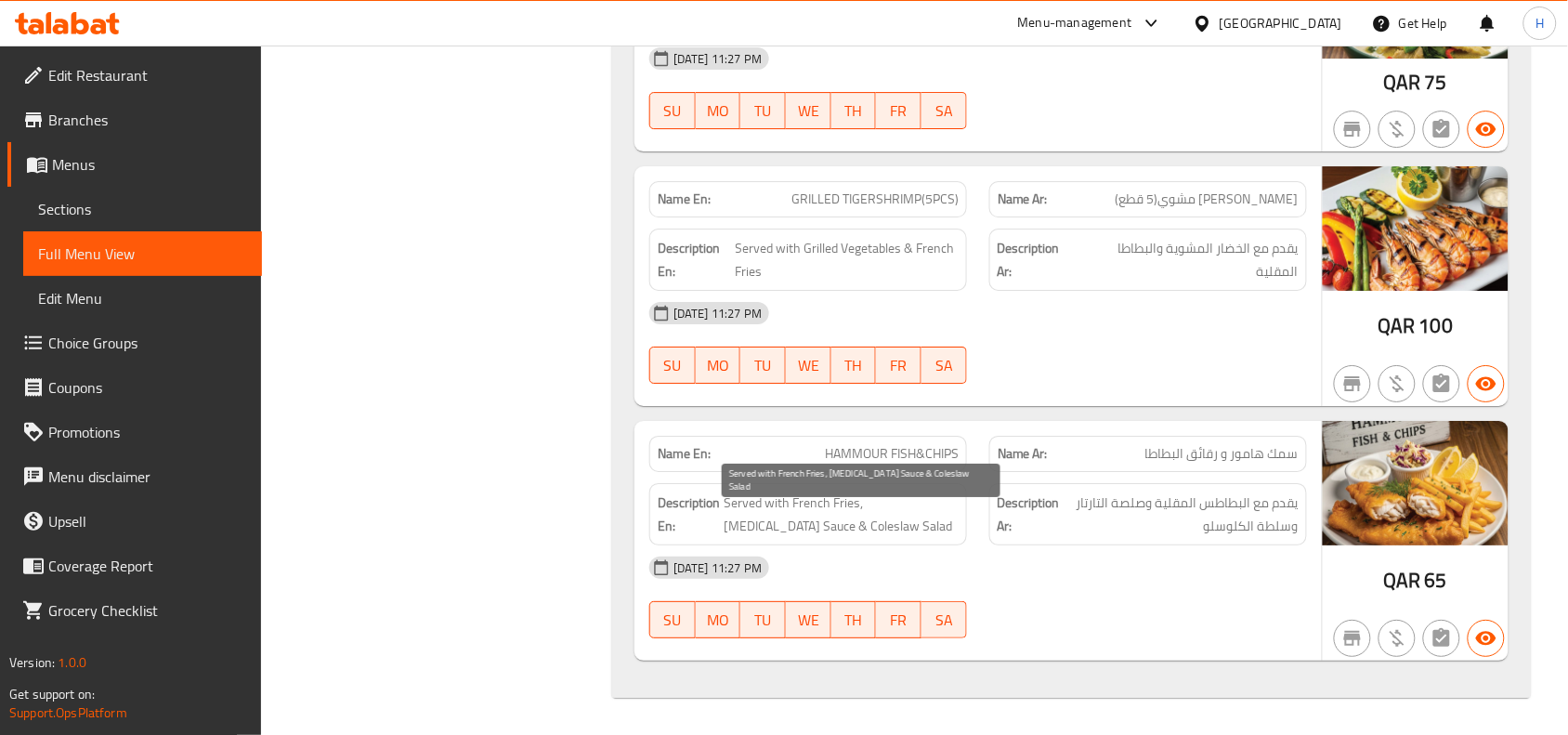
click at [758, 528] on span "Served with French Fries, [MEDICAL_DATA] Sauce & Coleslaw Salad" at bounding box center [840, 514] width 235 height 46
copy span "Coleslaw"
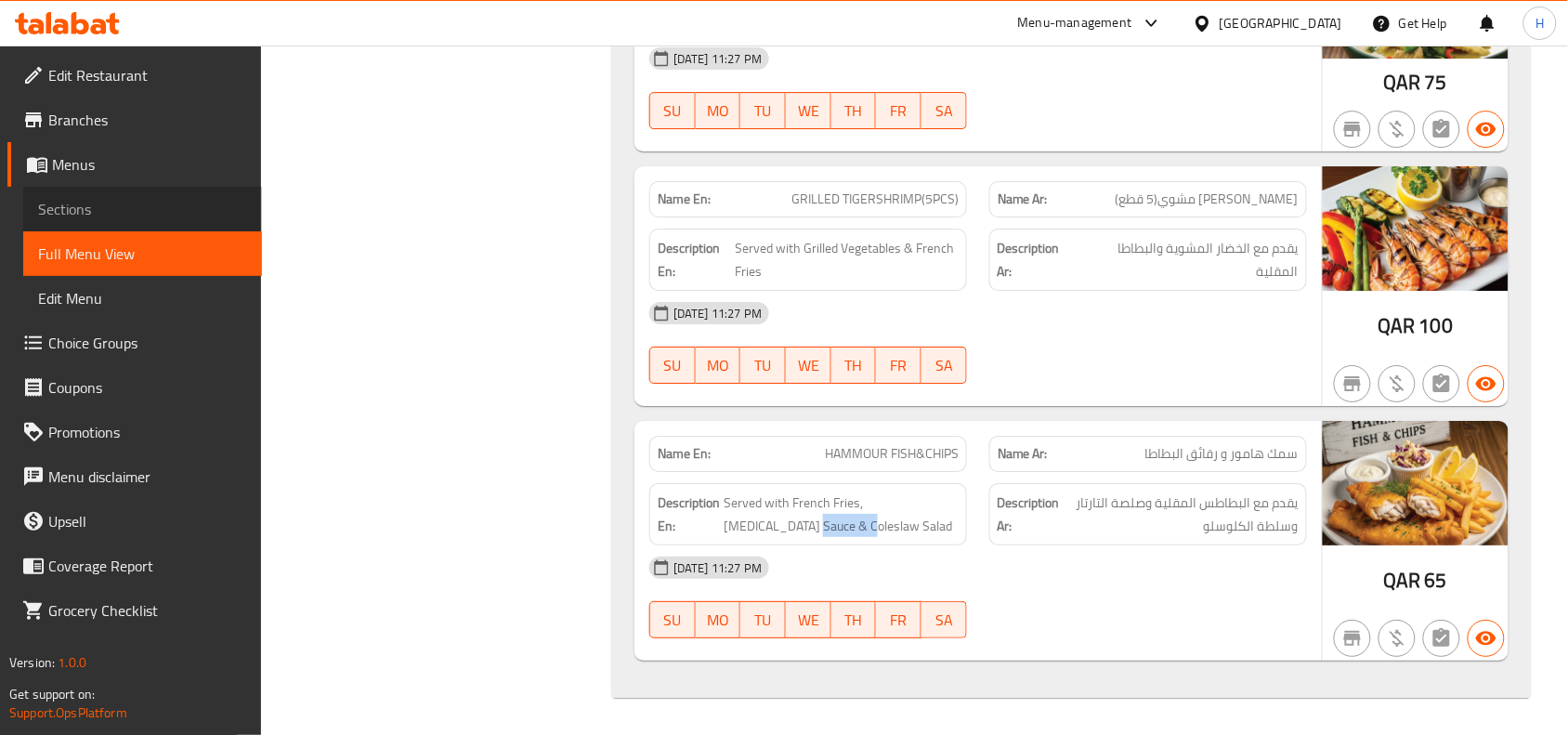
click at [210, 215] on span "Sections" at bounding box center [142, 208] width 209 height 22
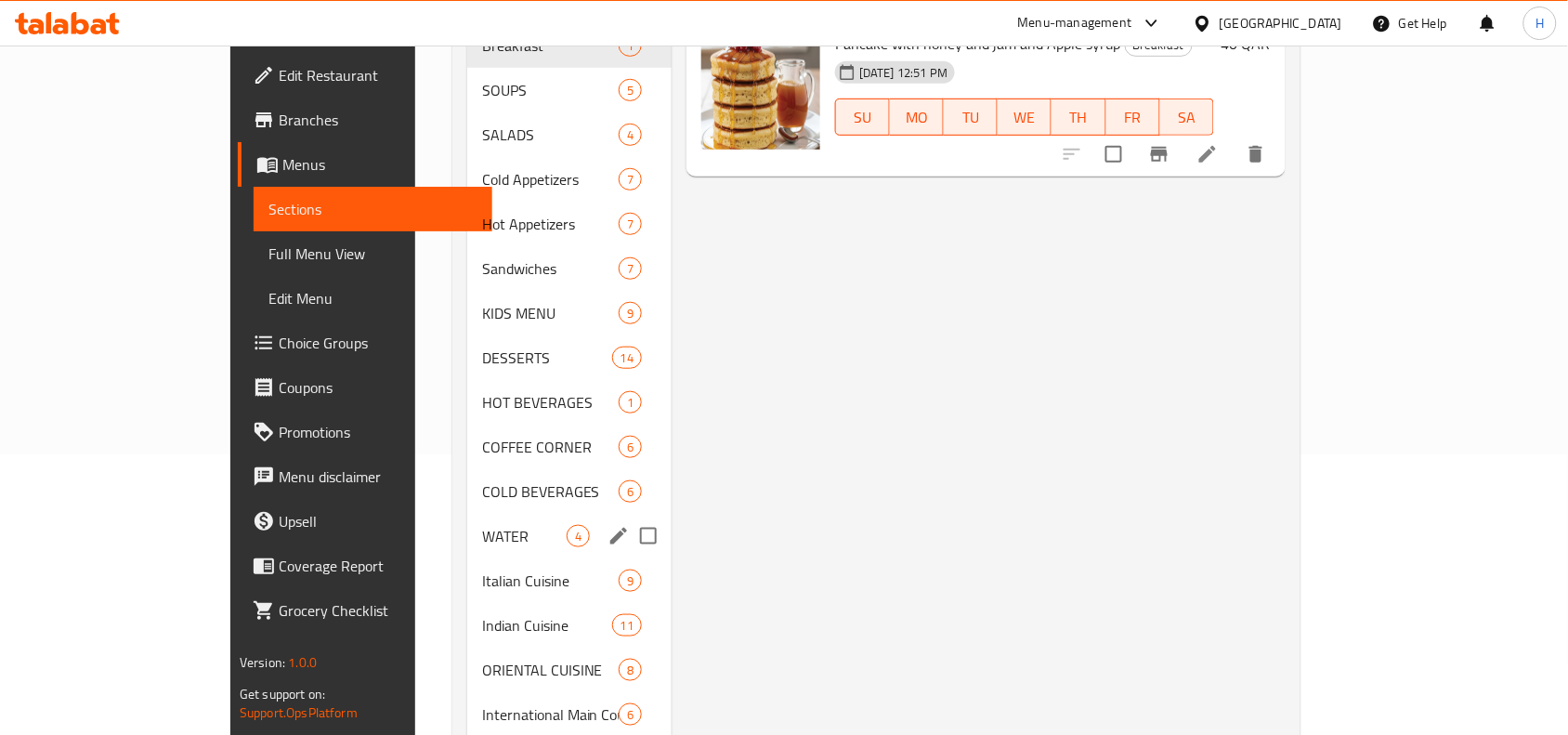
scroll to position [313, 0]
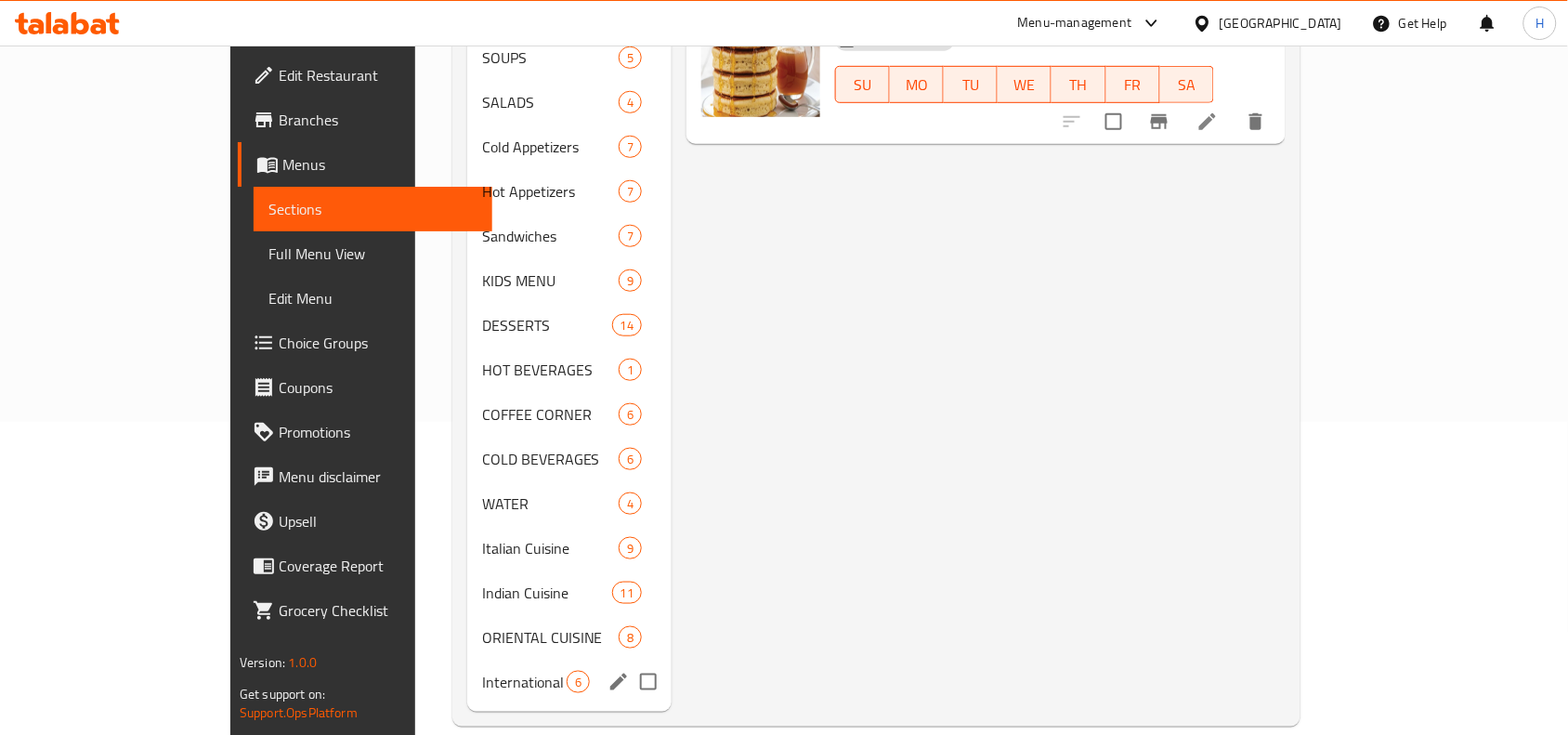
click at [491, 671] on span "International Main Courses" at bounding box center [524, 682] width 84 height 22
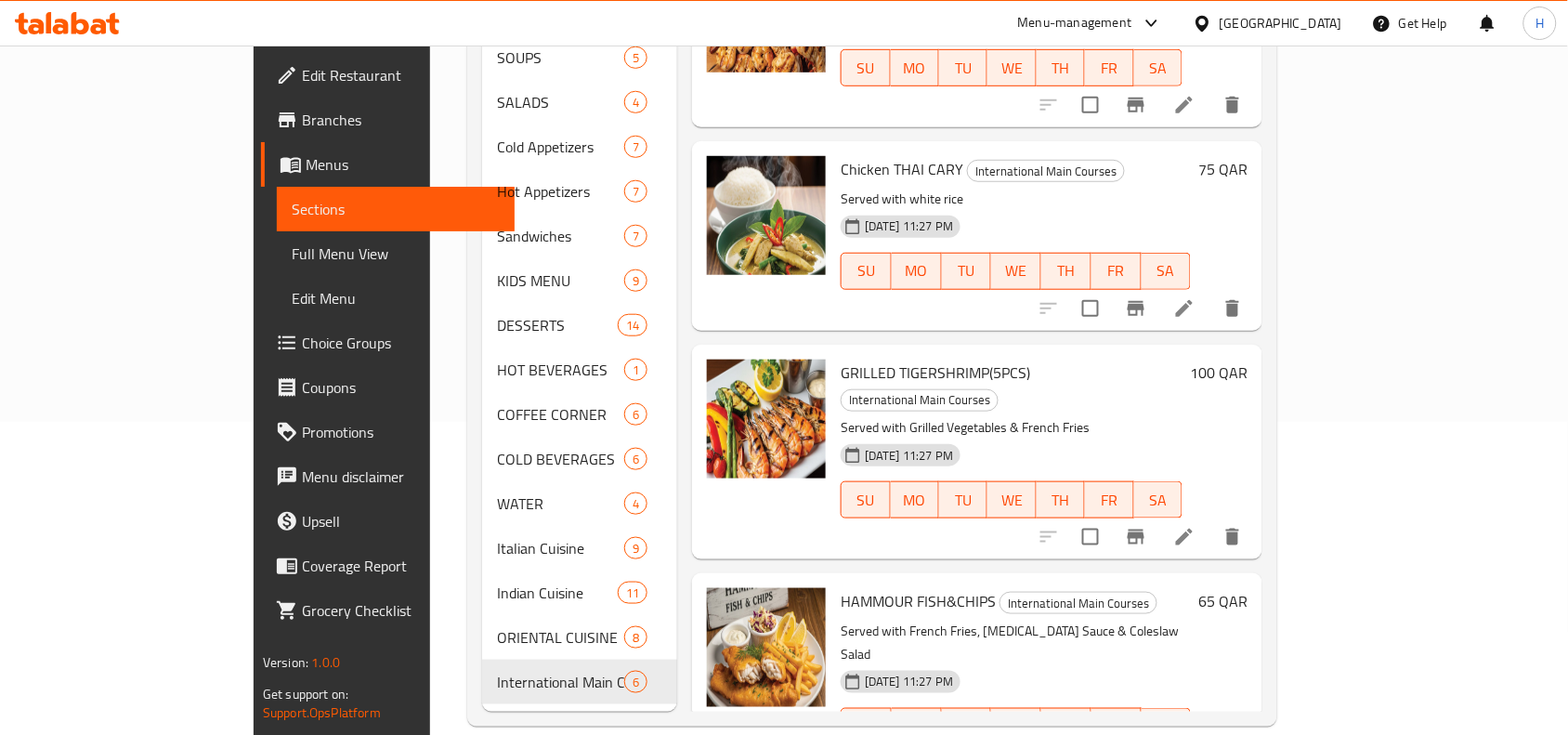
scroll to position [475, 0]
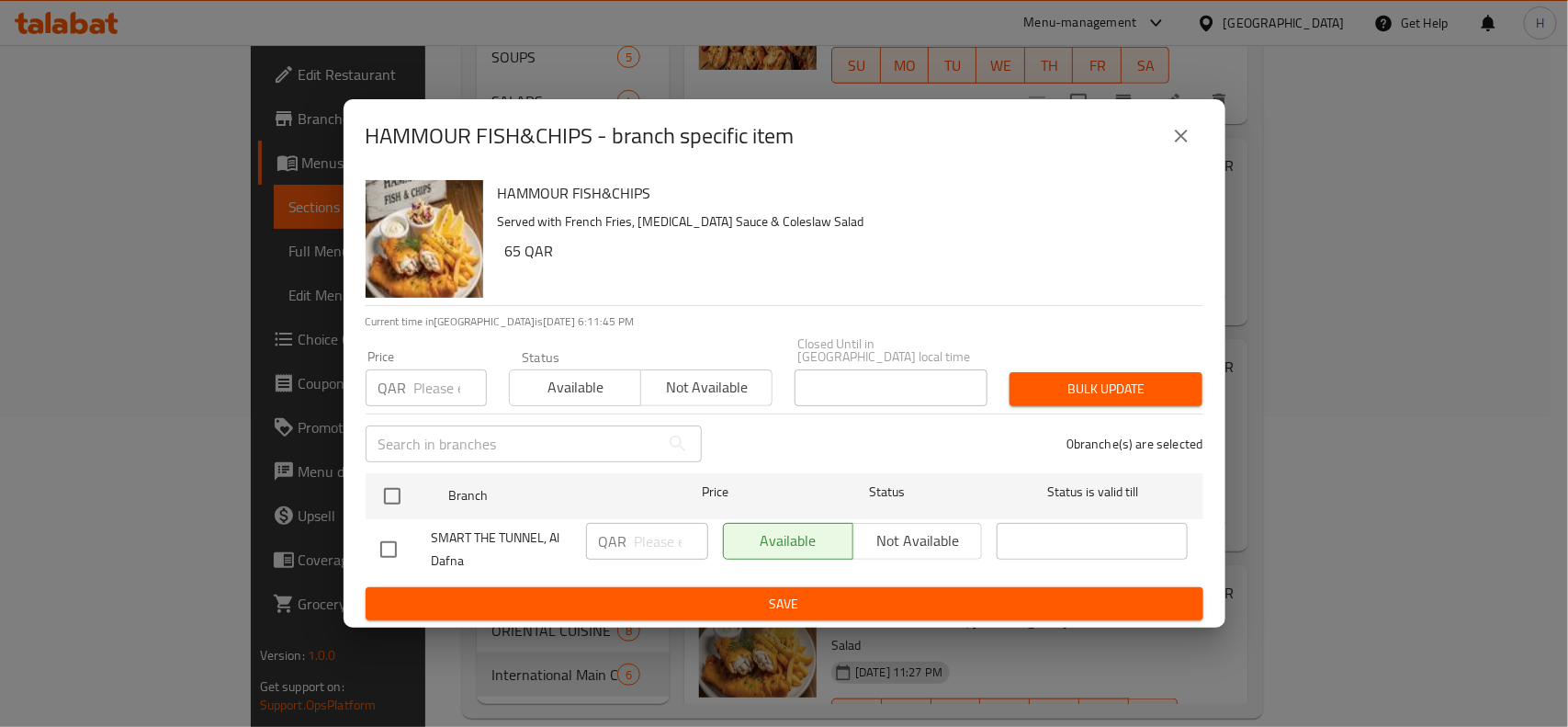
click at [1173, 138] on icon "close" at bounding box center [1180, 135] width 22 height 22
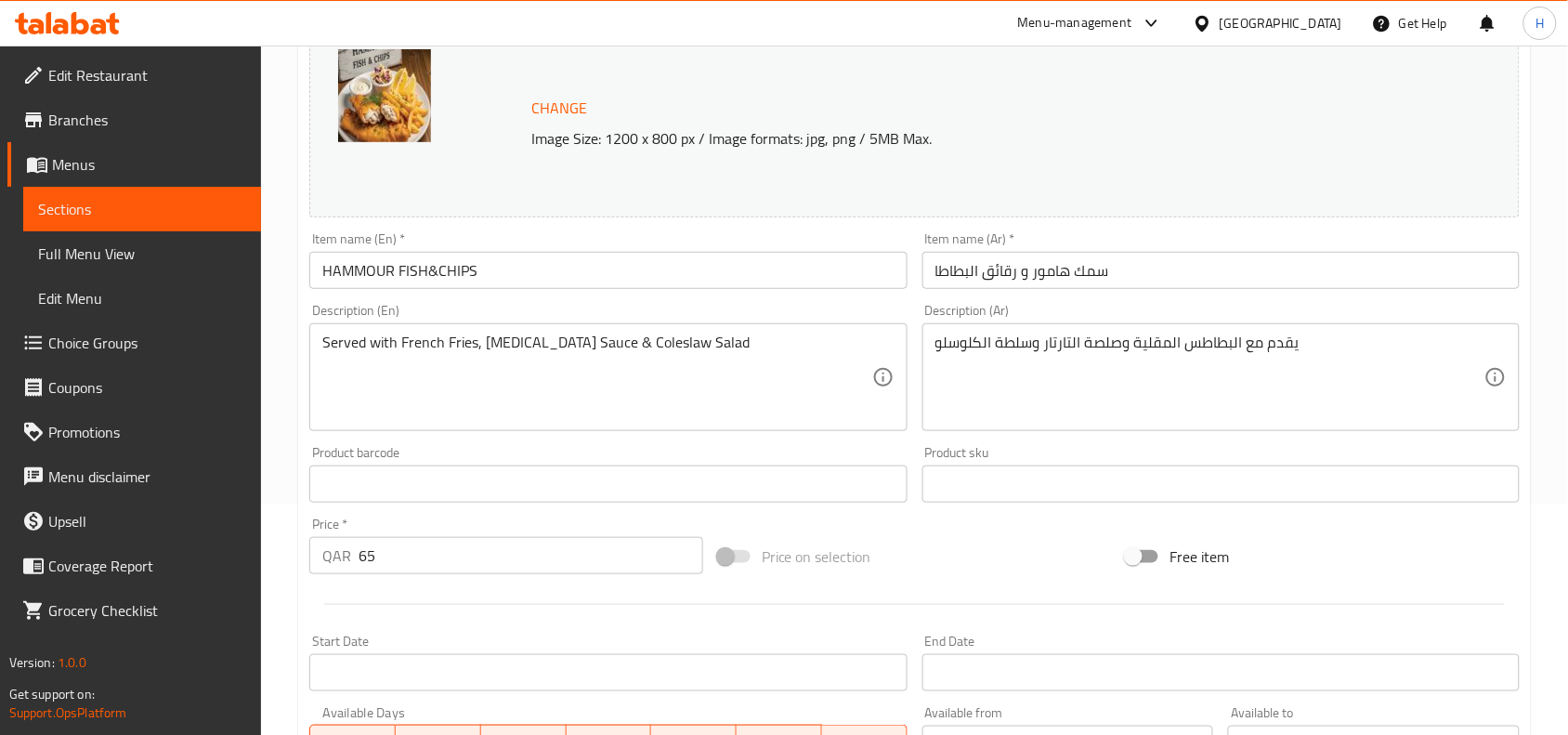
scroll to position [232, 0]
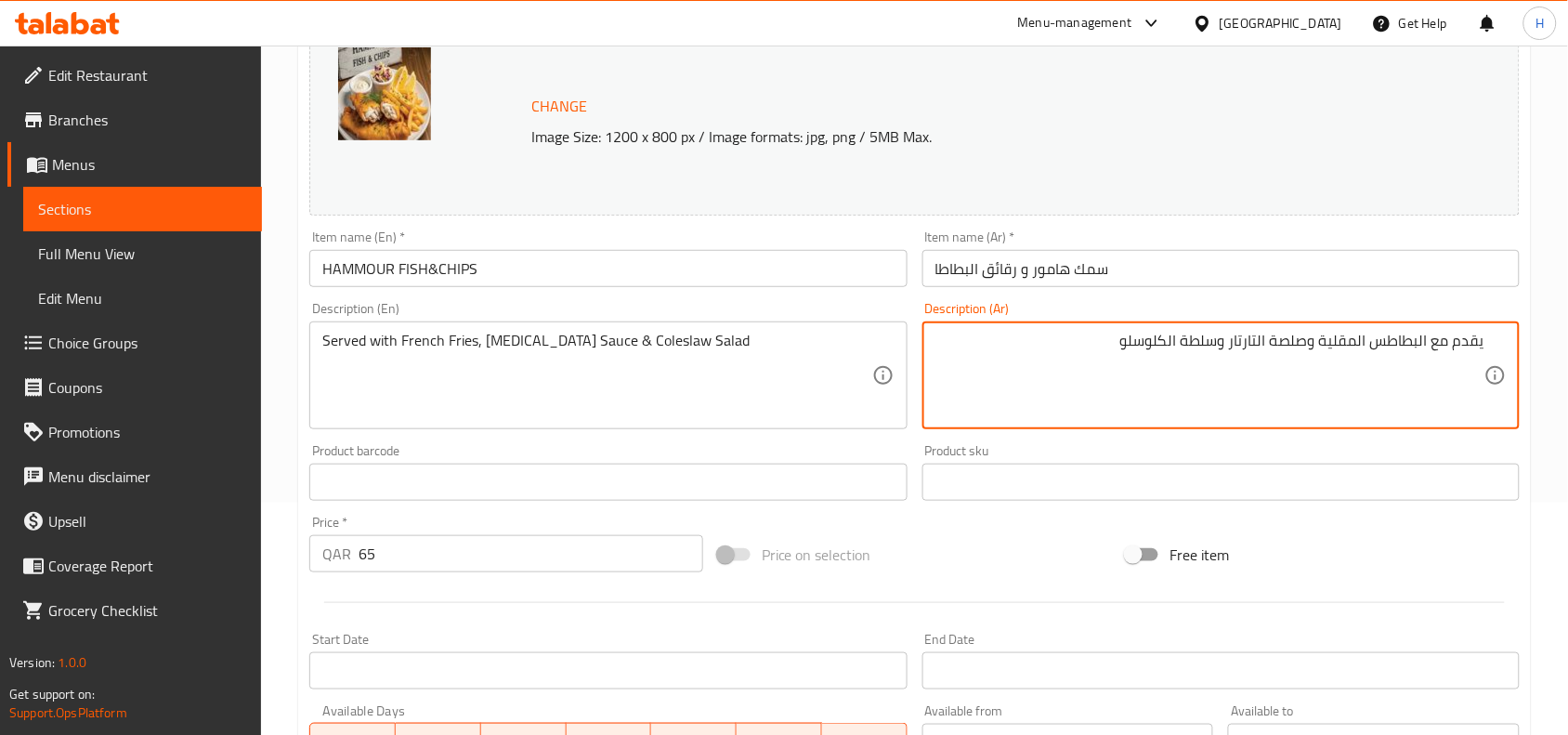
click at [1150, 341] on textarea "يقدم مع البطاطس المقلية وصلصة التارتار وسلطة الكلوسلو" at bounding box center [1209, 376] width 549 height 88
paste textarea "كول"
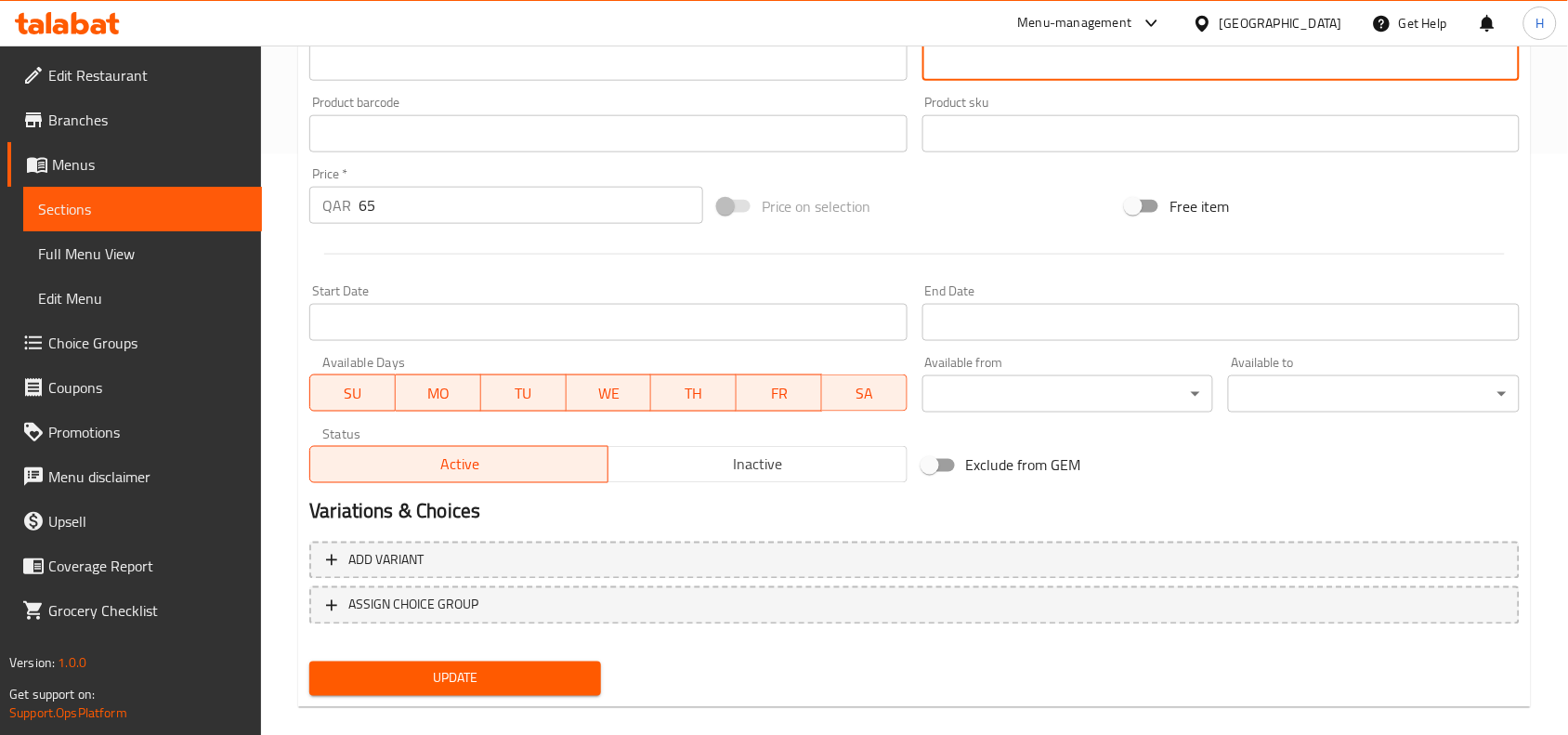
scroll to position [602, 0]
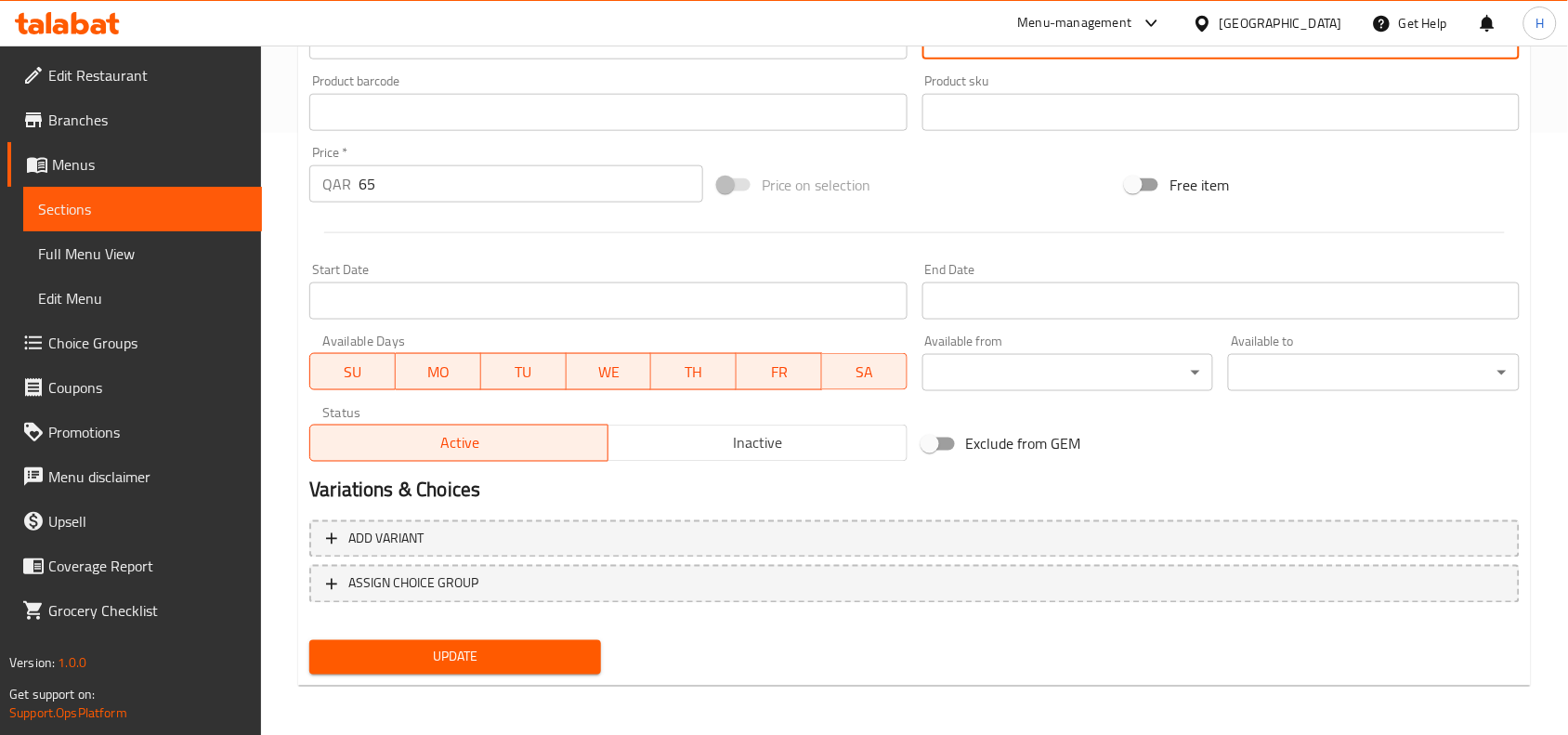
type textarea "يقدم مع البطاطس المقلية وصلصة التارتار وسلطة كول سلو"
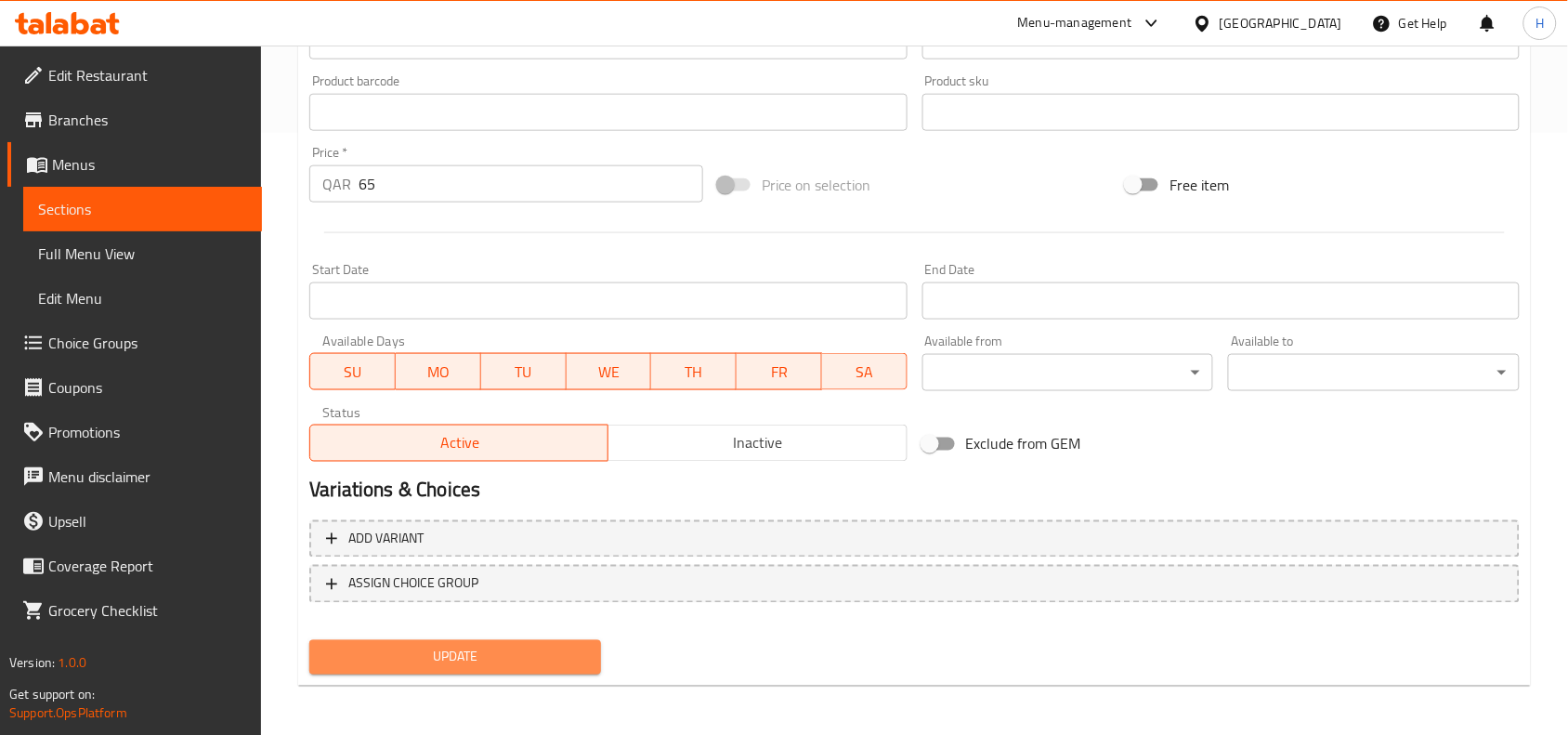
click at [375, 667] on button "Update" at bounding box center [454, 657] width 291 height 34
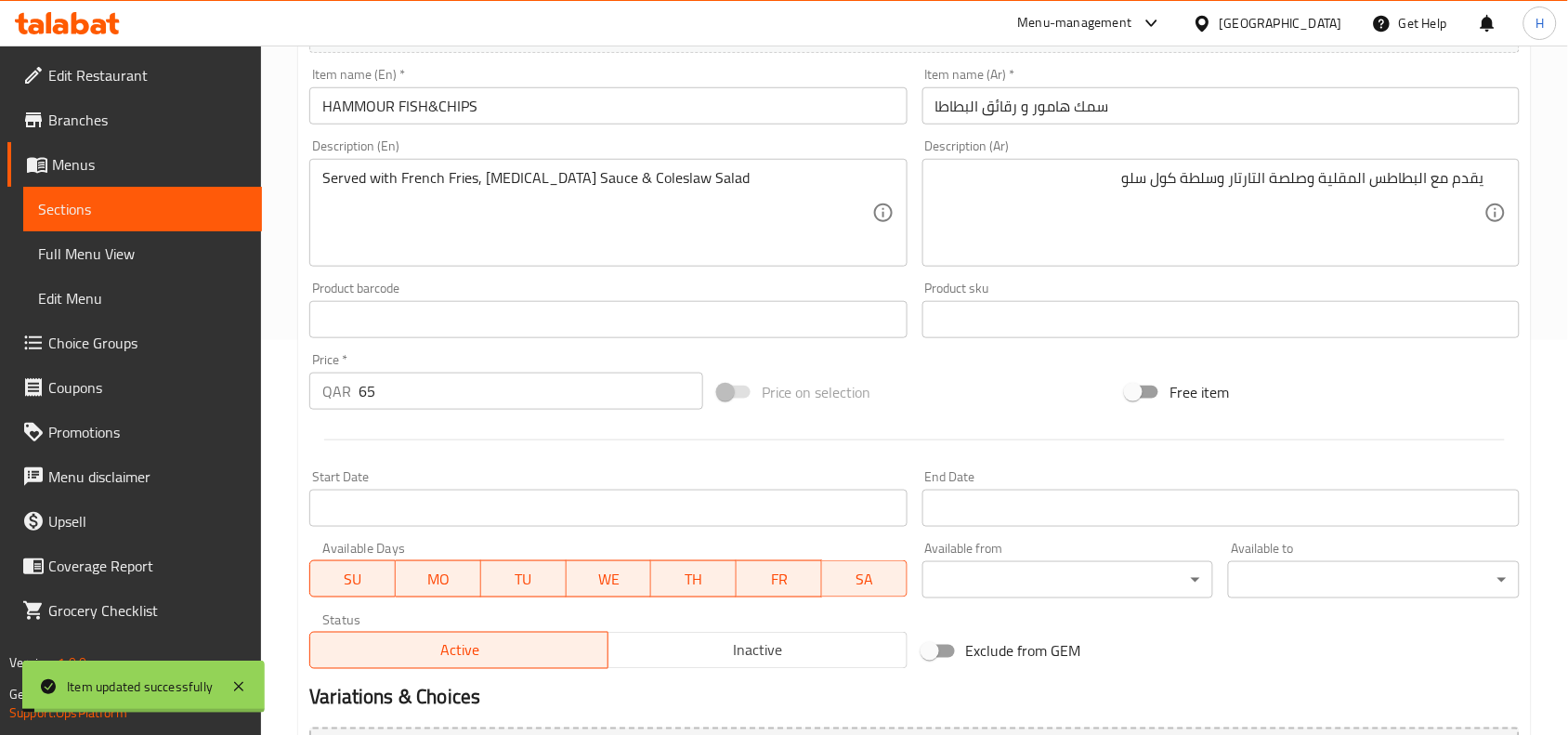
scroll to position [370, 0]
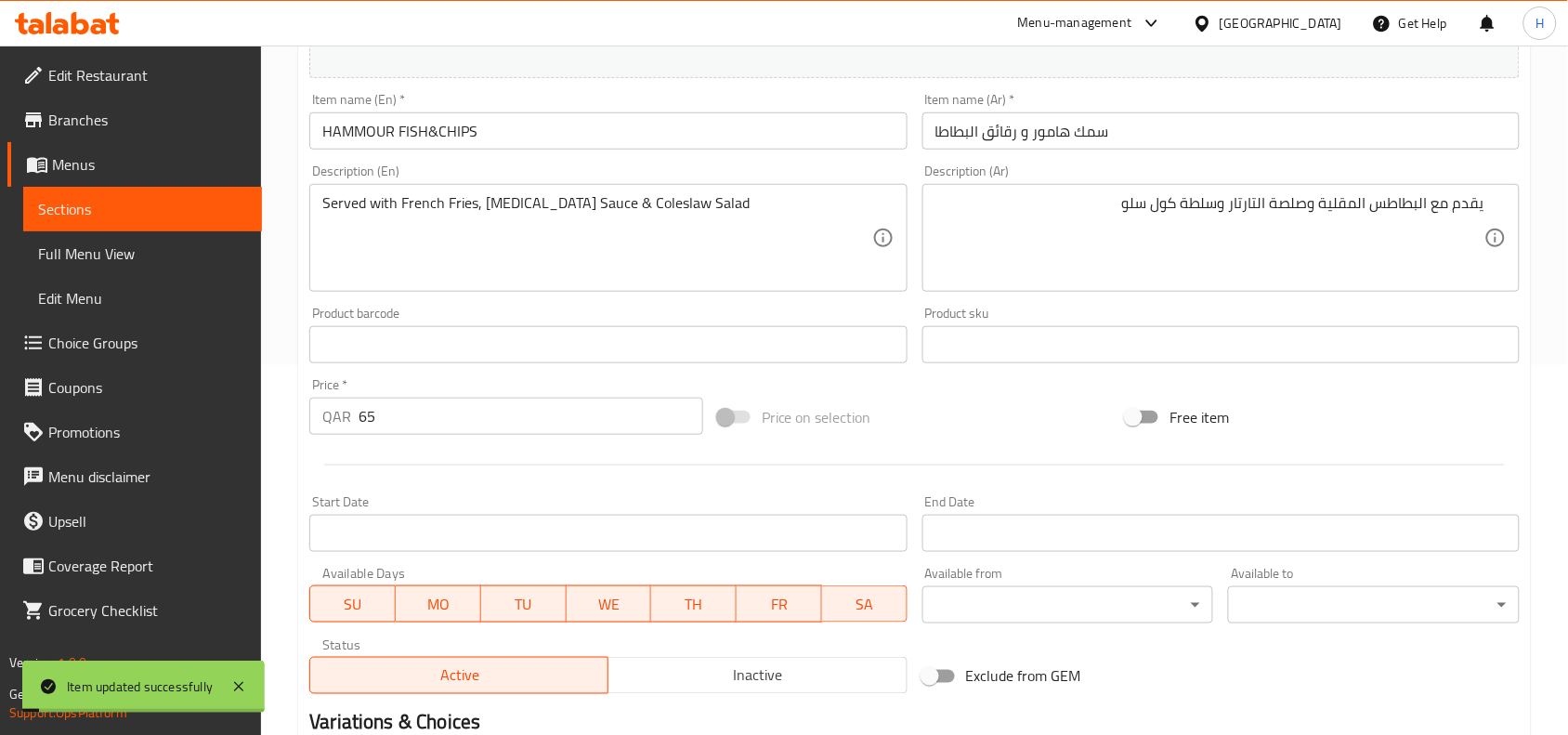
click at [172, 274] on link "Full Menu View" at bounding box center [142, 254] width 239 height 45
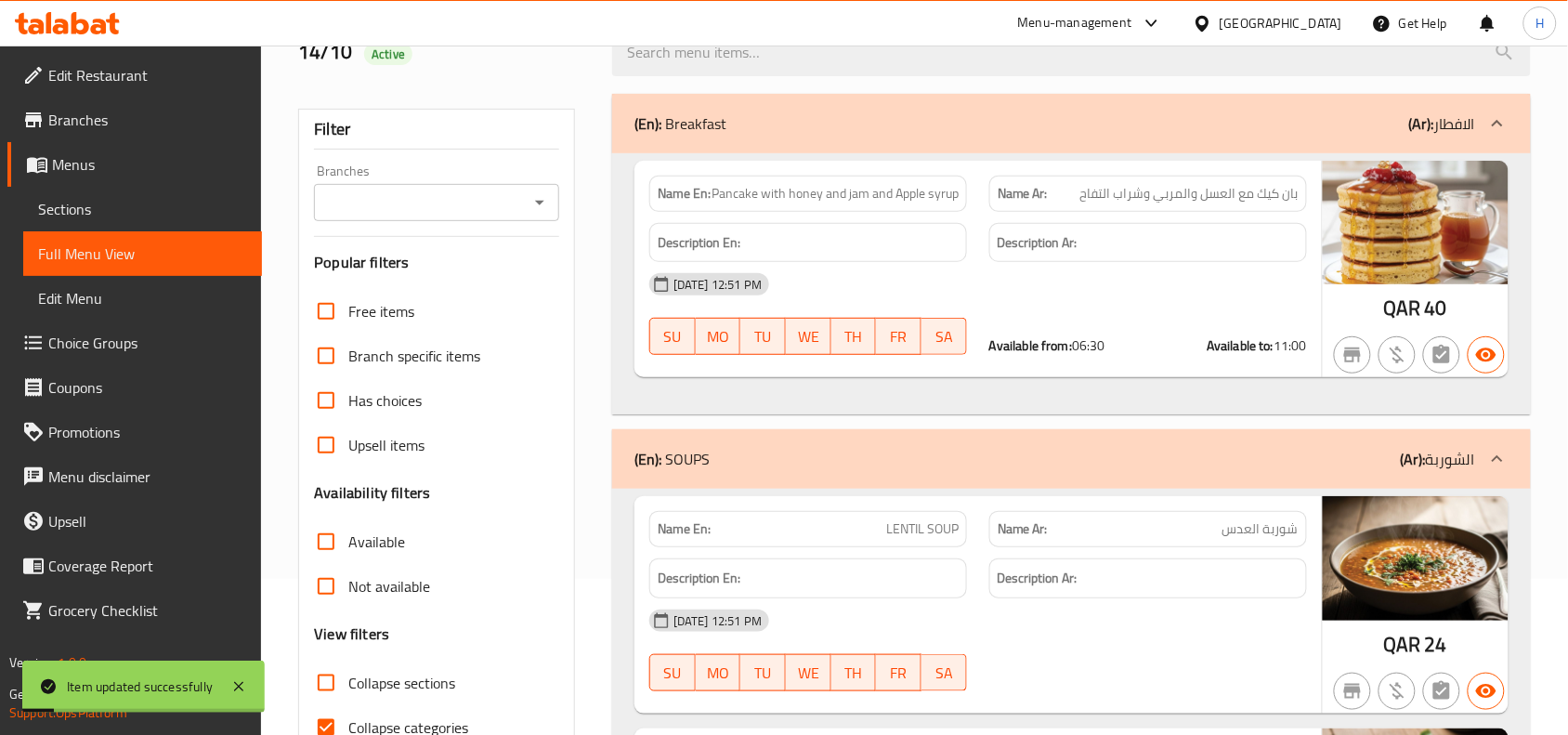
scroll to position [138, 0]
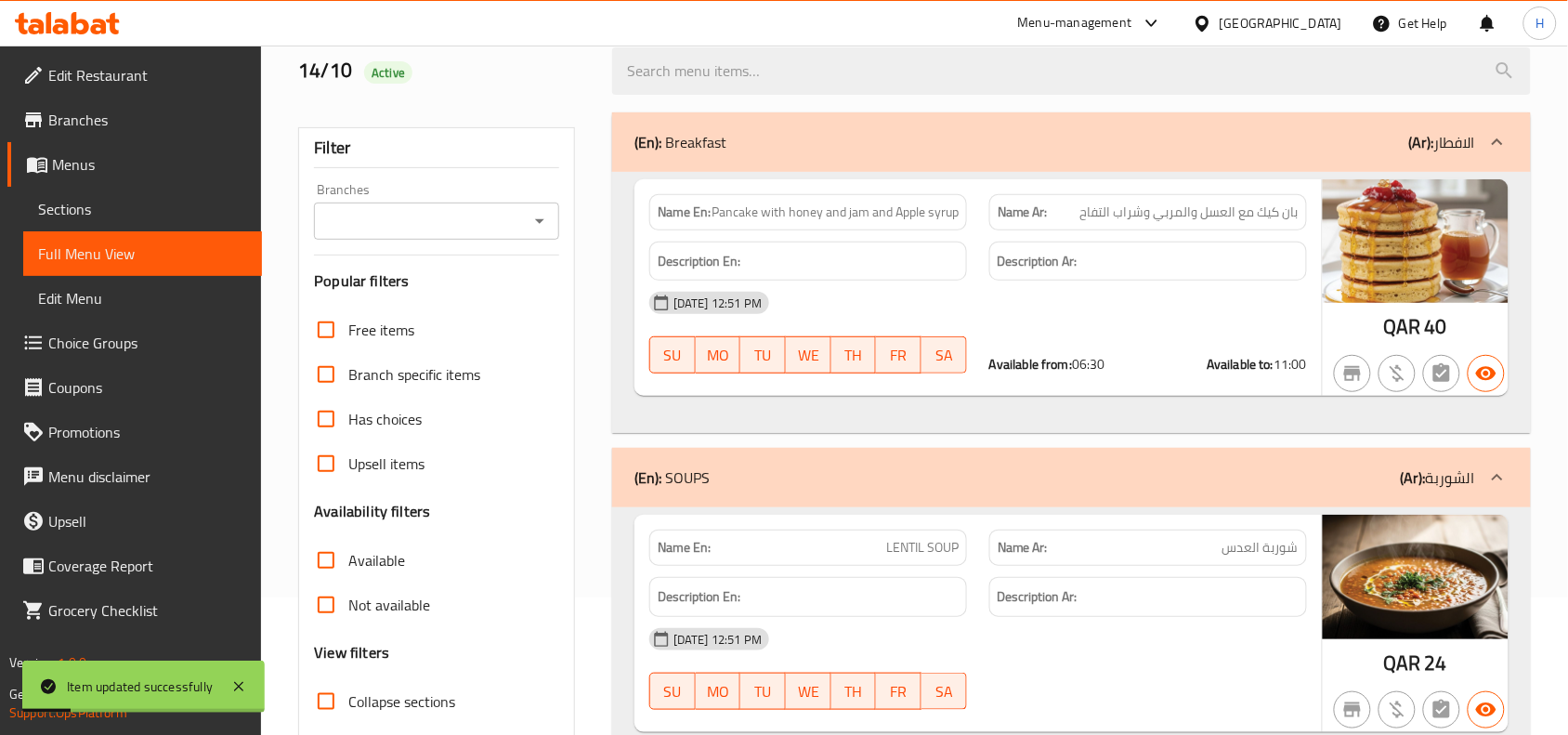
click at [183, 225] on link "Sections" at bounding box center [142, 209] width 239 height 45
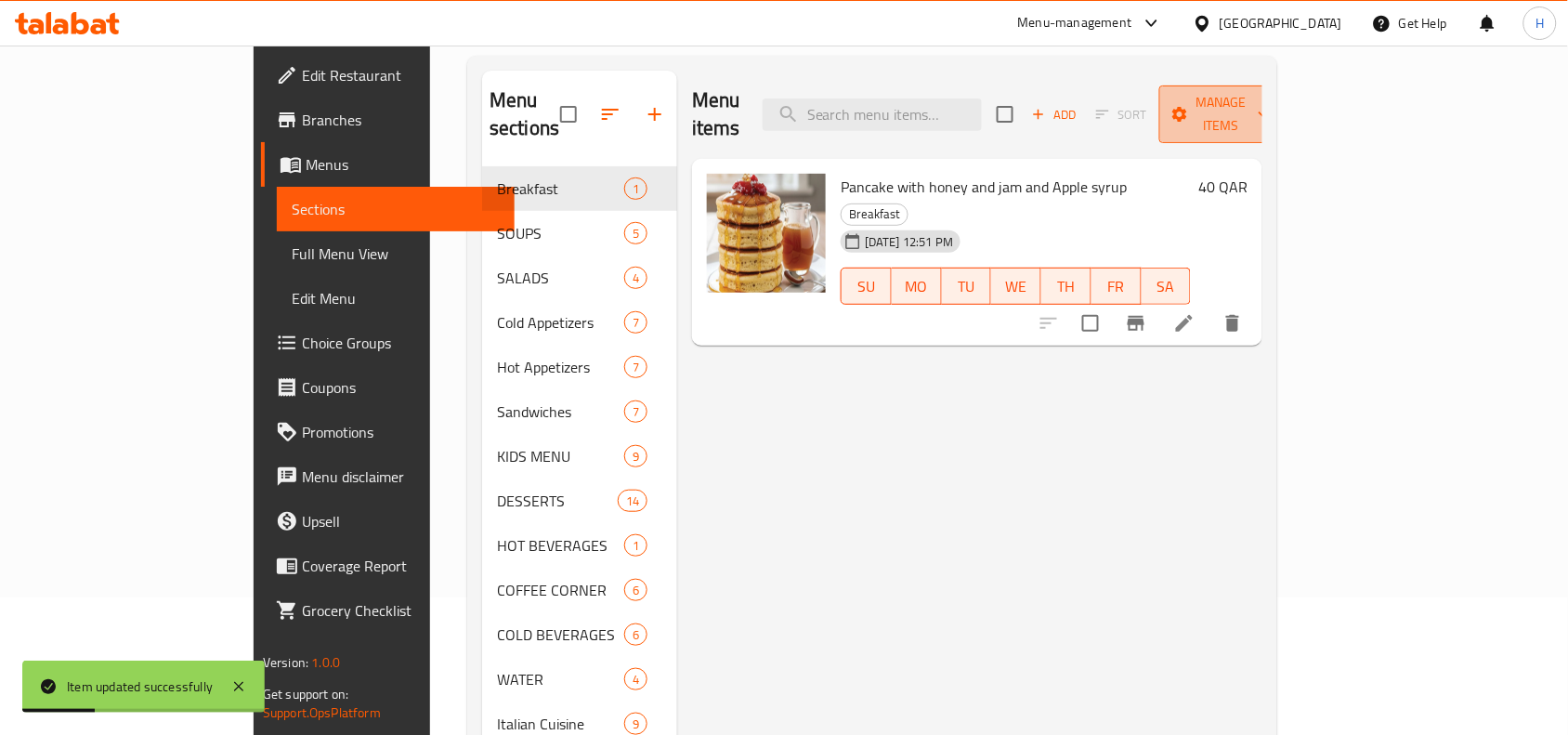
click at [1269, 98] on span "Manage items" at bounding box center [1221, 114] width 95 height 46
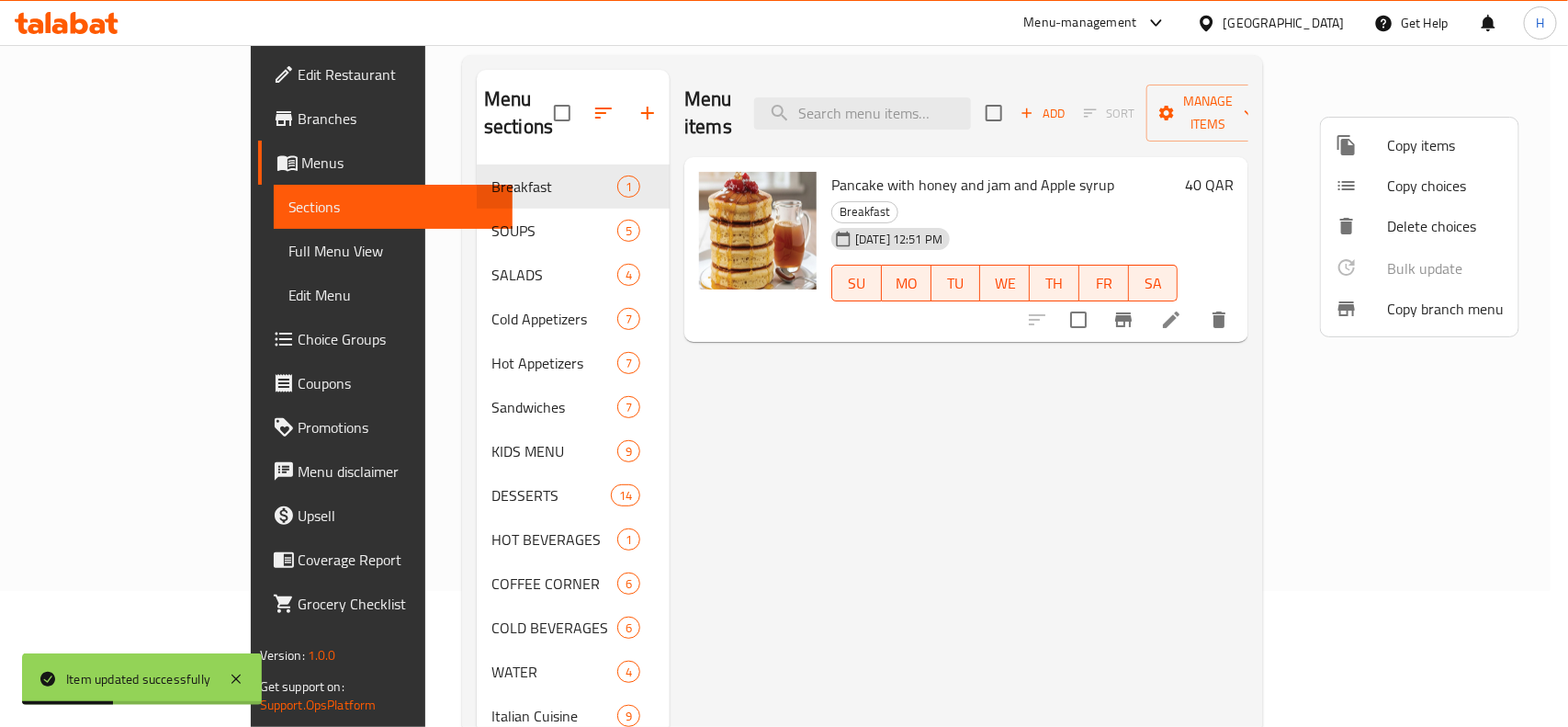
click at [1195, 169] on div at bounding box center [784, 363] width 1568 height 727
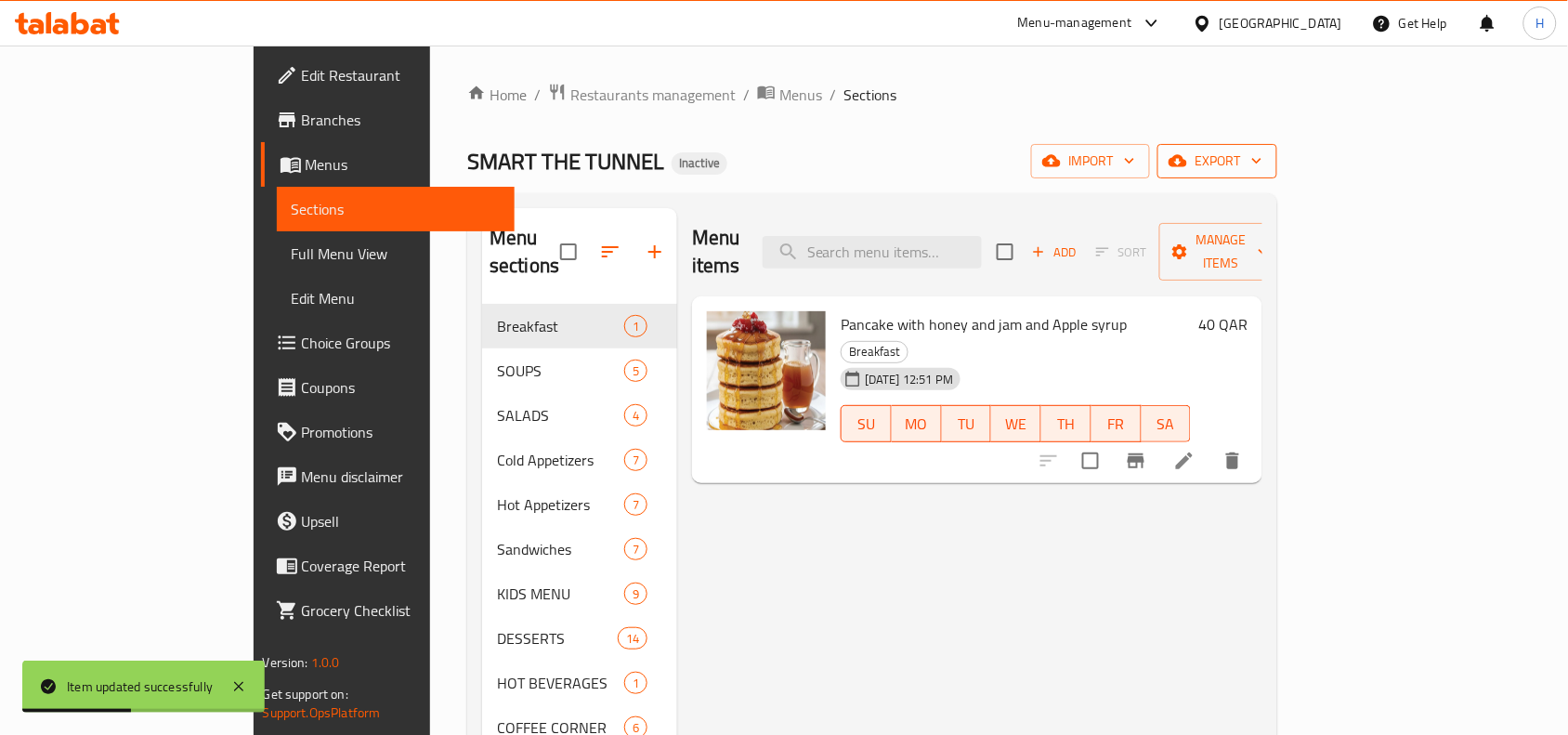
click at [1262, 169] on span "export" at bounding box center [1217, 161] width 90 height 23
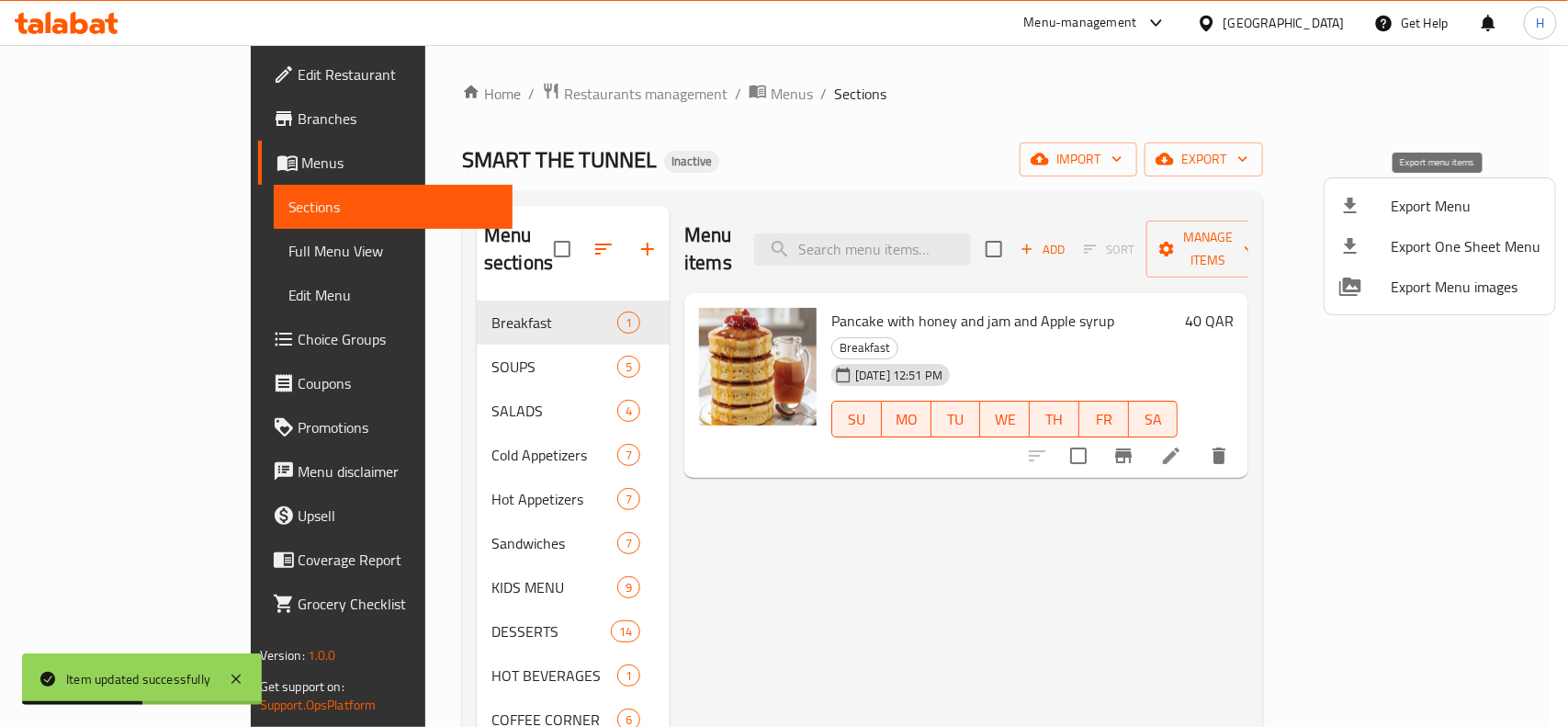
click at [1462, 220] on li "Export Menu" at bounding box center [1440, 206] width 231 height 40
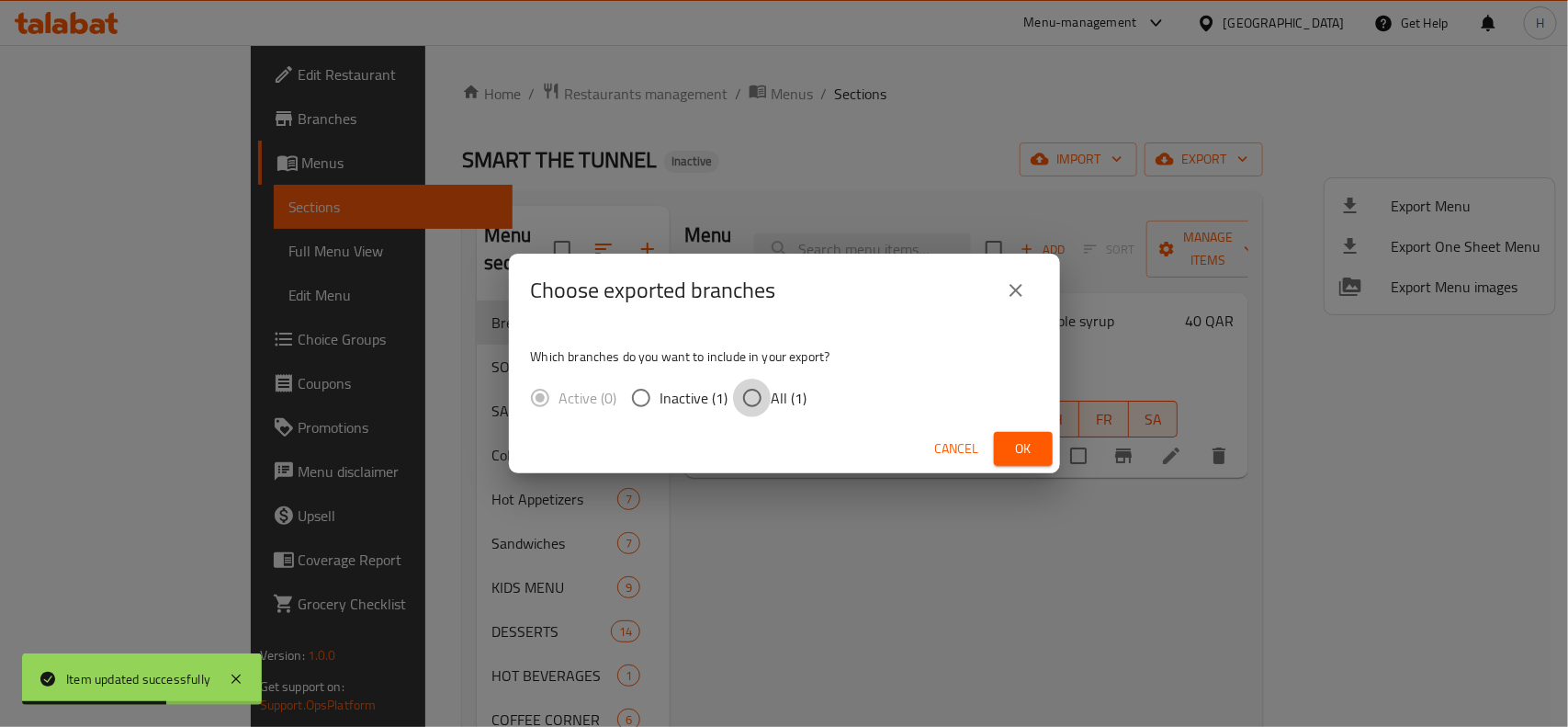
click at [767, 405] on input "All (1)" at bounding box center [752, 398] width 38 height 38
radio input "true"
click at [989, 453] on div "Cancel Ok" at bounding box center [785, 448] width 551 height 49
click at [1034, 466] on div "Cancel Ok" at bounding box center [785, 448] width 551 height 49
click at [1031, 462] on button "Ok" at bounding box center [1022, 448] width 58 height 34
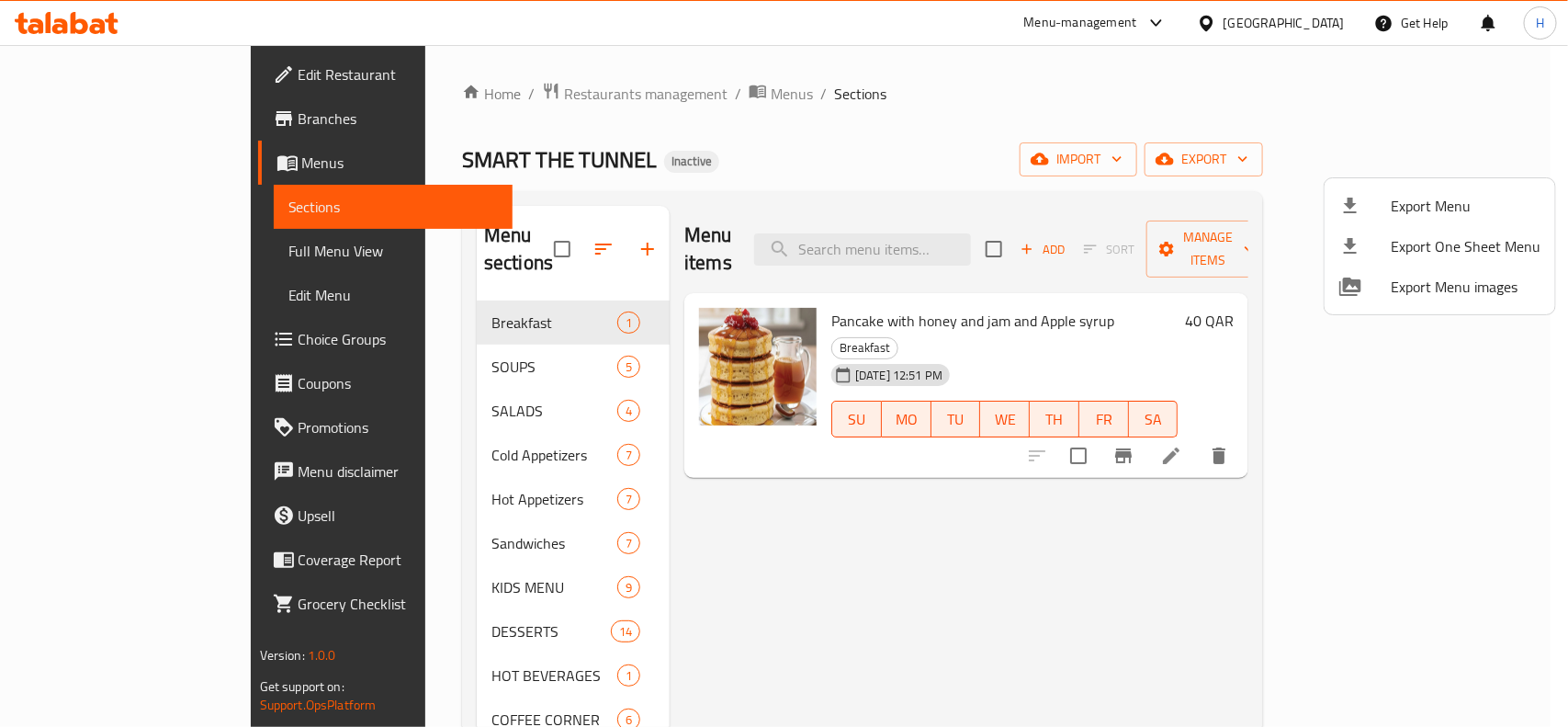
click at [118, 251] on div at bounding box center [784, 363] width 1568 height 727
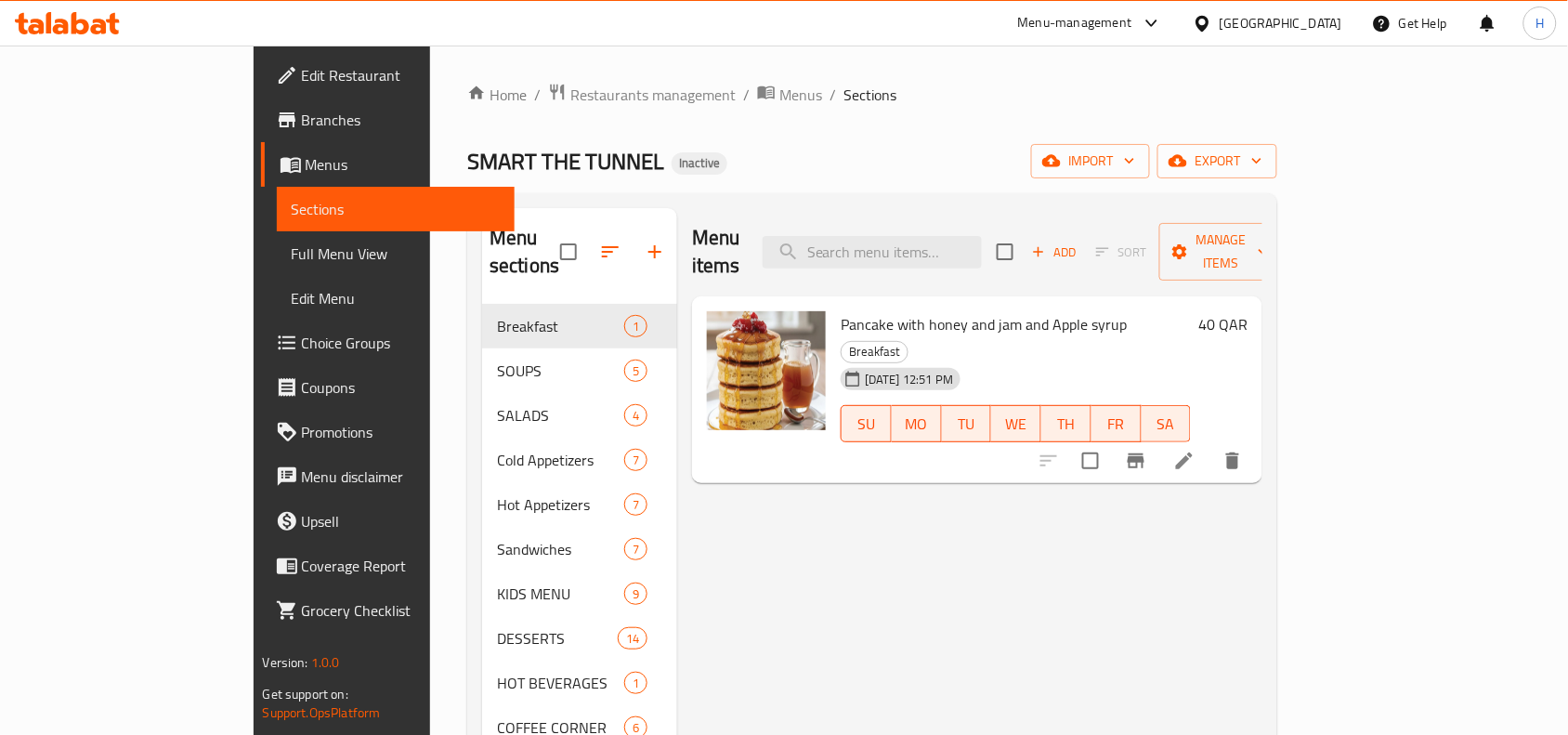
click at [291, 254] on span "Full Menu View" at bounding box center [396, 253] width 209 height 22
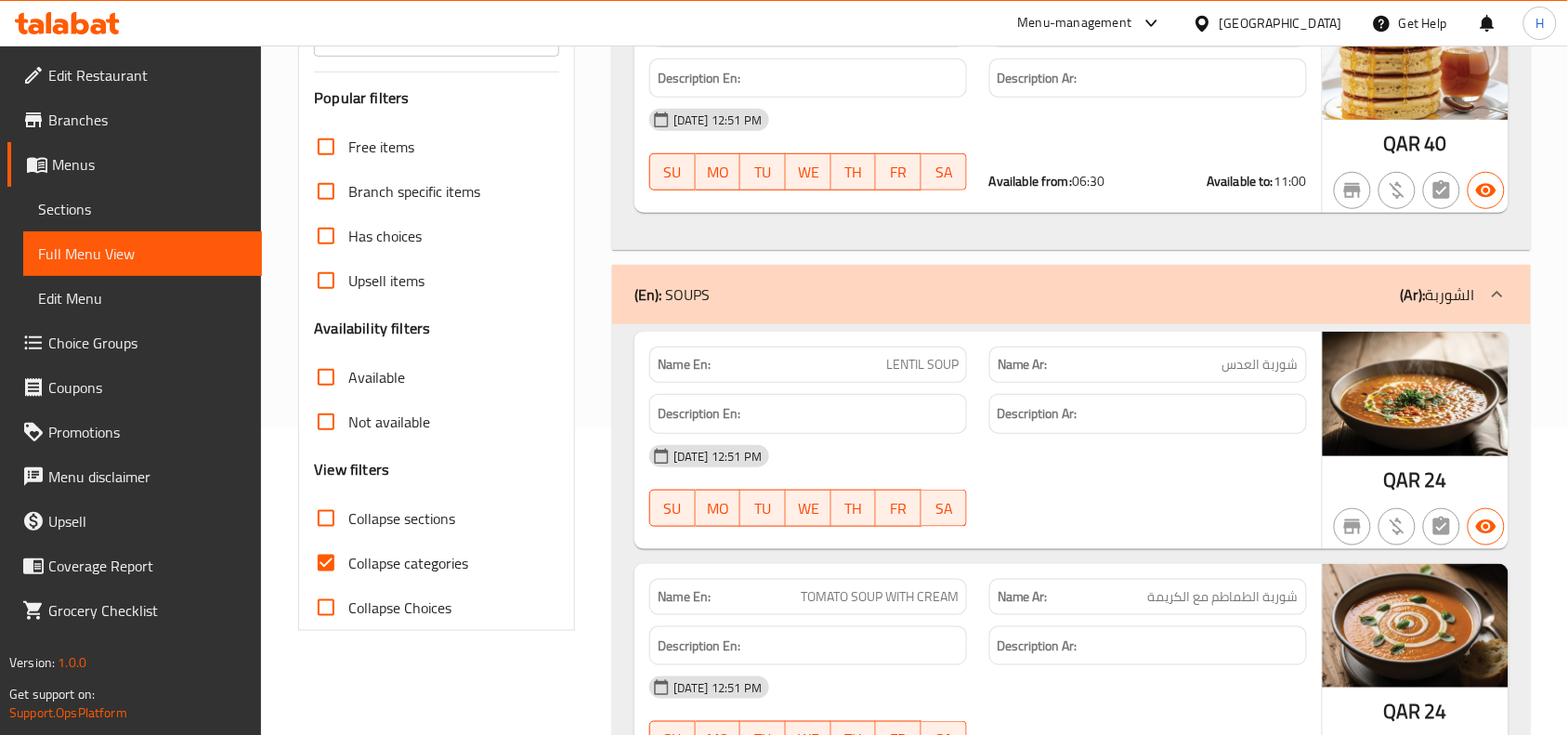
scroll to position [349, 0]
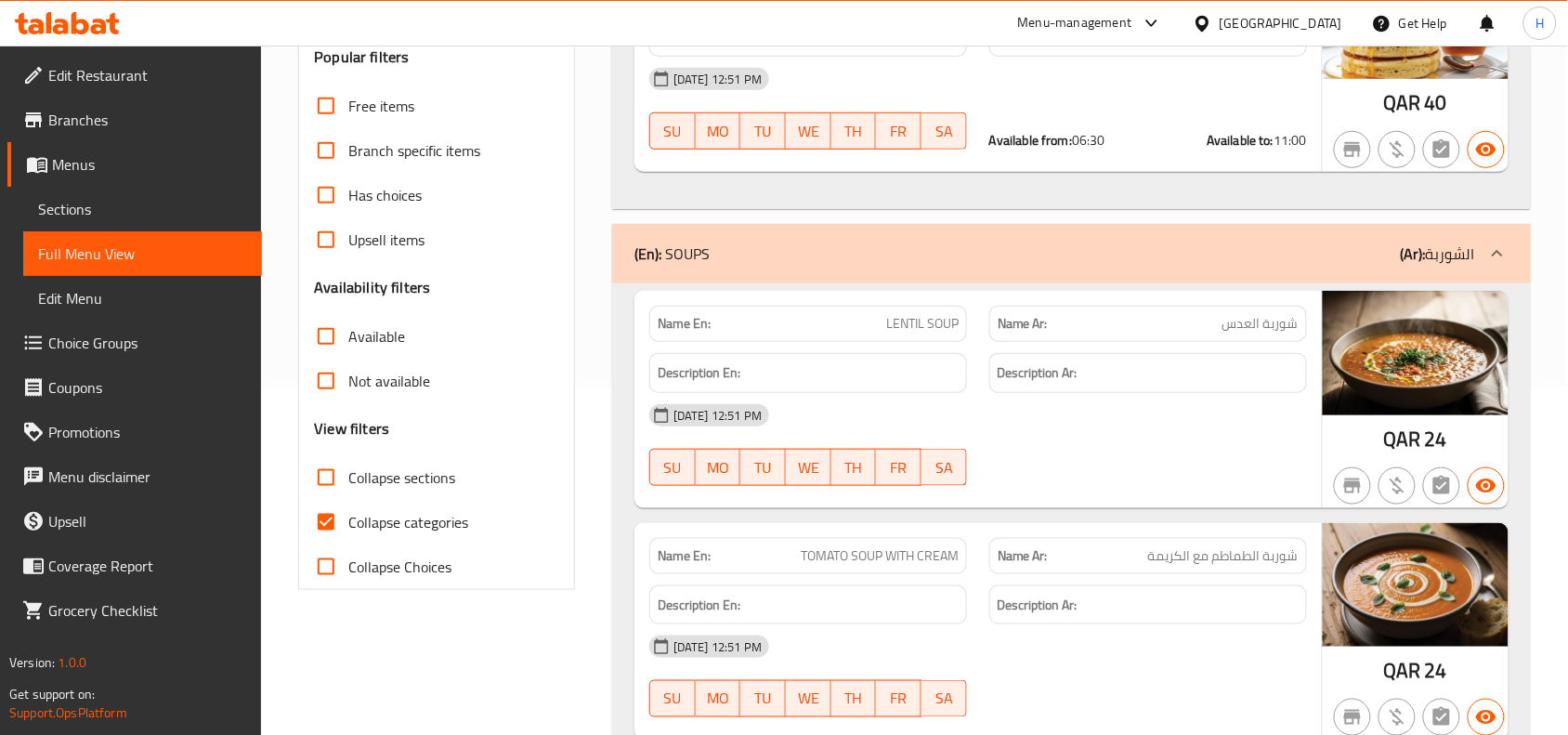
click at [353, 518] on span "Collapse categories" at bounding box center [408, 522] width 120 height 22
click at [348, 518] on input "Collapse categories" at bounding box center [326, 522] width 45 height 45
checkbox input "false"
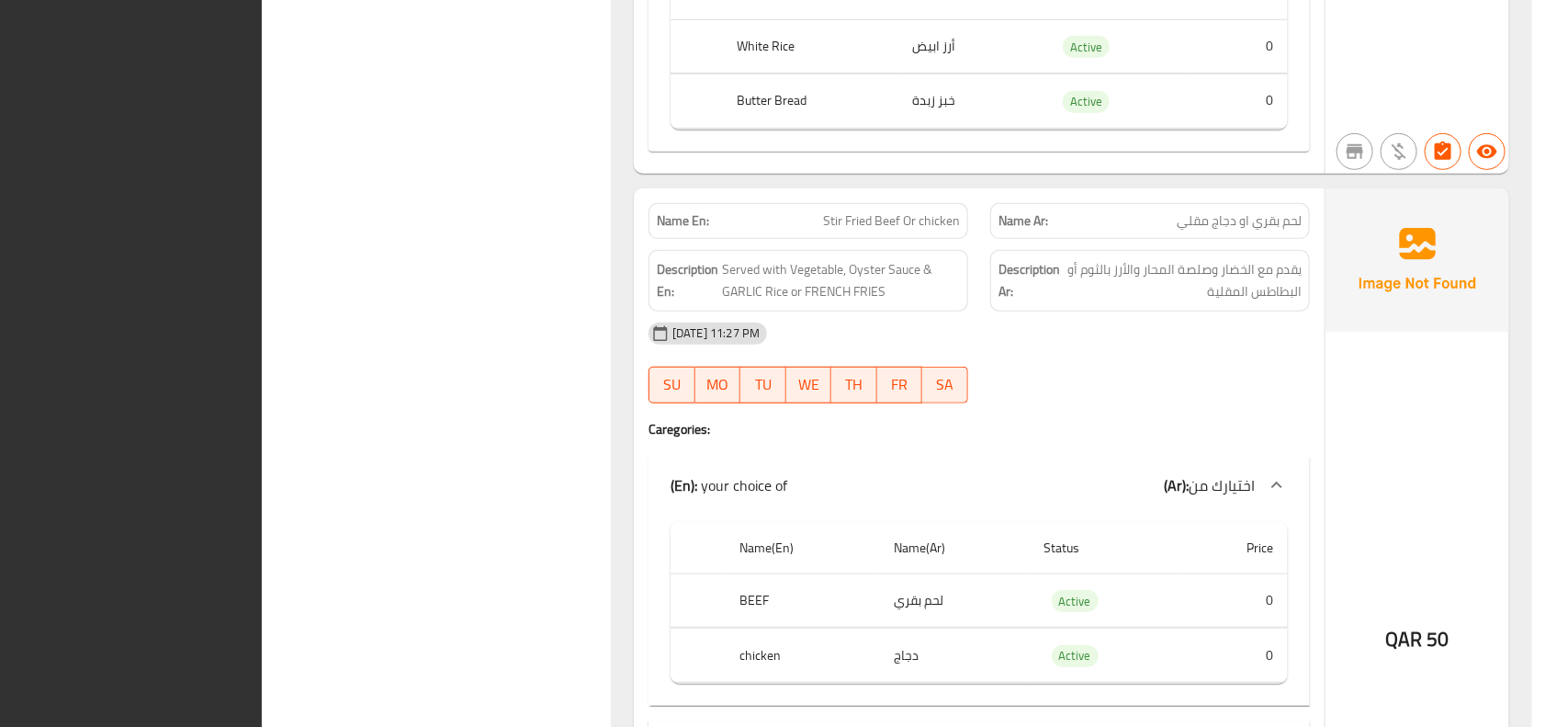
scroll to position [0, 0]
